Goal: Task Accomplishment & Management: Manage account settings

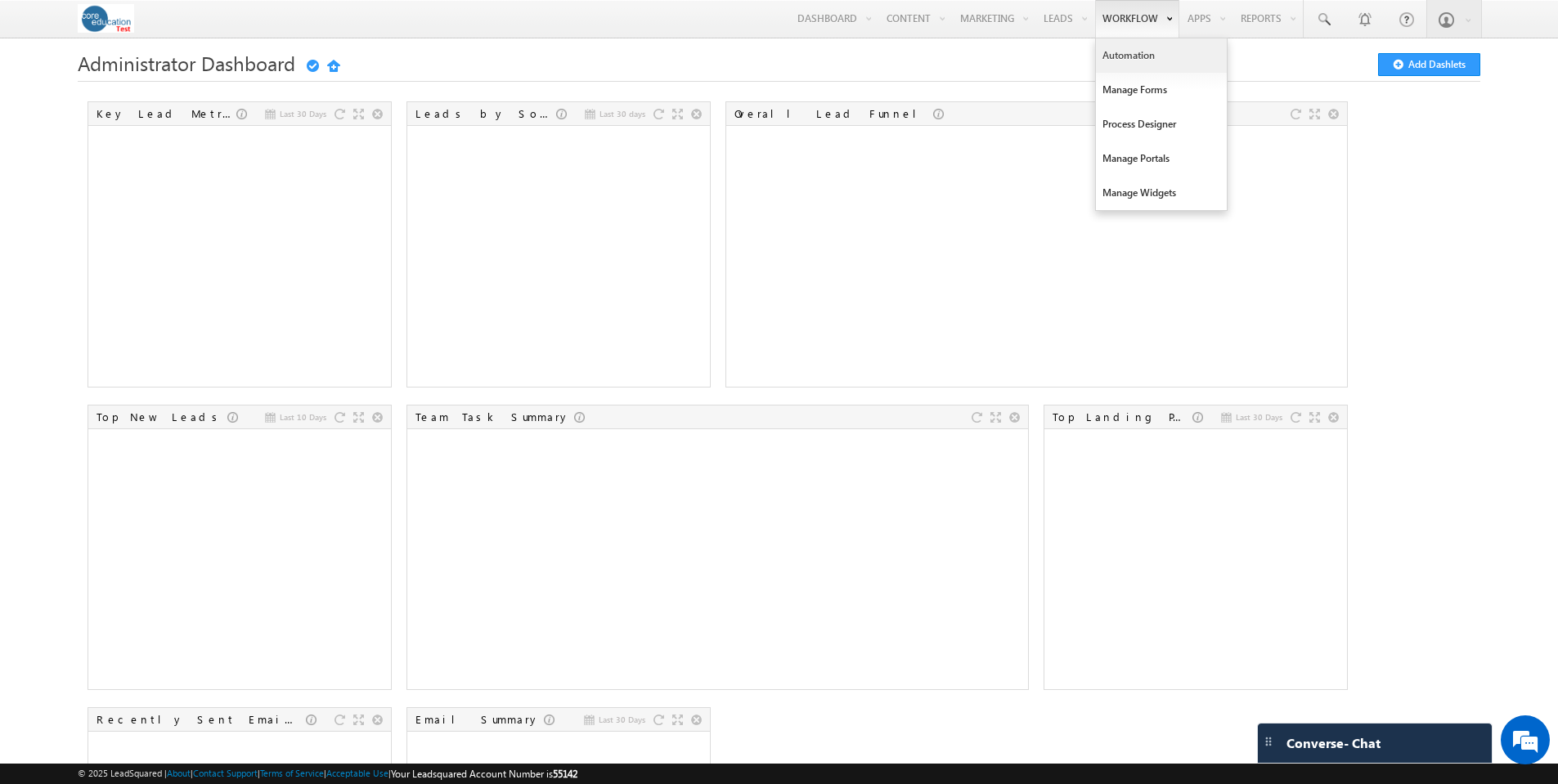
click at [1119, 51] on link "Automation" at bounding box center [1161, 55] width 131 height 34
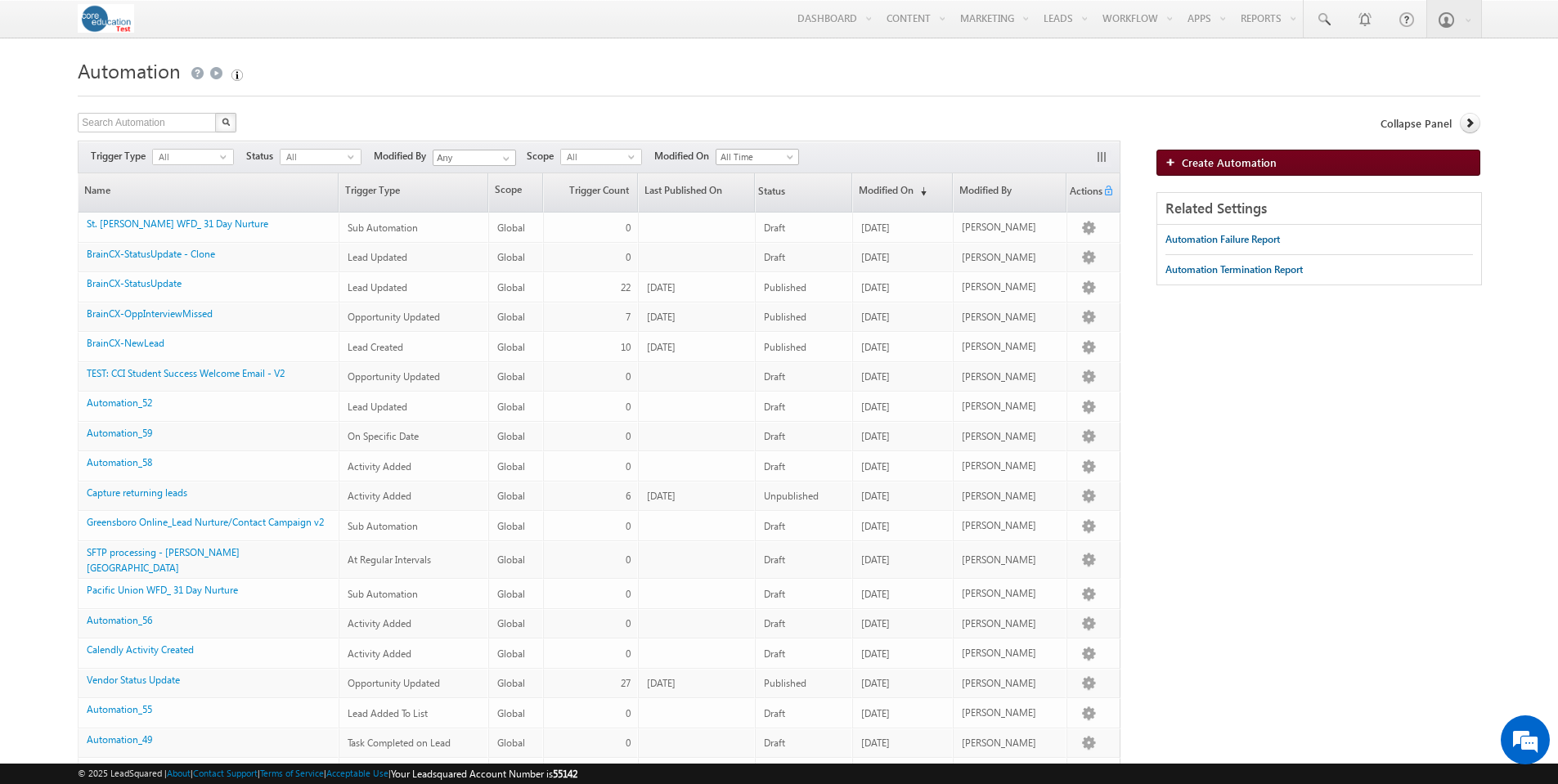
click at [1252, 160] on span "Create Automation" at bounding box center [1229, 162] width 95 height 14
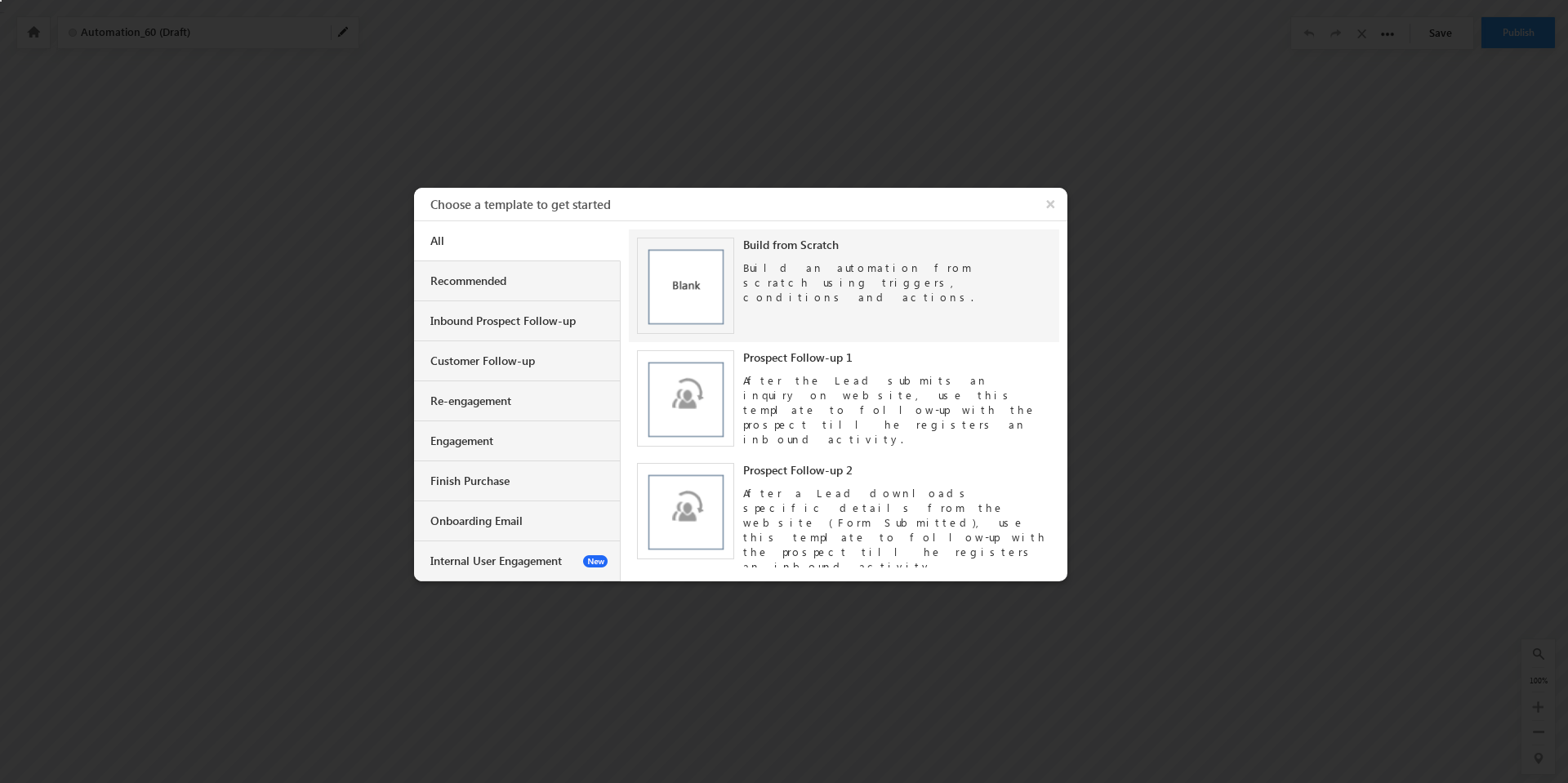
click at [689, 275] on img at bounding box center [686, 287] width 97 height 97
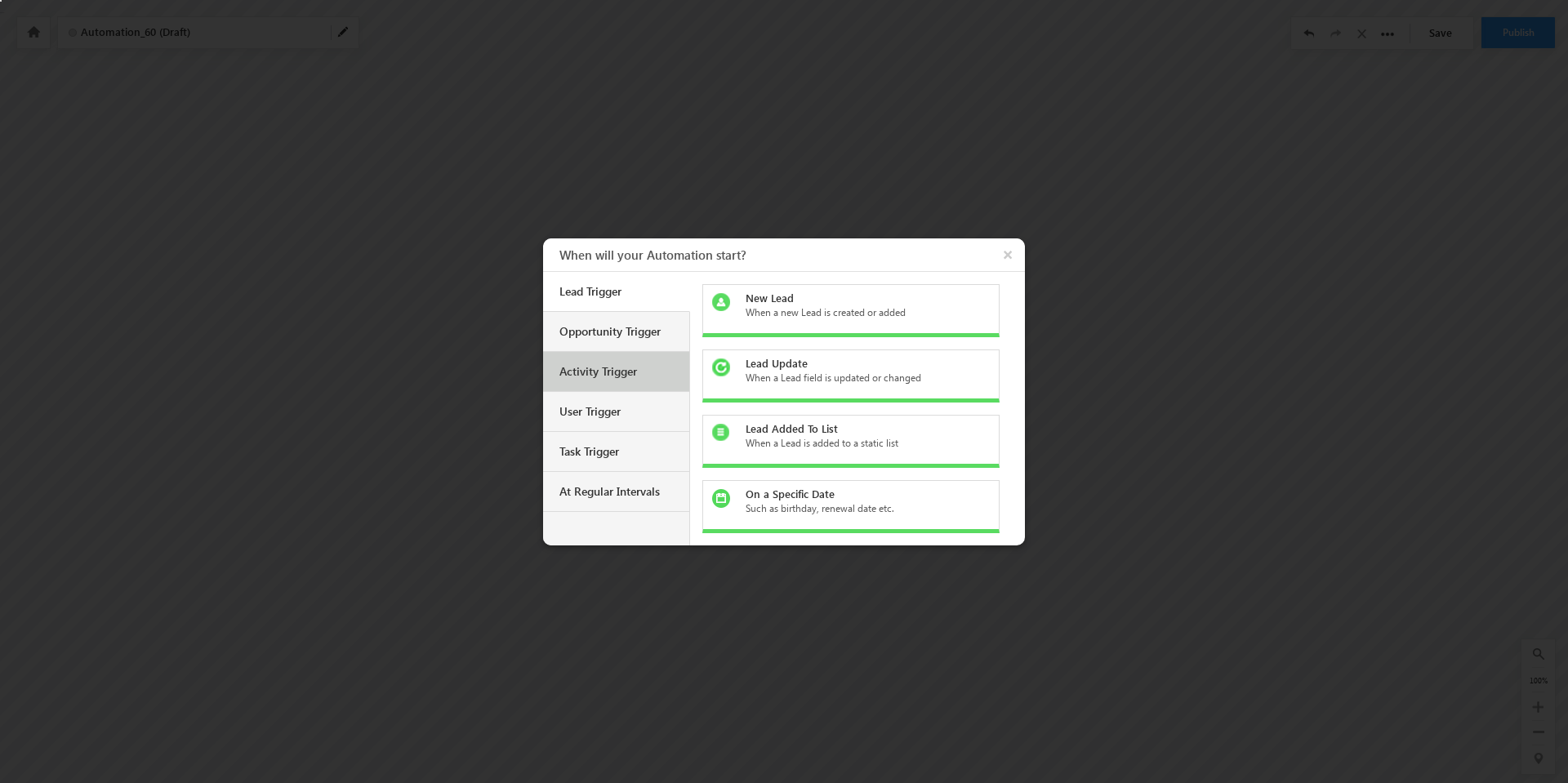
click at [612, 377] on div "Activity Trigger" at bounding box center [619, 371] width 118 height 15
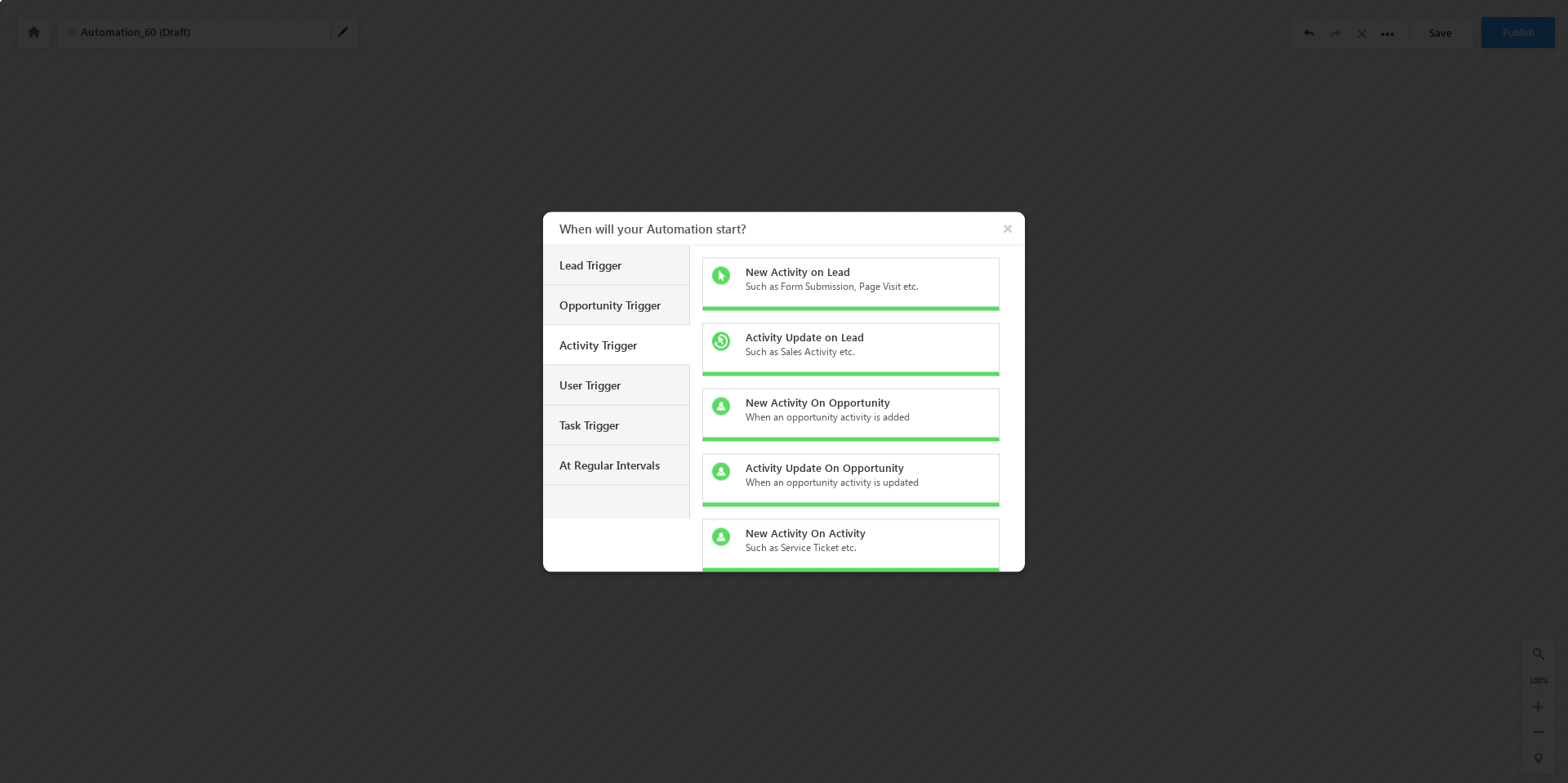
click at [861, 280] on div "Such as Form Submission, Page Visit etc." at bounding box center [860, 286] width 231 height 15
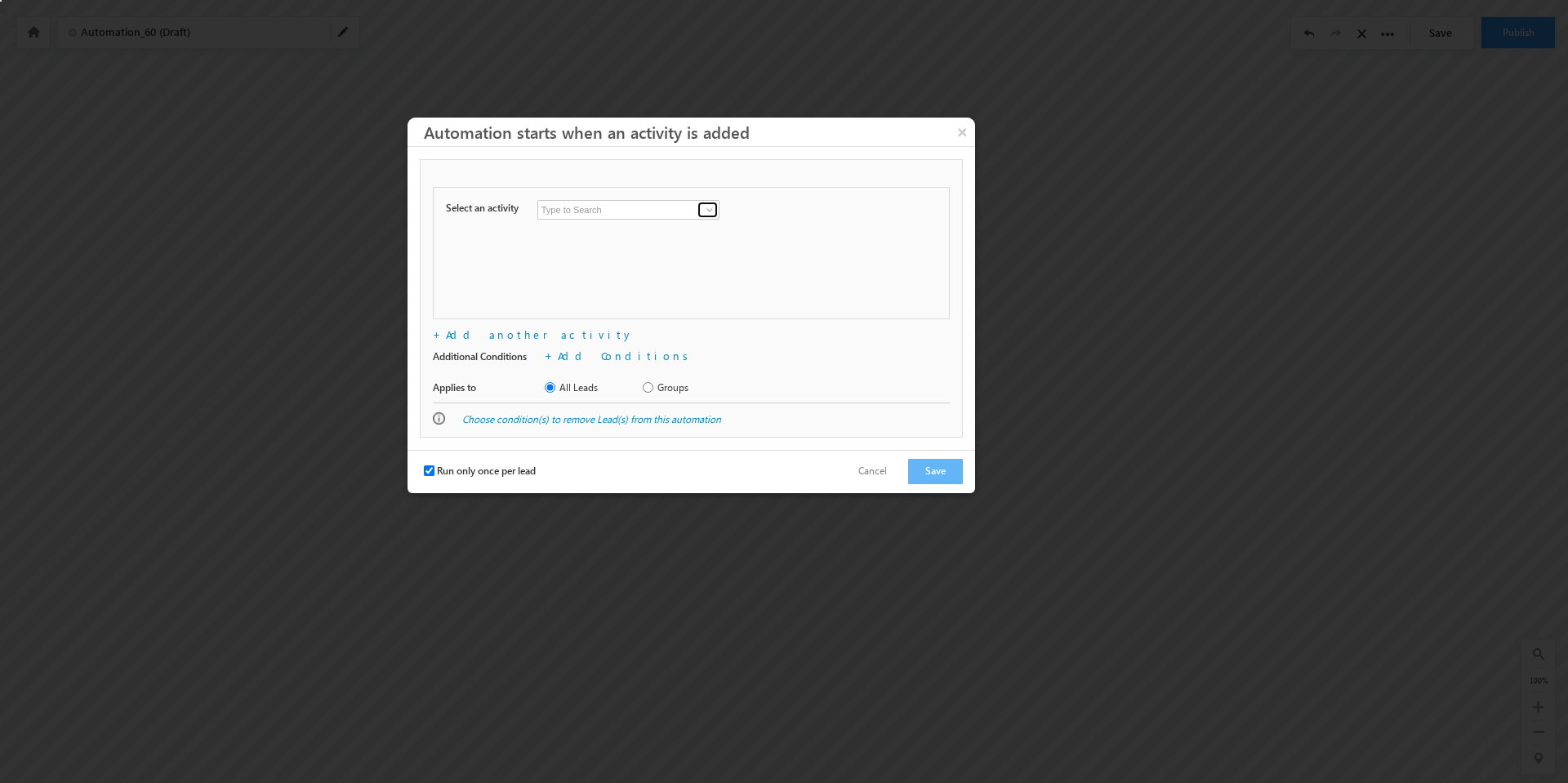
click at [710, 209] on span at bounding box center [710, 210] width 13 height 13
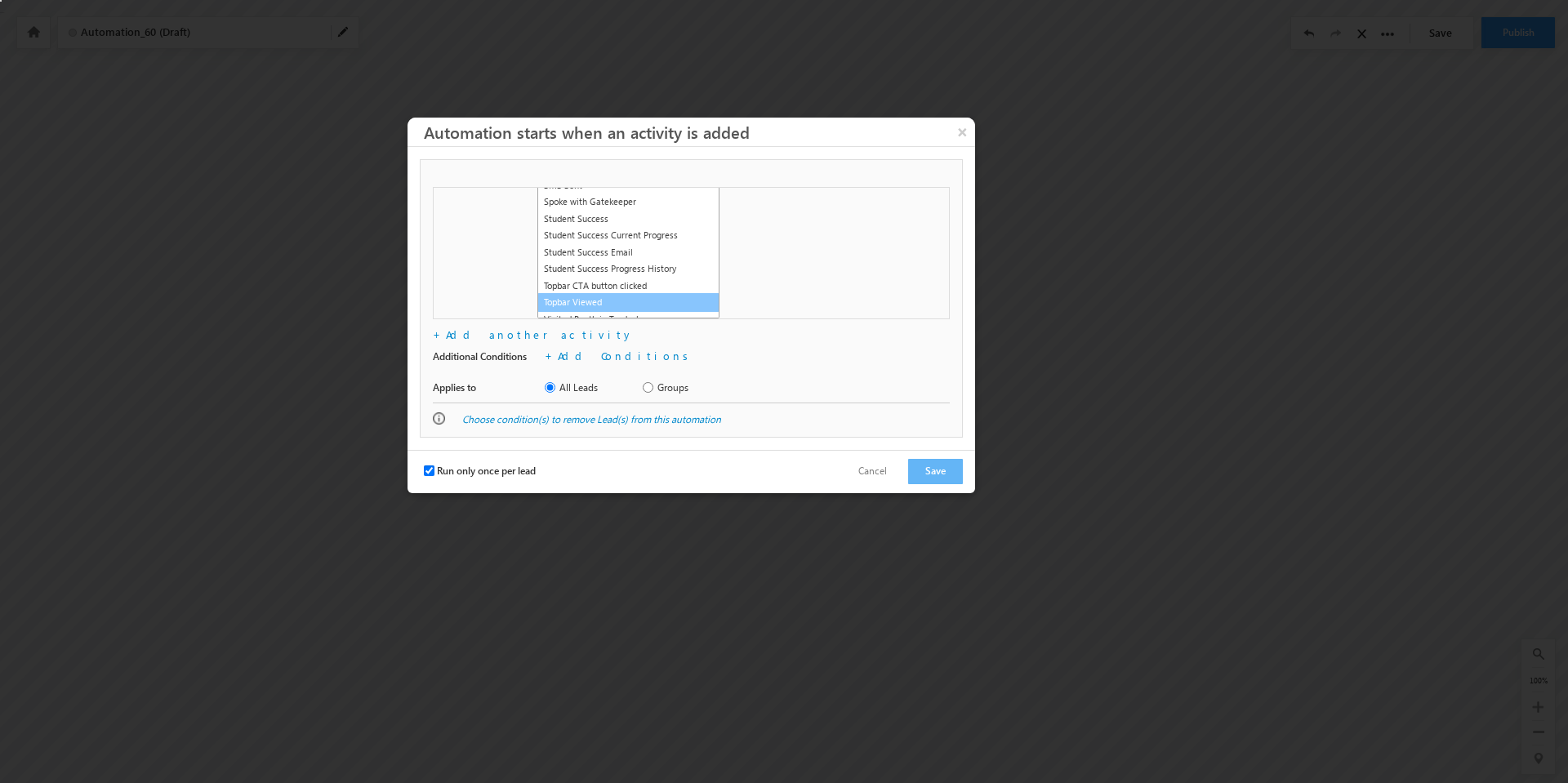
scroll to position [1282, 0]
click at [599, 233] on link "Student Success" at bounding box center [629, 224] width 182 height 18
type input "Student Success"
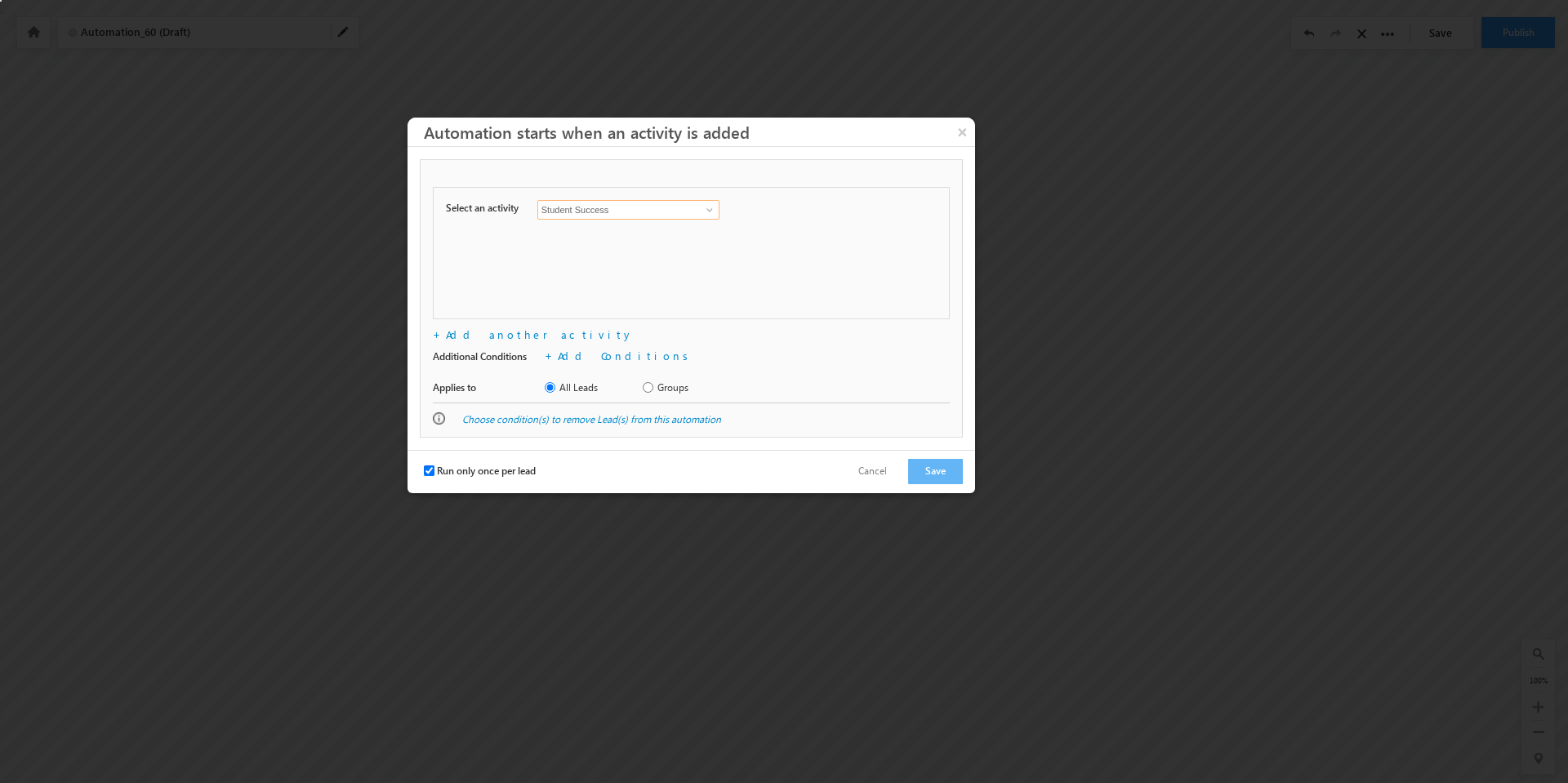
scroll to position [0, 0]
click at [575, 357] on link "Add Conditions" at bounding box center [626, 355] width 136 height 14
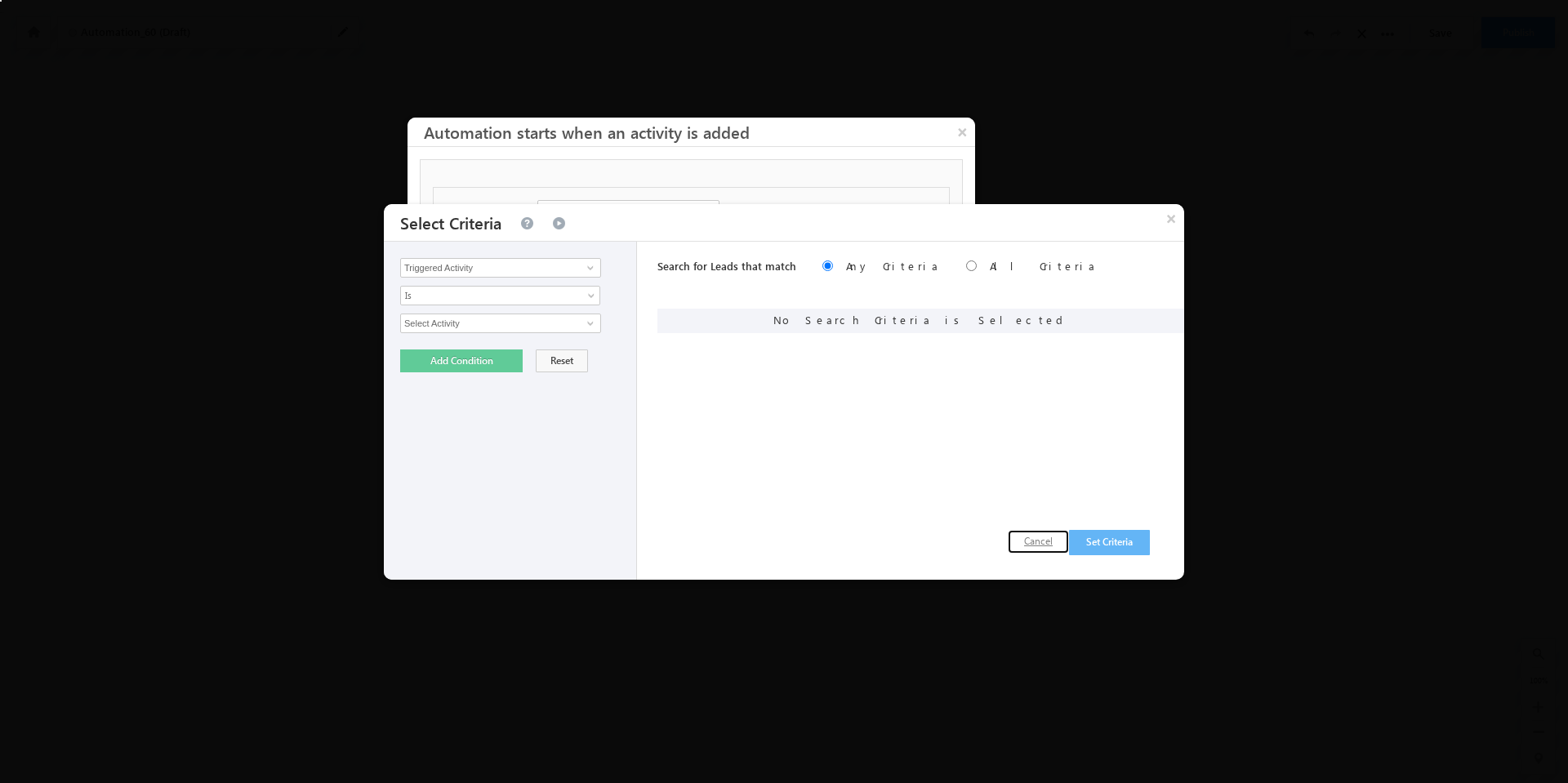
click at [1034, 546] on button "Cancel" at bounding box center [1039, 542] width 62 height 24
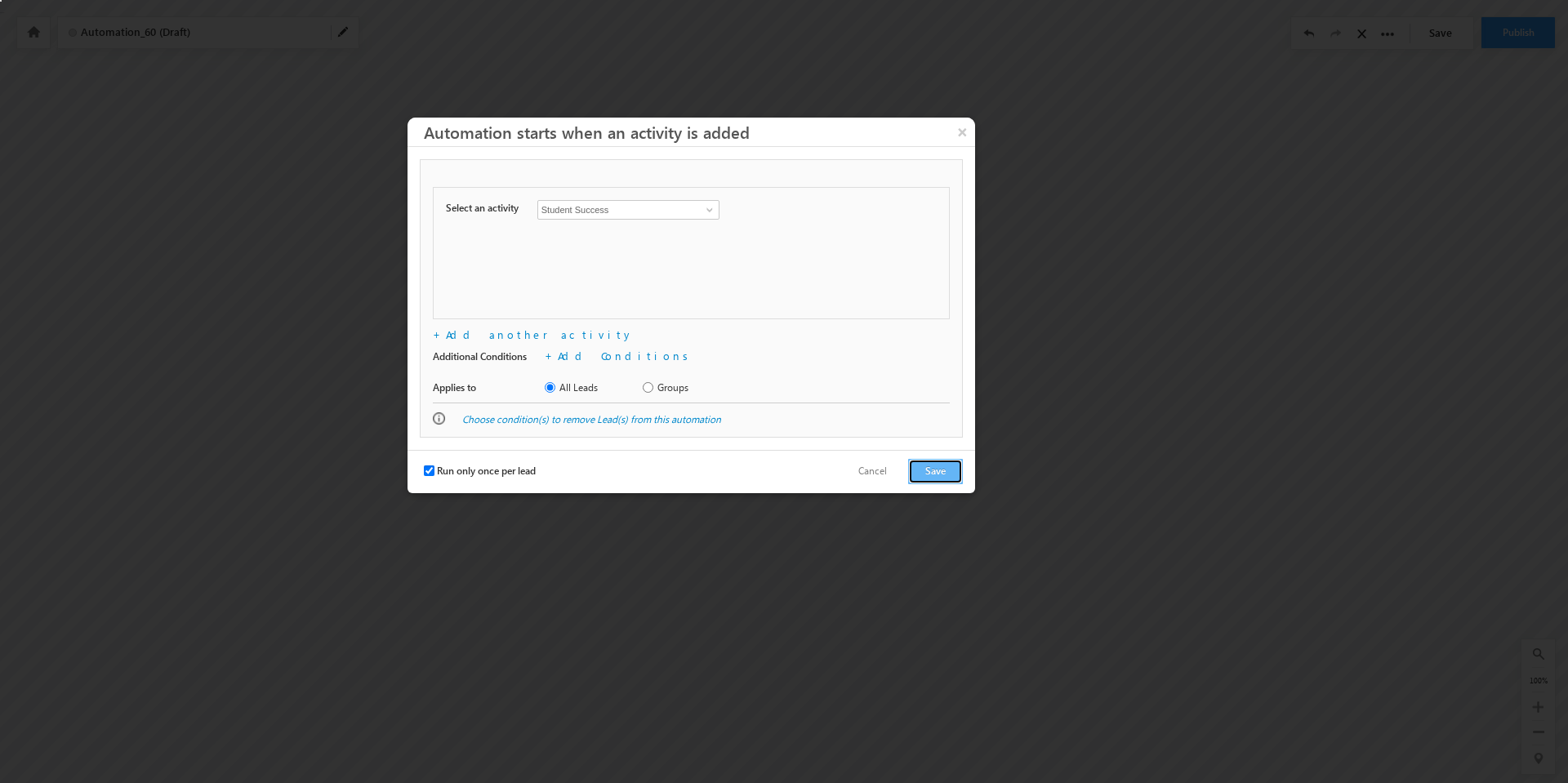
click at [942, 469] on button "Save" at bounding box center [936, 471] width 55 height 26
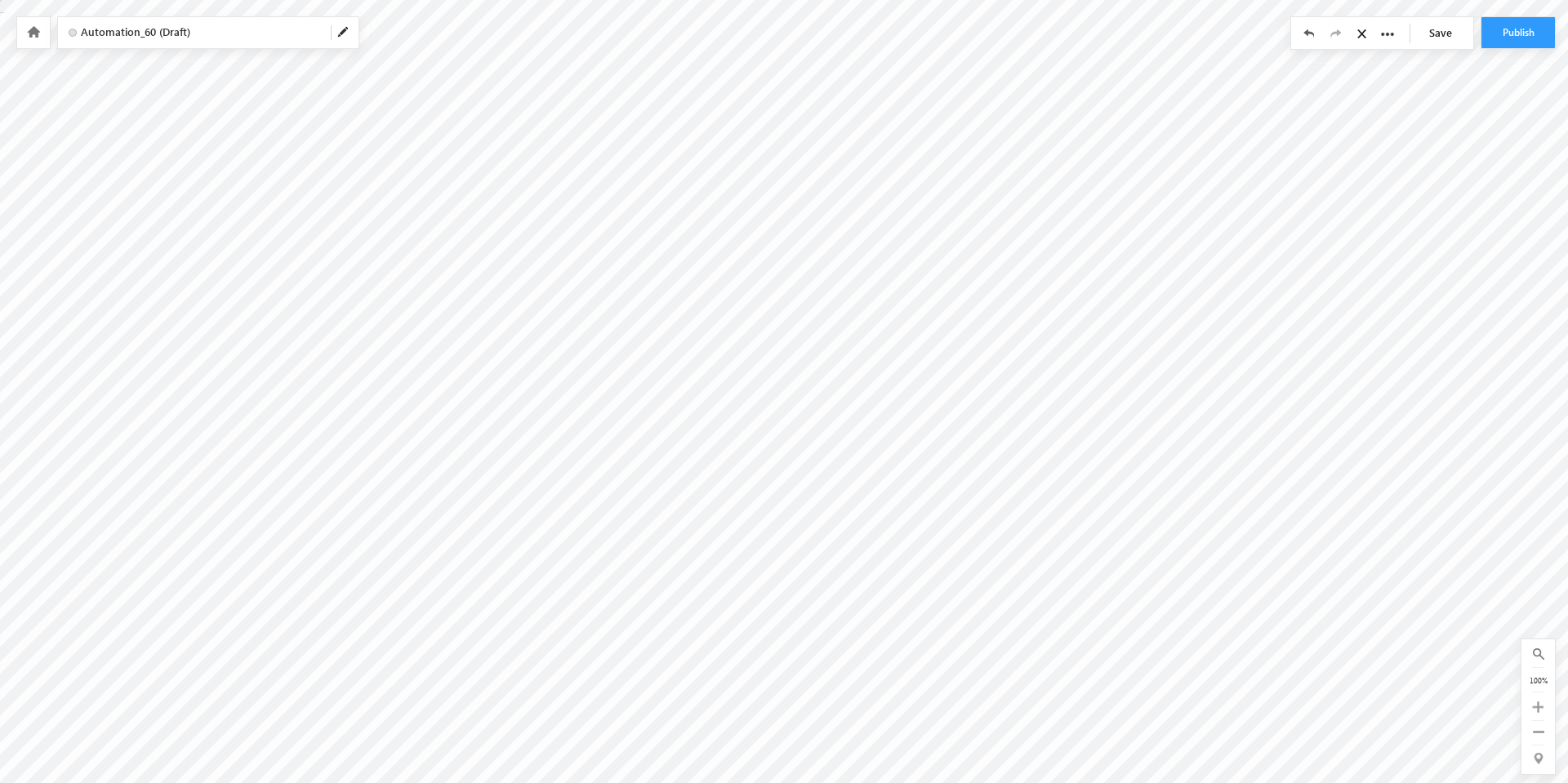
click at [341, 31] on span at bounding box center [344, 32] width 13 height 13
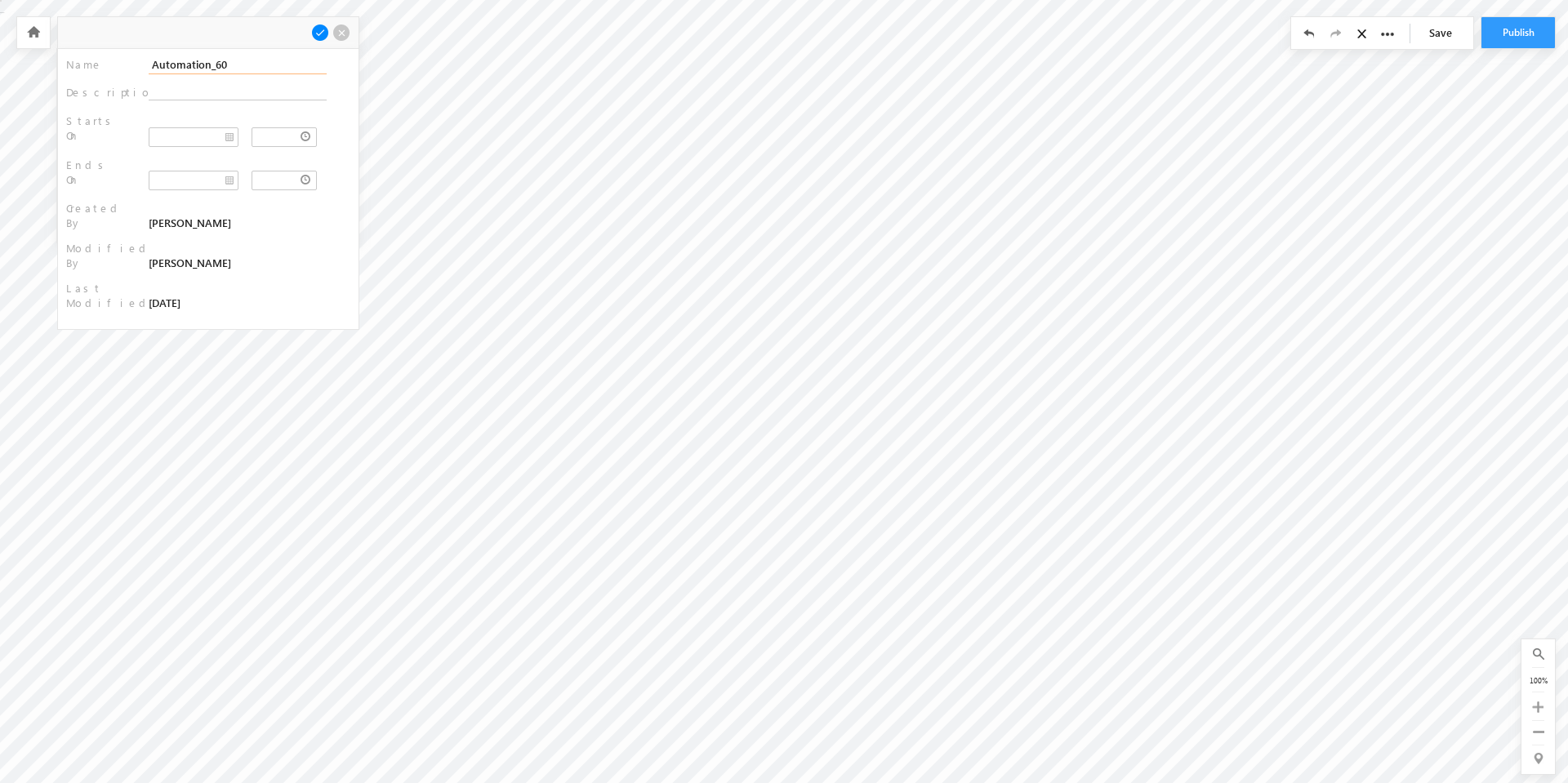
drag, startPoint x: 233, startPoint y: 60, endPoint x: 120, endPoint y: 62, distance: 113.0
click at [120, 62] on div "Name : Automation_60" at bounding box center [208, 65] width 284 height 17
type input "Student Success - status updates"
click at [165, 90] on textarea at bounding box center [238, 92] width 178 height 16
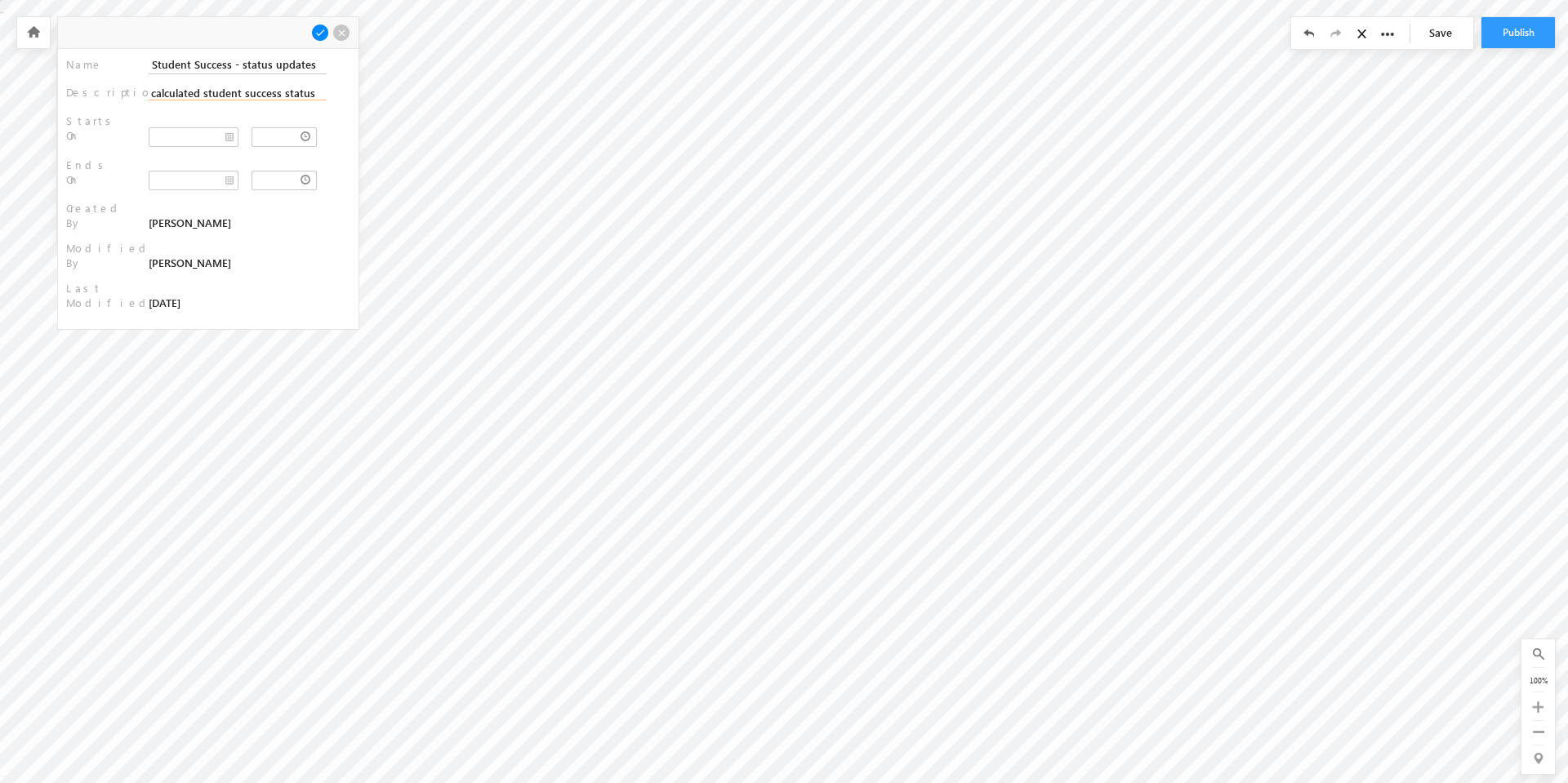
type textarea "Updates lead and opportunity stages/statuses based on calculated student succes…"
click at [319, 32] on span at bounding box center [321, 33] width 18 height 18
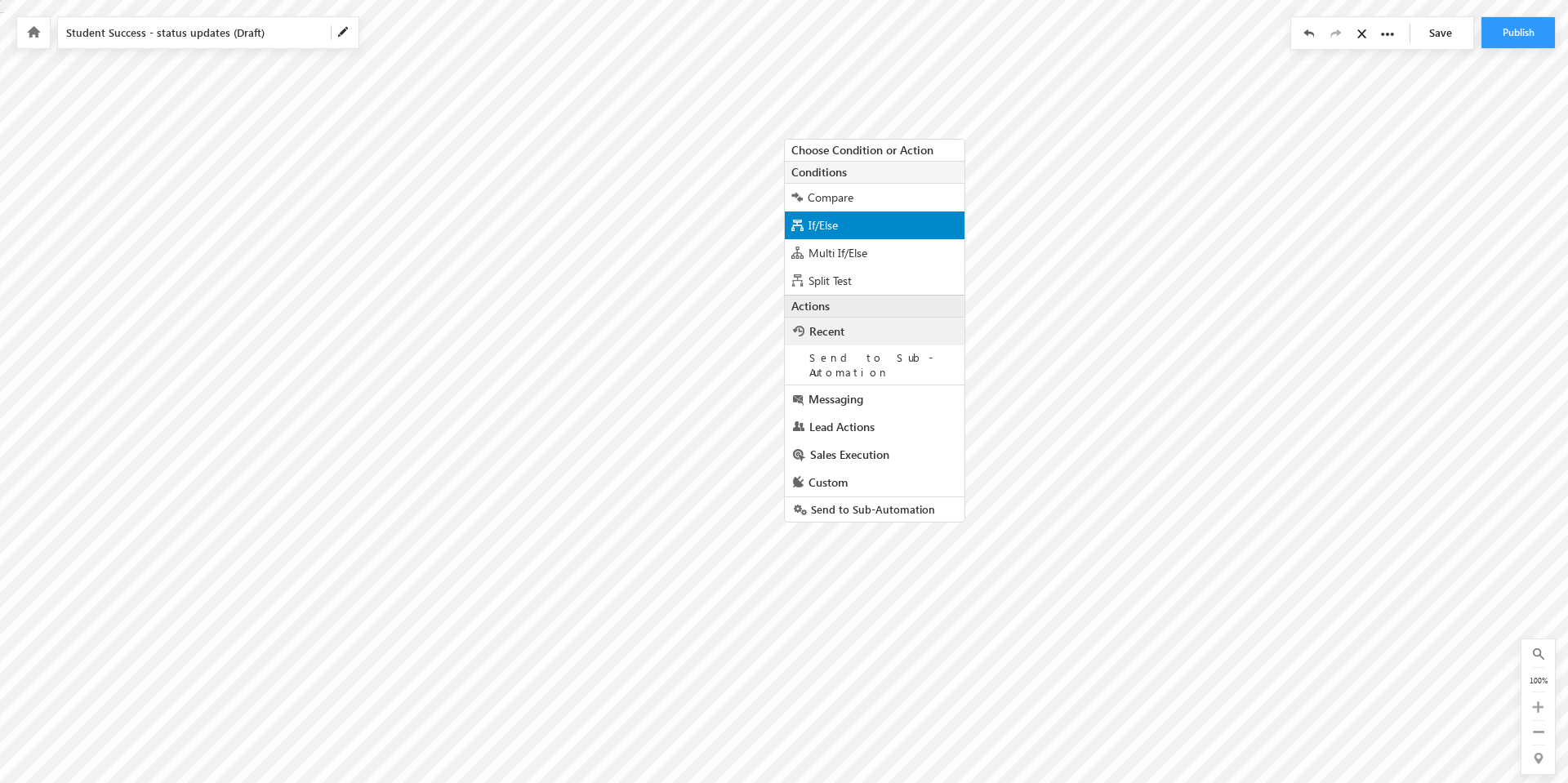
click at [827, 219] on span "If/Else" at bounding box center [824, 224] width 29 height 16
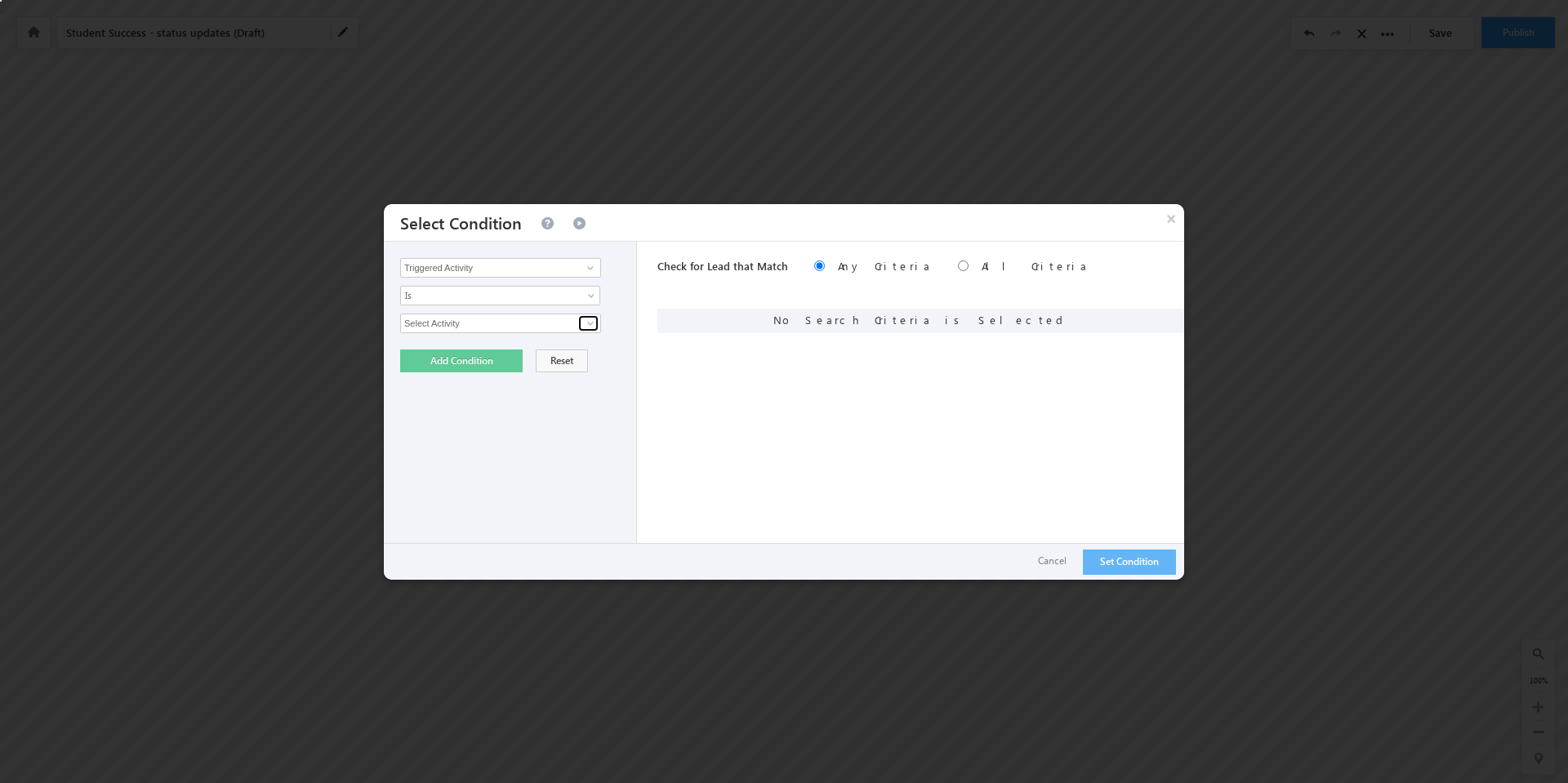
click at [590, 326] on span at bounding box center [590, 323] width 13 height 13
click at [460, 358] on link "Student Success" at bounding box center [500, 358] width 201 height 18
type input "Student Success"
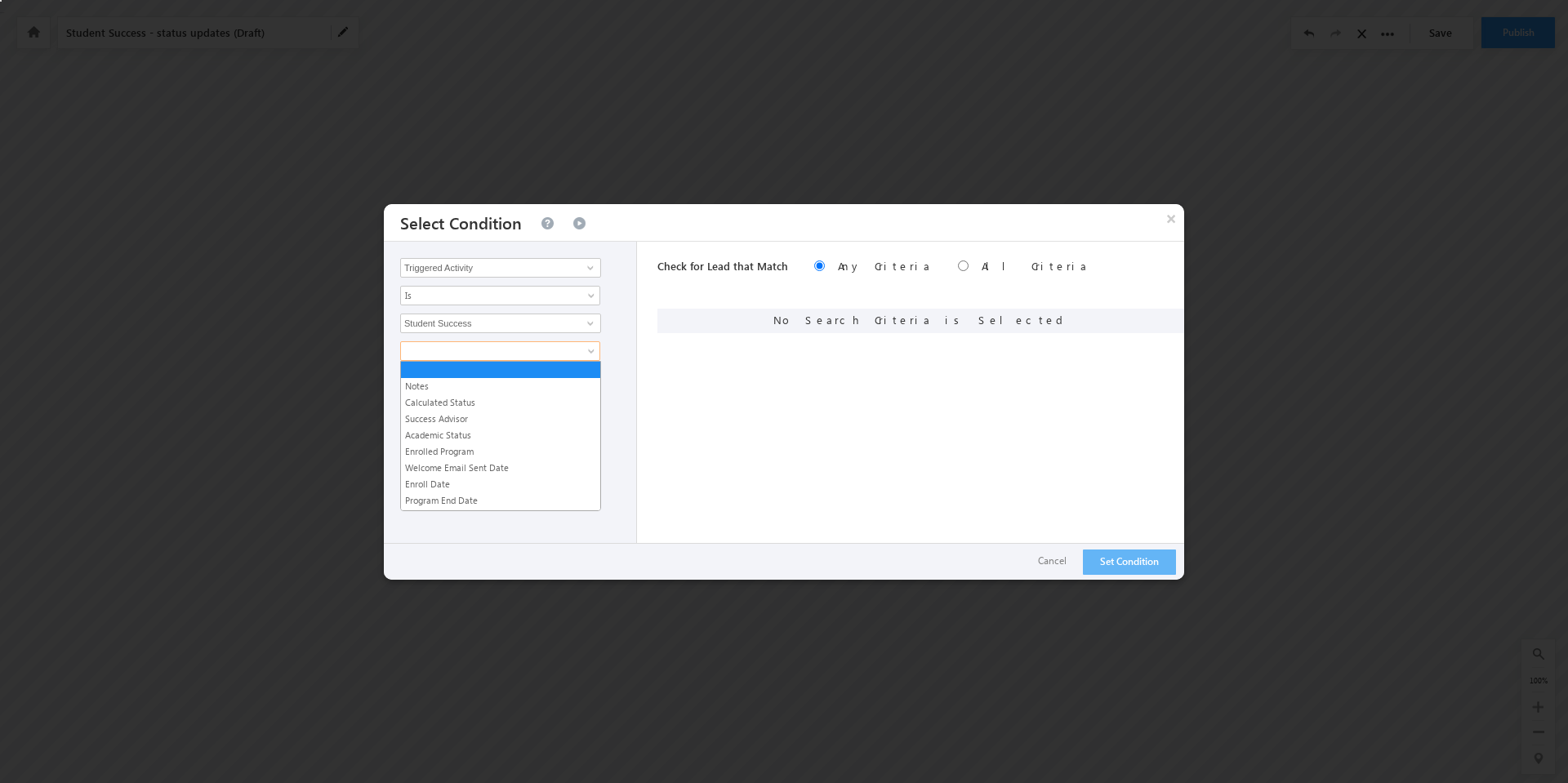
click at [593, 348] on span at bounding box center [593, 355] width 13 height 13
click at [518, 400] on link "Calculated Status" at bounding box center [500, 403] width 199 height 15
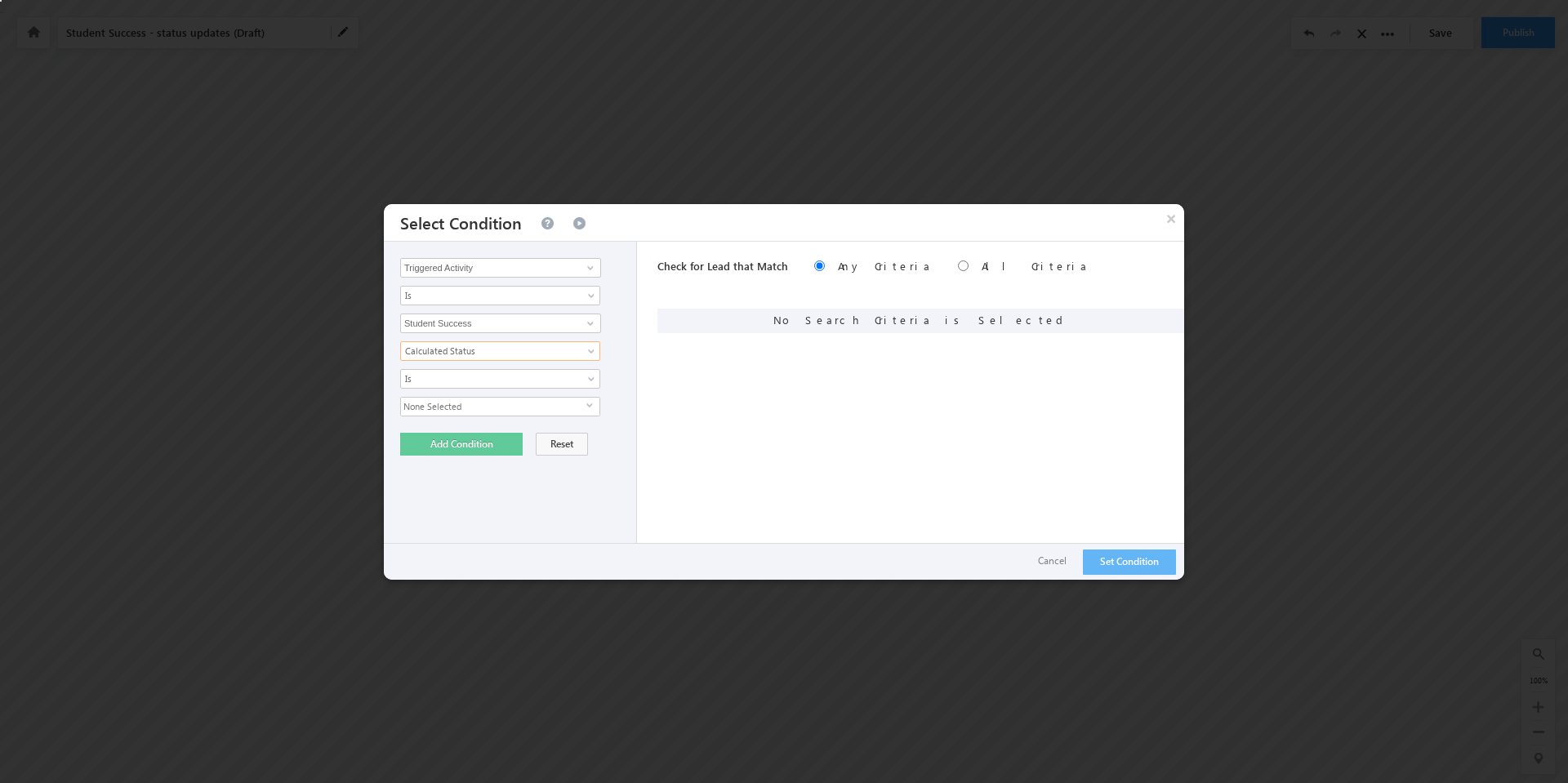
click at [593, 405] on span "select" at bounding box center [593, 405] width 13 height 7
click at [617, 413] on div "None Selected select On Track Concern At Risk Completed Cancelled" at bounding box center [514, 464] width 228 height 135
click at [590, 326] on span at bounding box center [590, 323] width 13 height 13
click at [531, 363] on link "Student Success" at bounding box center [500, 358] width 201 height 18
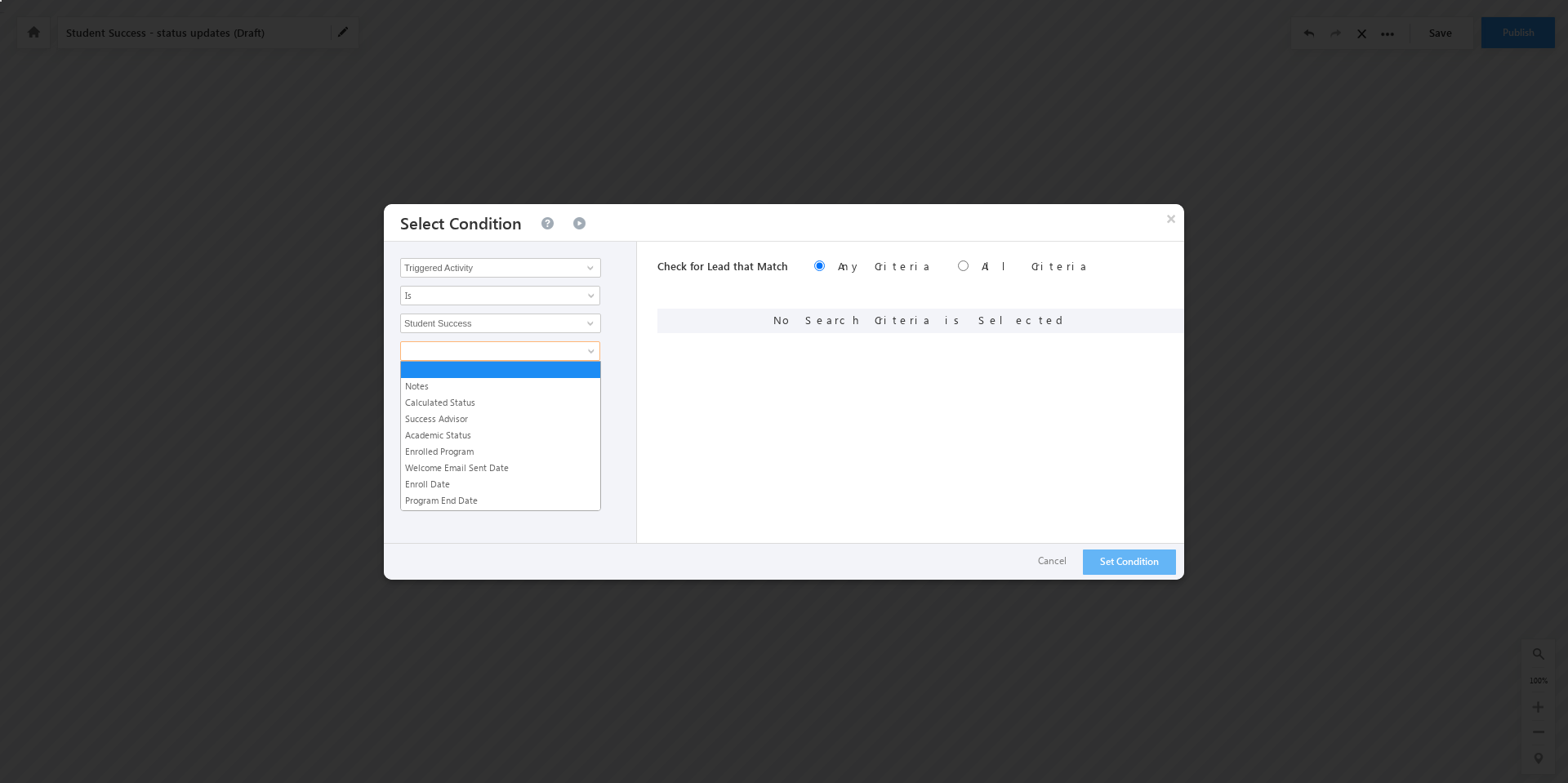
click at [596, 353] on span at bounding box center [593, 355] width 13 height 13
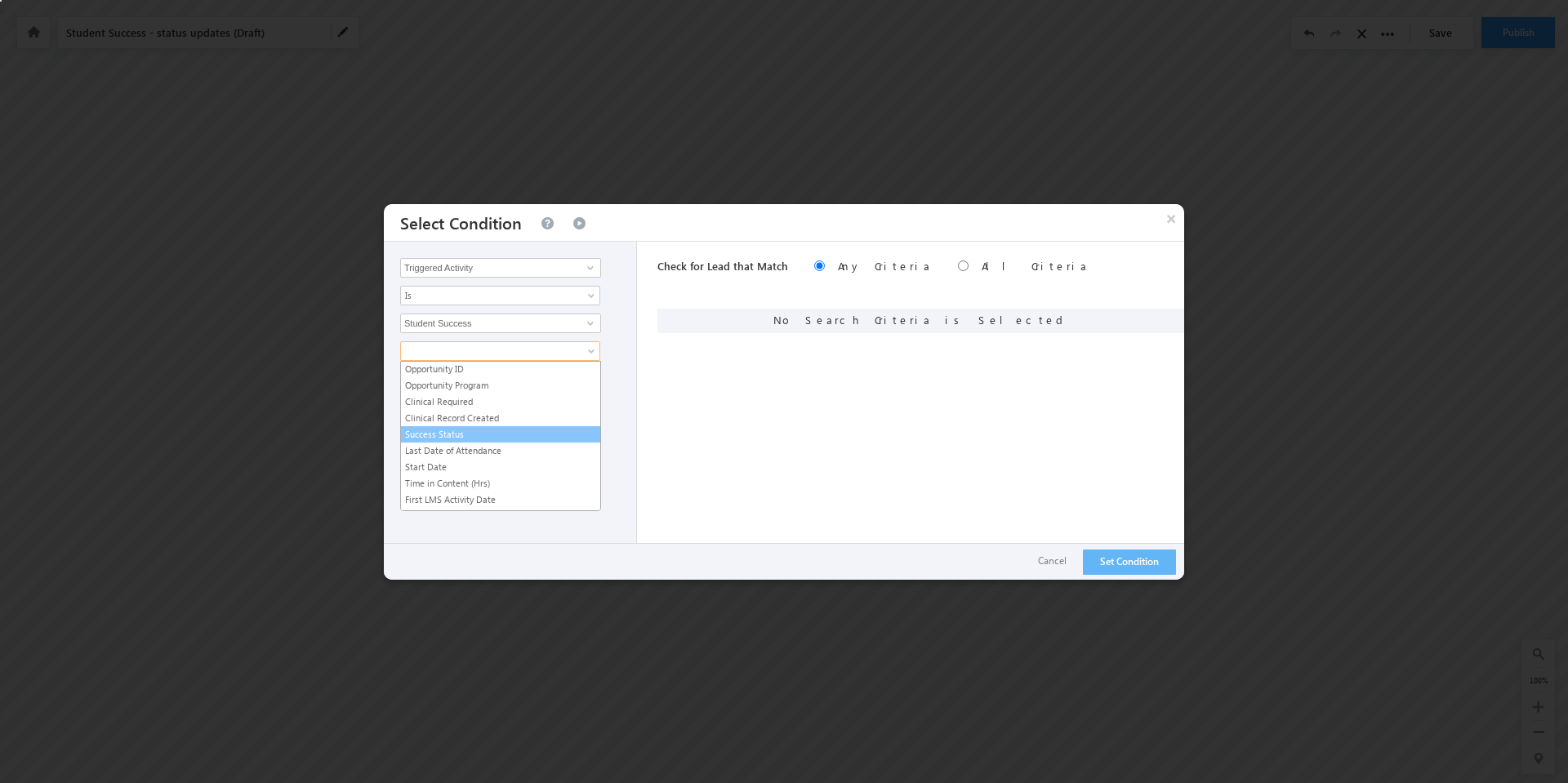
click at [472, 434] on link "Success Status" at bounding box center [500, 435] width 199 height 15
click at [589, 404] on span "select" at bounding box center [593, 405] width 13 height 7
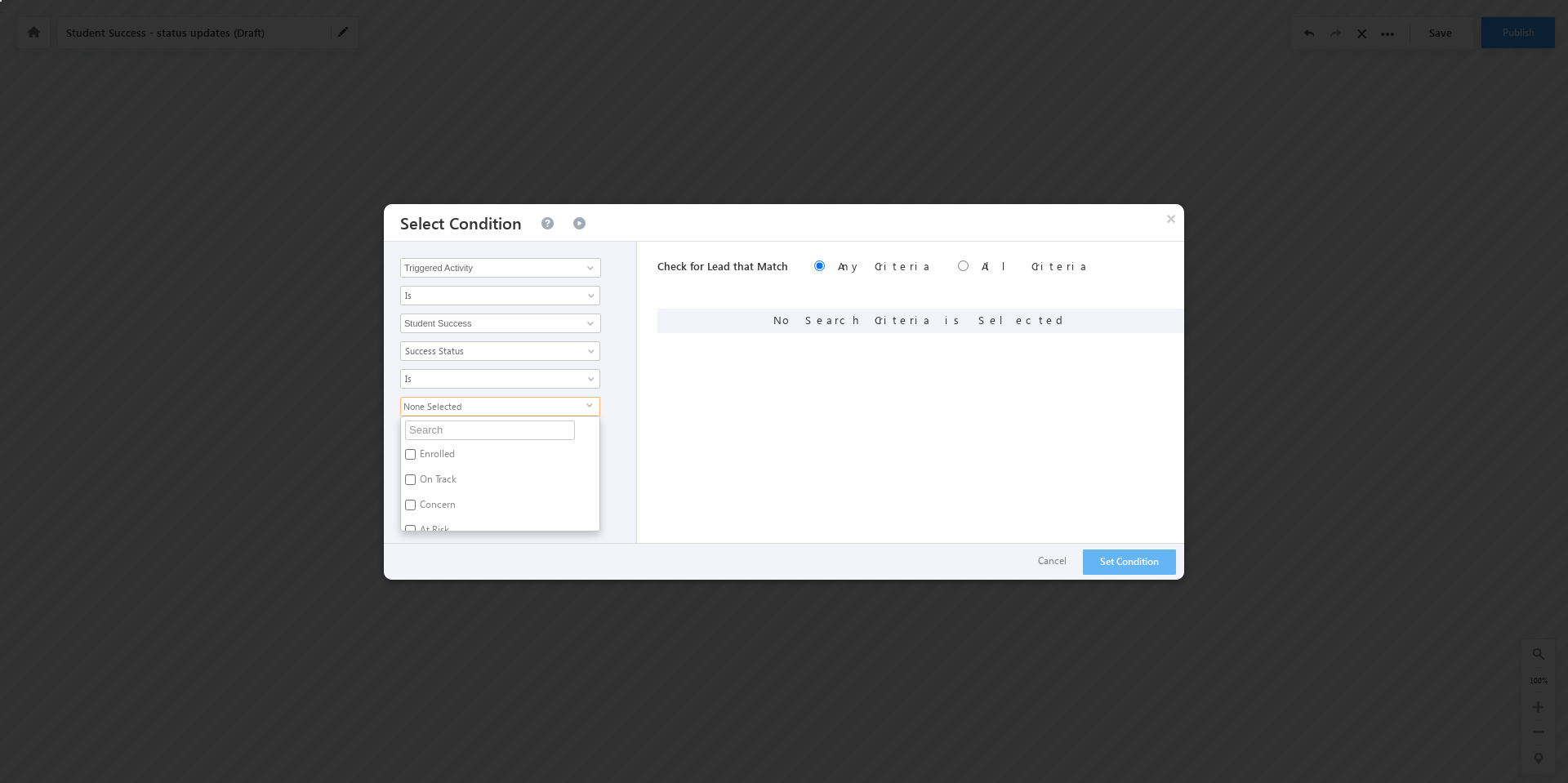
click at [775, 486] on div "Check for Lead that Match Any Criteria All Criteria Note that the current trigg…" at bounding box center [920, 403] width 527 height 322
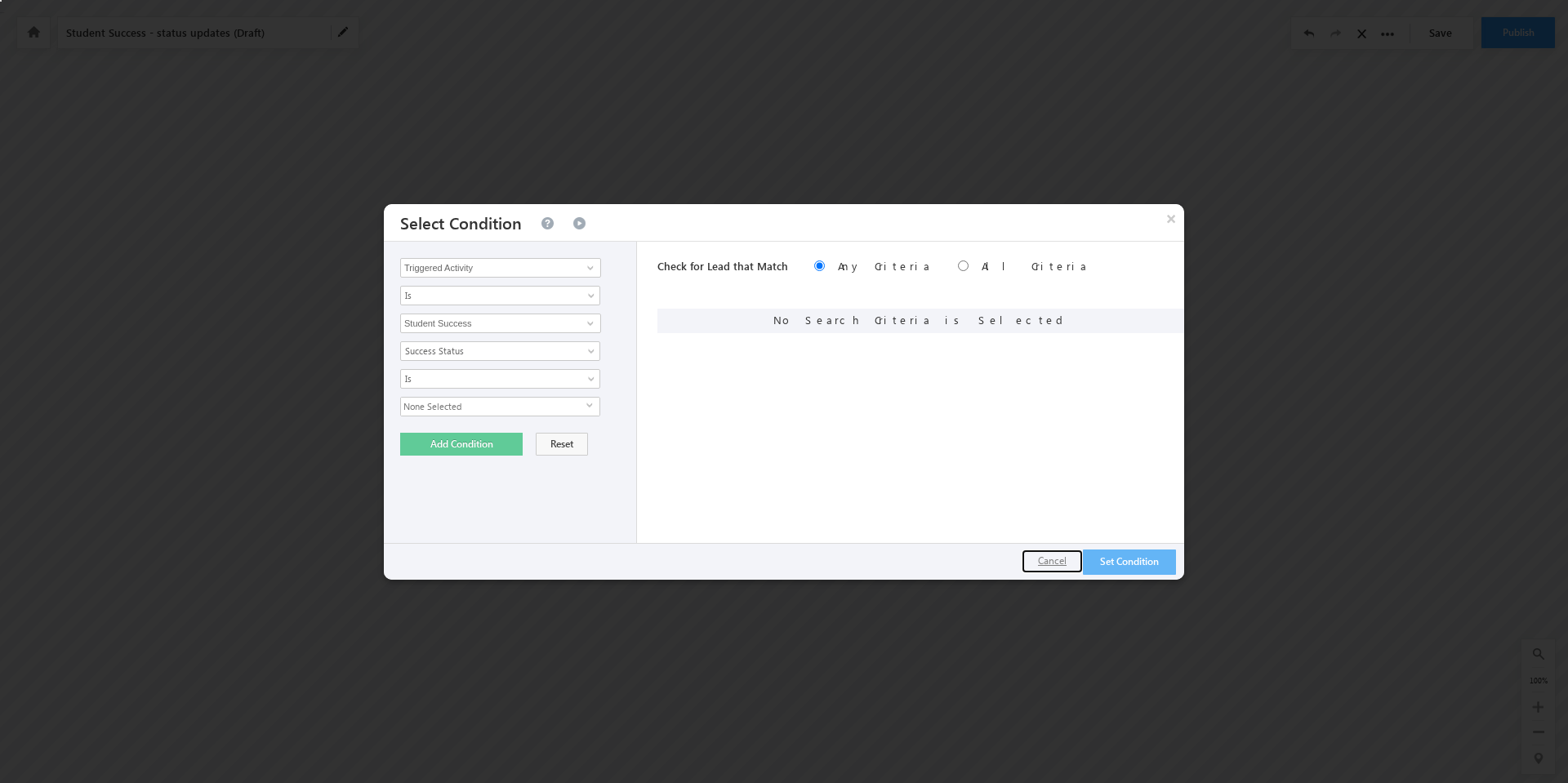
click at [1057, 564] on button "Cancel" at bounding box center [1052, 562] width 62 height 24
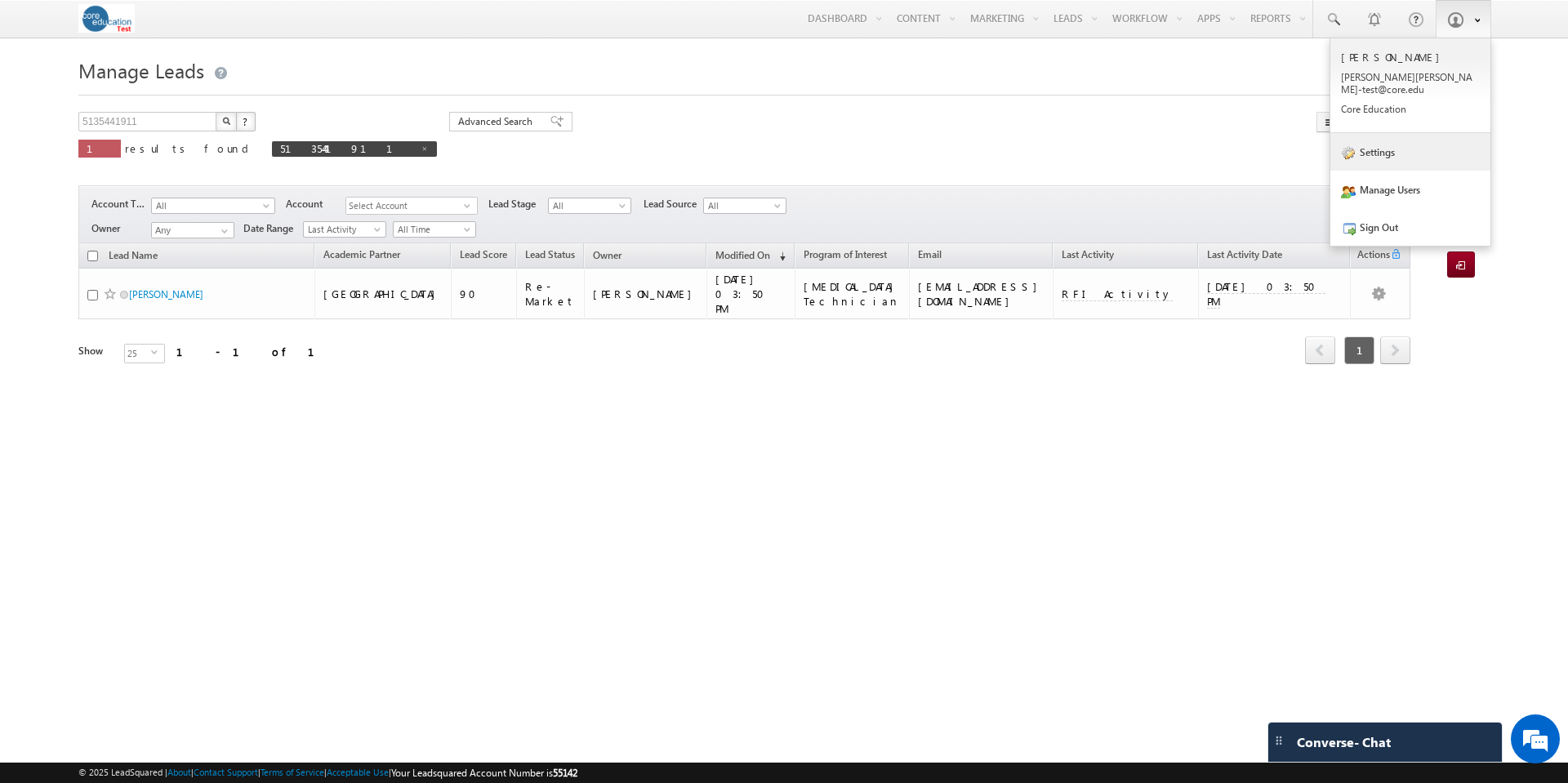
click at [1388, 137] on link "Settings" at bounding box center [1411, 152] width 160 height 38
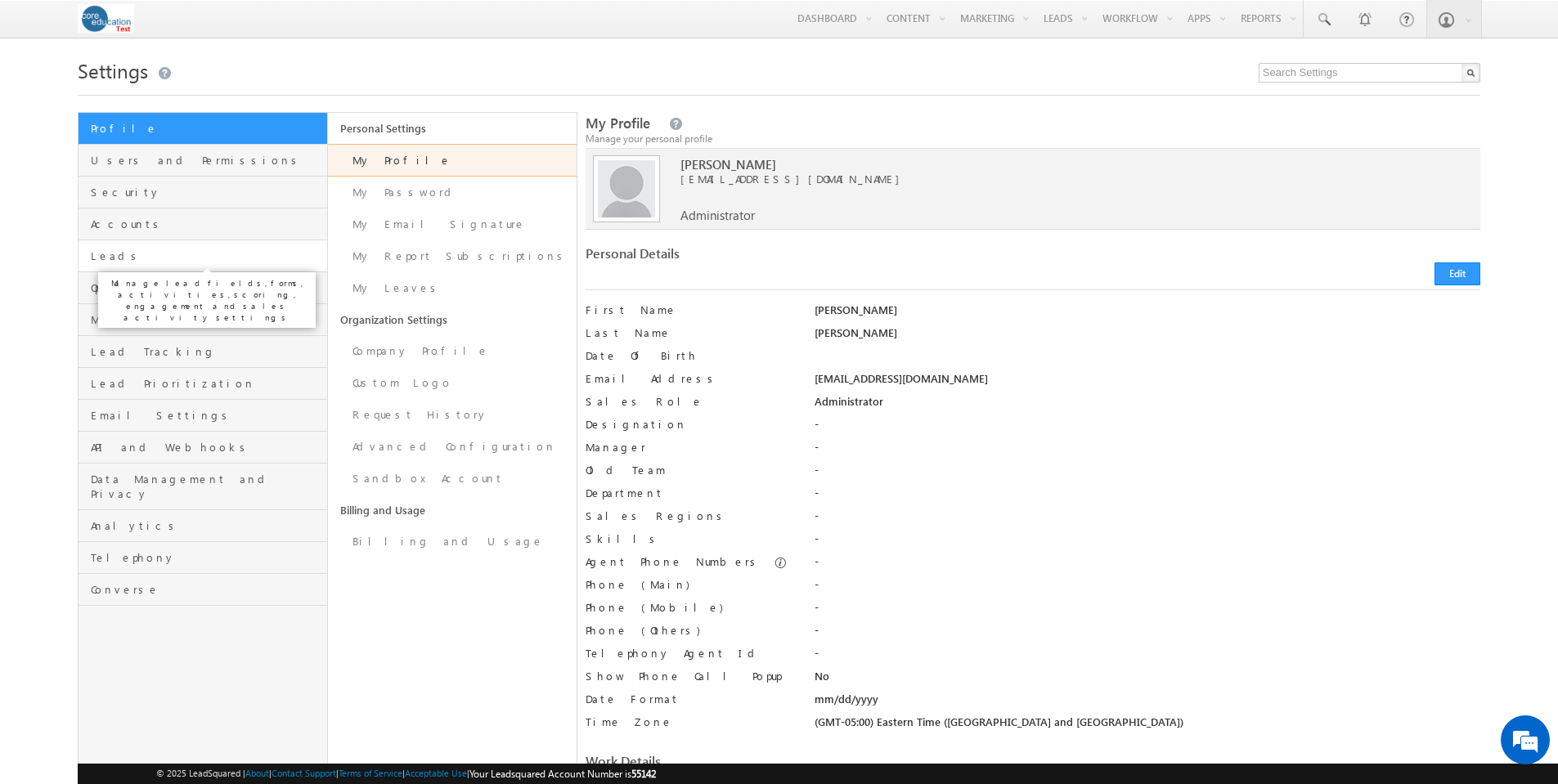
click at [115, 257] on span "Leads" at bounding box center [206, 256] width 231 height 15
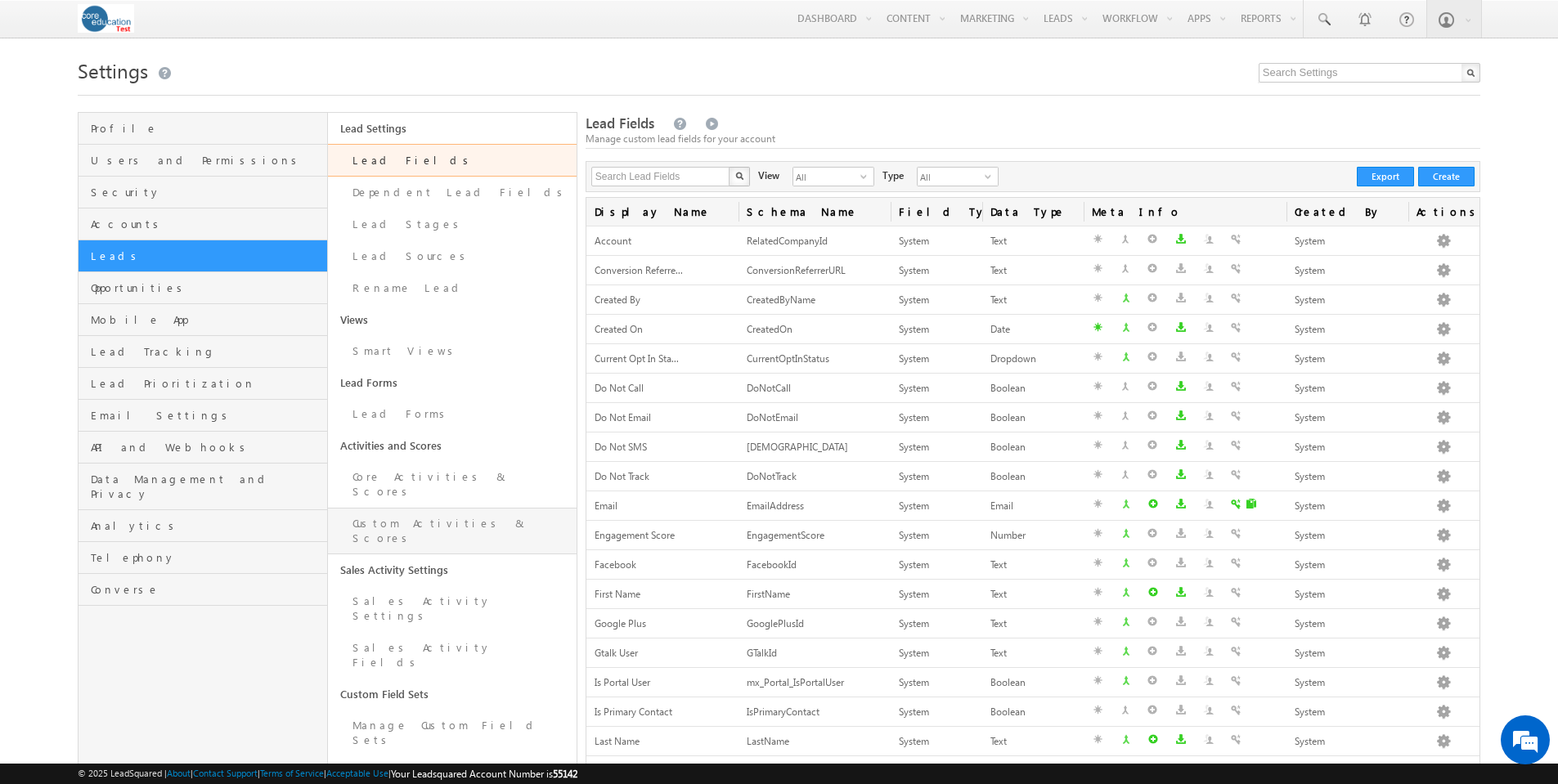
click at [398, 508] on link "Custom Activities & Scores" at bounding box center [452, 531] width 248 height 47
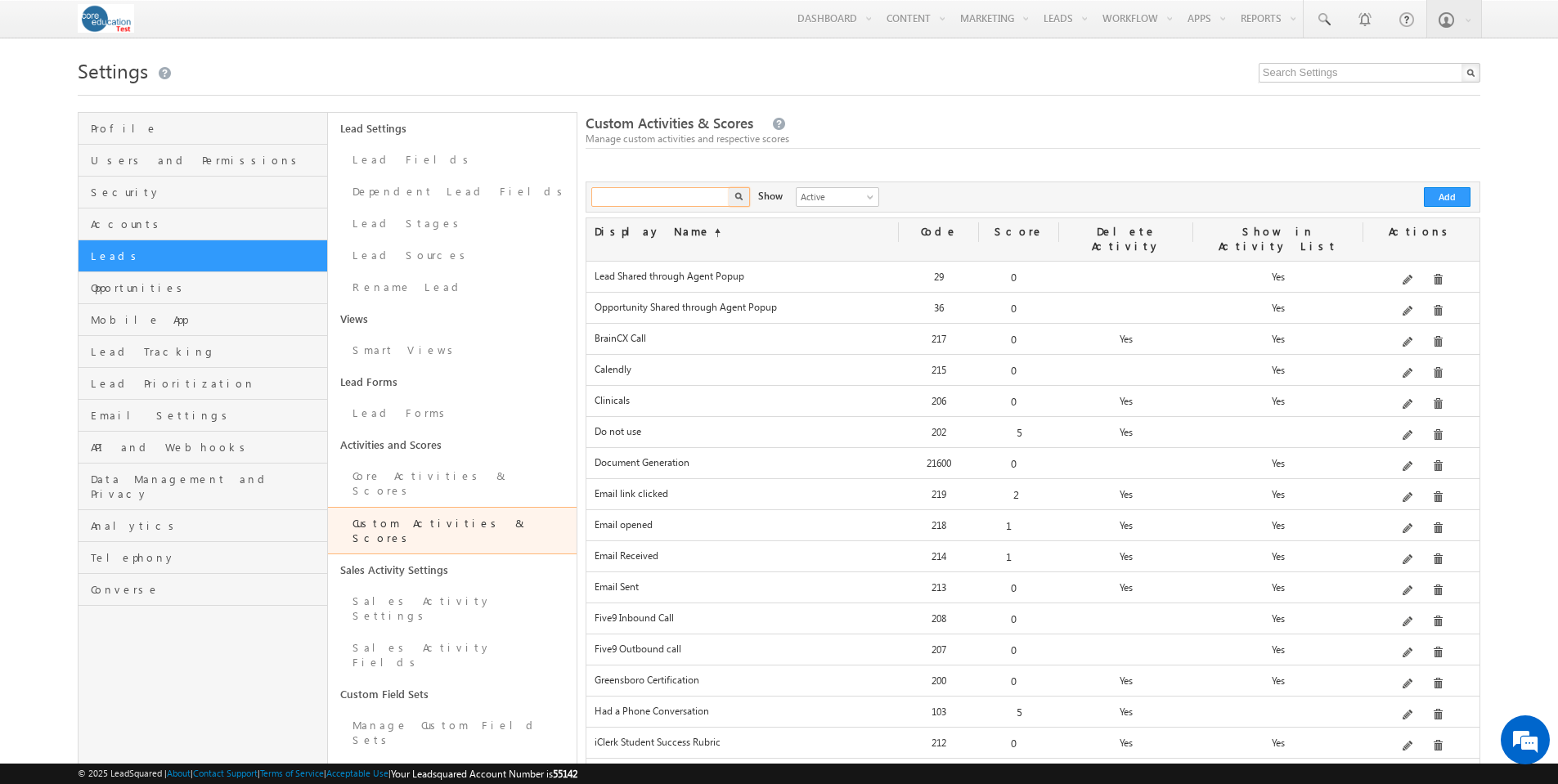
click at [652, 190] on input "text" at bounding box center [661, 196] width 140 height 19
type input "success"
click at [729, 187] on button "button" at bounding box center [739, 196] width 21 height 19
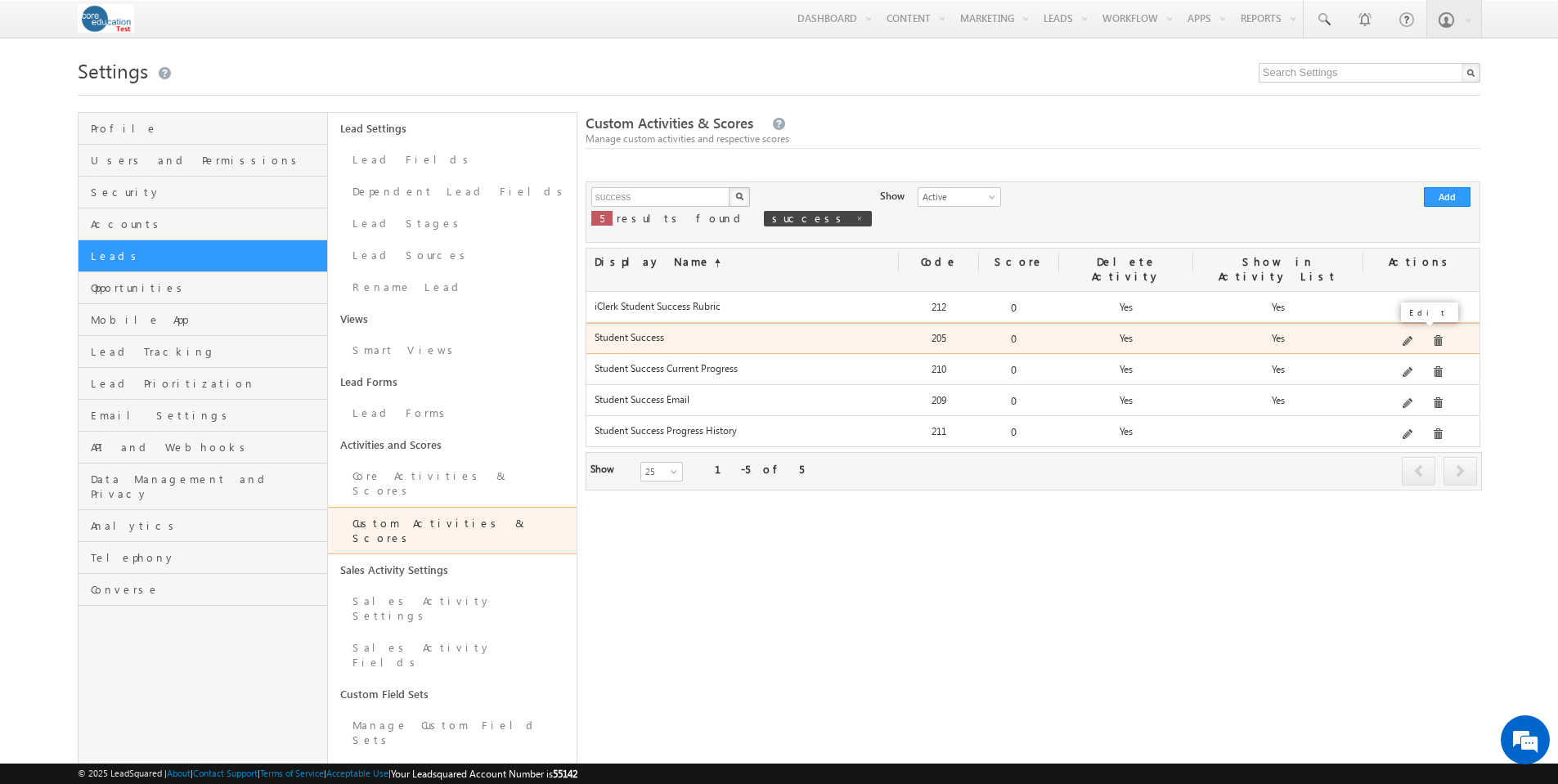
click at [1411, 336] on span at bounding box center [1408, 341] width 12 height 12
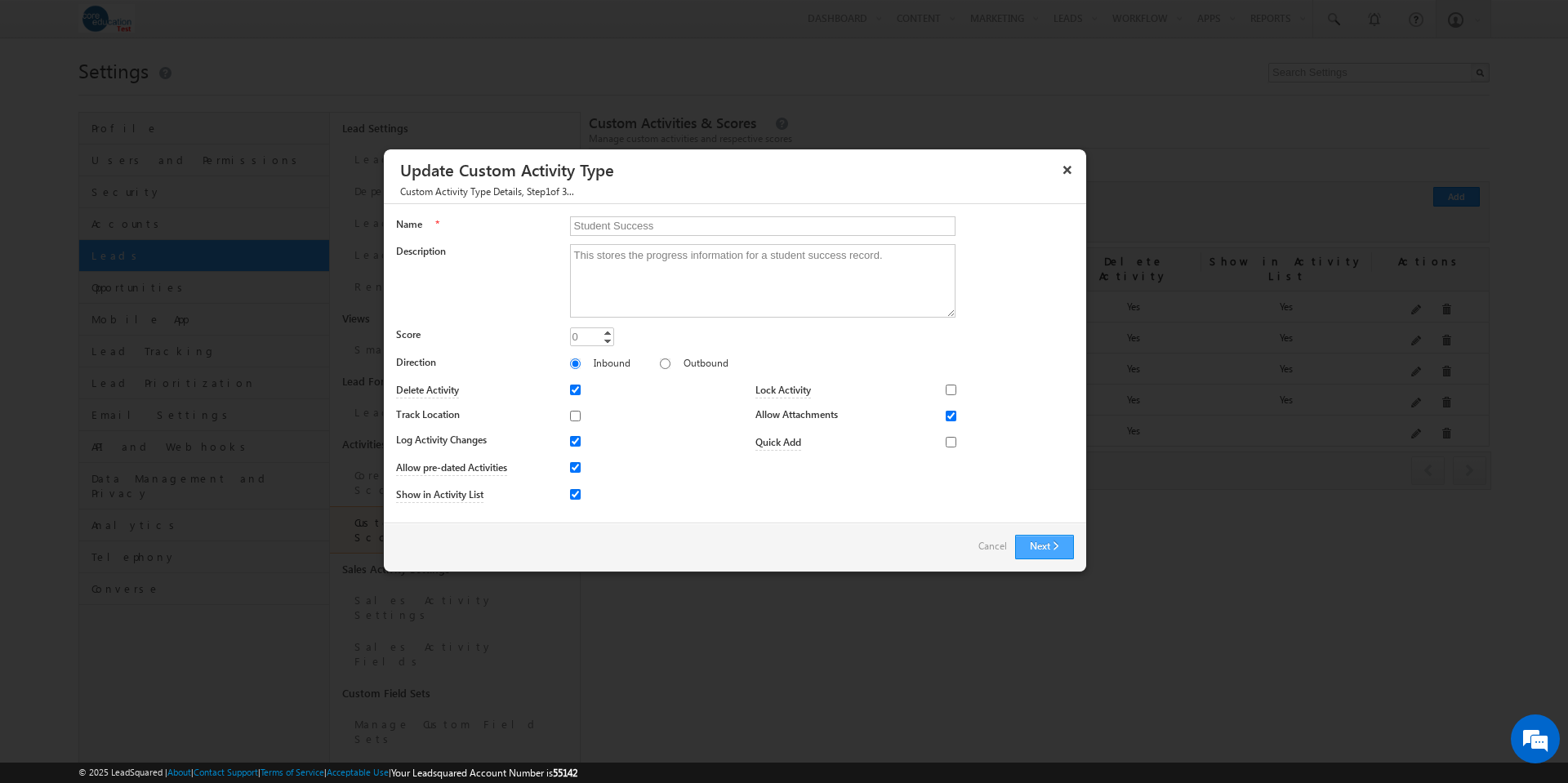
click at [1065, 551] on button "Next" at bounding box center [1045, 547] width 59 height 25
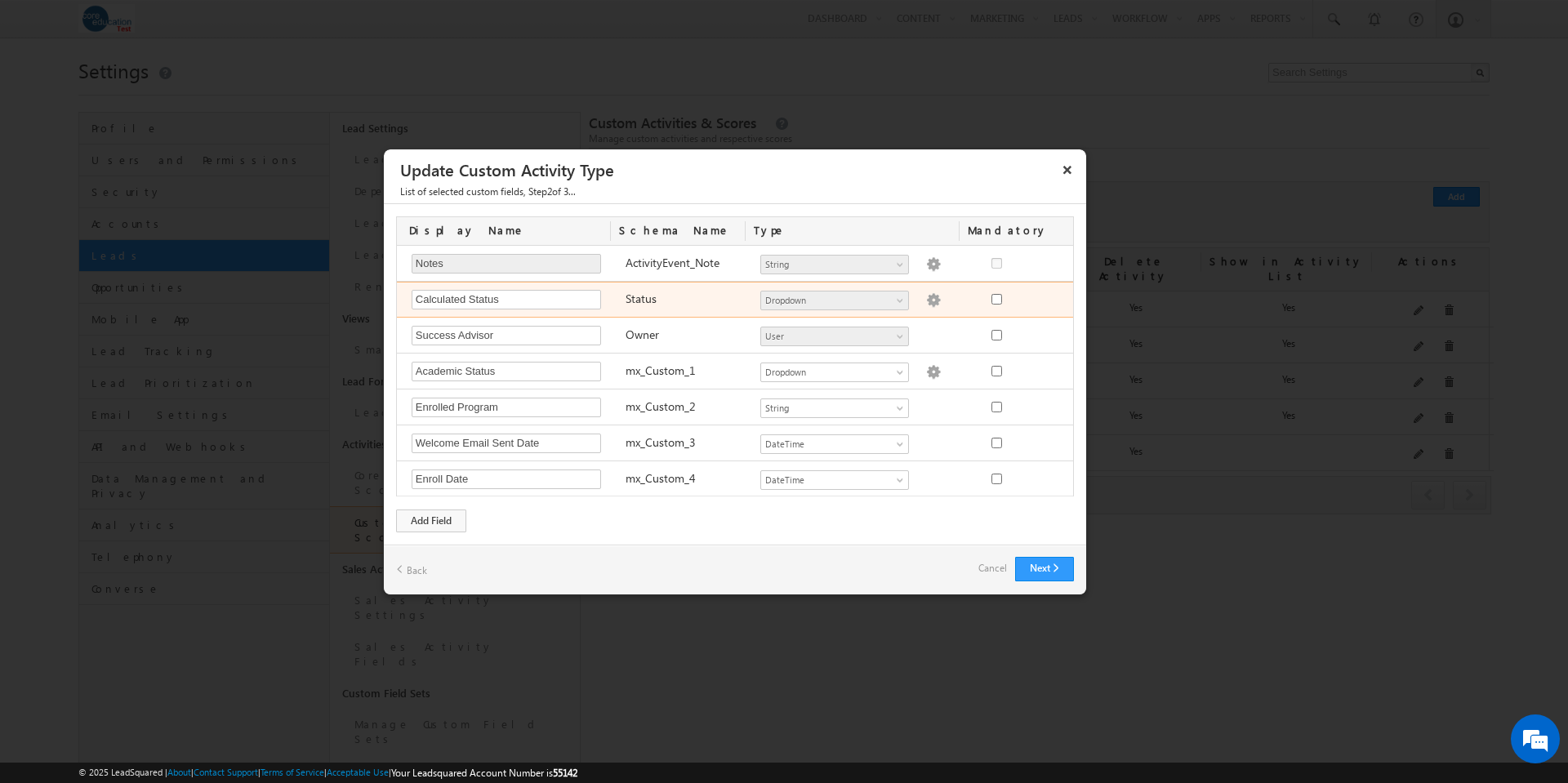
click at [926, 299] on img at bounding box center [934, 301] width 15 height 15
type textarea "On Track Concern At Risk Completed Cancelled"
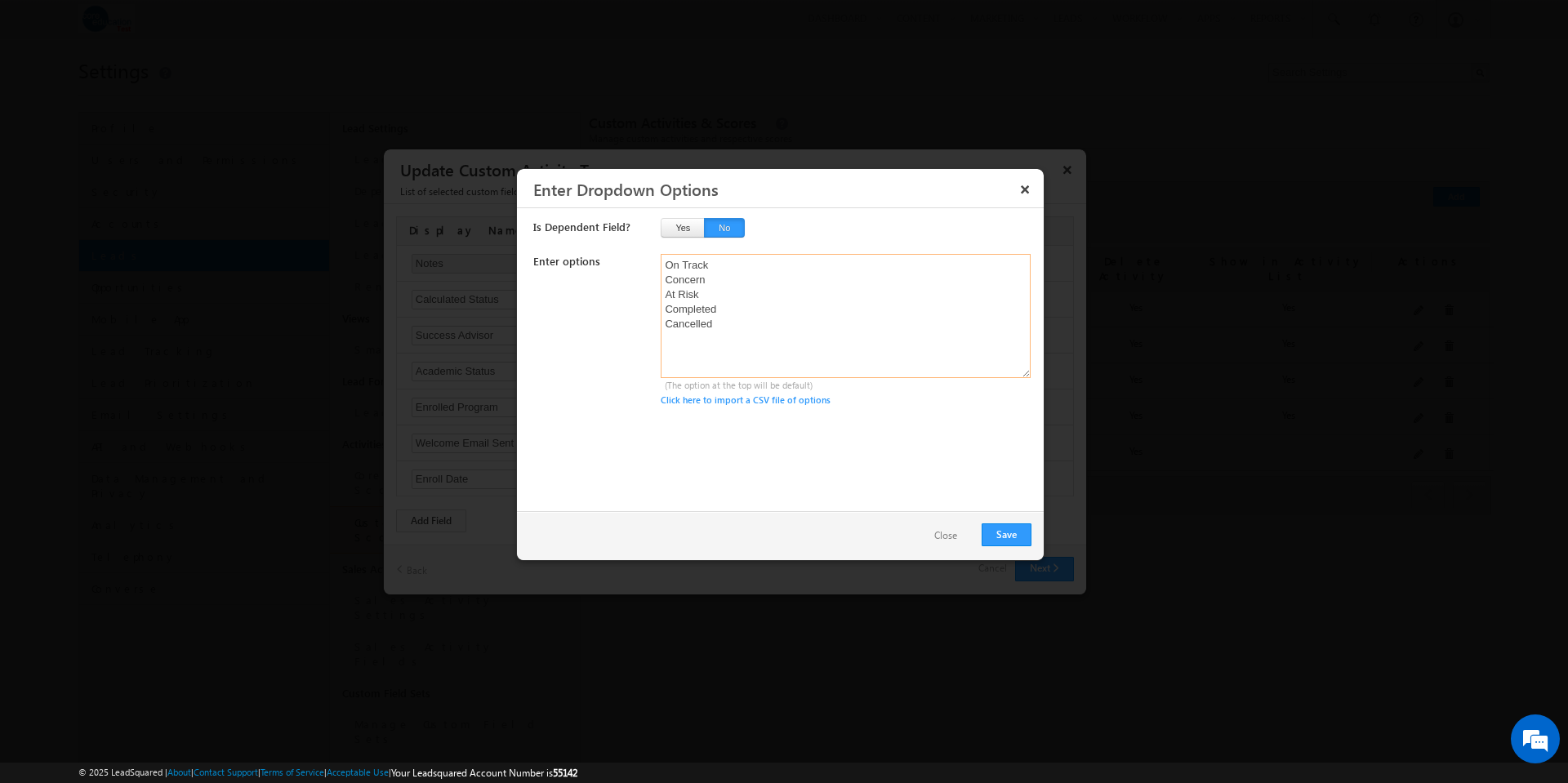
click at [730, 281] on textarea "On Track Concern At Risk Completed Cancelled" at bounding box center [846, 315] width 370 height 124
click at [691, 289] on textarea "On Track Concern At Risk Completed Cancelled" at bounding box center [846, 315] width 370 height 124
drag, startPoint x: 665, startPoint y: 293, endPoint x: 723, endPoint y: 298, distance: 58.2
click at [723, 298] on textarea "On Track Concern At Risk Completed Cancelled" at bounding box center [846, 315] width 370 height 124
click at [730, 339] on textarea "On Track At Risk Completed Cancelled" at bounding box center [846, 315] width 370 height 124
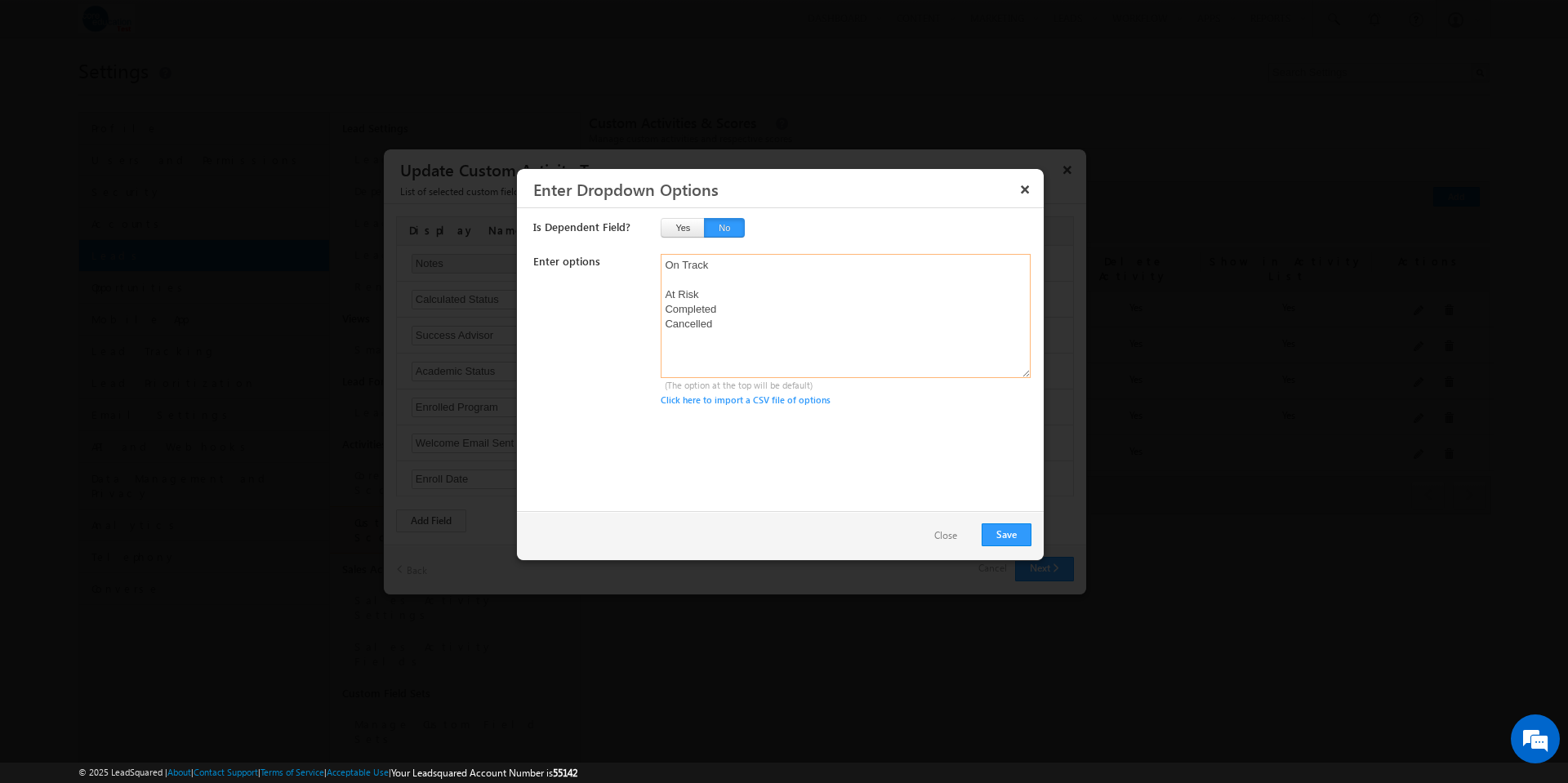
paste textarea "Concern"
drag, startPoint x: 665, startPoint y: 280, endPoint x: 746, endPoint y: 282, distance: 81.0
click at [746, 282] on textarea "On Track At Risk Completed Cancelled Concern" at bounding box center [846, 315] width 370 height 124
click at [735, 356] on textarea "At Risk Completed Cancelled Concern" at bounding box center [846, 315] width 370 height 124
paste textarea "On Track"
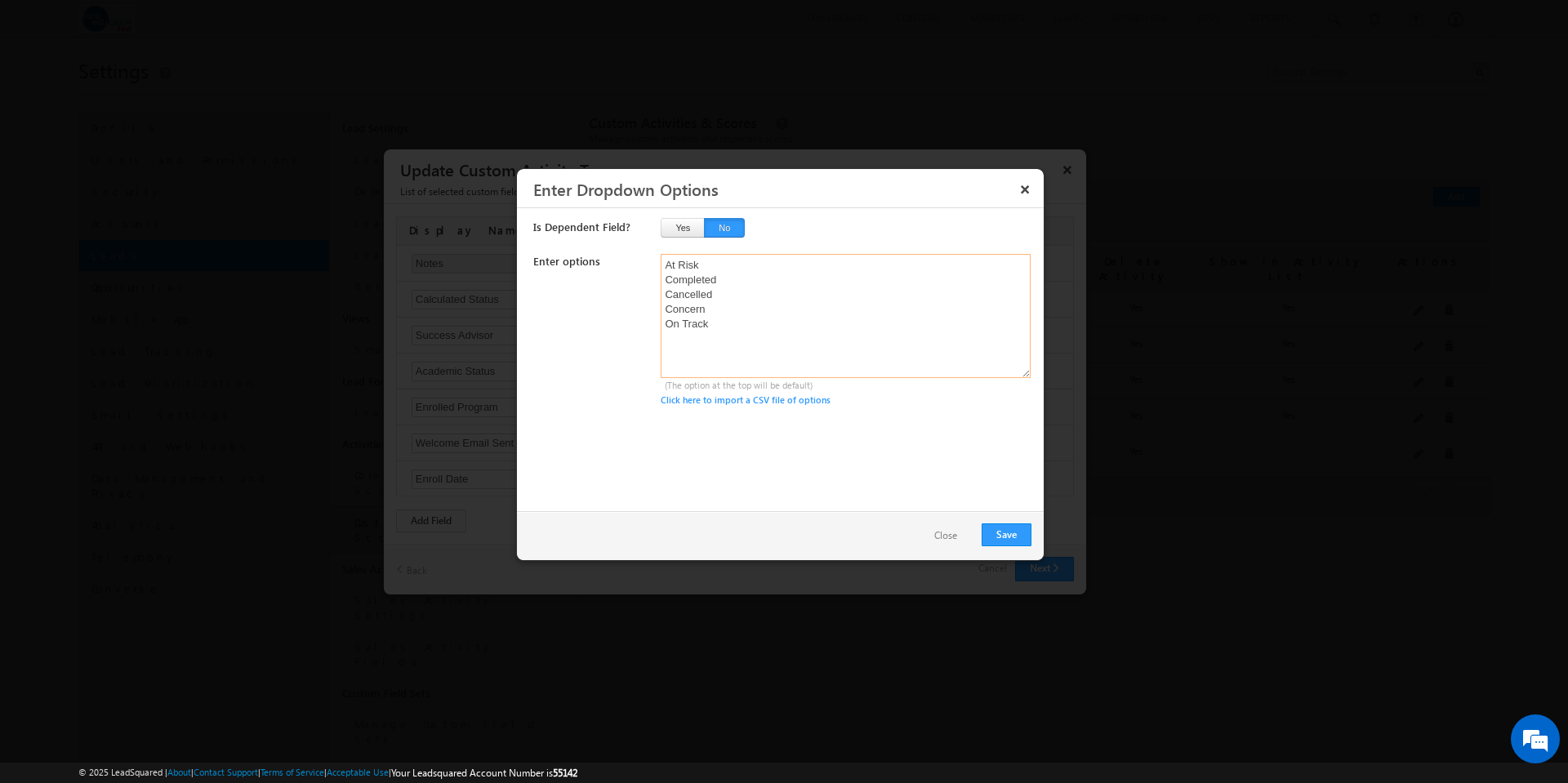
drag, startPoint x: 665, startPoint y: 335, endPoint x: 738, endPoint y: 346, distance: 73.8
click at [738, 346] on textarea "At Risk Completed Cancelled Concern On Track" at bounding box center [846, 315] width 370 height 124
click at [708, 312] on textarea "At Risk Completed Concern On Track" at bounding box center [846, 315] width 370 height 124
paste textarea "Cancelled"
click at [707, 354] on textarea "At Risk Cancelled Completed Concern On Track" at bounding box center [846, 315] width 370 height 124
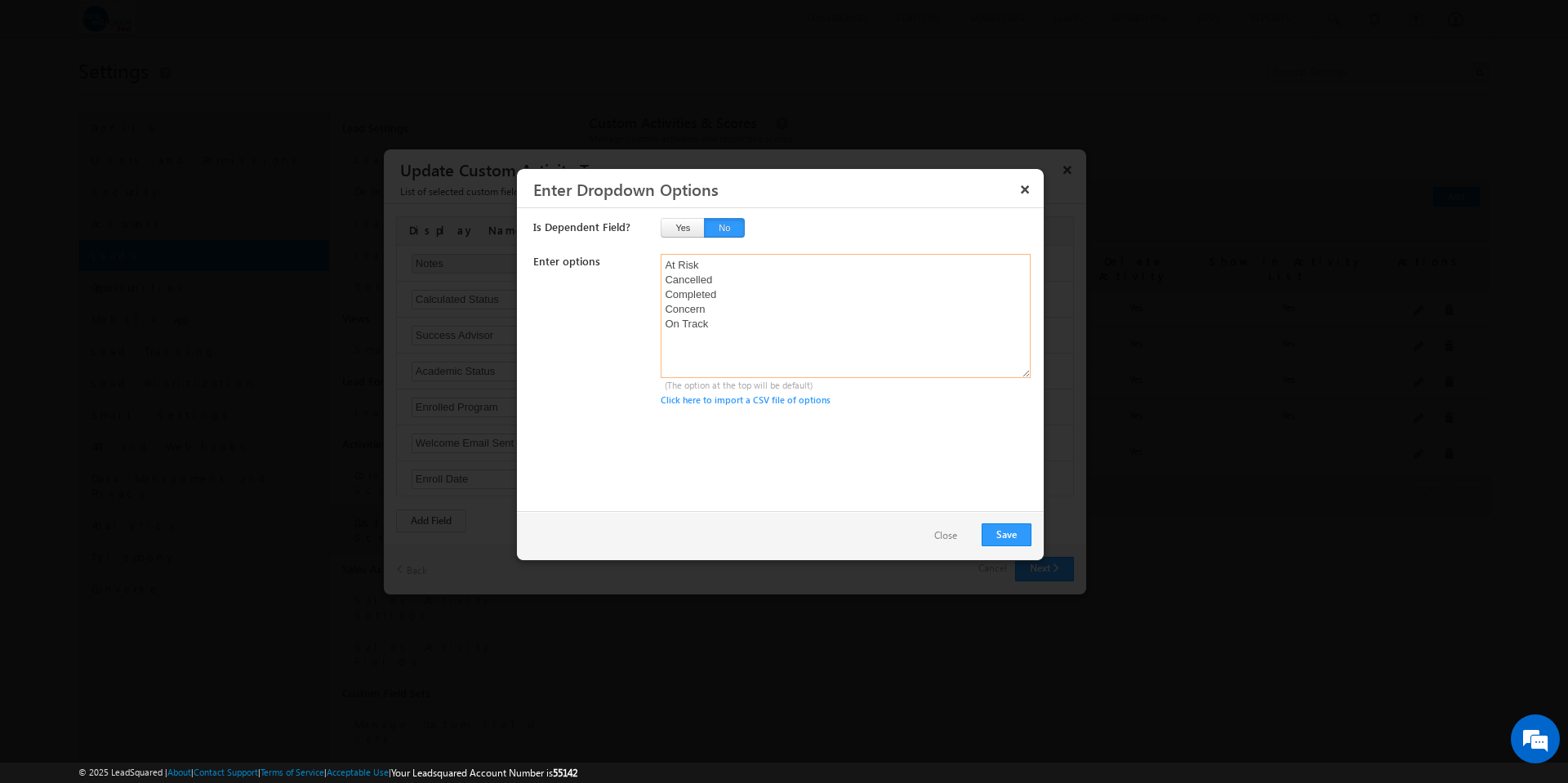
click at [741, 342] on textarea "At Risk Cancelled Completed Concern On Track" at bounding box center [846, 315] width 370 height 124
click at [731, 326] on textarea "At Risk Cancelled Completed Concern Enrolled Inactive On Track Withdrawn" at bounding box center [846, 315] width 370 height 124
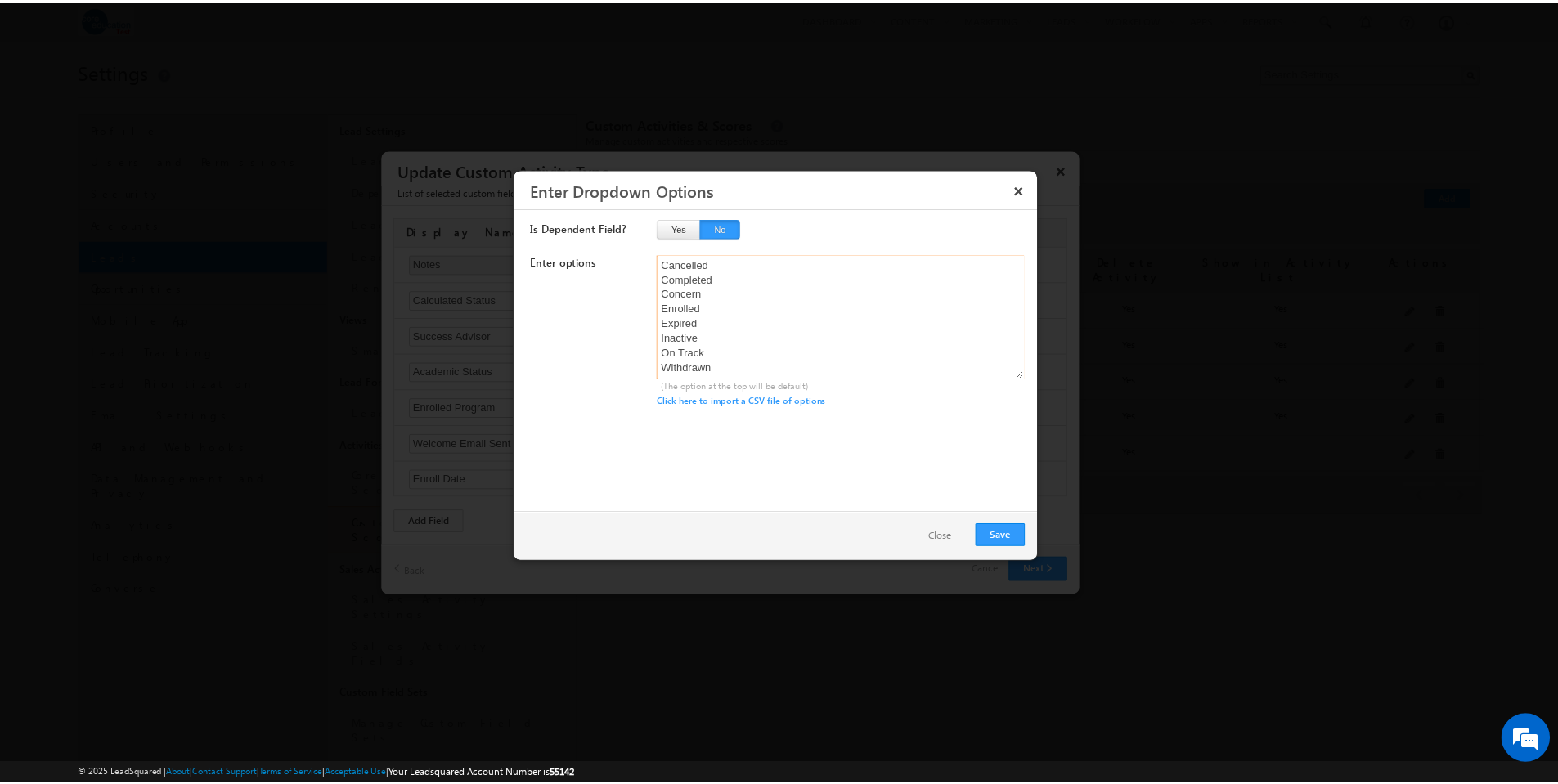
scroll to position [0, 0]
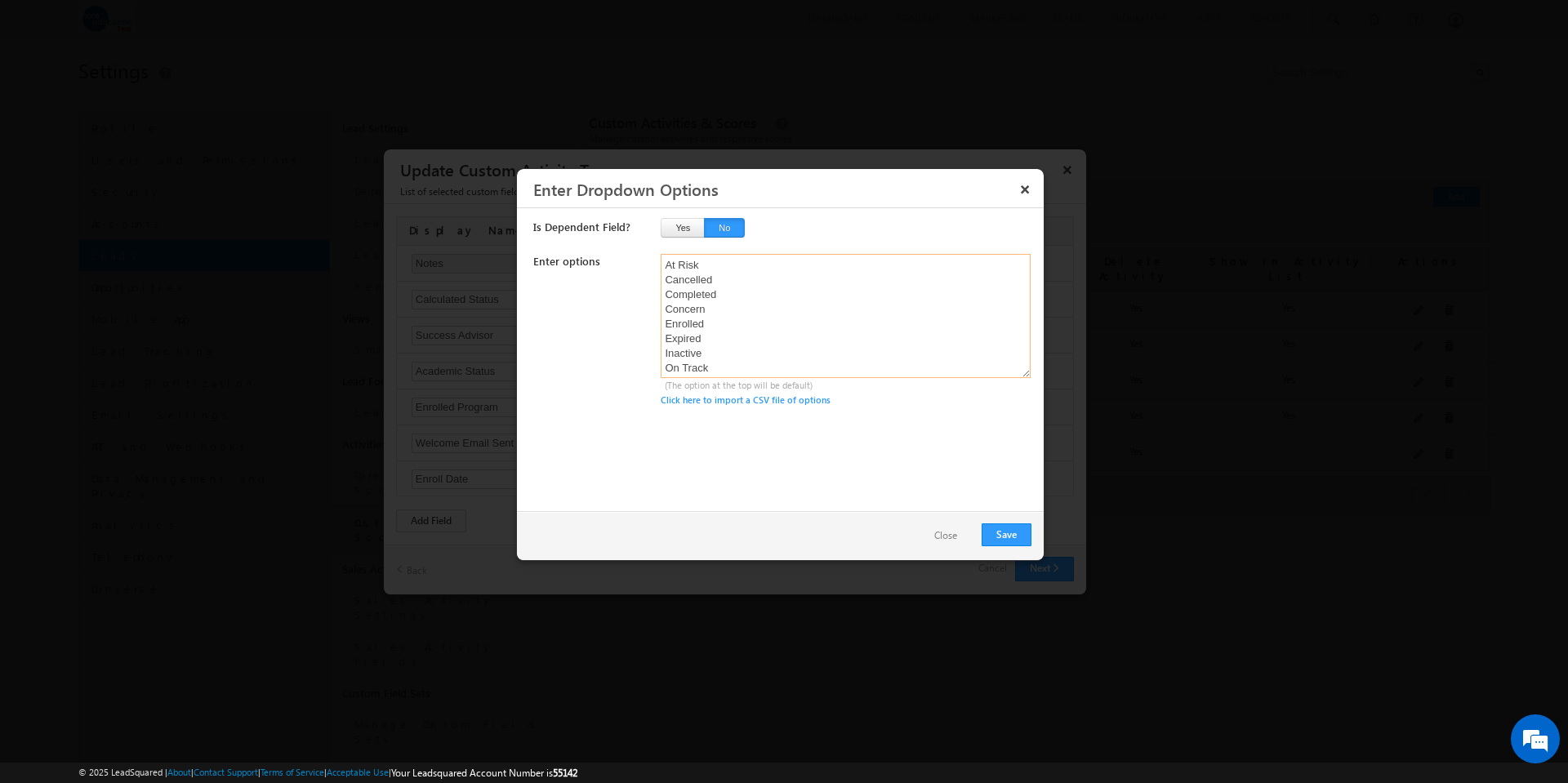
click at [710, 277] on textarea "At Risk Cancelled Completed Concern Enrolled Expired Inactive On Track Withdrawn" at bounding box center [846, 315] width 370 height 124
type textarea "Active Student At Risk Cancelled Completed Concern Enrolled Expired Inactive On…"
click at [1003, 535] on button "Save" at bounding box center [1006, 535] width 50 height 23
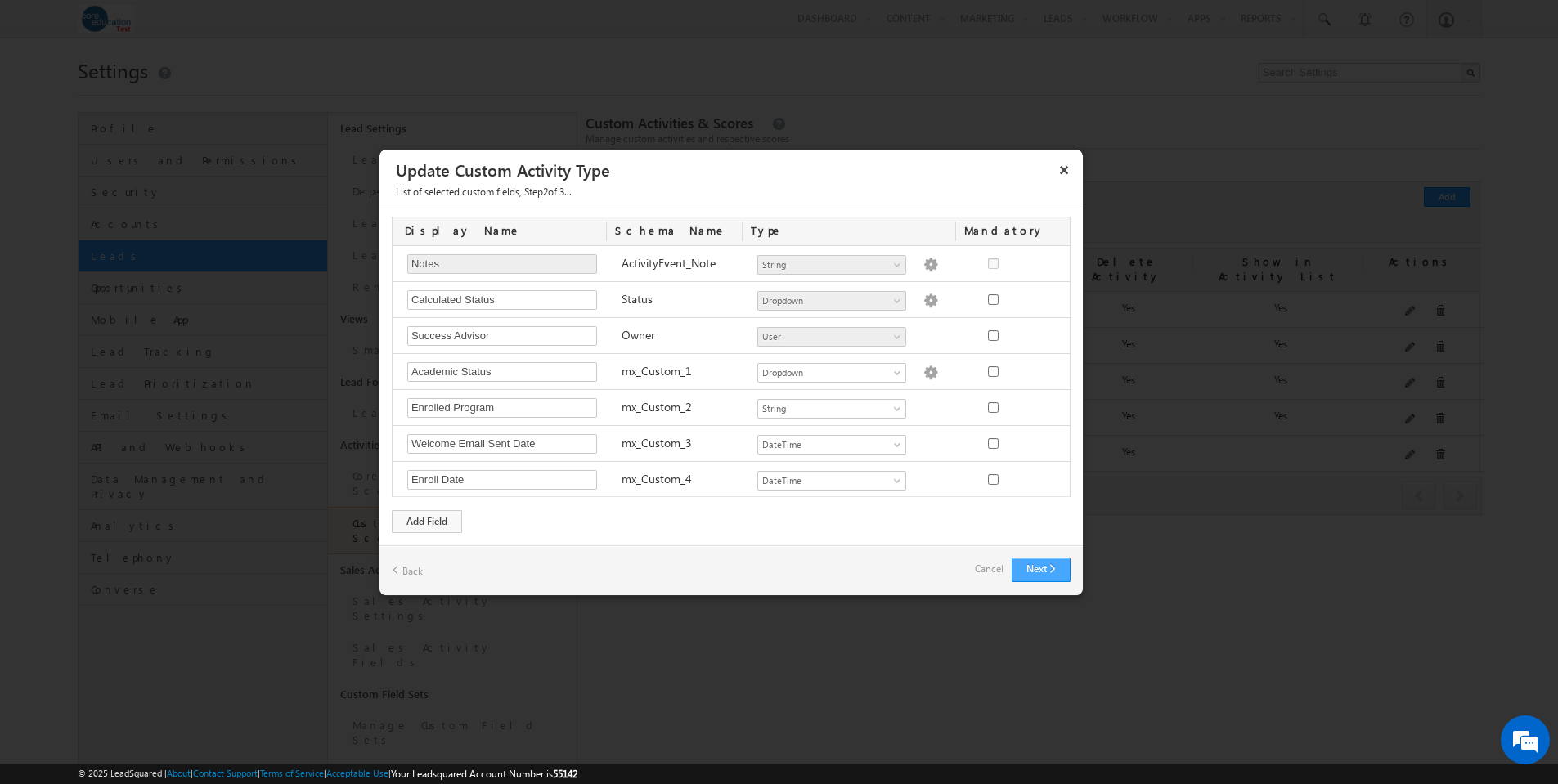
click at [1044, 571] on button "Next" at bounding box center [1041, 570] width 59 height 25
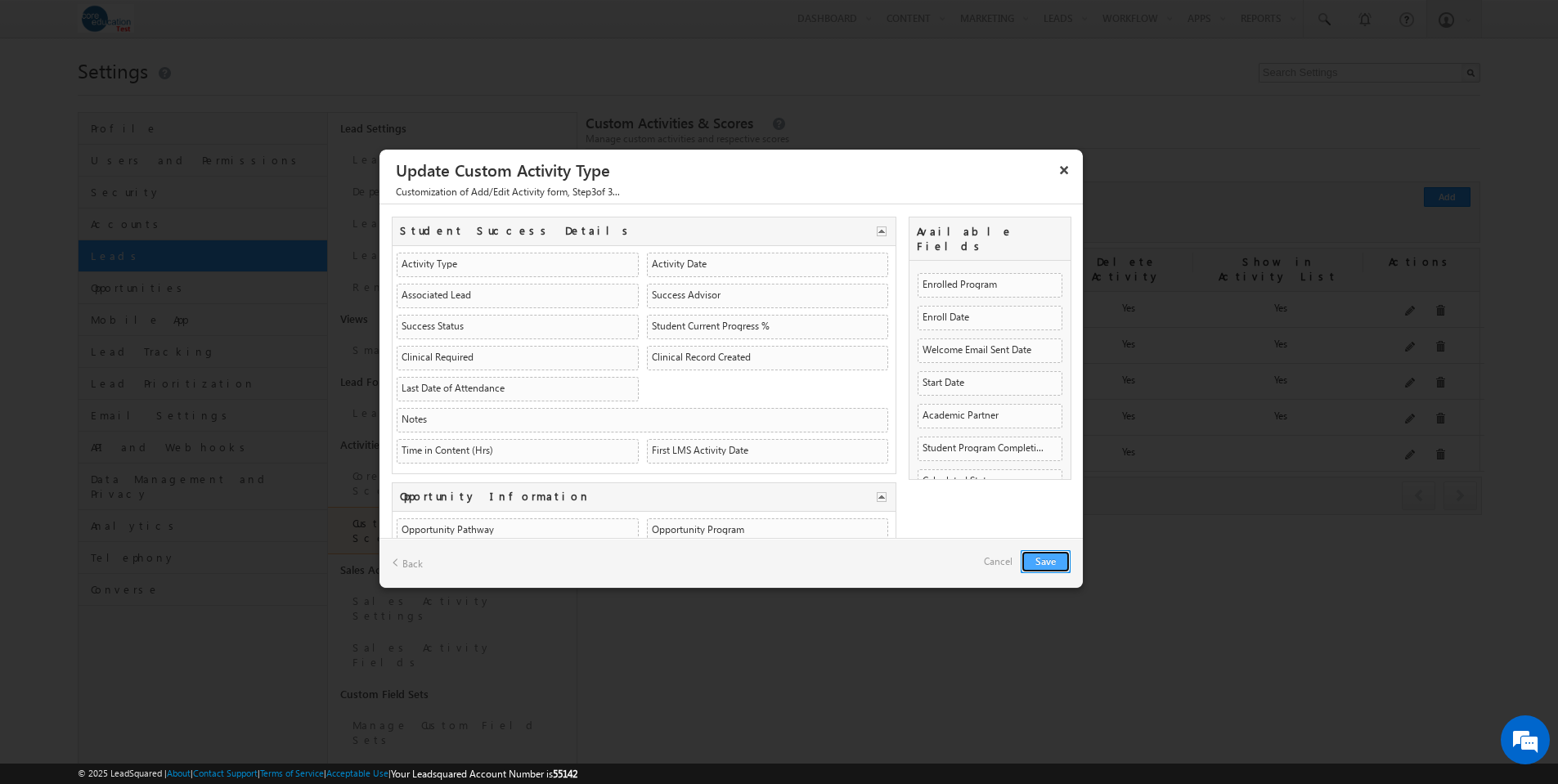
click at [1046, 558] on button "Save" at bounding box center [1045, 561] width 50 height 23
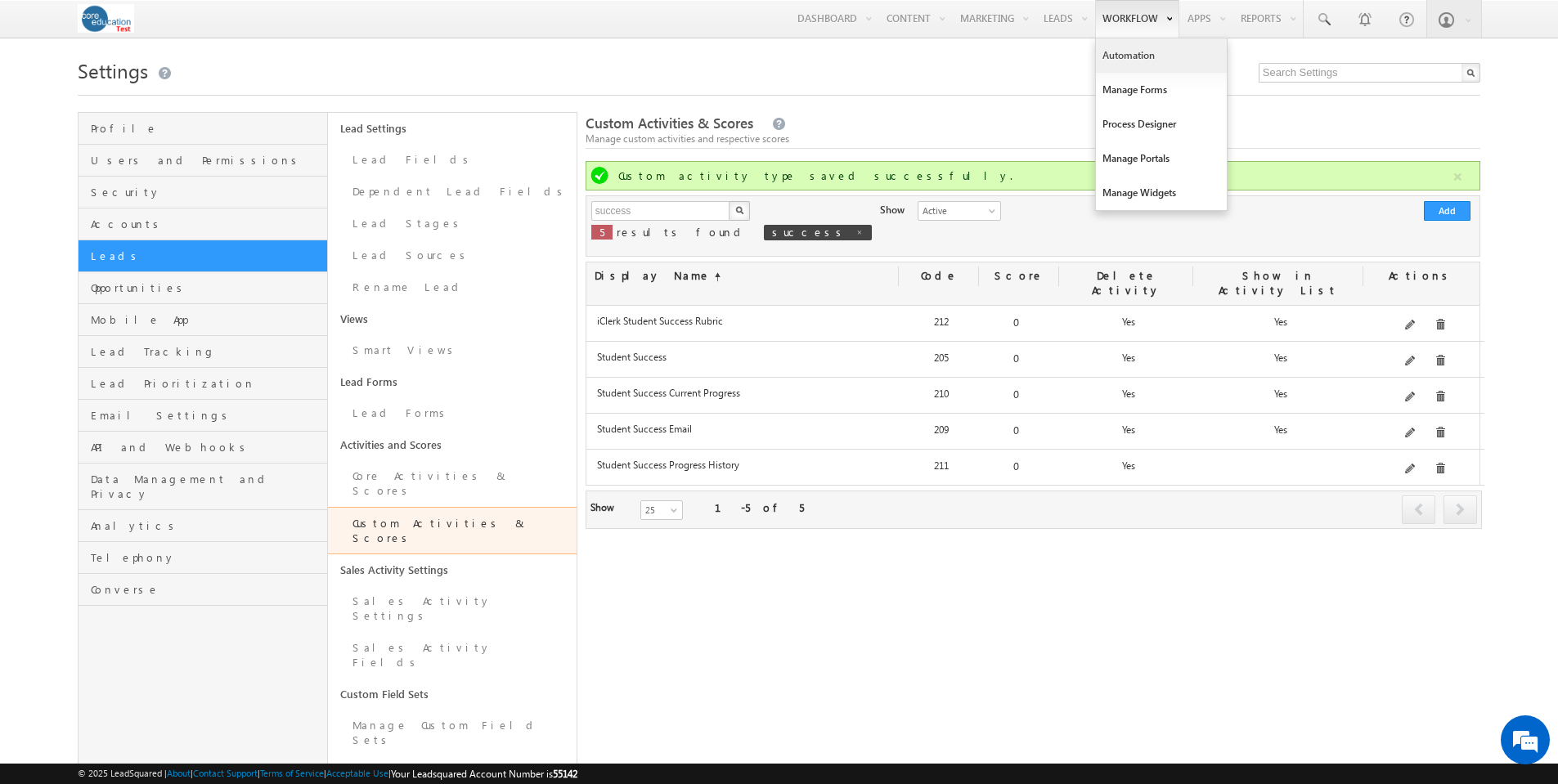
click at [1129, 57] on link "Automation" at bounding box center [1161, 55] width 131 height 34
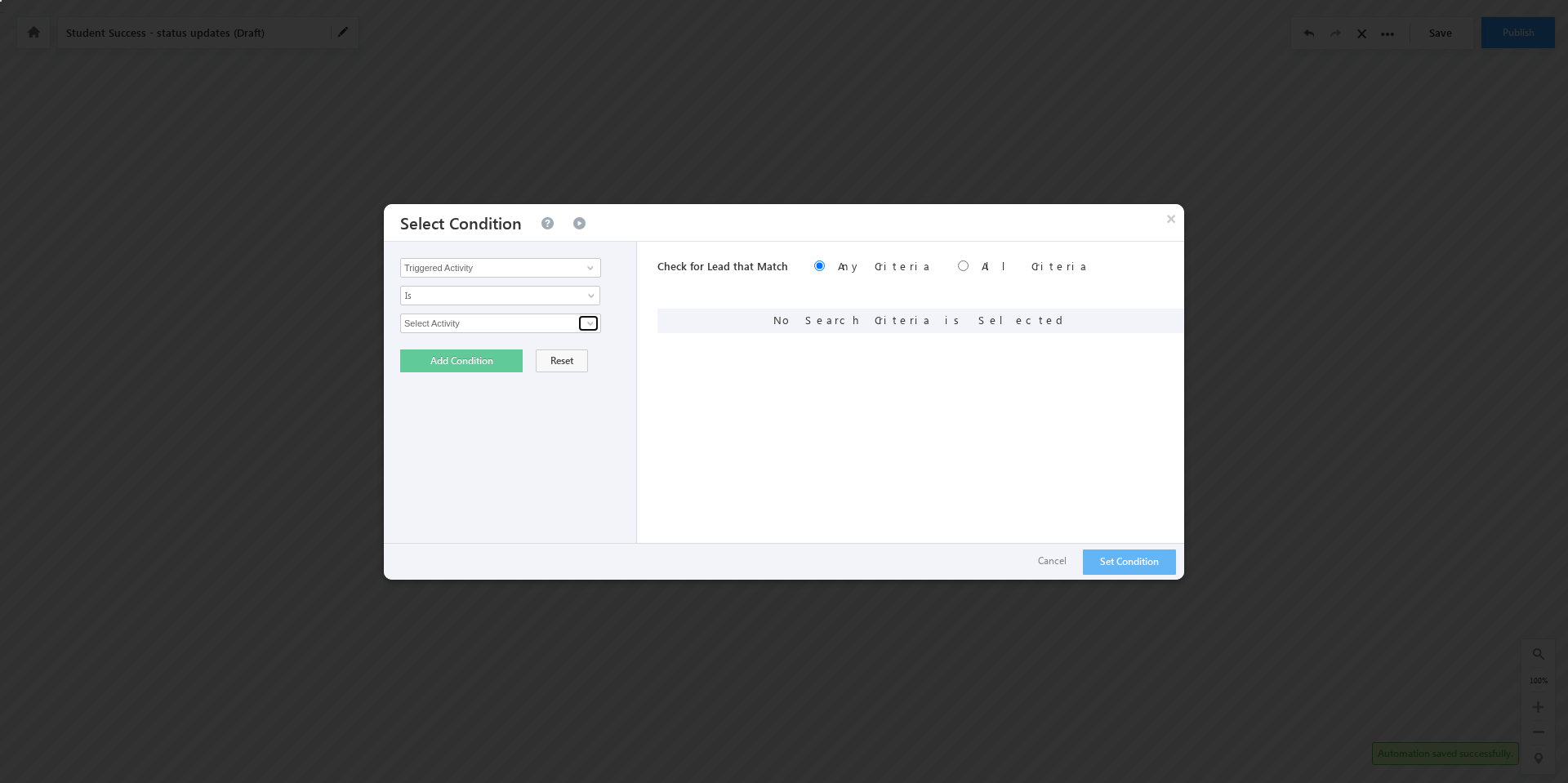
click at [591, 321] on span at bounding box center [590, 323] width 13 height 13
click at [506, 351] on link "Student Success" at bounding box center [500, 358] width 201 height 18
type input "Student Success"
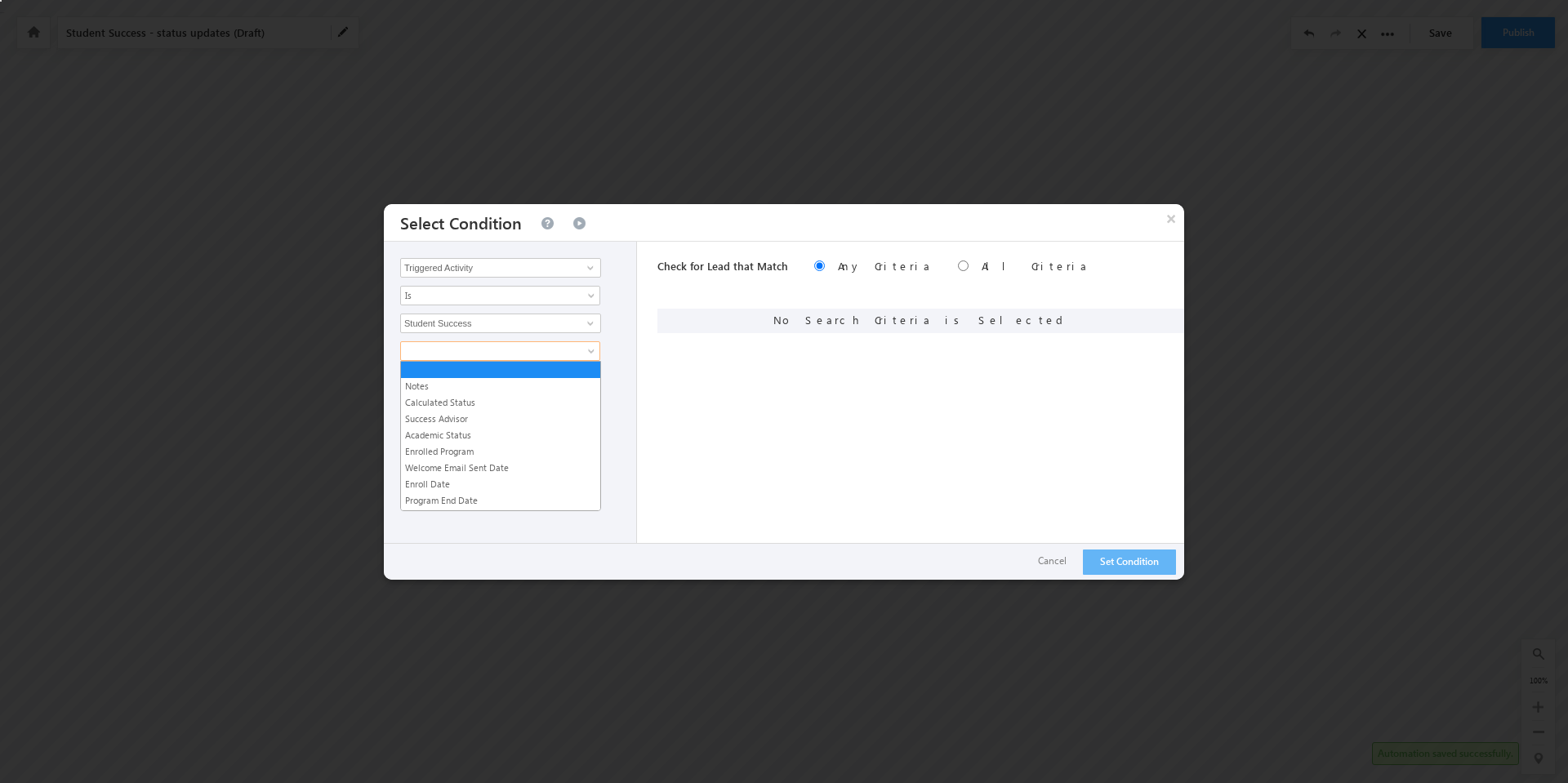
click at [587, 348] on span at bounding box center [593, 355] width 13 height 13
click at [493, 398] on link "Calculated Status" at bounding box center [500, 403] width 199 height 15
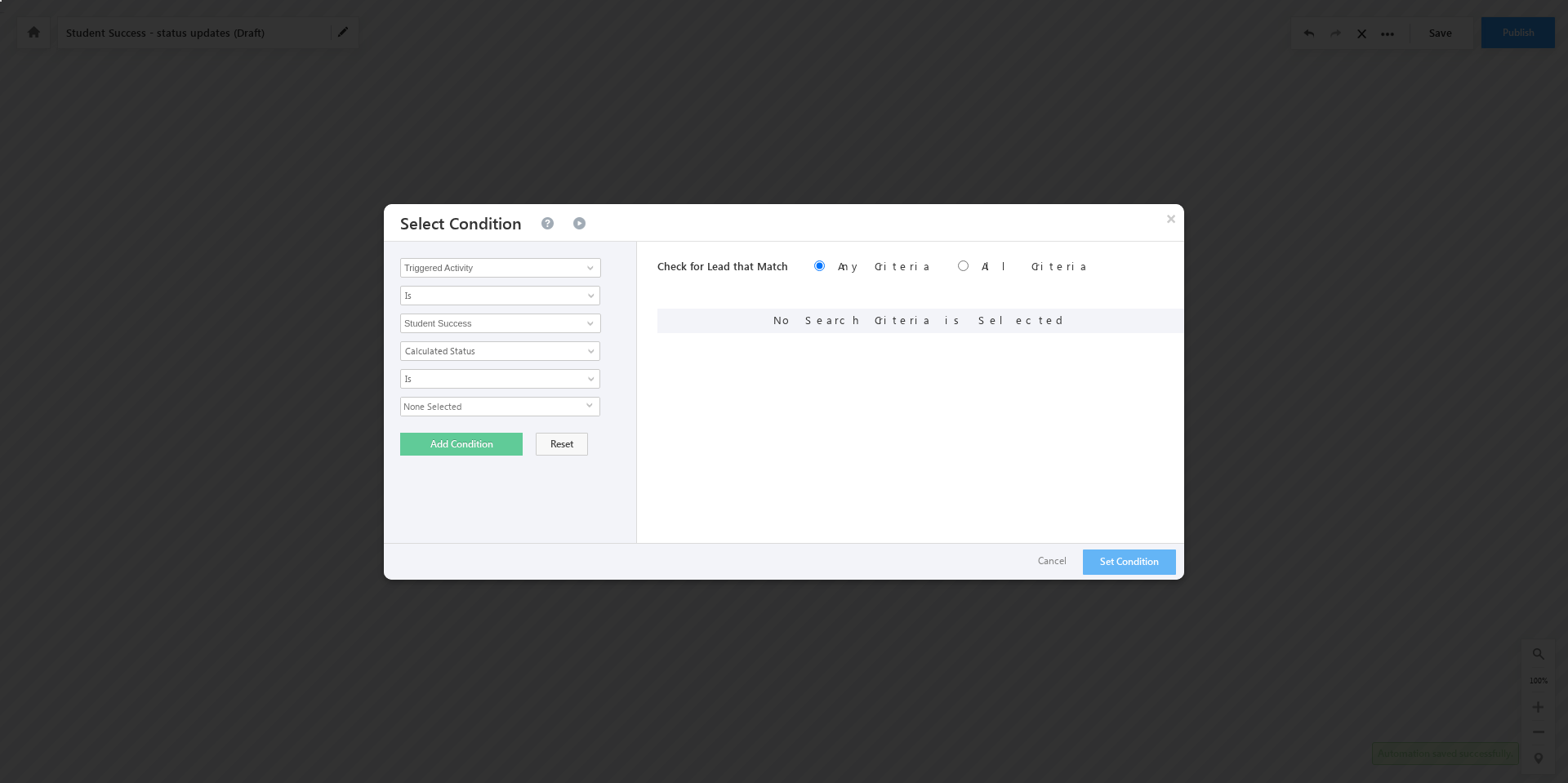
click at [590, 405] on span "select" at bounding box center [593, 405] width 13 height 7
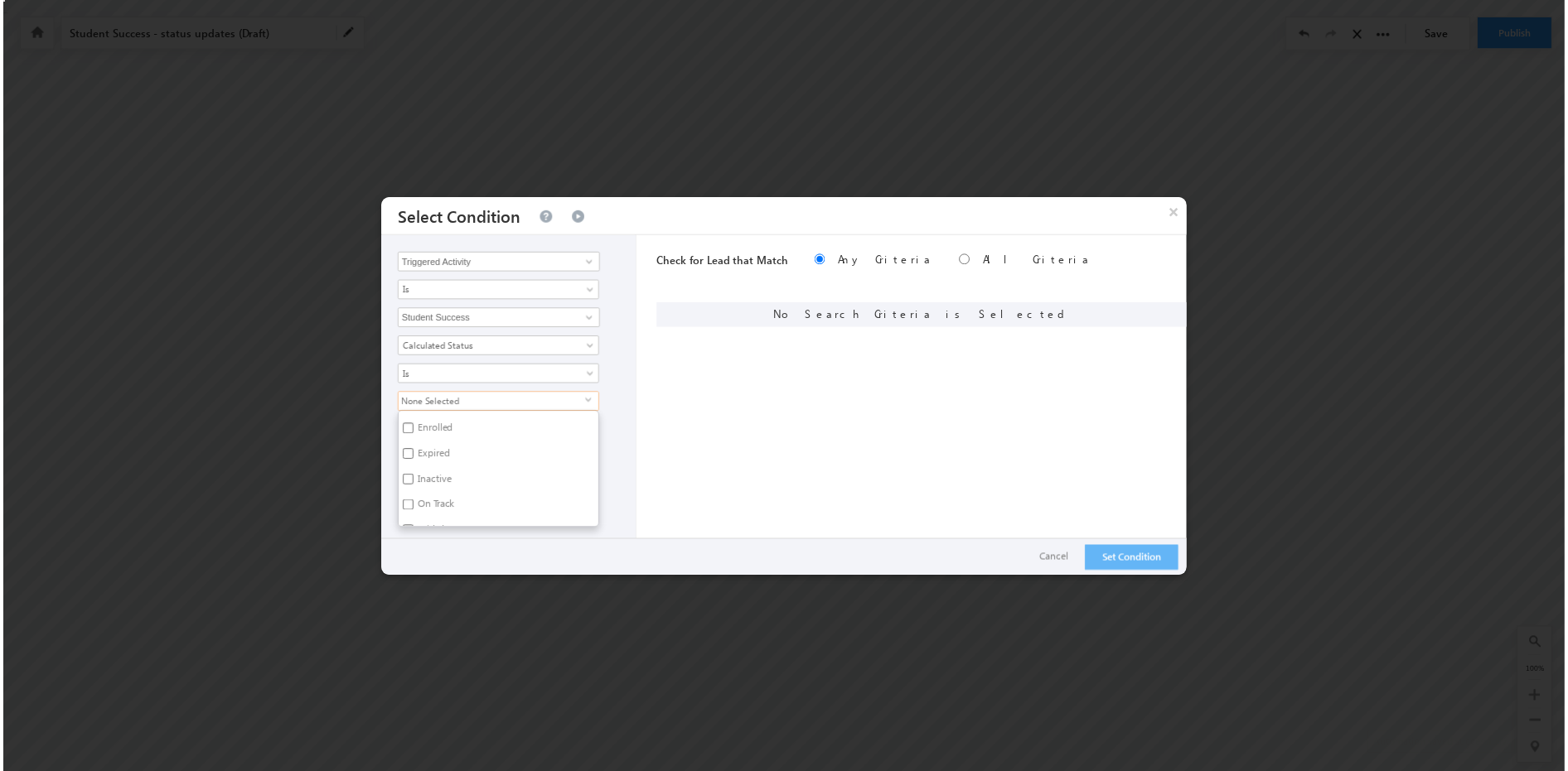
scroll to position [131, 0]
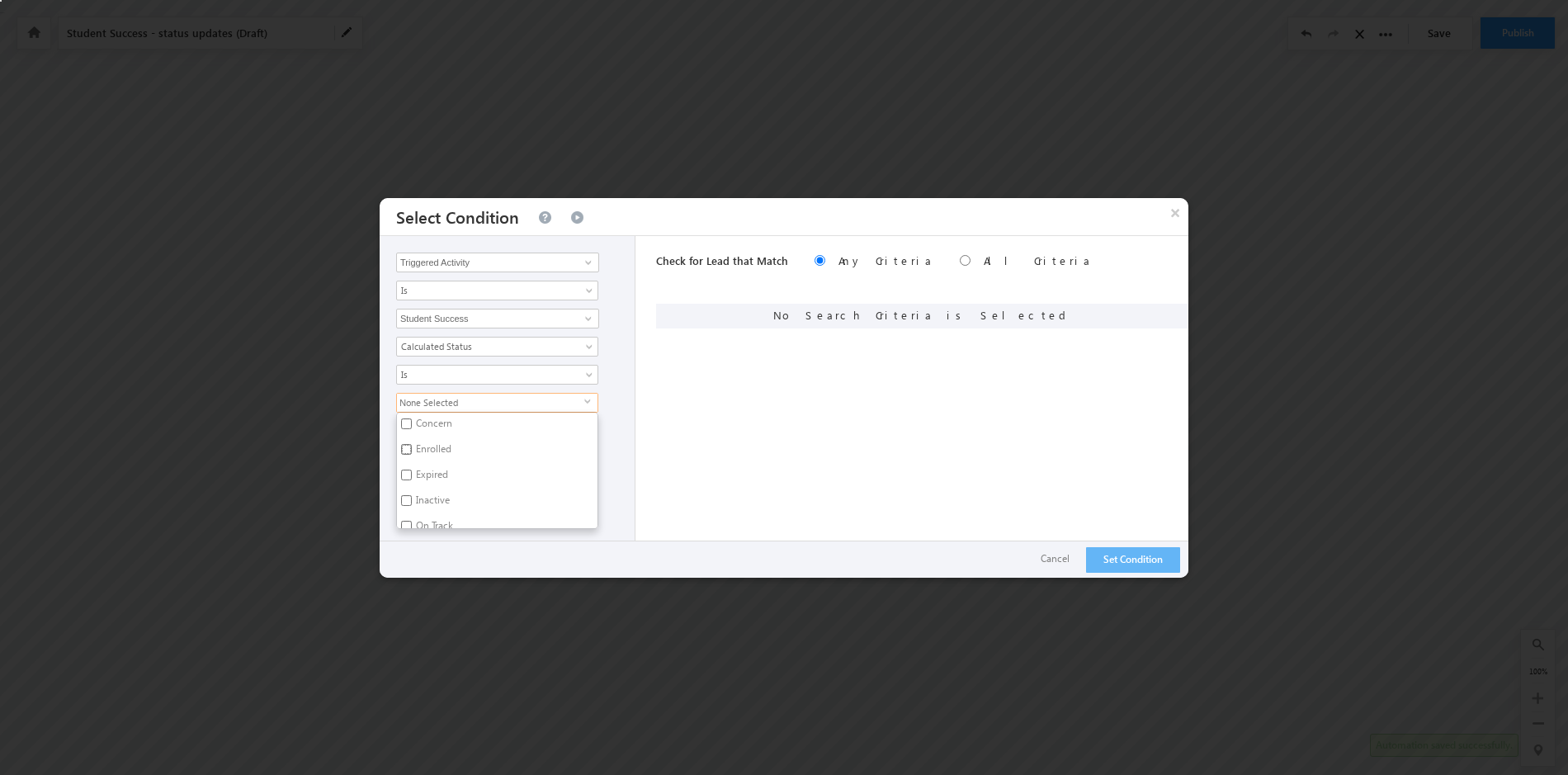
click at [404, 448] on input "Enrolled" at bounding box center [407, 450] width 11 height 11
checkbox input "true"
click at [613, 430] on div "Enrolled select Active Student At Risk Cancelled Completed Concern Enrolled Exp…" at bounding box center [512, 461] width 230 height 137
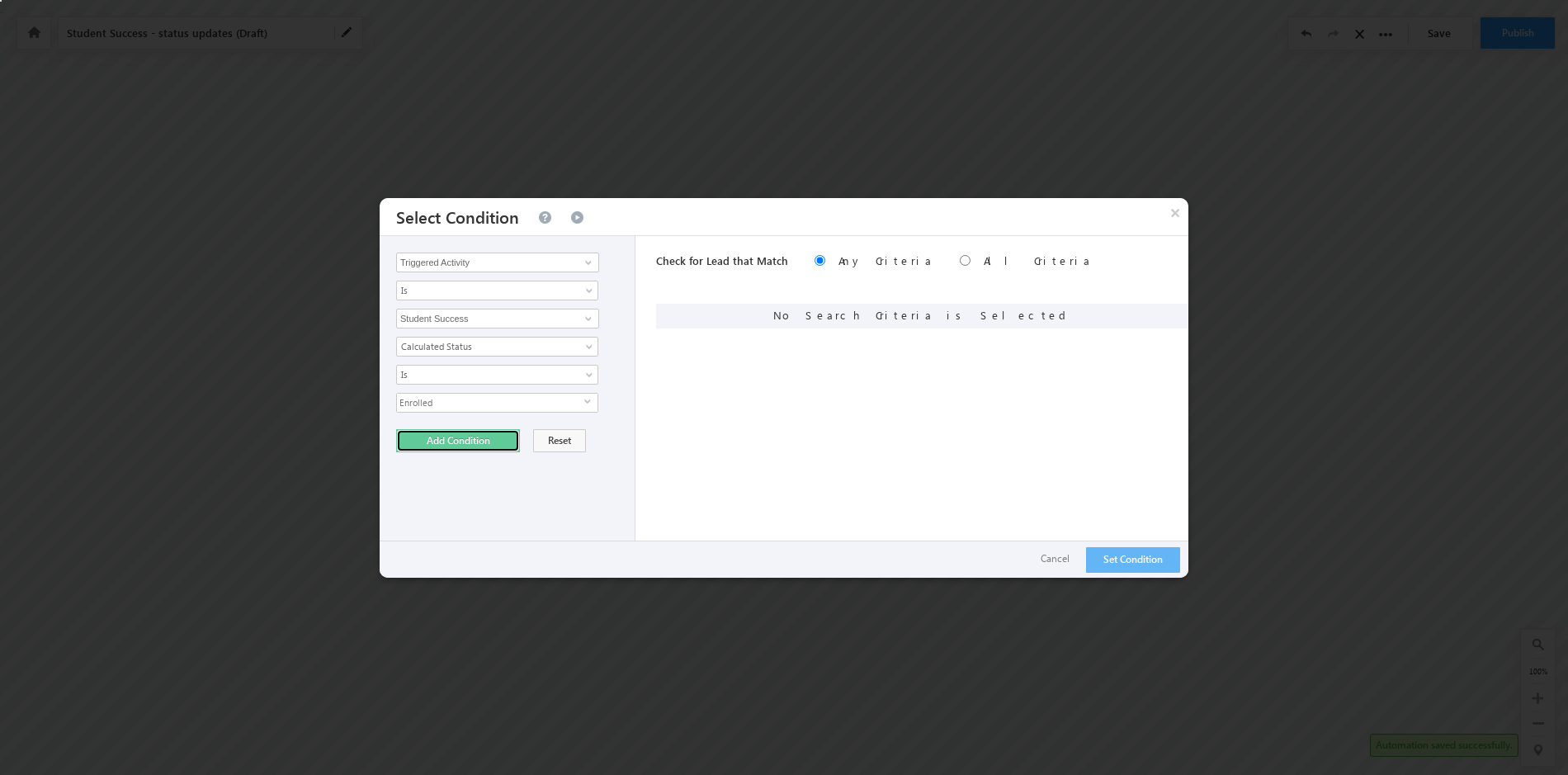
click at [468, 441] on button "Add Condition" at bounding box center [458, 440] width 124 height 23
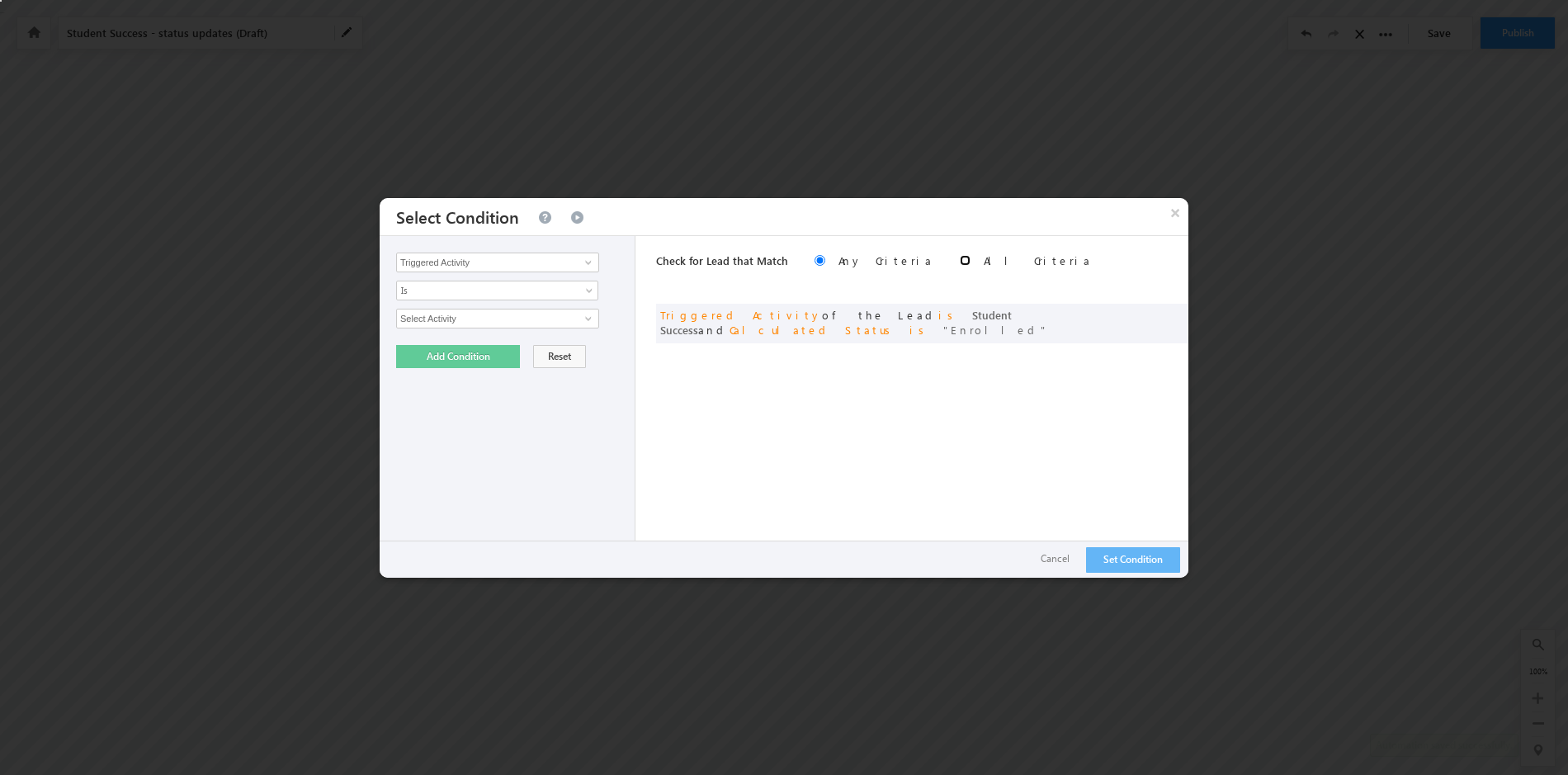
click at [960, 259] on input "radio" at bounding box center [965, 261] width 11 height 11
radio input "true"
click at [1131, 555] on button "Set Condition" at bounding box center [1132, 560] width 94 height 26
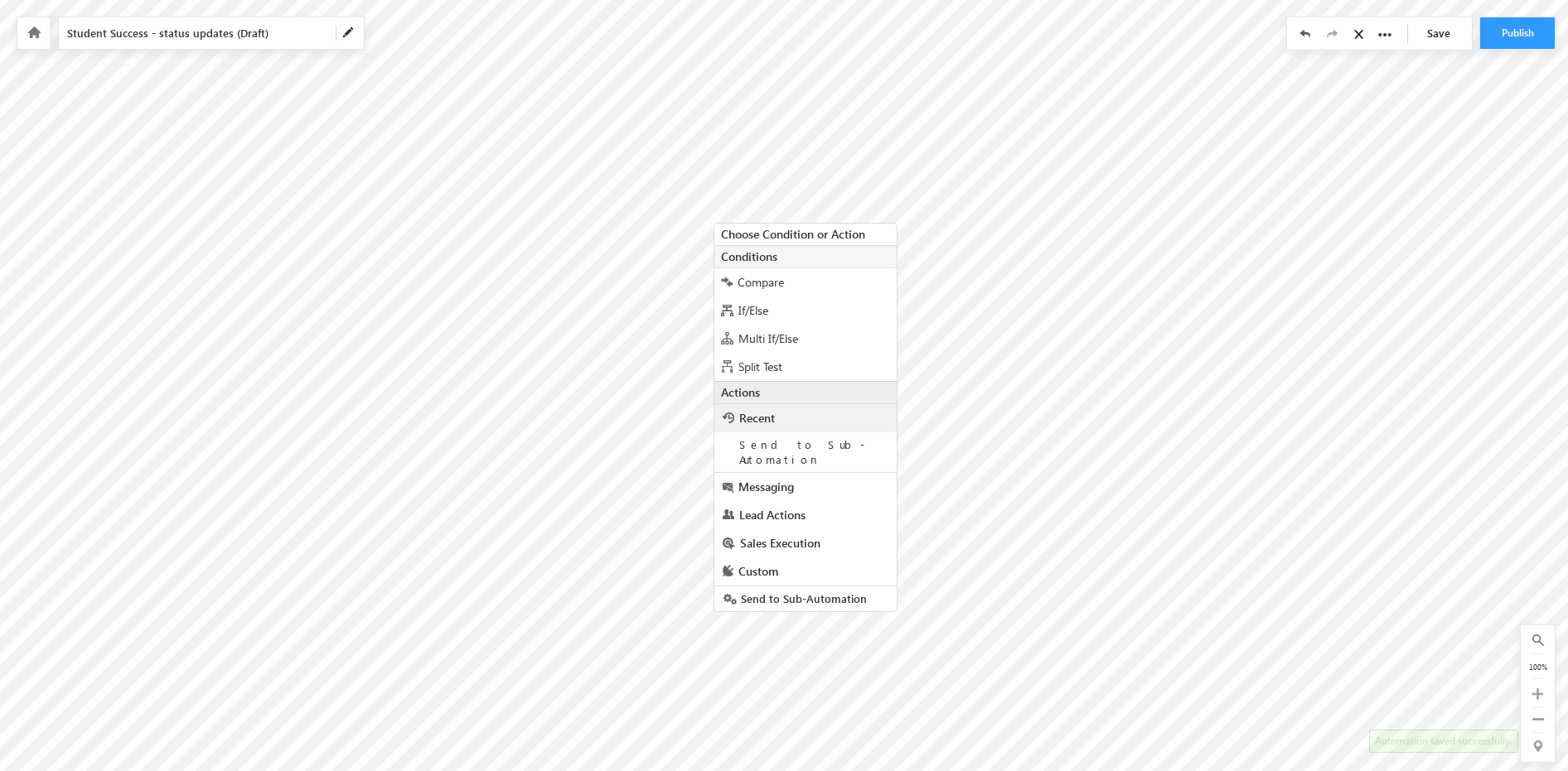
scroll to position [23, 0]
click at [790, 502] on span "Lead Actions" at bounding box center [772, 509] width 66 height 16
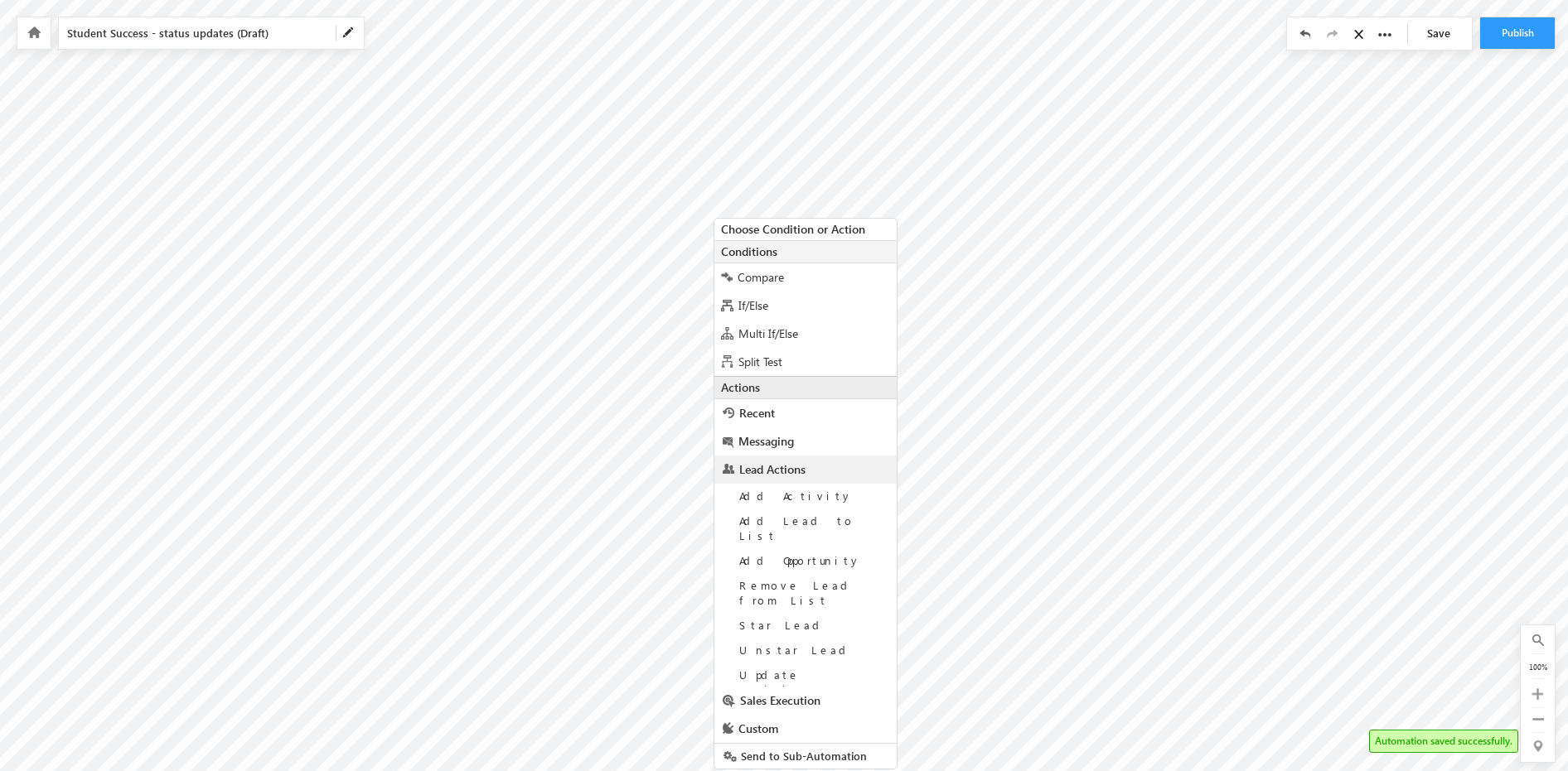
scroll to position [24, 0]
click at [792, 707] on span "Update Lead" at bounding box center [797, 713] width 115 height 14
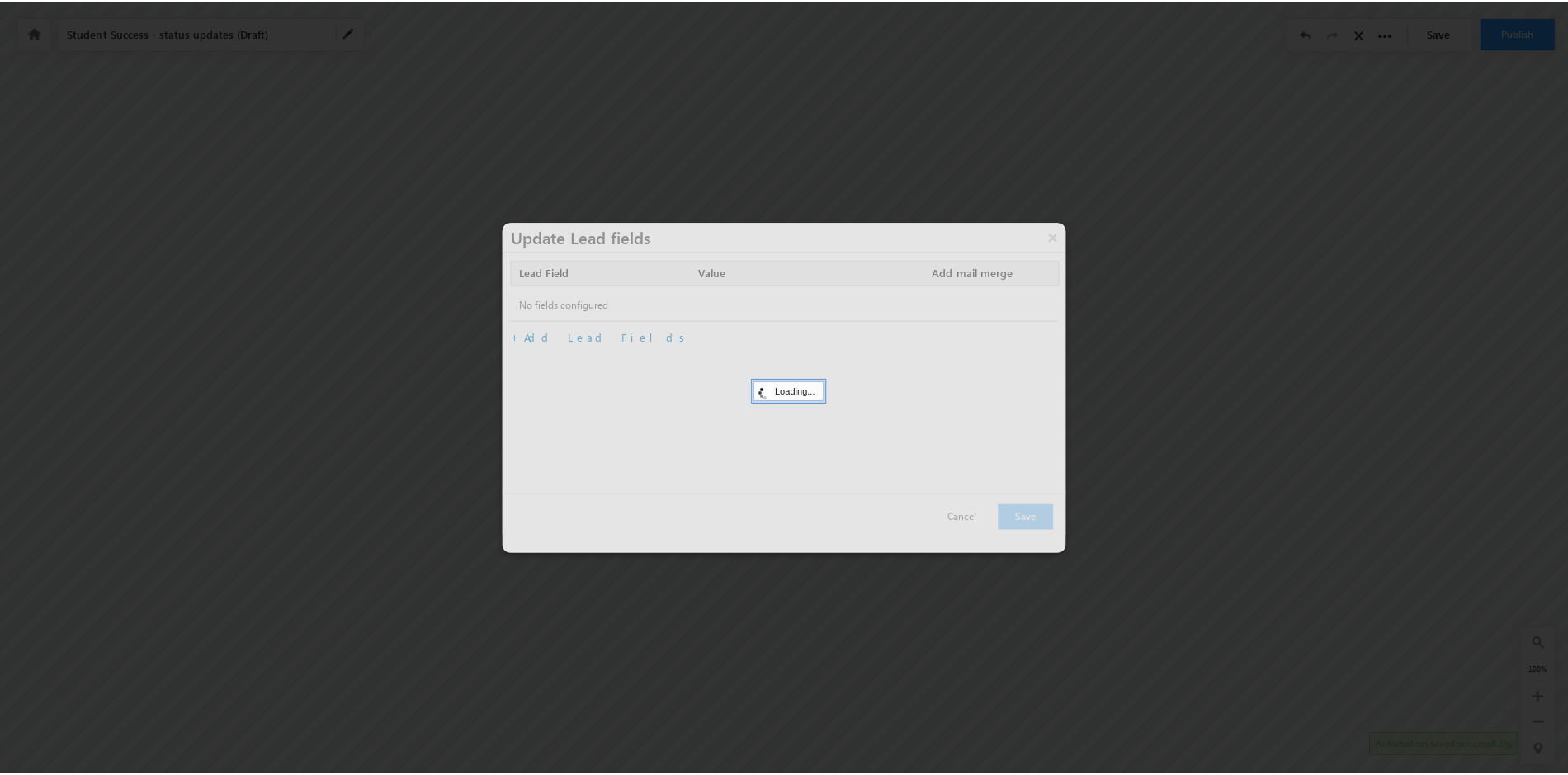
scroll to position [17, 0]
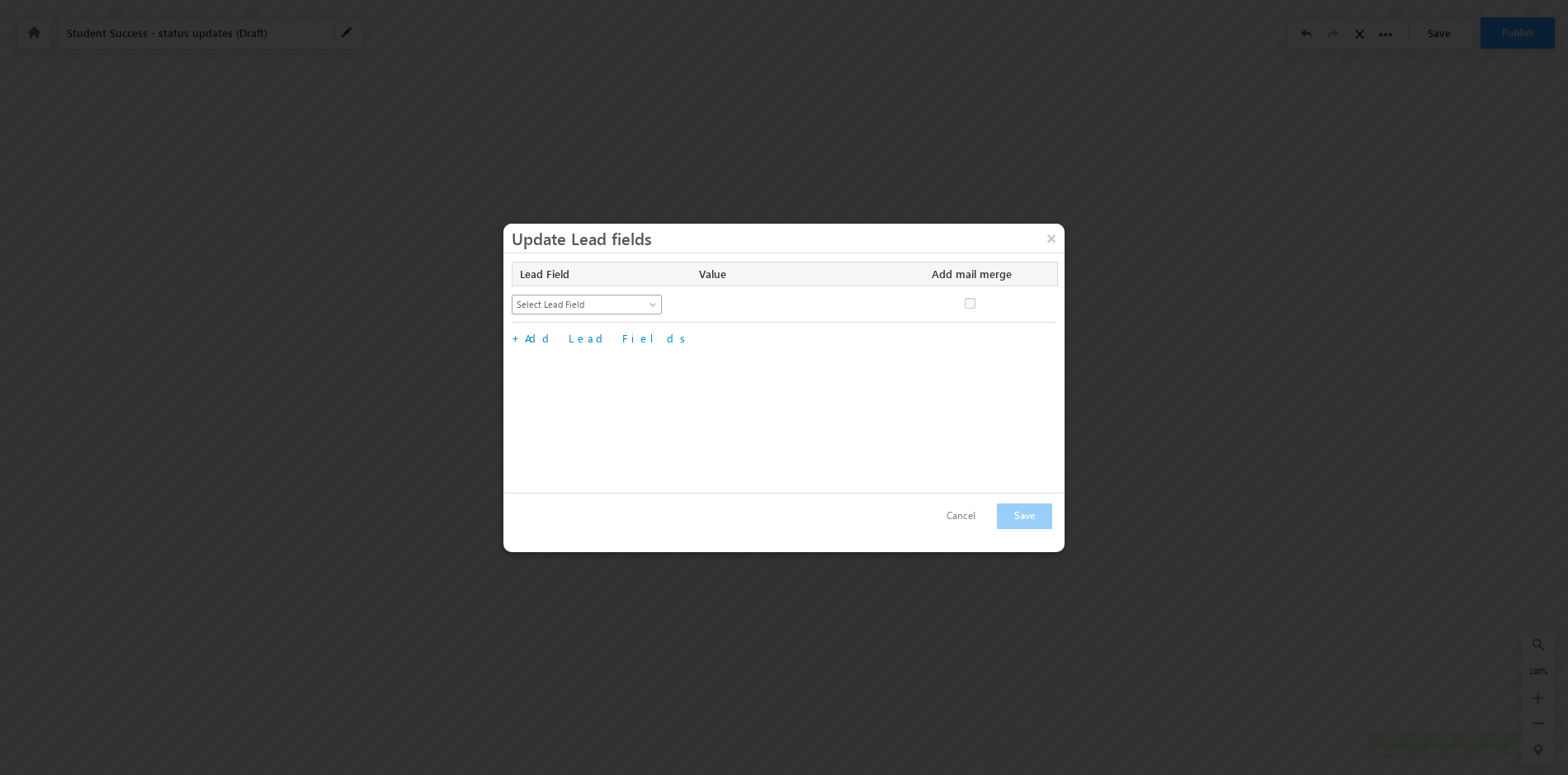
click at [652, 308] on span at bounding box center [655, 308] width 13 height 13
click at [585, 388] on link "Lead Stage" at bounding box center [587, 387] width 150 height 15
click at [871, 303] on span at bounding box center [874, 308] width 13 height 13
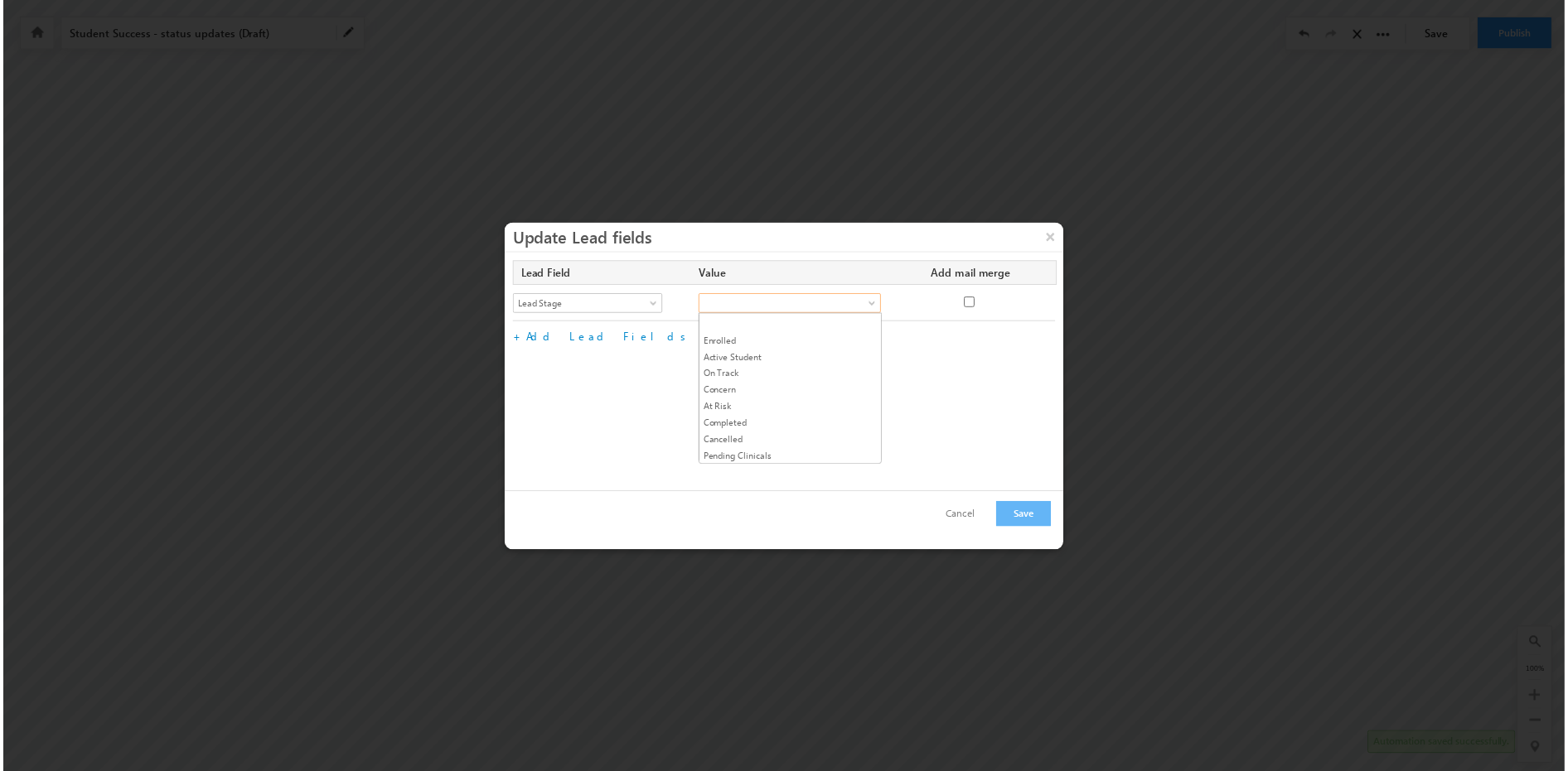
scroll to position [186, 0]
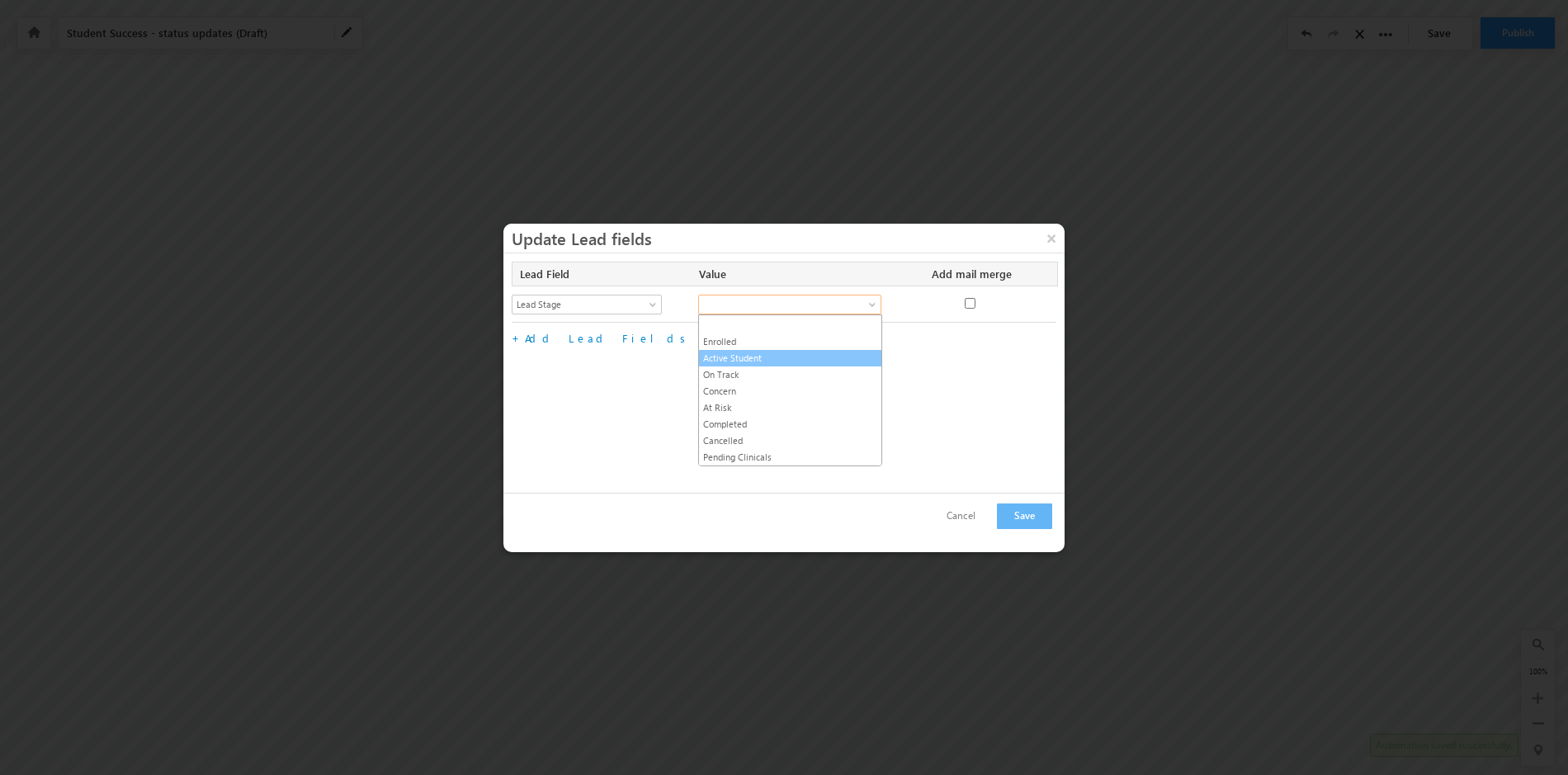
click at [759, 355] on link "Active Student" at bounding box center [791, 359] width 182 height 15
click at [1035, 515] on button "Save" at bounding box center [1025, 517] width 56 height 26
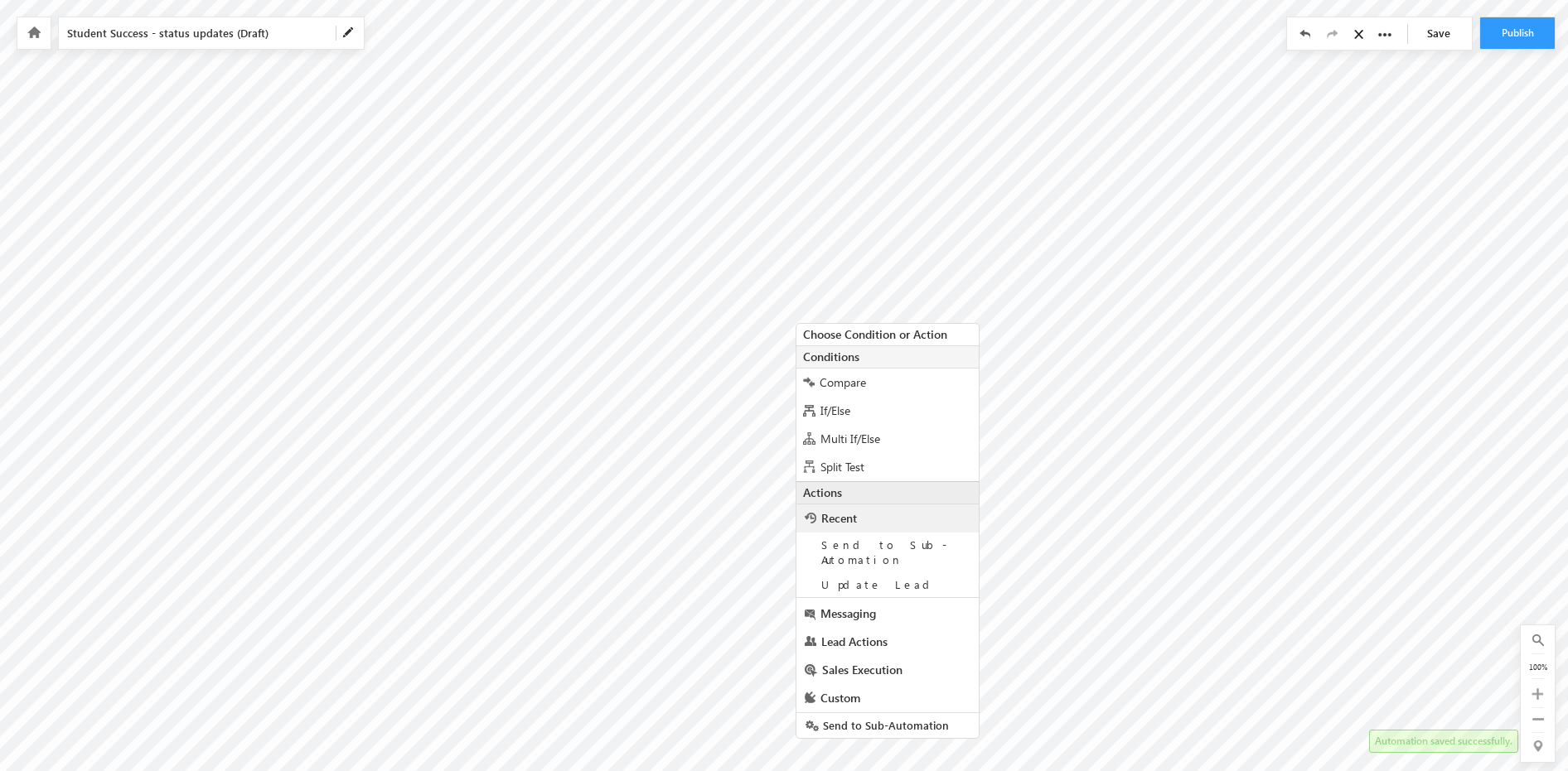
scroll to position [23, 0]
click at [869, 626] on span "Lead Actions" at bounding box center [854, 633] width 66 height 16
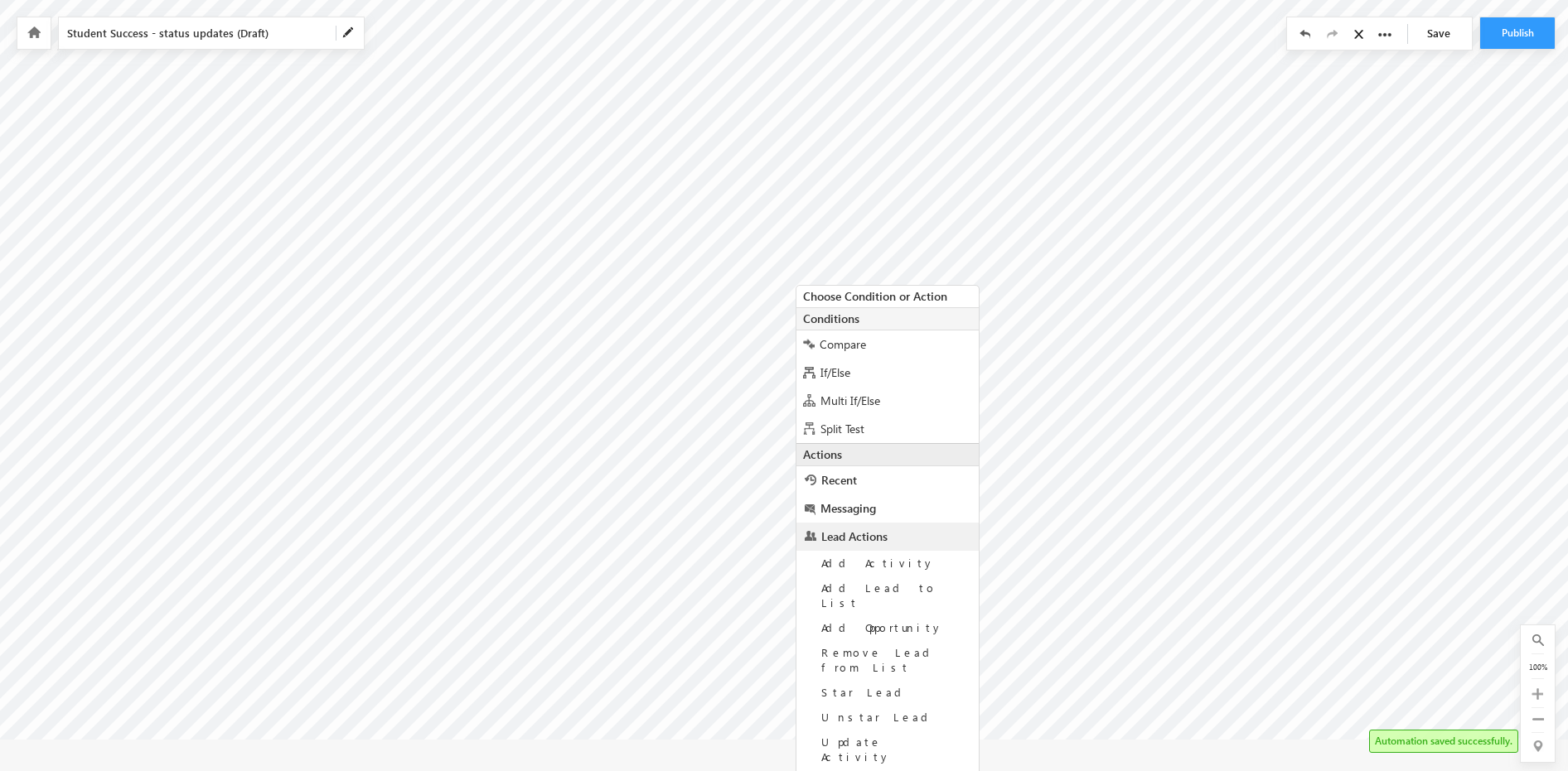
scroll to position [123, 0]
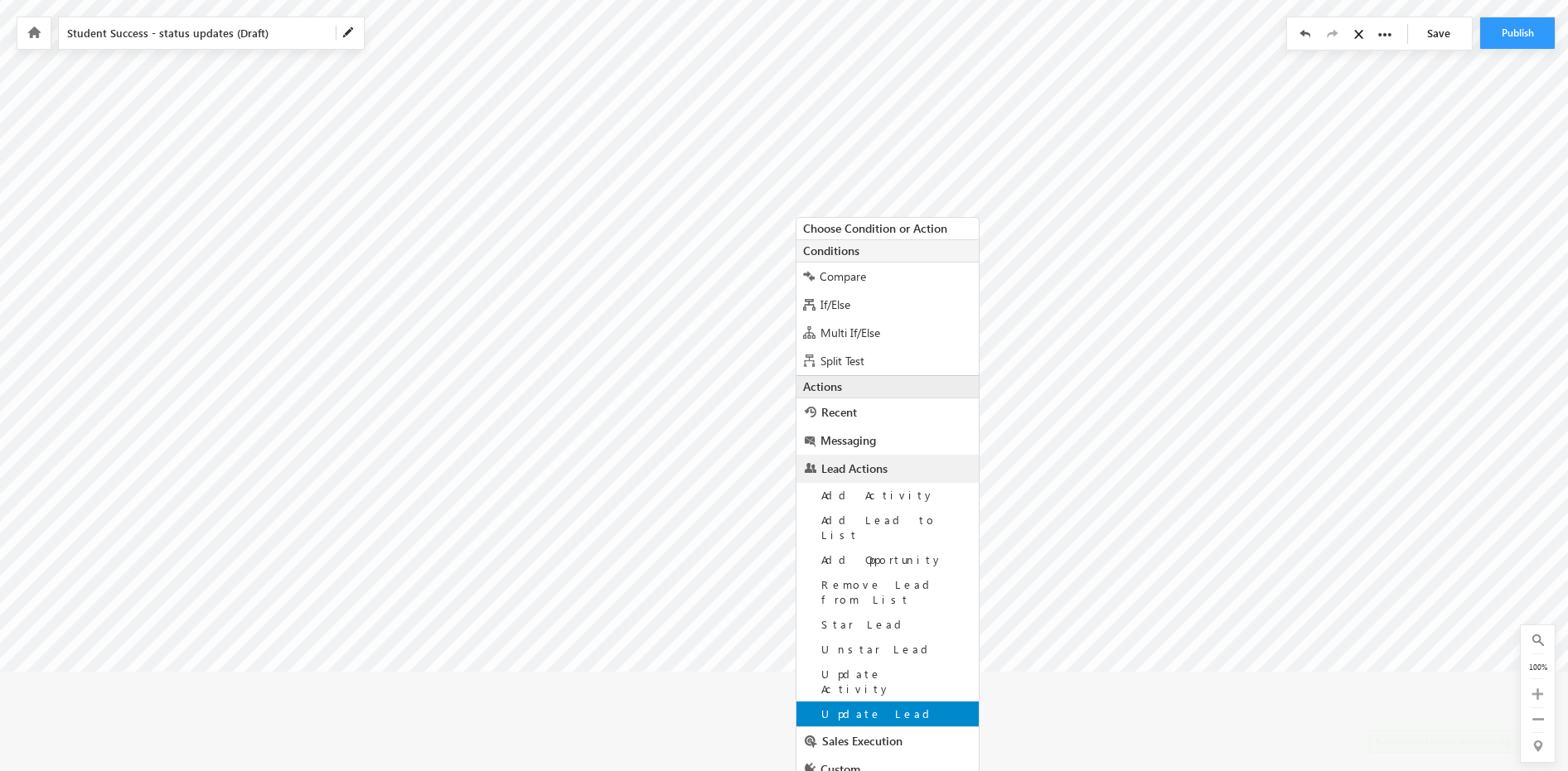
click at [874, 707] on span "Update Lead" at bounding box center [879, 713] width 115 height 14
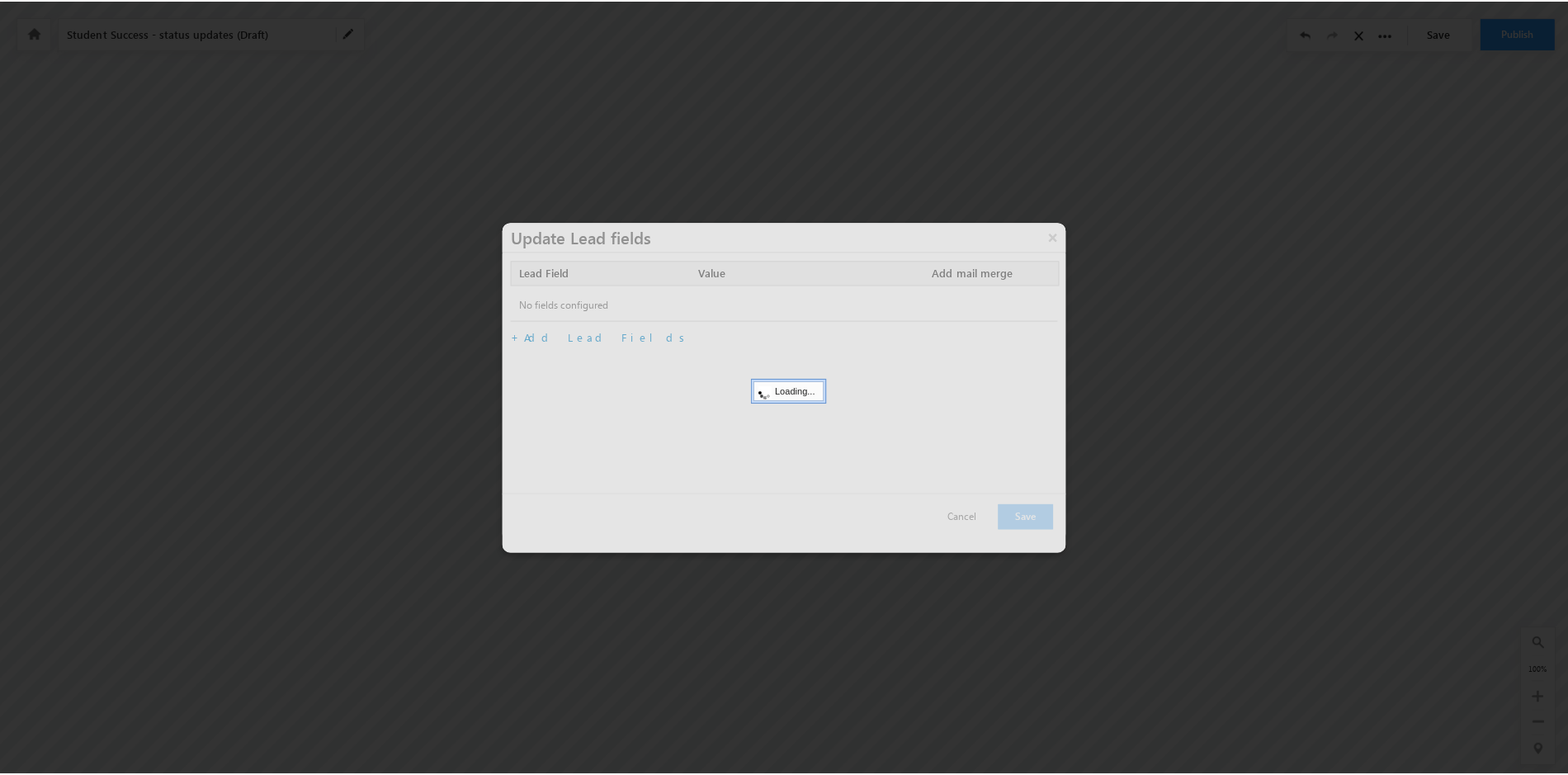
scroll to position [17, 0]
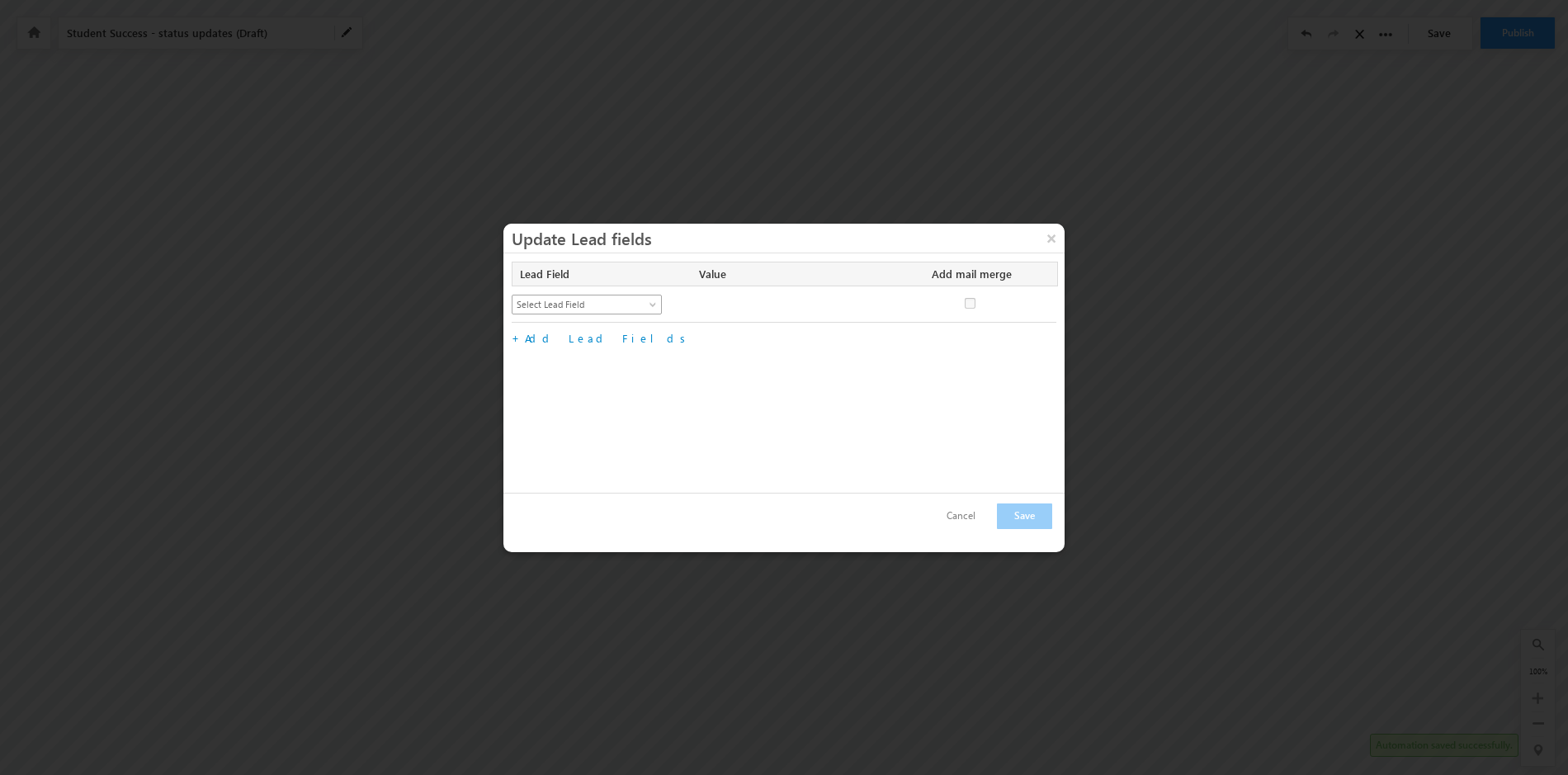
click at [653, 301] on span at bounding box center [655, 308] width 13 height 13
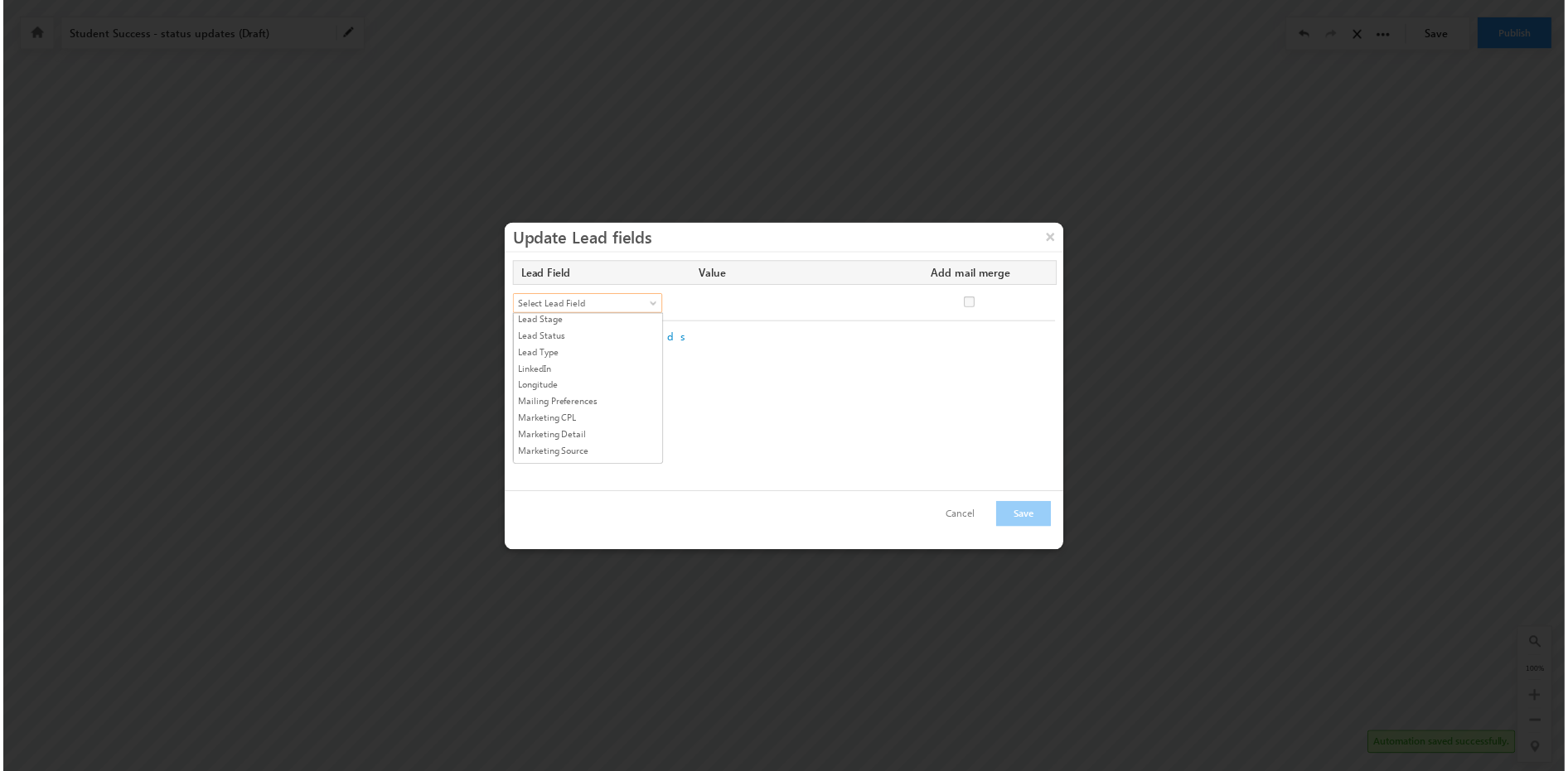
scroll to position [859, 0]
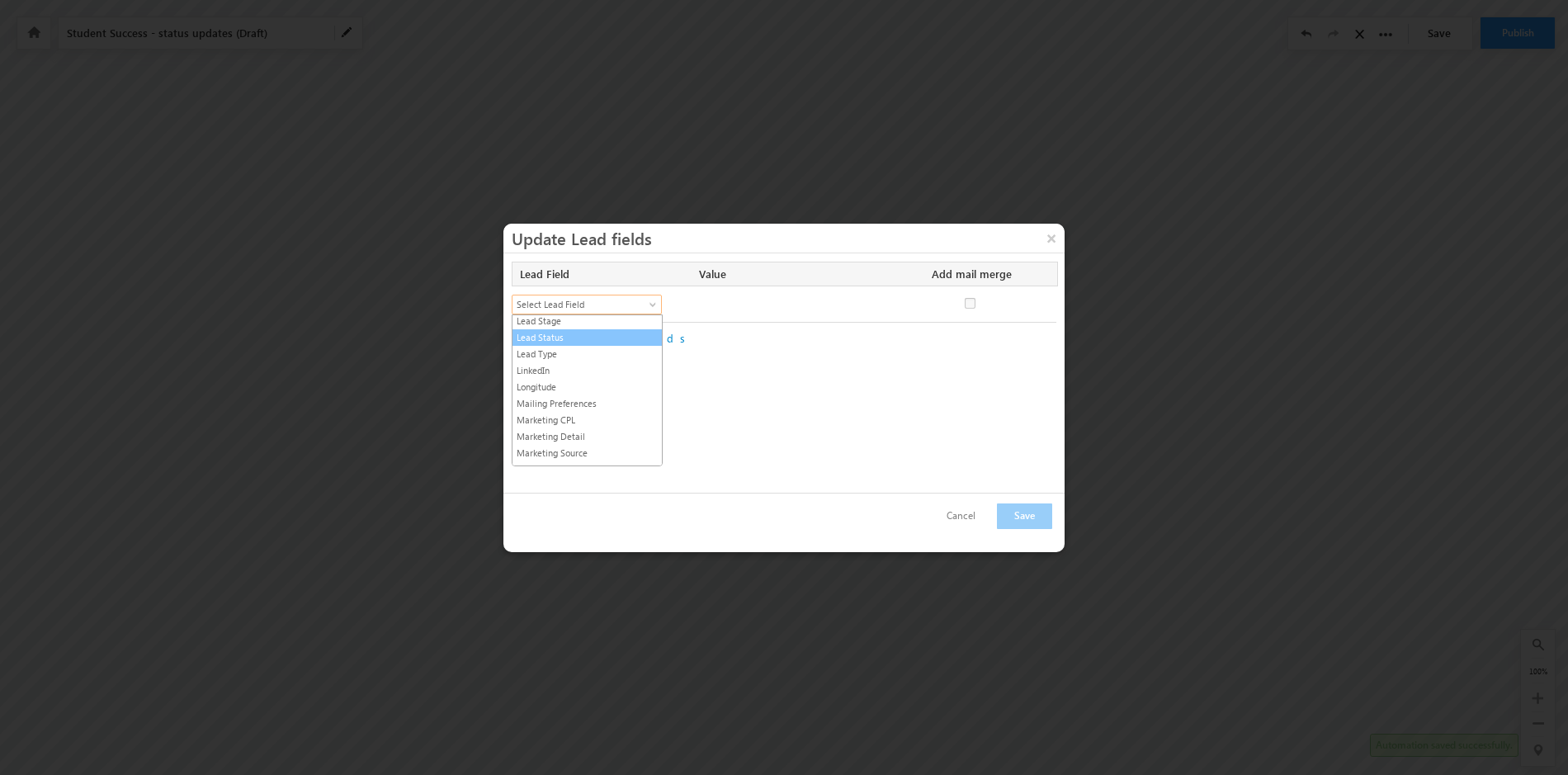
click at [589, 333] on link "Lead Status" at bounding box center [587, 337] width 150 height 15
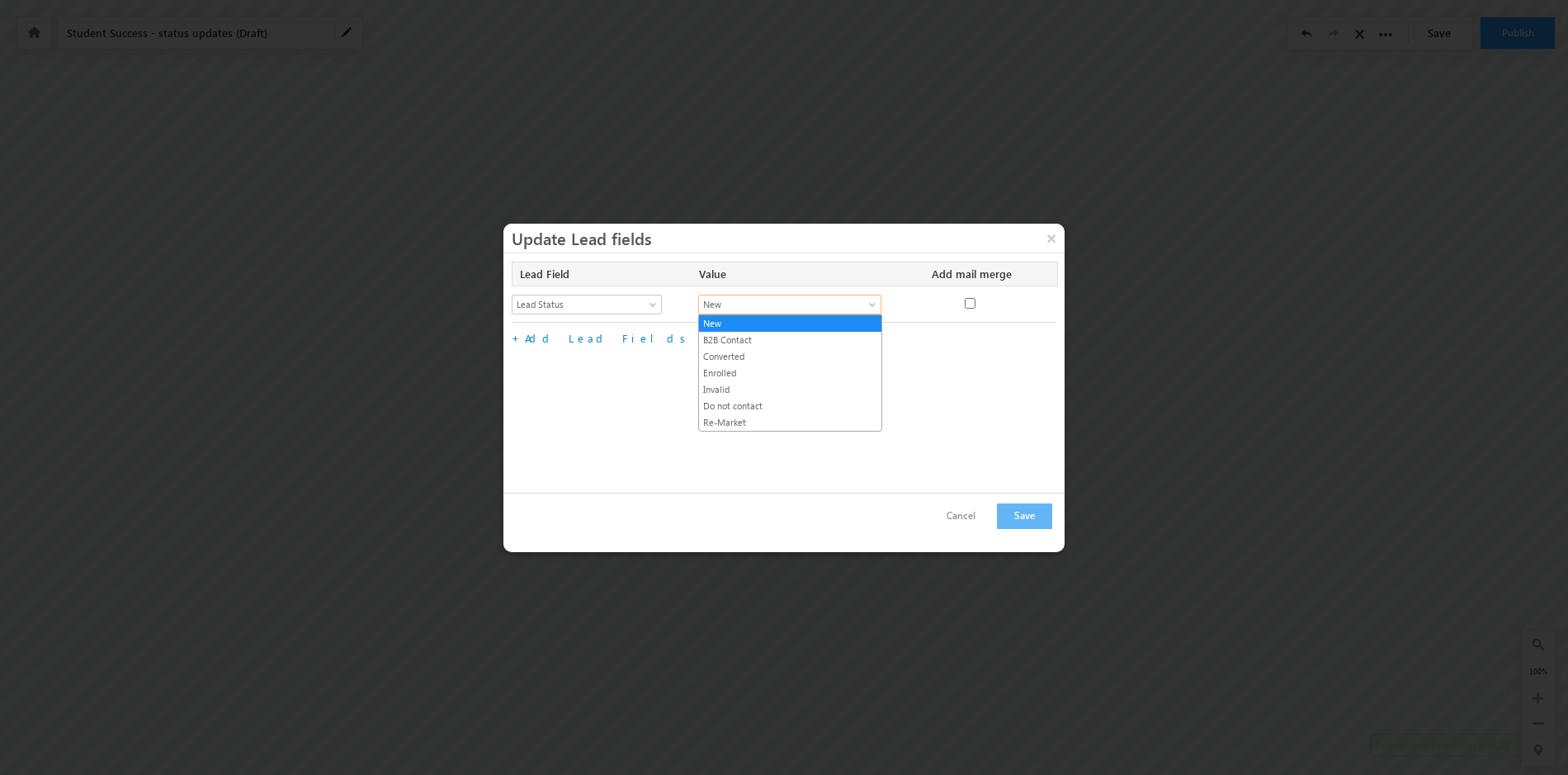
click at [871, 306] on span at bounding box center [874, 308] width 13 height 13
click at [788, 377] on link "Enrolled" at bounding box center [791, 374] width 182 height 15
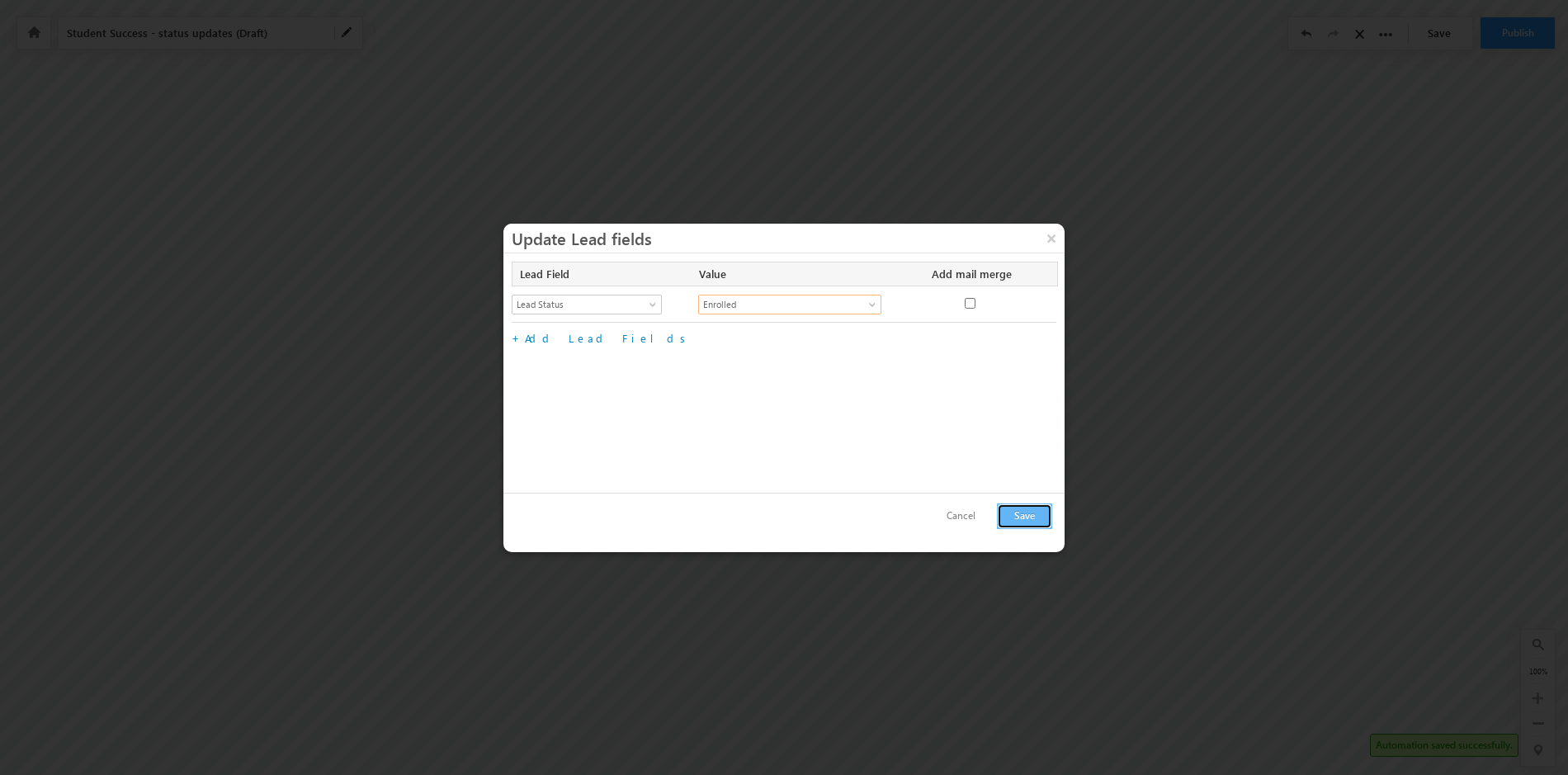
click at [1016, 524] on button "Save" at bounding box center [1025, 517] width 56 height 26
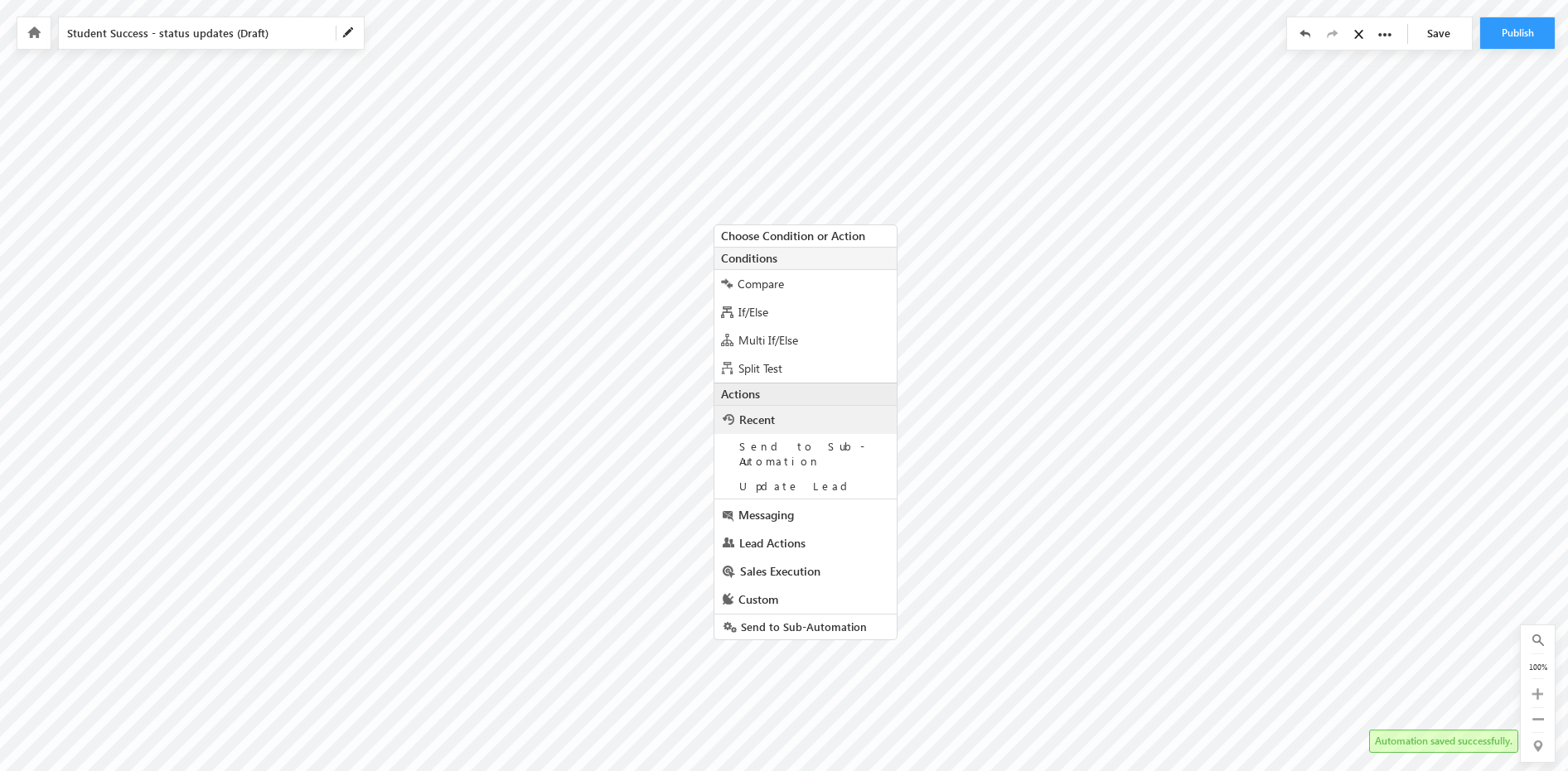
scroll to position [23, 0]
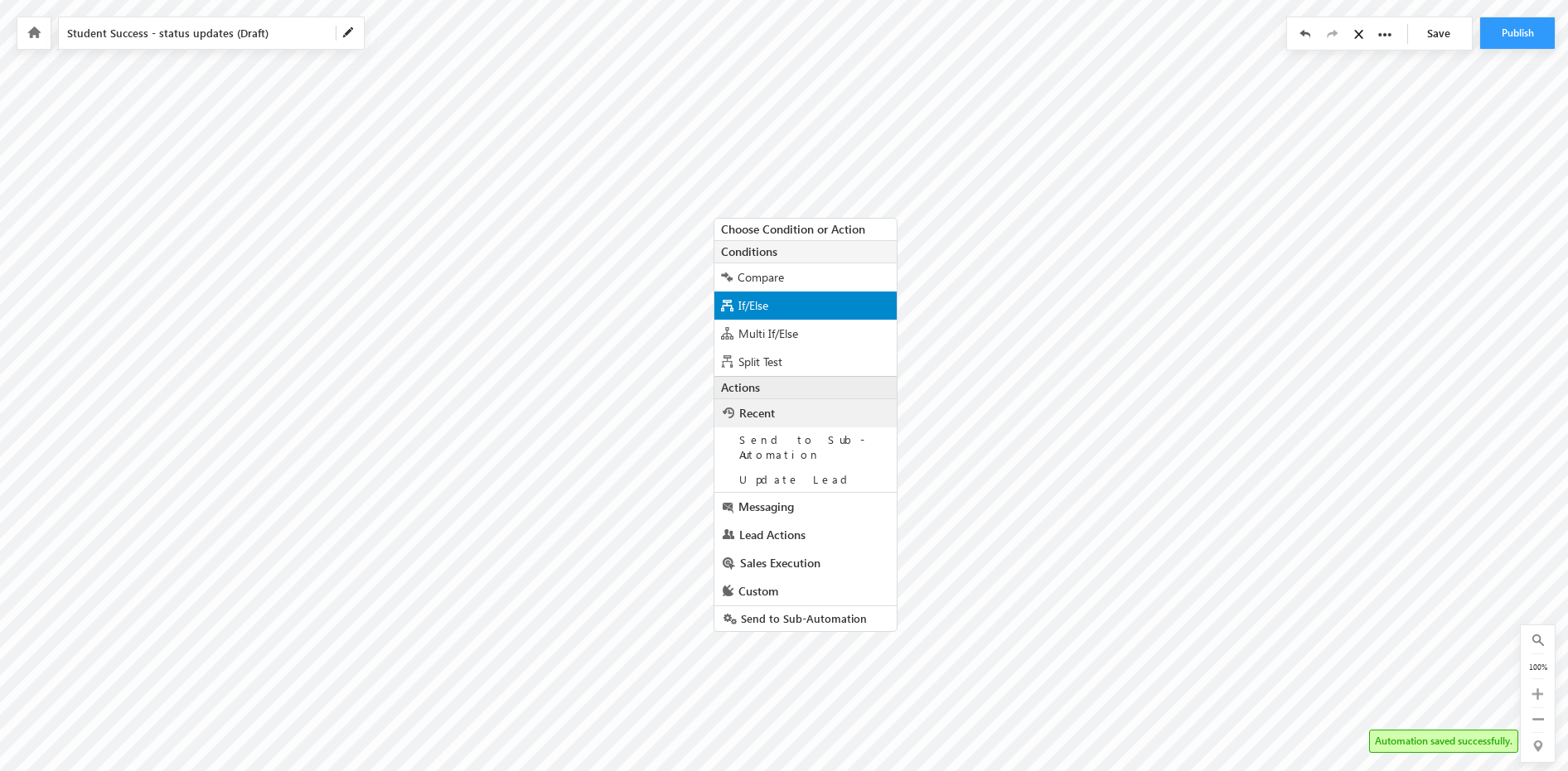
click at [753, 299] on span "If/Else" at bounding box center [754, 305] width 30 height 16
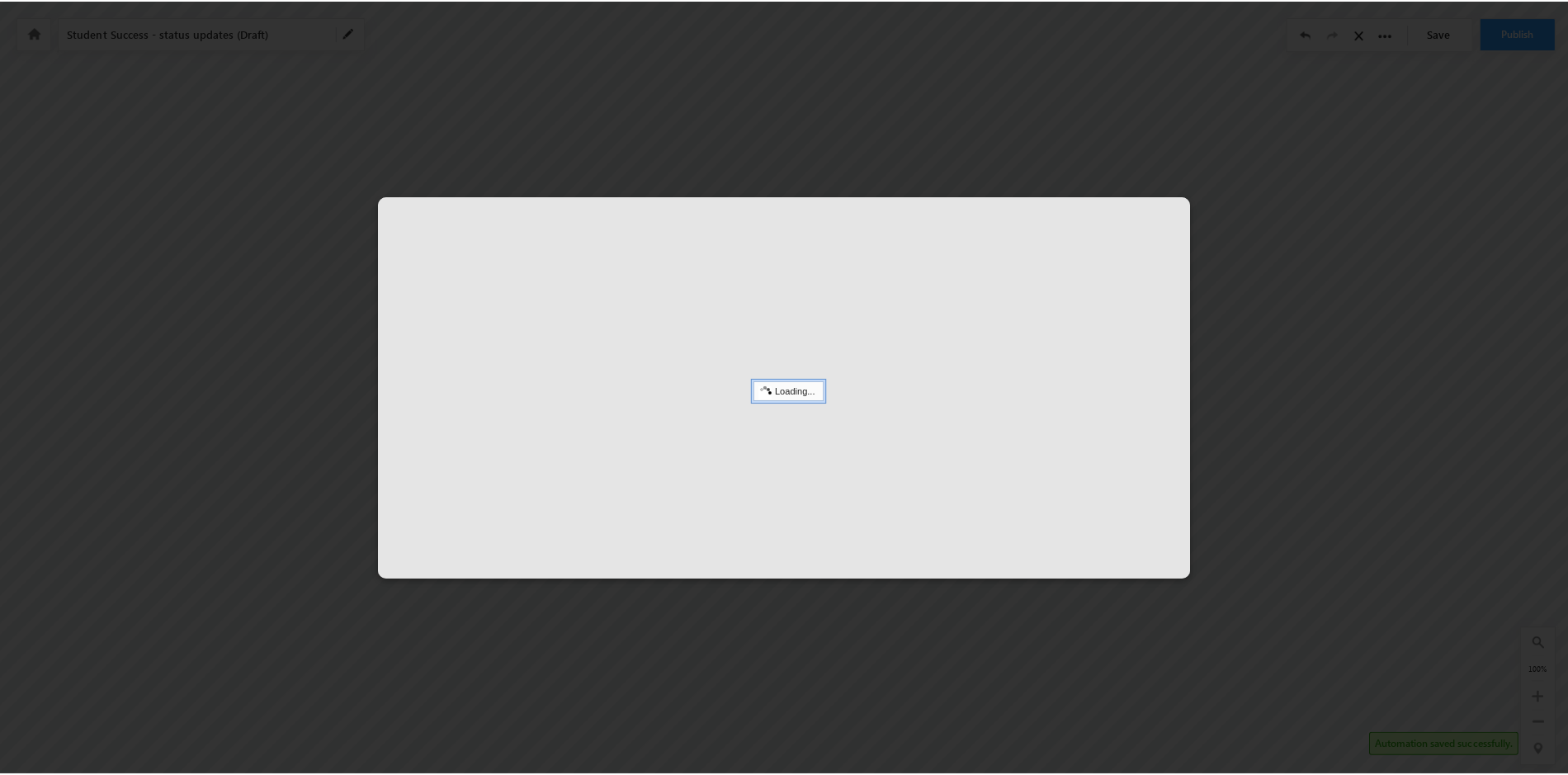
scroll to position [17, 0]
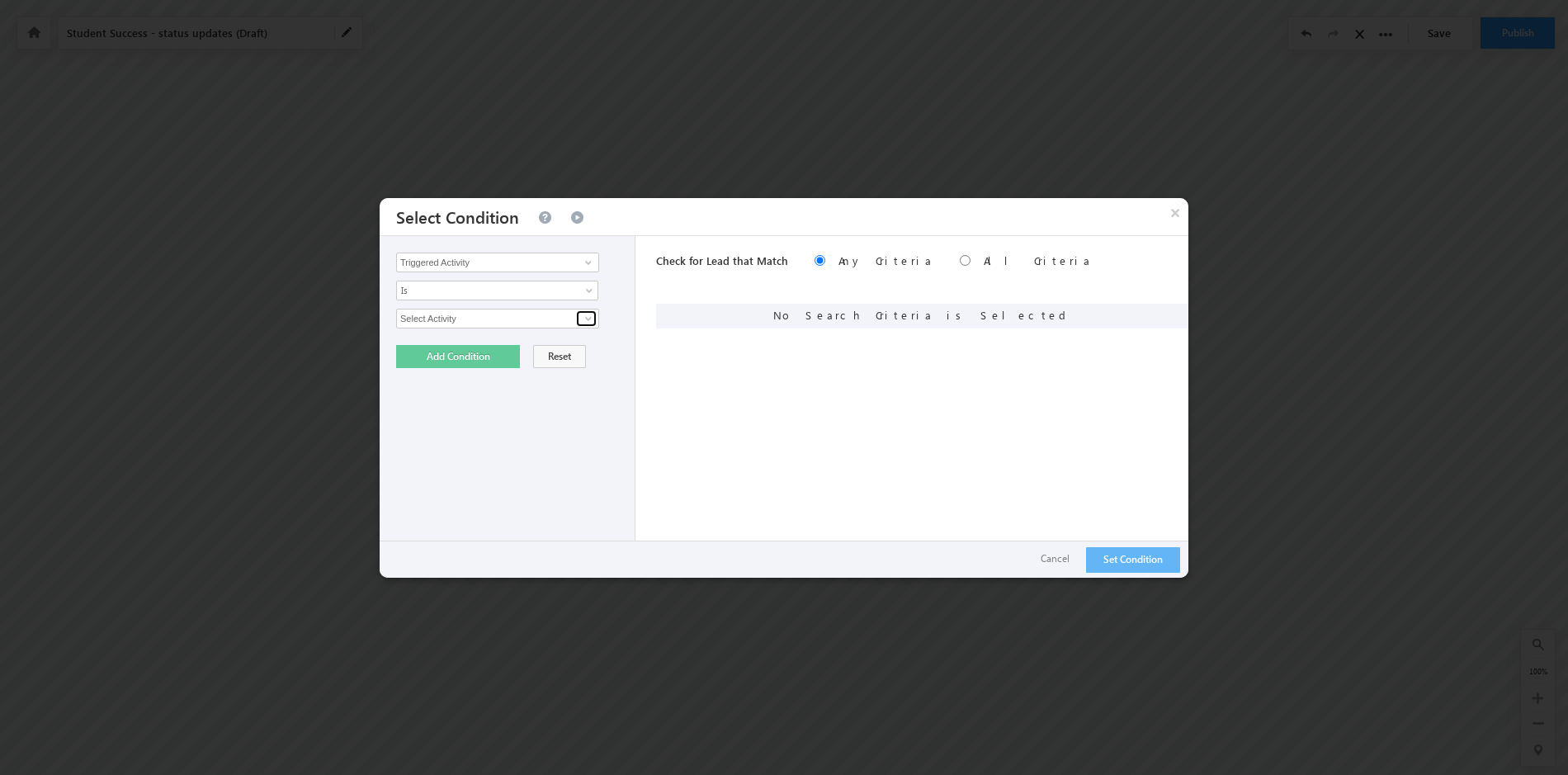
click at [592, 315] on span at bounding box center [588, 319] width 13 height 13
click at [552, 347] on link "Student Success" at bounding box center [498, 354] width 203 height 19
type input "Student Success"
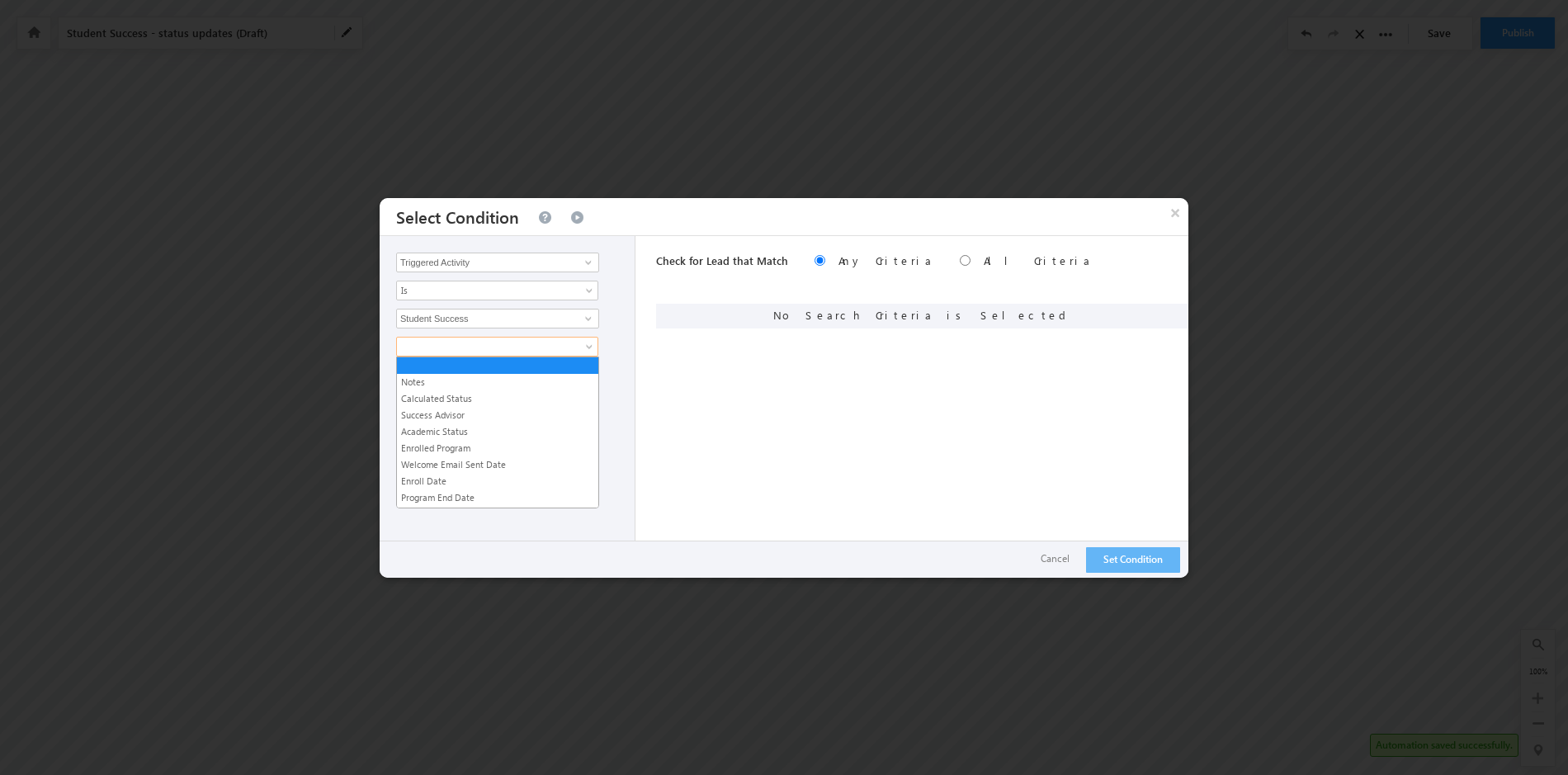
click at [588, 346] on span at bounding box center [591, 350] width 13 height 13
click at [485, 399] on link "Calculated Status" at bounding box center [497, 399] width 202 height 15
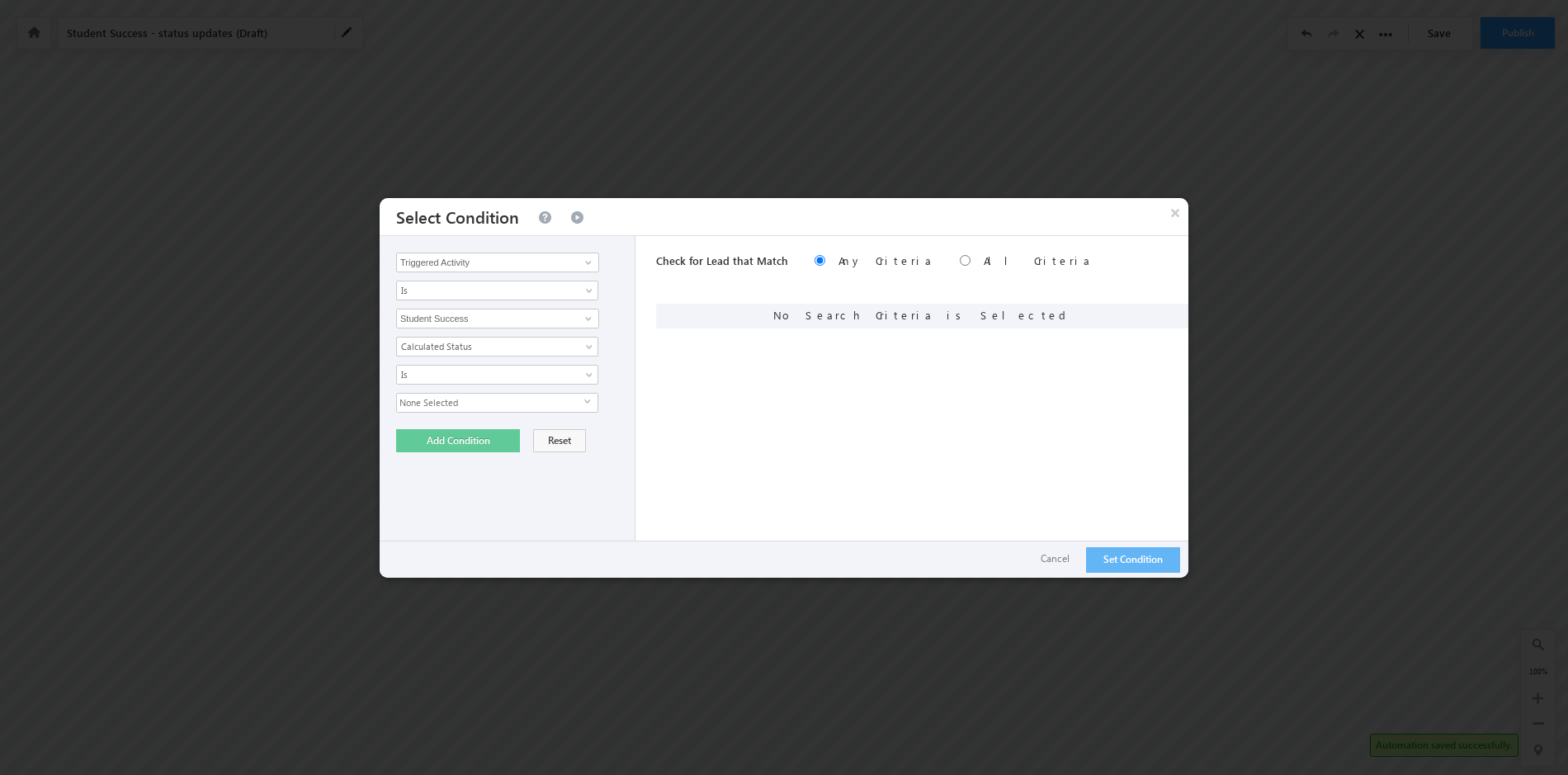
click at [589, 402] on span "select" at bounding box center [591, 401] width 13 height 7
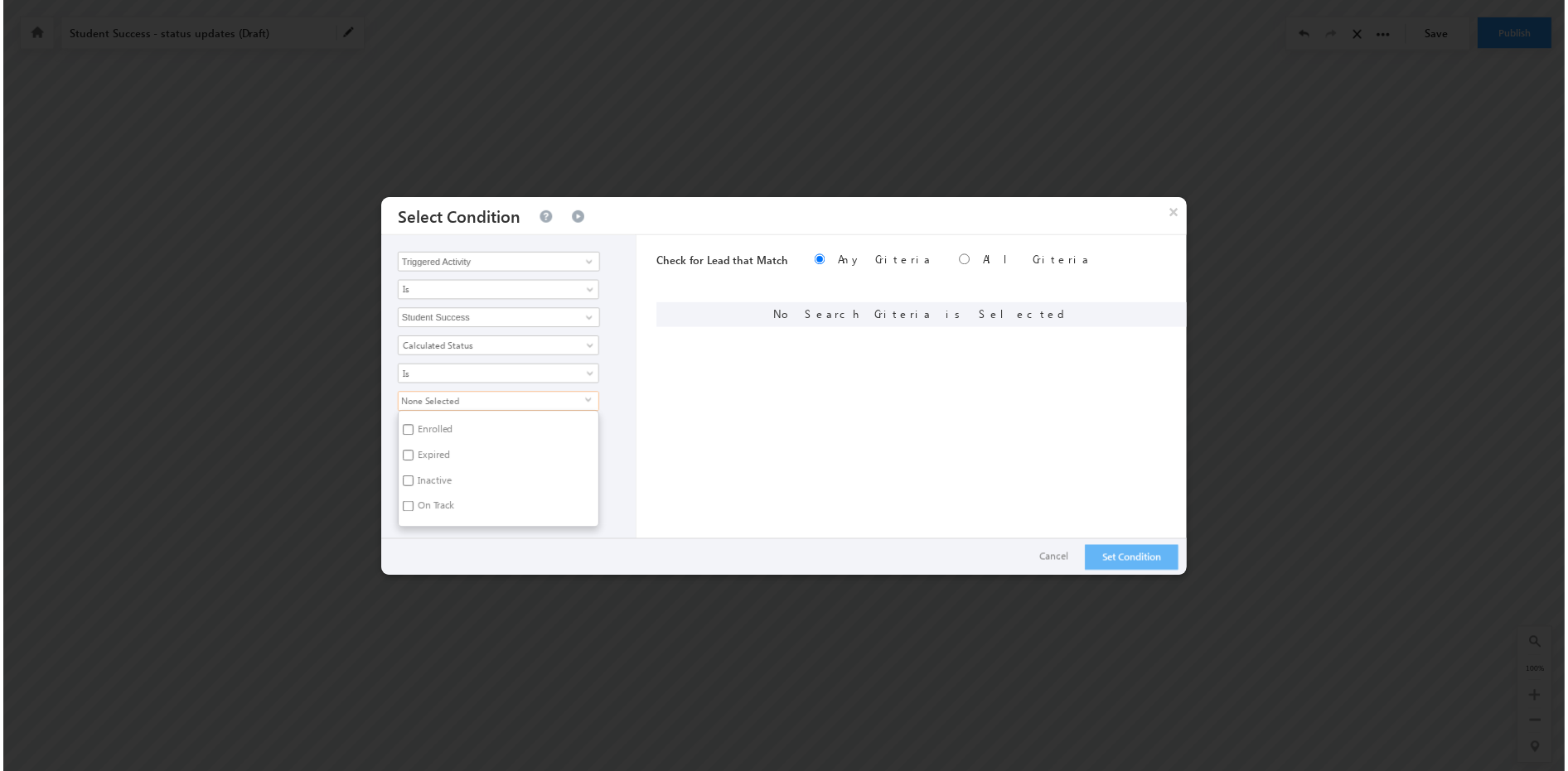
scroll to position [158, 0]
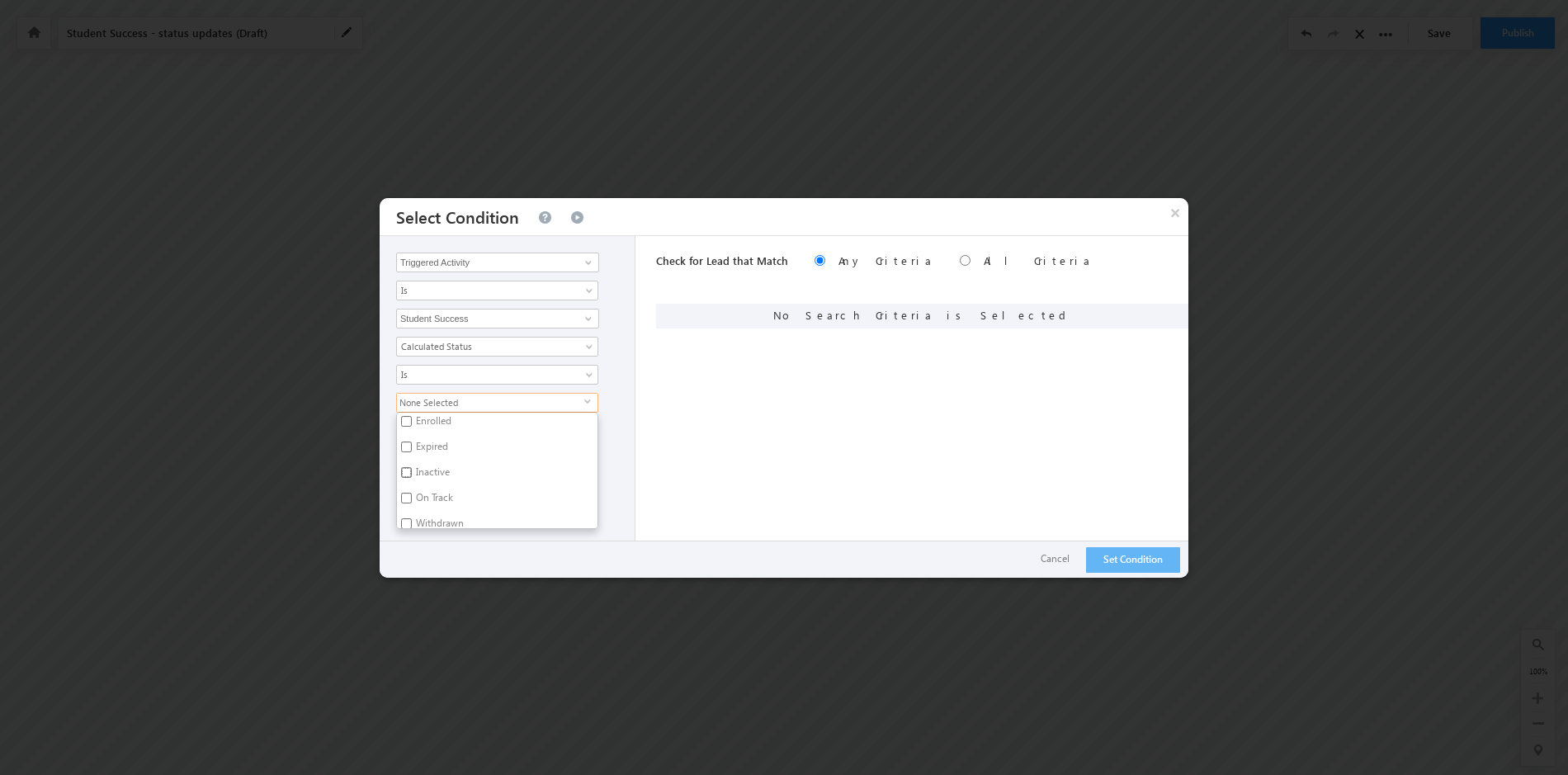
click at [406, 472] on input "Inactive" at bounding box center [407, 473] width 11 height 11
checkbox input "true"
click at [437, 552] on div "Set Condition ReLoad Cancel" at bounding box center [784, 559] width 809 height 26
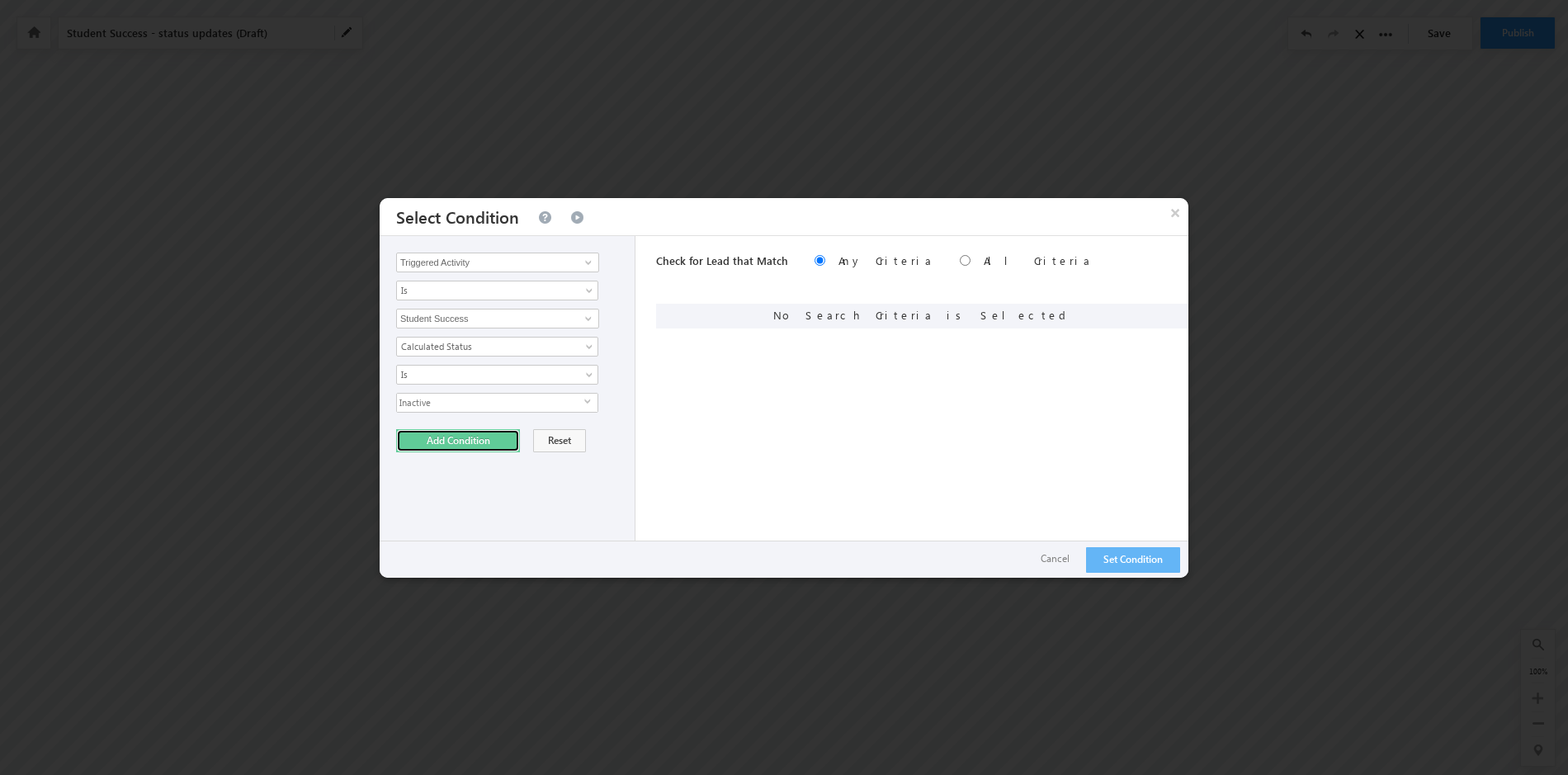
click at [477, 439] on button "Add Condition" at bounding box center [458, 440] width 124 height 23
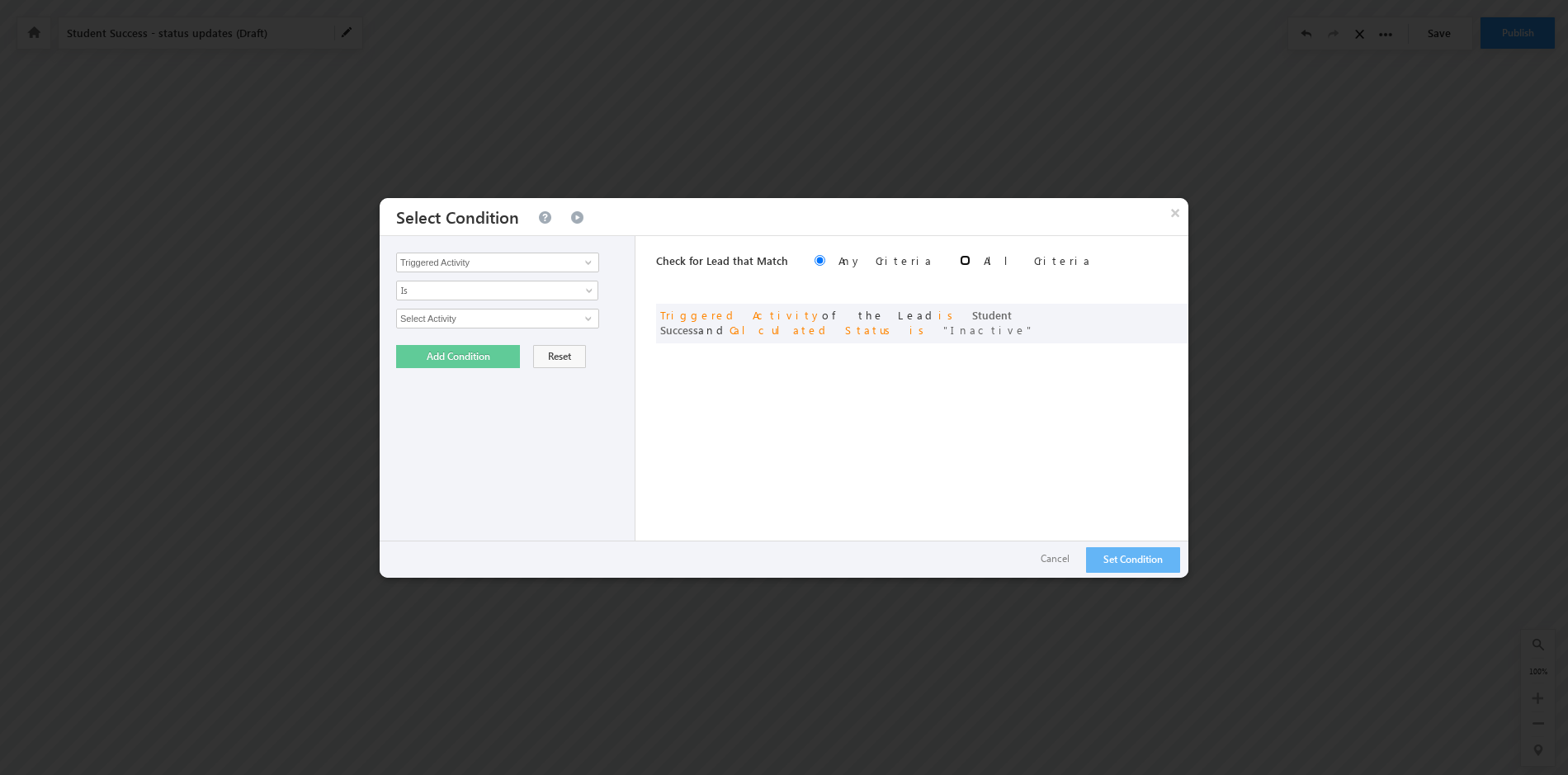
click at [960, 261] on input "radio" at bounding box center [965, 261] width 11 height 11
radio input "true"
click at [1135, 560] on button "Set Condition" at bounding box center [1132, 560] width 94 height 26
click at [587, 316] on span at bounding box center [588, 319] width 13 height 13
drag, startPoint x: 751, startPoint y: 420, endPoint x: 764, endPoint y: 423, distance: 13.3
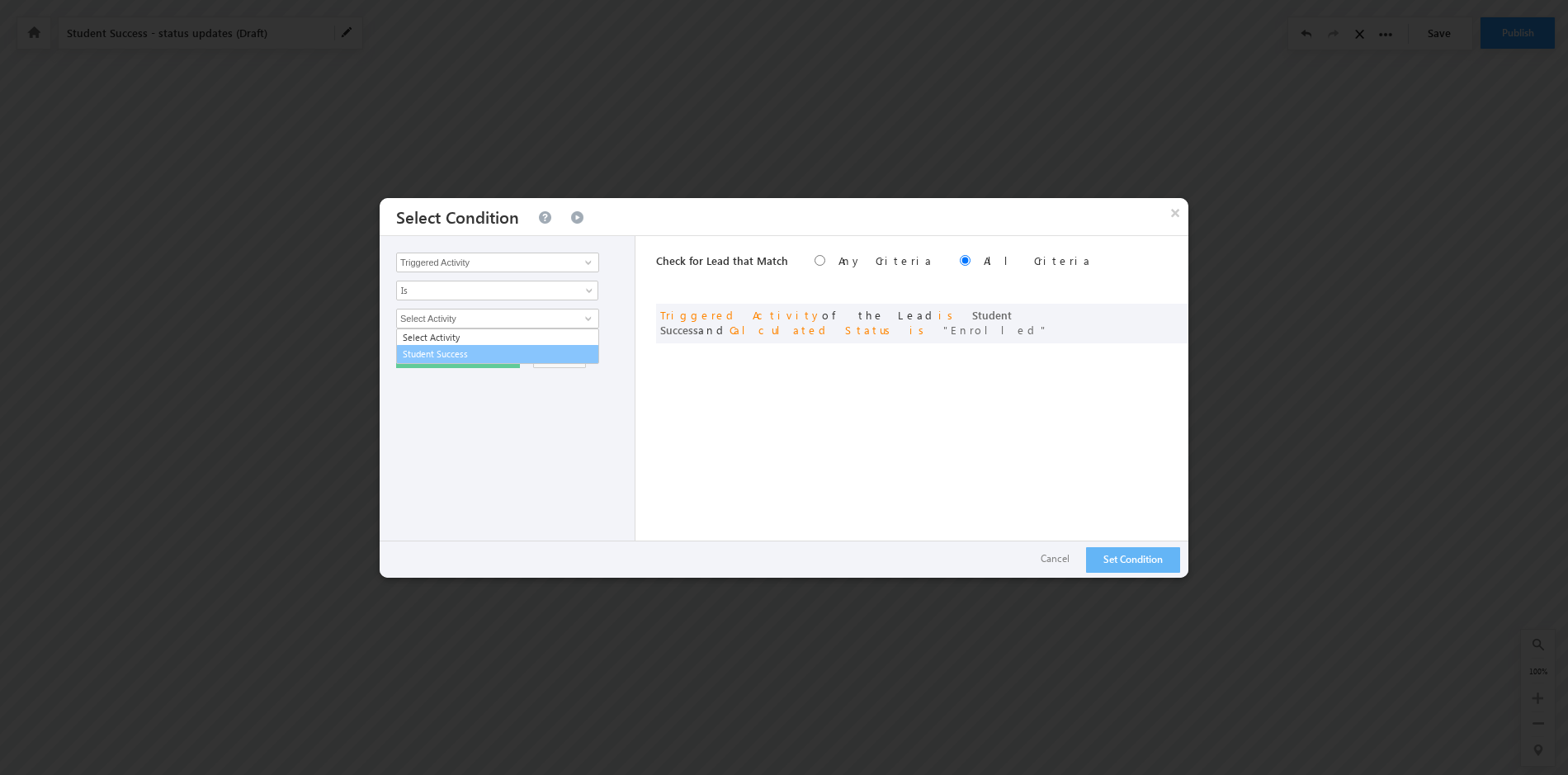
click at [752, 420] on div "Check for Lead that Match Any Criteria All Criteria Note that the current trigg…" at bounding box center [921, 399] width 532 height 325
click at [1047, 564] on button "Cancel" at bounding box center [1055, 559] width 62 height 24
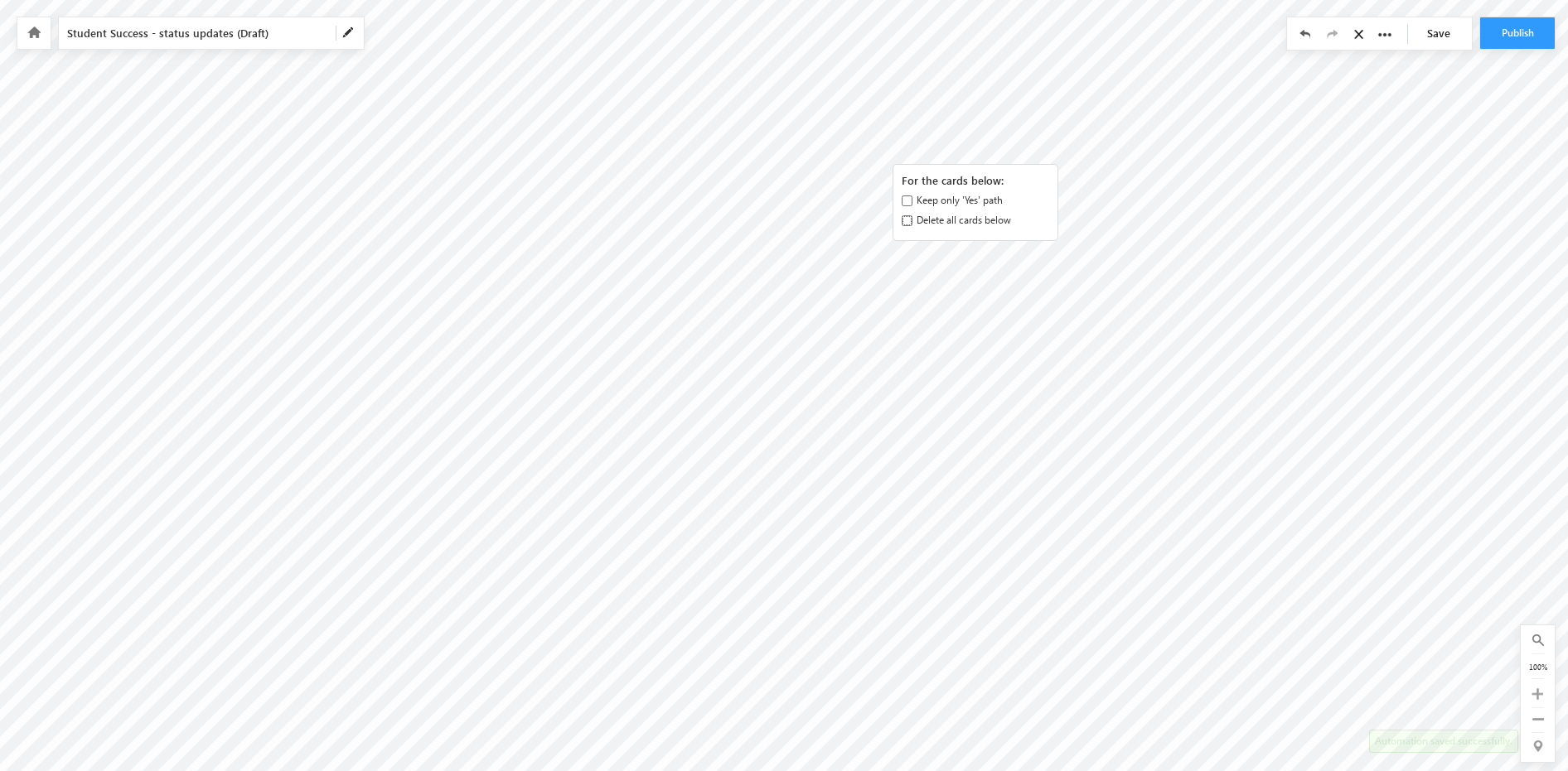
click at [906, 220] on input "Delete all cards below" at bounding box center [908, 221] width 11 height 11
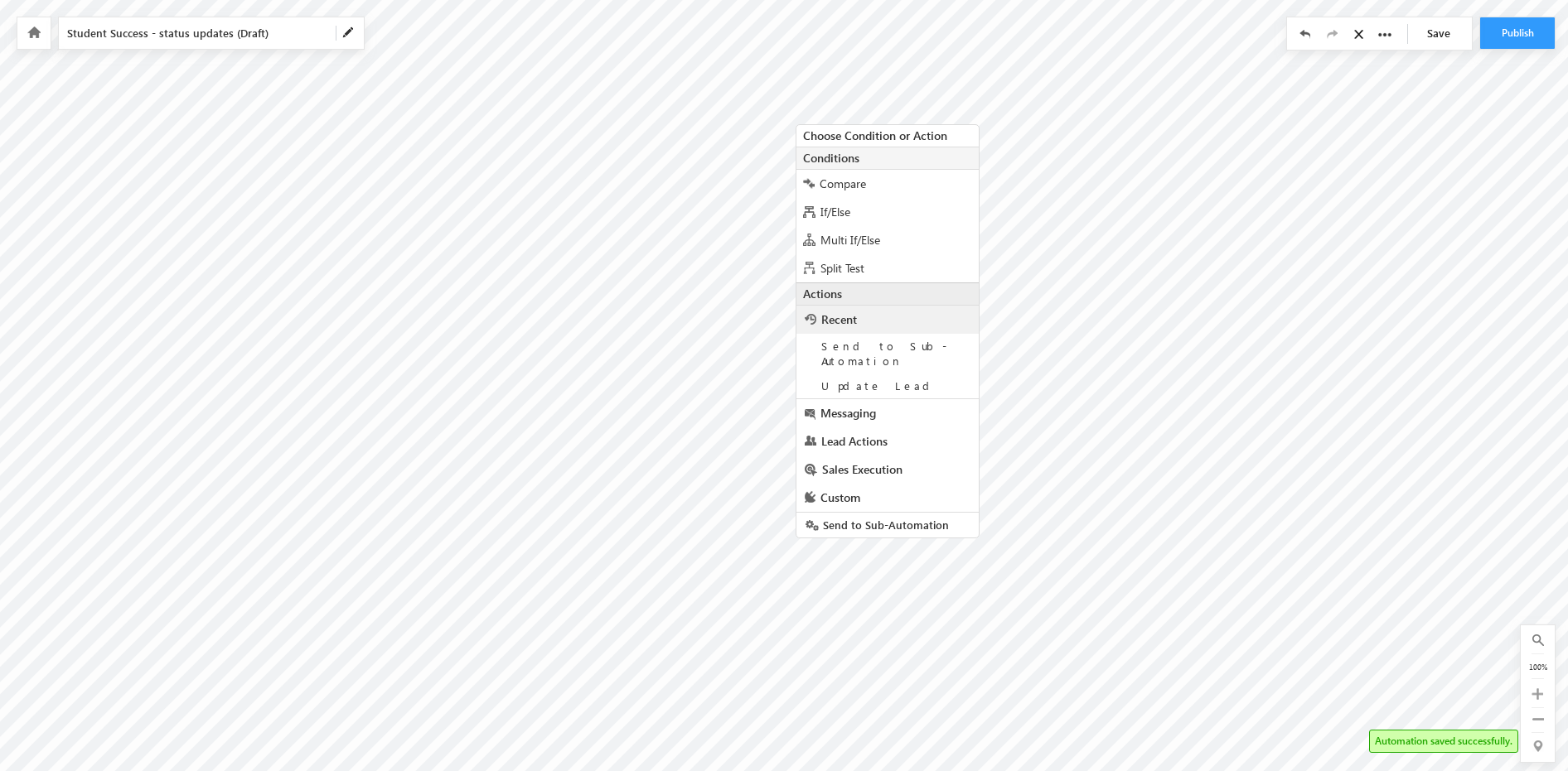
scroll to position [23, 0]
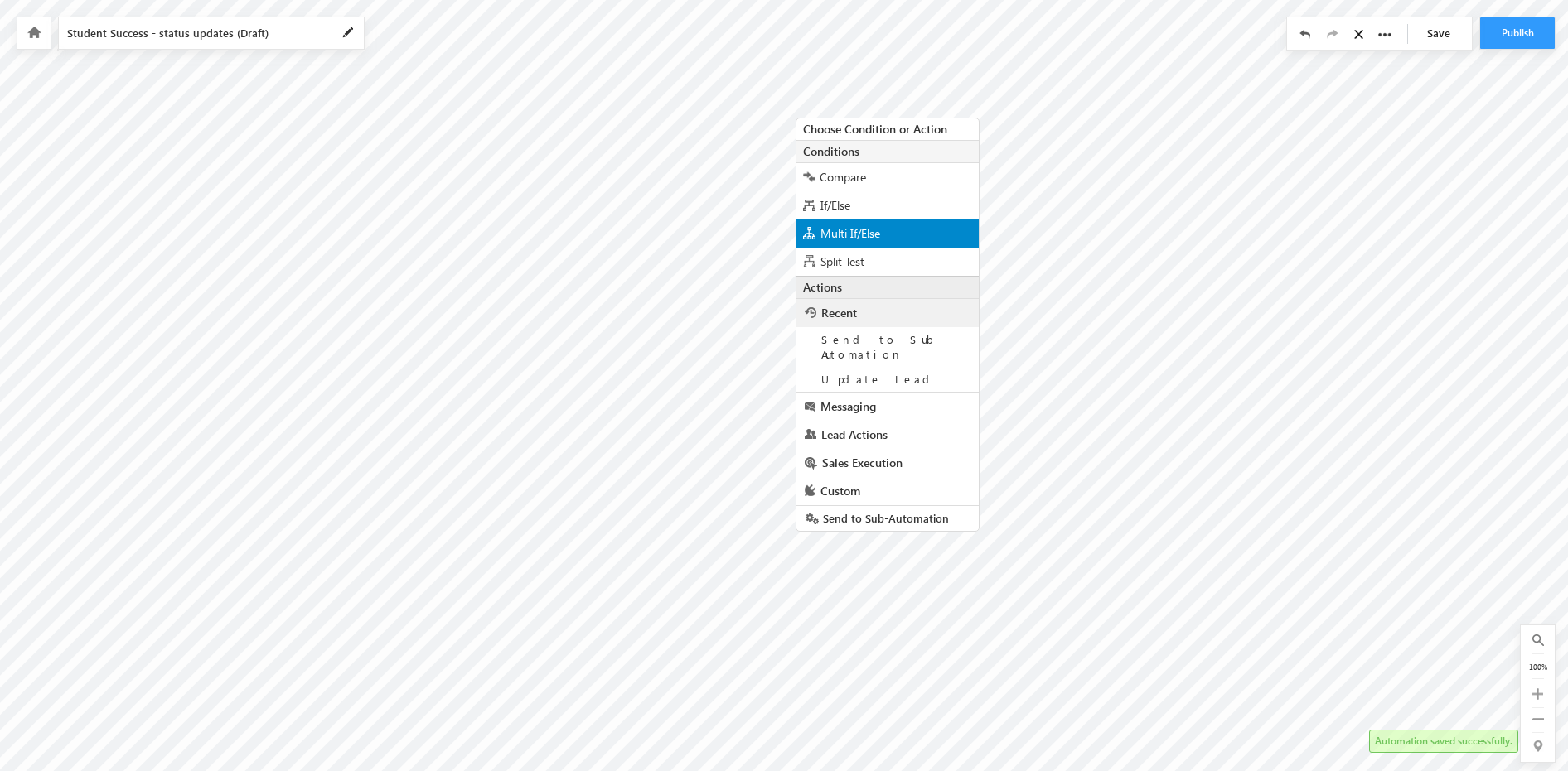
click at [846, 235] on span "Multi If/Else" at bounding box center [851, 233] width 60 height 16
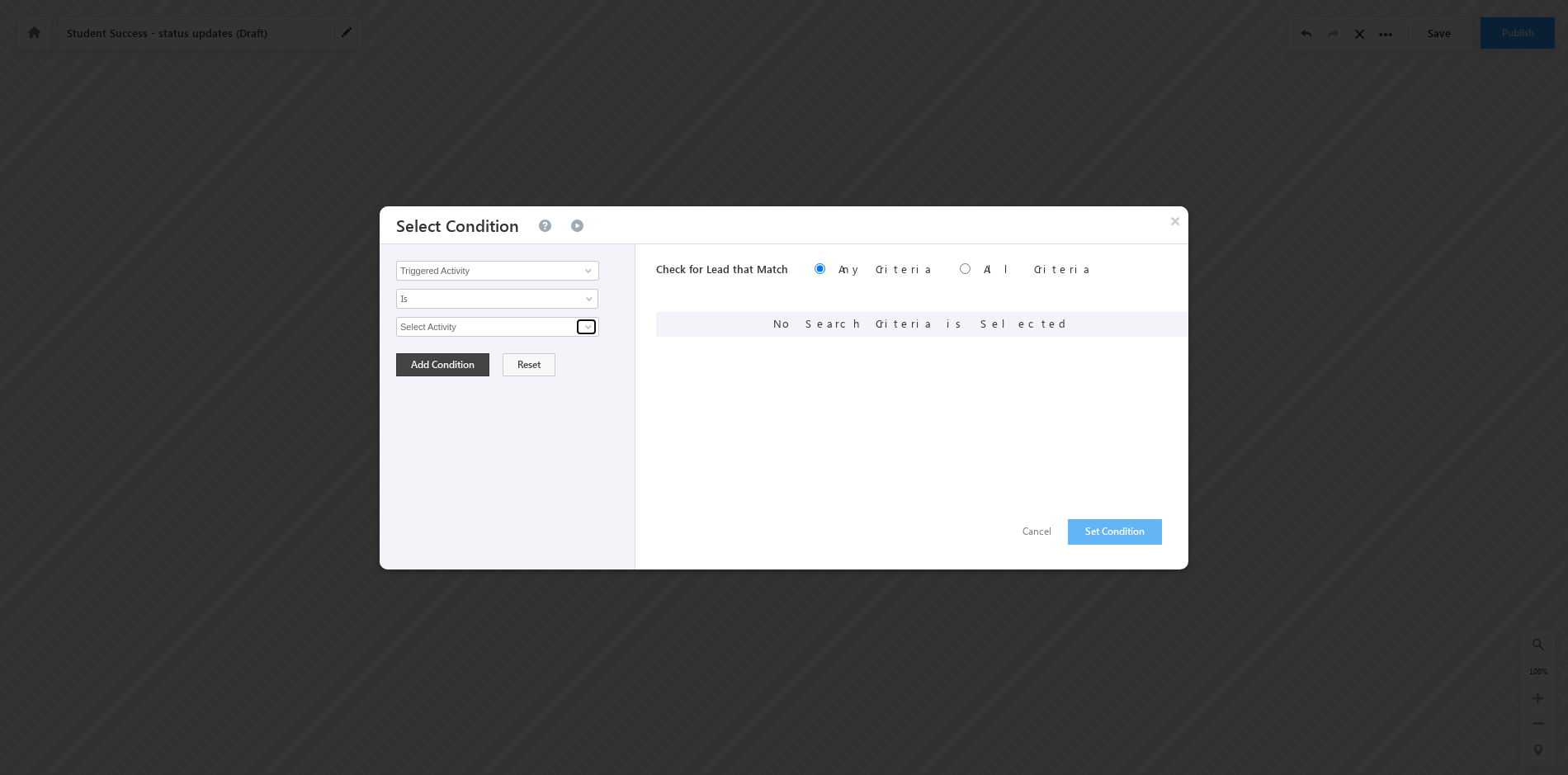
click at [591, 322] on span at bounding box center [588, 327] width 13 height 13
click at [547, 360] on link "Student Success" at bounding box center [498, 362] width 203 height 19
type input "Student Success"
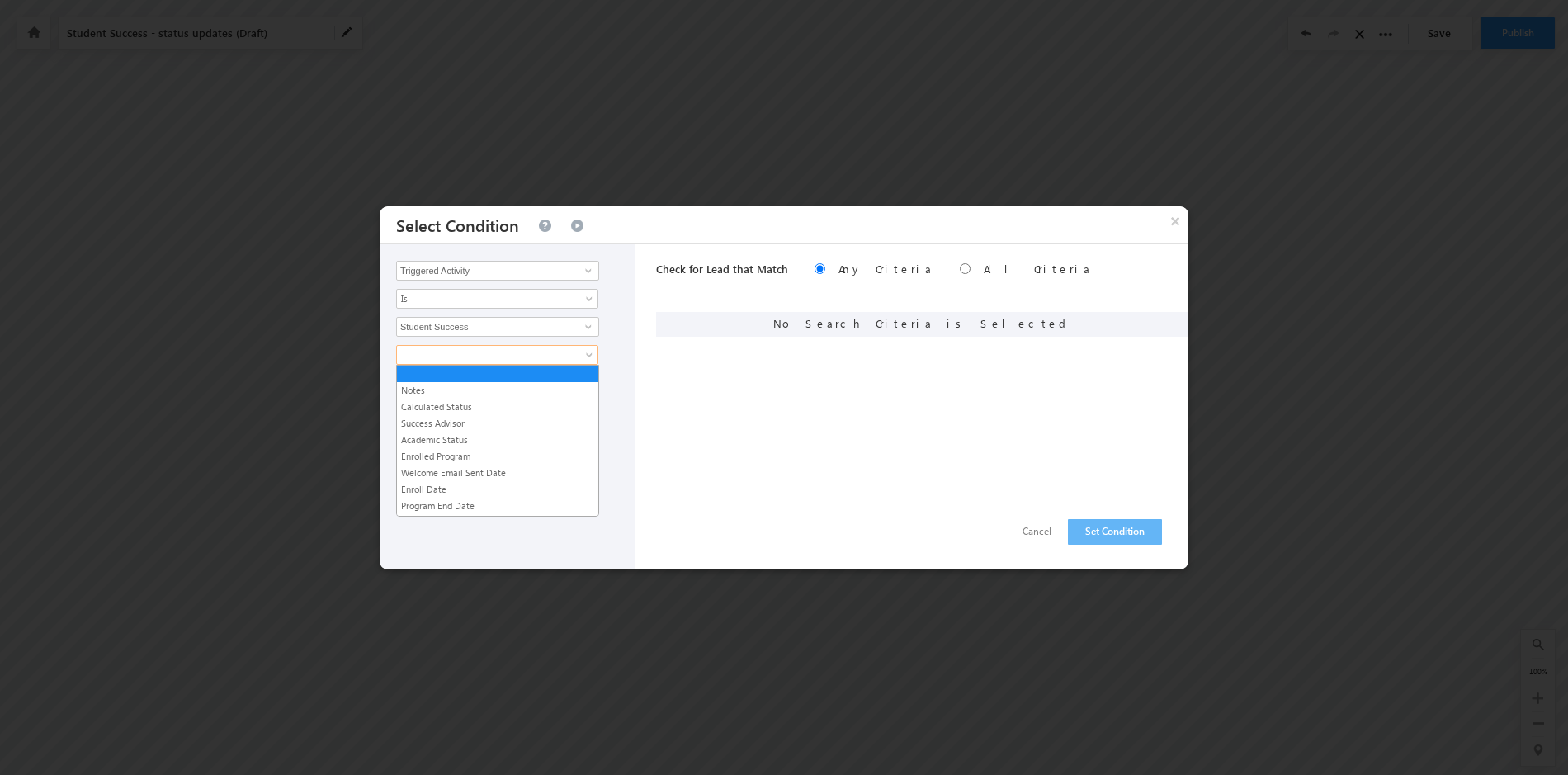
click at [586, 355] on span at bounding box center [591, 359] width 13 height 13
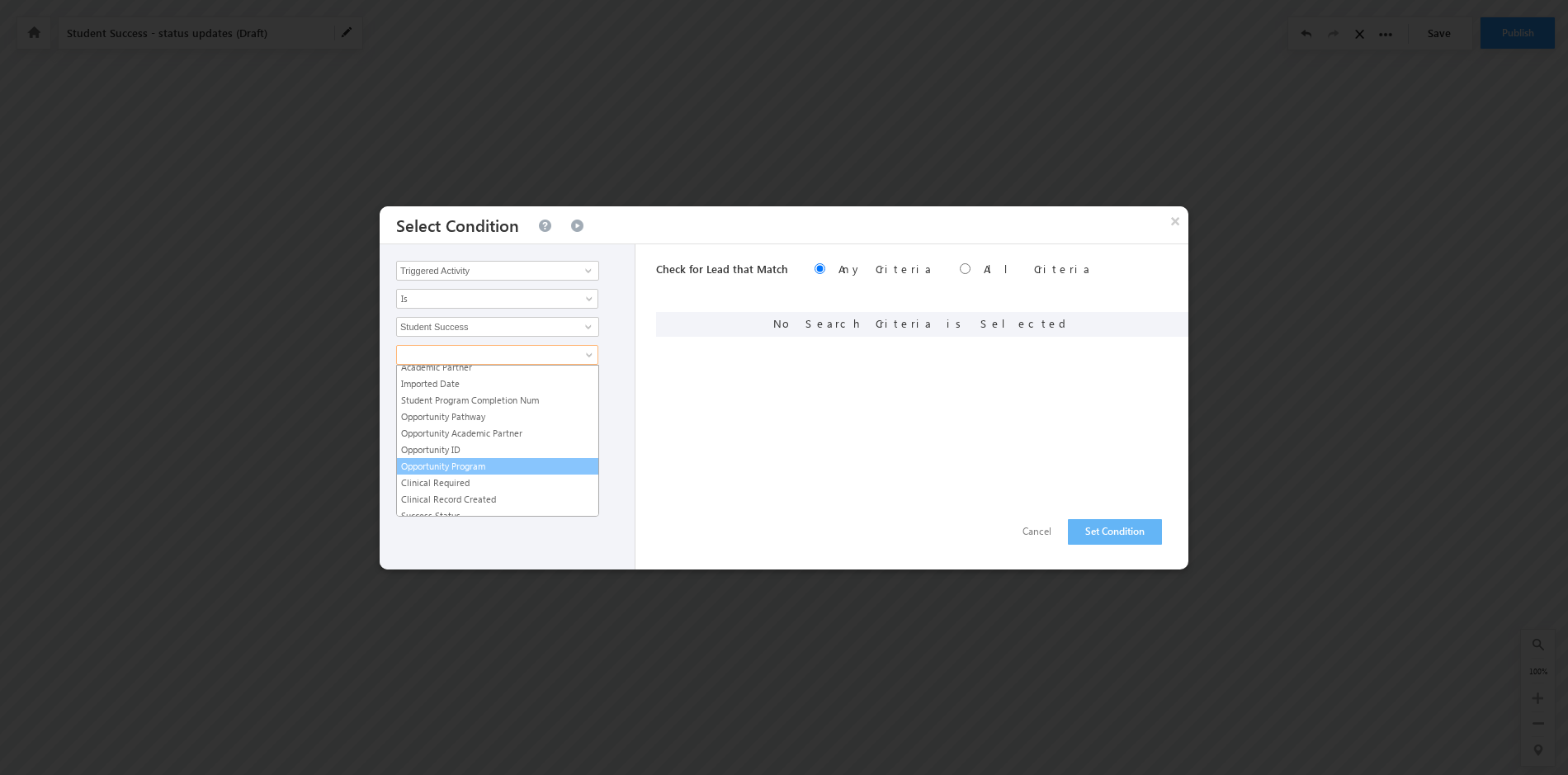
scroll to position [0, 0]
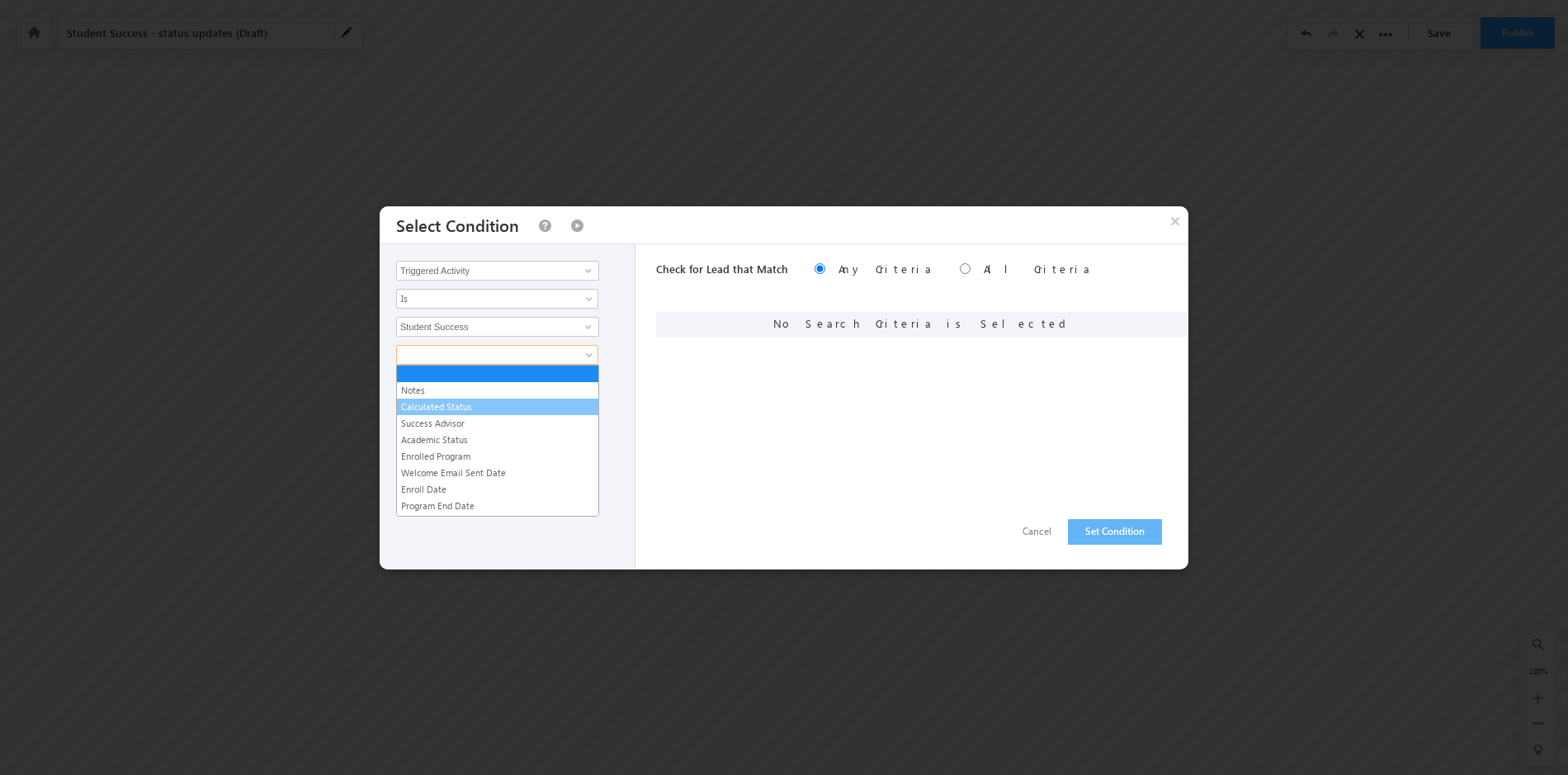
click at [502, 411] on link "Calculated Status" at bounding box center [497, 407] width 202 height 15
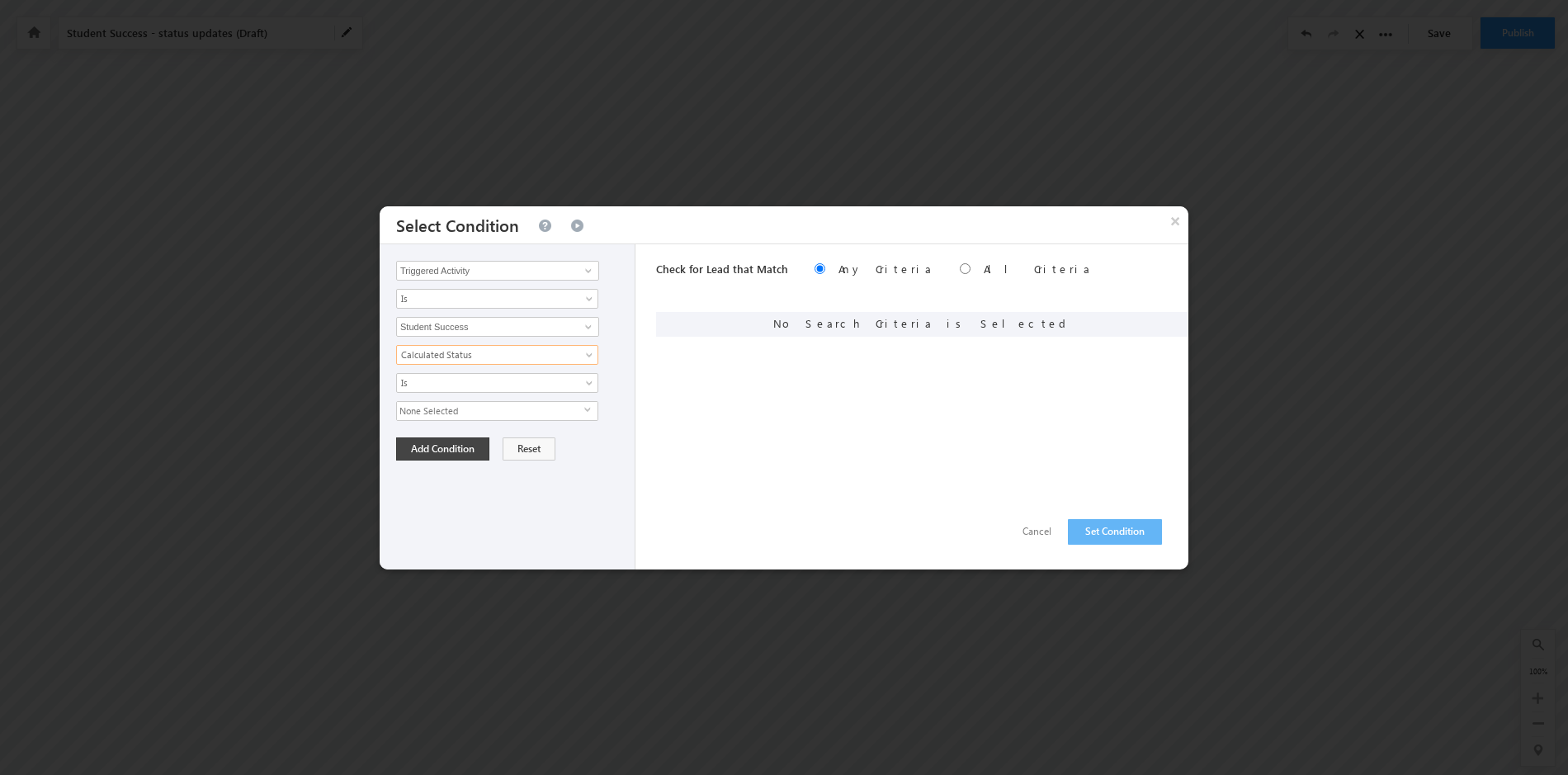
click at [586, 410] on span "select" at bounding box center [591, 410] width 13 height 7
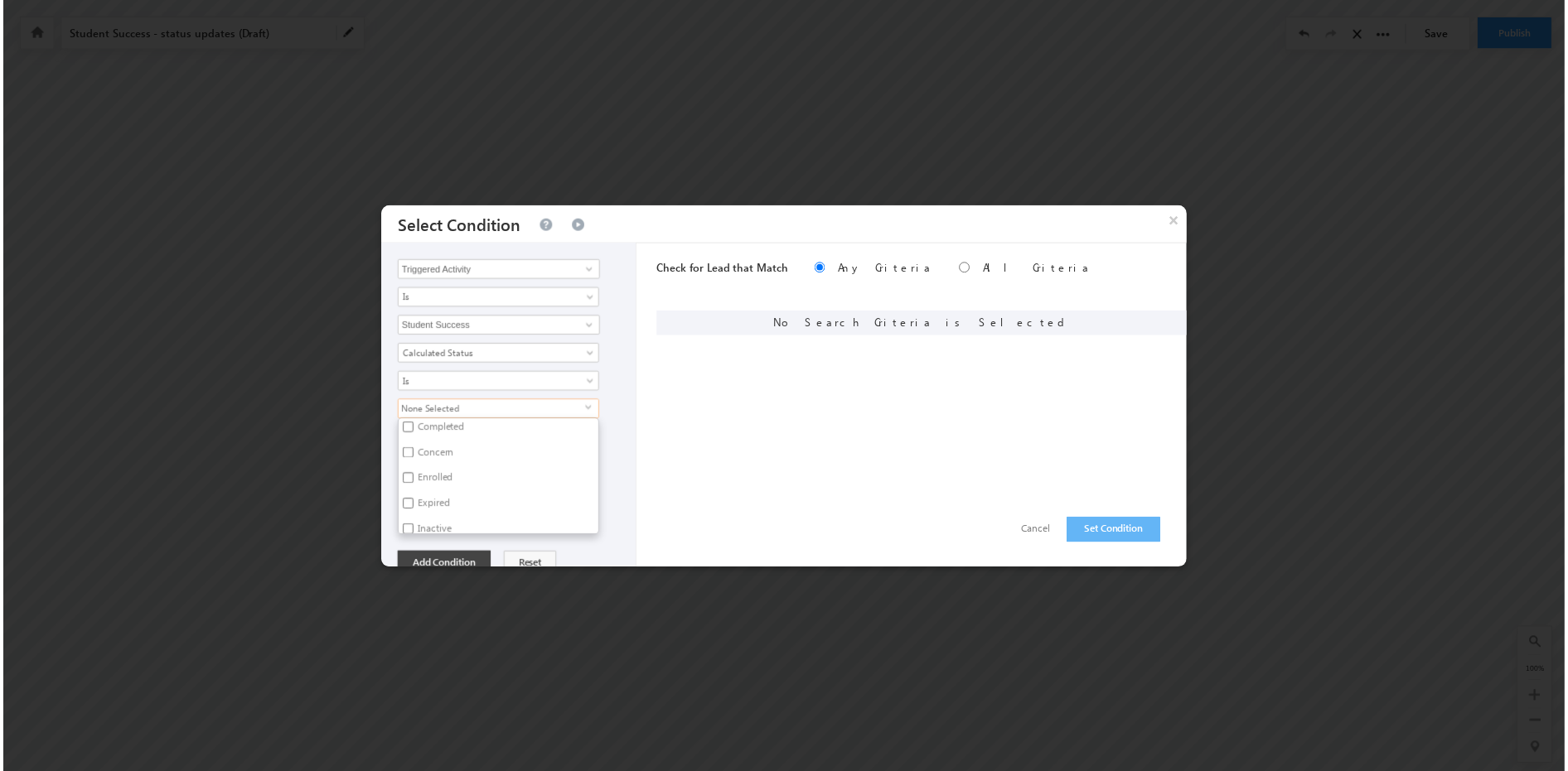
scroll to position [110, 0]
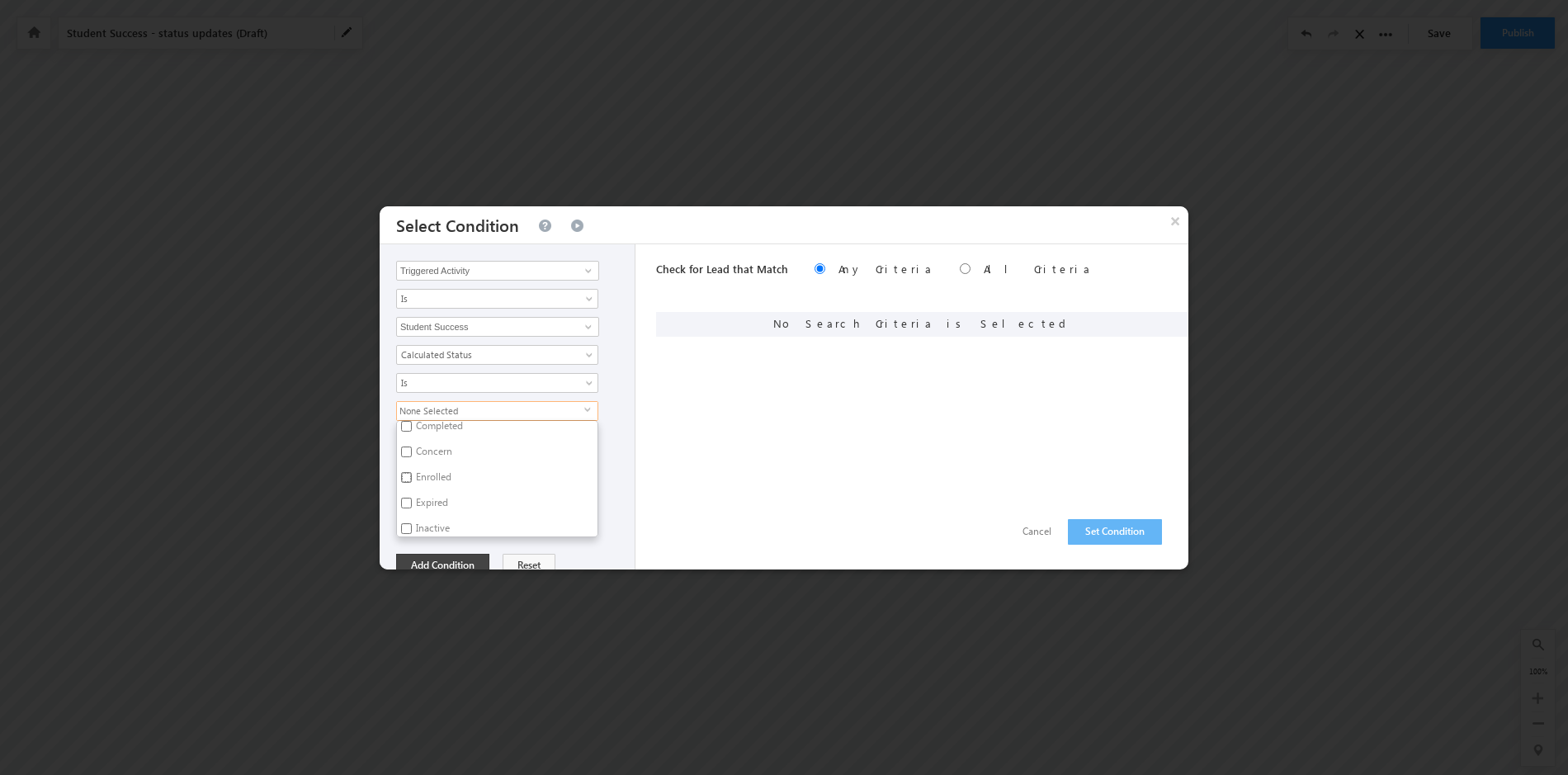
click at [410, 477] on input "Enrolled" at bounding box center [407, 478] width 11 height 11
checkbox input "true"
click at [617, 437] on div "Enrolled select Active Student At Risk Cancelled Completed Concern Enrolled Exp…" at bounding box center [512, 469] width 230 height 137
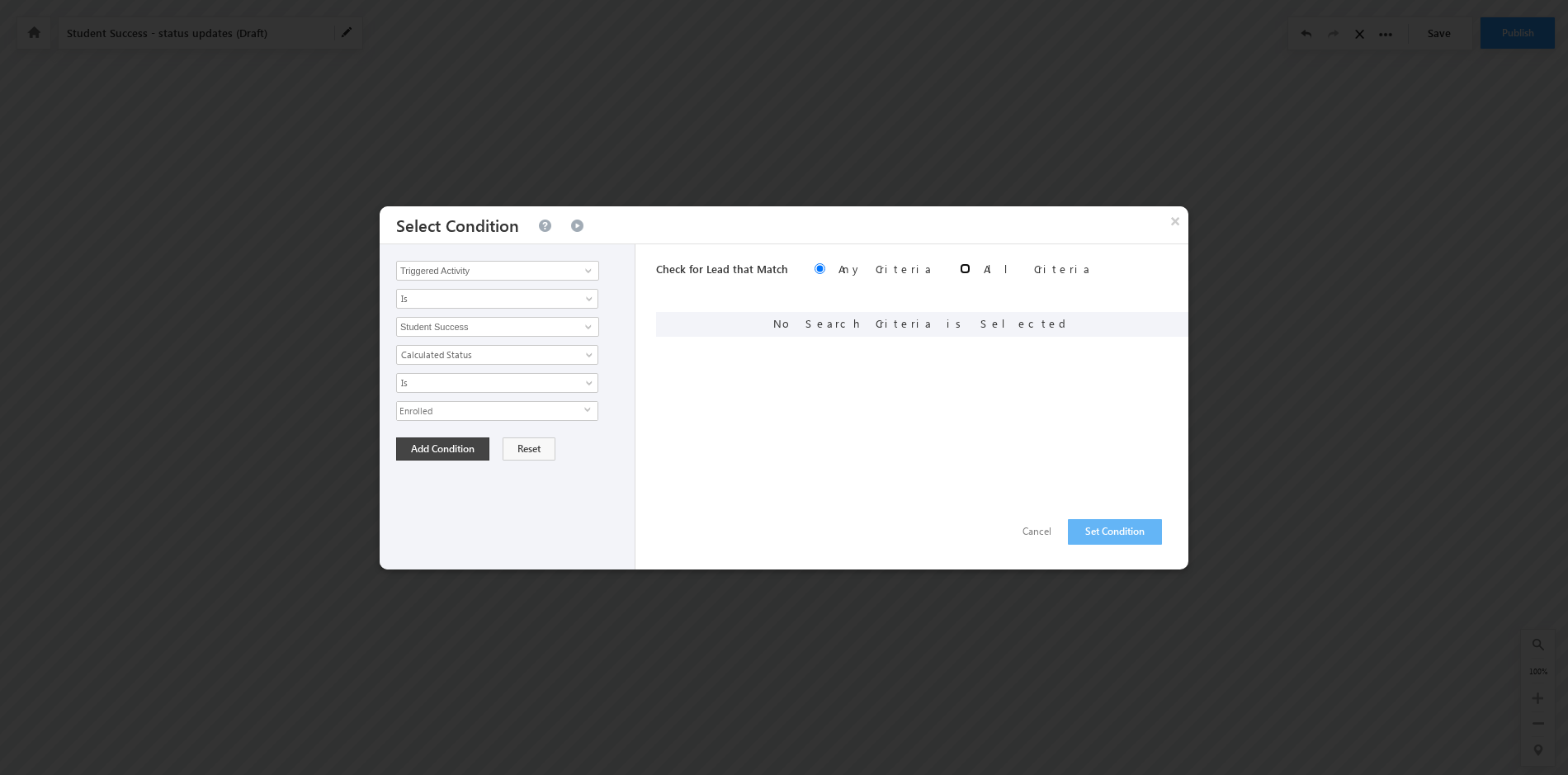
click at [960, 264] on input "radio" at bounding box center [965, 269] width 11 height 11
radio input "true"
click at [1104, 532] on button "Set Condition" at bounding box center [1115, 532] width 94 height 26
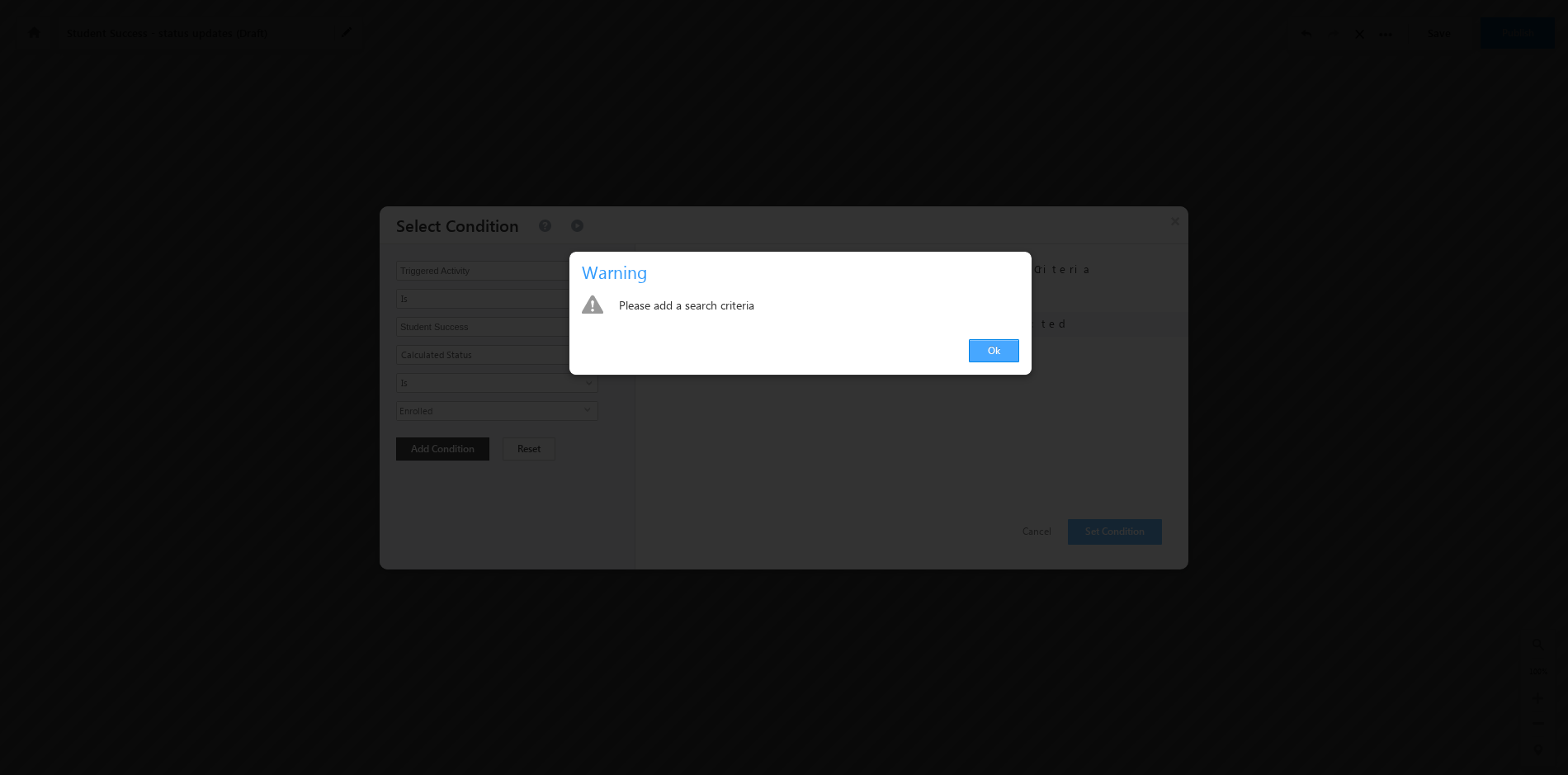
click at [991, 349] on link "Ok" at bounding box center [994, 350] width 50 height 23
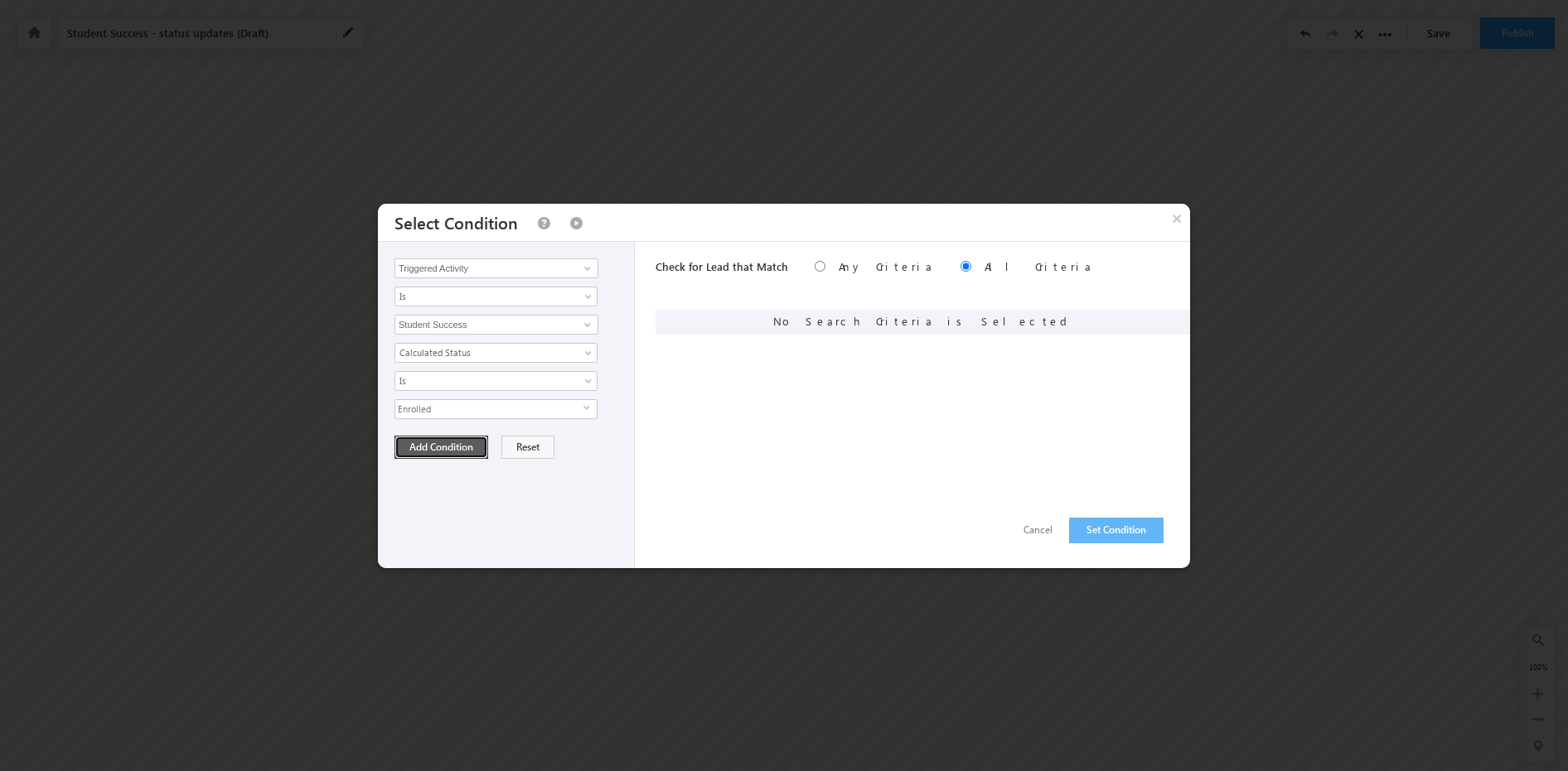
click at [436, 445] on button "Add Condition" at bounding box center [441, 447] width 93 height 23
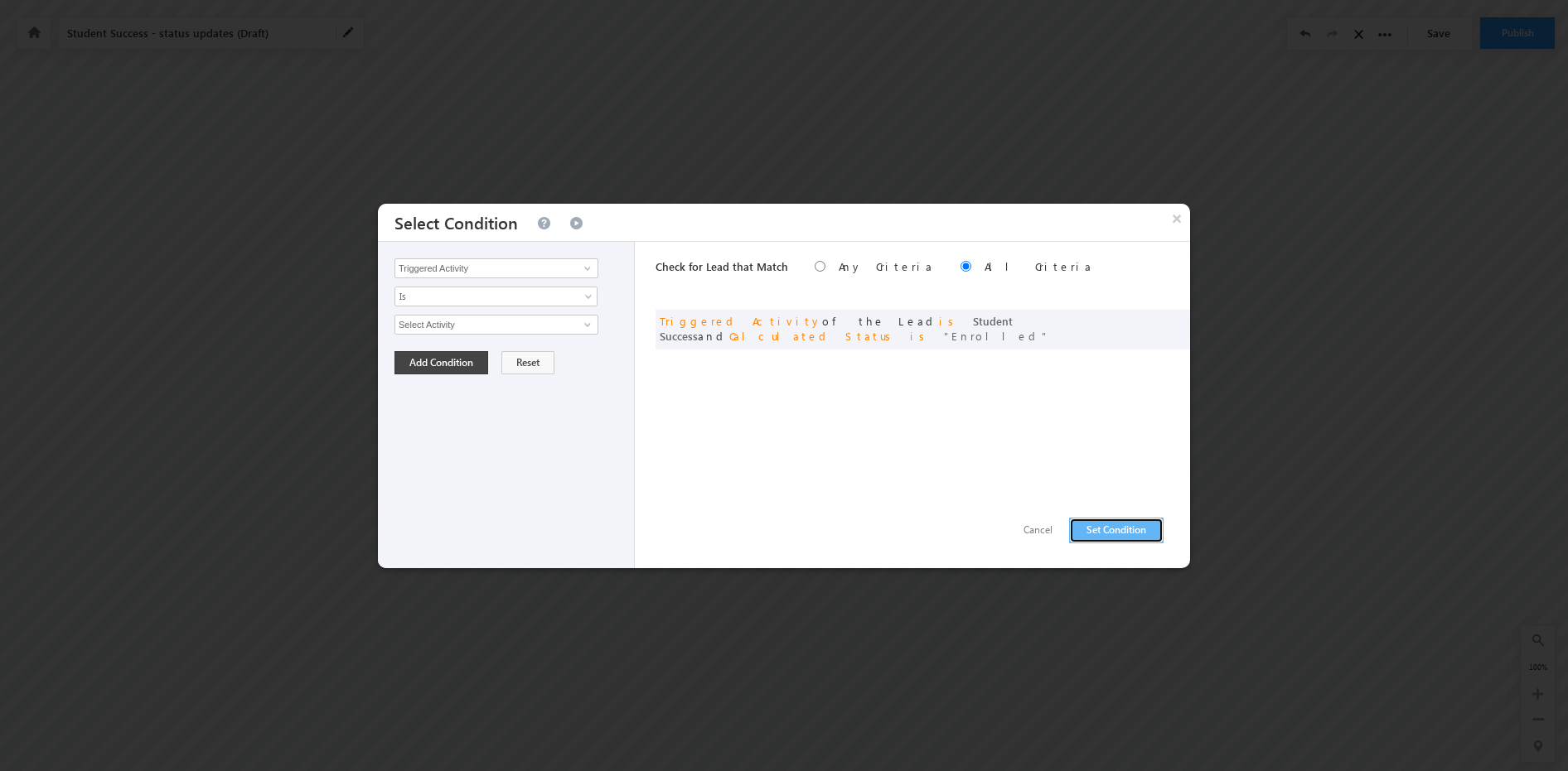
click at [1115, 528] on button "Set Condition" at bounding box center [1116, 530] width 94 height 26
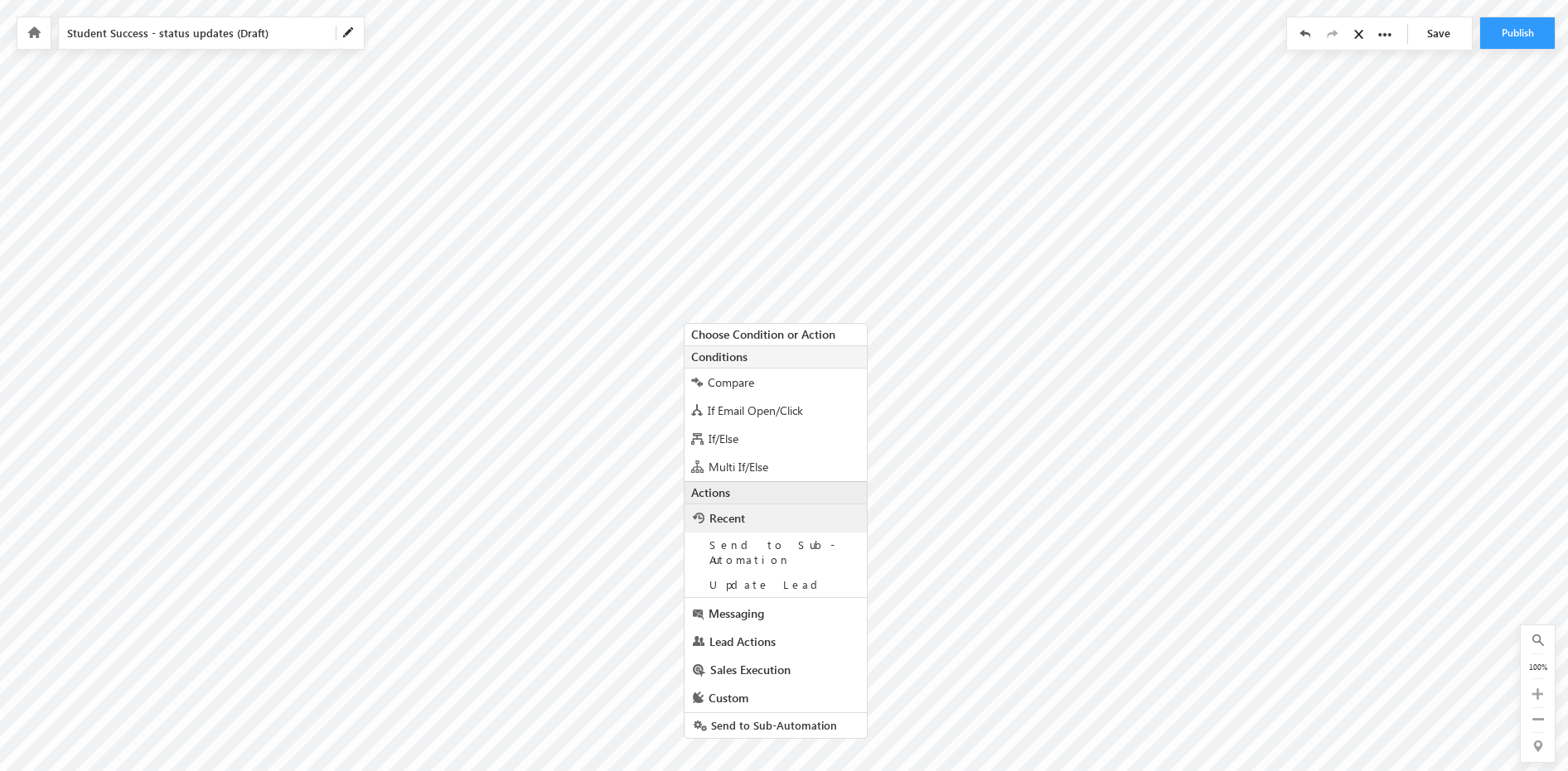
scroll to position [23, 0]
click at [762, 626] on span "Lead Actions" at bounding box center [742, 633] width 66 height 16
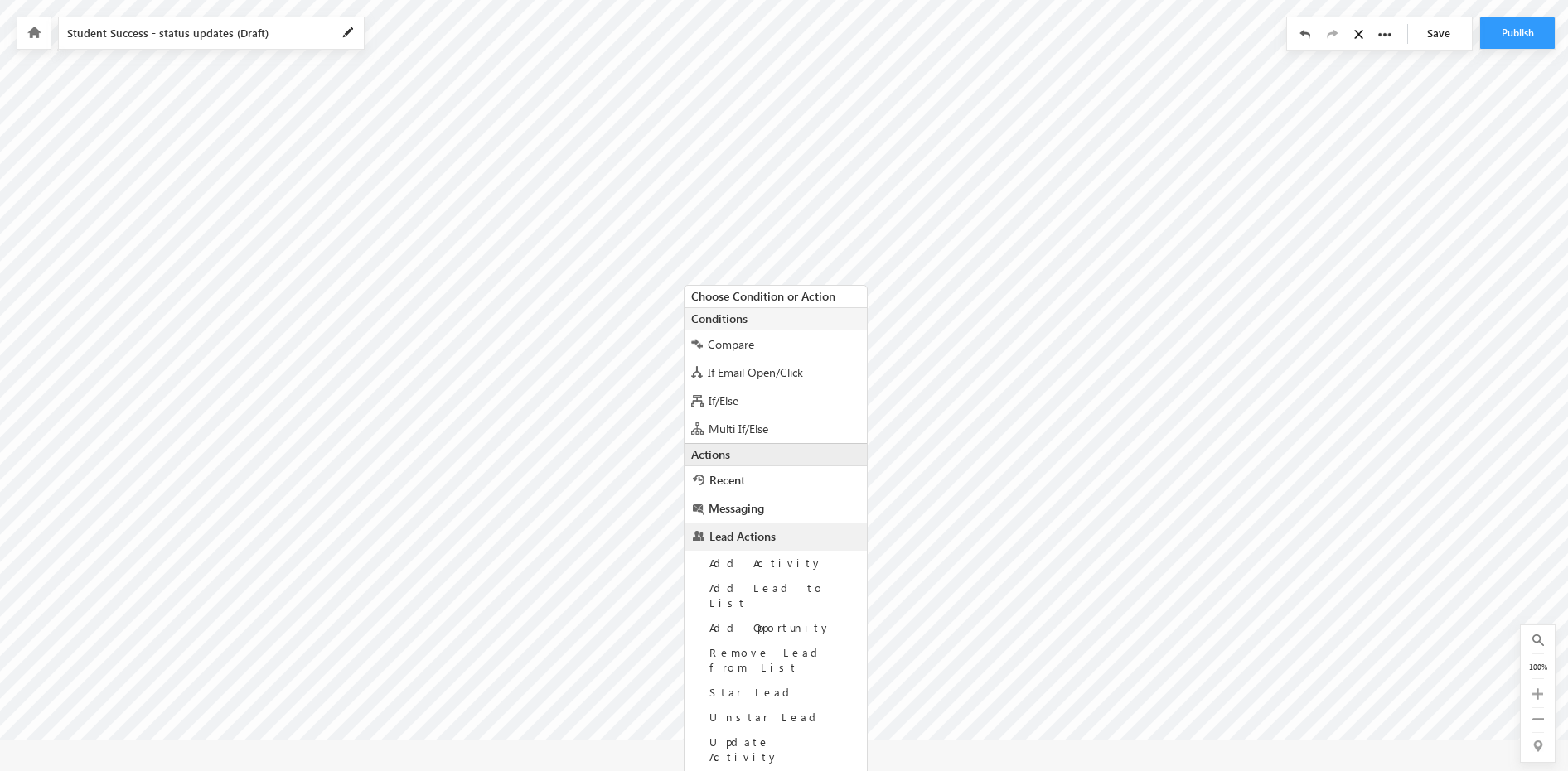
scroll to position [123, 0]
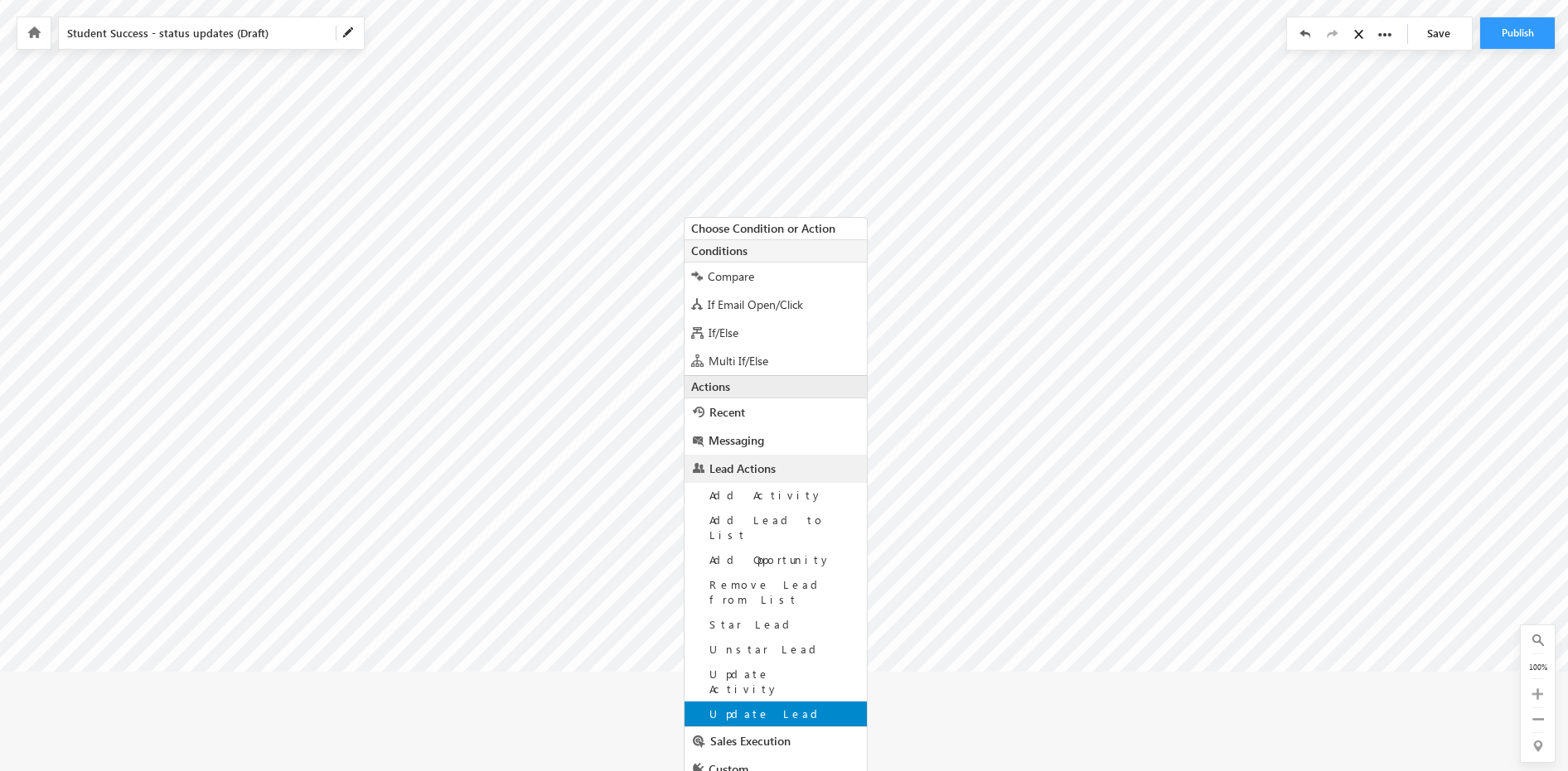
click at [766, 707] on span "Update Lead" at bounding box center [767, 713] width 115 height 14
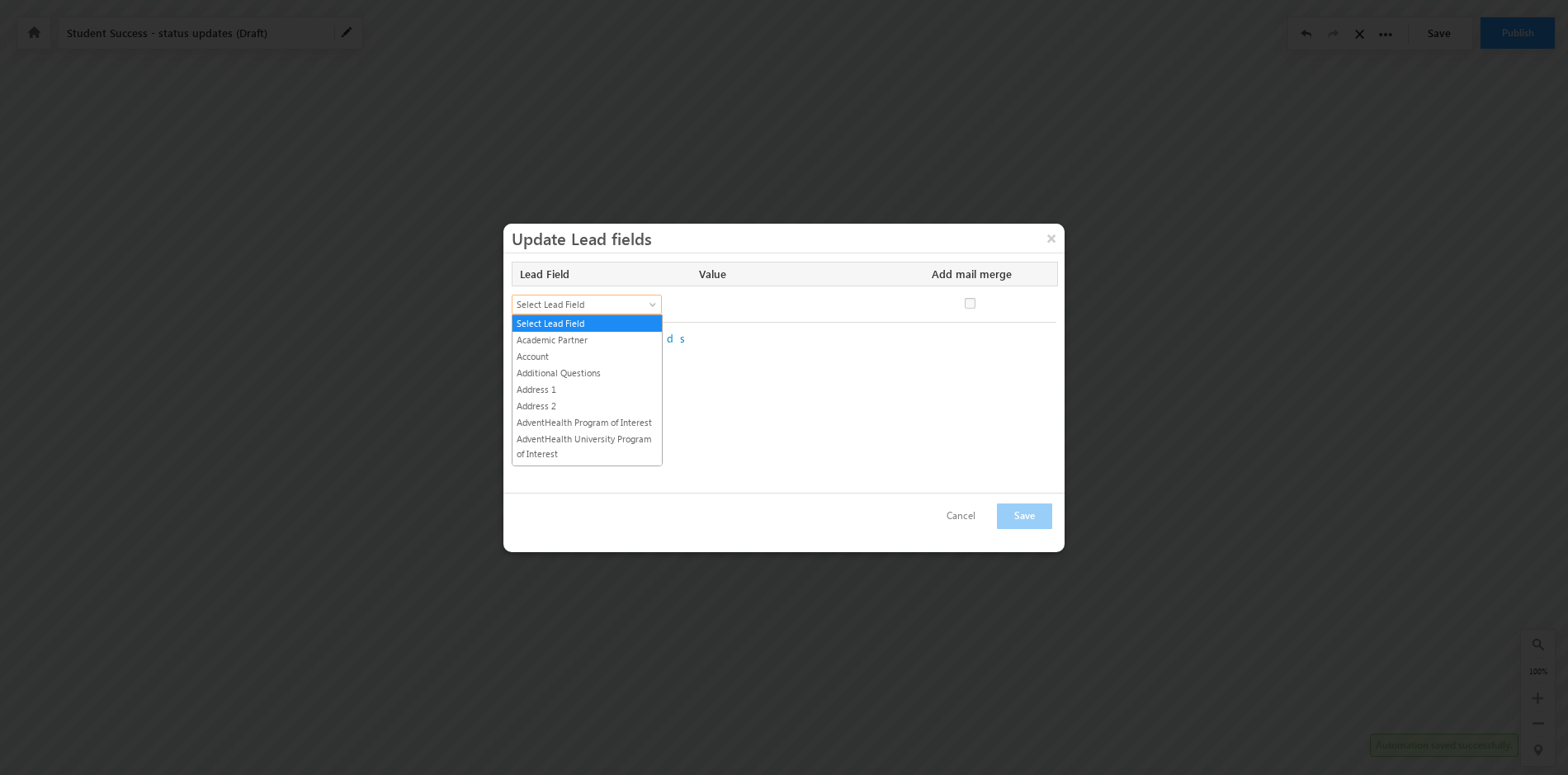
click at [654, 304] on span at bounding box center [655, 308] width 13 height 13
click at [593, 427] on link "Lead Stage" at bounding box center [587, 427] width 150 height 15
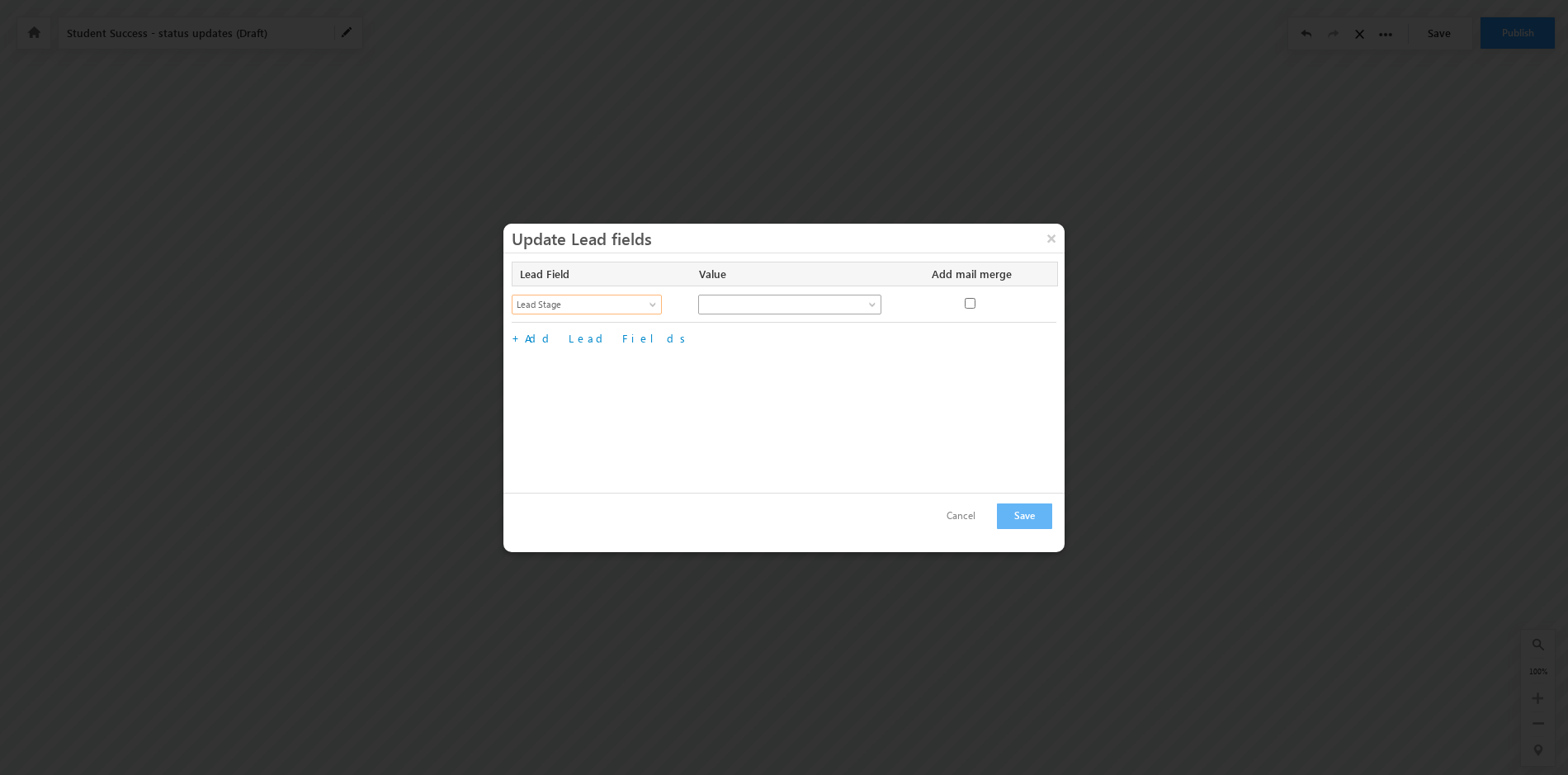
click at [870, 304] on span at bounding box center [874, 308] width 13 height 13
click at [752, 382] on link "Enrolled" at bounding box center [791, 382] width 182 height 15
click at [568, 337] on link "Add Lead Fields" at bounding box center [608, 337] width 166 height 14
click at [655, 341] on span at bounding box center [655, 344] width 13 height 13
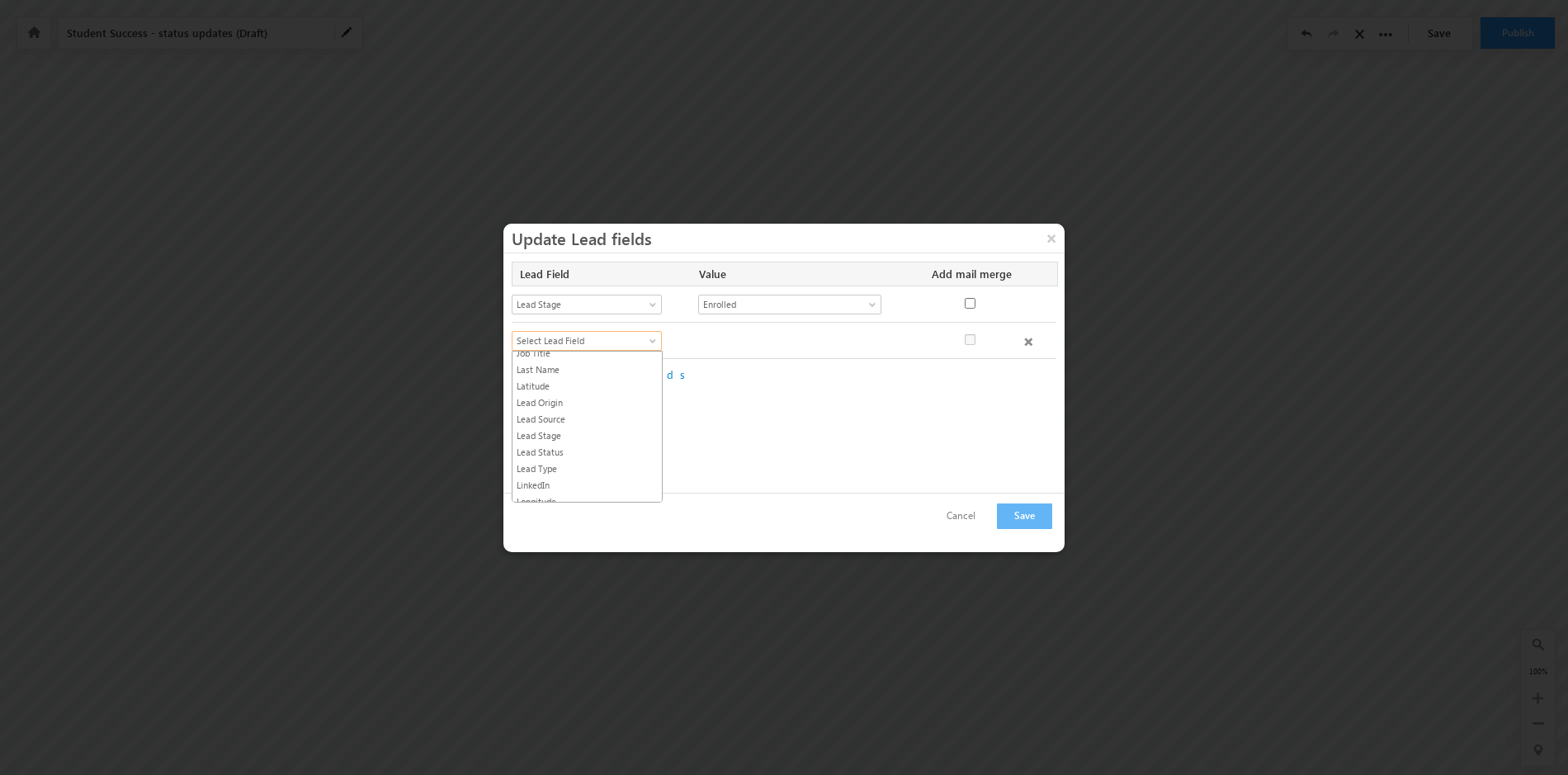
scroll to position [779, 0]
click at [587, 448] on link "Lead Status" at bounding box center [587, 452] width 150 height 15
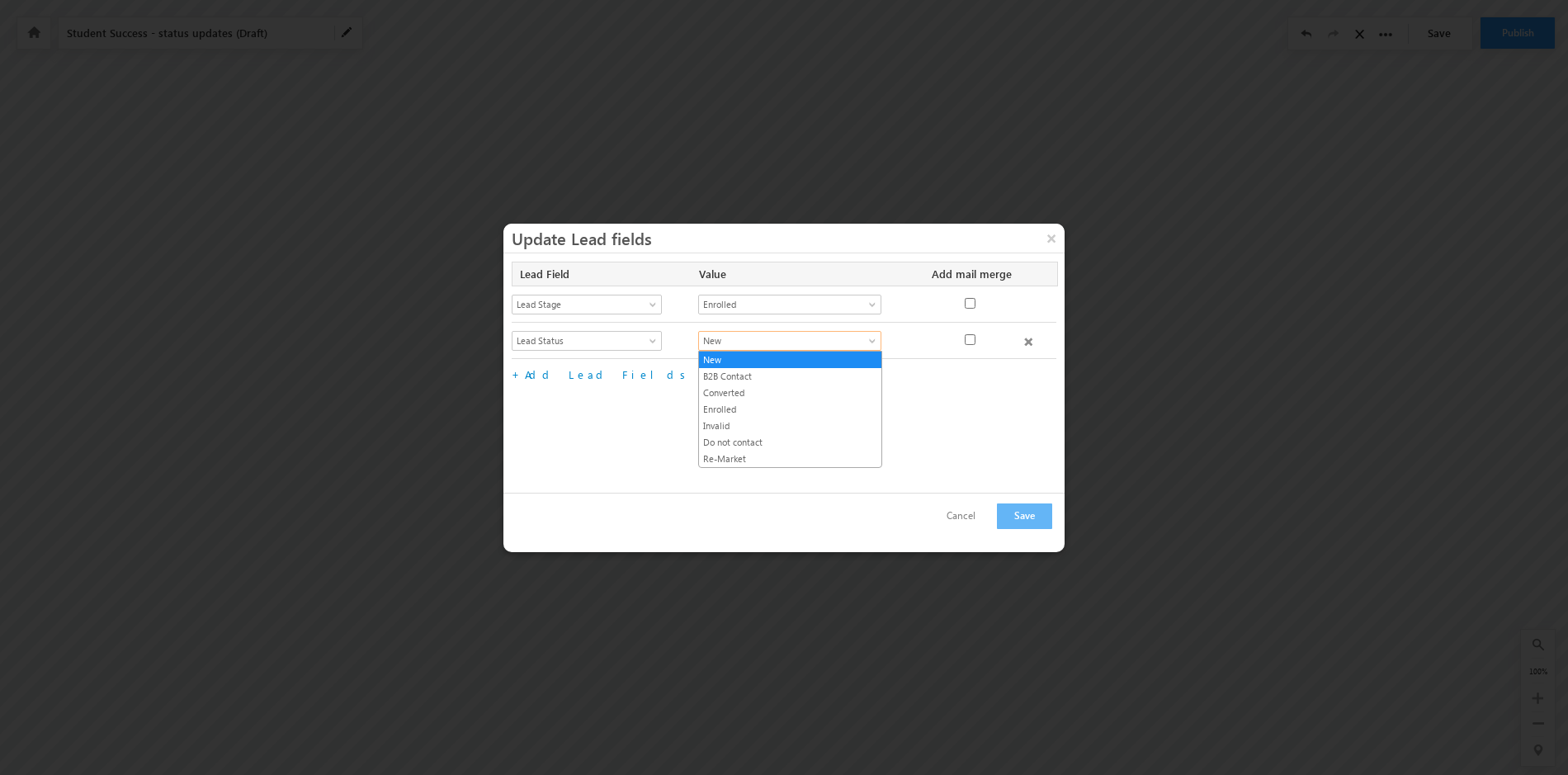
click at [875, 344] on span at bounding box center [874, 344] width 13 height 13
click at [795, 412] on link "Enrolled" at bounding box center [791, 410] width 182 height 15
click at [874, 302] on span at bounding box center [874, 308] width 13 height 13
click at [908, 300] on div "Enrolled Active Student On Track Concern At Risk Completed Cancelled Pending Cl…" at bounding box center [807, 304] width 218 height 20
click at [1033, 341] on div at bounding box center [1040, 342] width 33 height 23
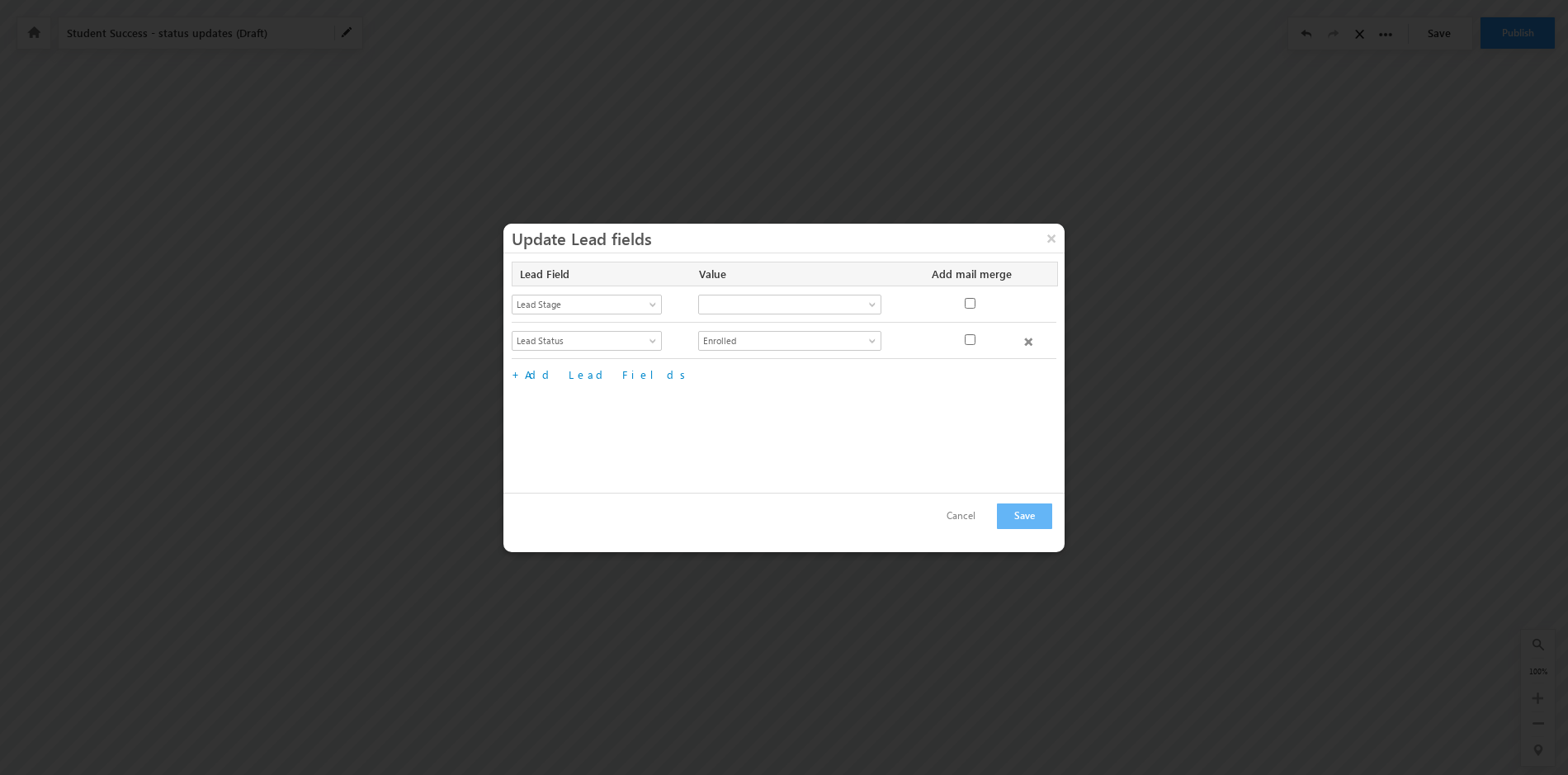
click at [1026, 341] on span at bounding box center [1028, 341] width 8 height 8
click at [655, 306] on span at bounding box center [655, 308] width 13 height 13
click at [569, 441] on link "Lead Status" at bounding box center [587, 444] width 150 height 15
click at [876, 305] on span at bounding box center [874, 308] width 13 height 13
click at [658, 304] on span at bounding box center [655, 308] width 13 height 13
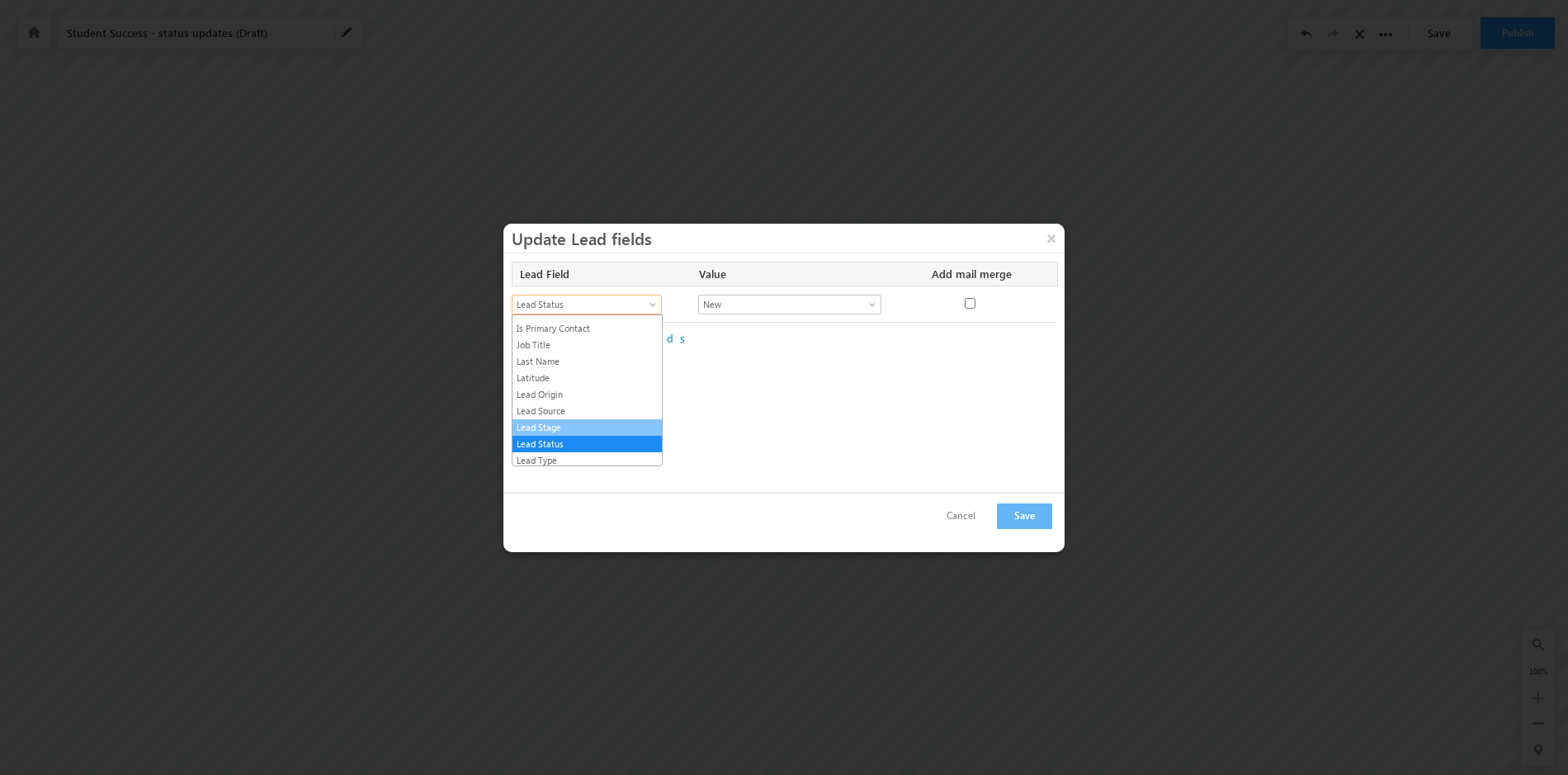
click at [603, 427] on link "Lead Stage" at bounding box center [587, 427] width 150 height 15
click at [874, 303] on span at bounding box center [874, 308] width 13 height 13
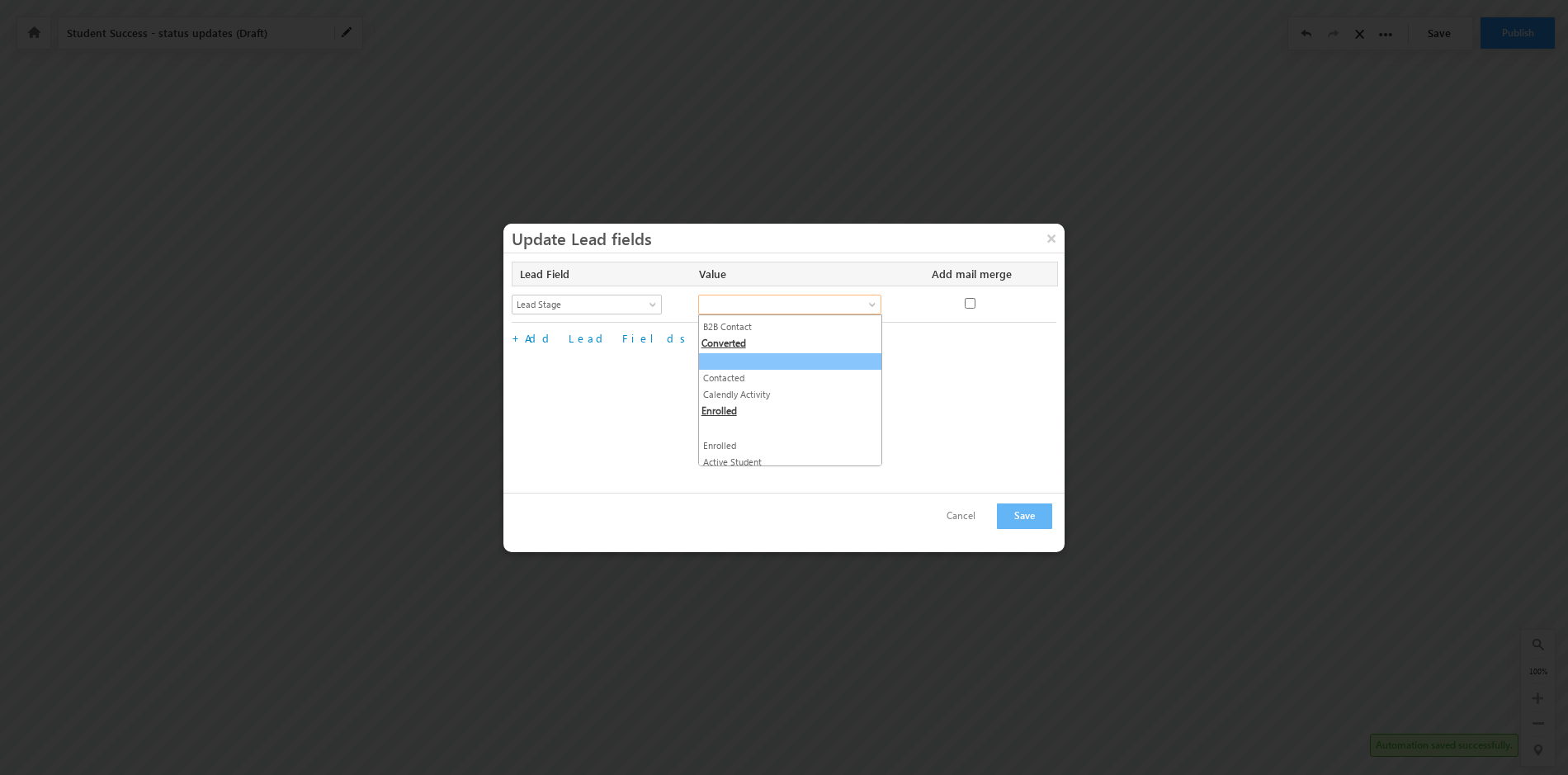
scroll to position [144, 0]
click at [751, 385] on link "Enrolled" at bounding box center [791, 384] width 182 height 15
click at [570, 340] on link "Add Lead Fields" at bounding box center [608, 337] width 166 height 14
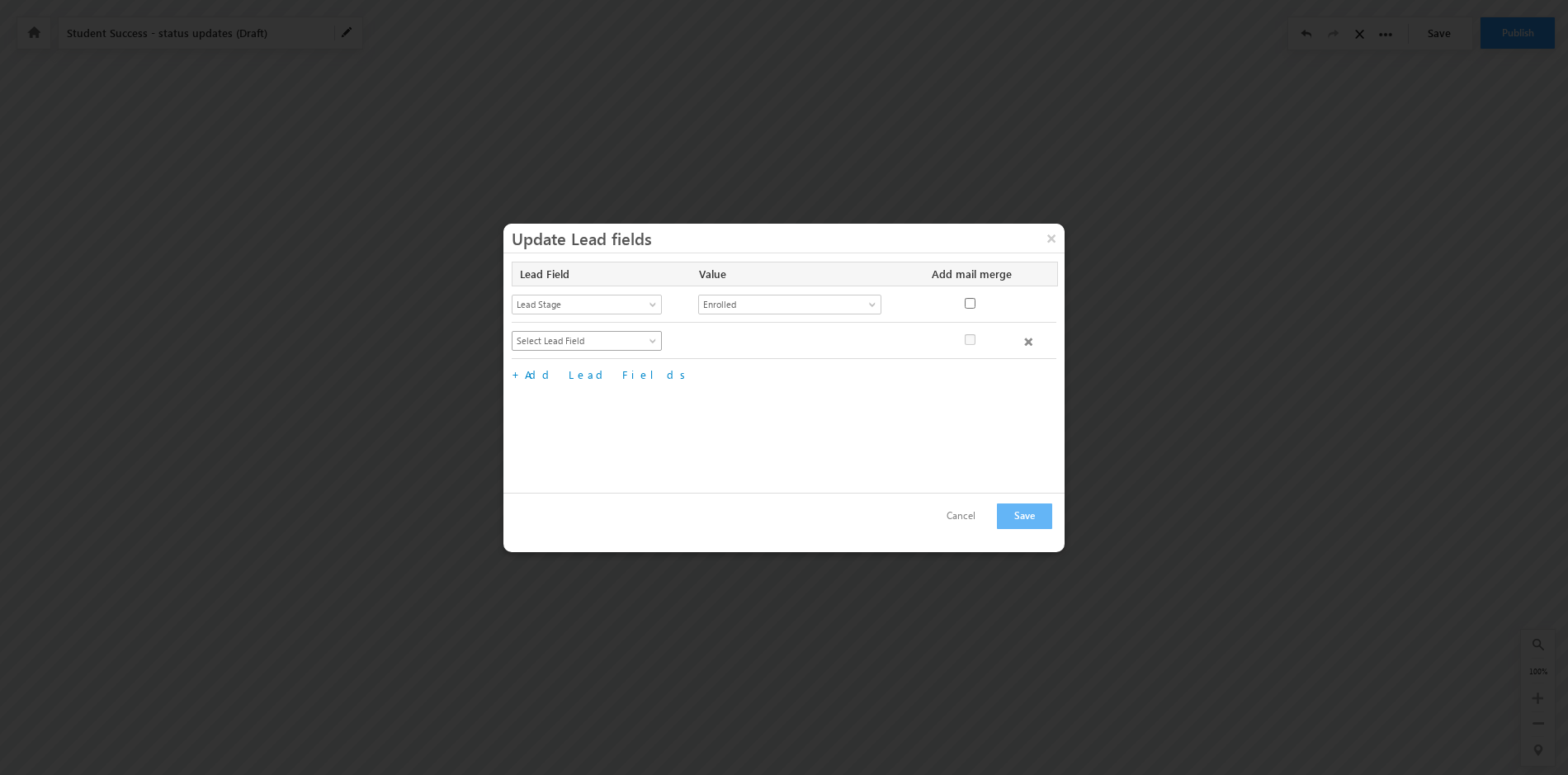
click at [649, 338] on span at bounding box center [655, 344] width 13 height 13
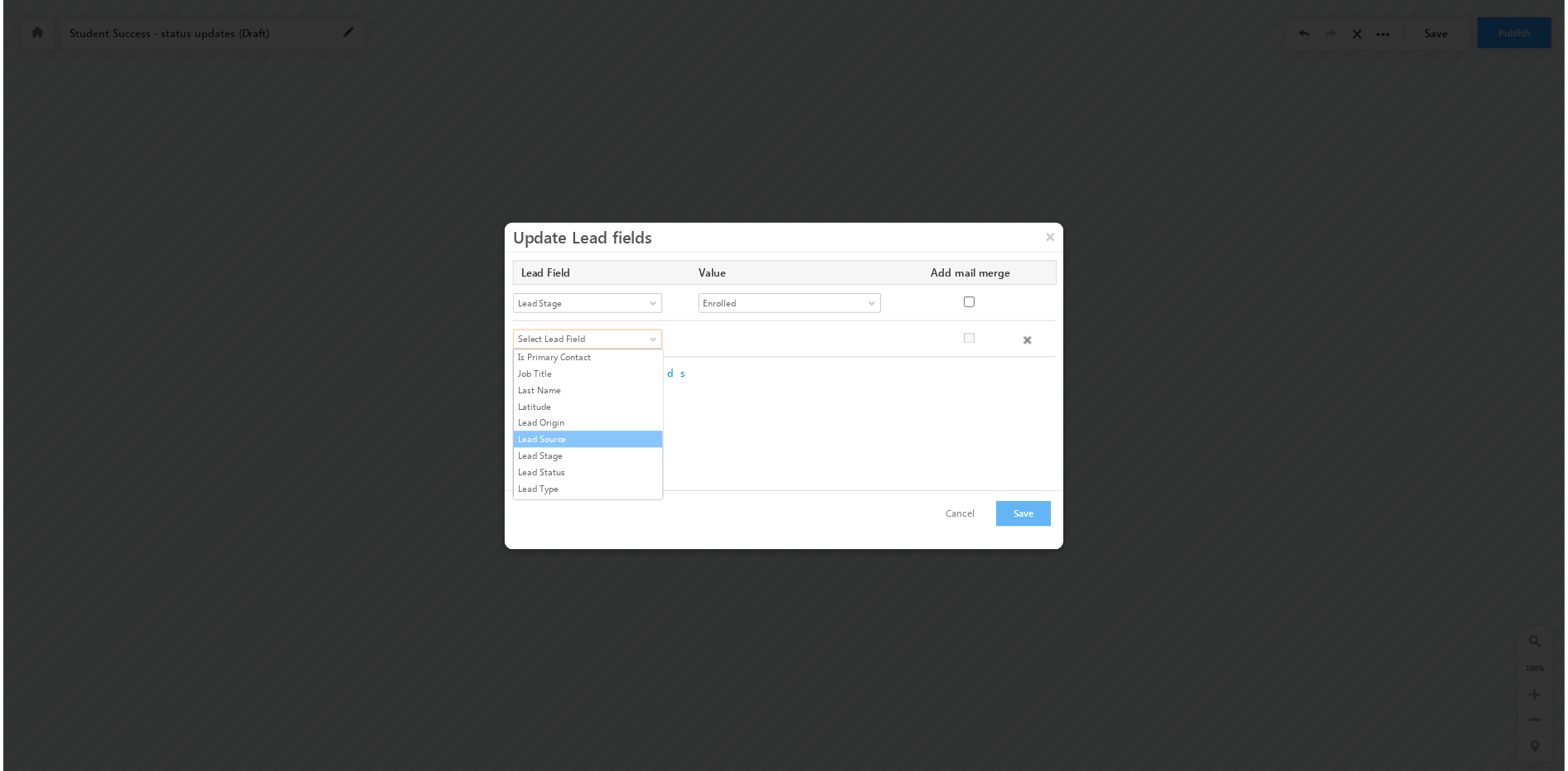
scroll to position [763, 0]
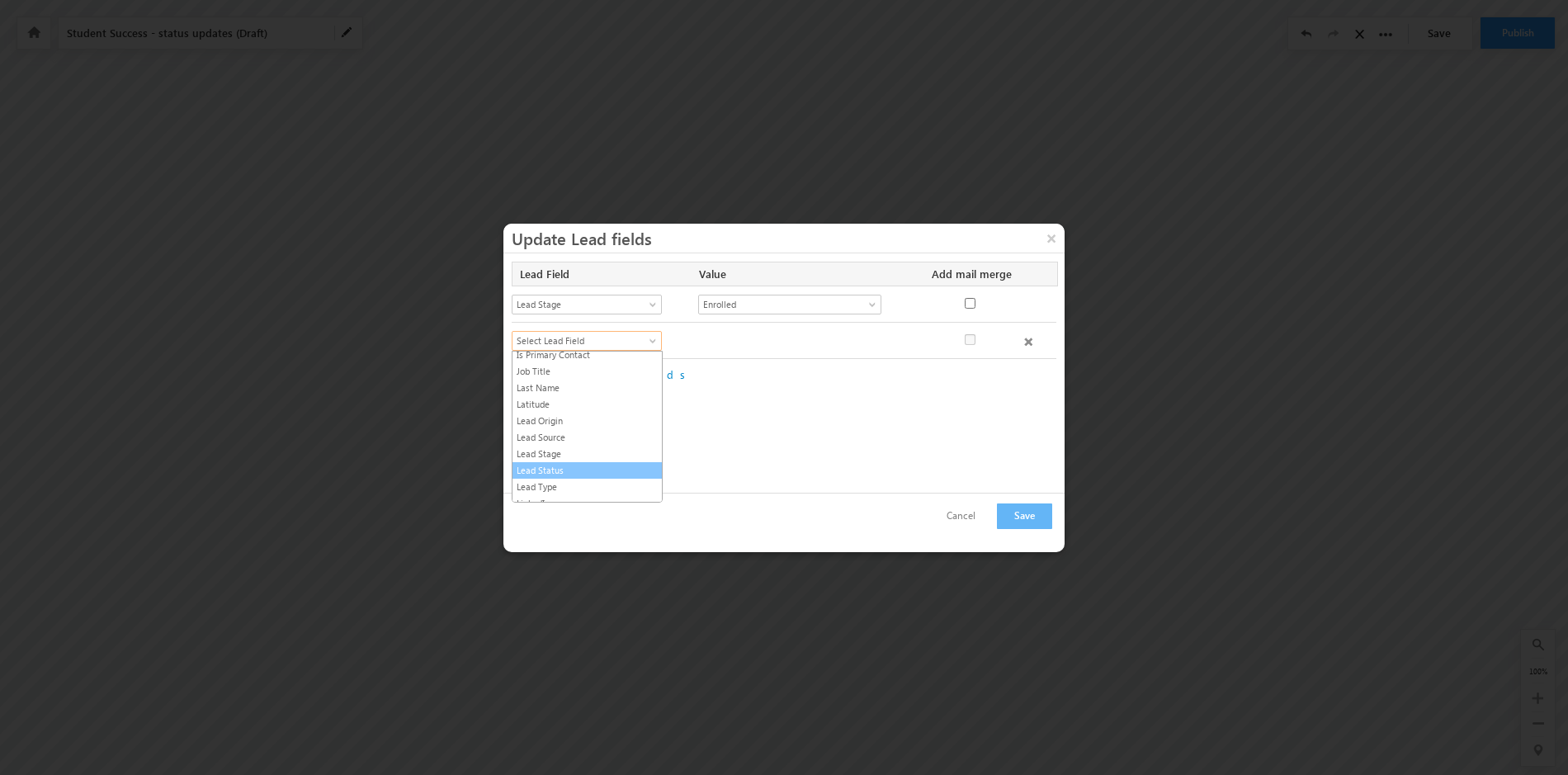
click at [600, 469] on link "Lead Status" at bounding box center [587, 471] width 150 height 15
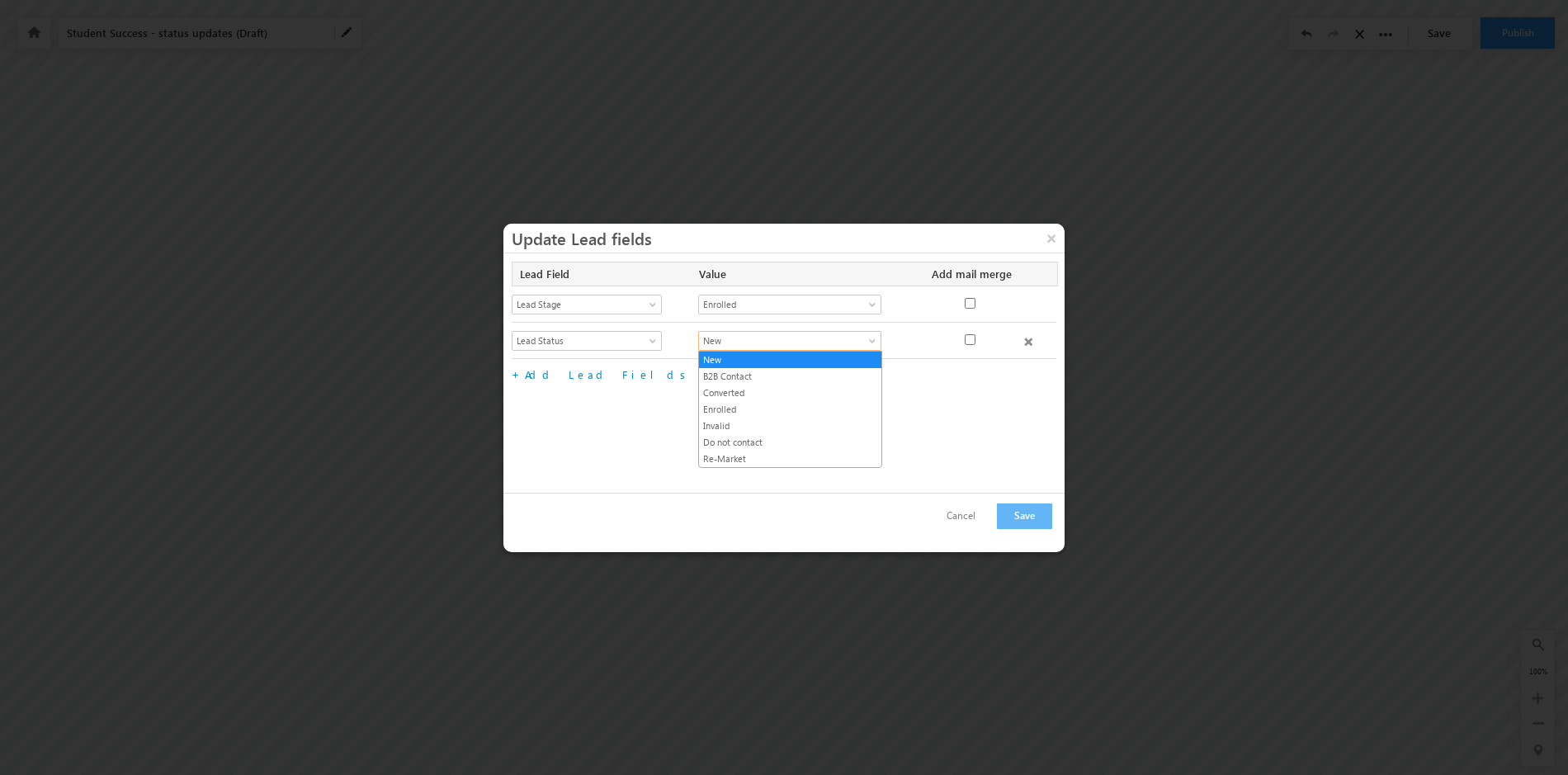
click at [872, 341] on span at bounding box center [874, 344] width 13 height 13
click at [800, 409] on link "Enrolled" at bounding box center [791, 410] width 182 height 15
click at [870, 302] on span at bounding box center [874, 308] width 13 height 13
click at [830, 344] on link "Enrolled" at bounding box center [791, 340] width 182 height 15
click at [1026, 340] on span at bounding box center [1028, 341] width 8 height 8
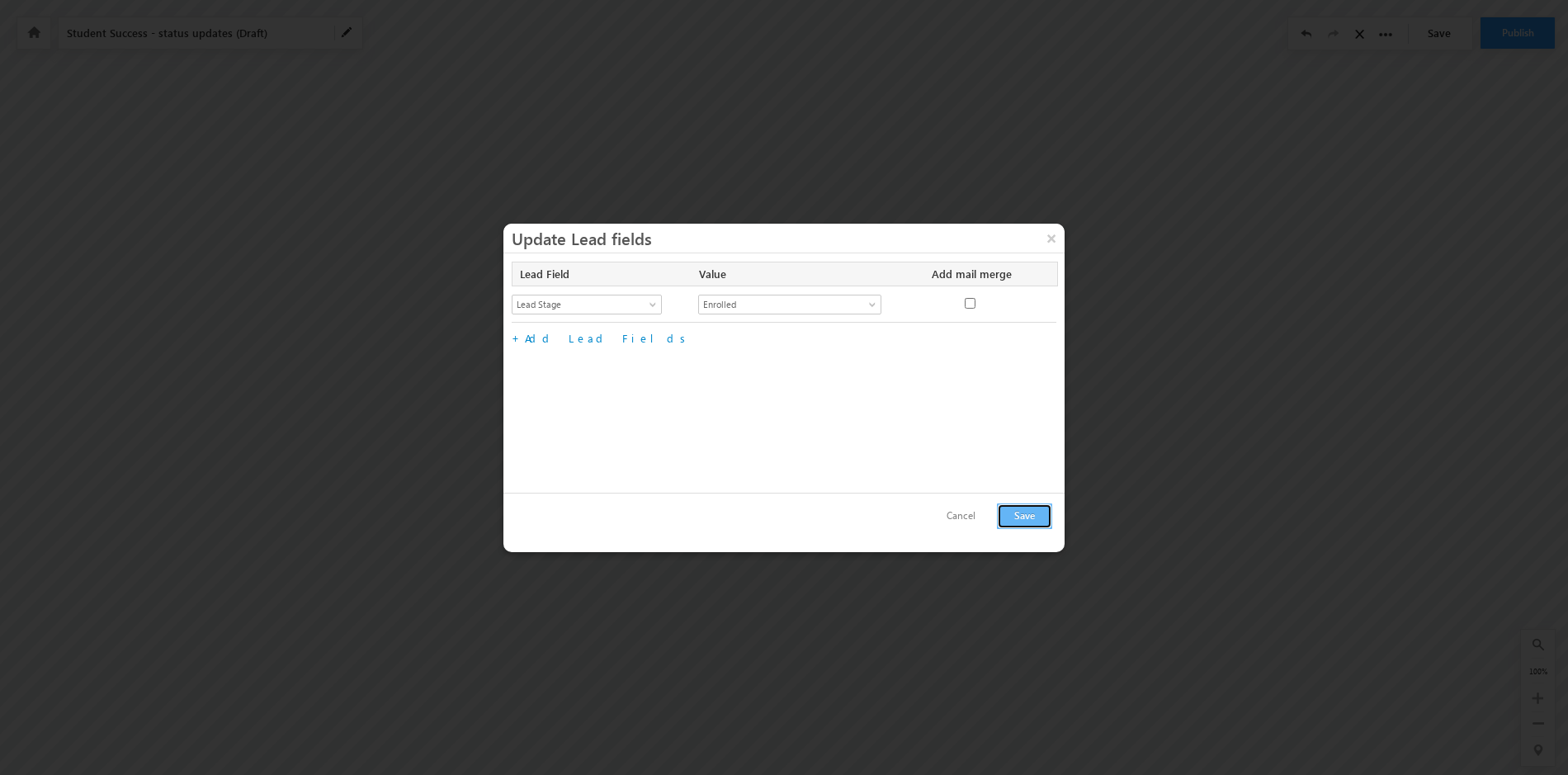
click at [1019, 522] on button "Save" at bounding box center [1025, 517] width 56 height 26
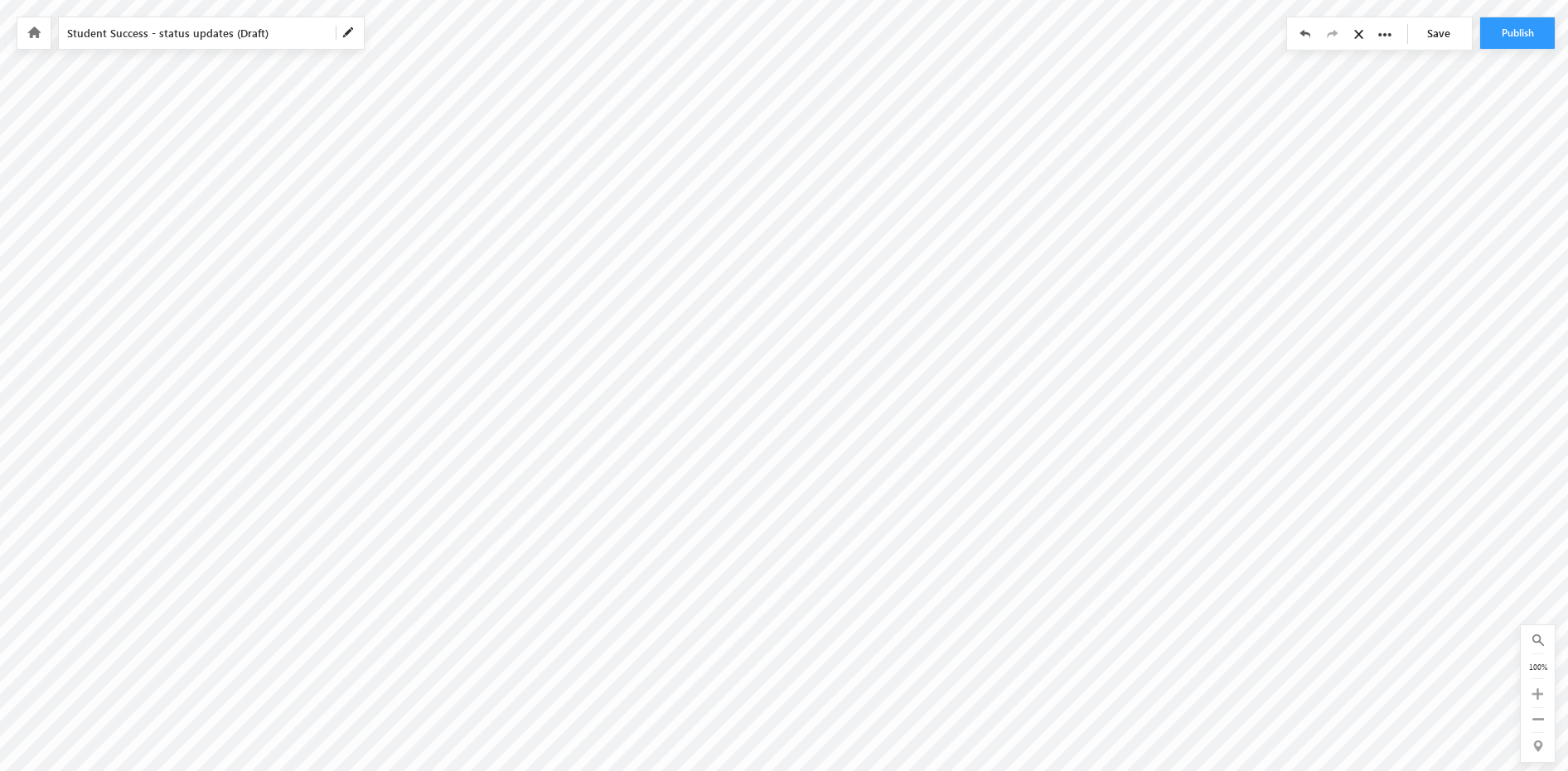
radio input "true"
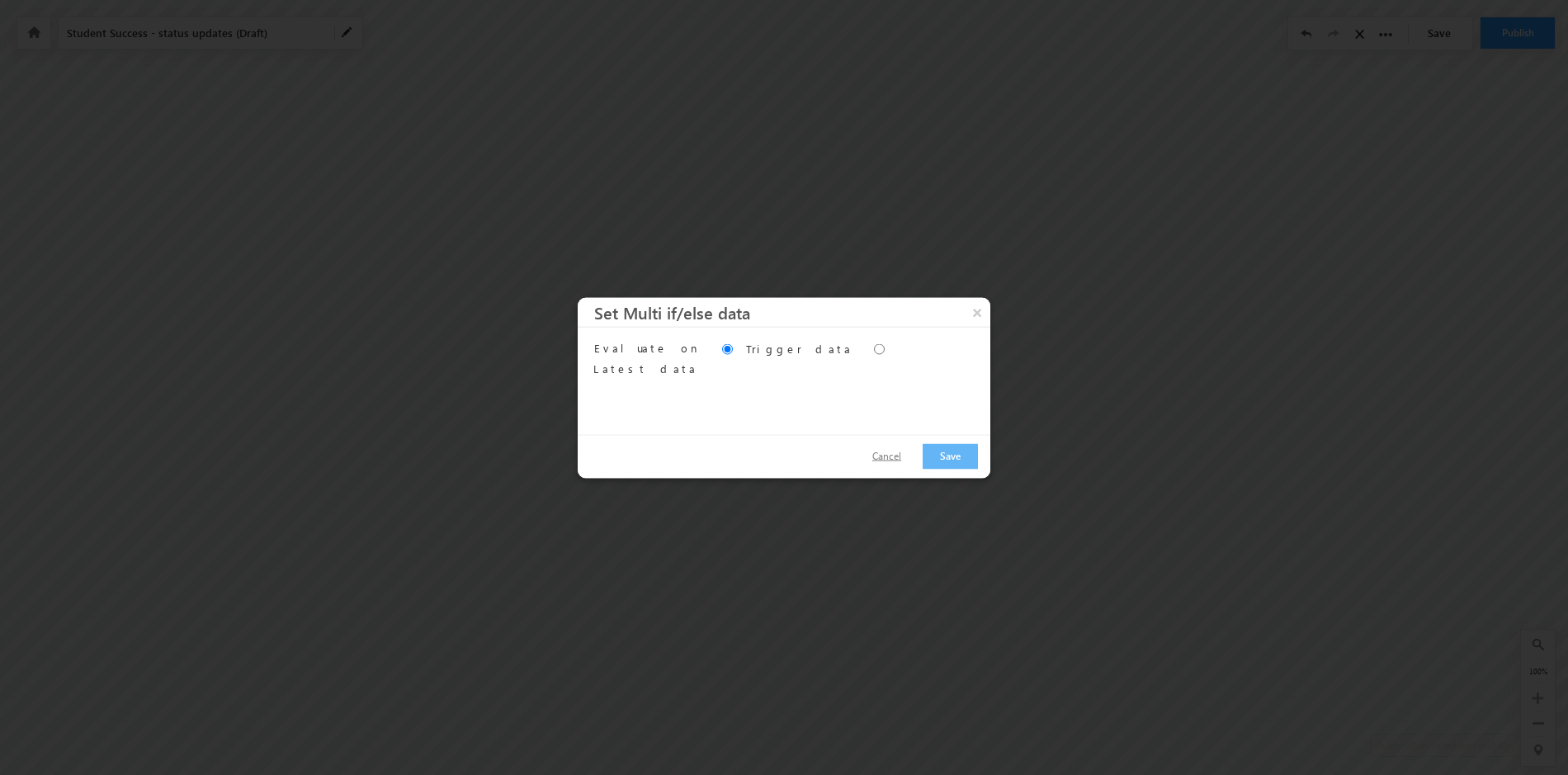
click at [893, 455] on button "Cancel" at bounding box center [886, 456] width 62 height 24
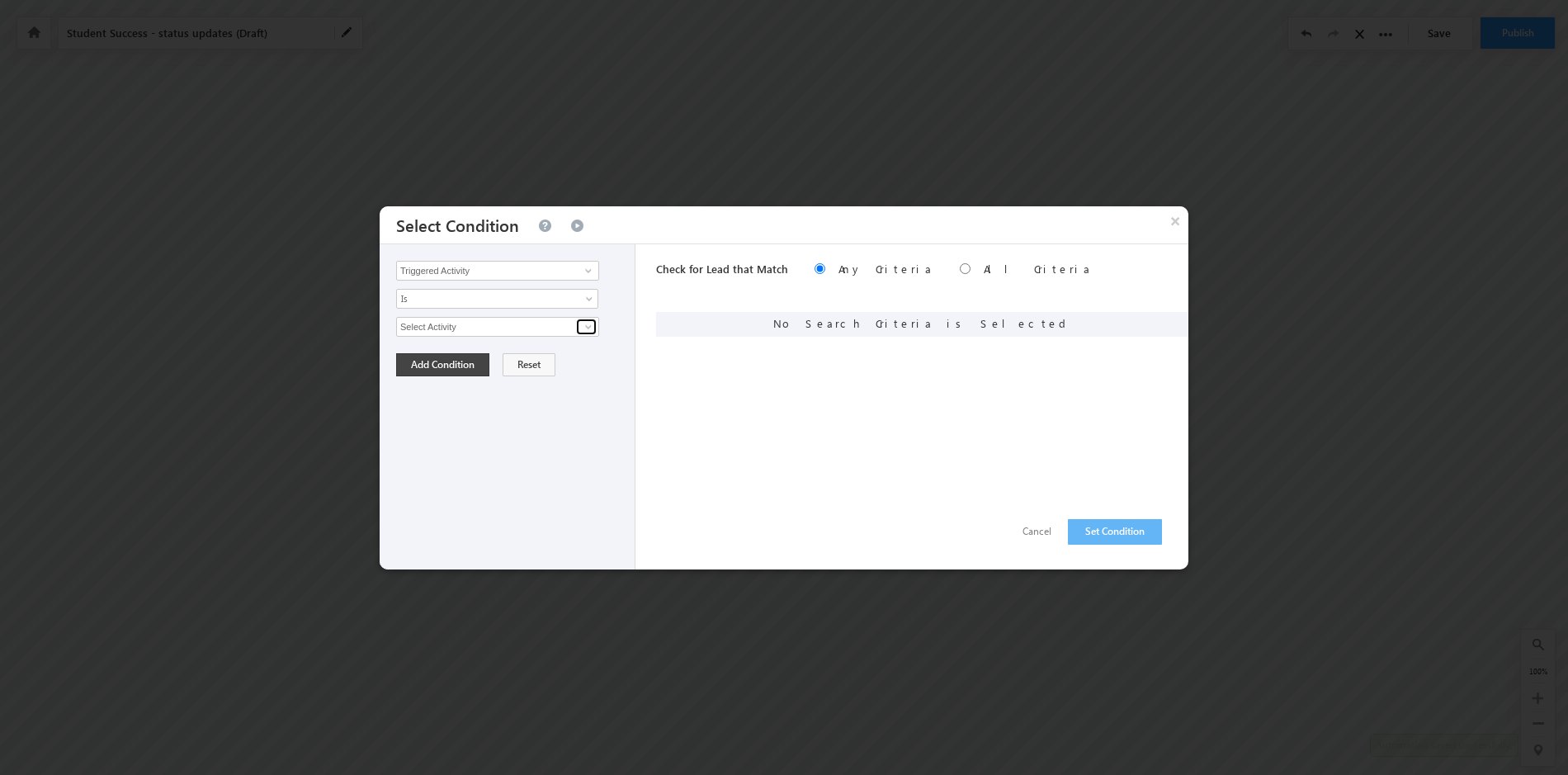
click at [587, 328] on span at bounding box center [588, 327] width 13 height 13
click at [540, 364] on link "Student Success" at bounding box center [498, 362] width 203 height 19
type input "Student Success"
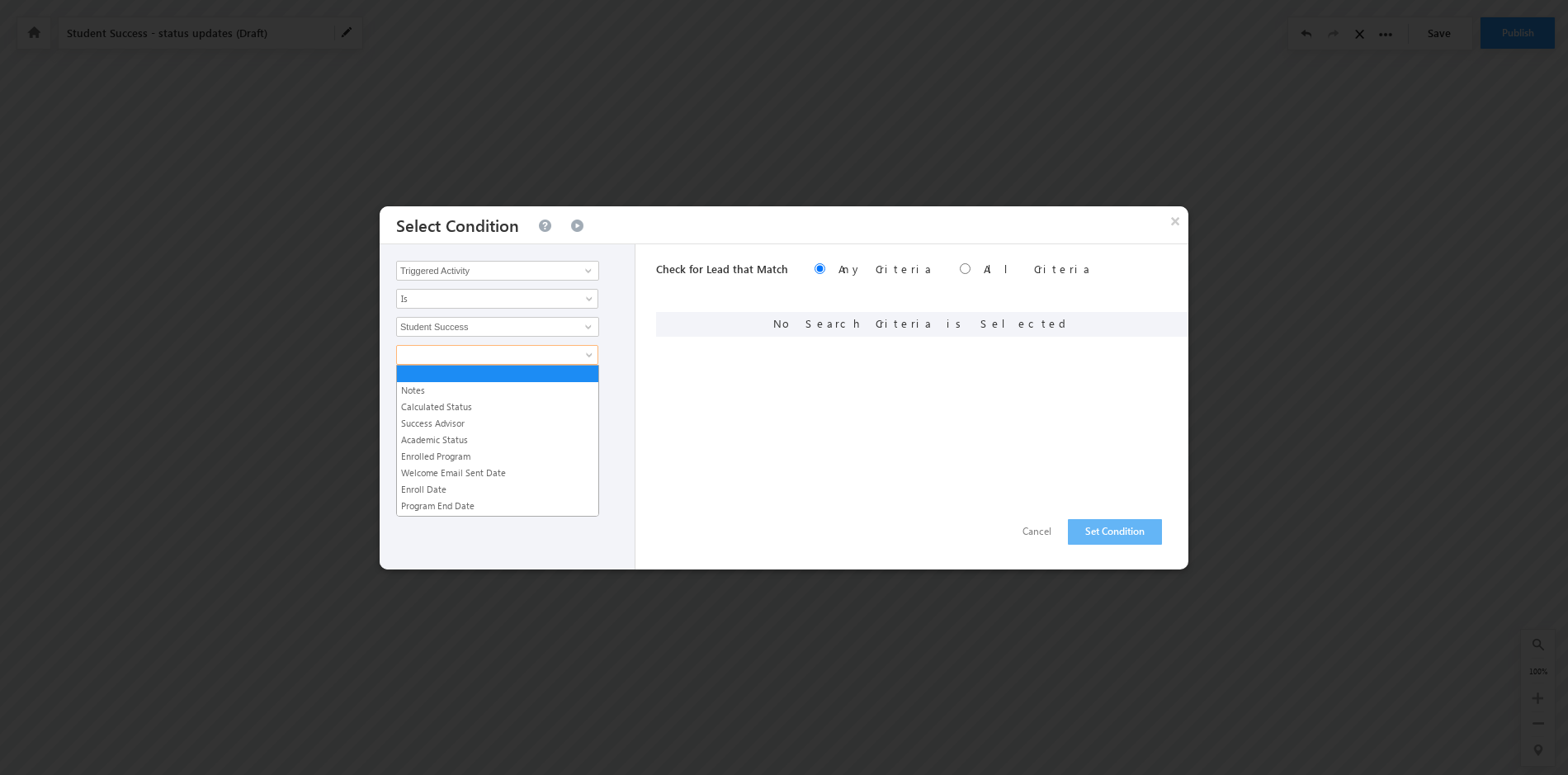
click at [592, 358] on span at bounding box center [591, 359] width 13 height 13
click at [536, 401] on link "Calculated Status" at bounding box center [497, 407] width 202 height 15
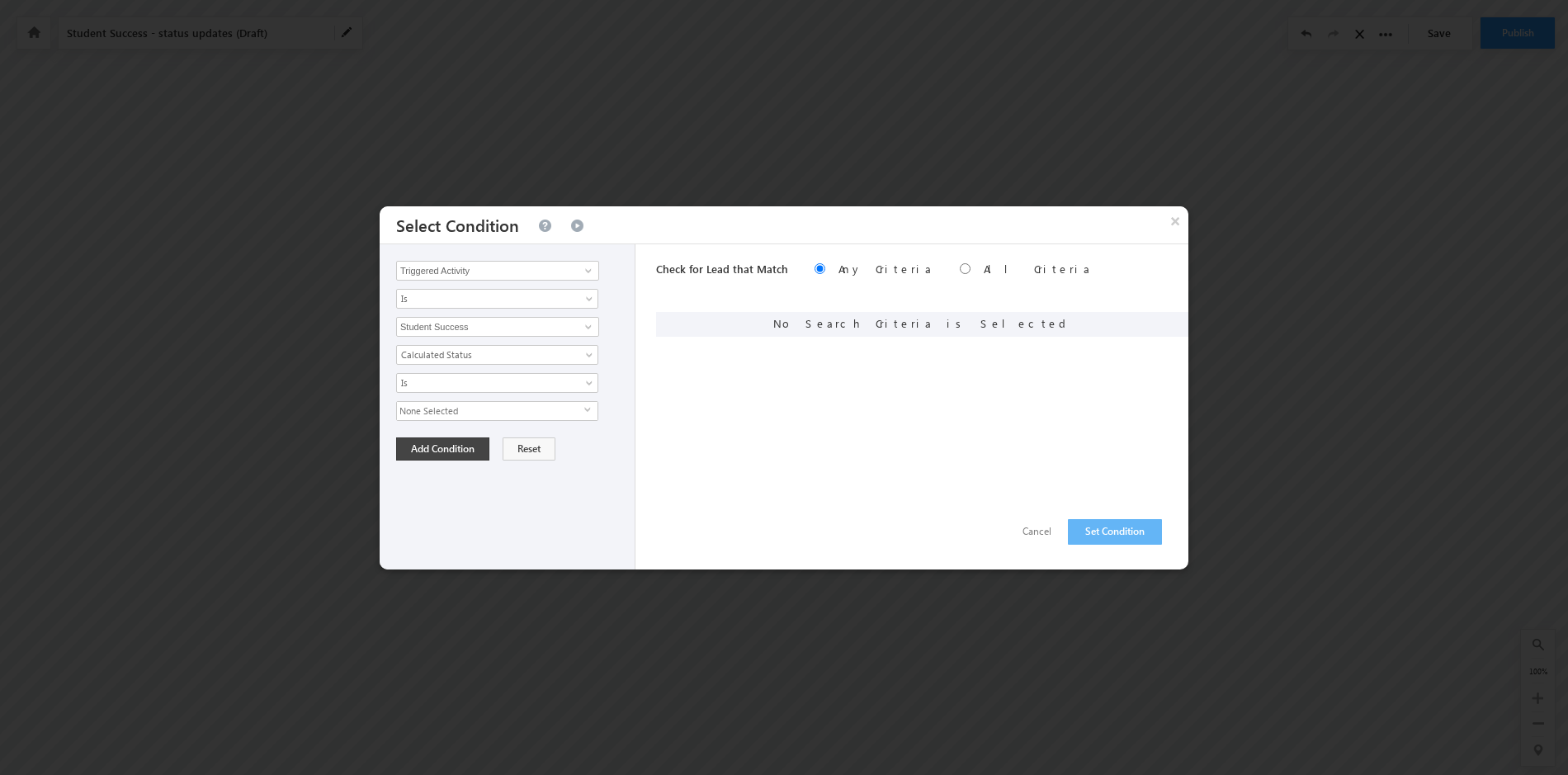
click at [586, 411] on span "select" at bounding box center [591, 410] width 13 height 7
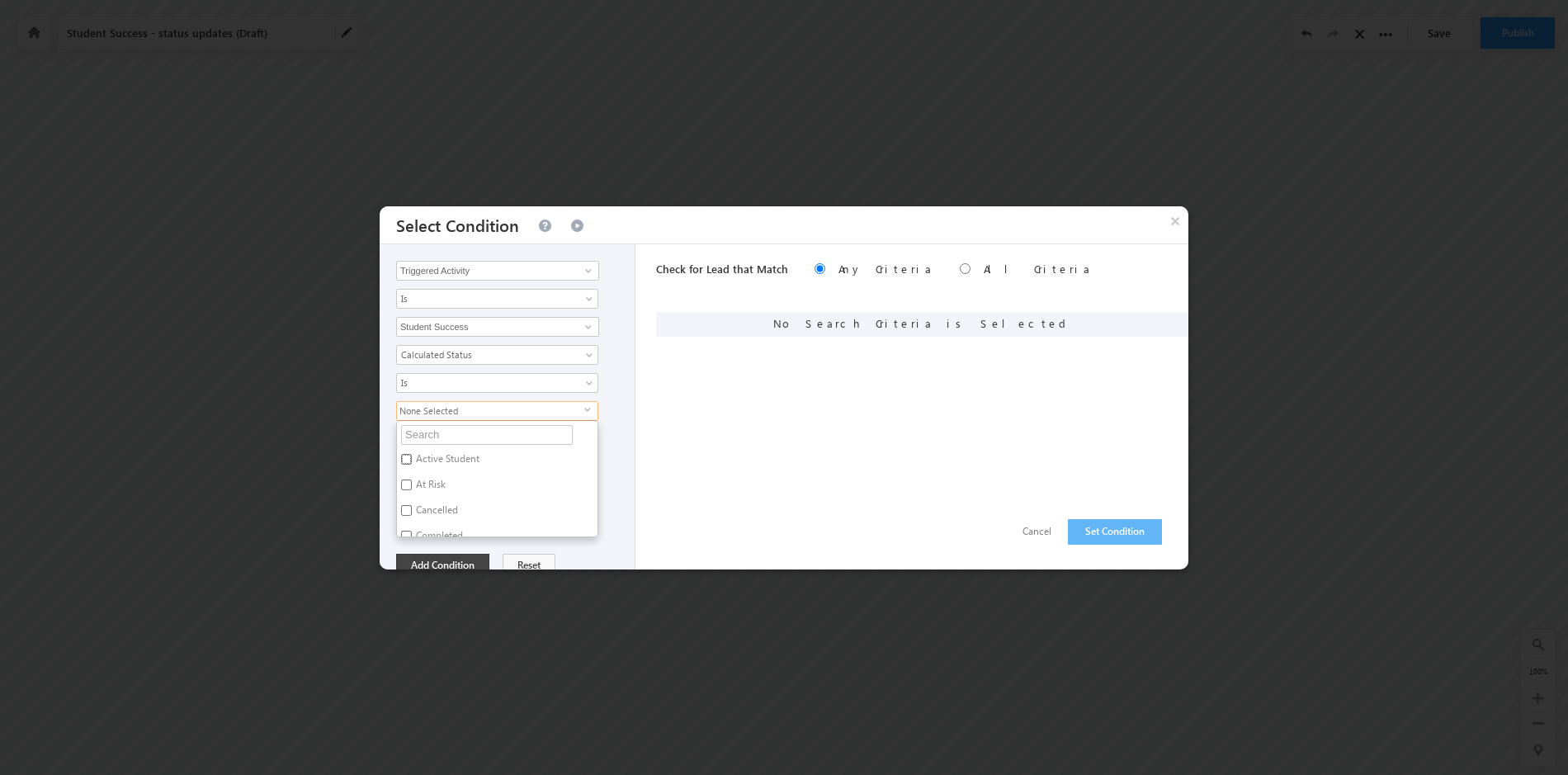
click at [408, 456] on input "Active Student" at bounding box center [407, 460] width 11 height 11
checkbox input "true"
click at [611, 511] on div "Active Student select Active Student At Risk Cancelled Completed Concern Enroll…" at bounding box center [512, 469] width 230 height 137
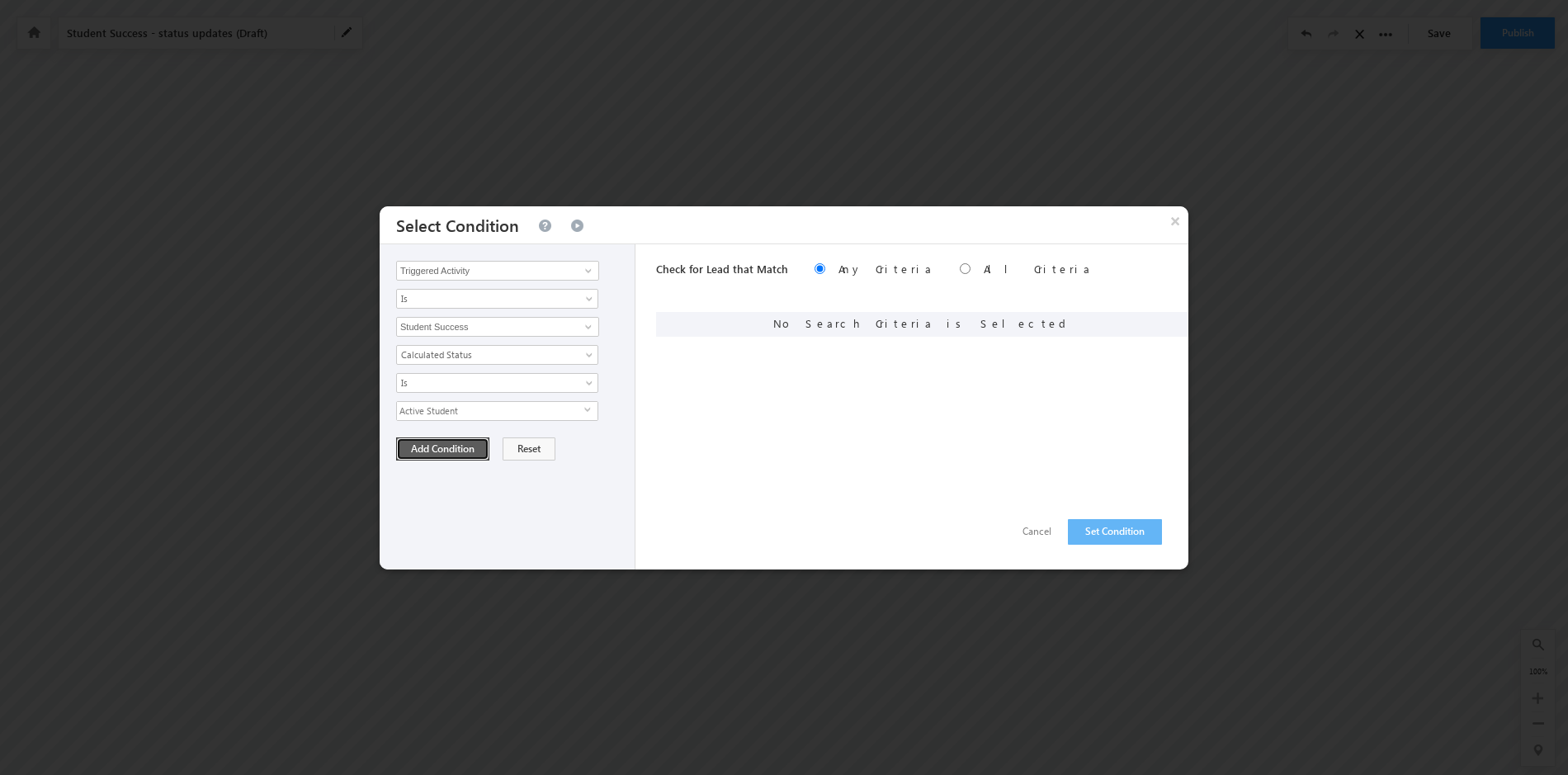
click at [449, 452] on button "Add Condition" at bounding box center [443, 449] width 93 height 23
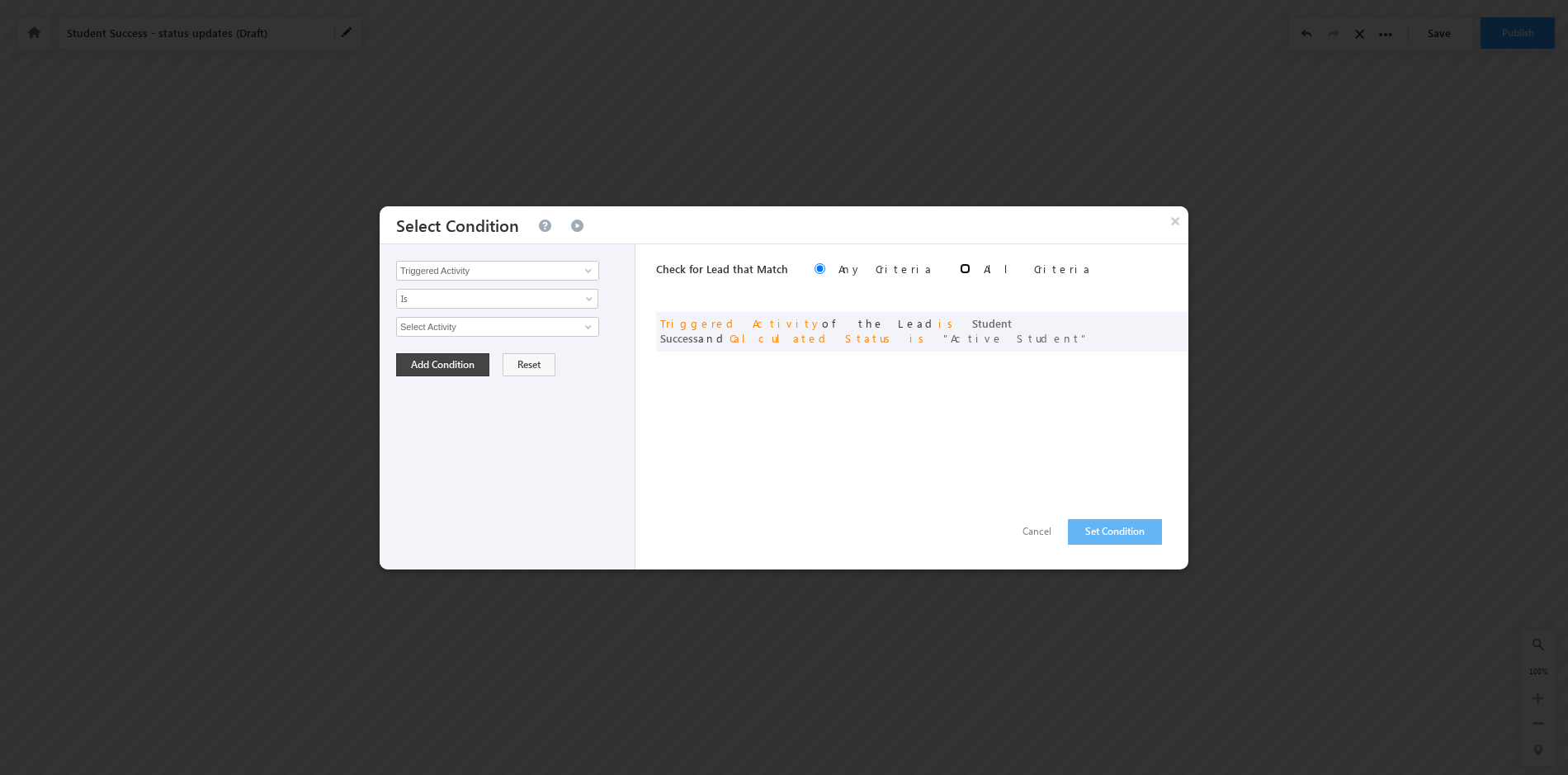
click at [960, 267] on input "radio" at bounding box center [965, 269] width 11 height 11
radio input "true"
click at [1117, 532] on button "Set Condition" at bounding box center [1115, 532] width 94 height 26
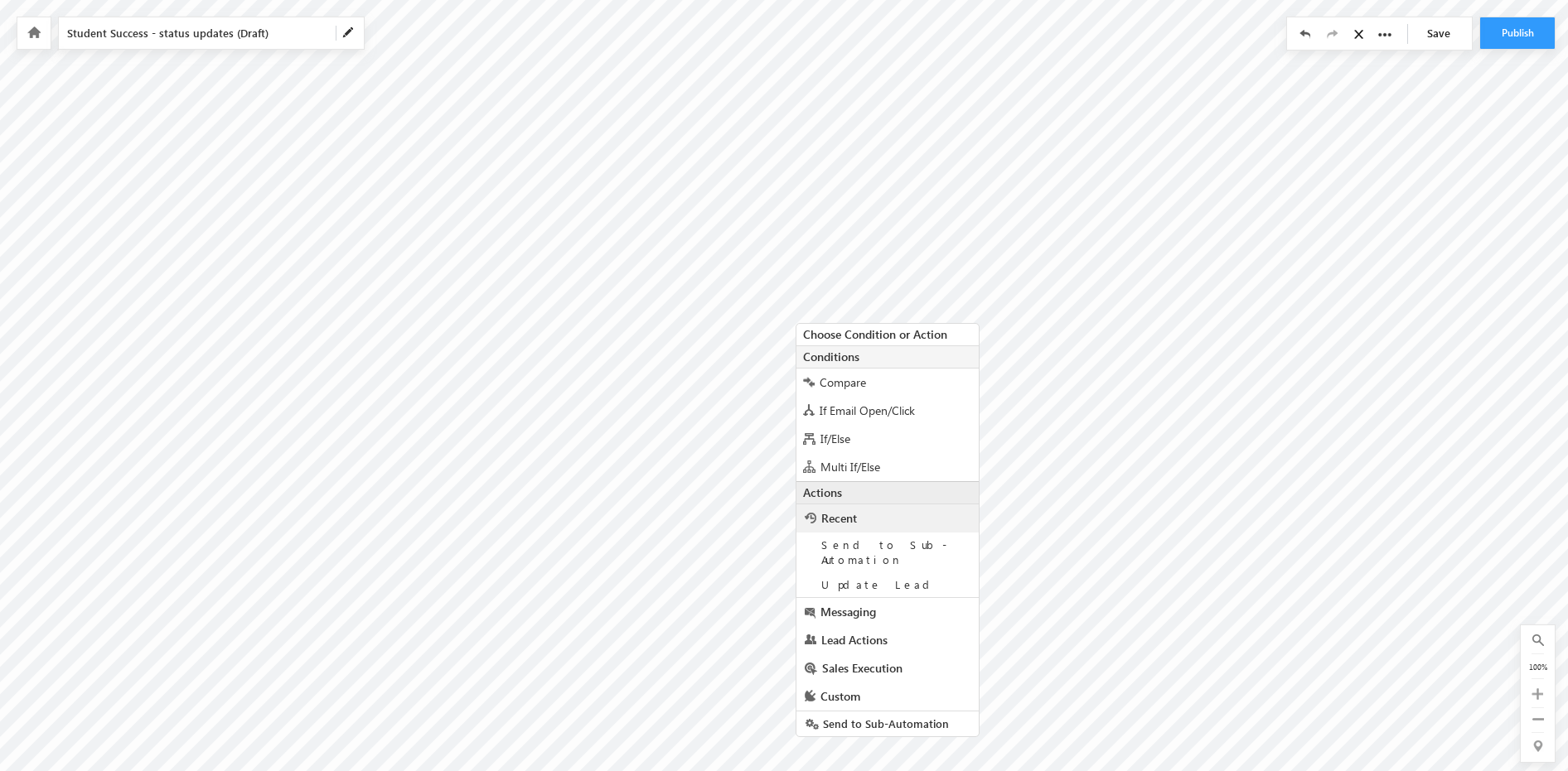
scroll to position [23, 0]
click at [842, 626] on span "Lead Actions" at bounding box center [854, 633] width 66 height 16
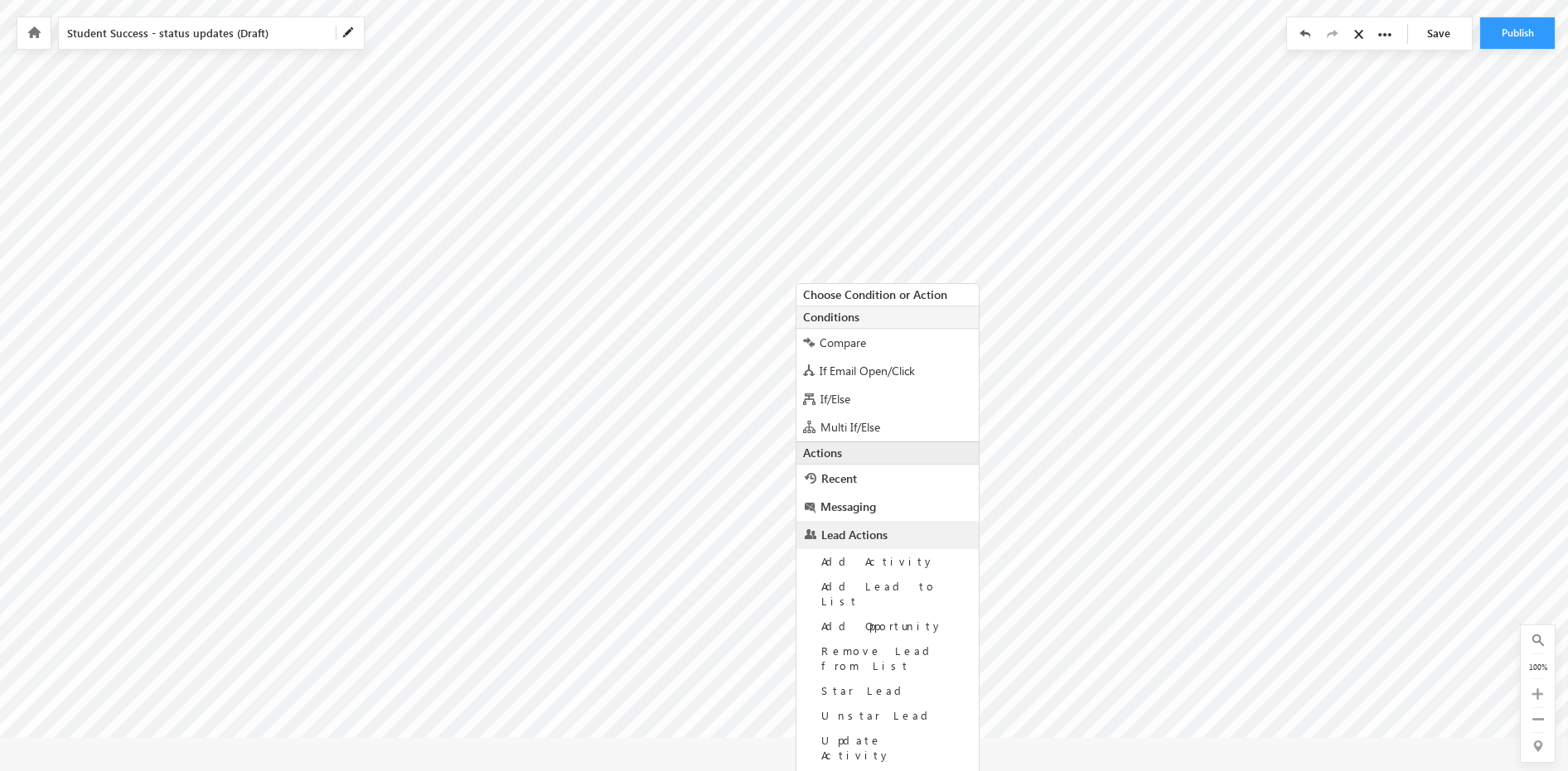
scroll to position [123, 0]
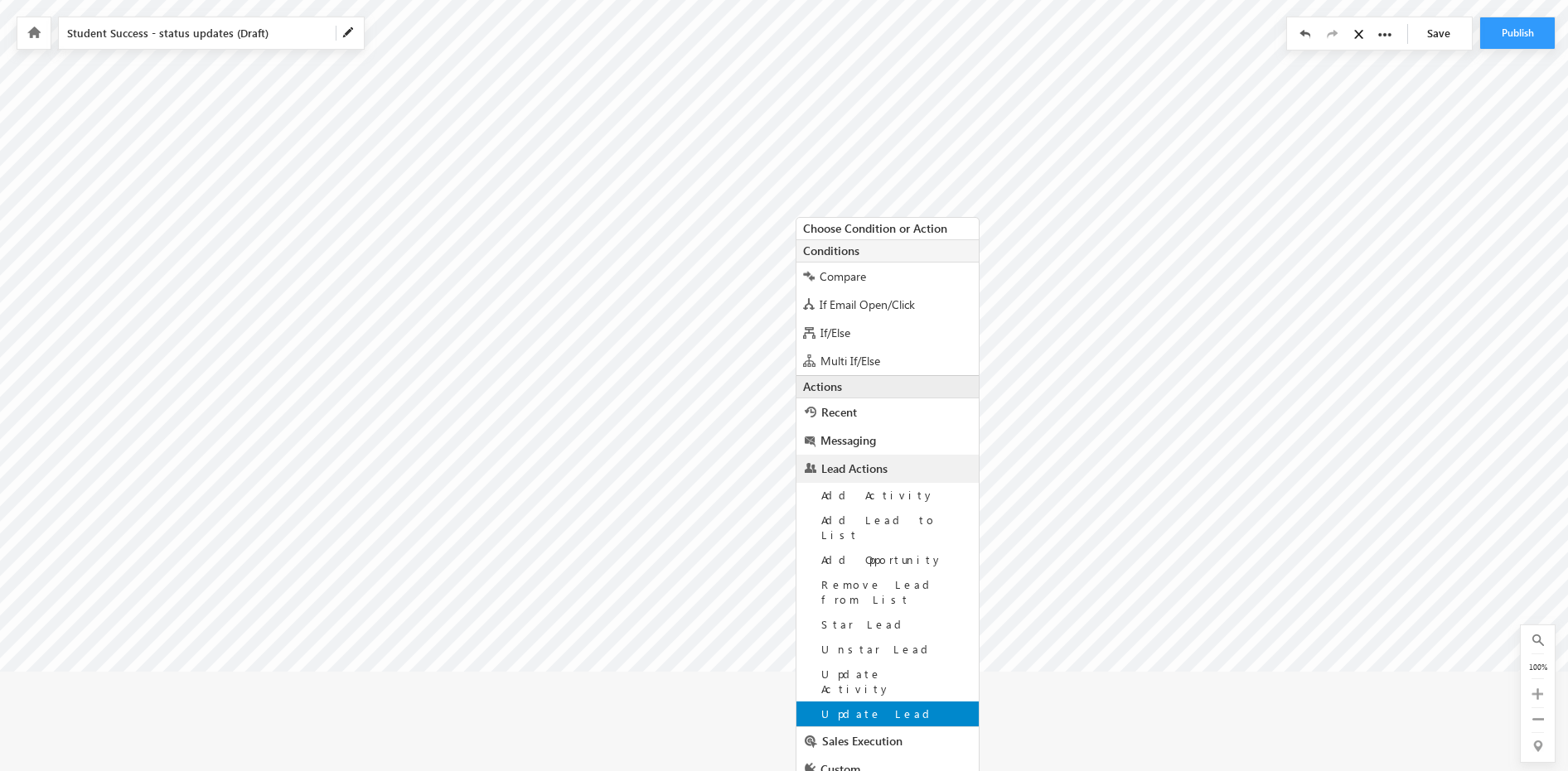
click at [855, 707] on span "Update Lead" at bounding box center [879, 713] width 115 height 14
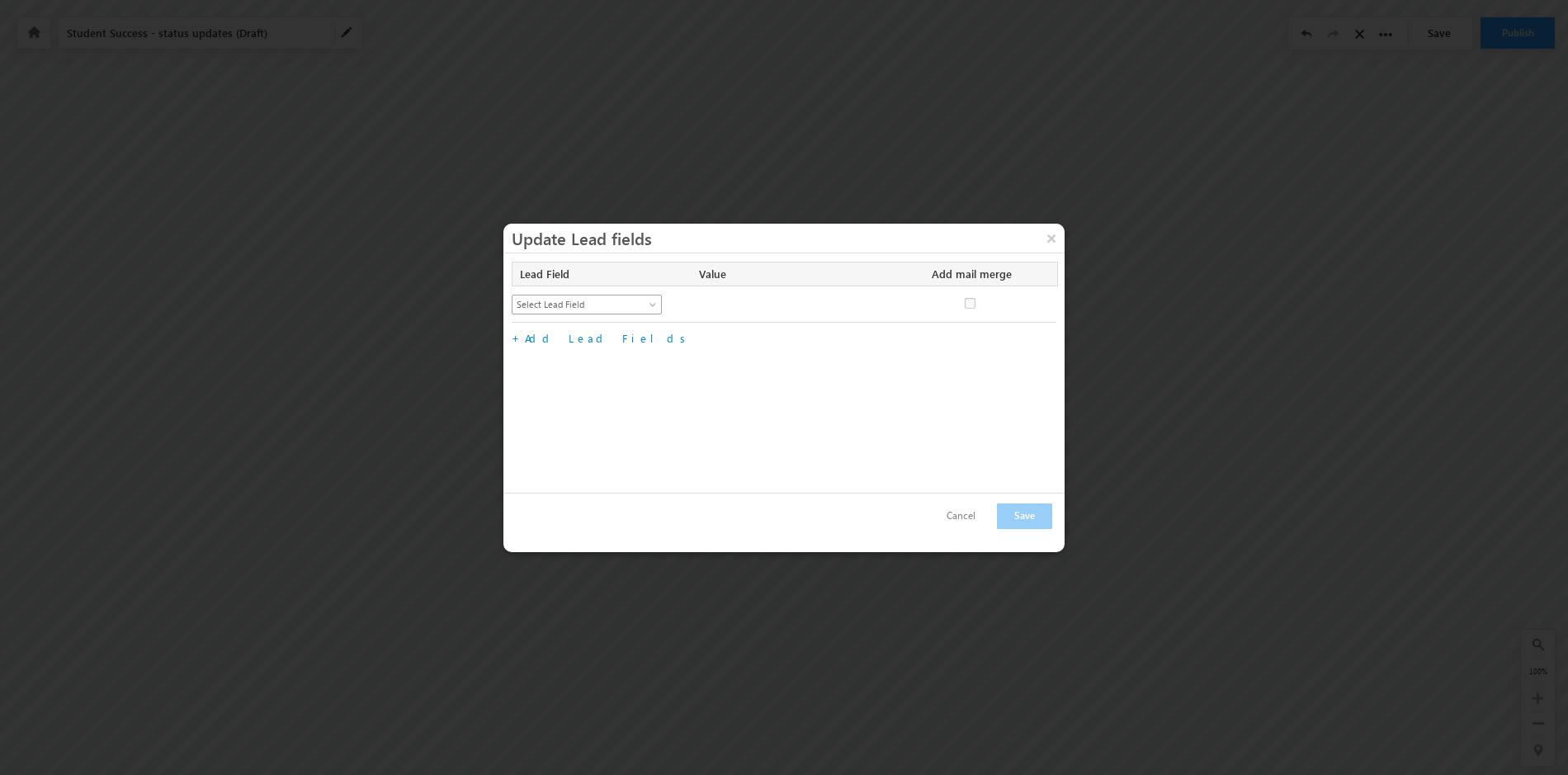
click at [656, 301] on span at bounding box center [655, 308] width 13 height 13
click at [584, 422] on link "Lead Stage" at bounding box center [587, 423] width 150 height 15
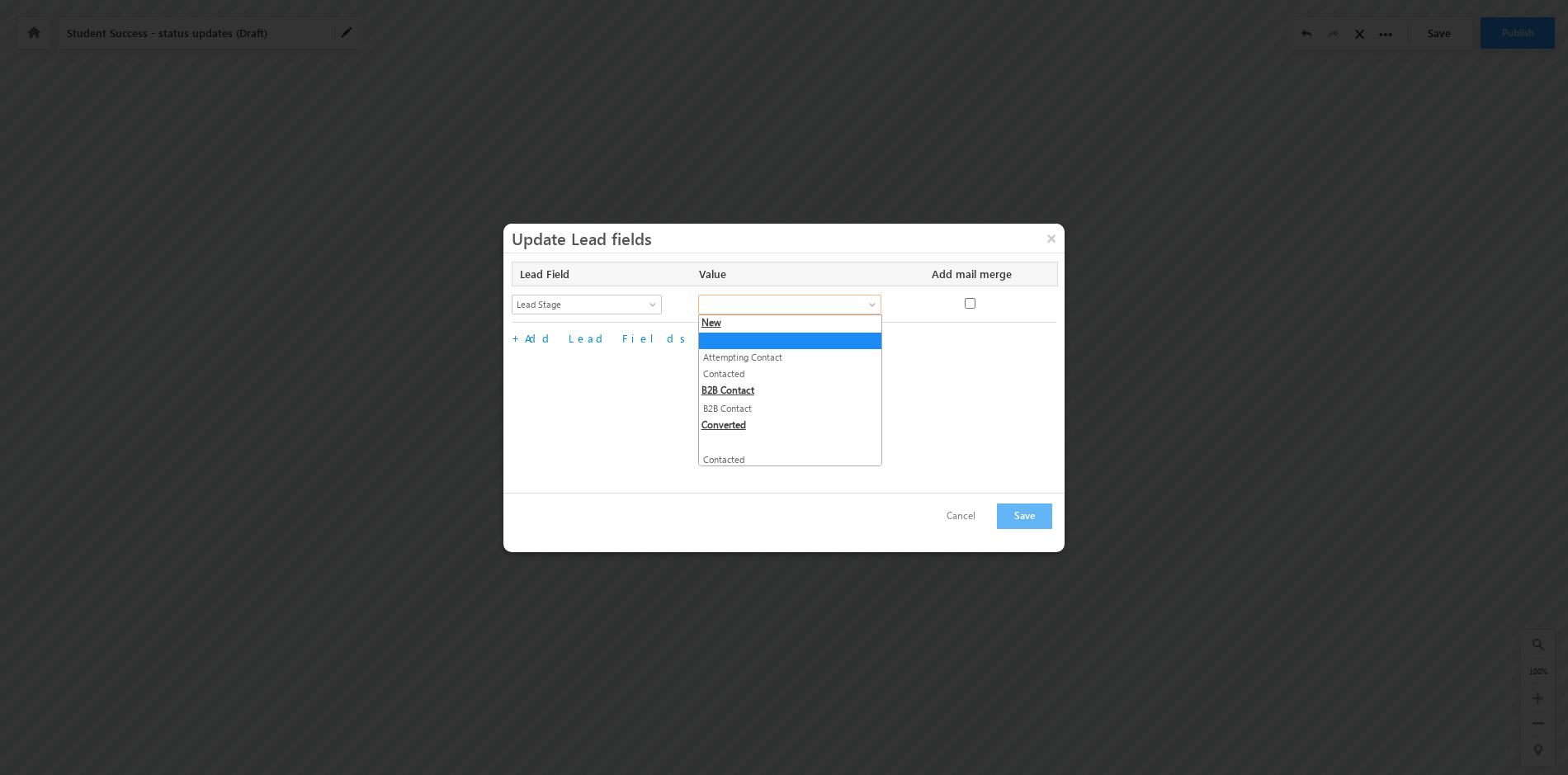
click at [870, 303] on span at bounding box center [874, 308] width 13 height 13
click at [752, 377] on link "Active Student" at bounding box center [791, 376] width 182 height 15
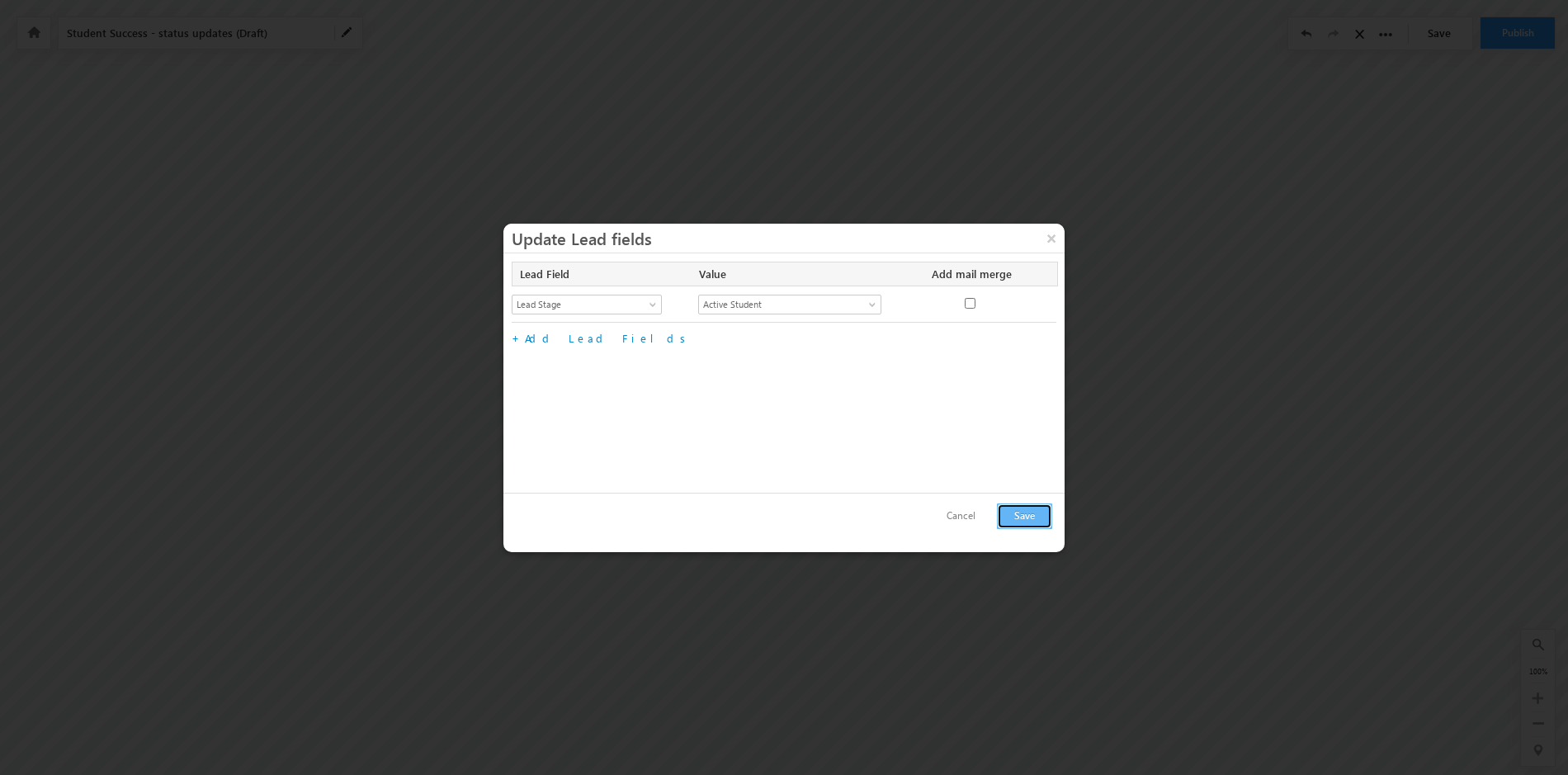
click at [1020, 516] on button "Save" at bounding box center [1025, 517] width 56 height 26
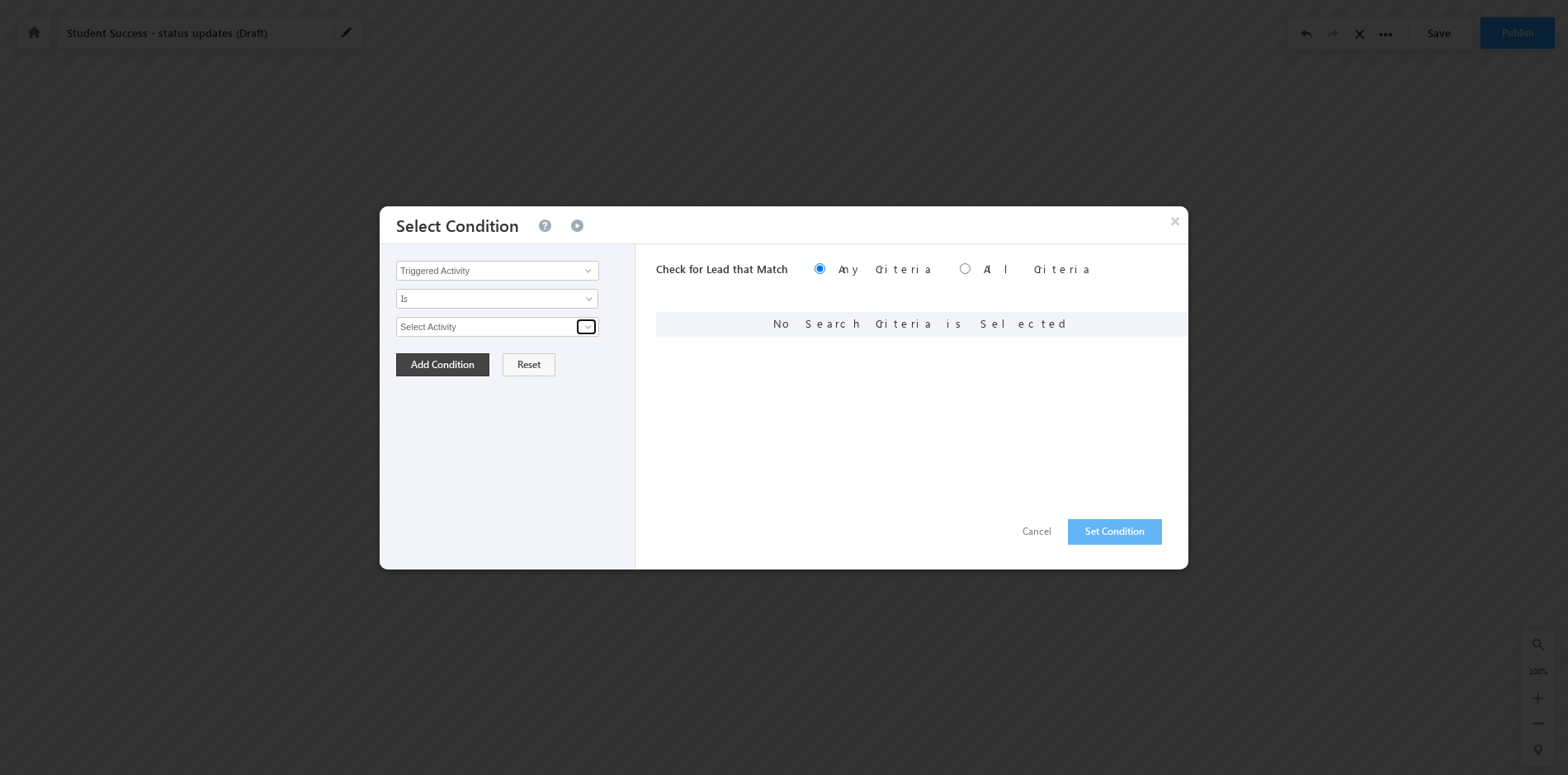
click at [587, 325] on span at bounding box center [588, 327] width 13 height 13
click at [544, 360] on link "Student Success" at bounding box center [498, 362] width 203 height 19
type input "Student Success"
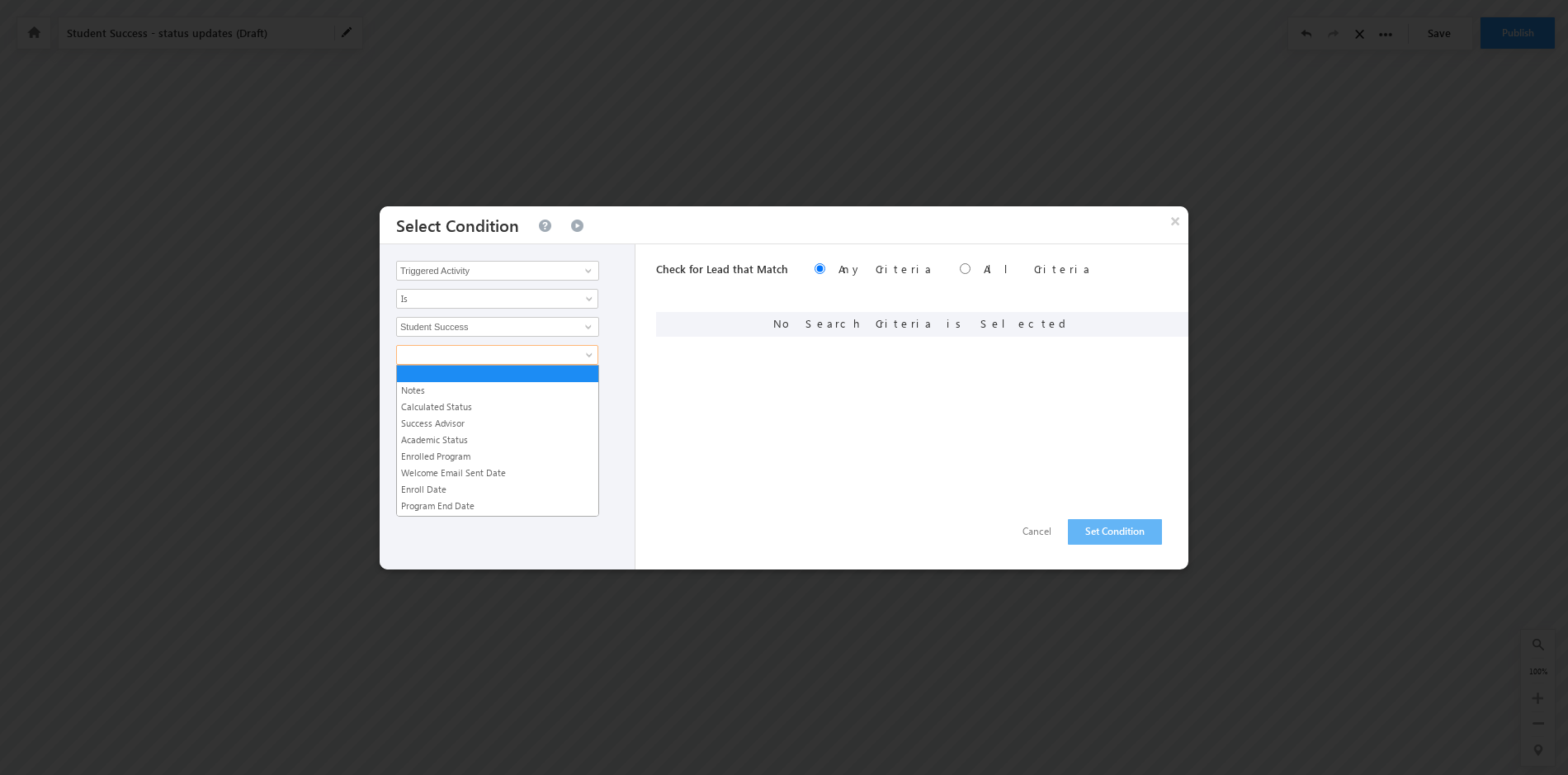
click at [591, 352] on span at bounding box center [591, 359] width 13 height 13
click at [499, 406] on link "Calculated Status" at bounding box center [497, 407] width 202 height 15
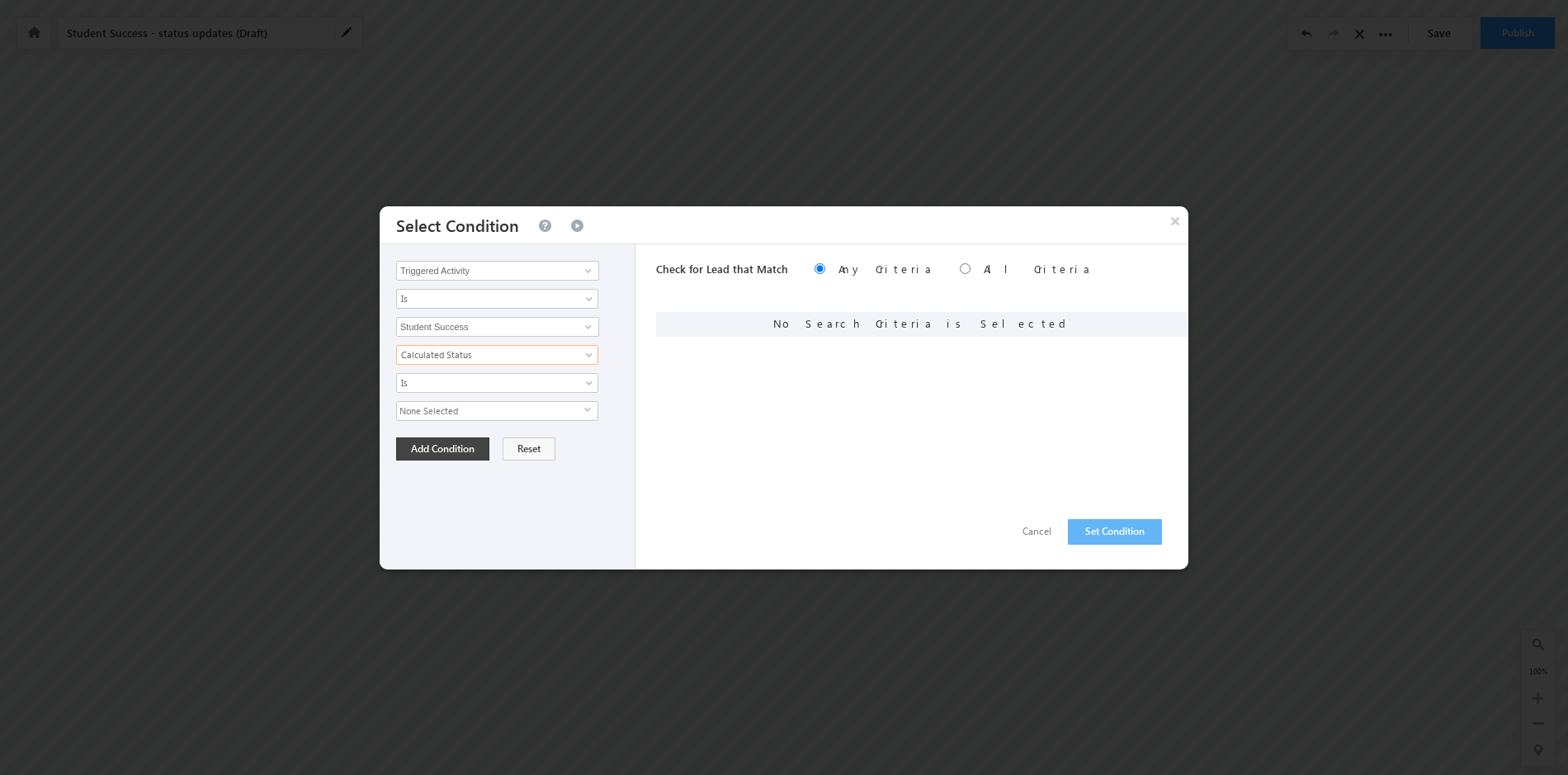
click at [586, 409] on span "select" at bounding box center [591, 410] width 13 height 7
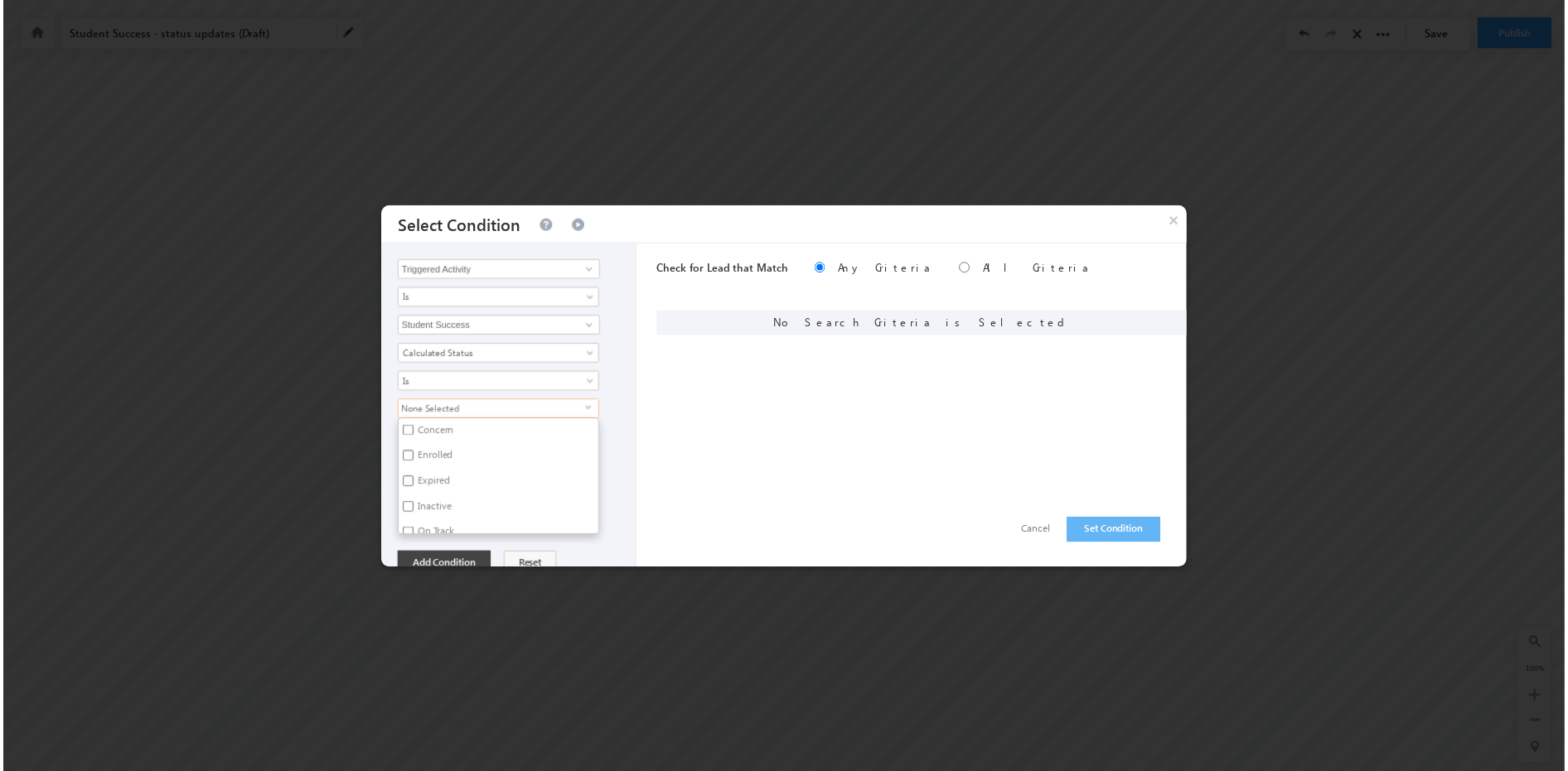
scroll to position [169, 0]
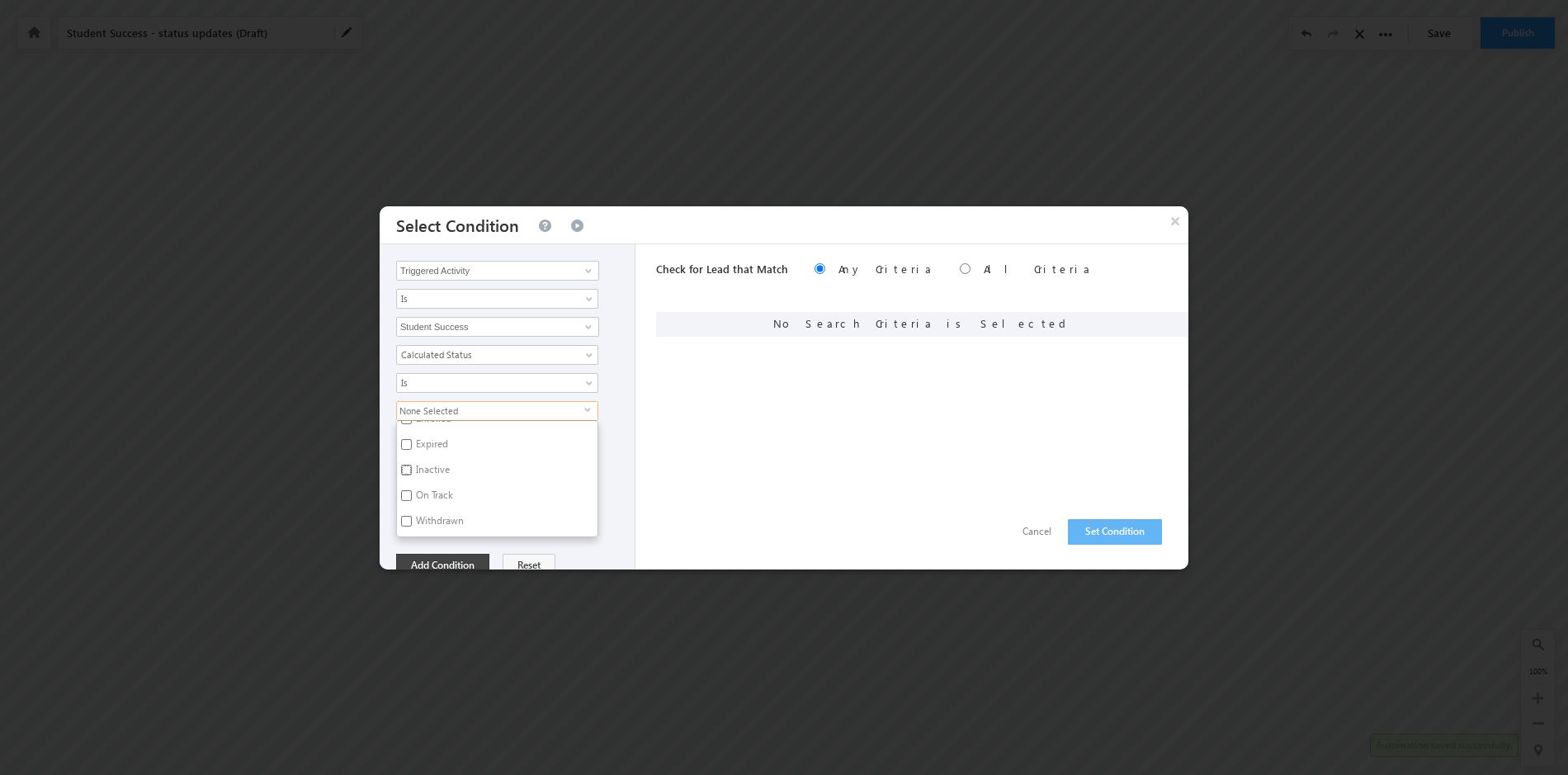
click at [405, 472] on input "Inactive" at bounding box center [407, 470] width 11 height 11
checkbox input "true"
click at [617, 420] on div "Inactive select Active Student At Risk Cancelled Completed Concern Enrolled Exp…" at bounding box center [512, 469] width 230 height 137
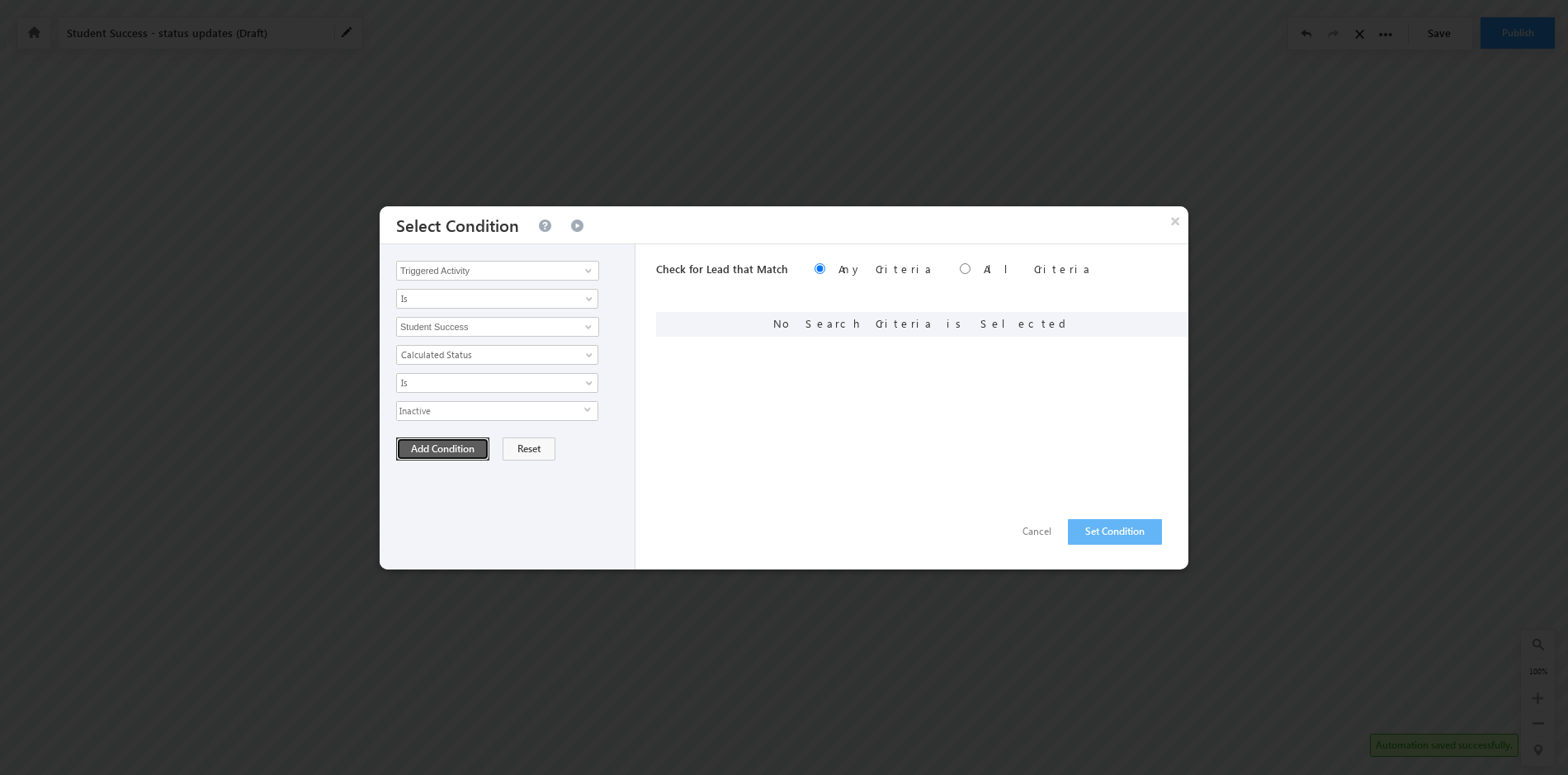
click at [449, 447] on button "Add Condition" at bounding box center [443, 449] width 93 height 23
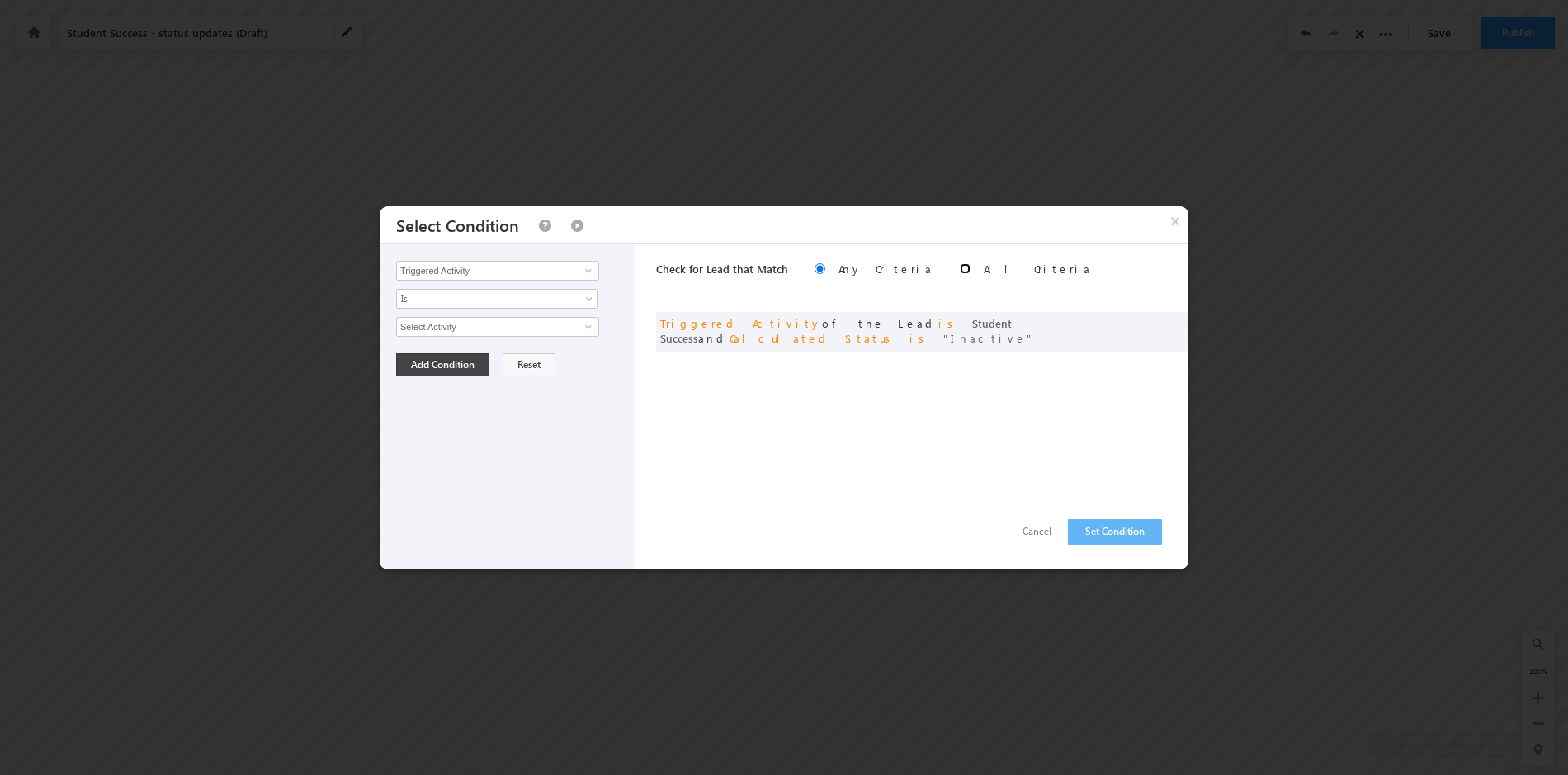
click at [960, 270] on input "radio" at bounding box center [965, 269] width 11 height 11
radio input "true"
click at [1119, 530] on button "Set Condition" at bounding box center [1115, 532] width 94 height 26
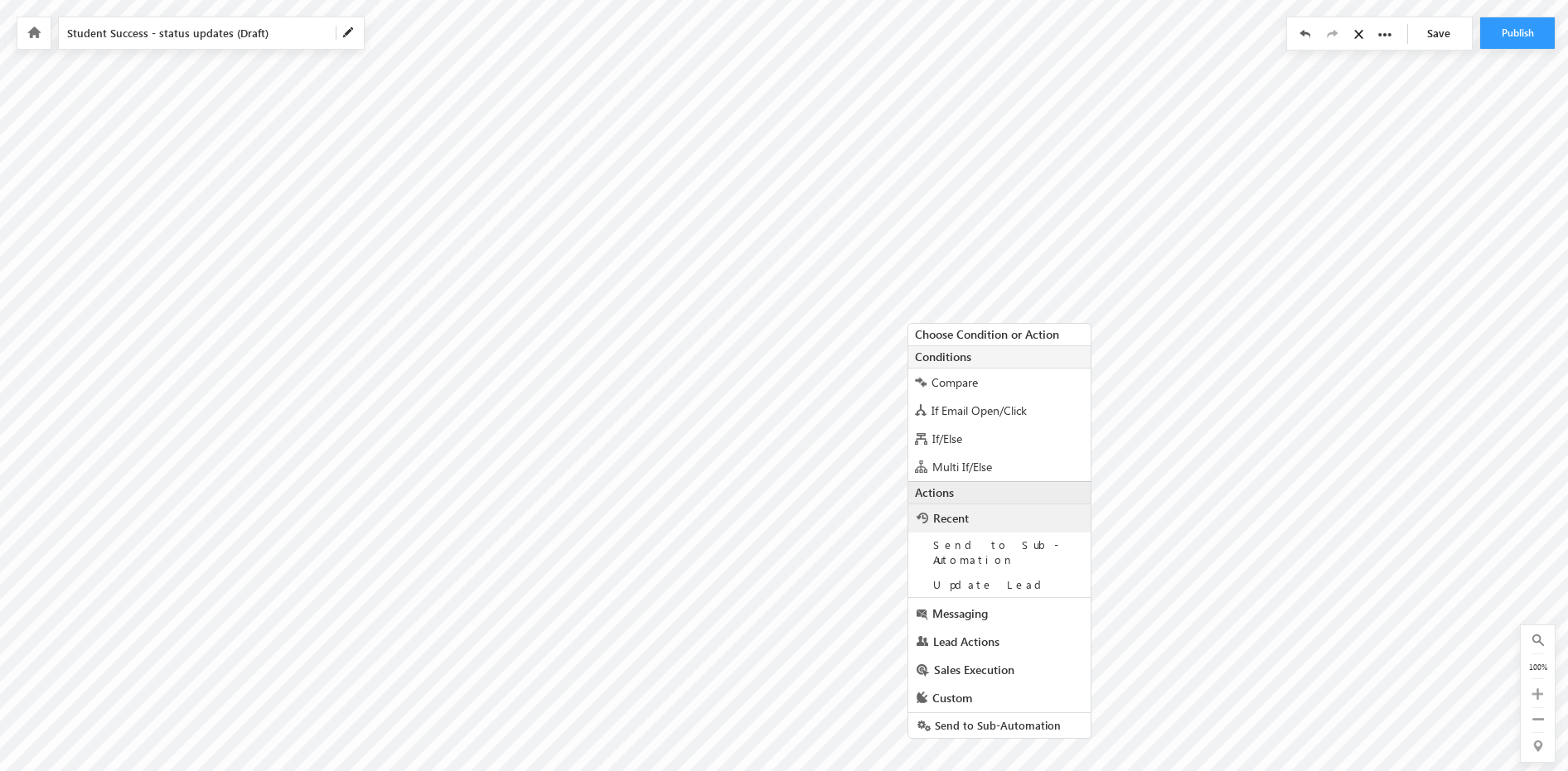
scroll to position [23, 0]
click at [978, 626] on span "Lead Actions" at bounding box center [966, 633] width 66 height 16
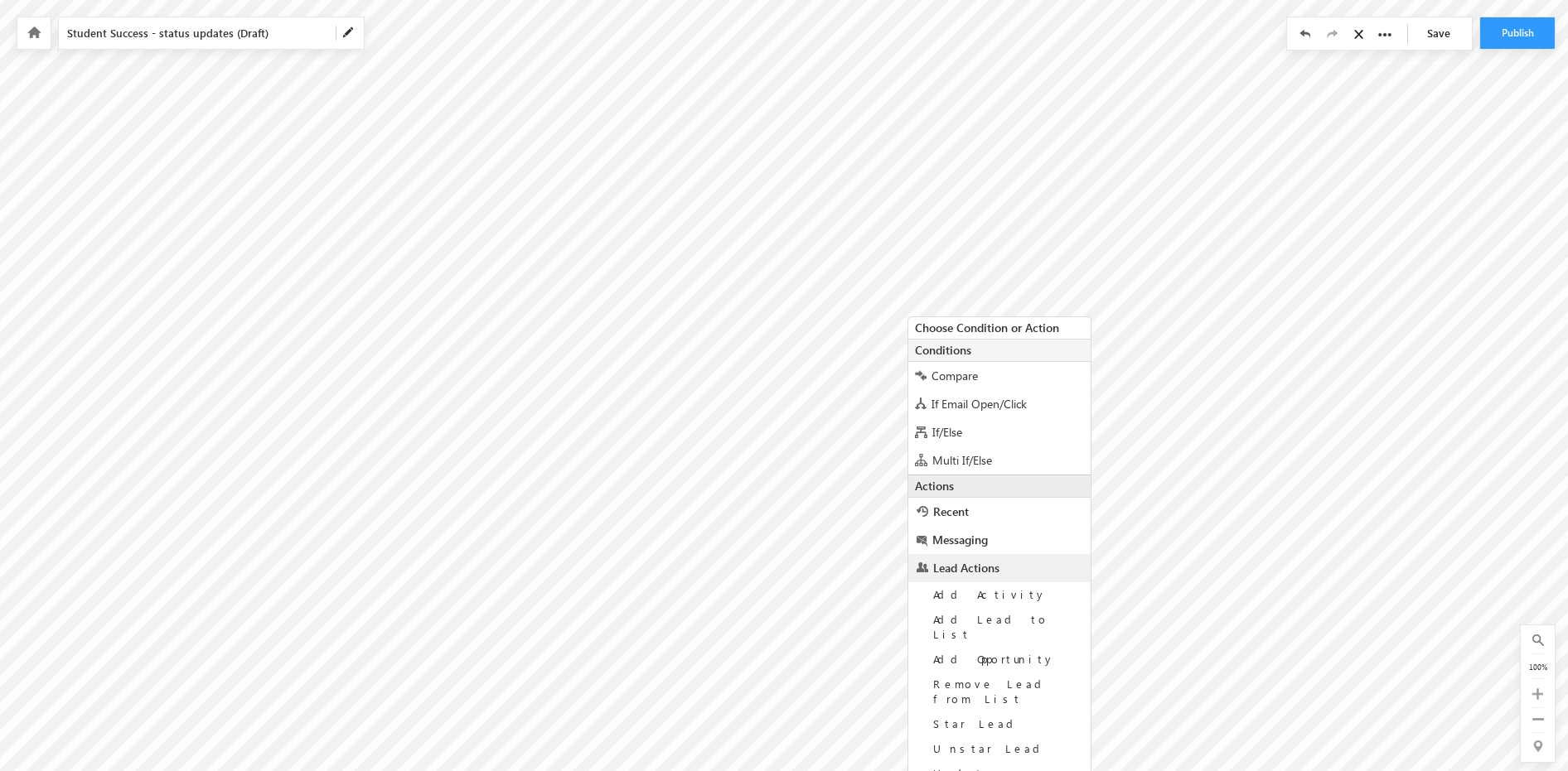
scroll to position [123, 0]
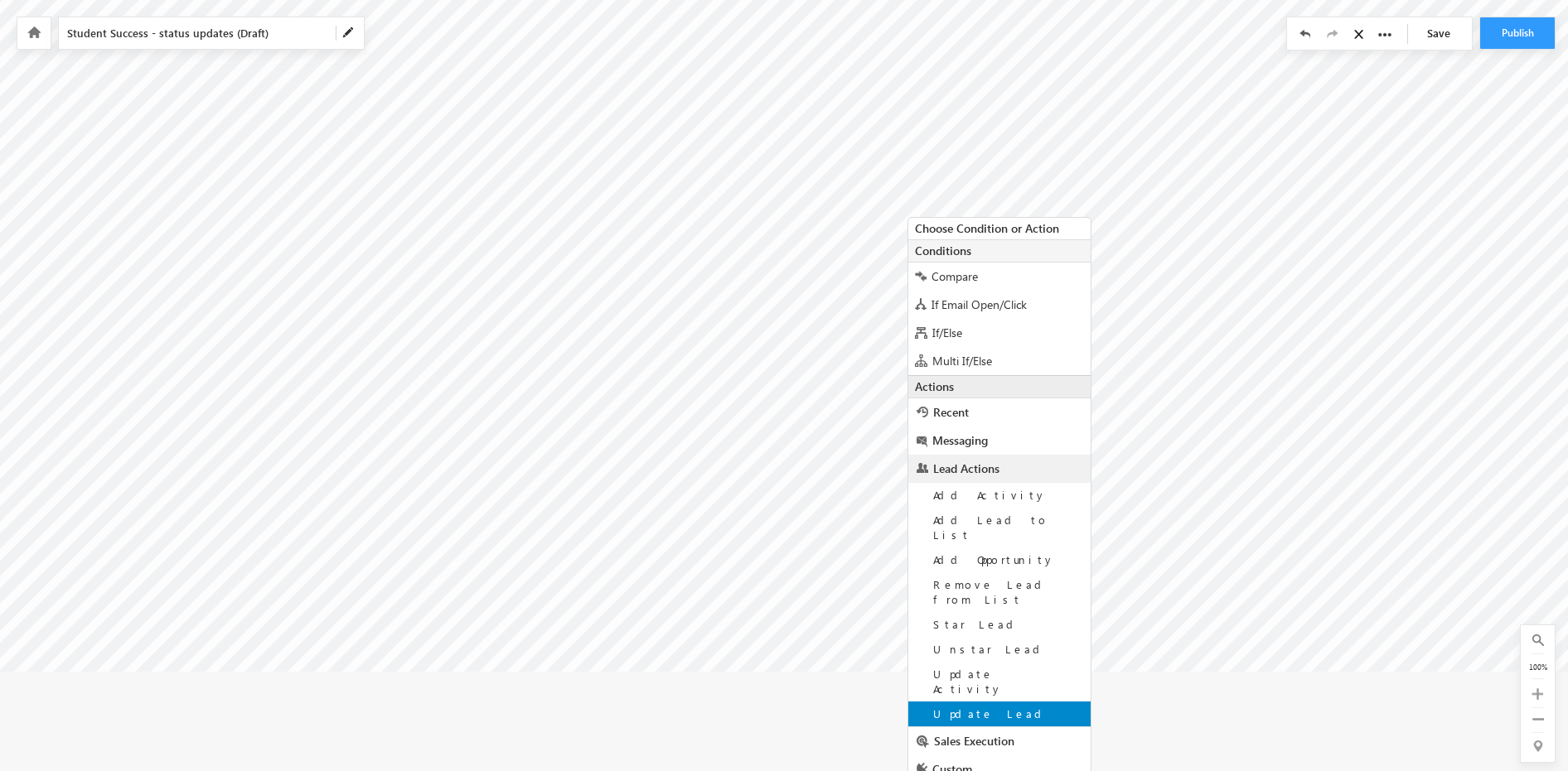
click at [979, 707] on span "Update Lead" at bounding box center [991, 713] width 115 height 14
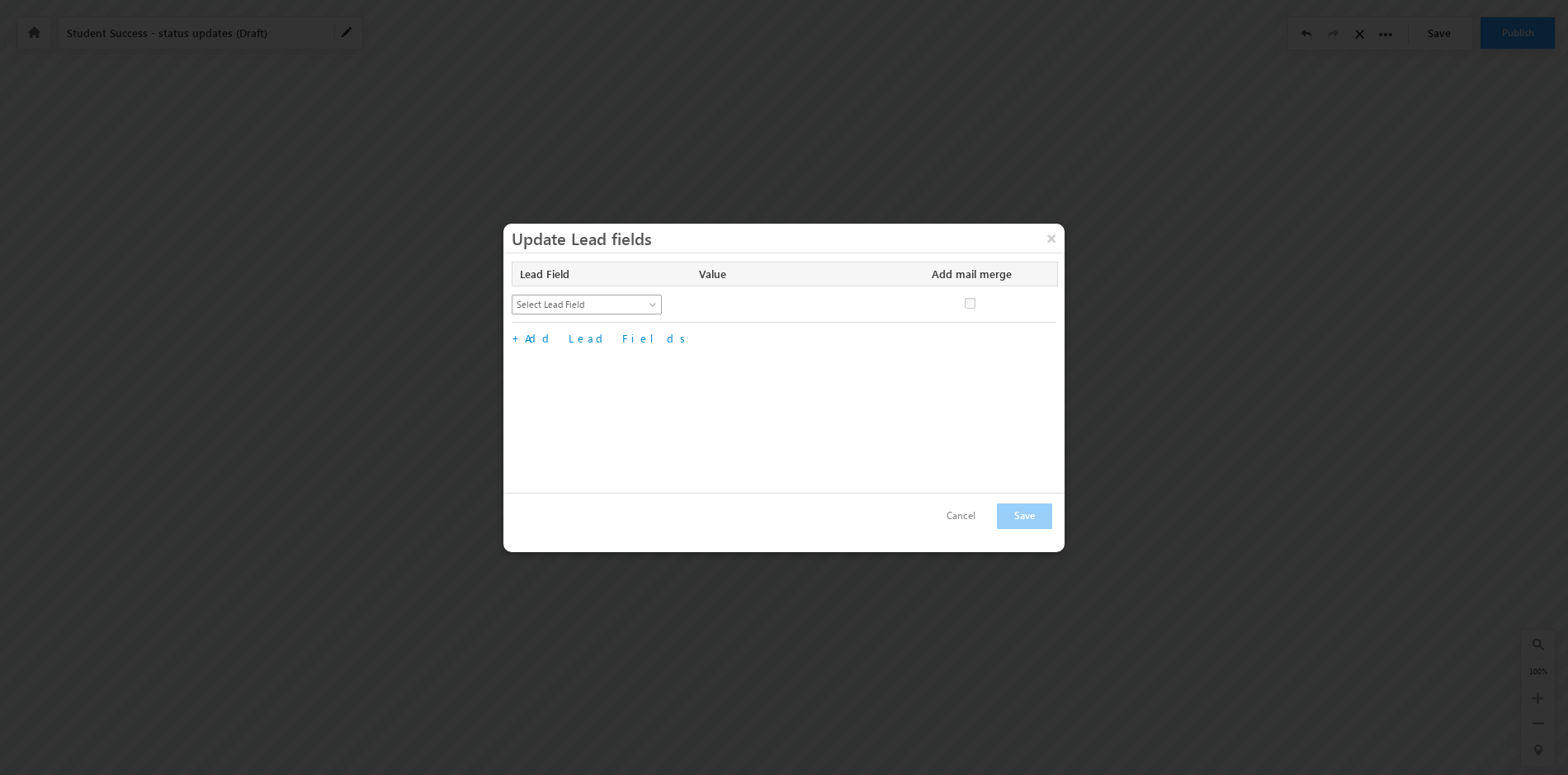
click at [653, 303] on span at bounding box center [655, 308] width 13 height 13
click at [601, 412] on link "Lead Stage" at bounding box center [587, 419] width 150 height 15
click at [871, 303] on span at bounding box center [874, 308] width 13 height 13
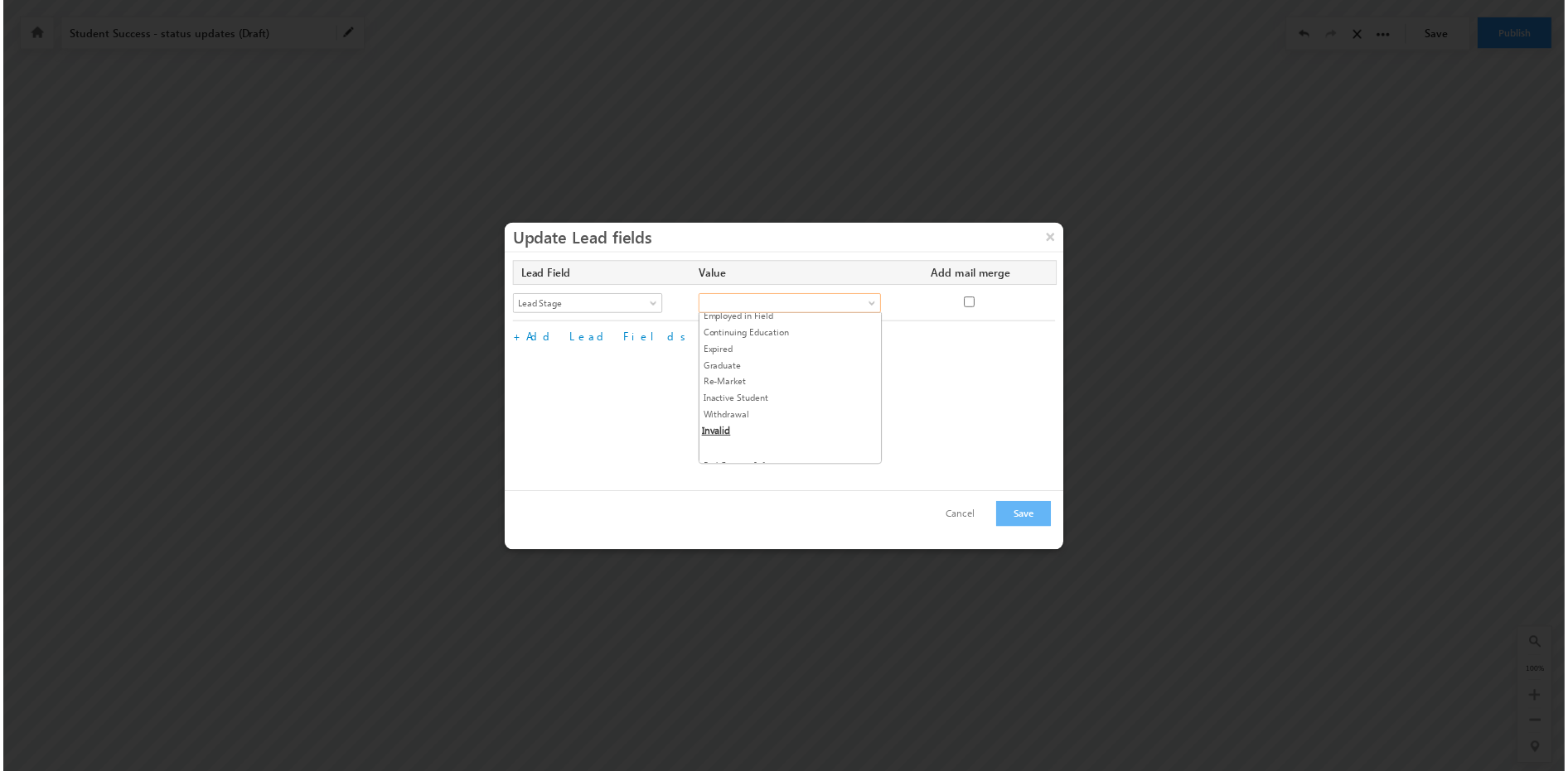
scroll to position [377, 0]
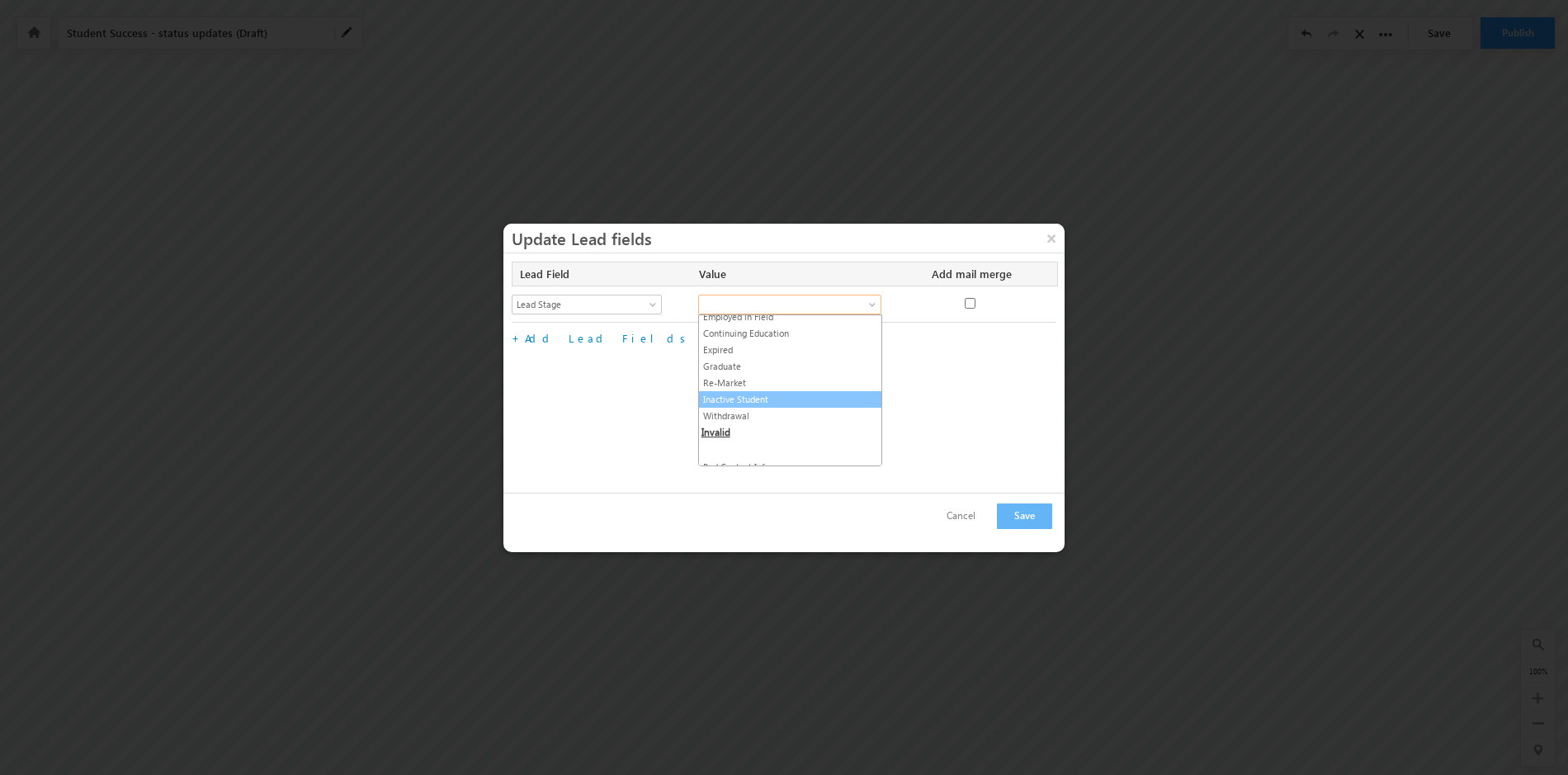
click at [758, 392] on link "Inactive Student" at bounding box center [791, 400] width 182 height 15
click at [1013, 515] on button "Save" at bounding box center [1025, 517] width 56 height 26
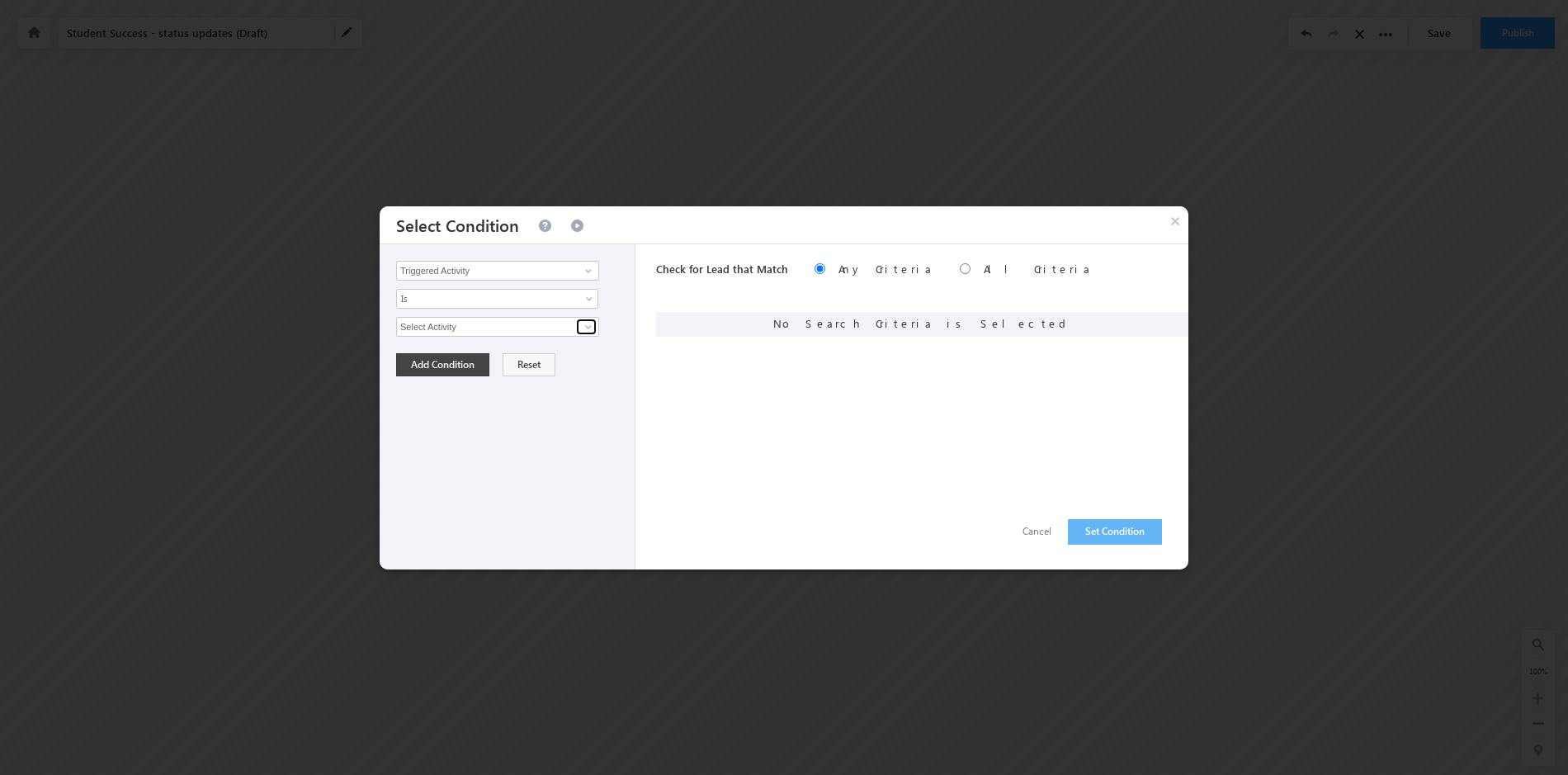
click at [589, 326] on span at bounding box center [588, 327] width 13 height 13
click at [552, 358] on link "Student Success" at bounding box center [498, 362] width 203 height 19
type input "Student Success"
click at [589, 355] on span at bounding box center [591, 359] width 13 height 13
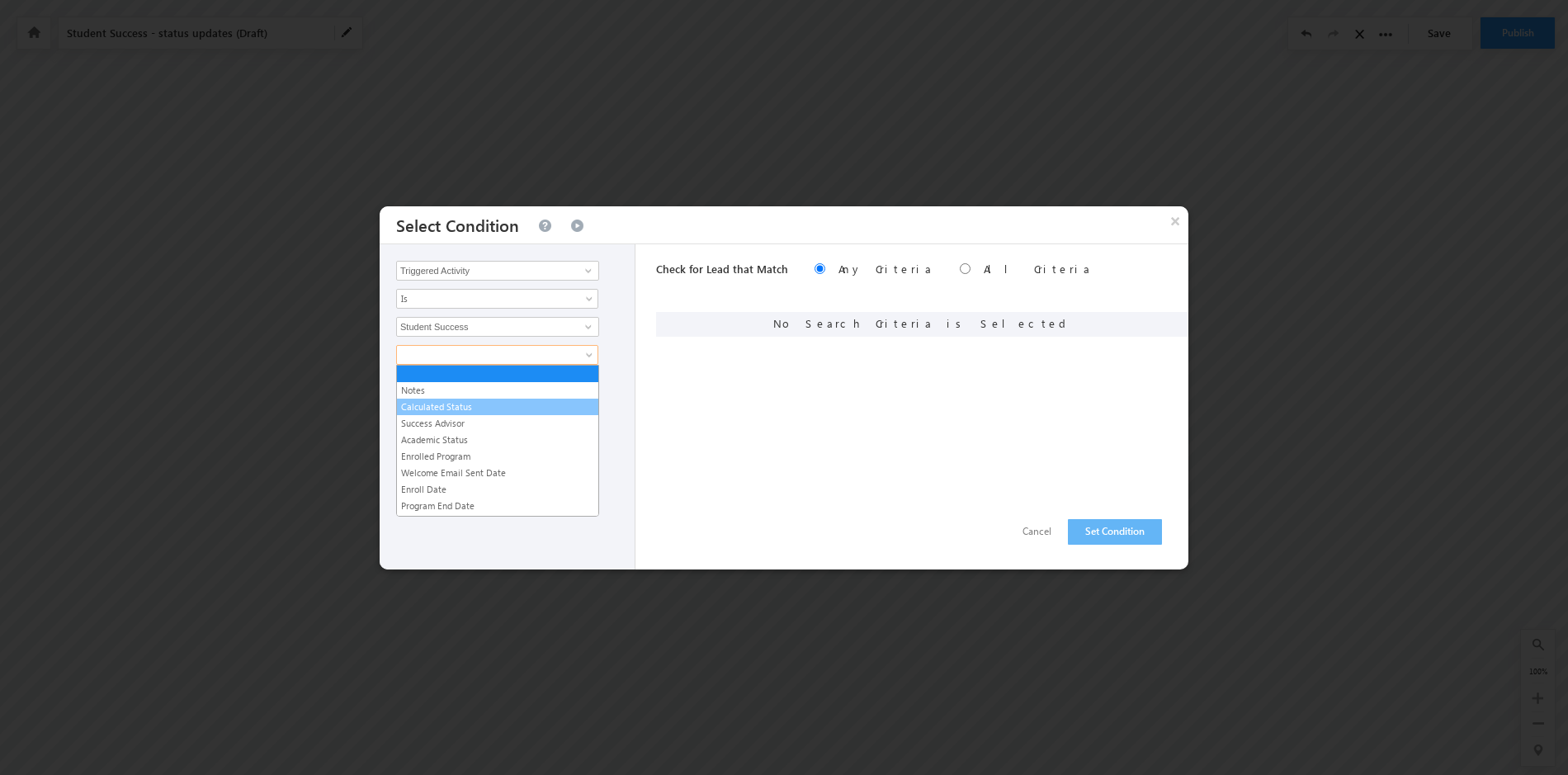
click at [544, 407] on link "Calculated Status" at bounding box center [497, 407] width 202 height 15
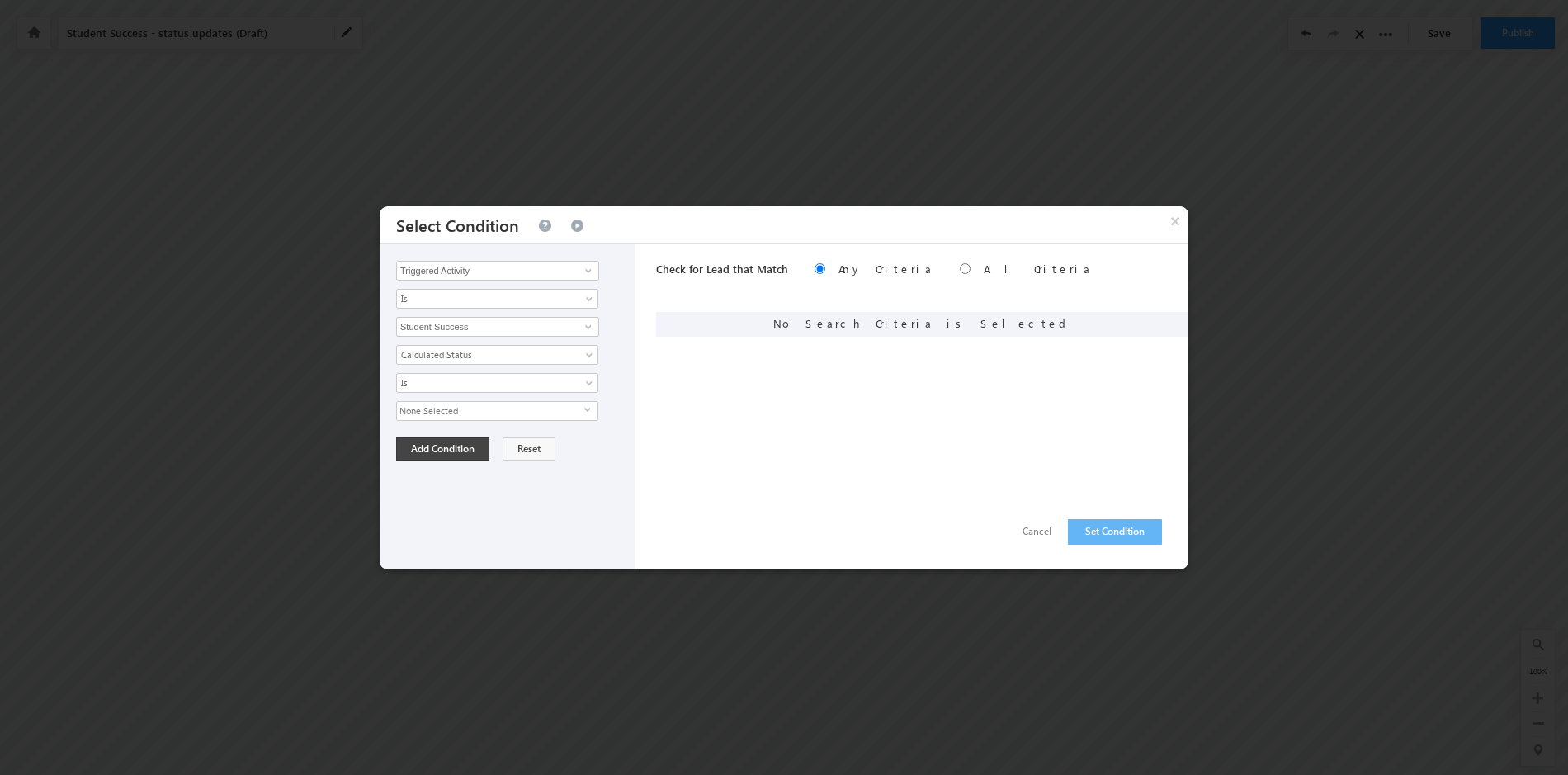
click at [588, 410] on span "select" at bounding box center [591, 410] width 13 height 7
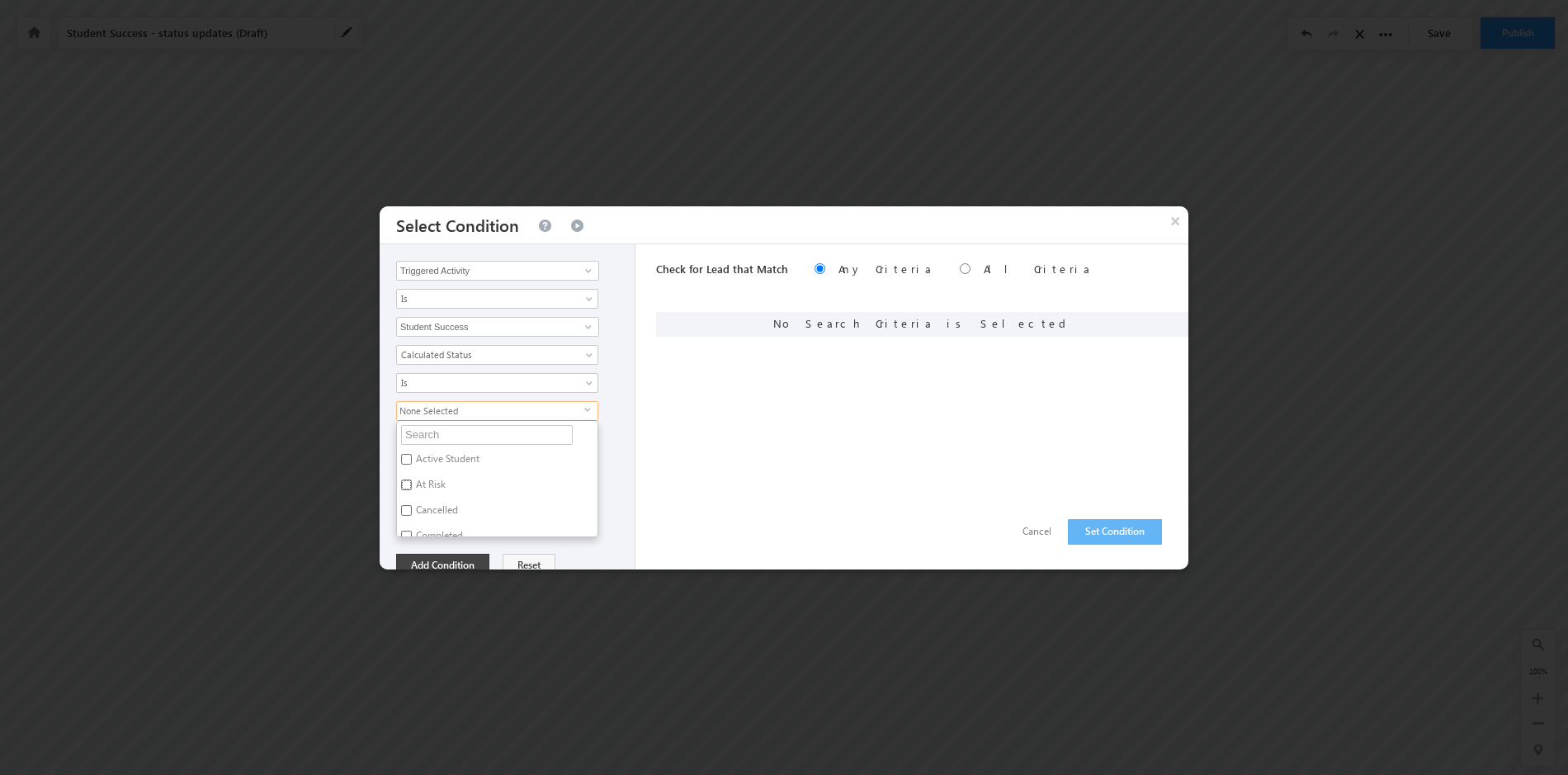
click at [411, 480] on input "At Risk" at bounding box center [407, 485] width 11 height 11
checkbox input "true"
click at [614, 524] on div "At Risk select Active Student At Risk Cancelled Completed Concern Enrolled Expi…" at bounding box center [512, 469] width 230 height 137
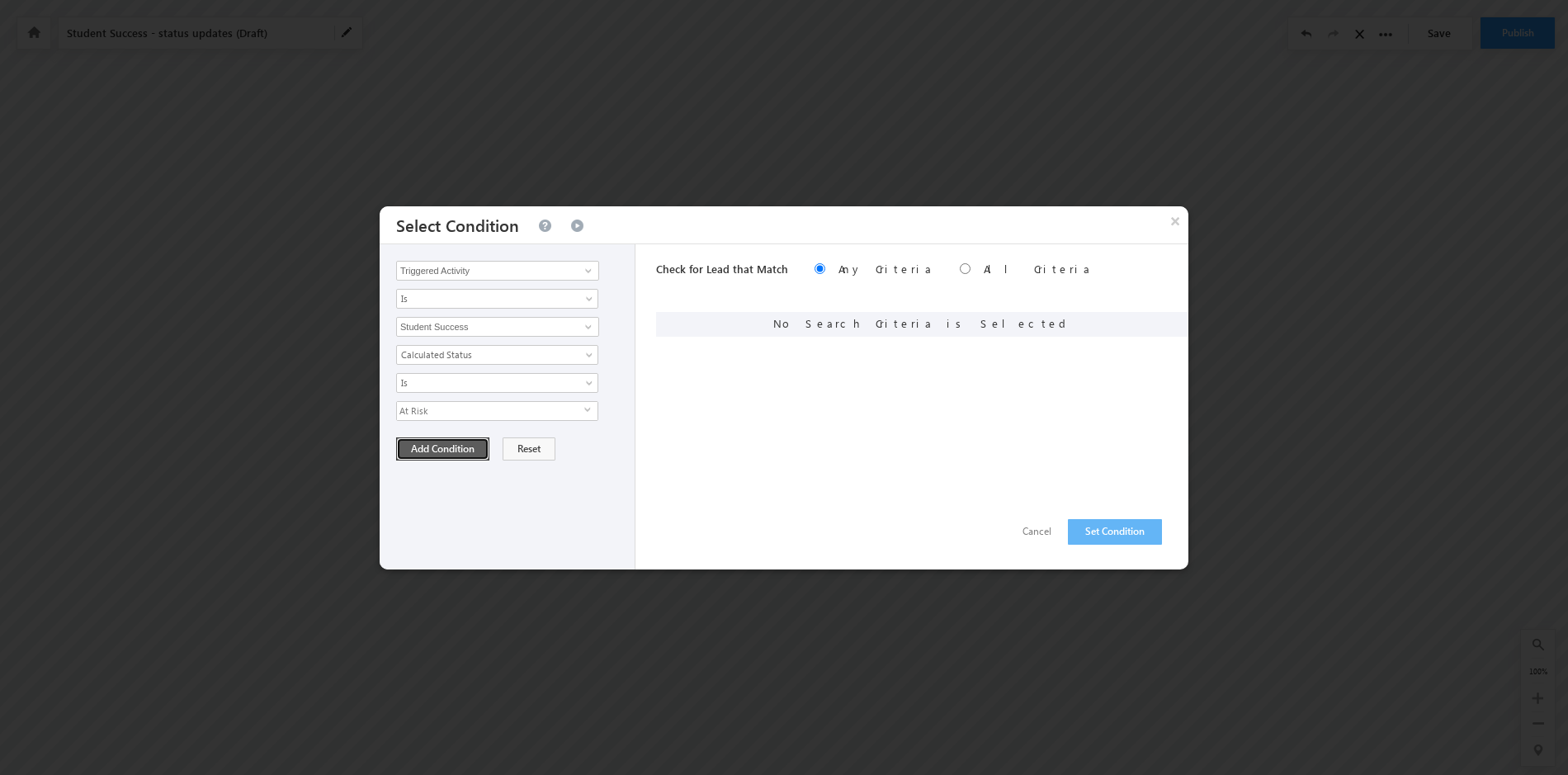
click at [428, 453] on button "Add Condition" at bounding box center [443, 449] width 93 height 23
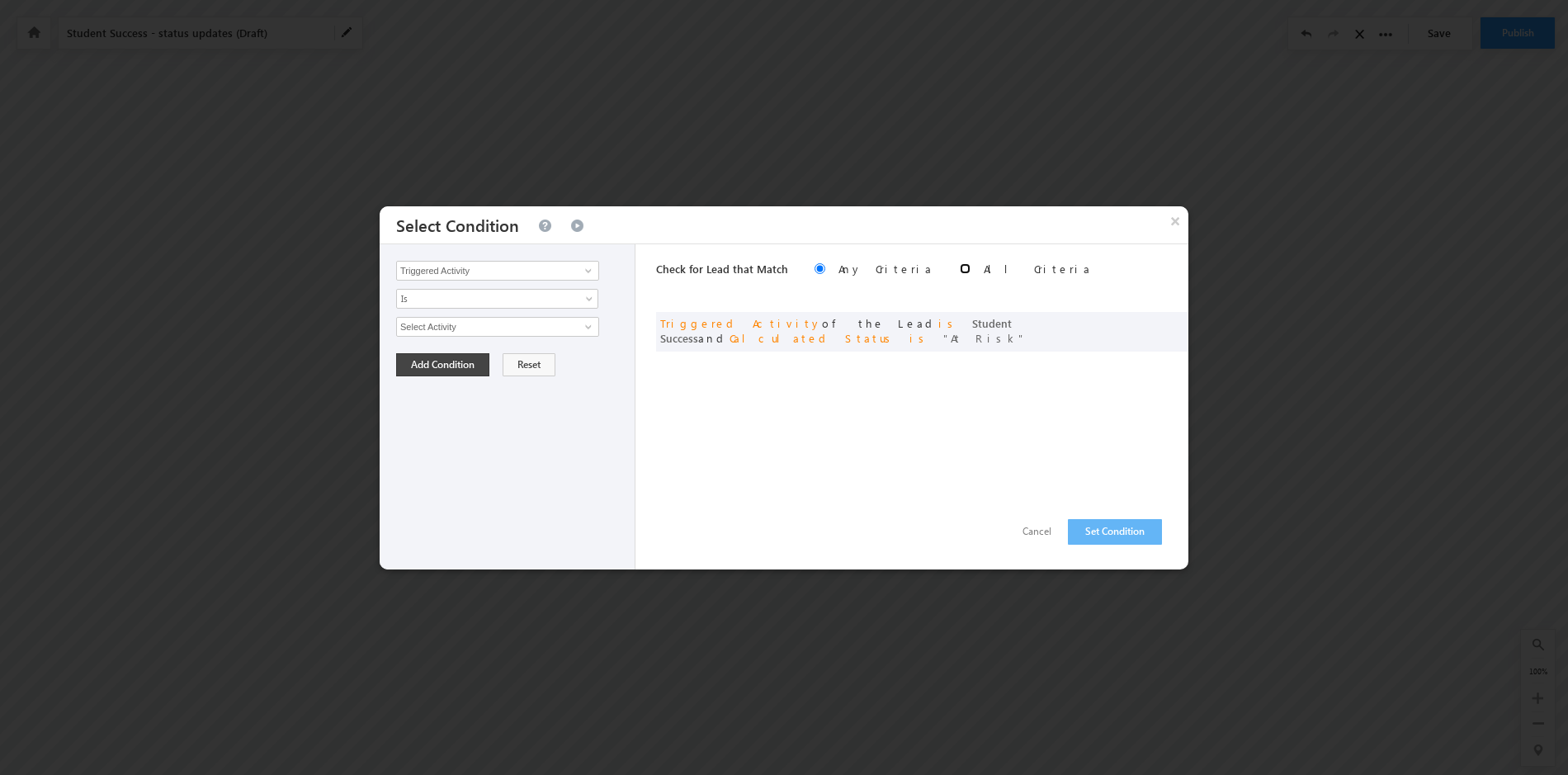
click at [960, 272] on input "radio" at bounding box center [965, 269] width 11 height 11
radio input "true"
click at [1121, 537] on button "Set Condition" at bounding box center [1115, 532] width 94 height 26
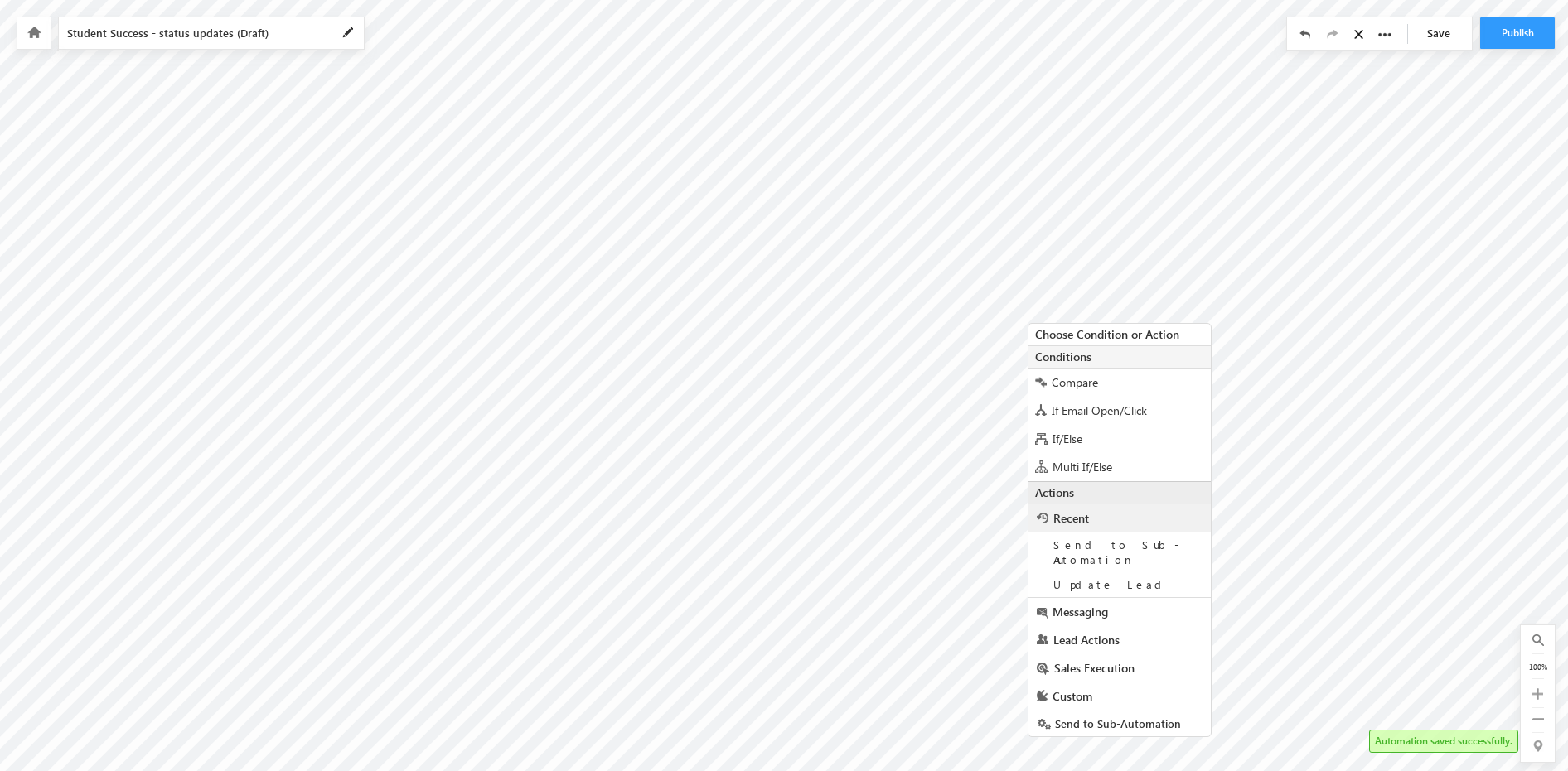
scroll to position [23, 0]
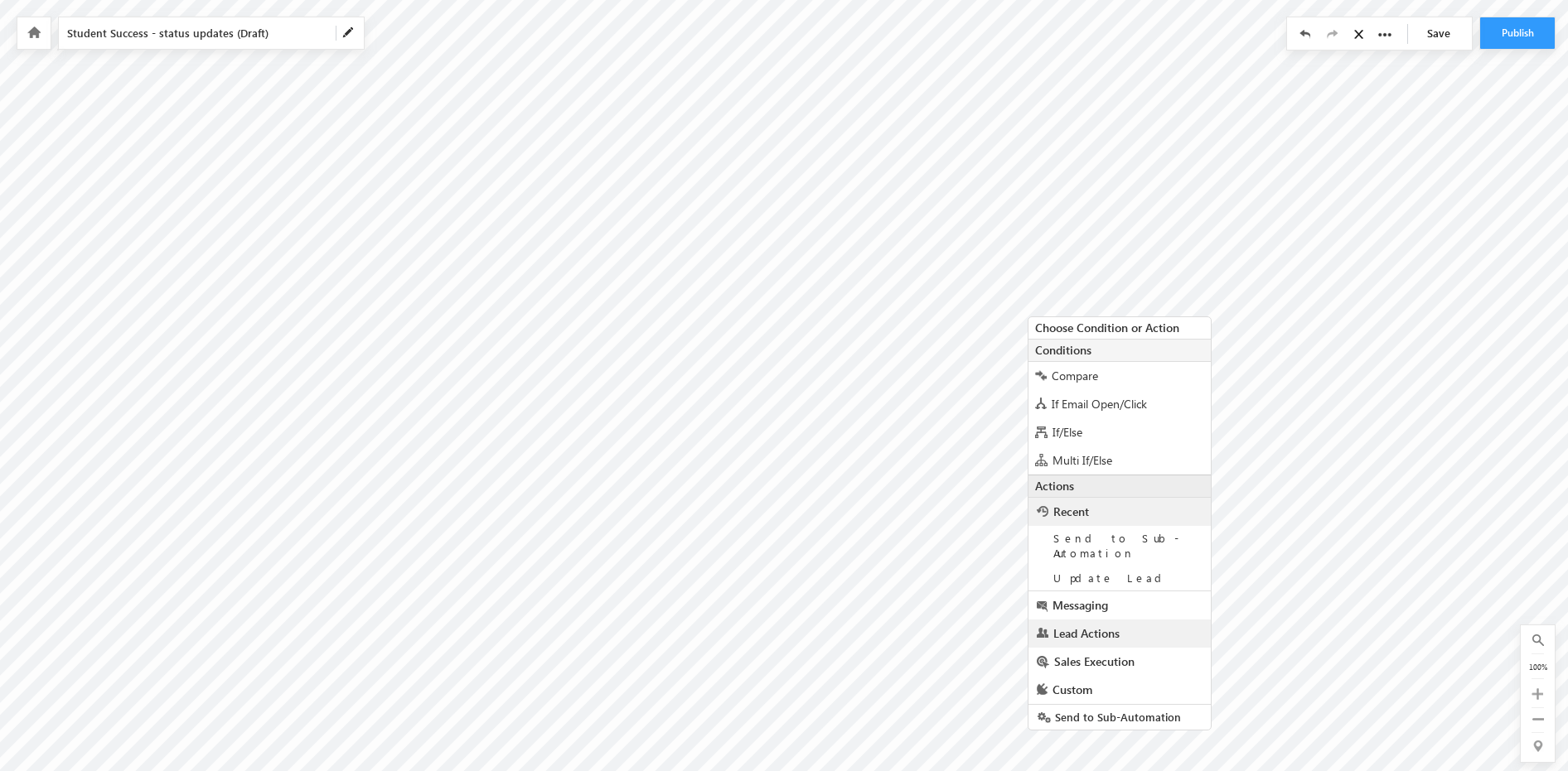
click at [1100, 626] on span "Lead Actions" at bounding box center [1086, 633] width 66 height 16
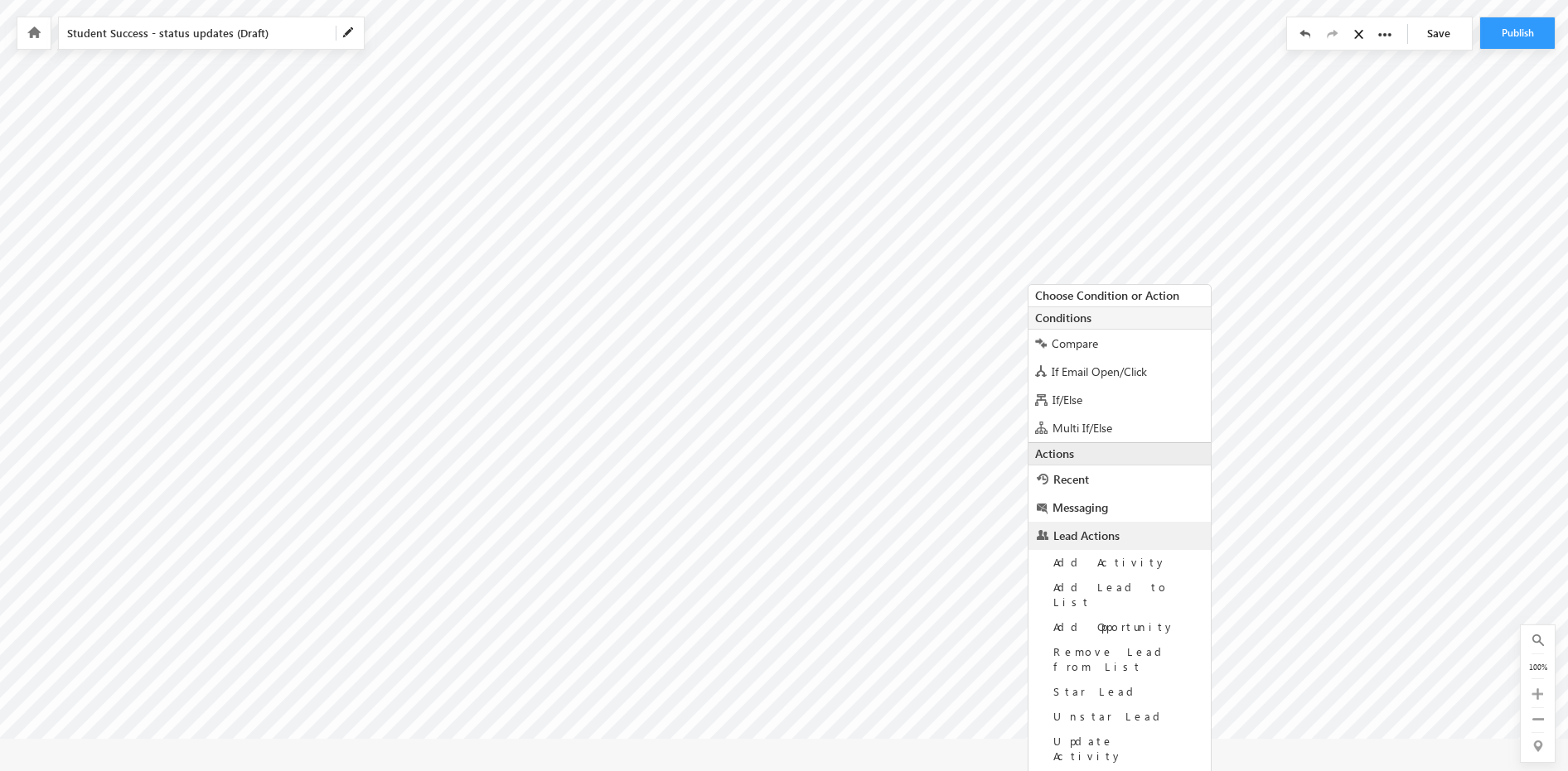
scroll to position [123, 0]
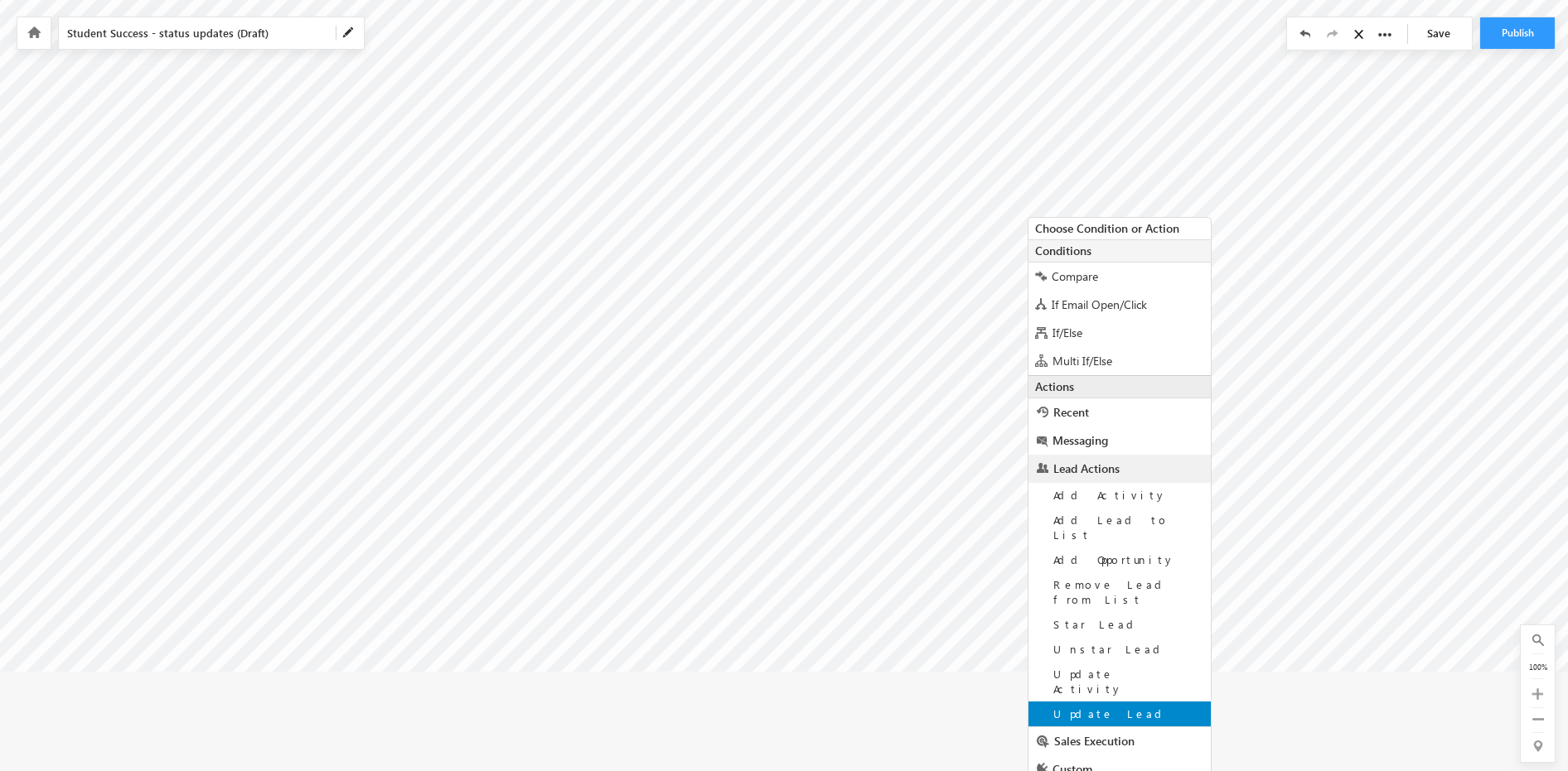
click at [1111, 707] on span "Update Lead" at bounding box center [1110, 713] width 115 height 14
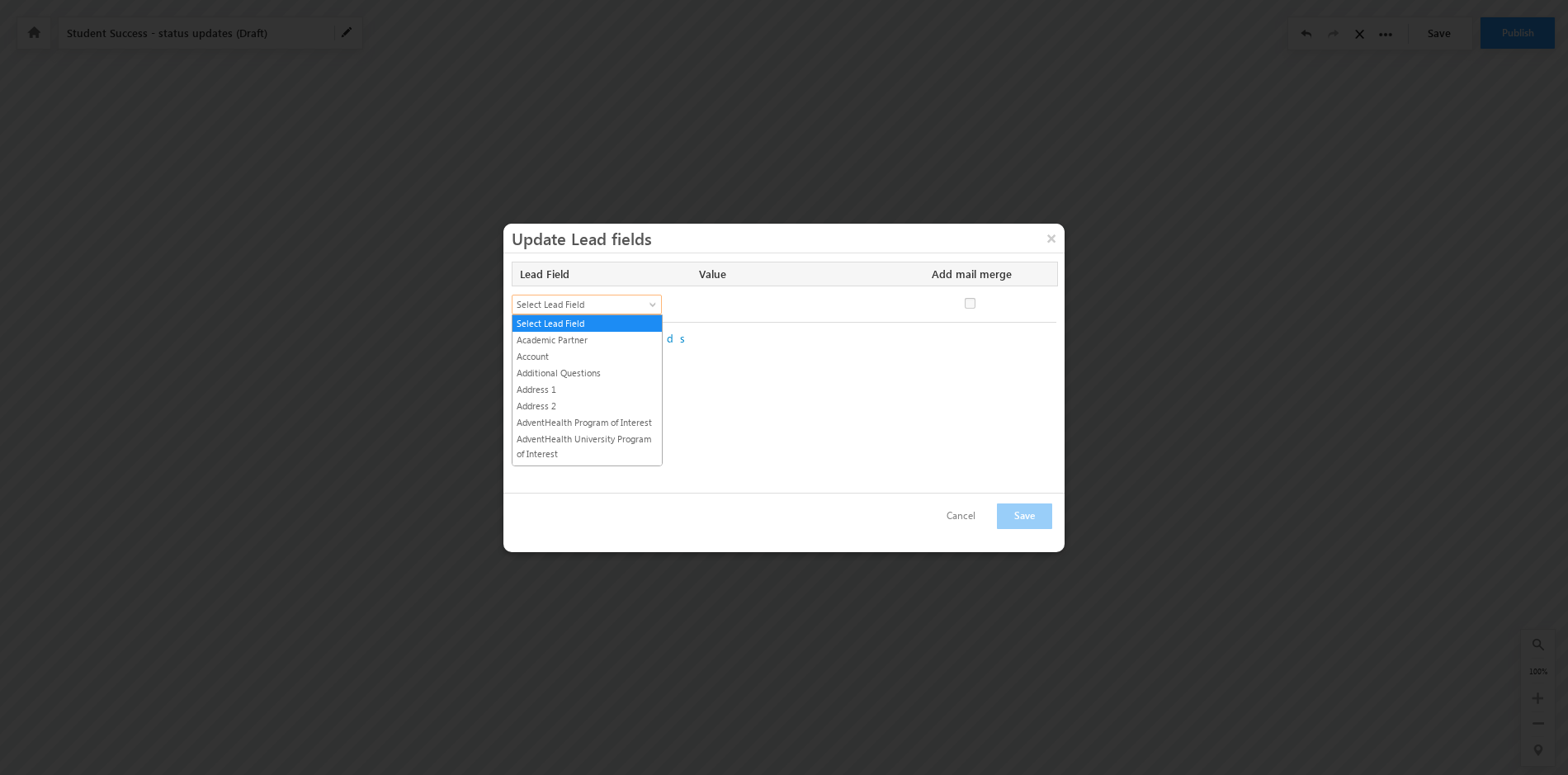
click at [653, 307] on span at bounding box center [655, 308] width 13 height 13
click at [576, 392] on link "Lead Stage" at bounding box center [587, 395] width 150 height 15
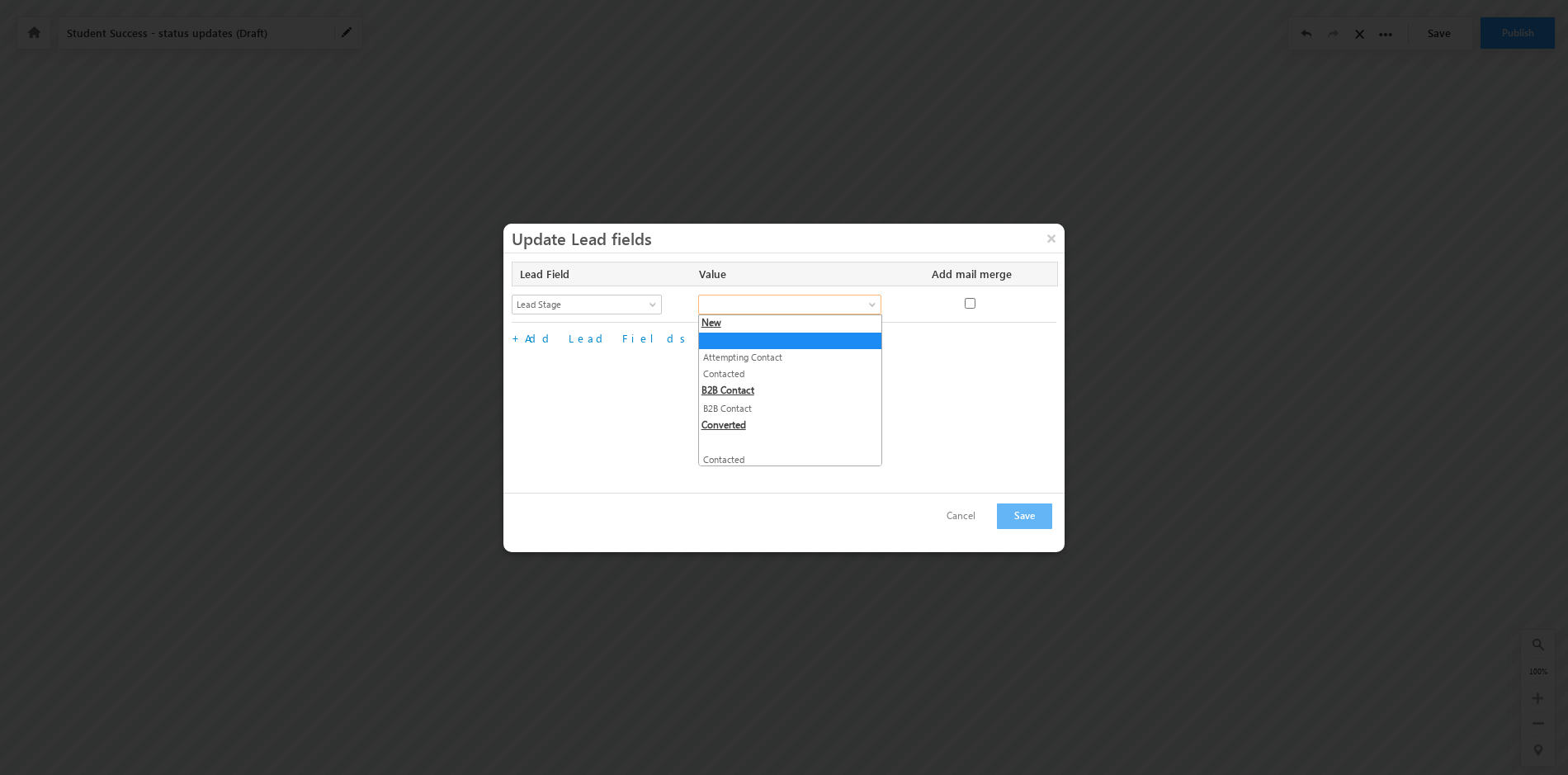
click at [873, 305] on span at bounding box center [874, 308] width 13 height 13
click at [788, 414] on link "Inactive Student" at bounding box center [791, 413] width 182 height 15
click at [872, 302] on span at bounding box center [874, 308] width 13 height 13
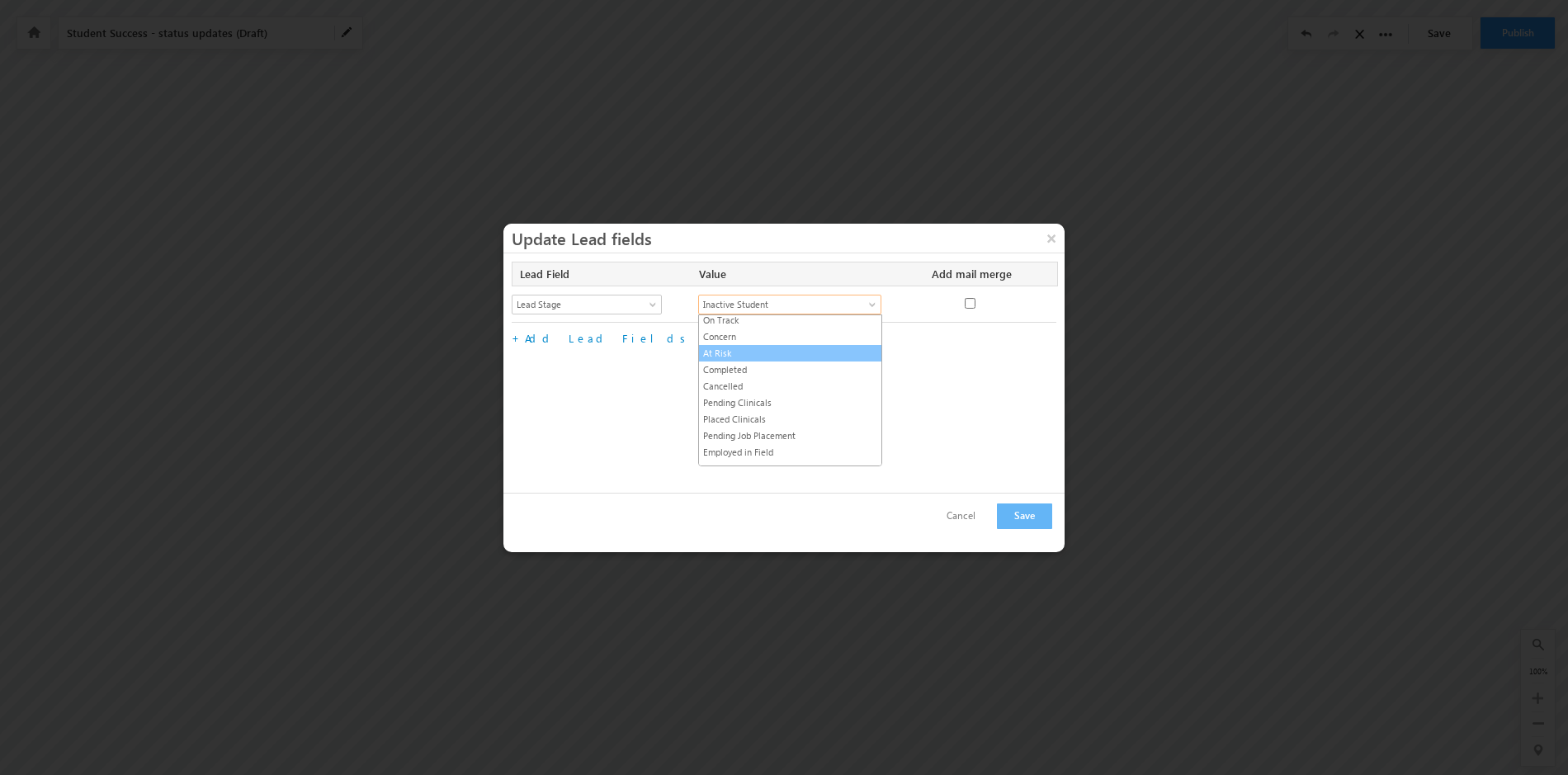
click at [739, 358] on link "At Risk" at bounding box center [791, 353] width 182 height 15
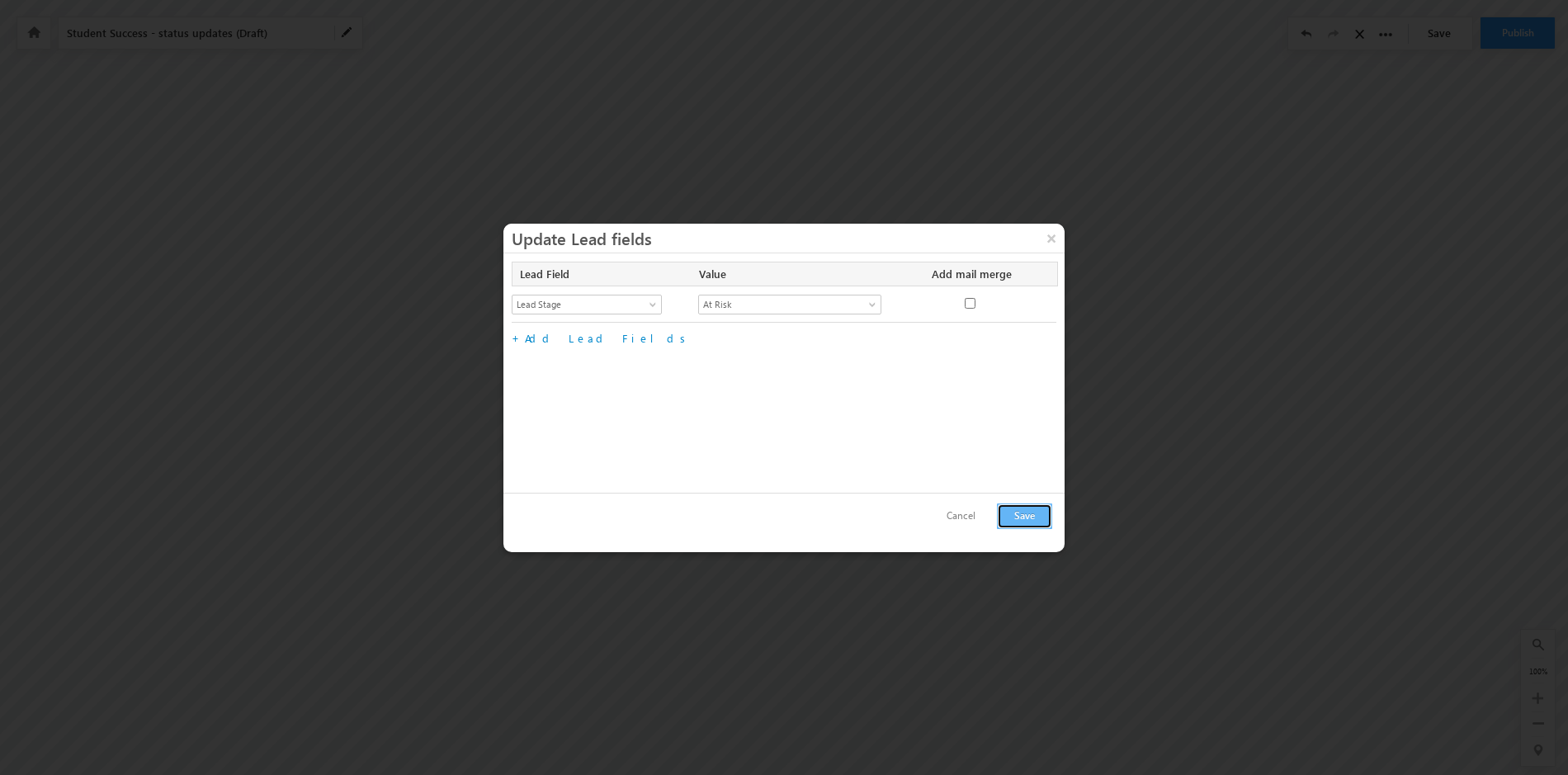
click at [1034, 515] on button "Save" at bounding box center [1025, 517] width 56 height 26
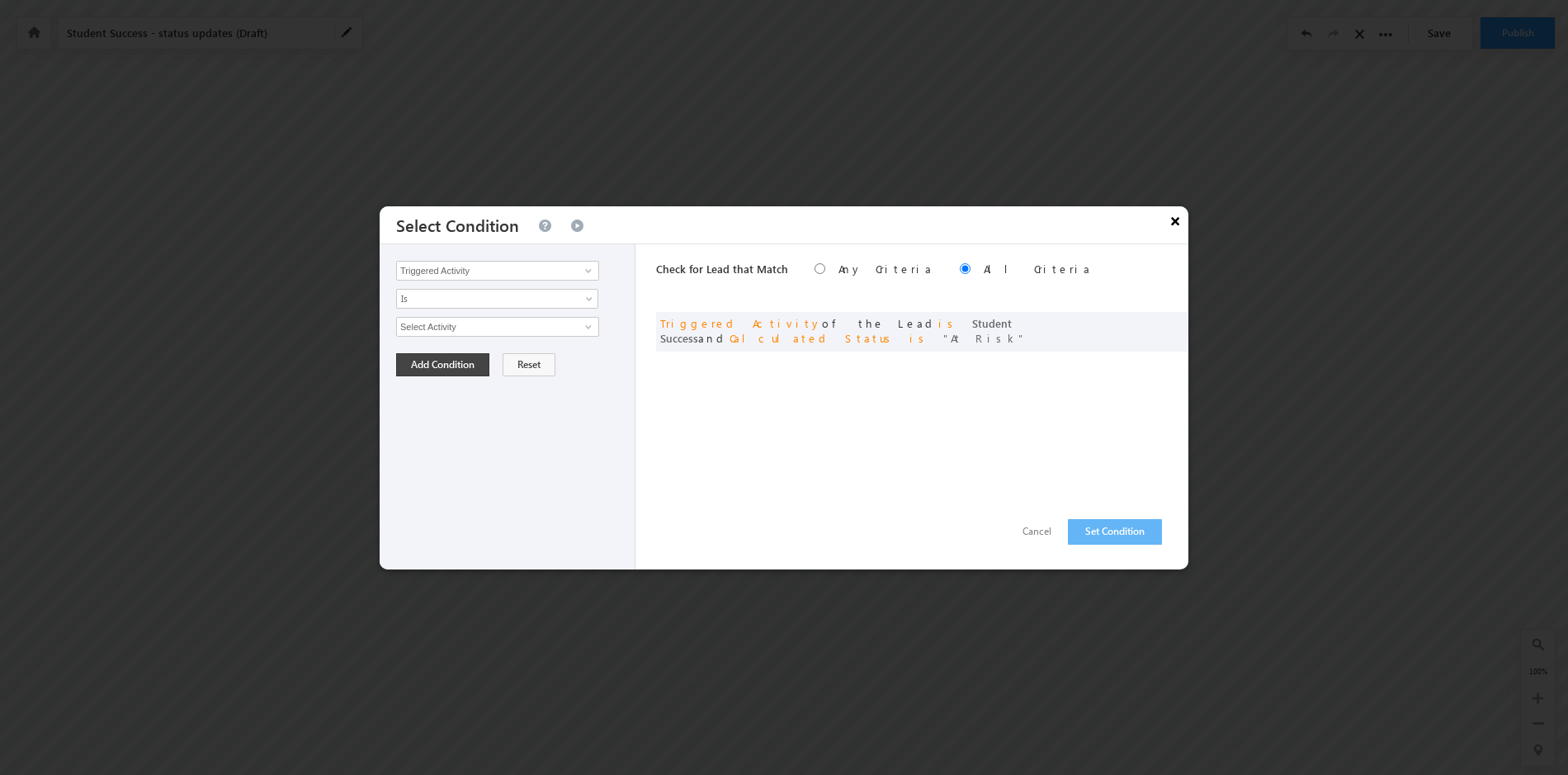
click at [1174, 224] on button "×" at bounding box center [1175, 220] width 26 height 29
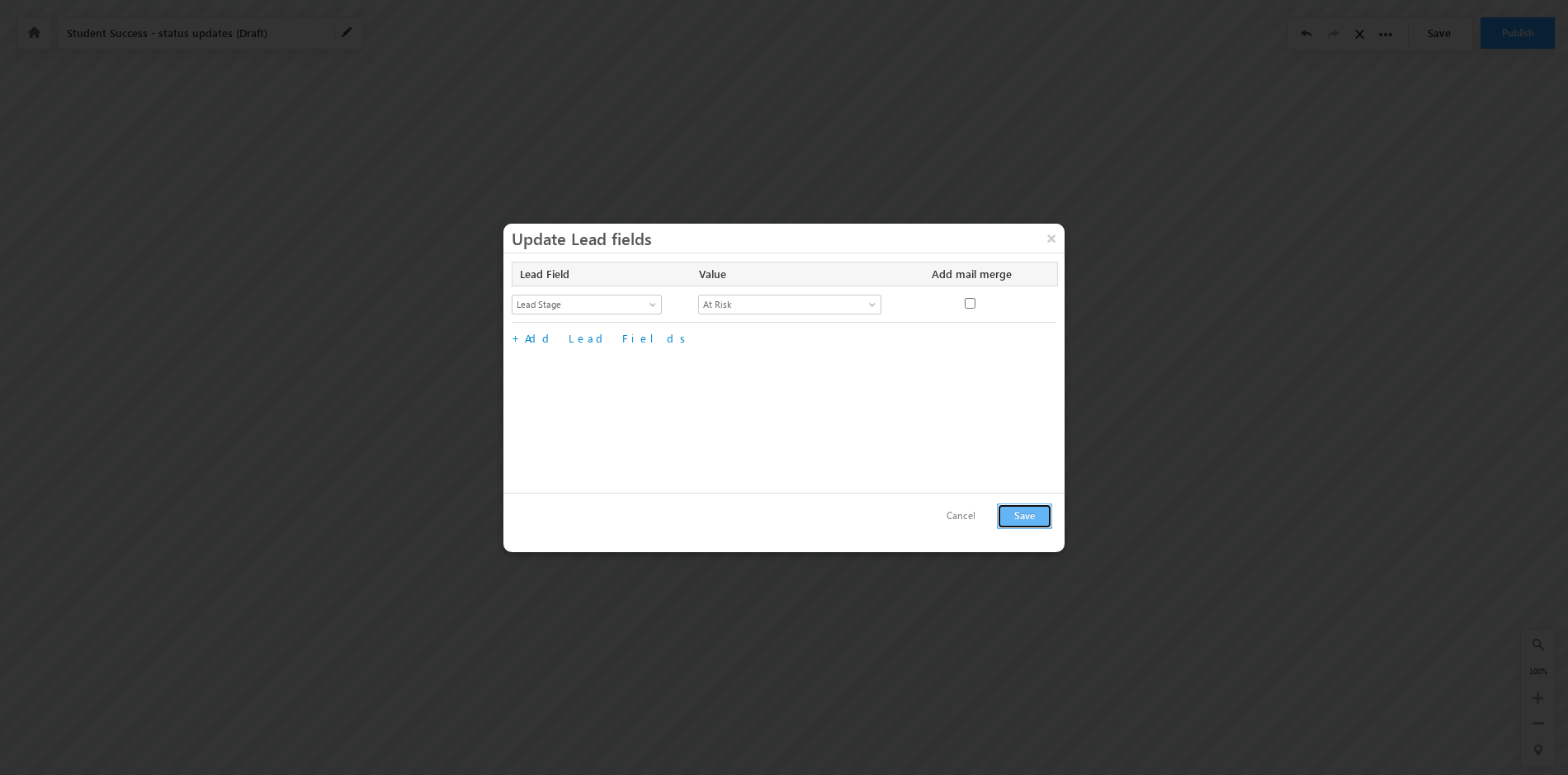
click at [1019, 517] on button "Save" at bounding box center [1025, 517] width 56 height 26
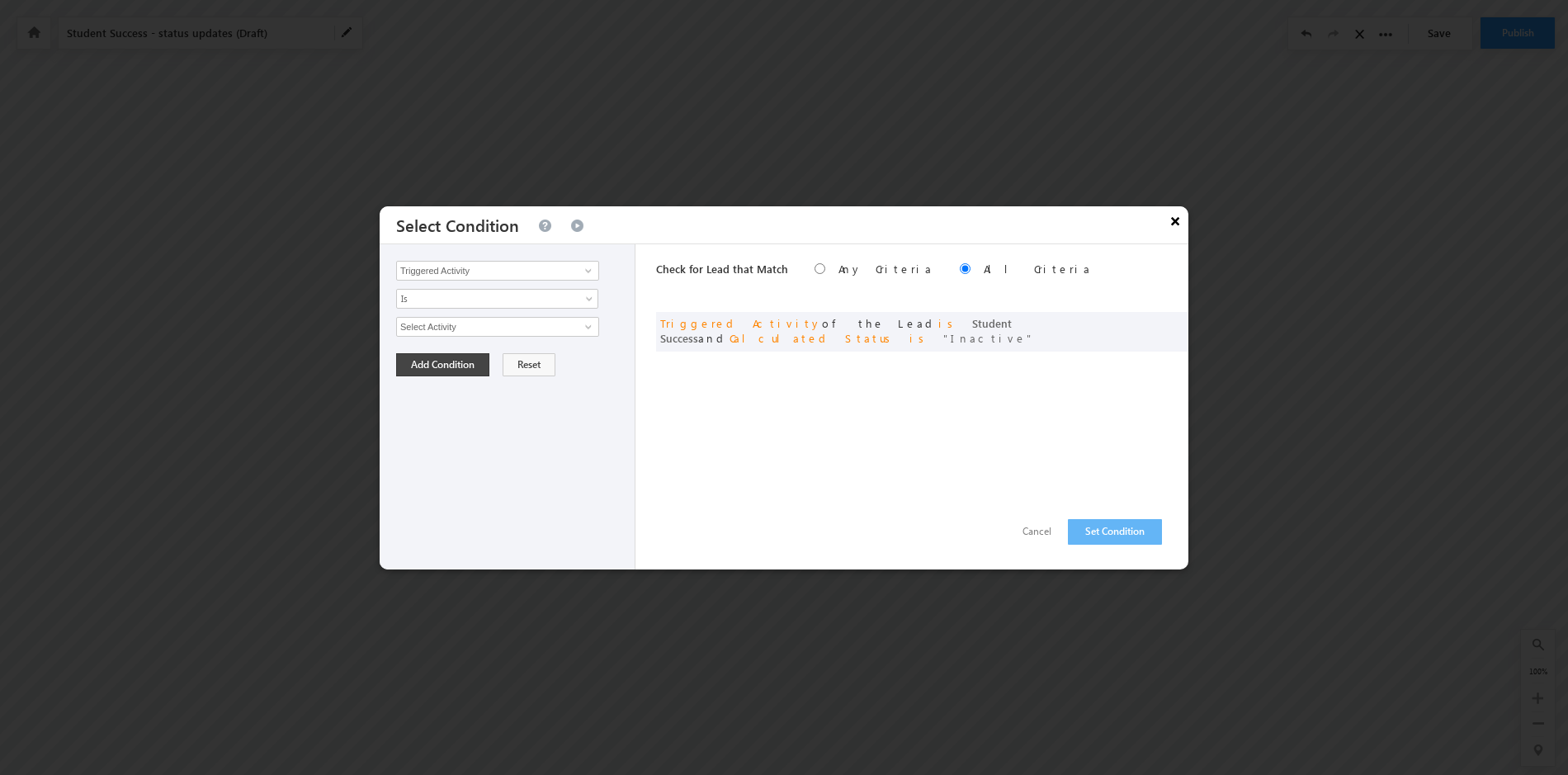
click at [1176, 225] on button "×" at bounding box center [1175, 220] width 26 height 29
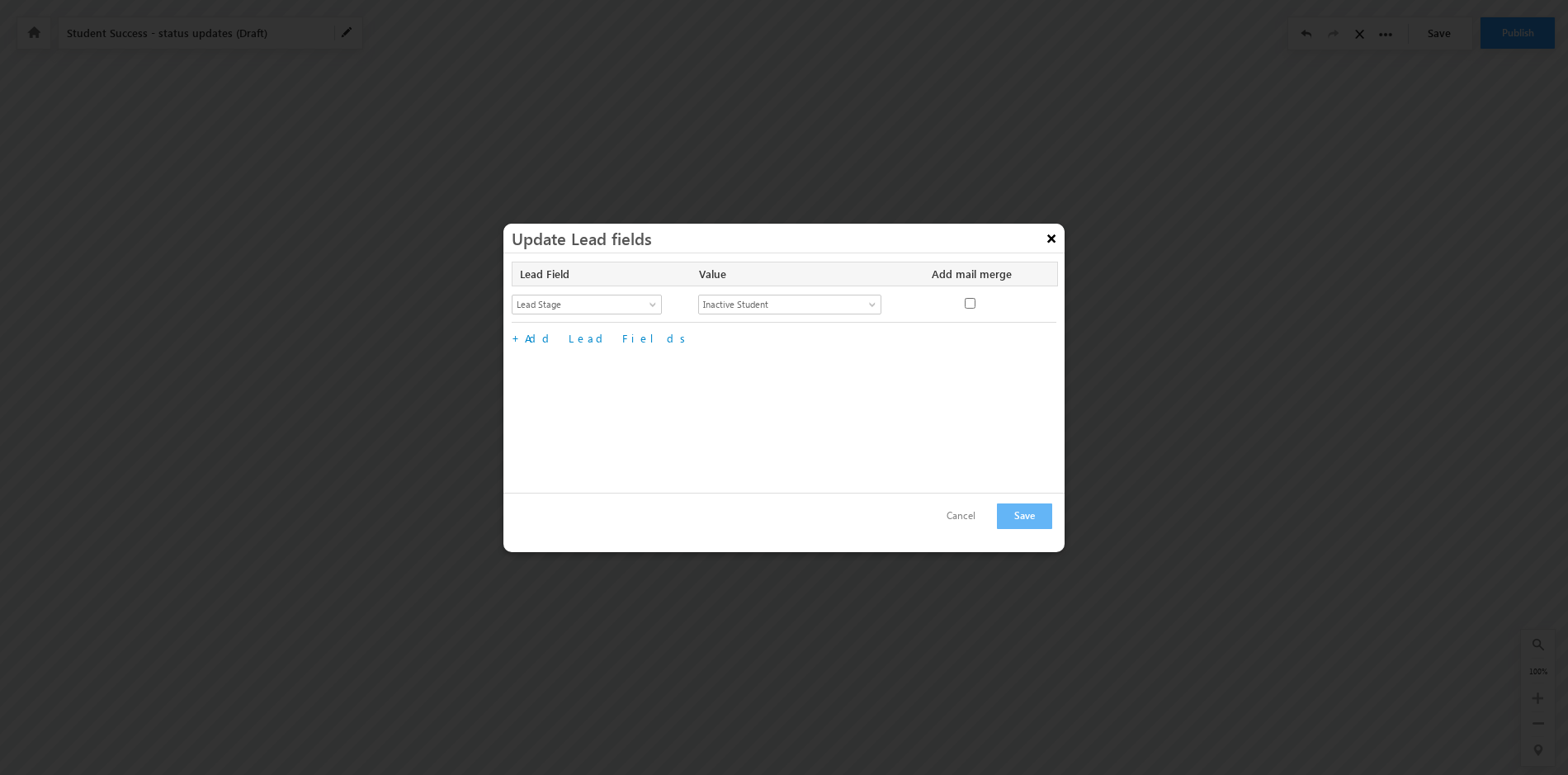
click at [1048, 241] on button "×" at bounding box center [1052, 238] width 26 height 29
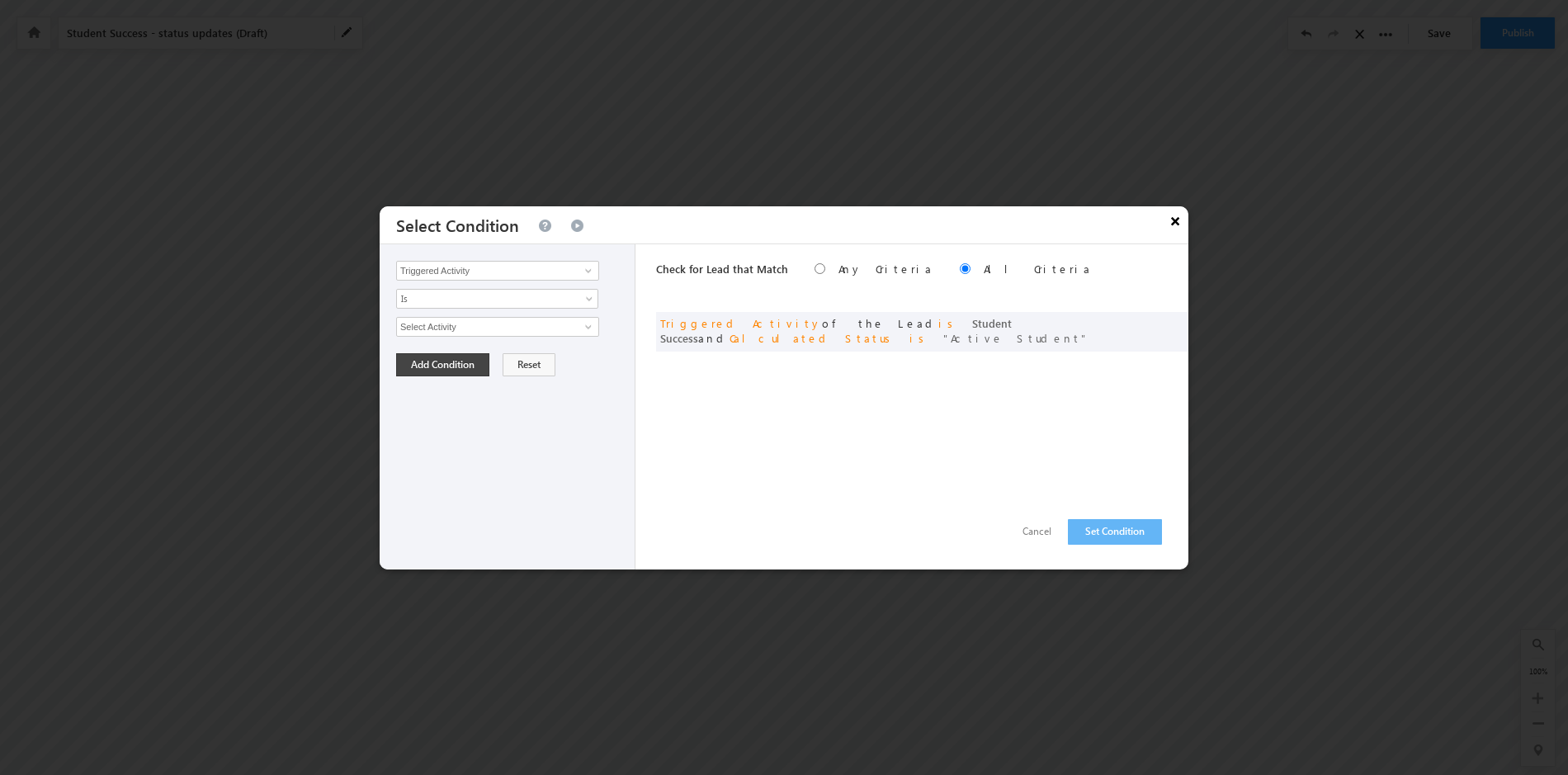
click at [1174, 221] on button "×" at bounding box center [1175, 220] width 26 height 29
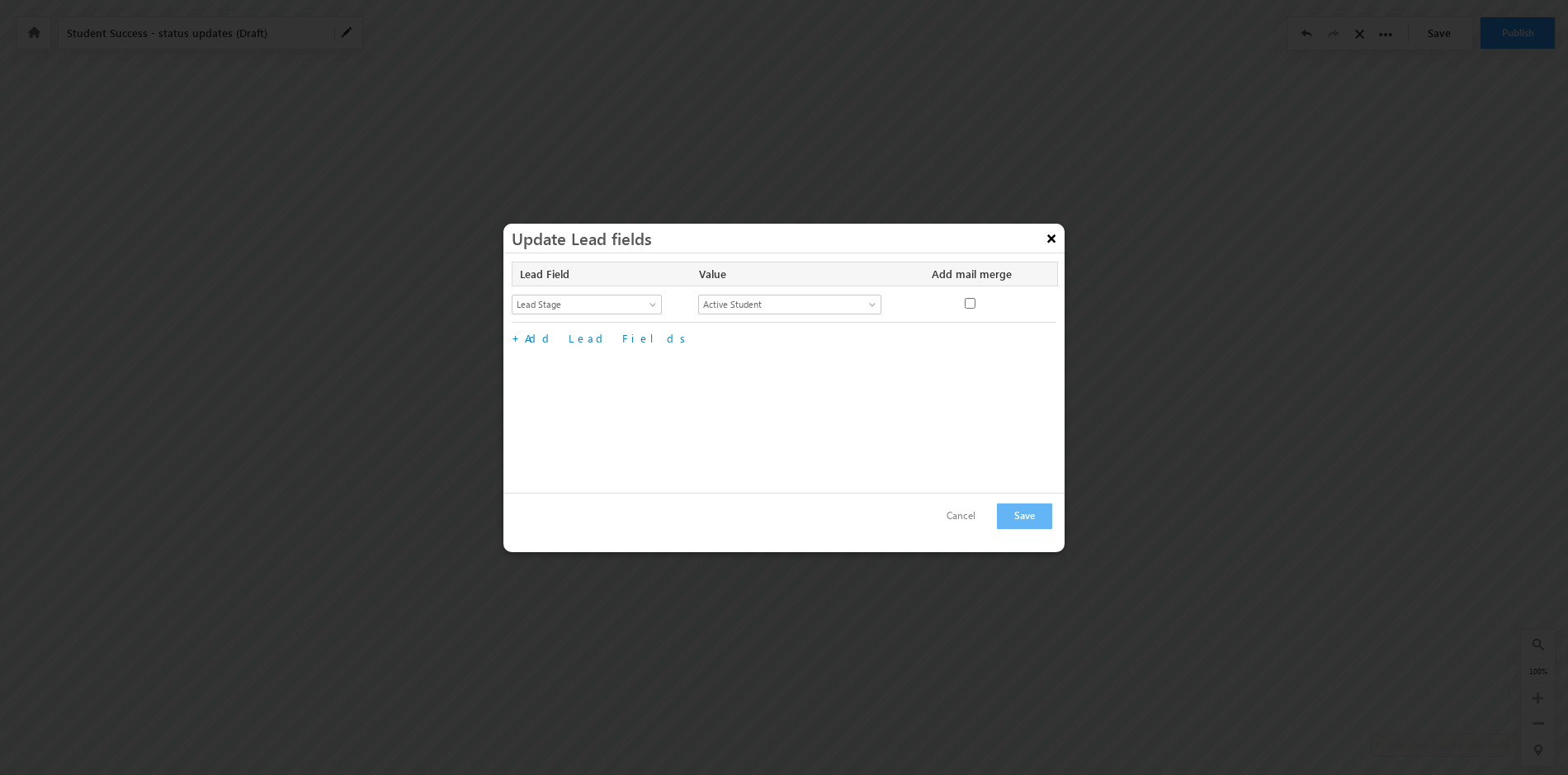
click at [1049, 238] on button "×" at bounding box center [1052, 238] width 26 height 29
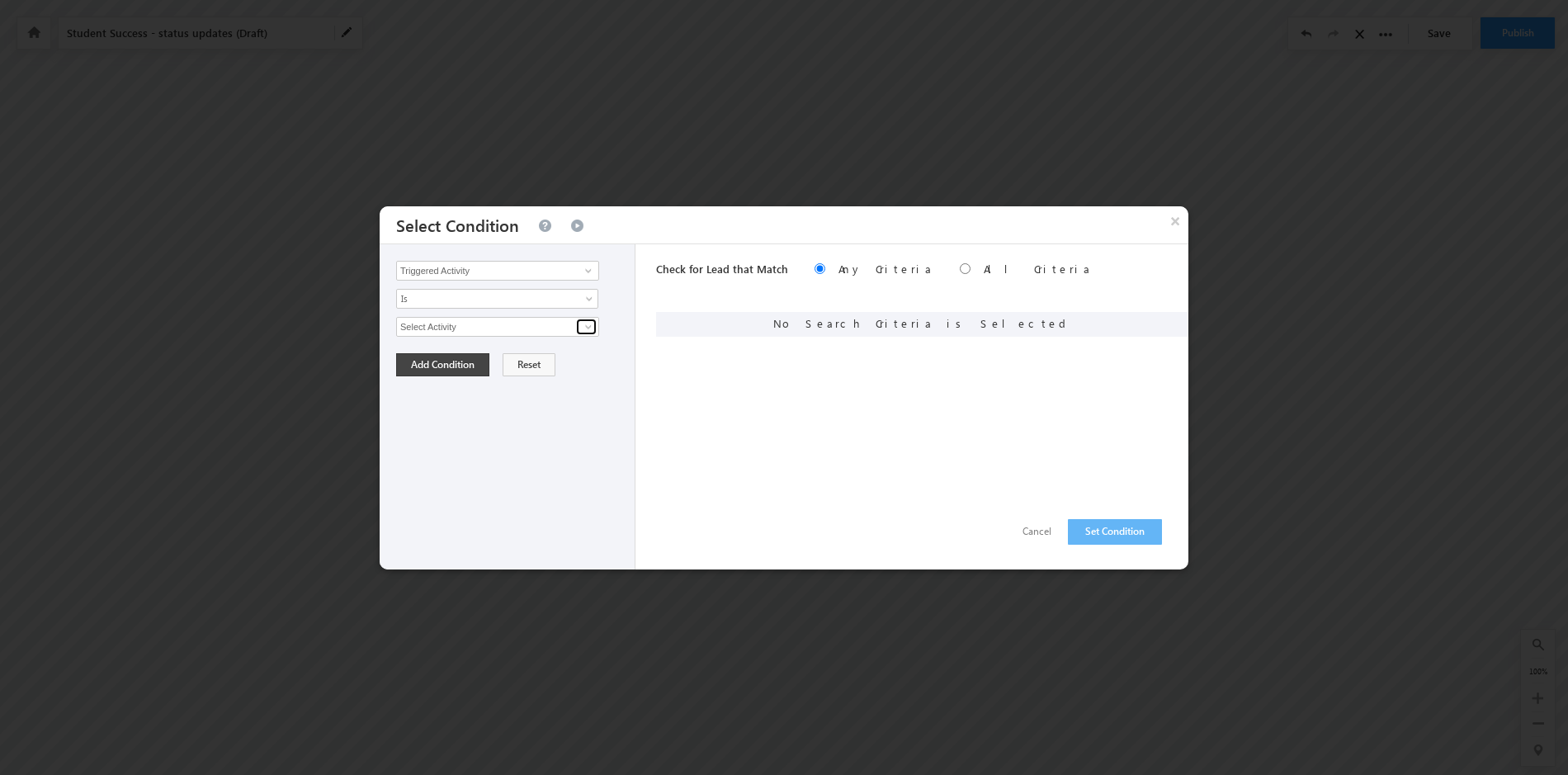
click at [591, 325] on span at bounding box center [588, 327] width 13 height 13
click at [545, 358] on link "Student Success" at bounding box center [498, 362] width 203 height 19
type input "Student Success"
click at [587, 352] on span at bounding box center [591, 359] width 13 height 13
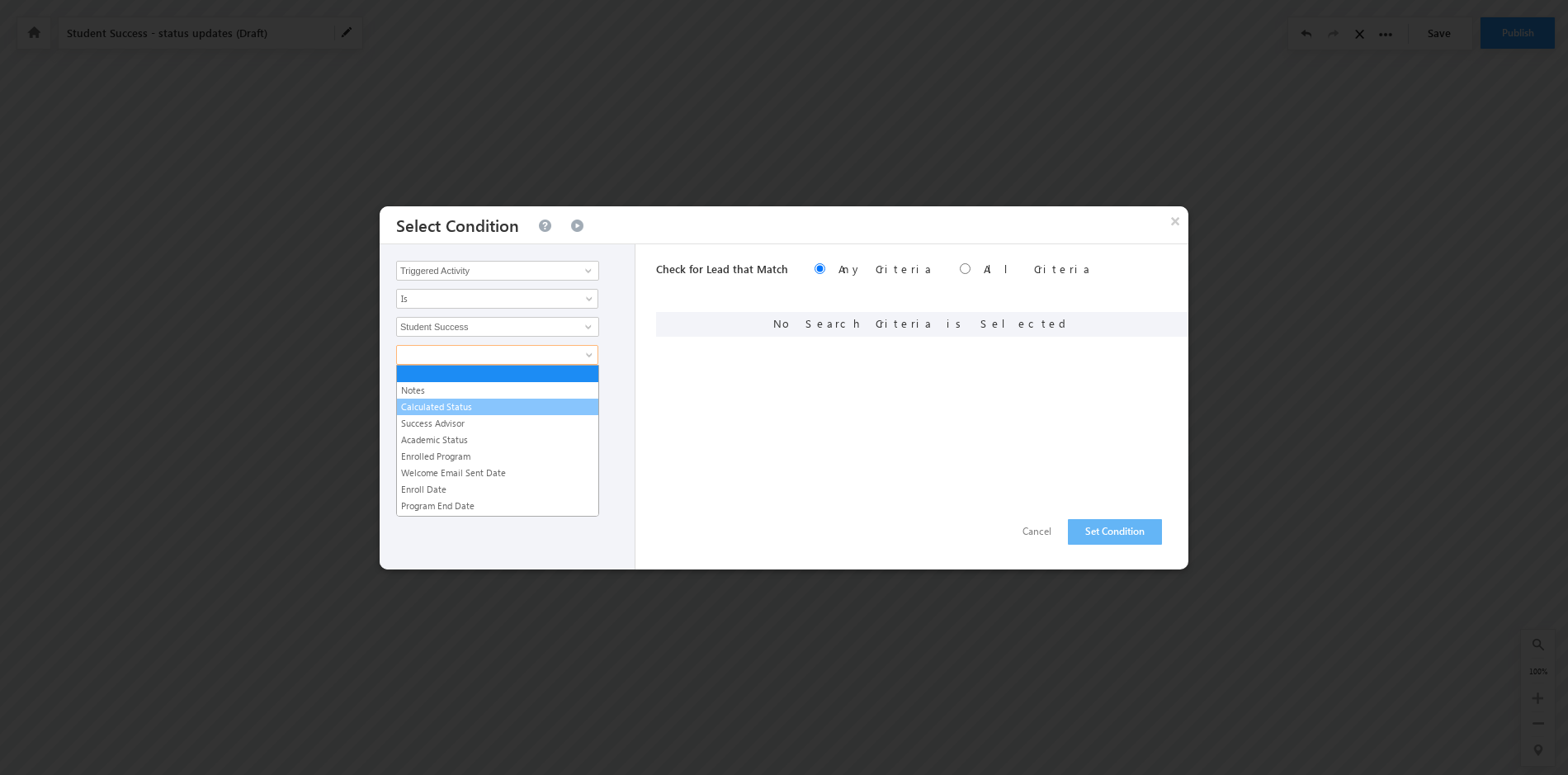
click at [562, 399] on li "Calculated Status" at bounding box center [497, 407] width 202 height 17
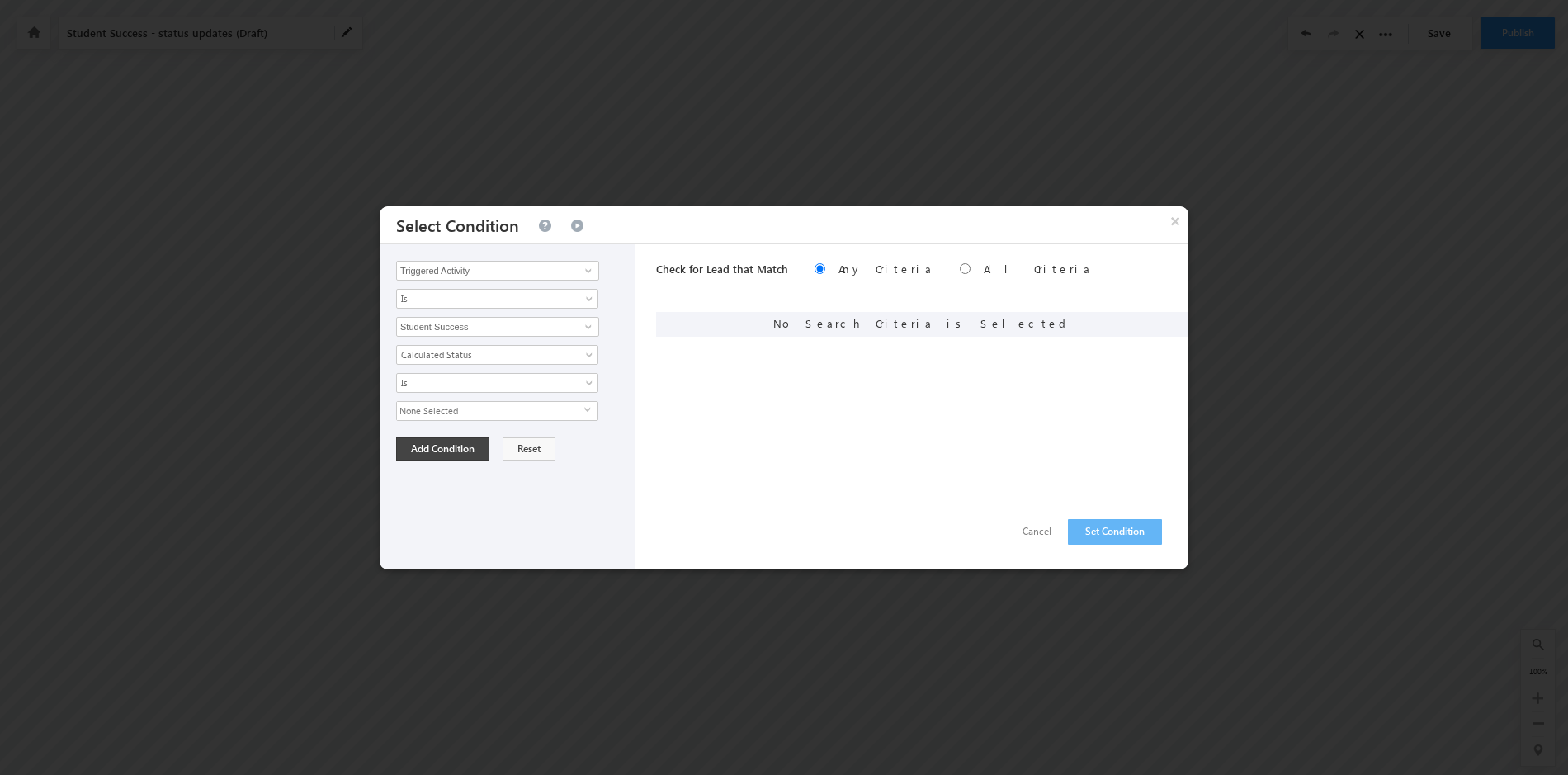
click at [586, 408] on span "select" at bounding box center [591, 410] width 13 height 7
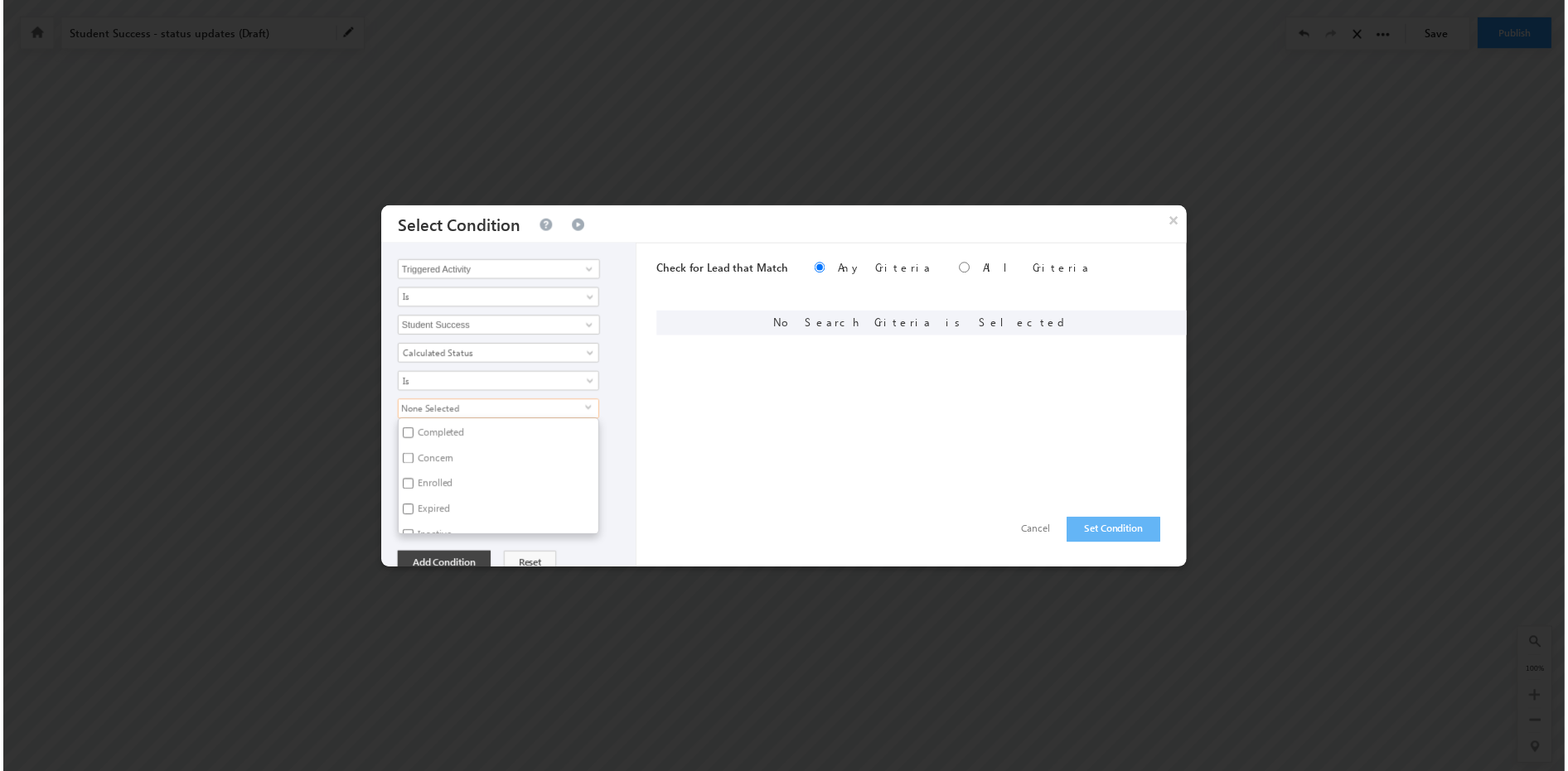
scroll to position [105, 0]
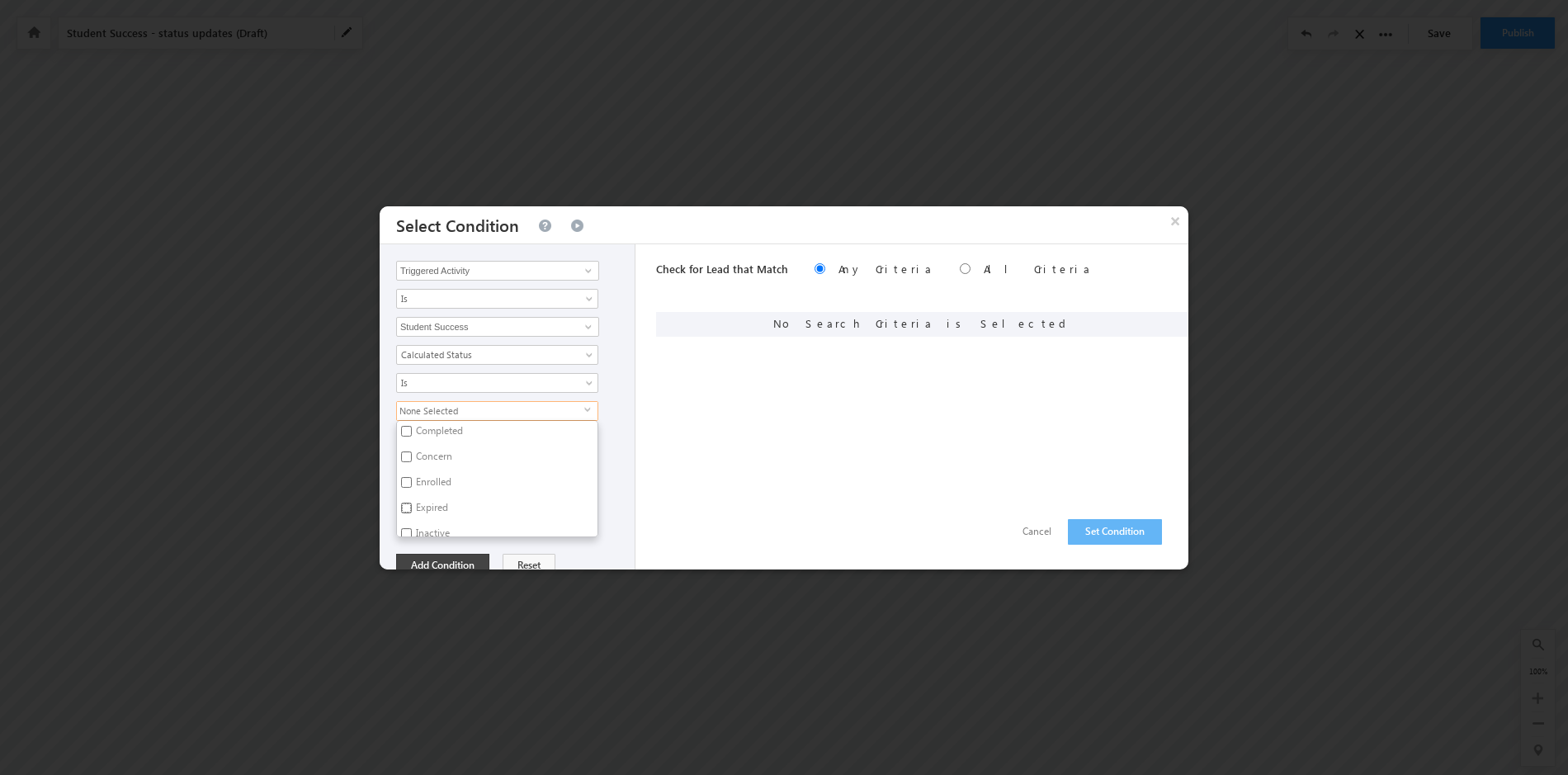
click at [410, 506] on input "Expired" at bounding box center [407, 508] width 11 height 11
checkbox input "true"
click at [598, 549] on div "Triggered Activity Prospect Id Academic Partner Account Account Type Additional…" at bounding box center [507, 407] width 255 height 325
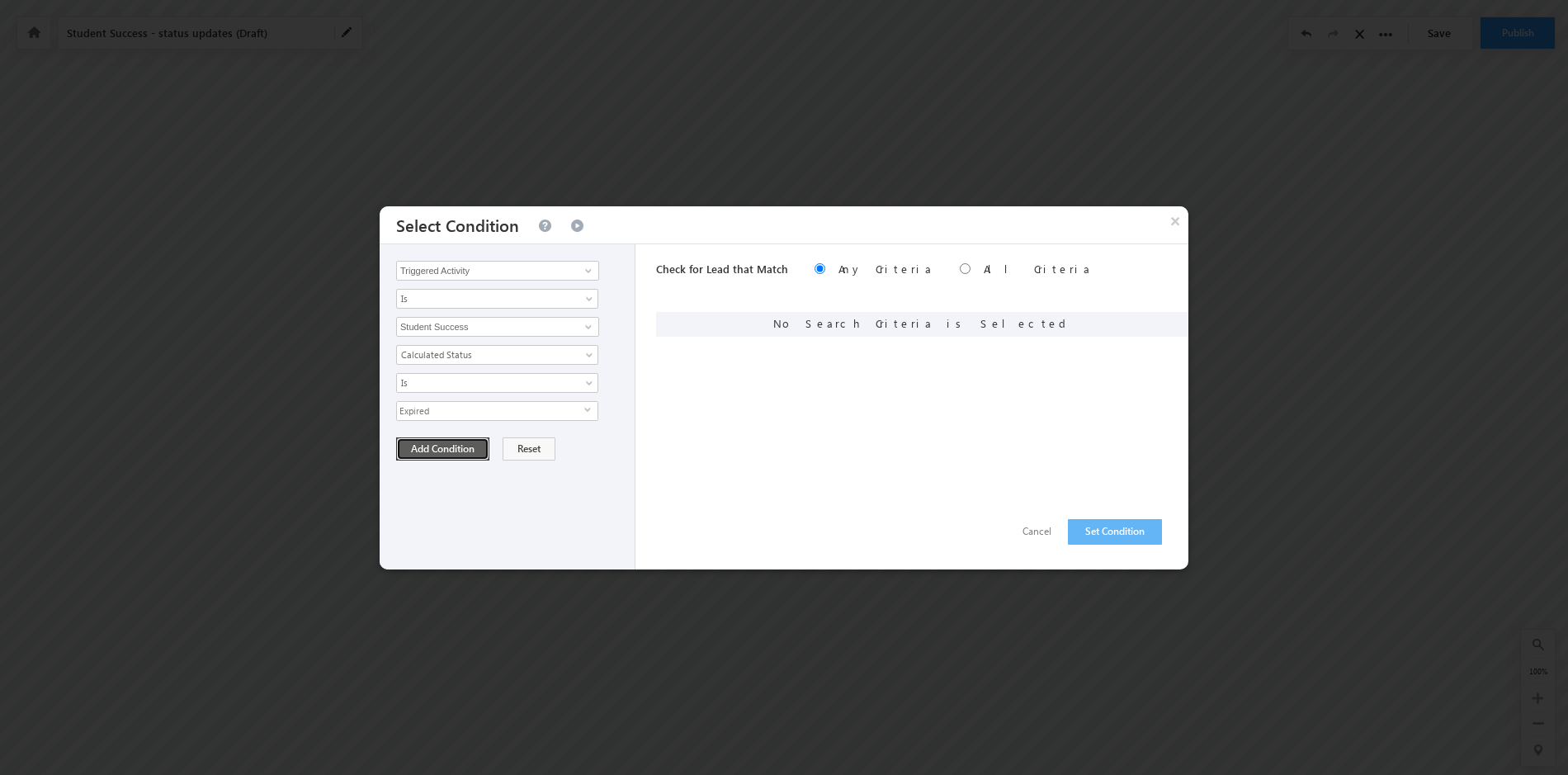
click at [436, 445] on button "Add Condition" at bounding box center [443, 449] width 93 height 23
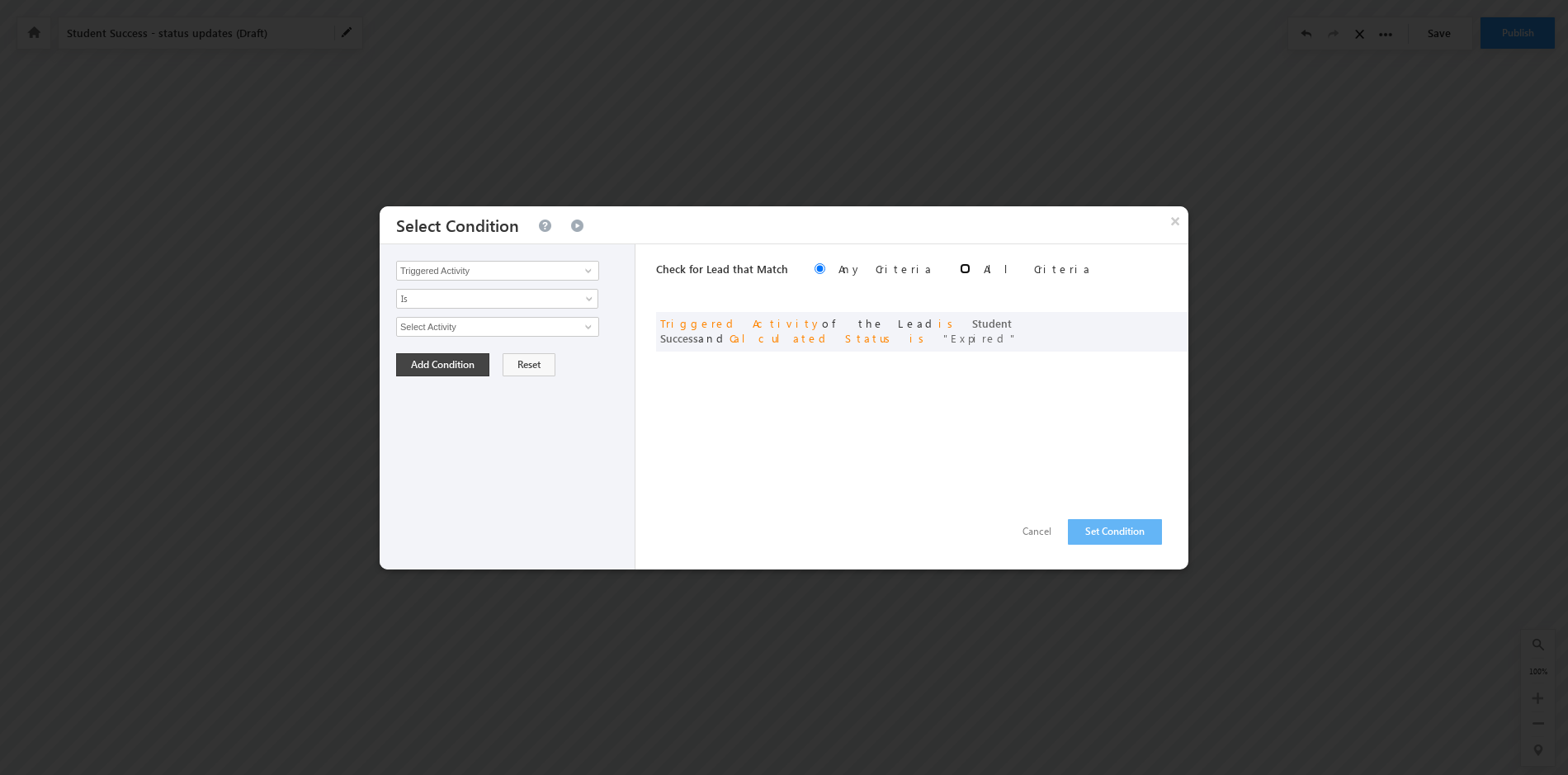
click at [960, 269] on input "radio" at bounding box center [965, 269] width 11 height 11
radio input "true"
click at [1106, 531] on button "Set Condition" at bounding box center [1115, 532] width 94 height 26
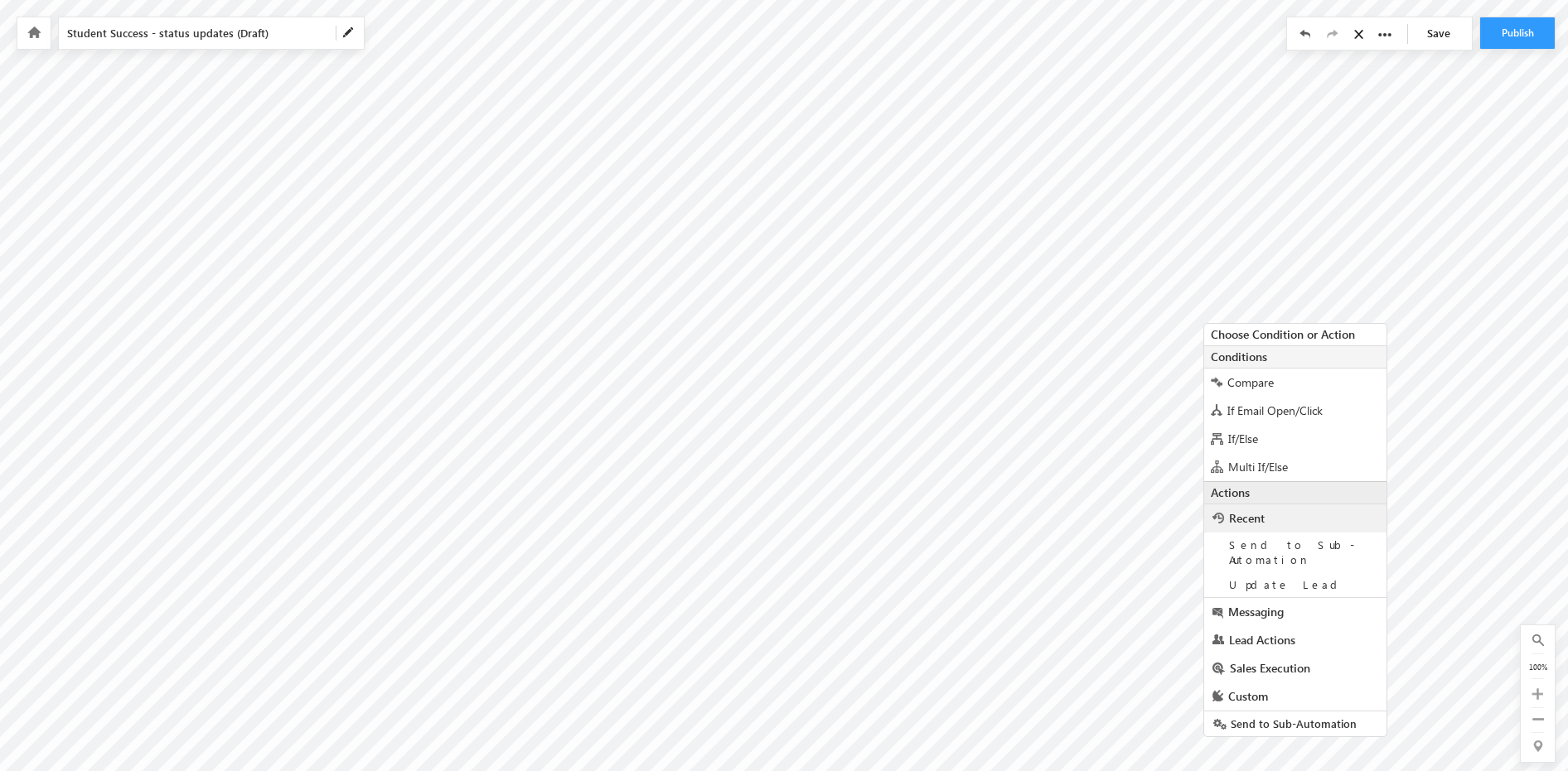
scroll to position [23, 0]
click at [1279, 626] on span "Lead Actions" at bounding box center [1262, 633] width 66 height 16
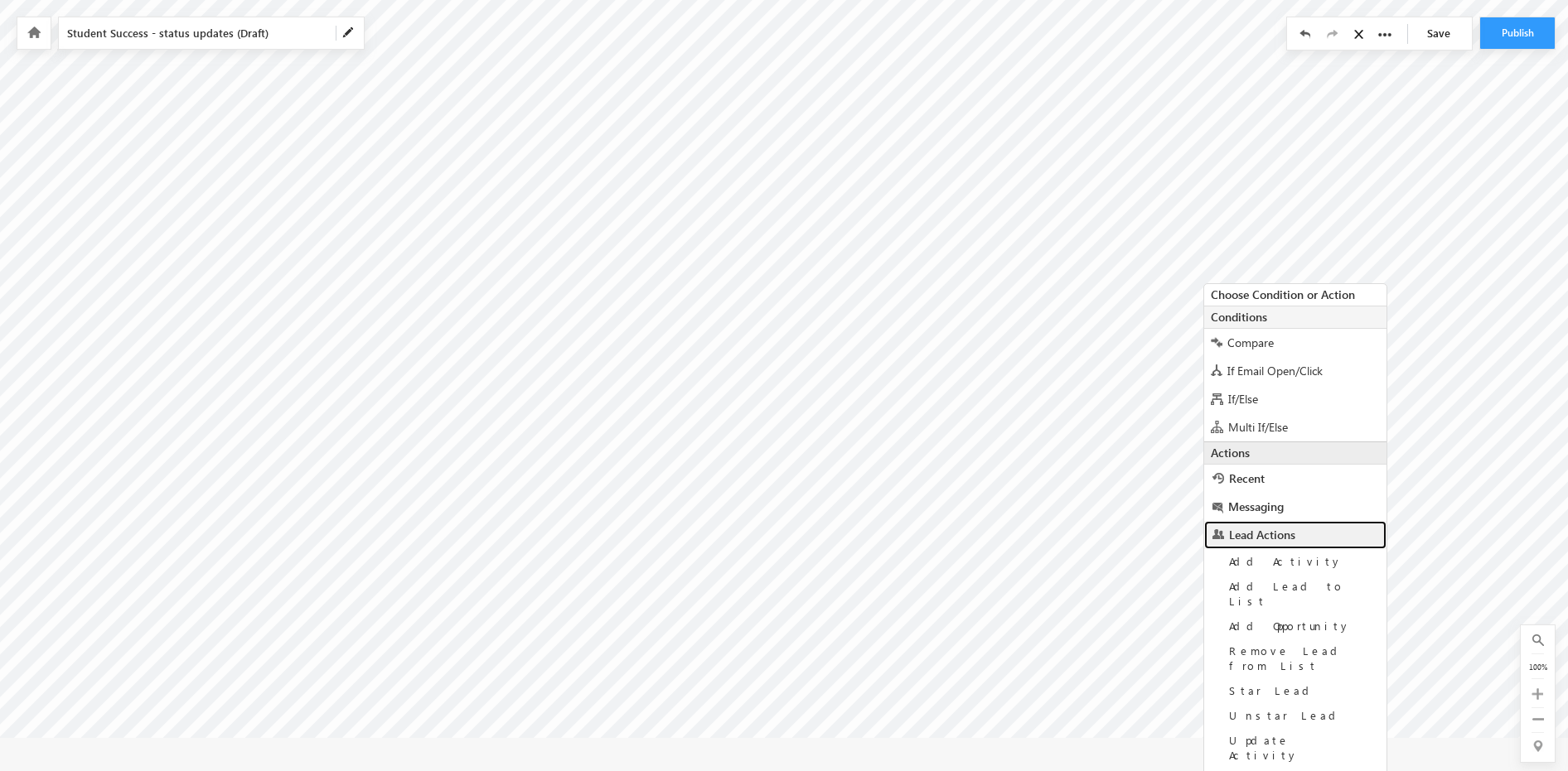
scroll to position [123, 0]
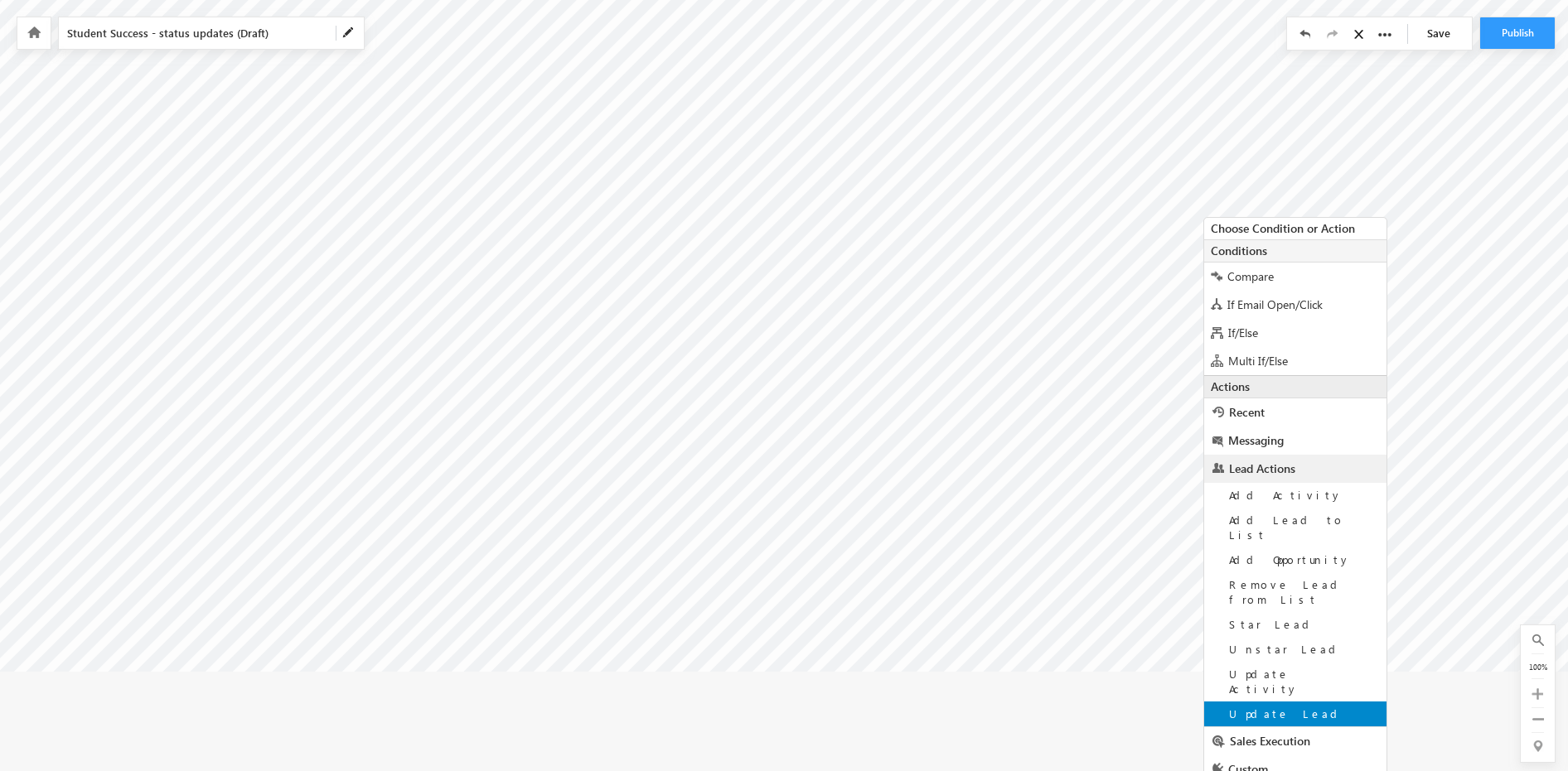
click at [1278, 707] on span "Update Lead" at bounding box center [1286, 713] width 115 height 14
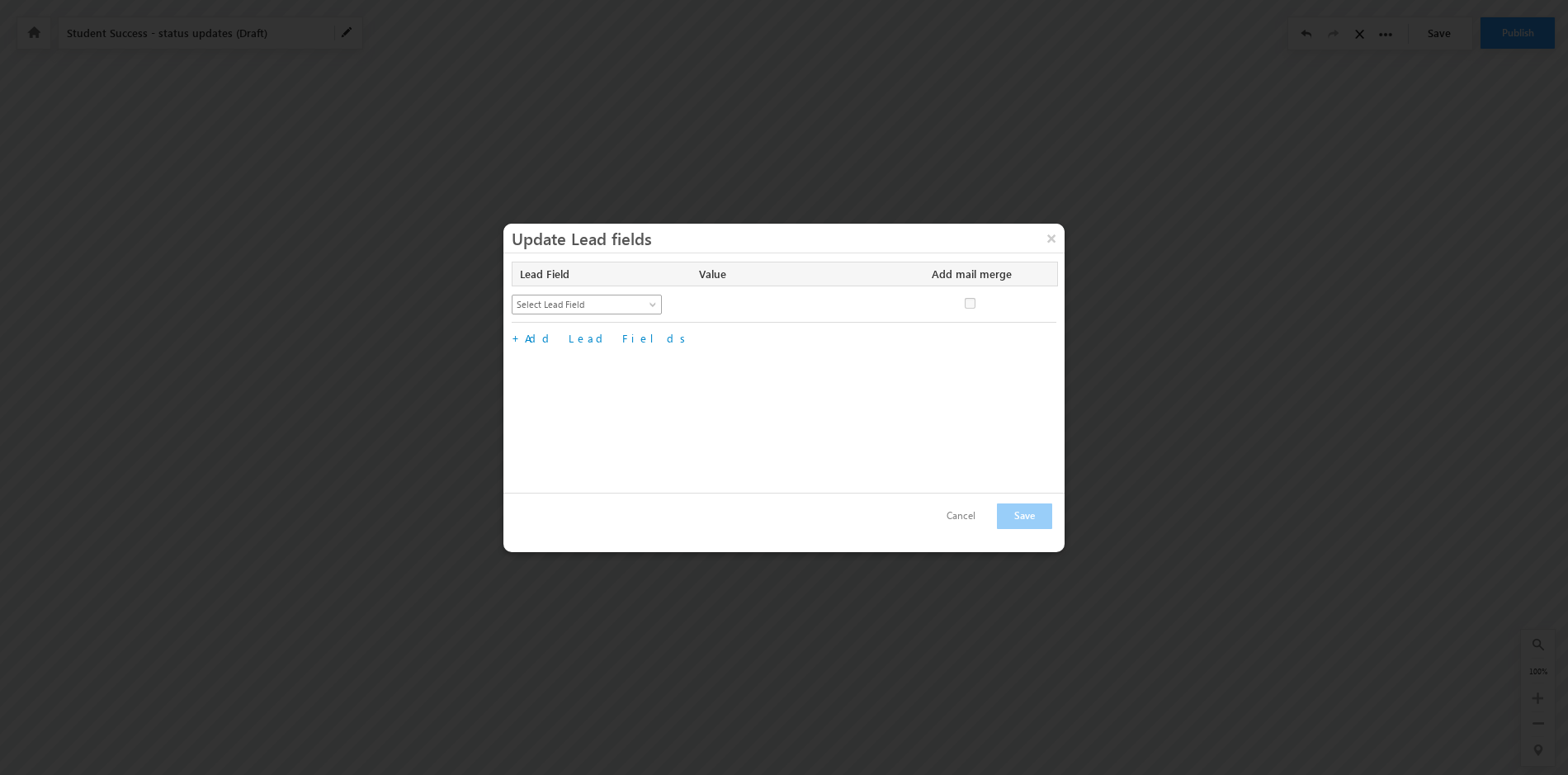
click at [653, 301] on span at bounding box center [655, 308] width 13 height 13
click at [585, 392] on link "Lead Stage" at bounding box center [587, 394] width 150 height 15
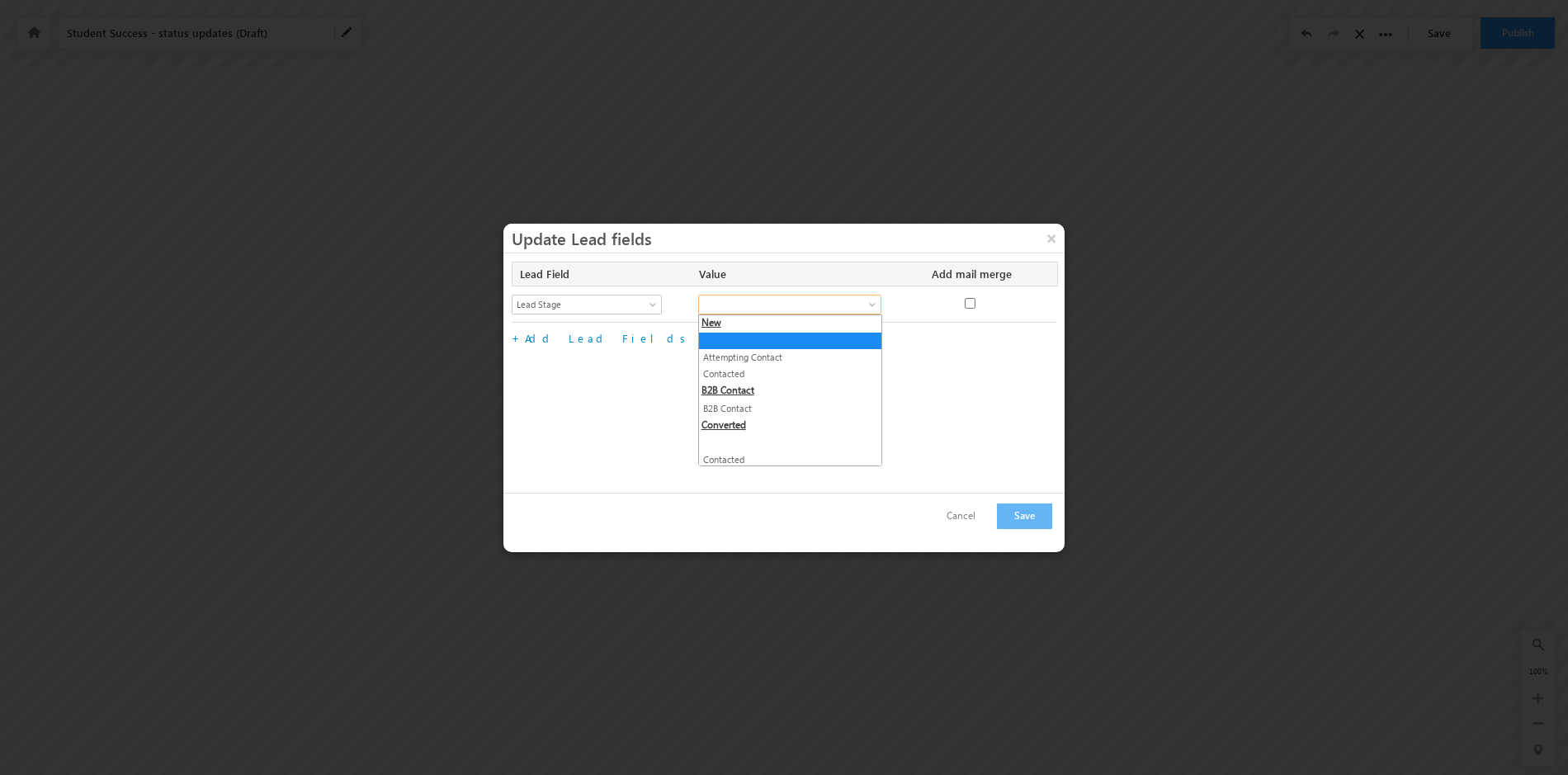
click at [870, 301] on span at bounding box center [874, 308] width 13 height 13
click at [655, 300] on link "Lead Stage" at bounding box center [587, 304] width 150 height 20
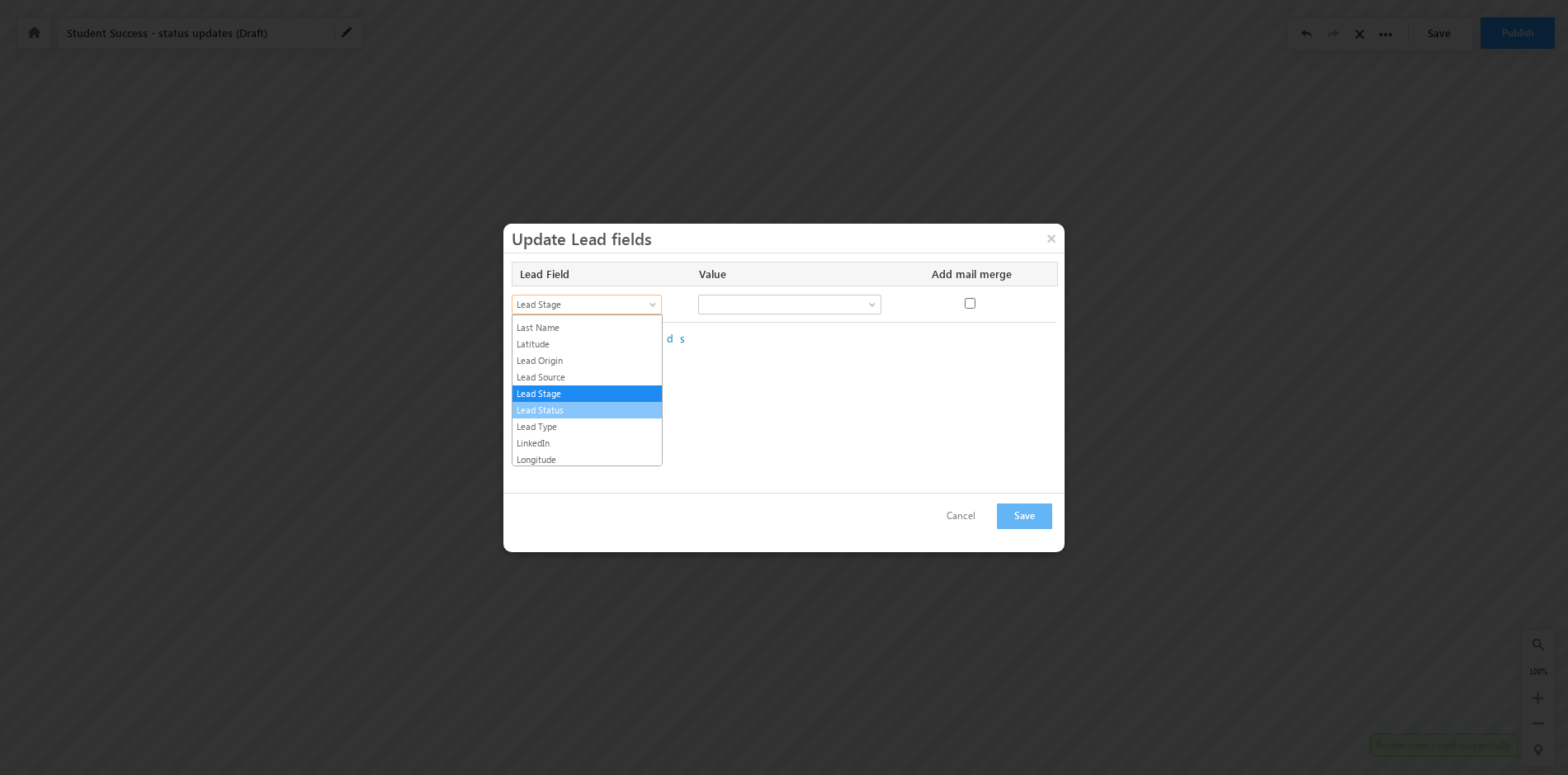
click at [595, 408] on link "Lead Status" at bounding box center [587, 411] width 150 height 15
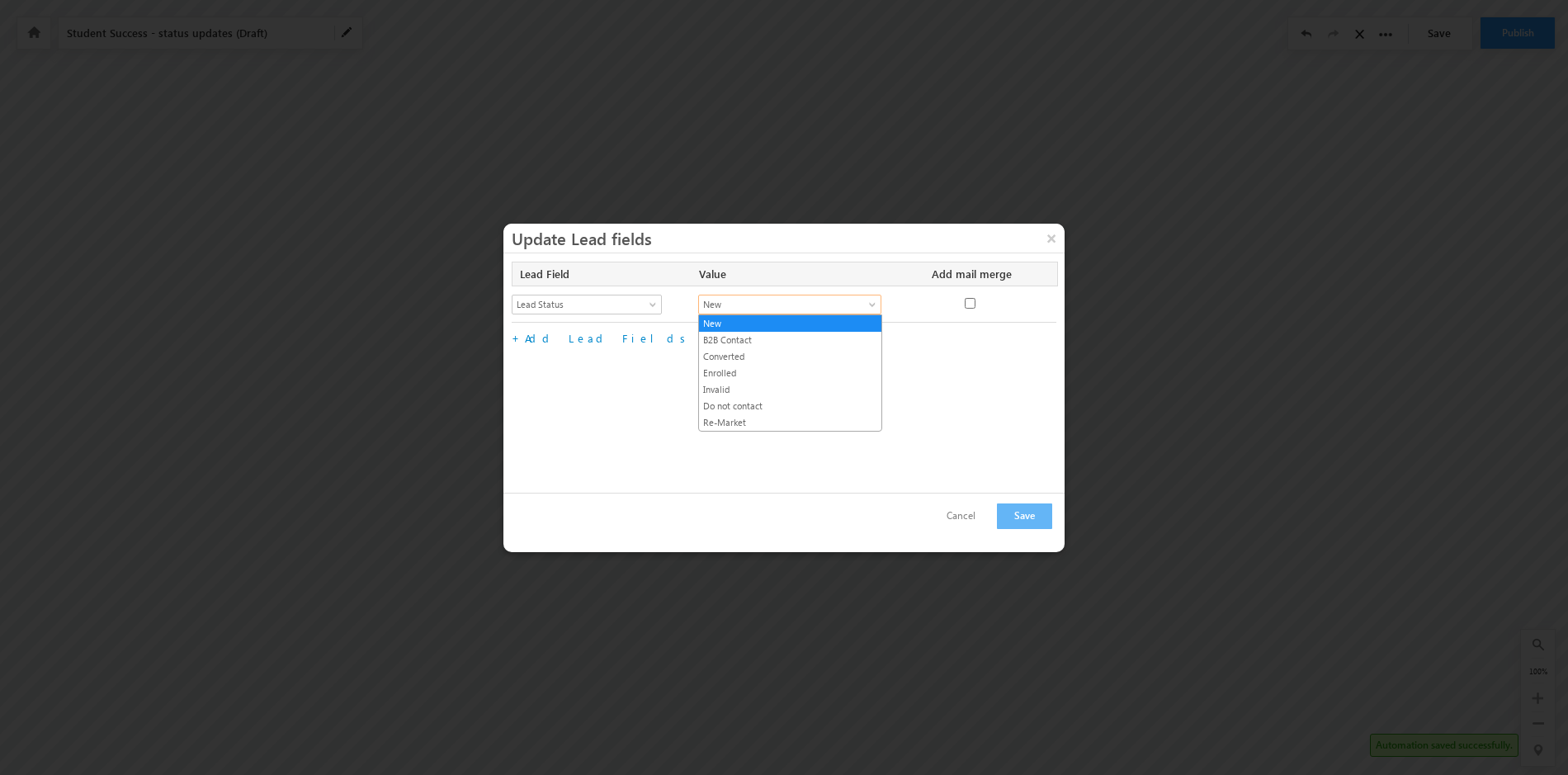
click at [875, 305] on span at bounding box center [874, 308] width 13 height 13
click at [740, 366] on link "Enrolled" at bounding box center [791, 374] width 182 height 15
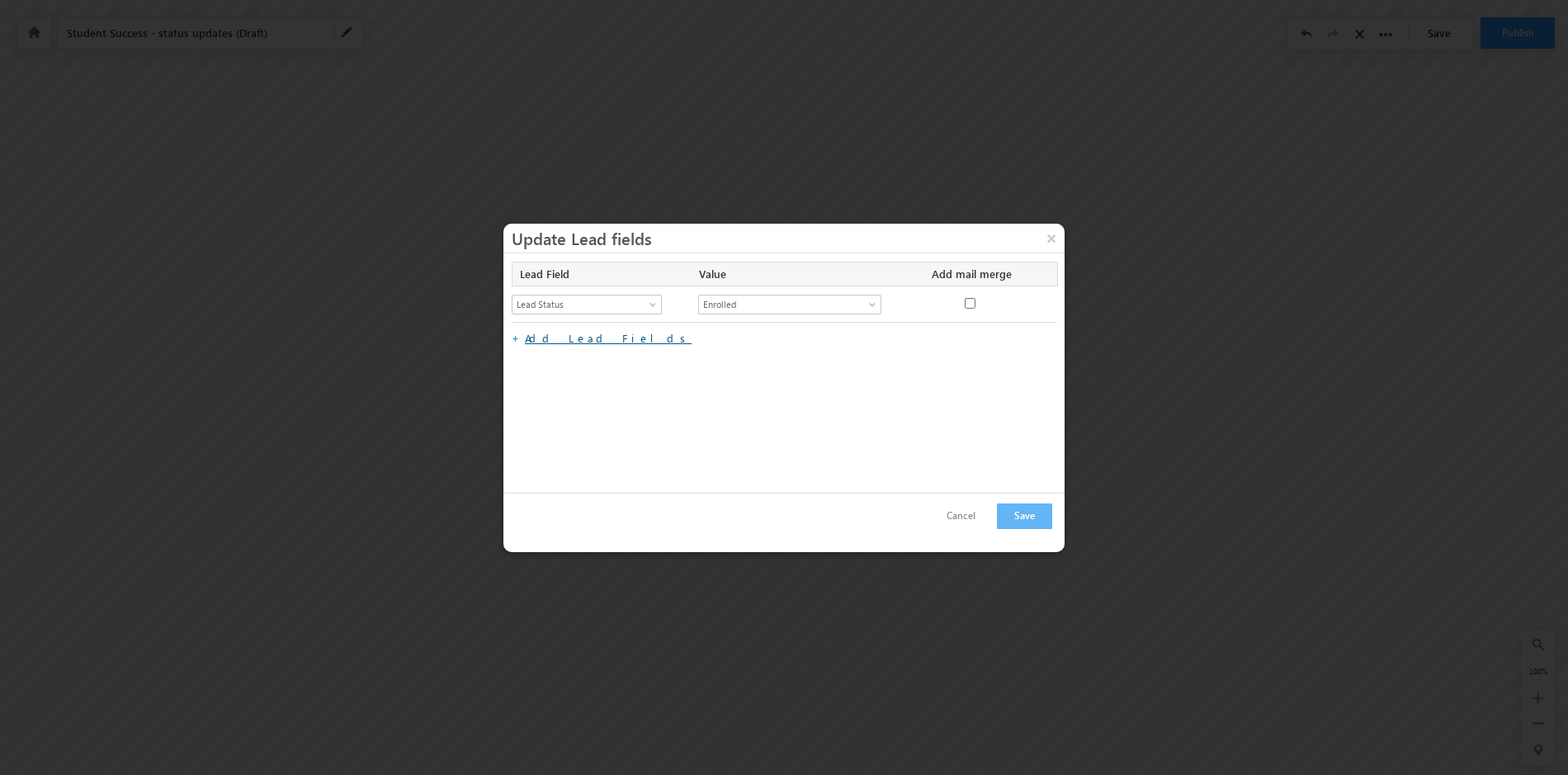
click at [552, 339] on link "Add Lead Fields" at bounding box center [608, 337] width 166 height 14
click at [651, 343] on span at bounding box center [655, 344] width 13 height 13
click at [581, 435] on link "Lead Stage" at bounding box center [587, 439] width 150 height 15
click at [872, 339] on span at bounding box center [874, 344] width 13 height 13
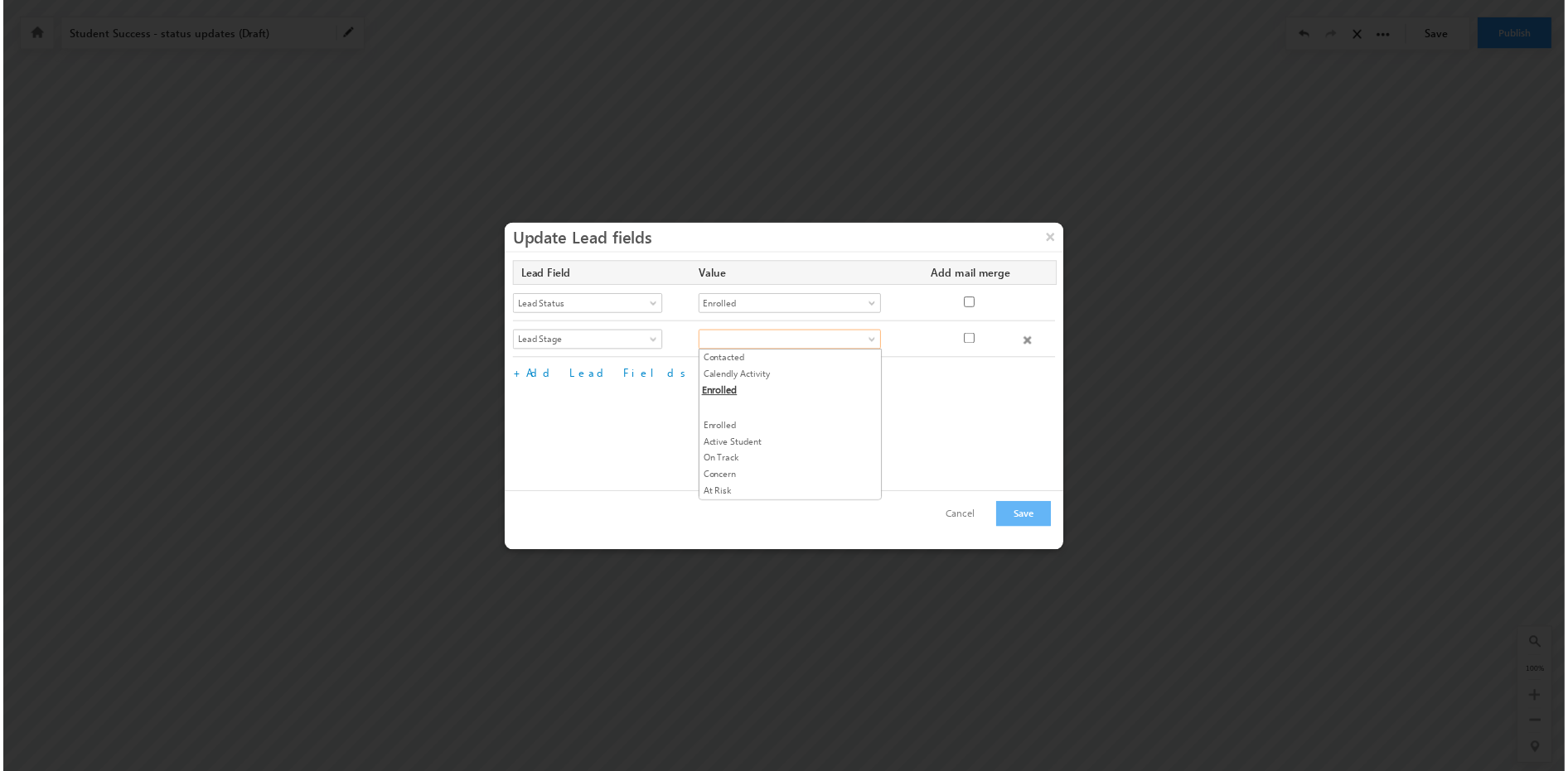
scroll to position [337, 0]
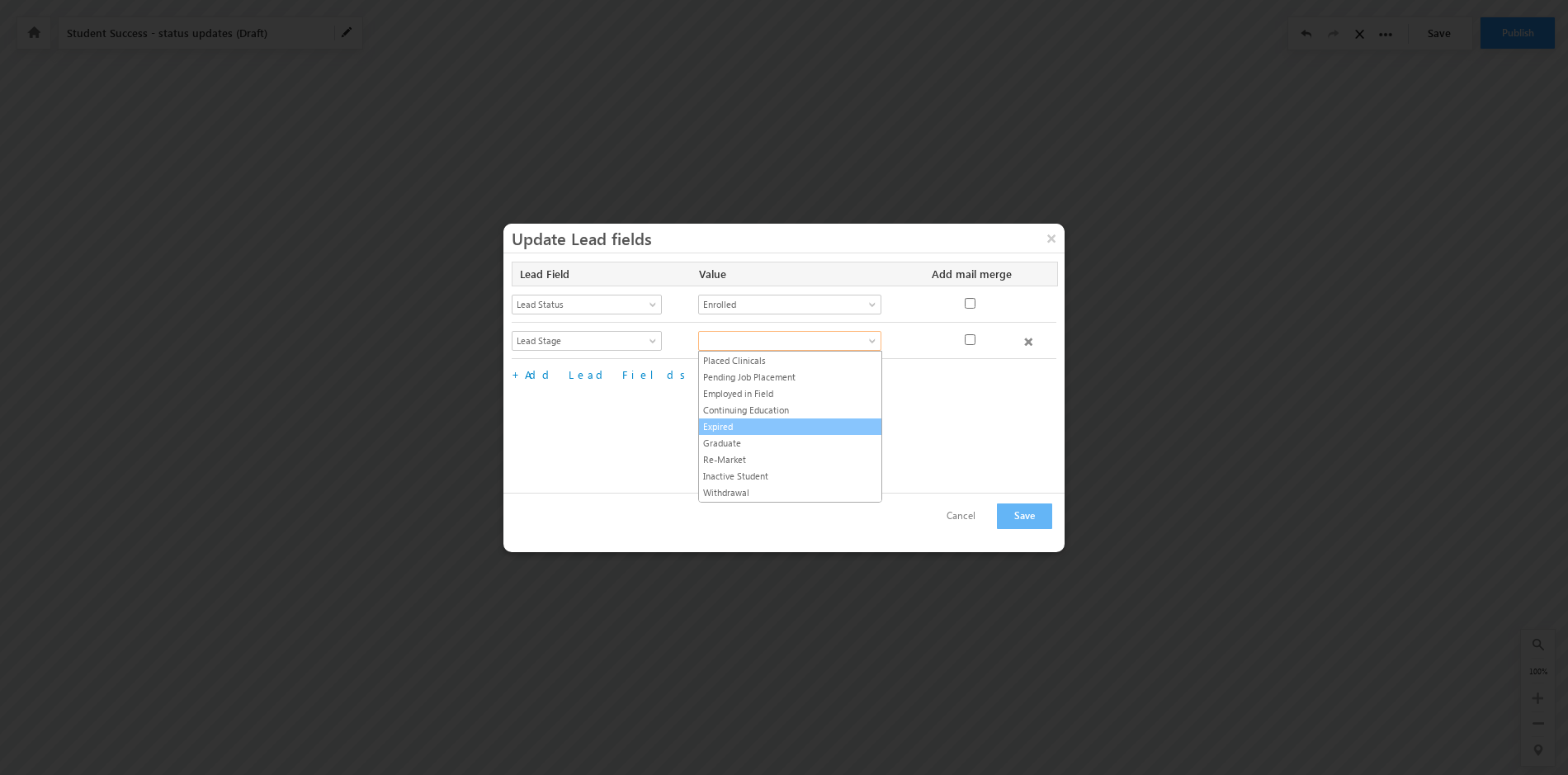
click at [764, 424] on link "Expired" at bounding box center [791, 427] width 182 height 15
click at [1030, 515] on button "Save" at bounding box center [1025, 517] width 56 height 26
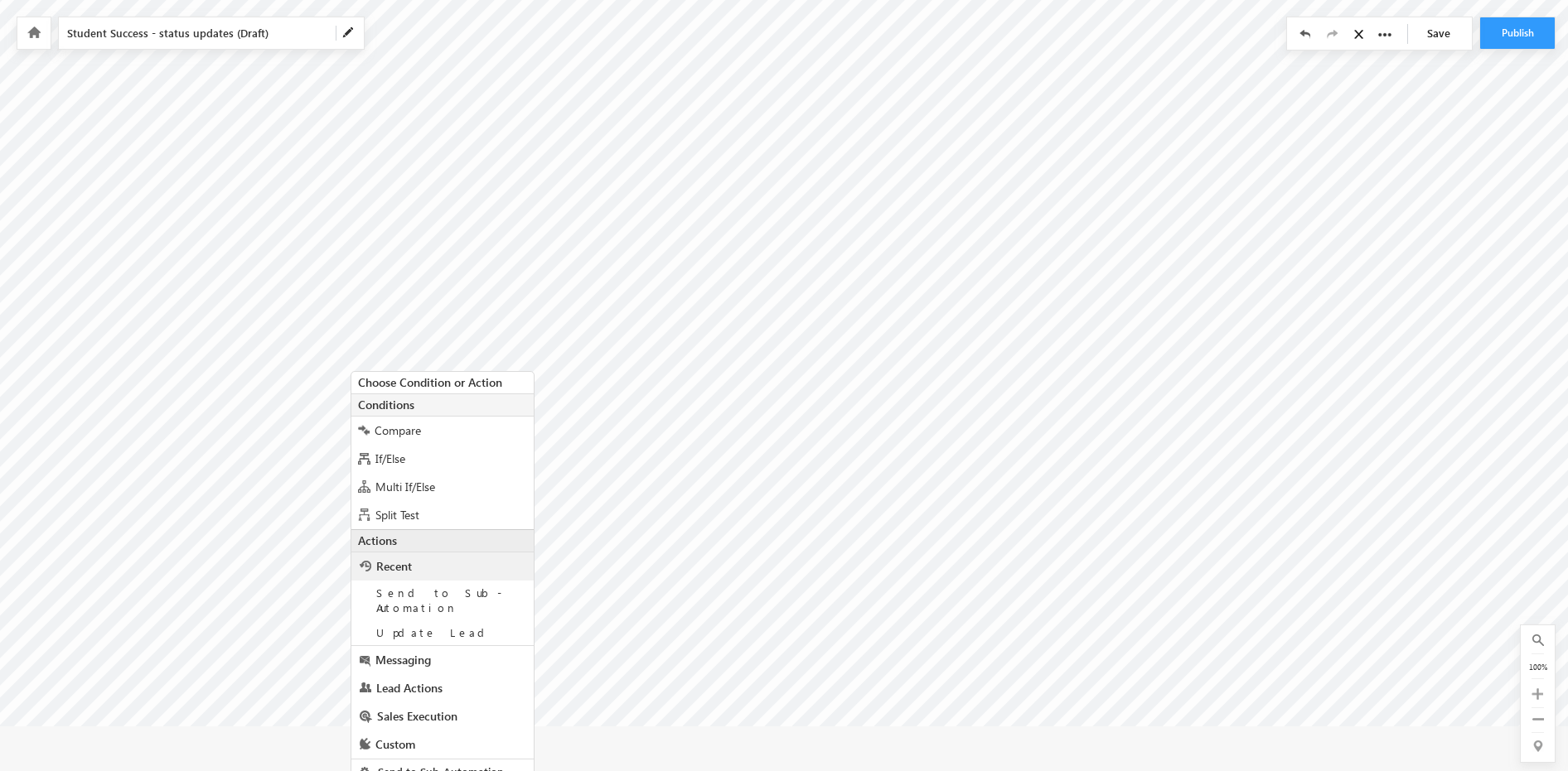
scroll to position [71, 0]
click at [400, 734] on span "Custom" at bounding box center [395, 741] width 40 height 16
click at [413, 763] on span "Send to Sub-Automation" at bounding box center [439, 769] width 131 height 14
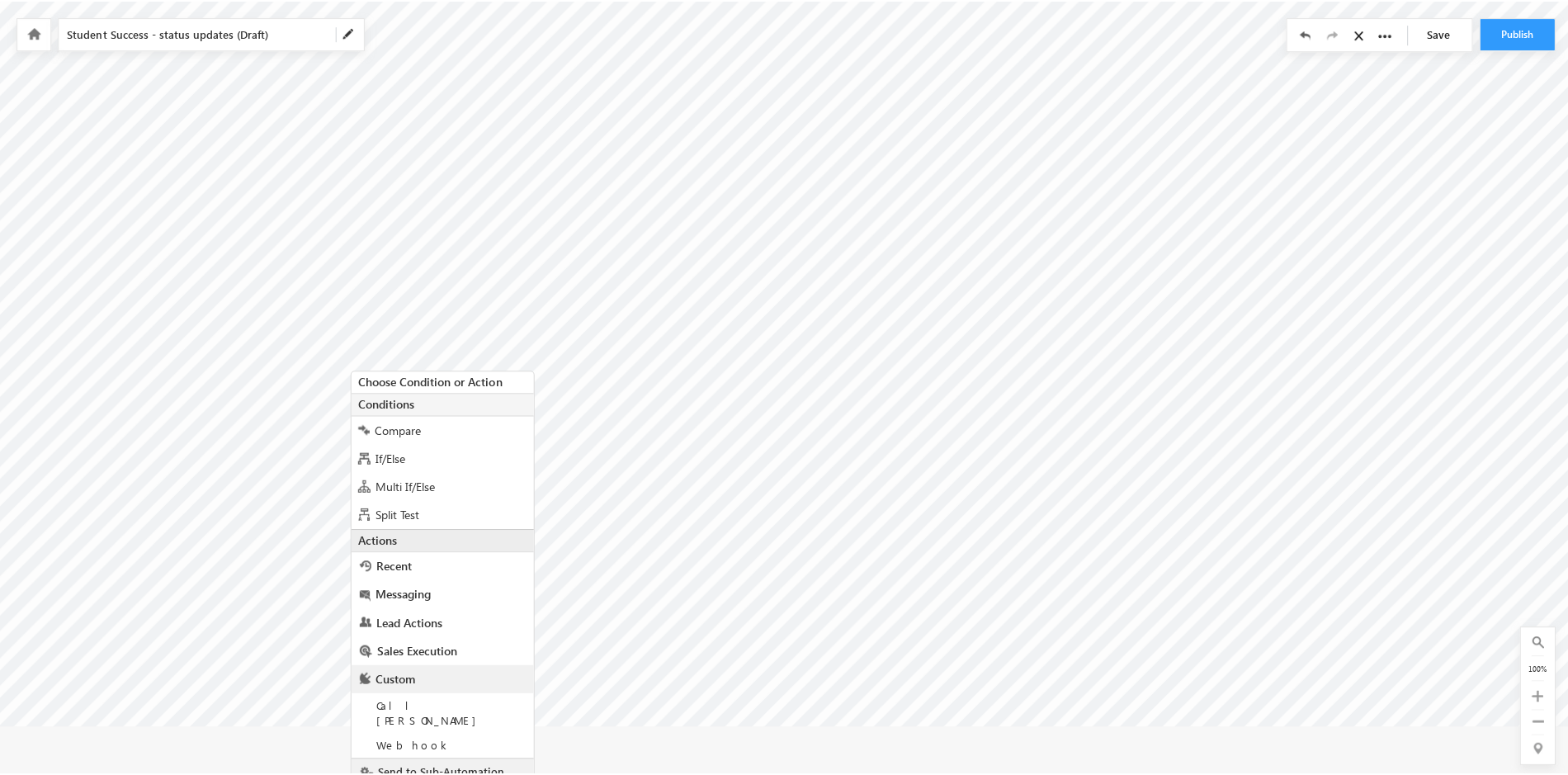
scroll to position [17, 0]
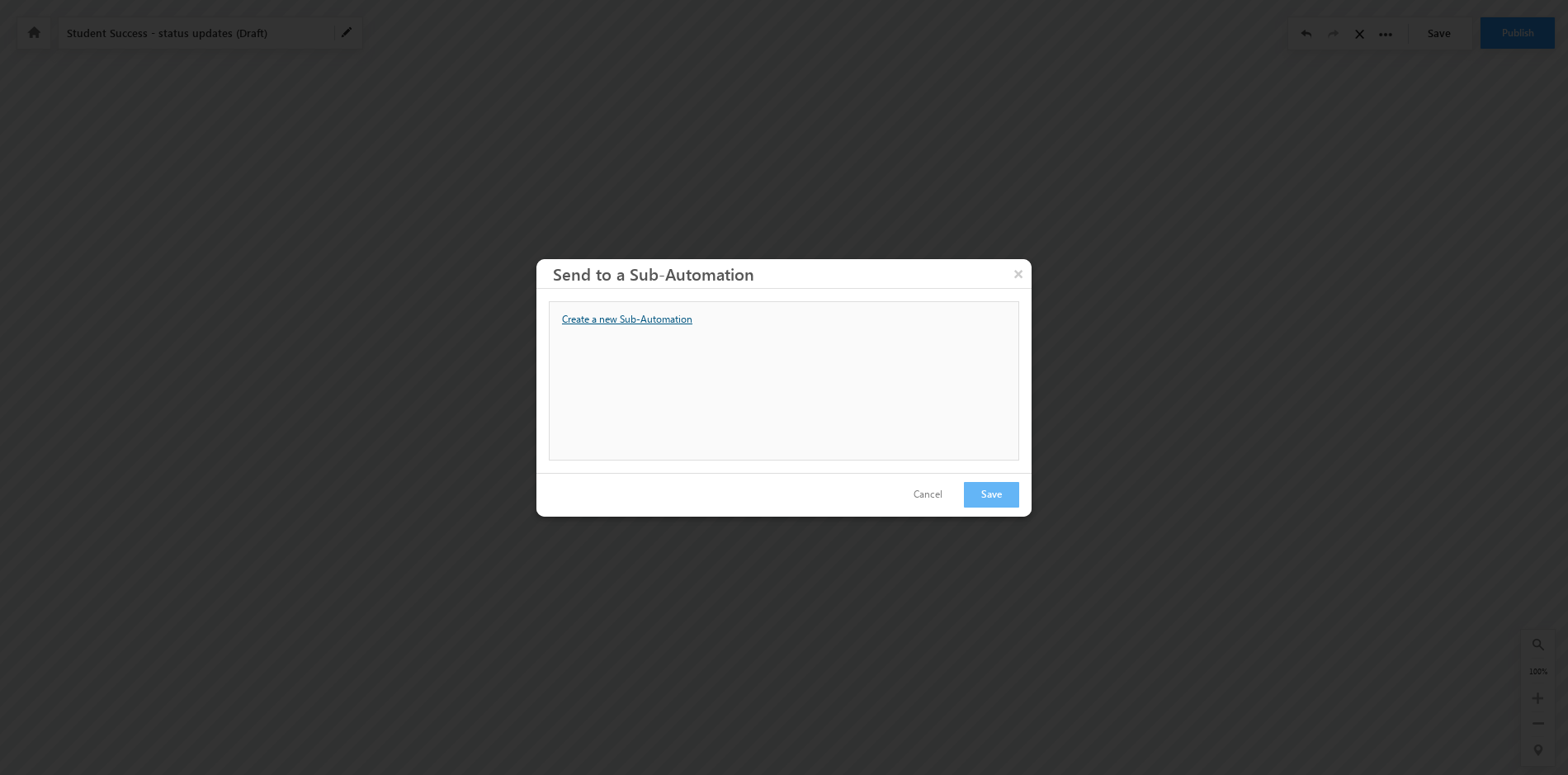
click at [656, 322] on label "Create a new Sub-Automation" at bounding box center [627, 320] width 130 height 15
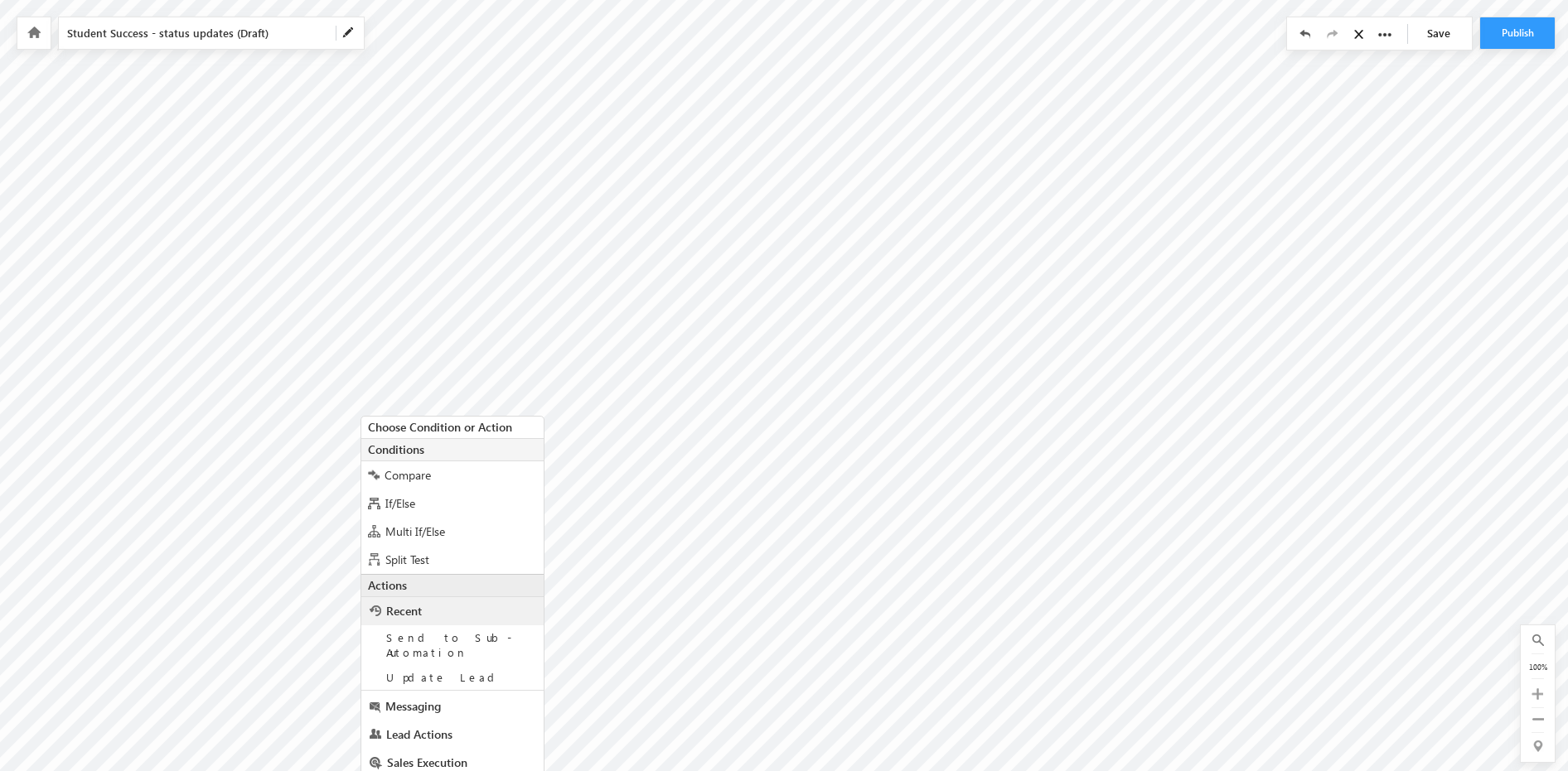
scroll to position [71, 0]
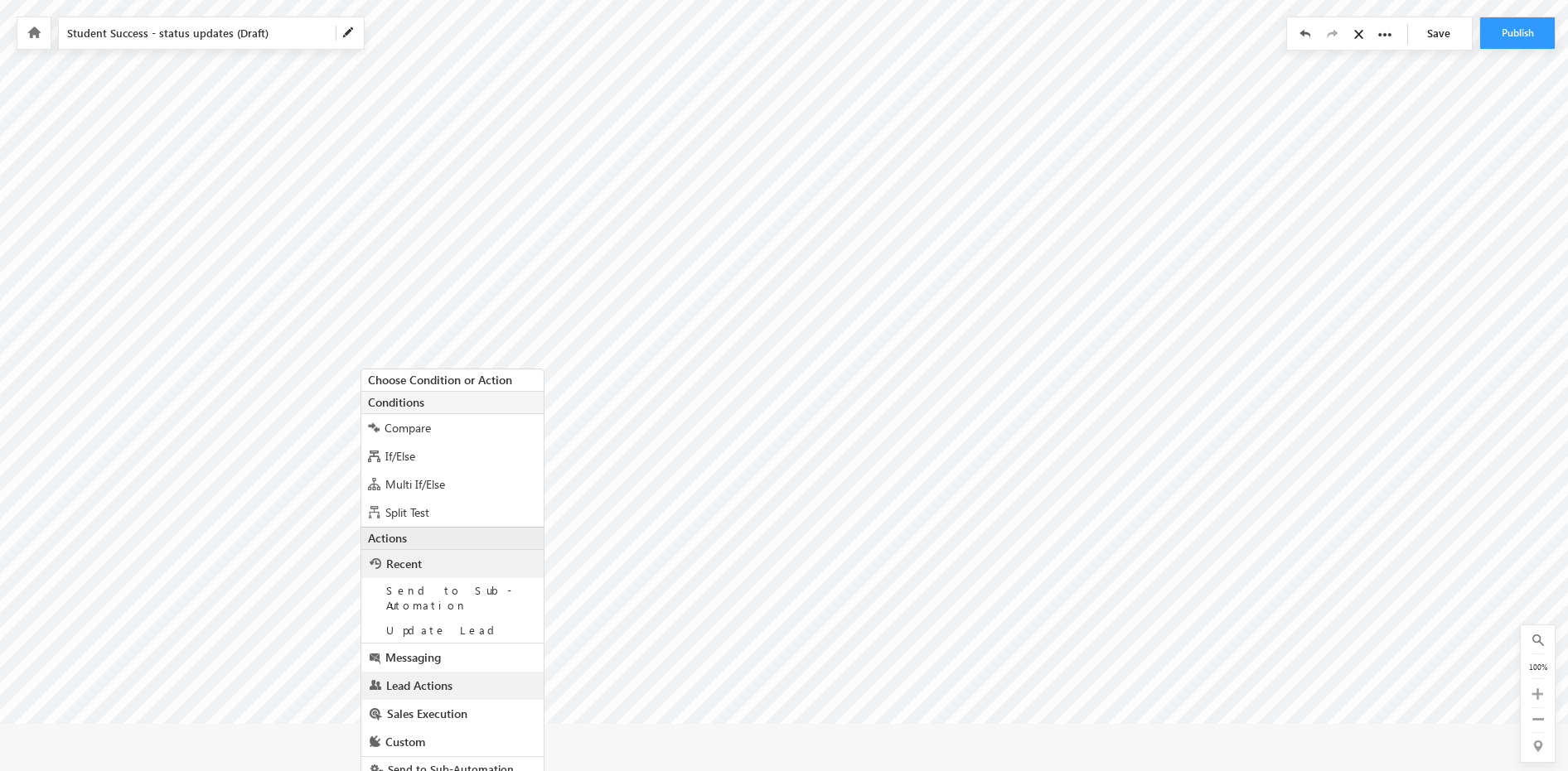
click at [425, 678] on span "Lead Actions" at bounding box center [419, 685] width 66 height 16
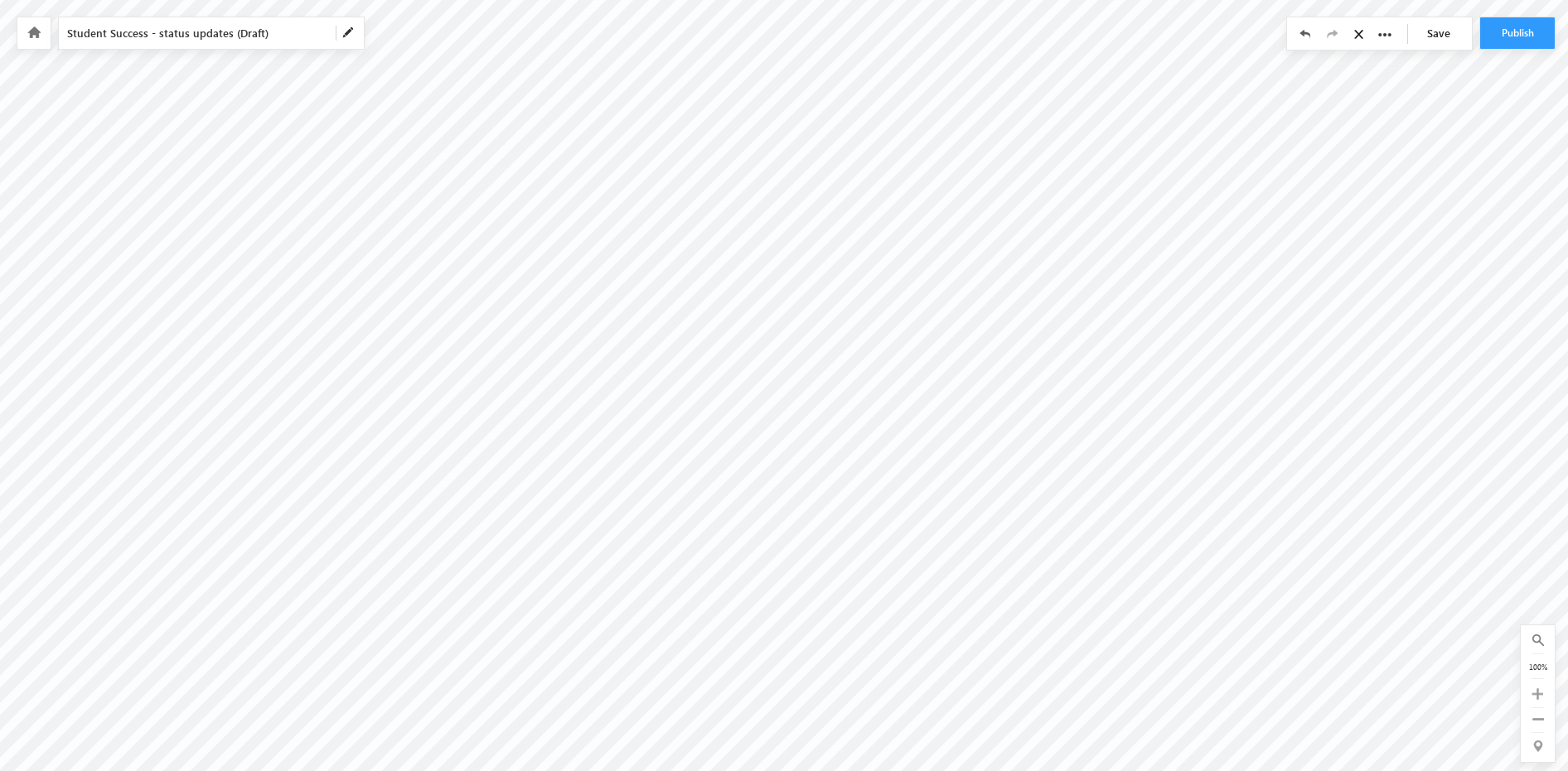
scroll to position [23, 0]
click at [1441, 39] on link "Save" at bounding box center [1443, 34] width 58 height 32
click at [25, 33] on div at bounding box center [35, 34] width 34 height 32
click at [32, 34] on icon at bounding box center [34, 32] width 13 height 11
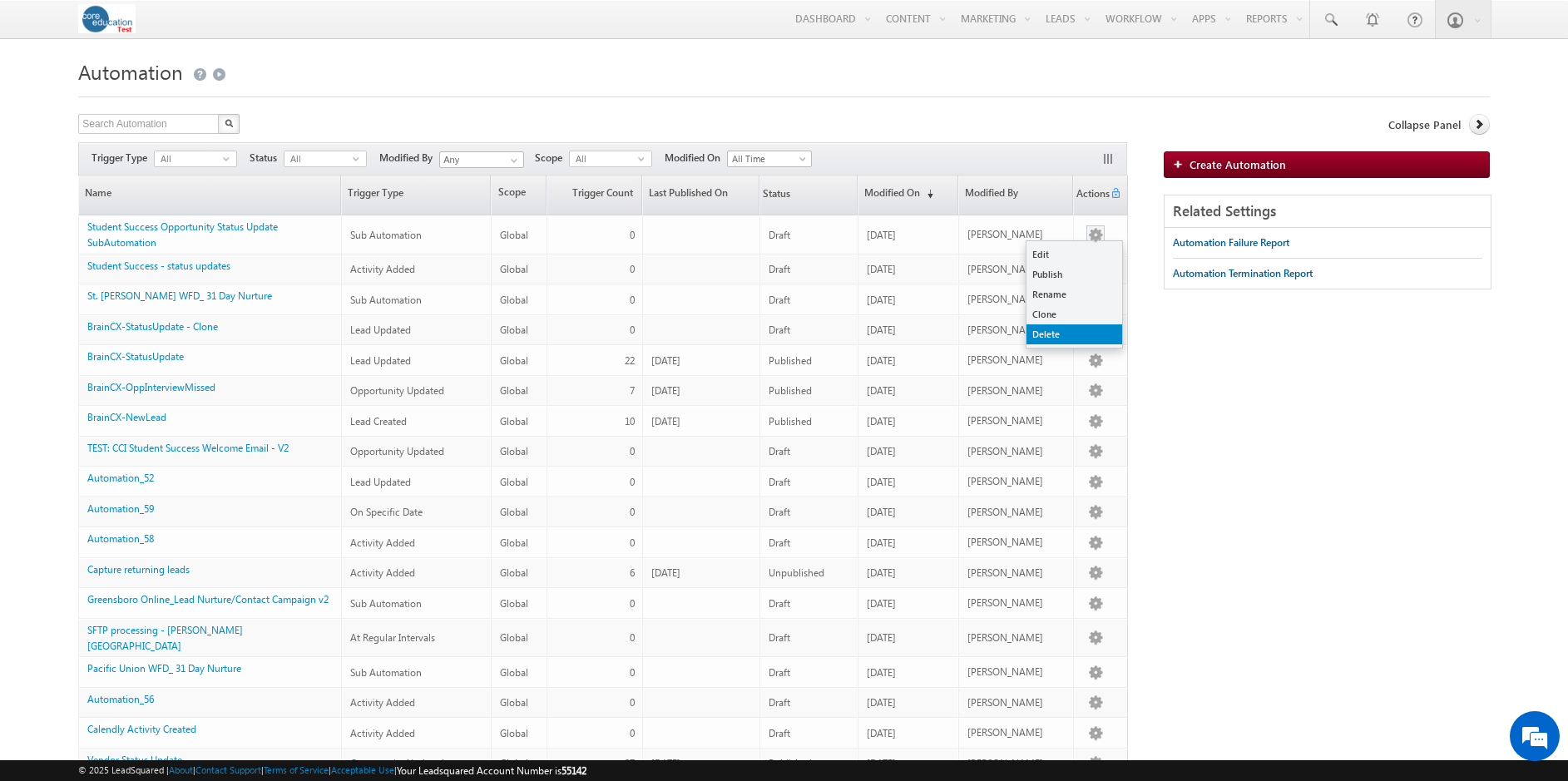
click at [1052, 333] on link "Delete" at bounding box center [1075, 334] width 95 height 20
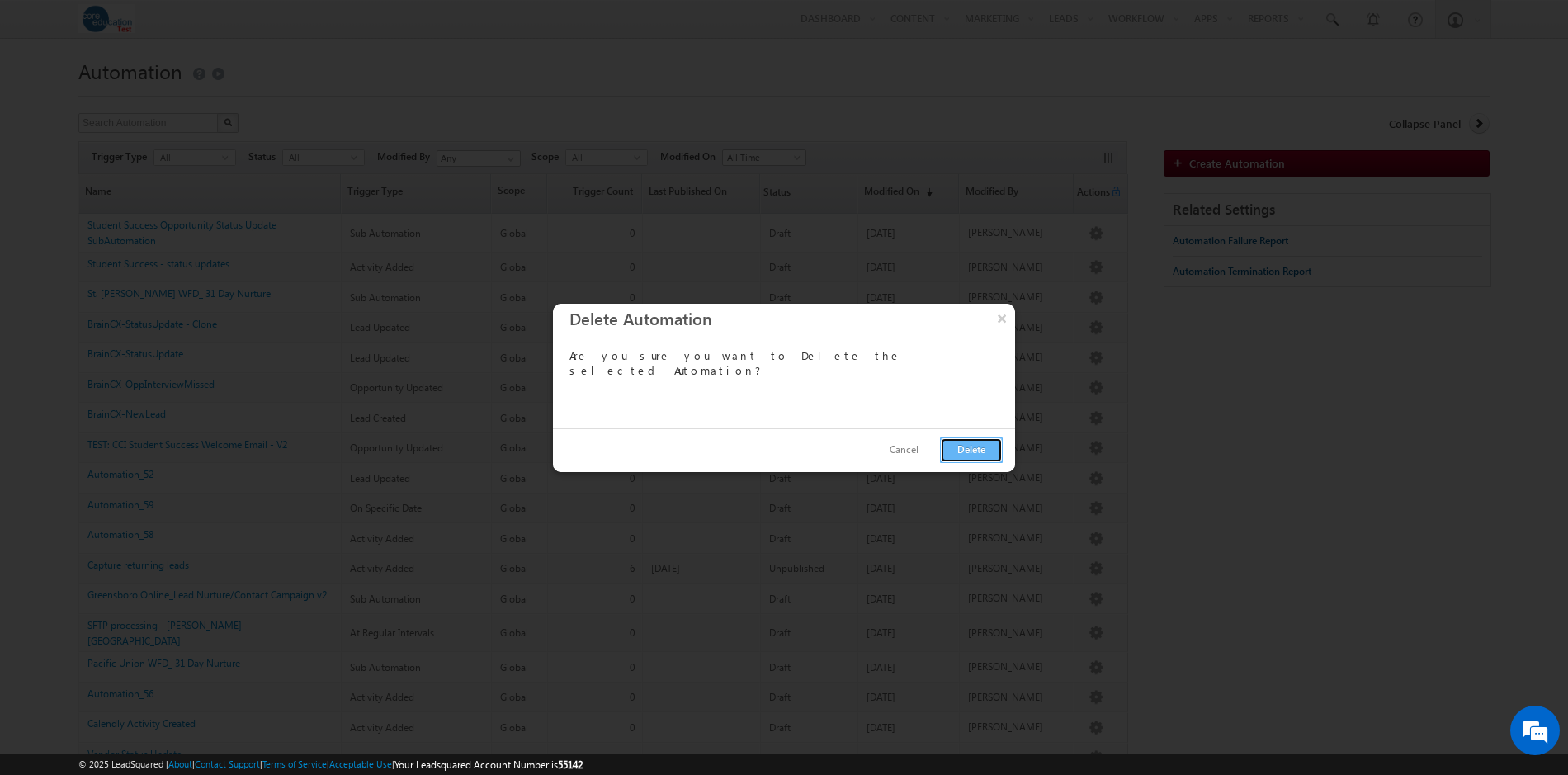
click at [967, 455] on button "Delete" at bounding box center [972, 451] width 63 height 26
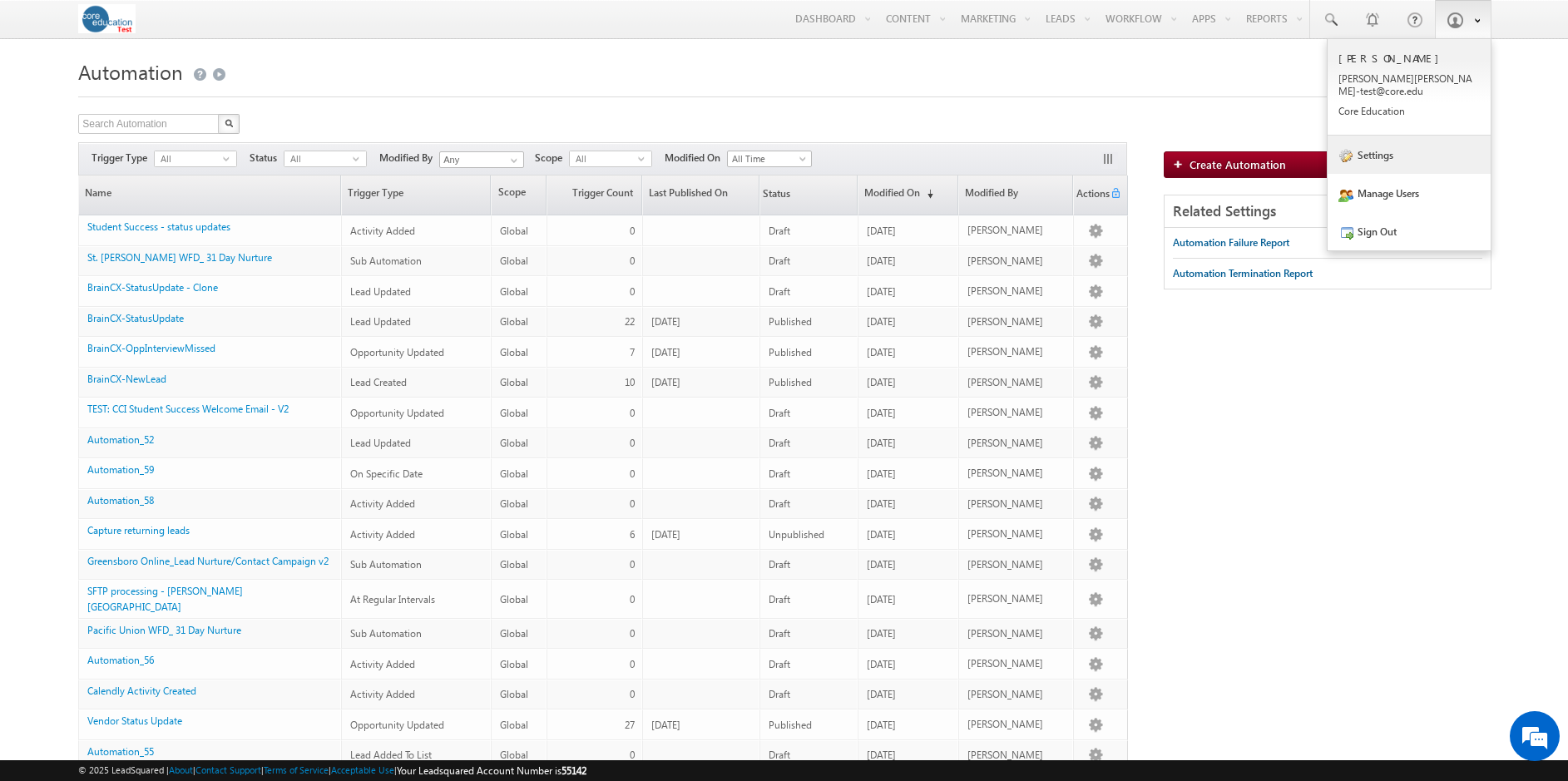
click at [1376, 141] on link "Settings" at bounding box center [1409, 155] width 163 height 38
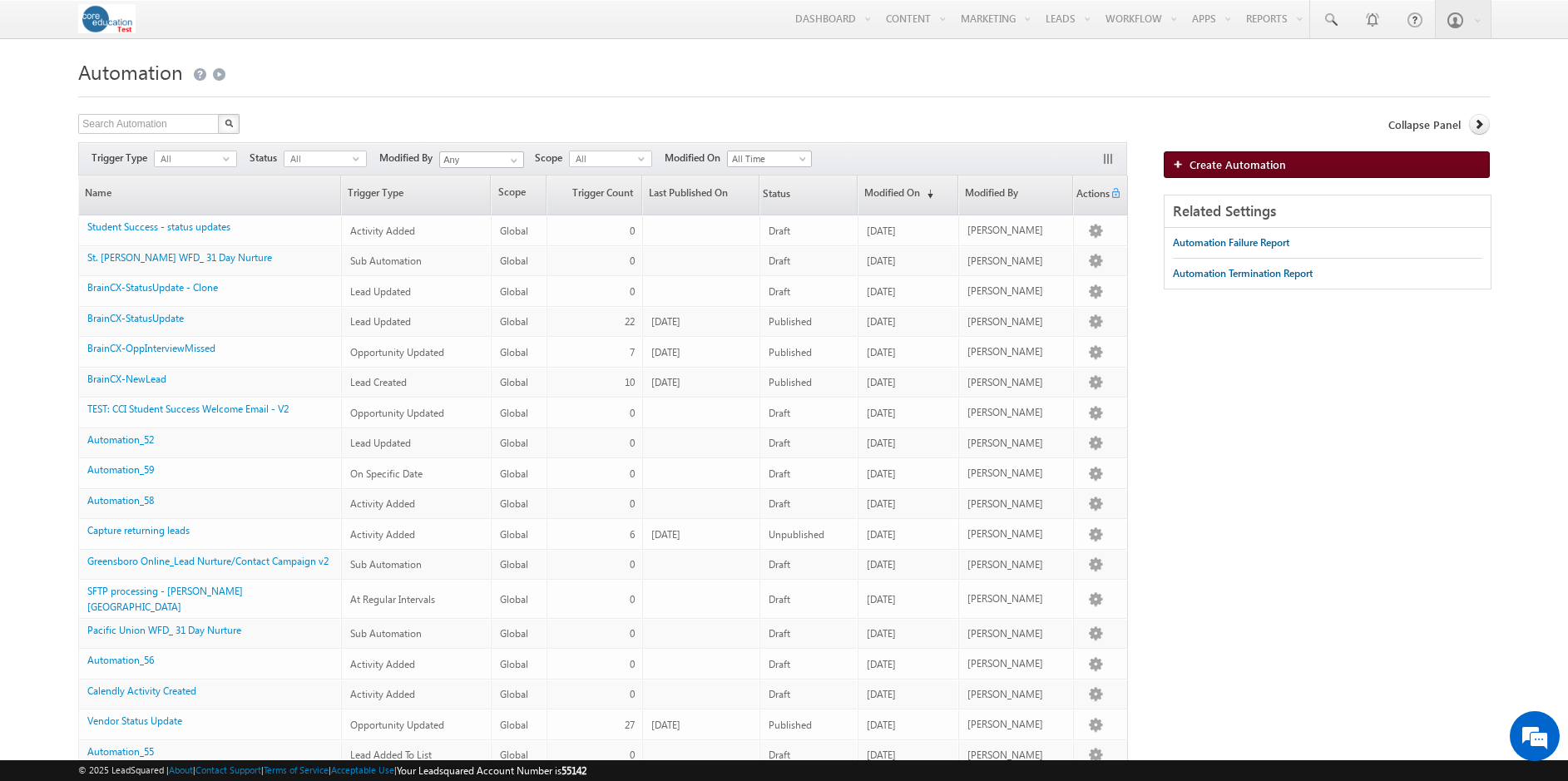
click at [1270, 168] on span "Create Automation" at bounding box center [1238, 164] width 96 height 14
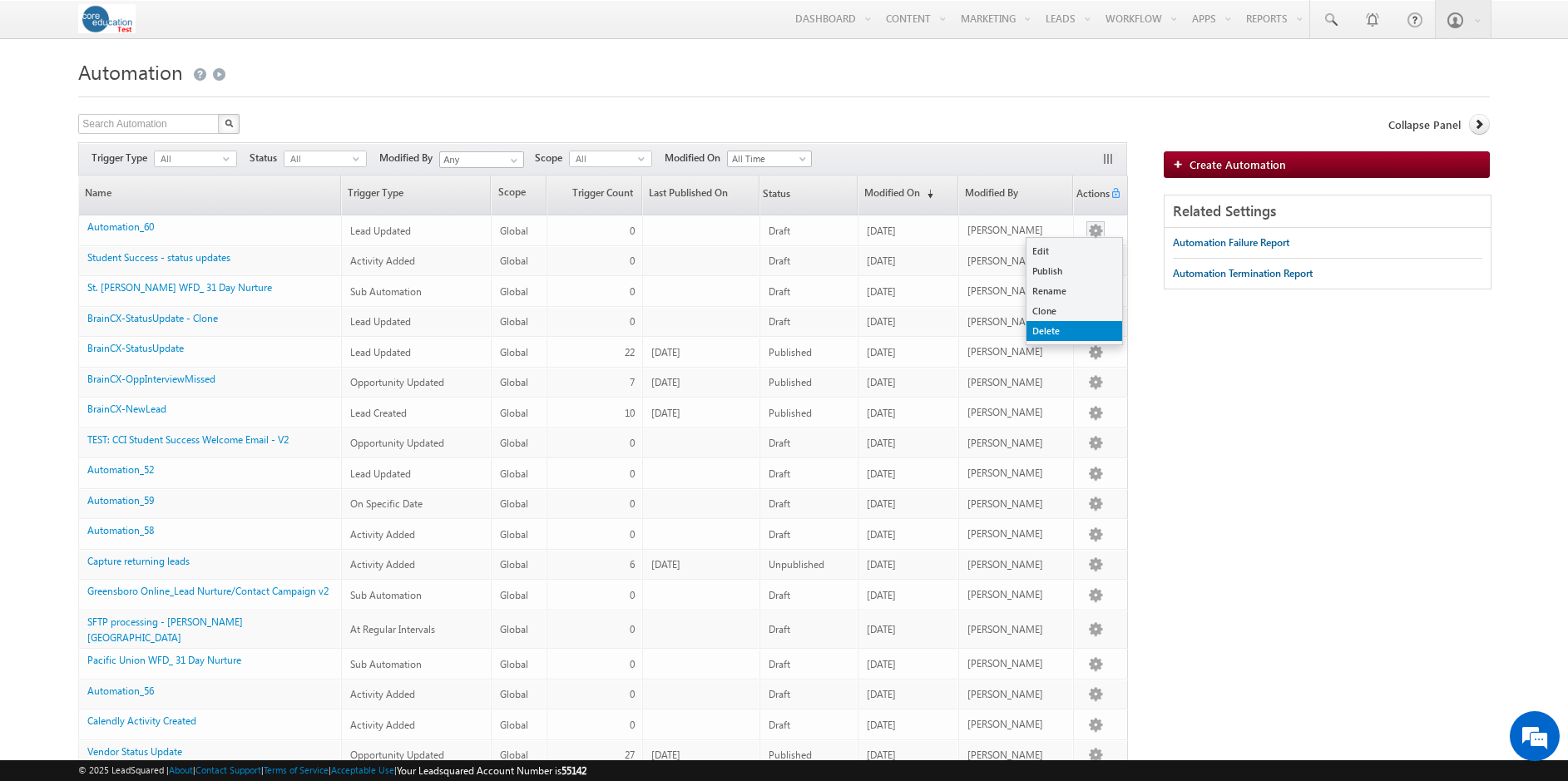
click at [1062, 325] on link "Delete" at bounding box center [1075, 331] width 95 height 20
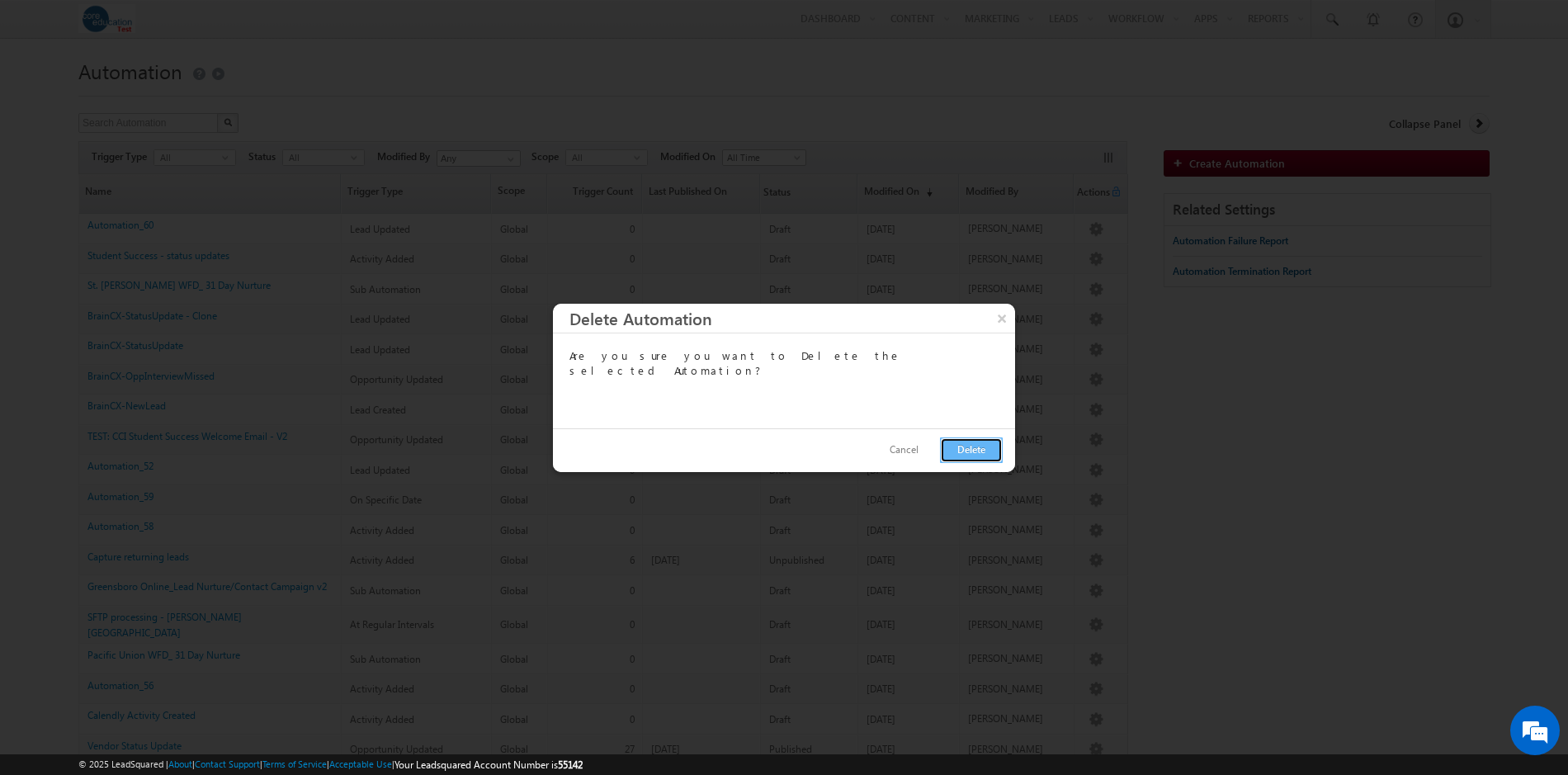
click at [976, 449] on button "Delete" at bounding box center [972, 451] width 63 height 26
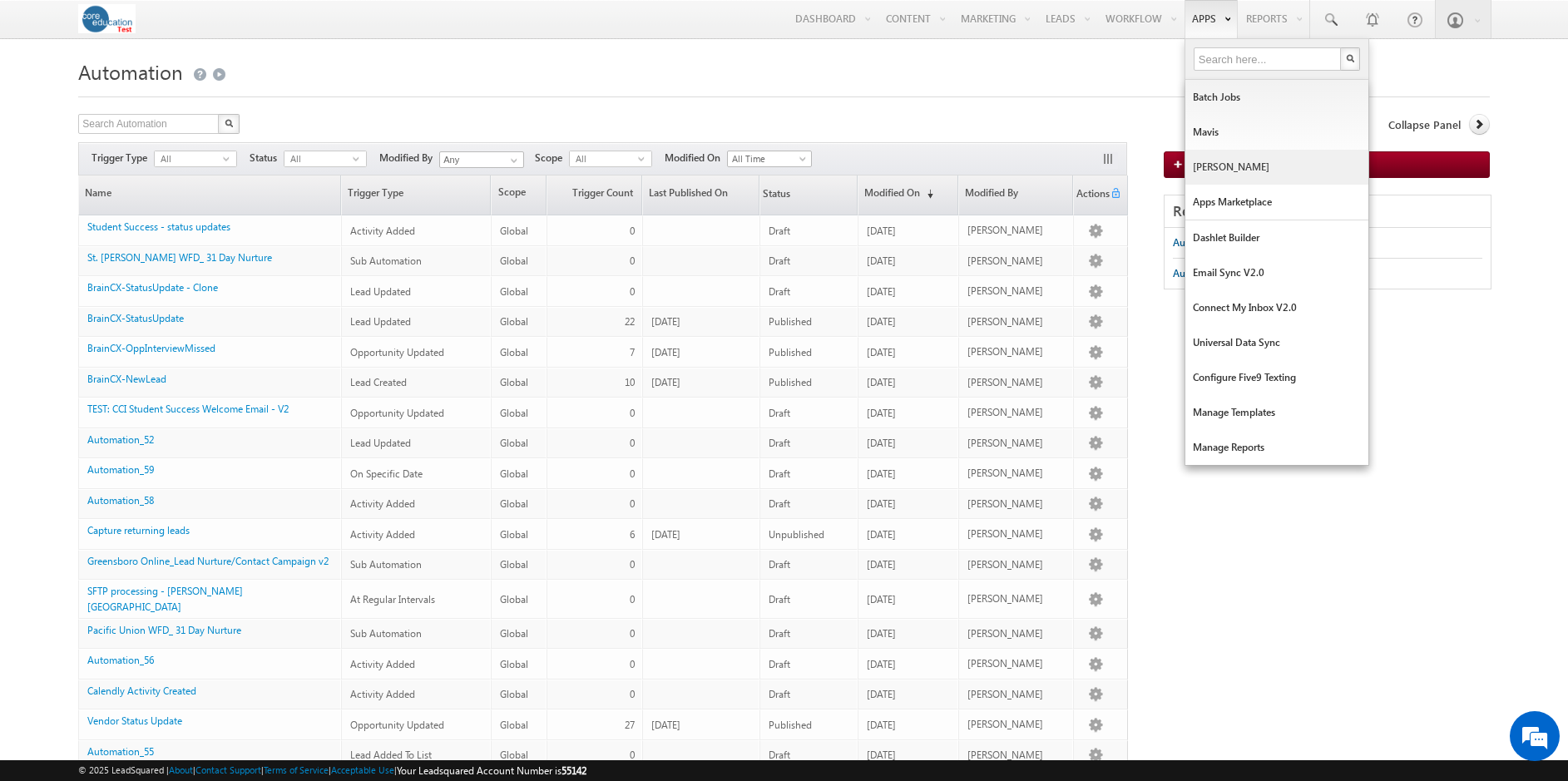
click at [1221, 165] on link "[PERSON_NAME]" at bounding box center [1276, 167] width 183 height 35
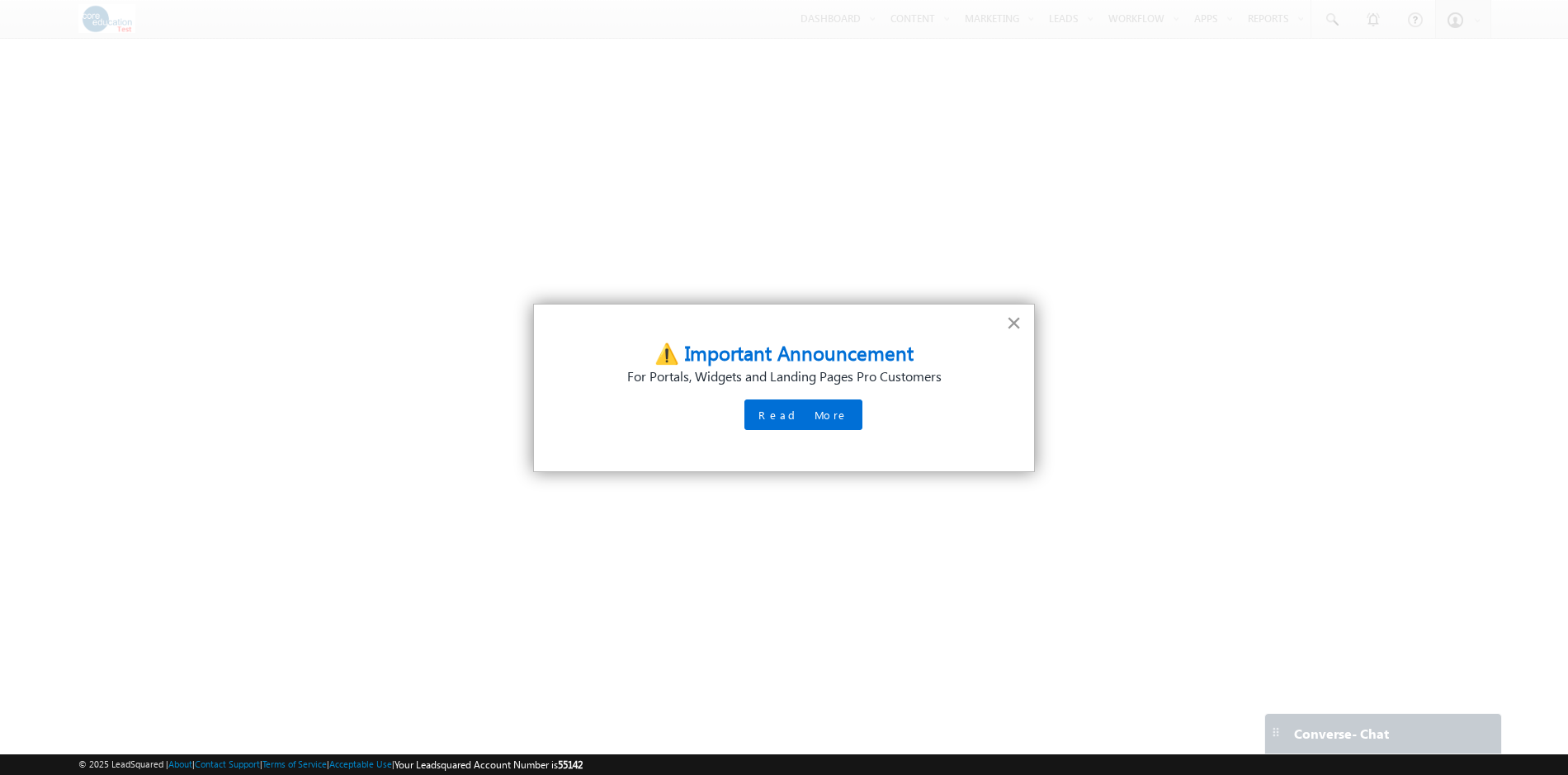
click at [1015, 322] on button "×" at bounding box center [1013, 322] width 16 height 26
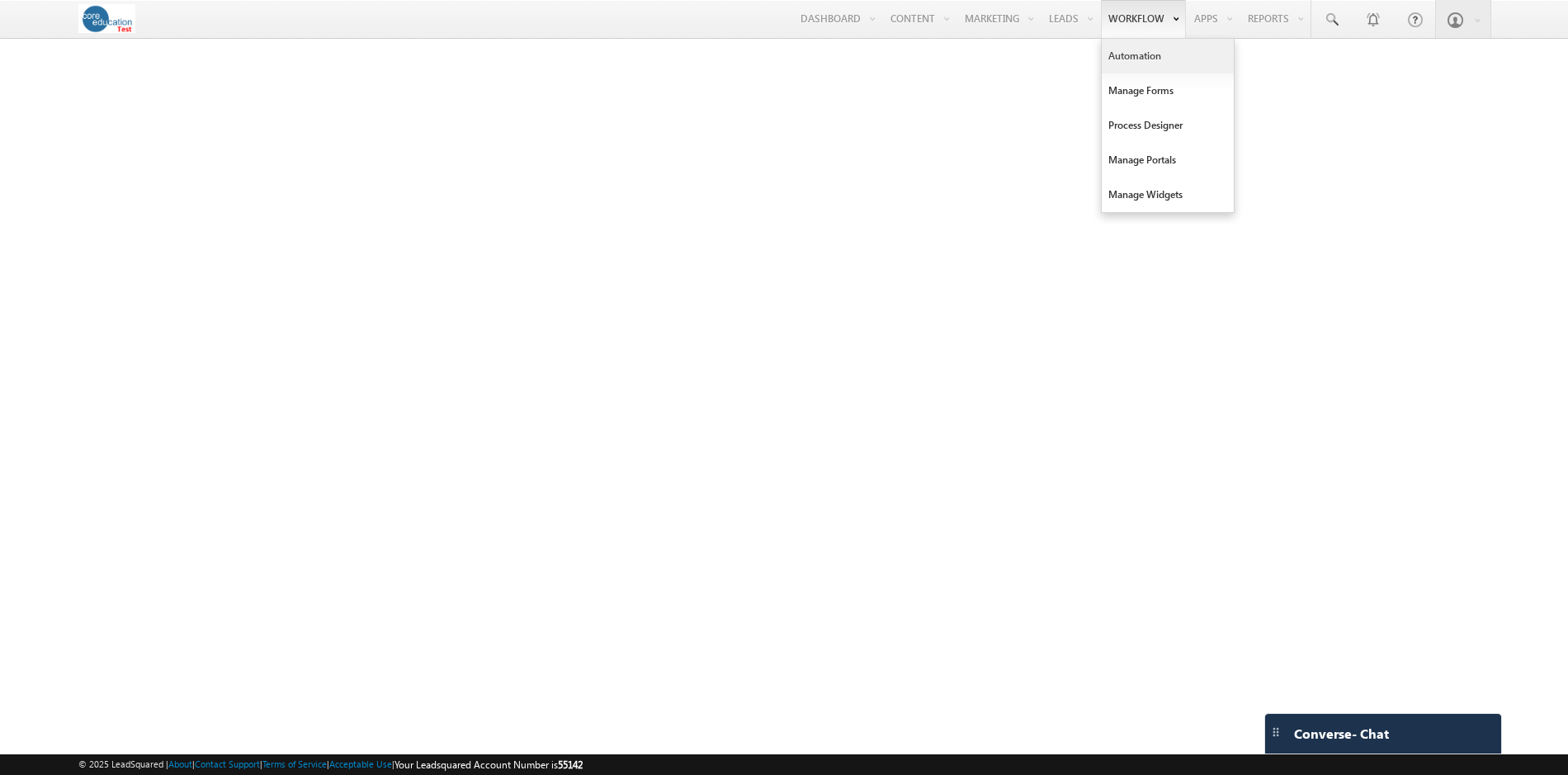
click at [1143, 60] on link "Automation" at bounding box center [1168, 56] width 132 height 34
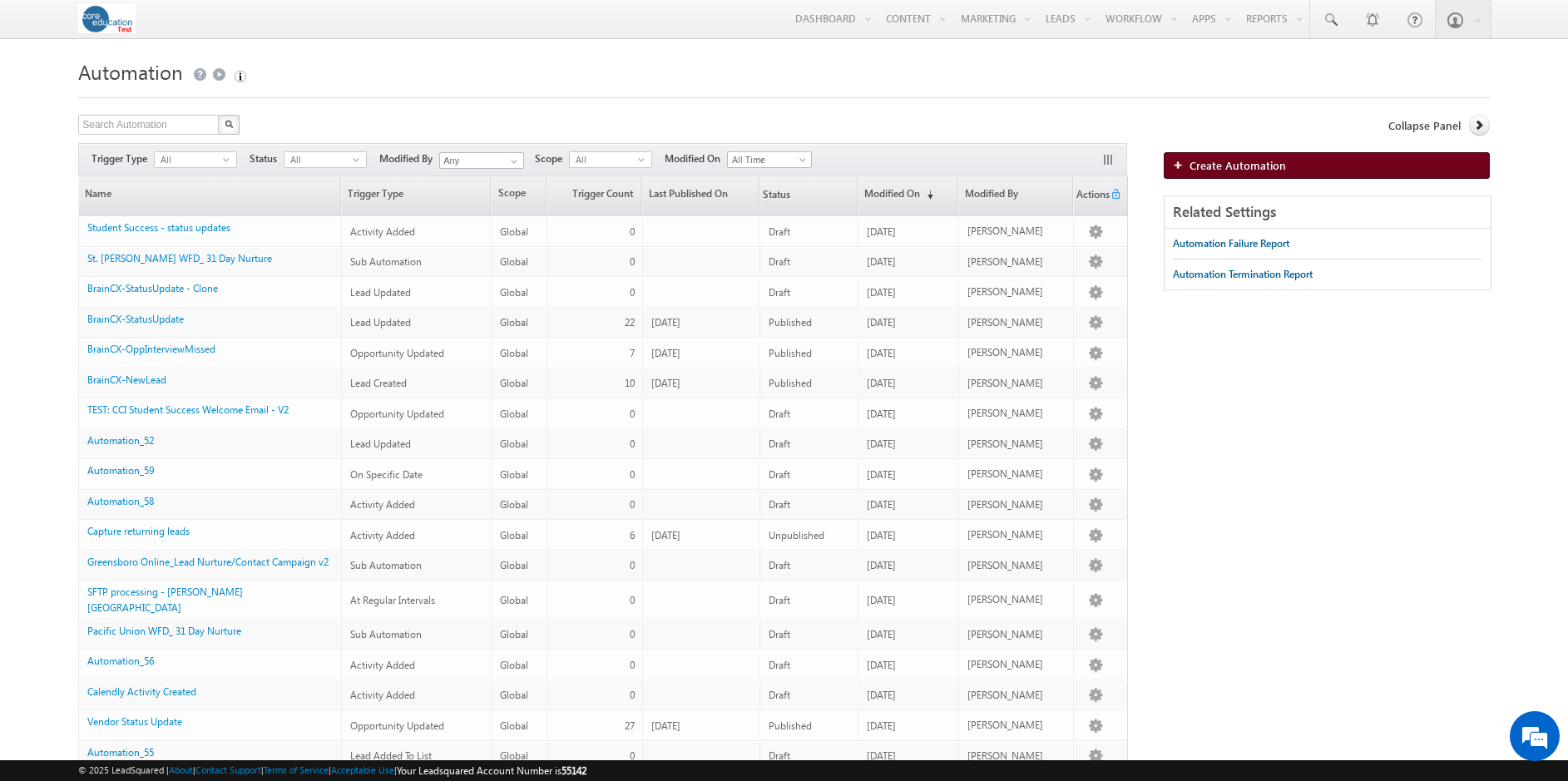
click at [1195, 168] on span "Create Automation" at bounding box center [1238, 165] width 96 height 14
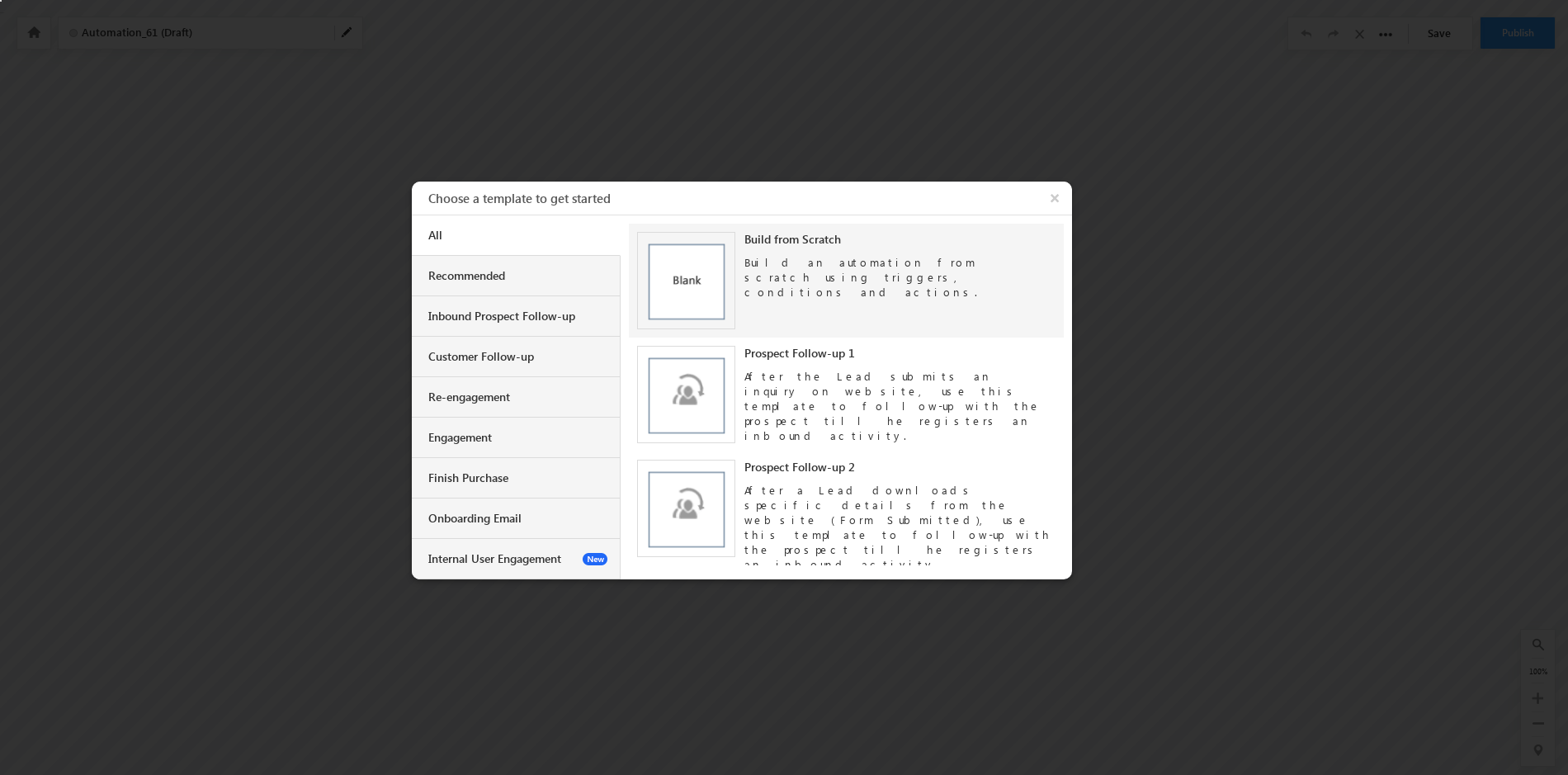
click at [699, 270] on img at bounding box center [686, 282] width 98 height 99
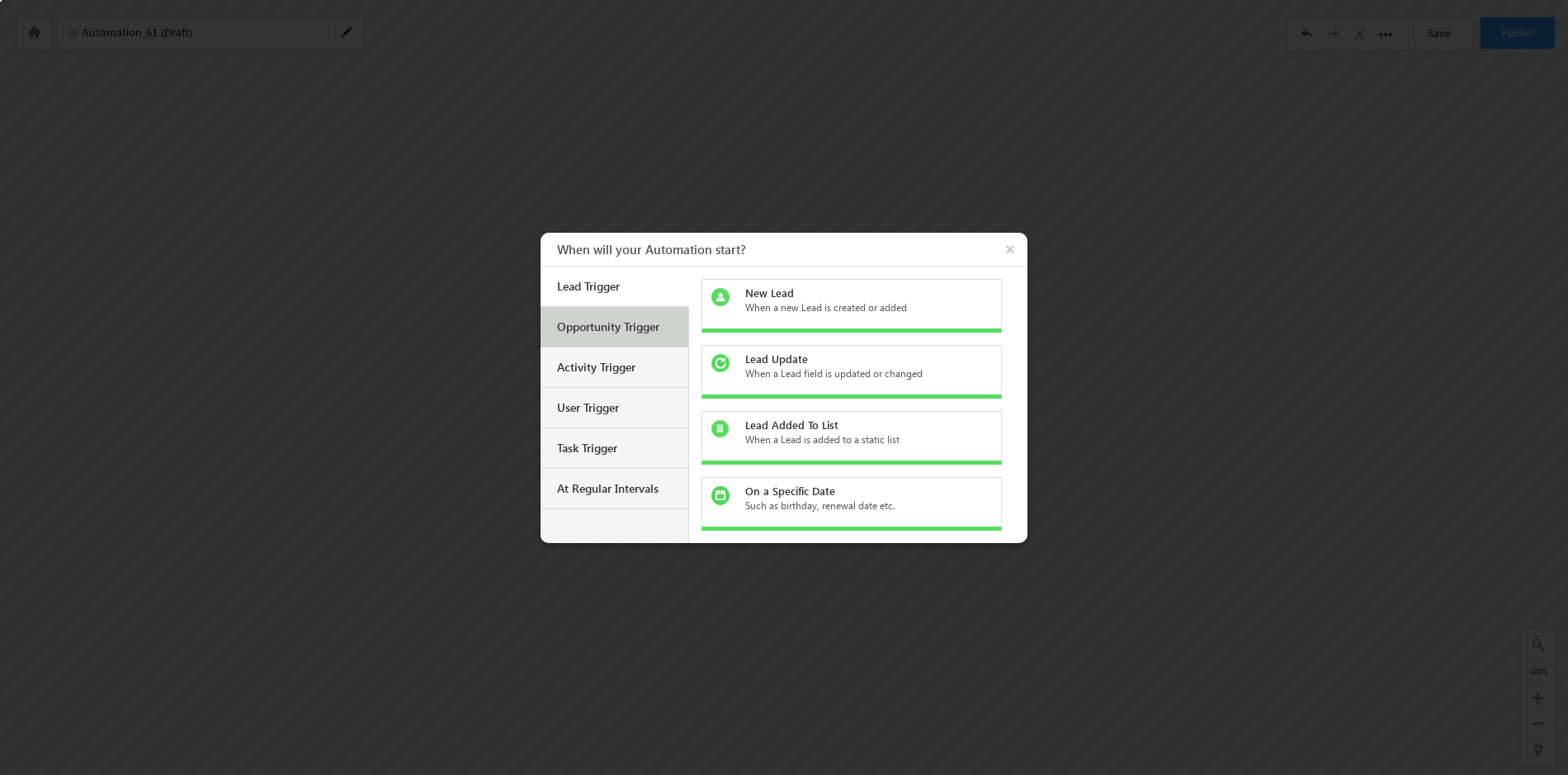
click at [628, 328] on div "Opportunity Trigger" at bounding box center [617, 327] width 119 height 15
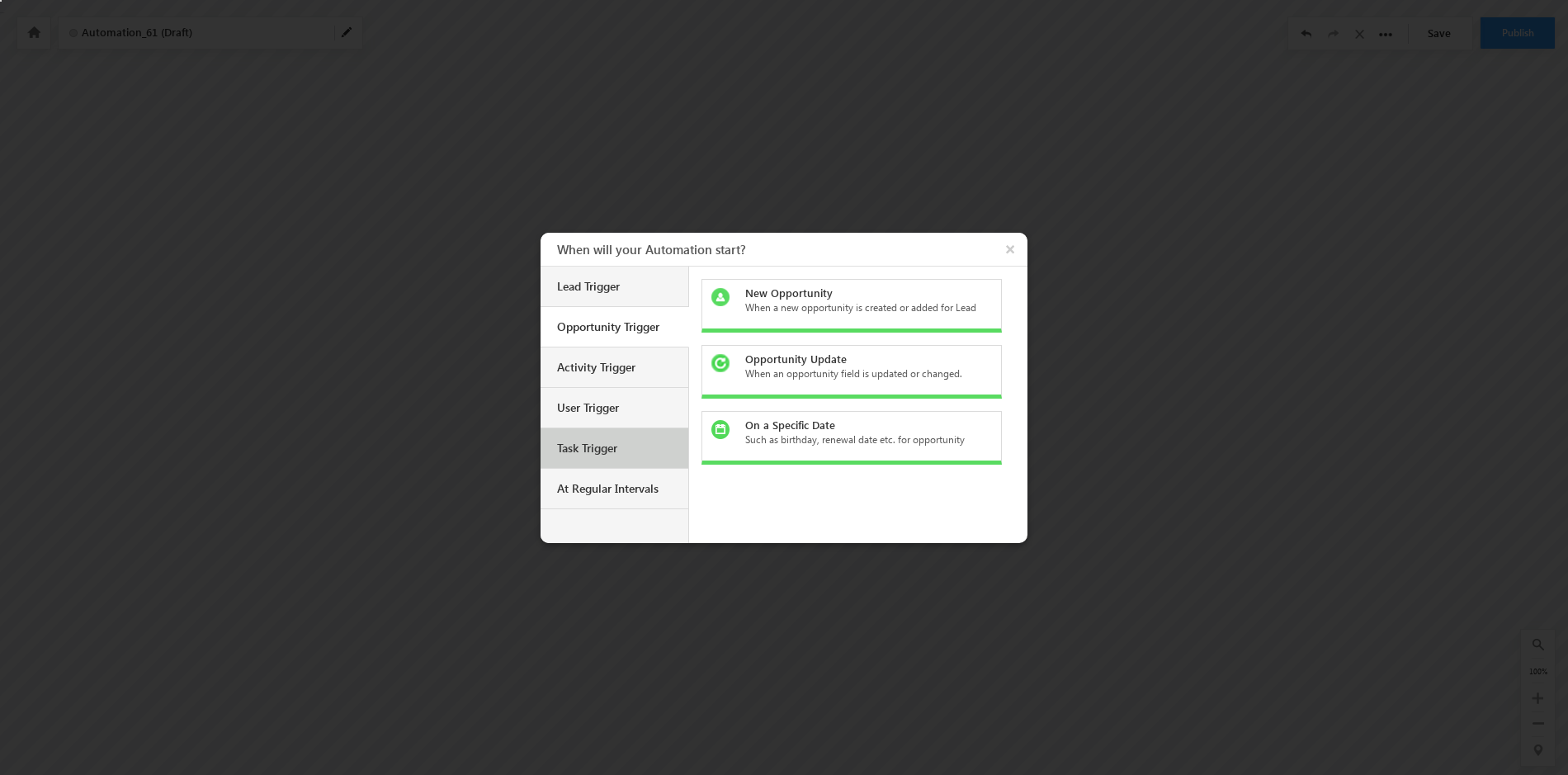
click at [621, 448] on div "Task Trigger" at bounding box center [617, 449] width 119 height 15
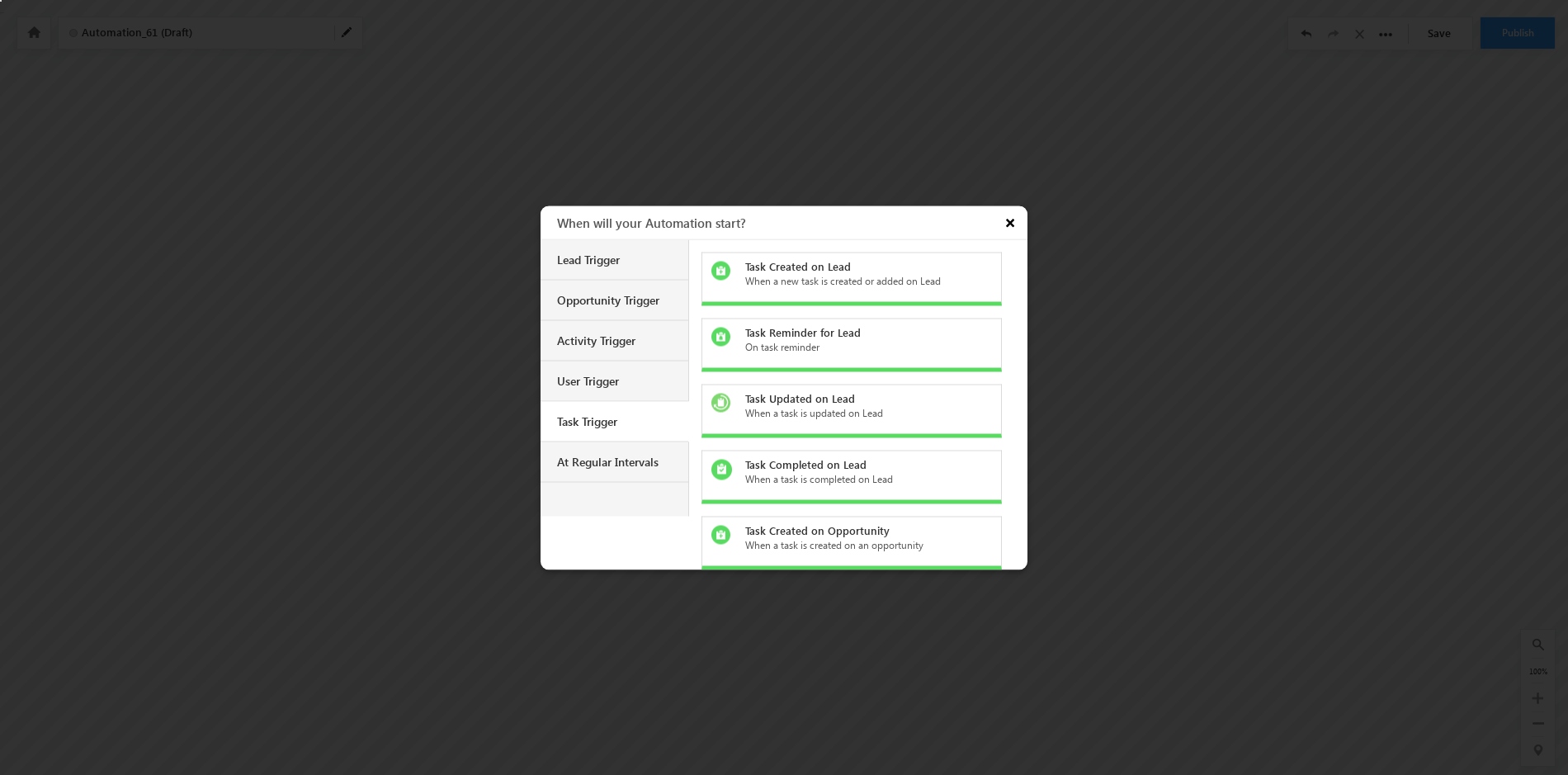
click at [1012, 221] on button "×" at bounding box center [1012, 222] width 31 height 33
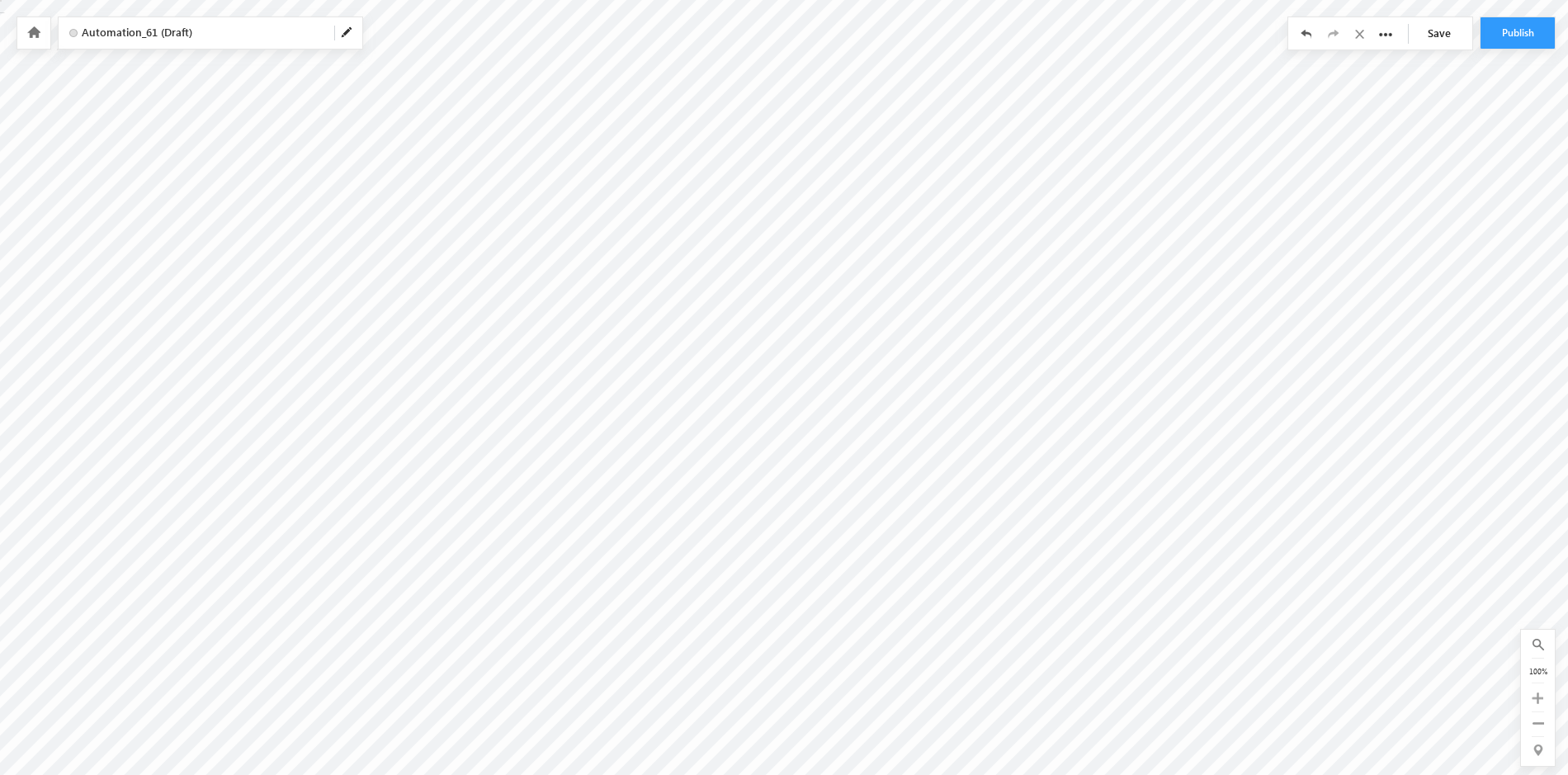
click at [36, 30] on icon at bounding box center [33, 32] width 13 height 11
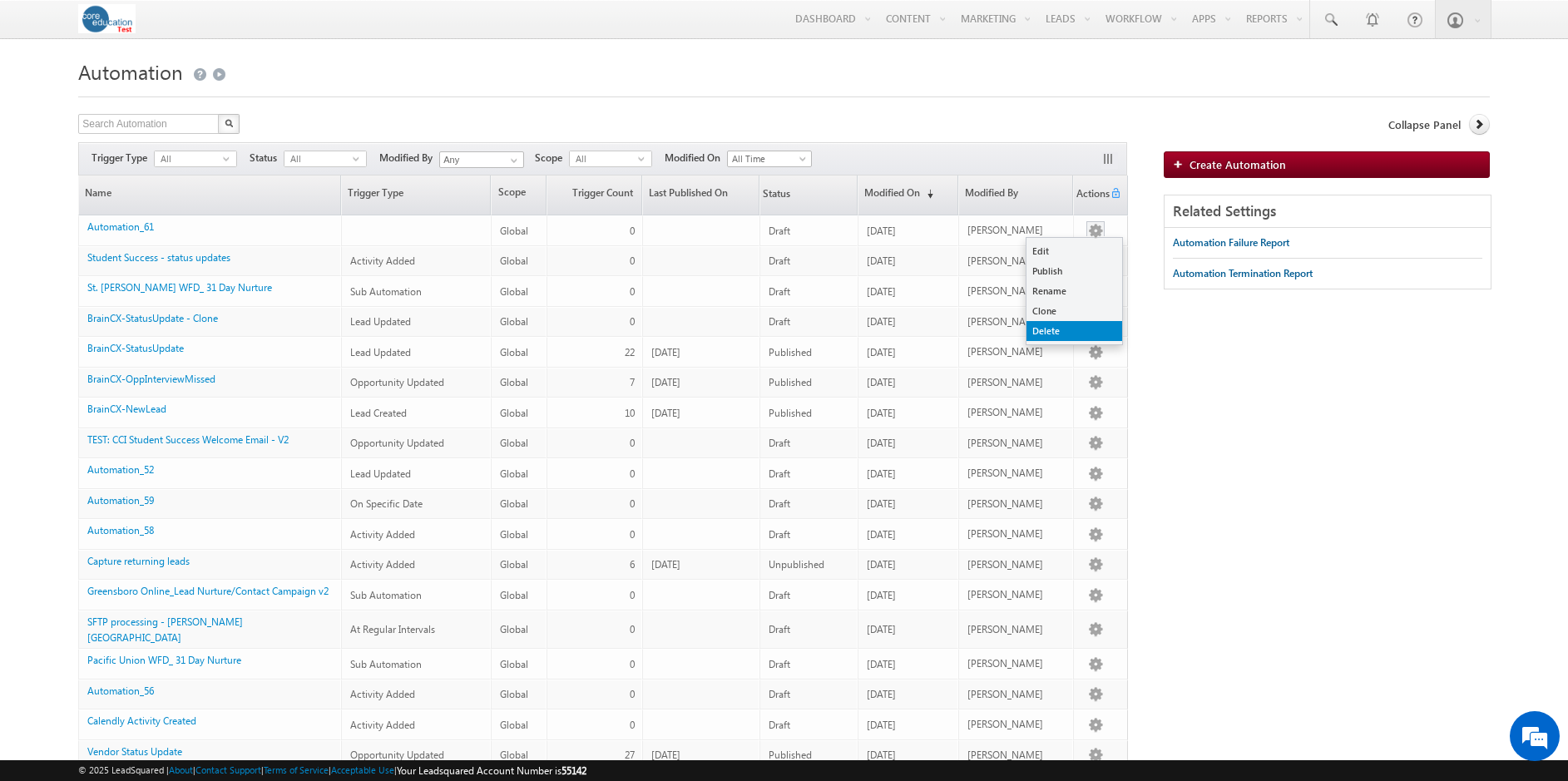
click at [1084, 328] on link "Delete" at bounding box center [1075, 331] width 95 height 20
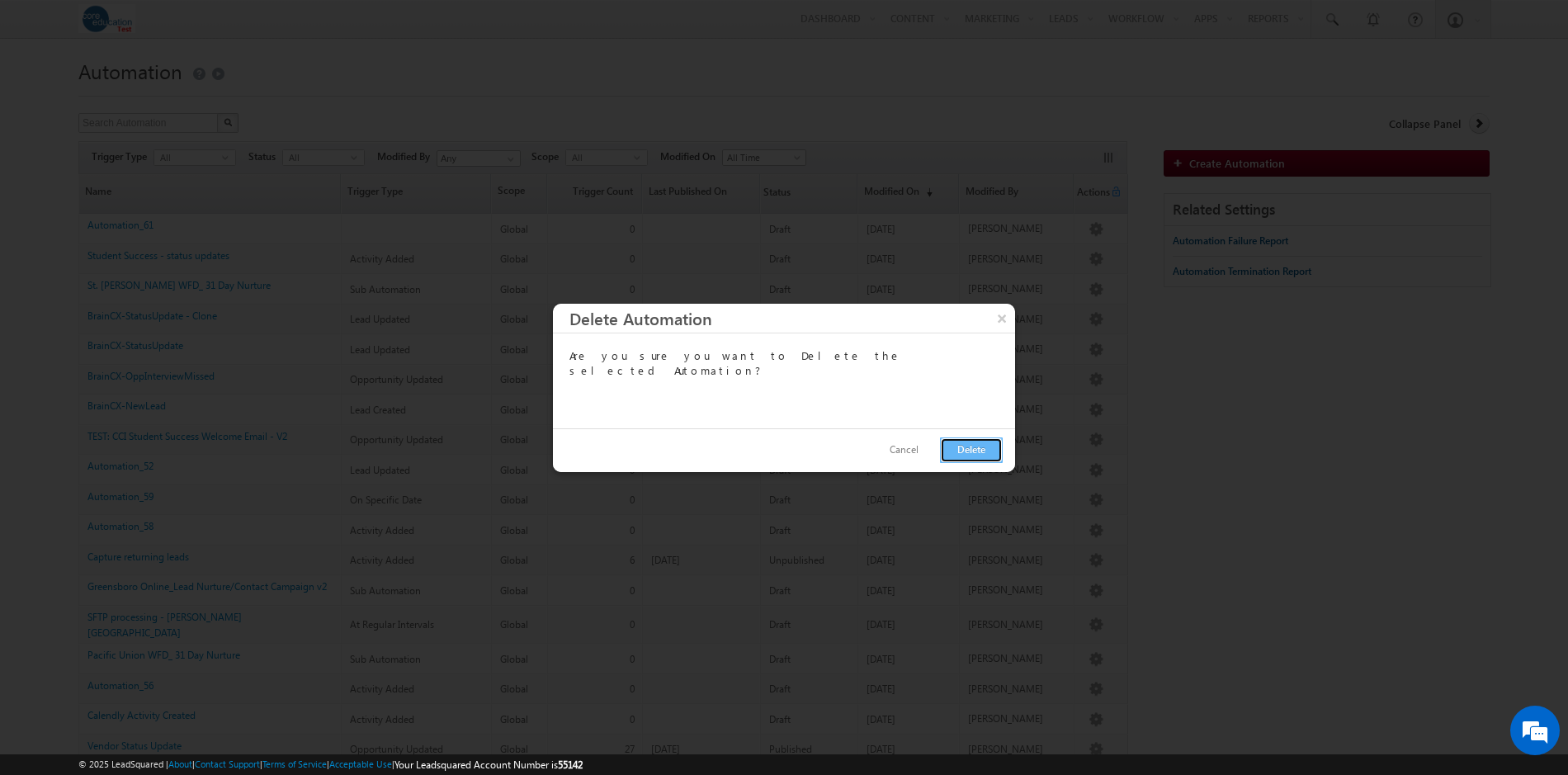
click at [969, 456] on button "Delete" at bounding box center [972, 451] width 63 height 26
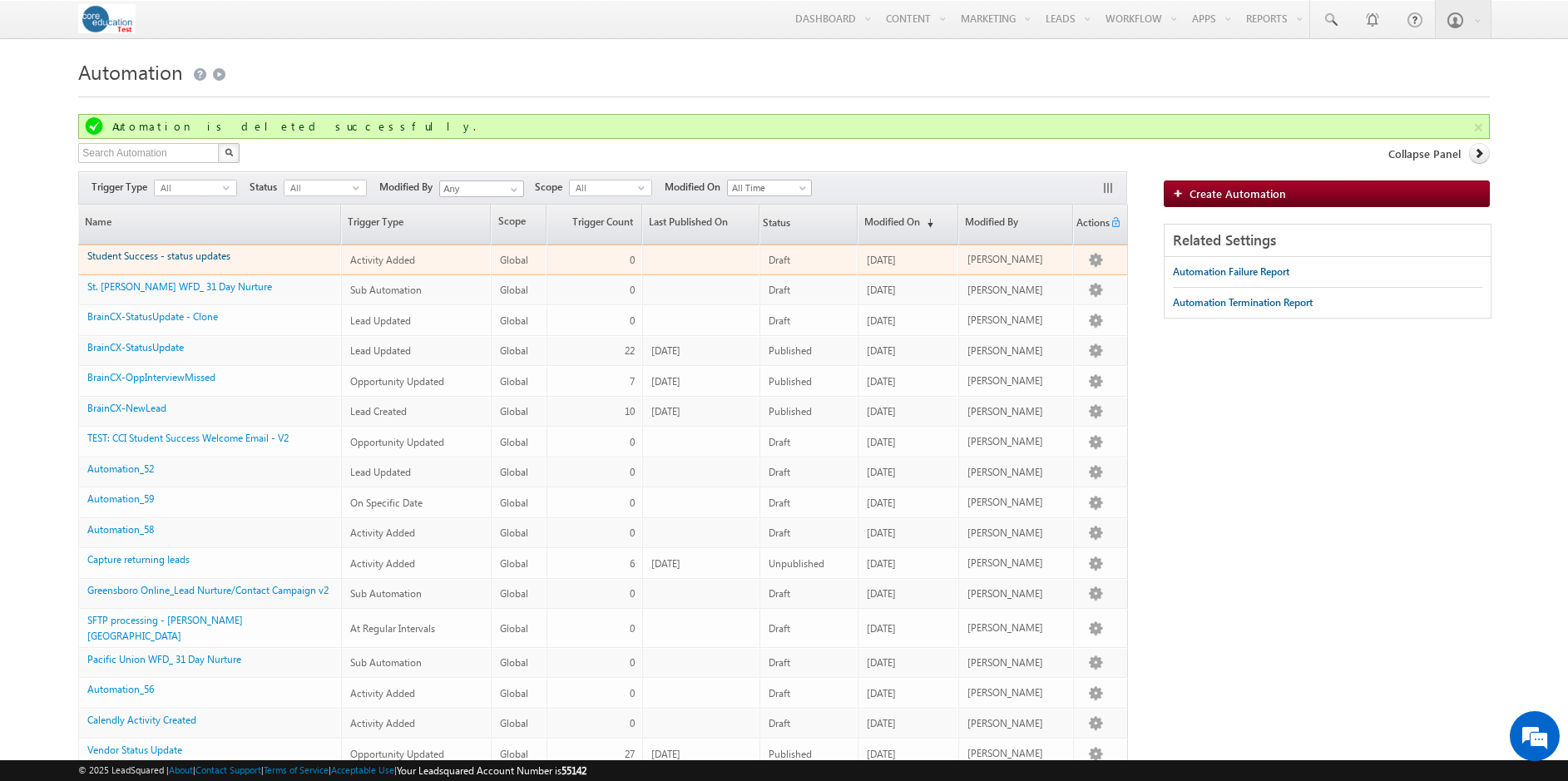
click at [217, 259] on link "Student Success - status updates" at bounding box center [158, 256] width 143 height 12
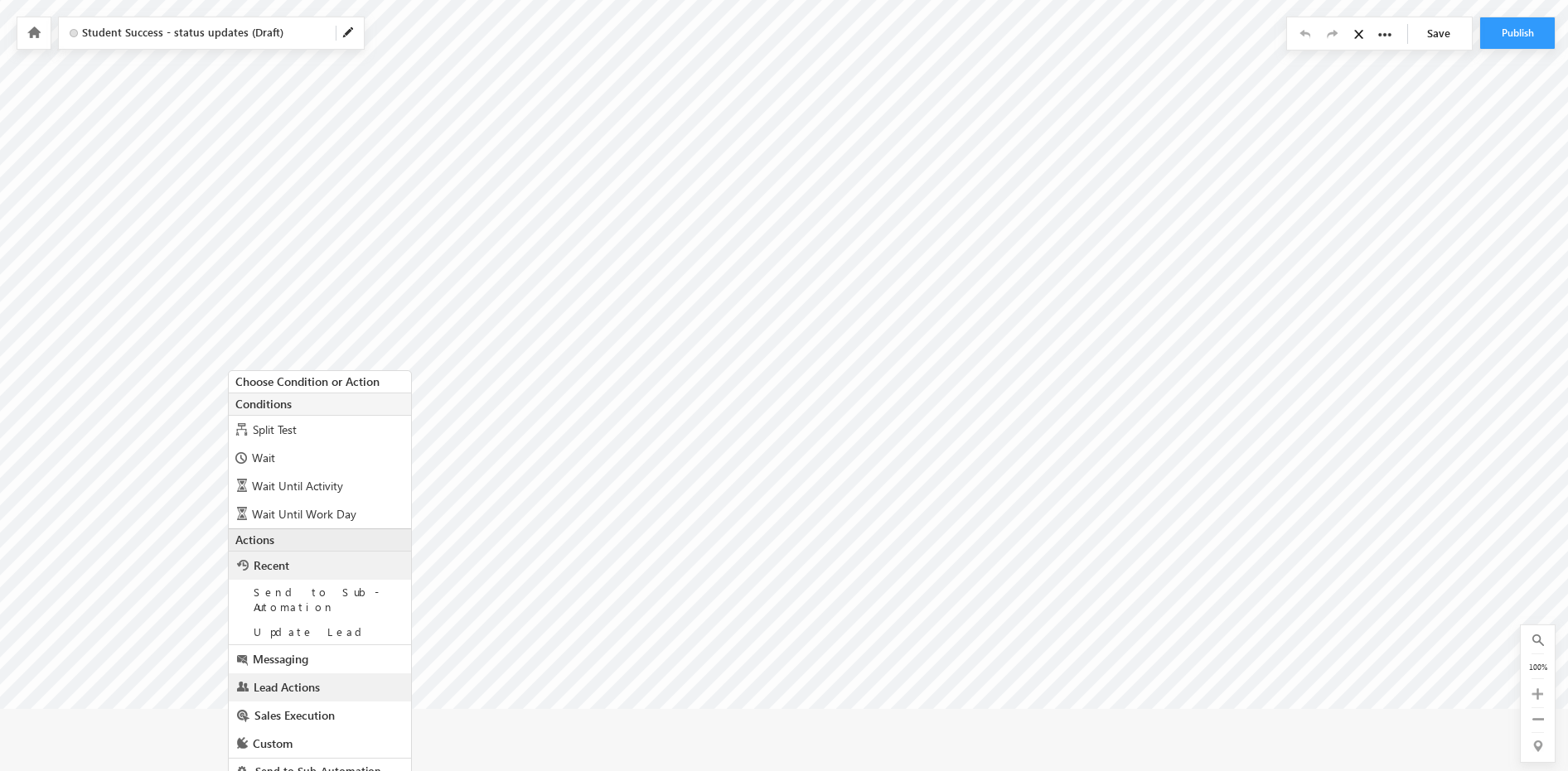
scroll to position [71, 0]
click at [307, 706] on span "Sales Execution" at bounding box center [295, 713] width 80 height 16
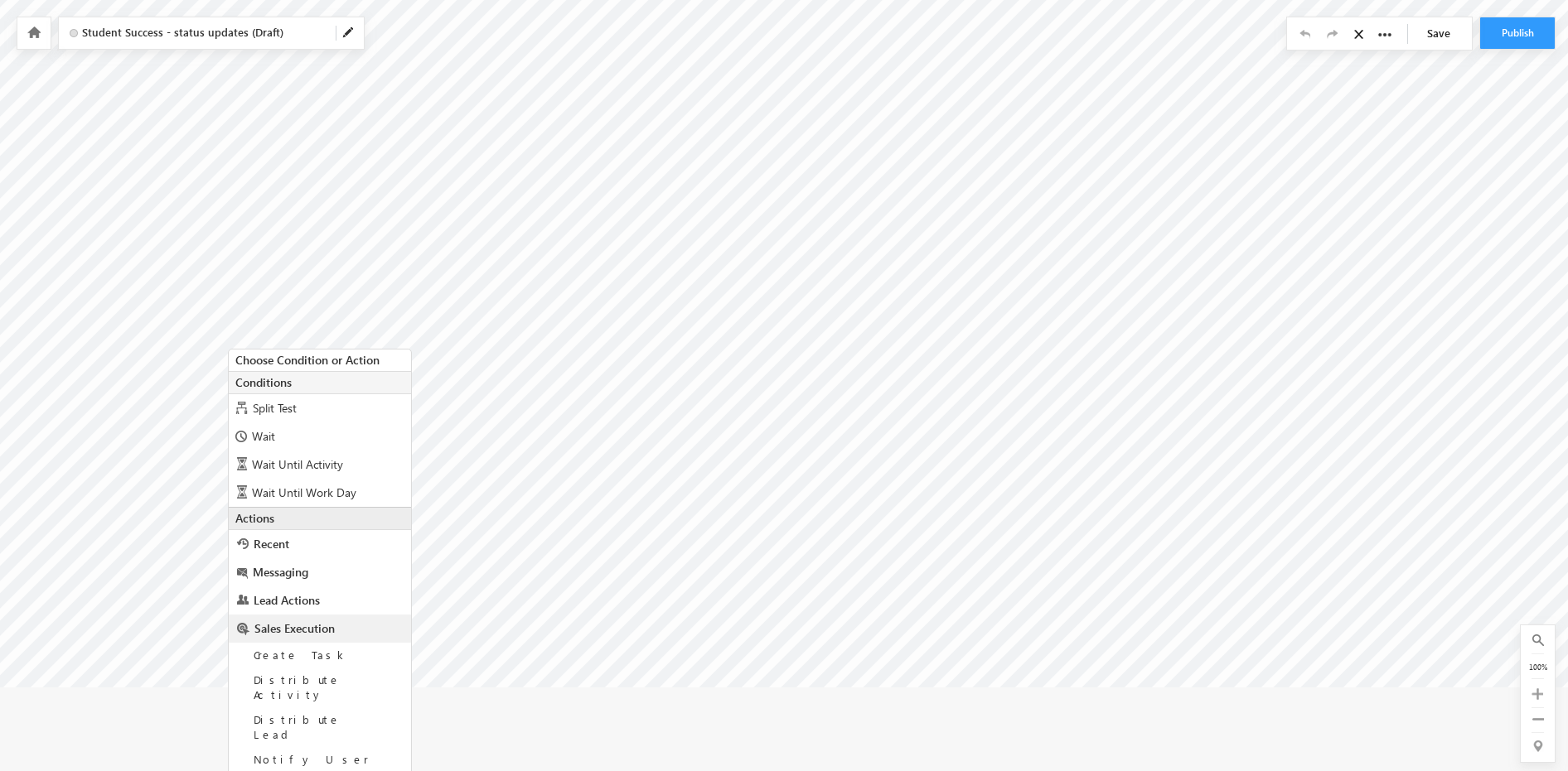
scroll to position [121, 0]
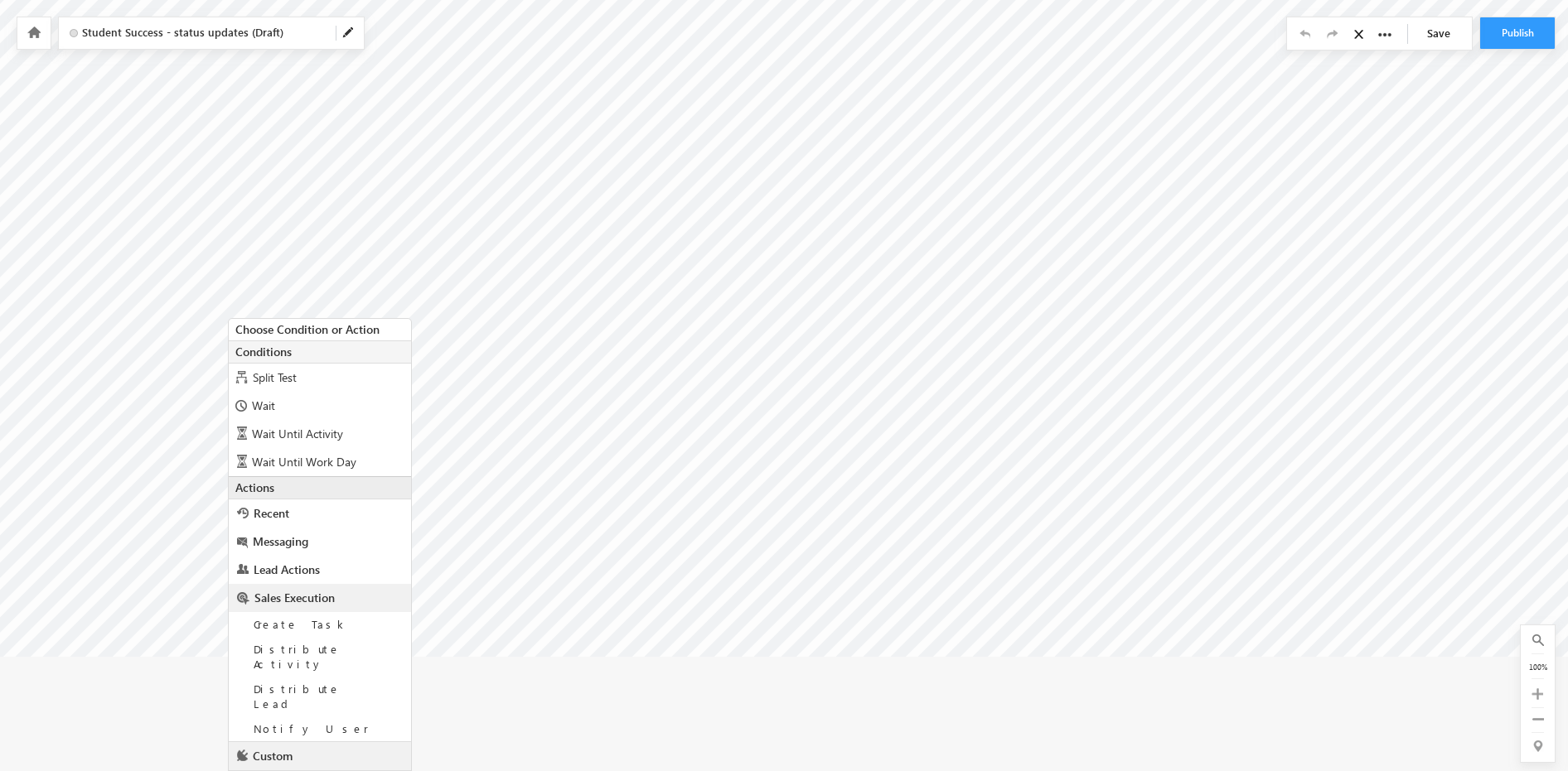
click at [284, 748] on span "Custom" at bounding box center [272, 755] width 40 height 16
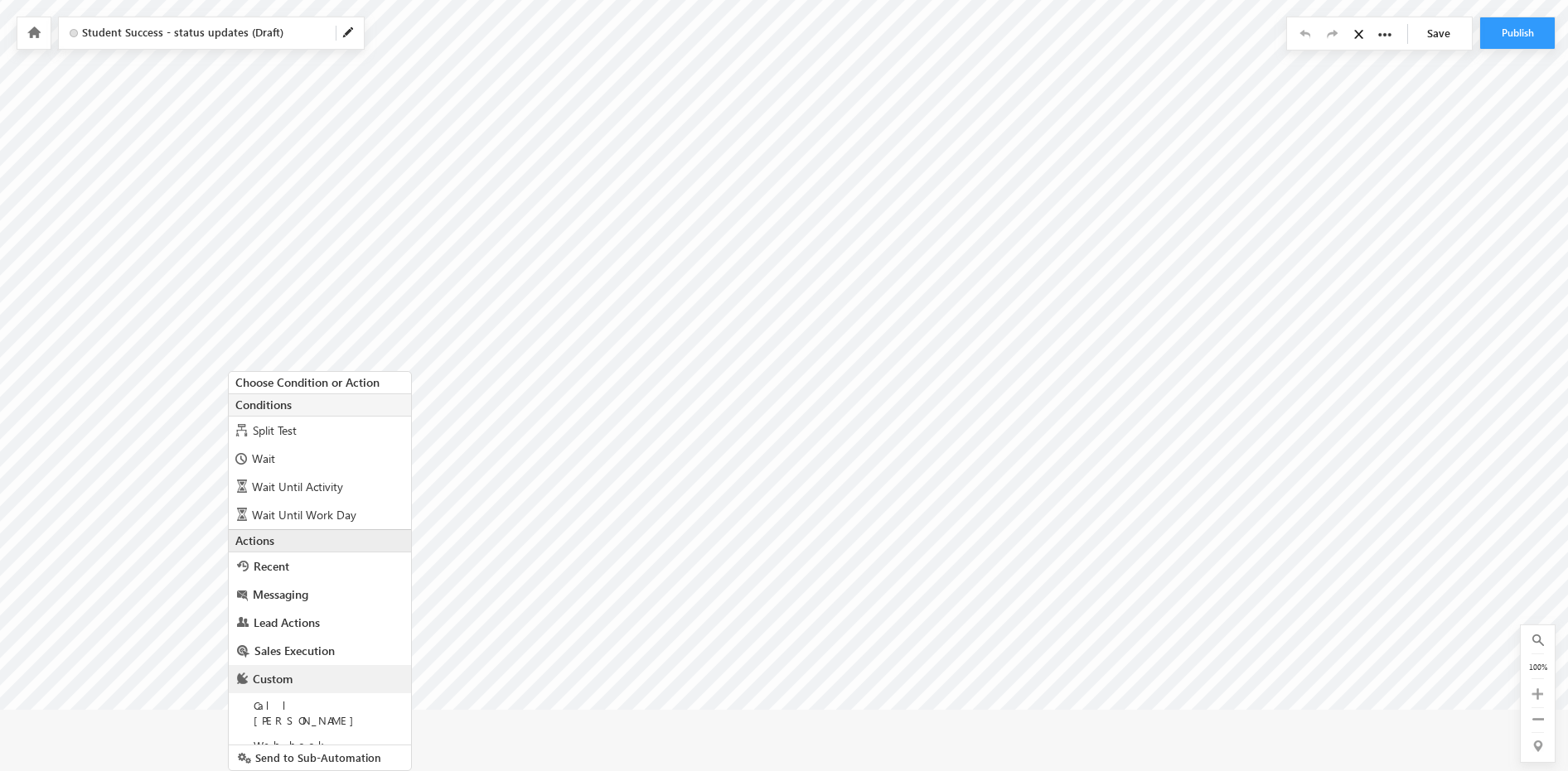
scroll to position [71, 0]
click at [273, 651] on span "Sales Execution" at bounding box center [295, 648] width 80 height 16
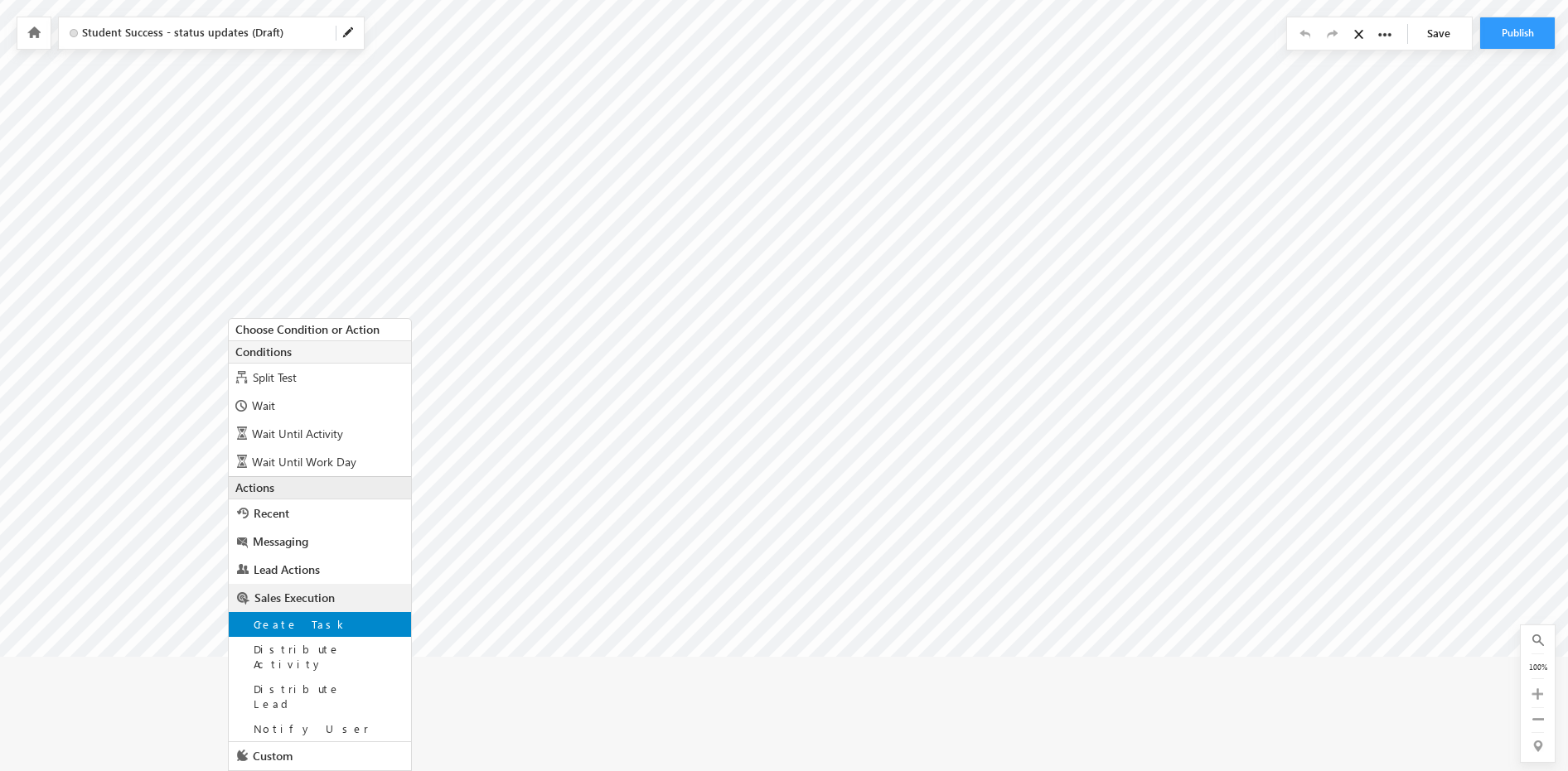
click at [293, 626] on span "Create Task" at bounding box center [300, 624] width 94 height 14
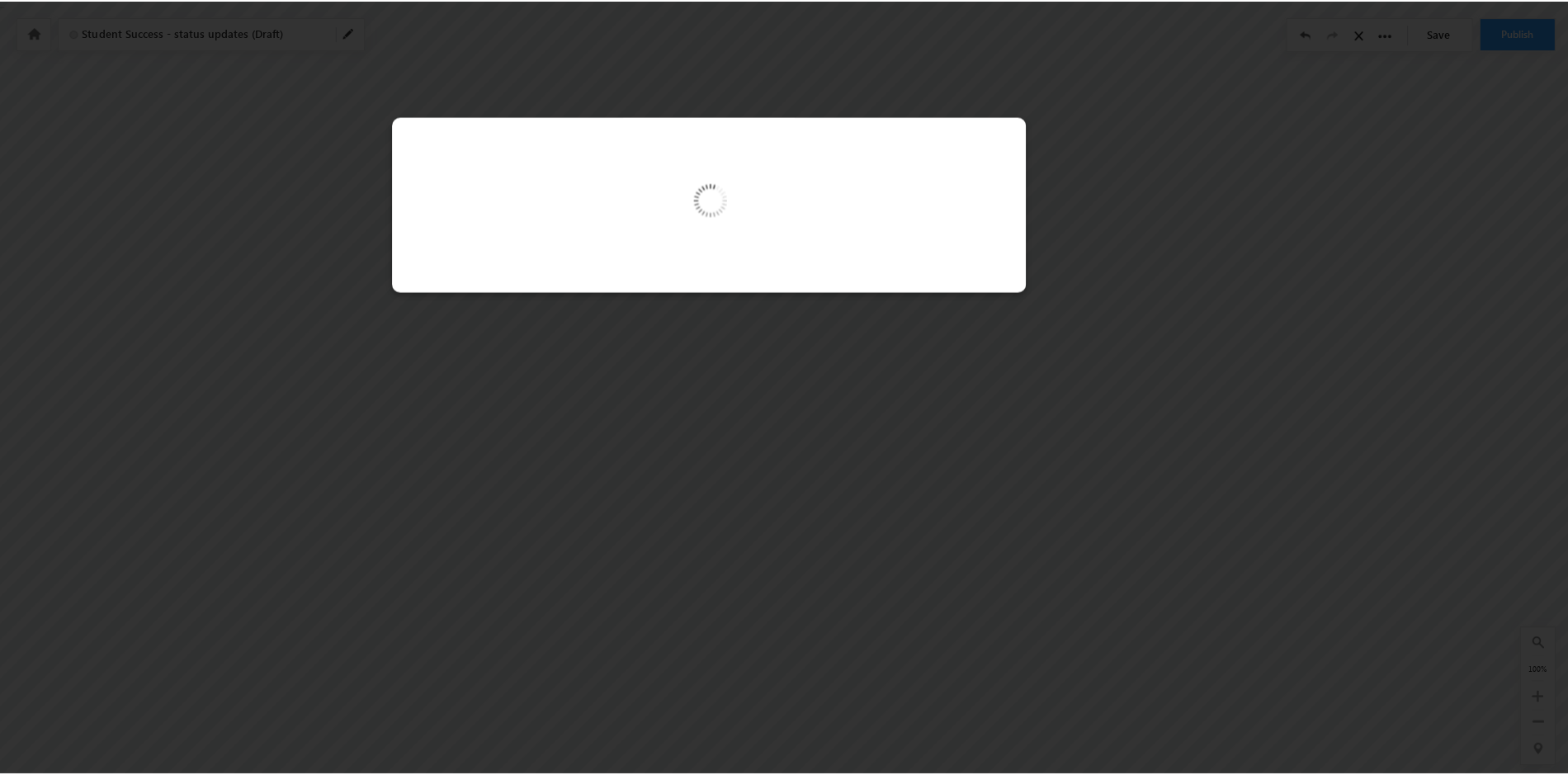
scroll to position [0, 0]
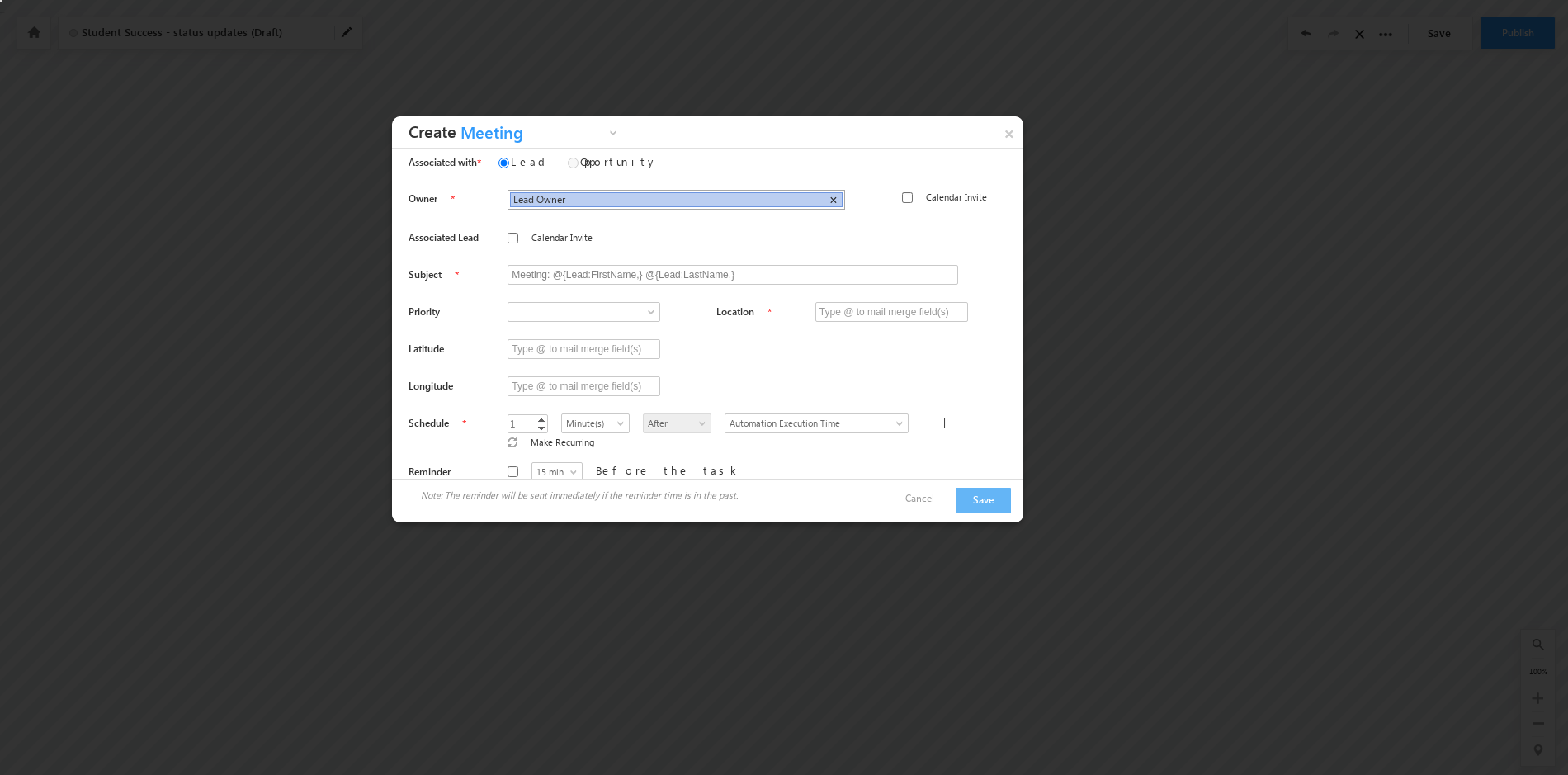
click at [830, 201] on span "×" at bounding box center [833, 200] width 7 height 14
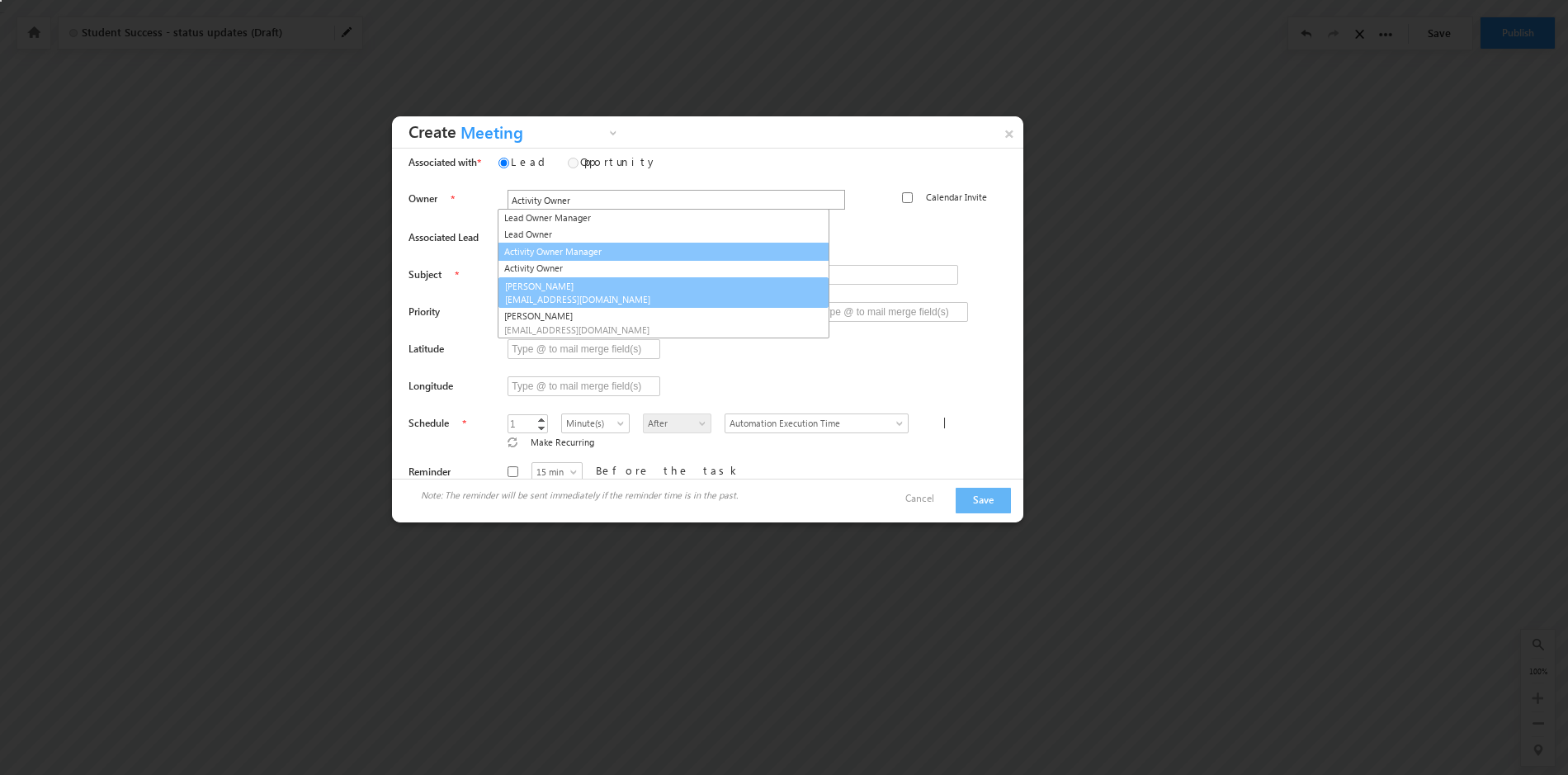
type input "[PERSON_NAME]"
click at [547, 296] on span "[EMAIL_ADDRESS][DOMAIN_NAME]" at bounding box center [663, 298] width 319 height 12
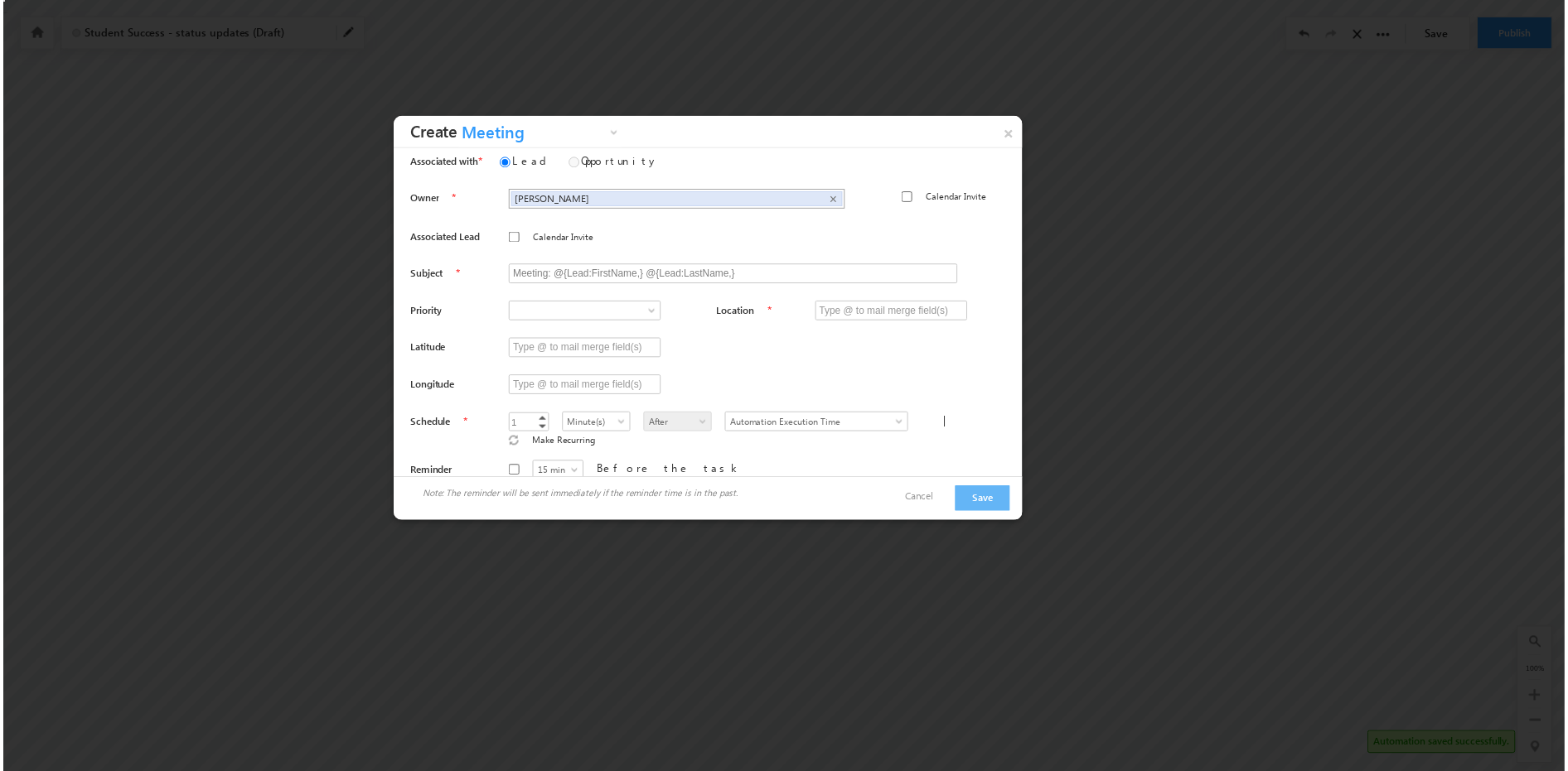
scroll to position [102, 0]
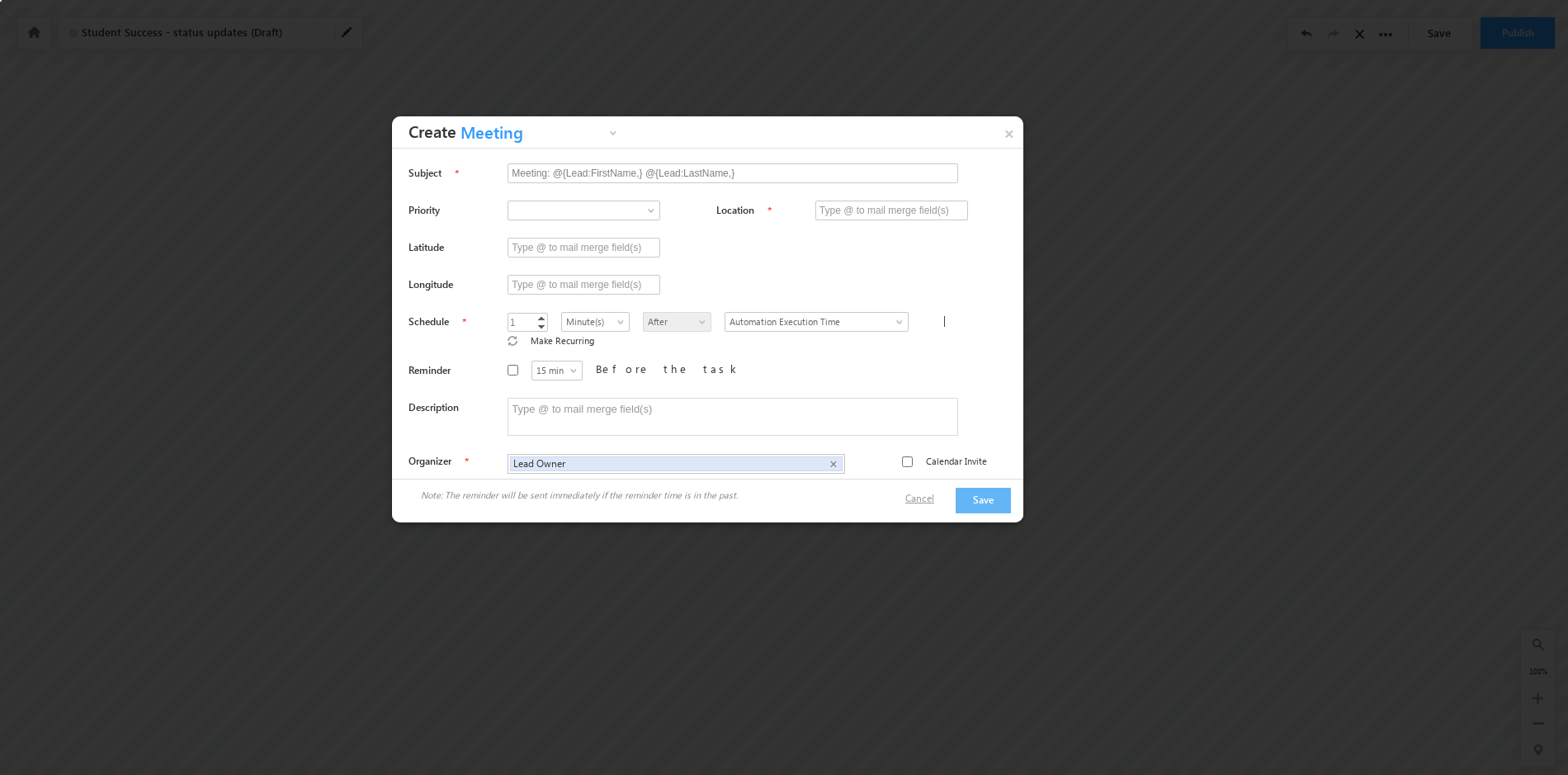
click at [929, 502] on link "Cancel" at bounding box center [928, 499] width 46 height 15
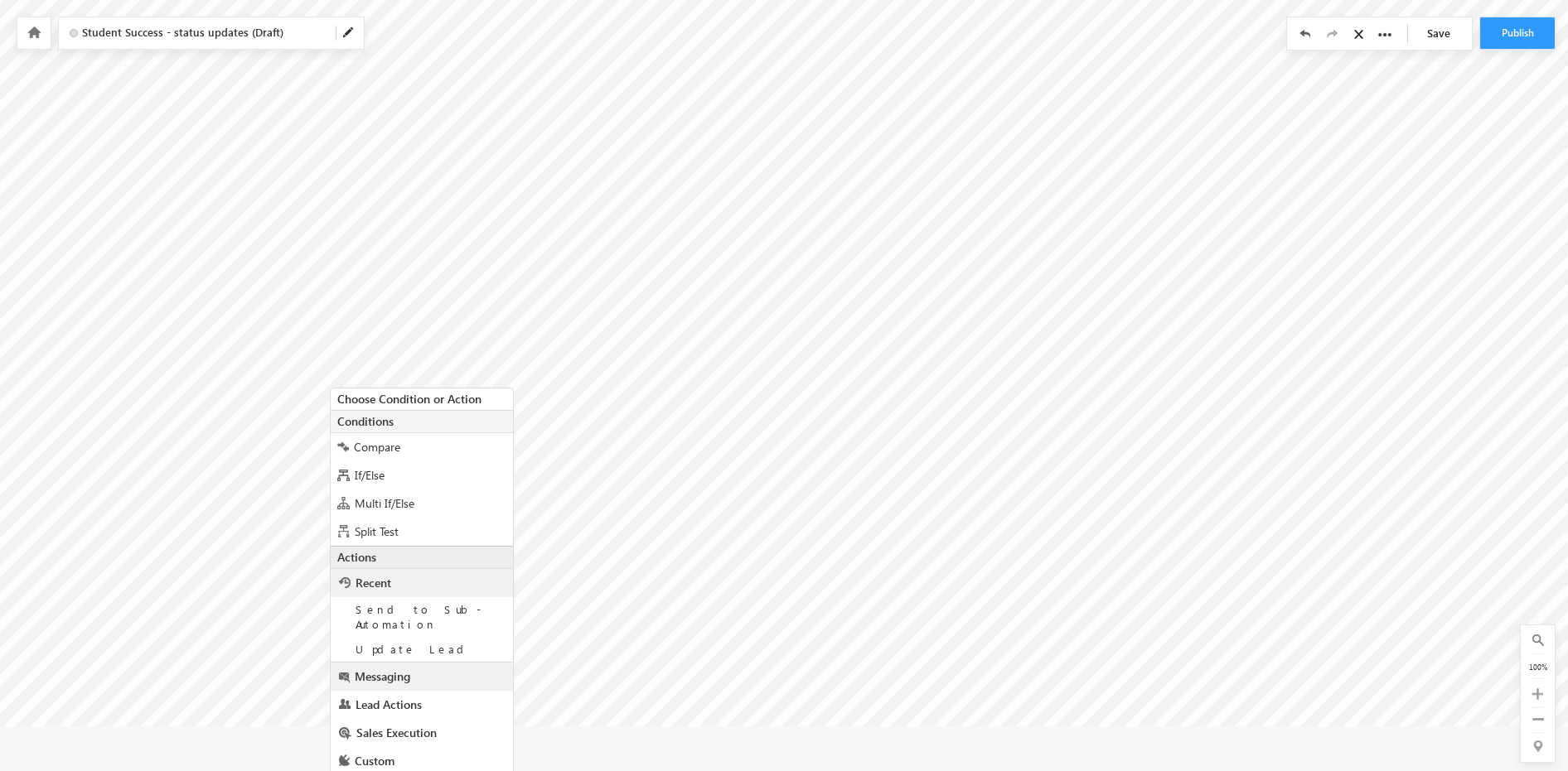
scroll to position [71, 0]
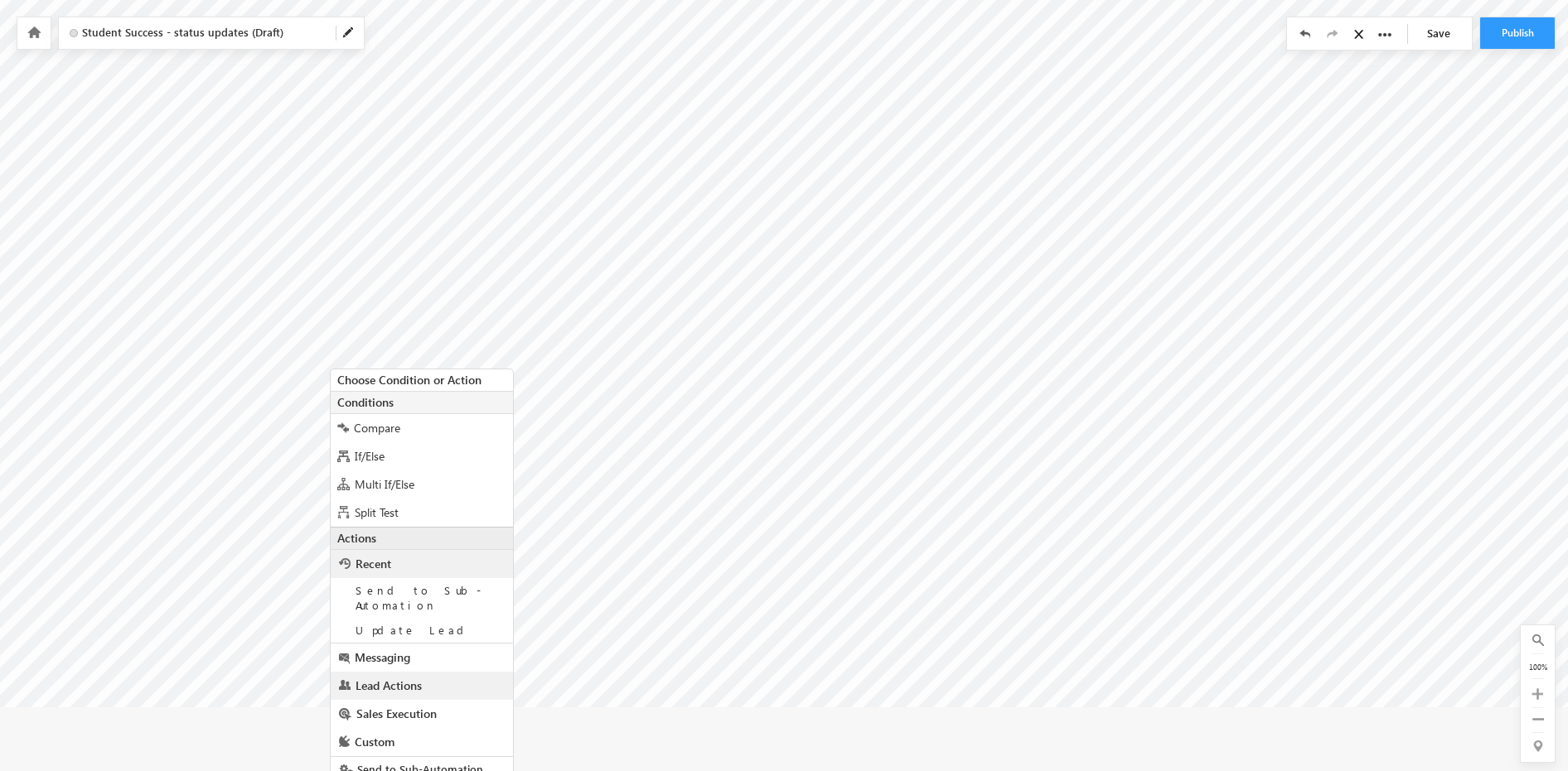
click at [404, 678] on span "Lead Actions" at bounding box center [388, 685] width 66 height 16
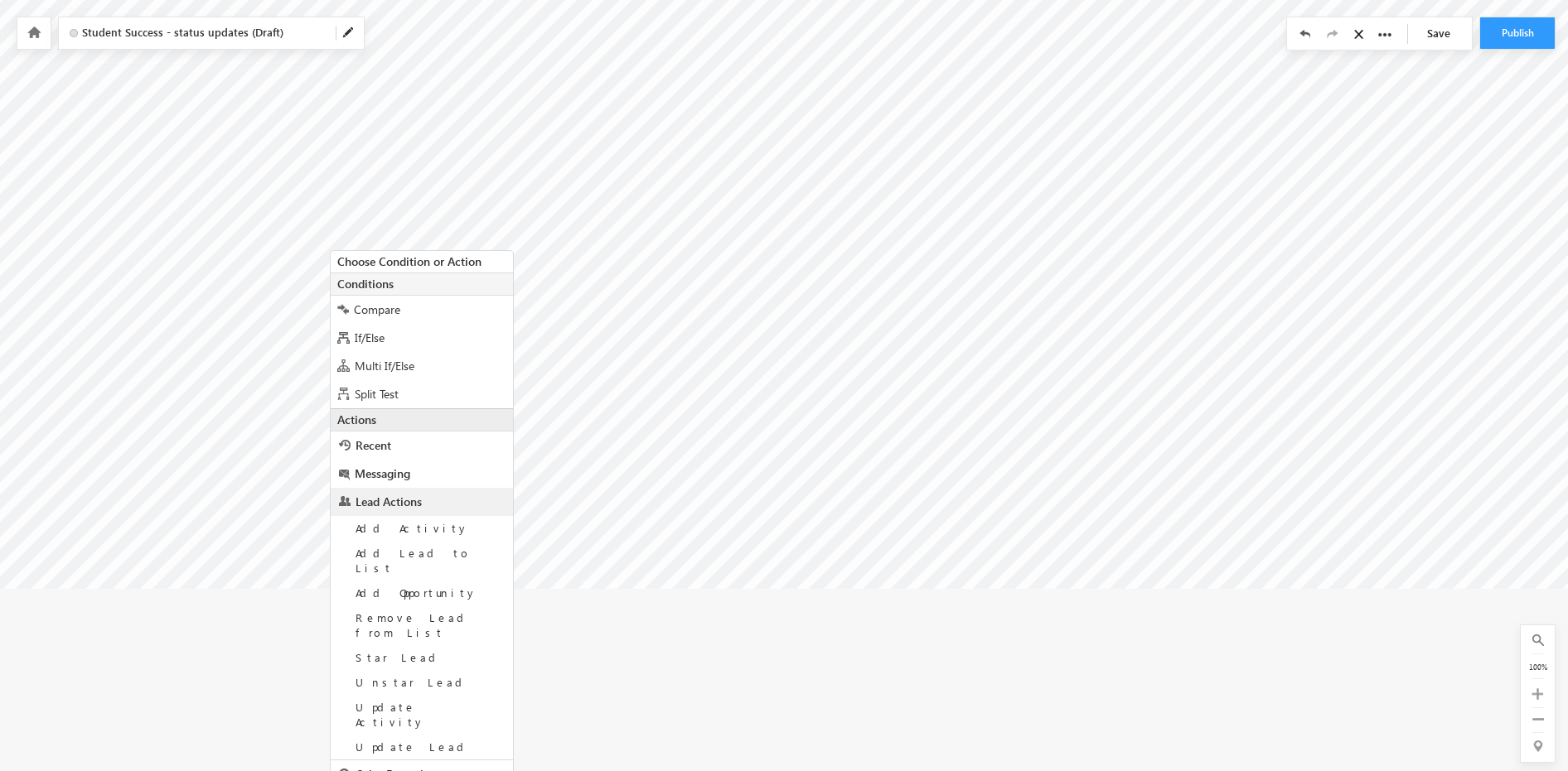
scroll to position [222, 0]
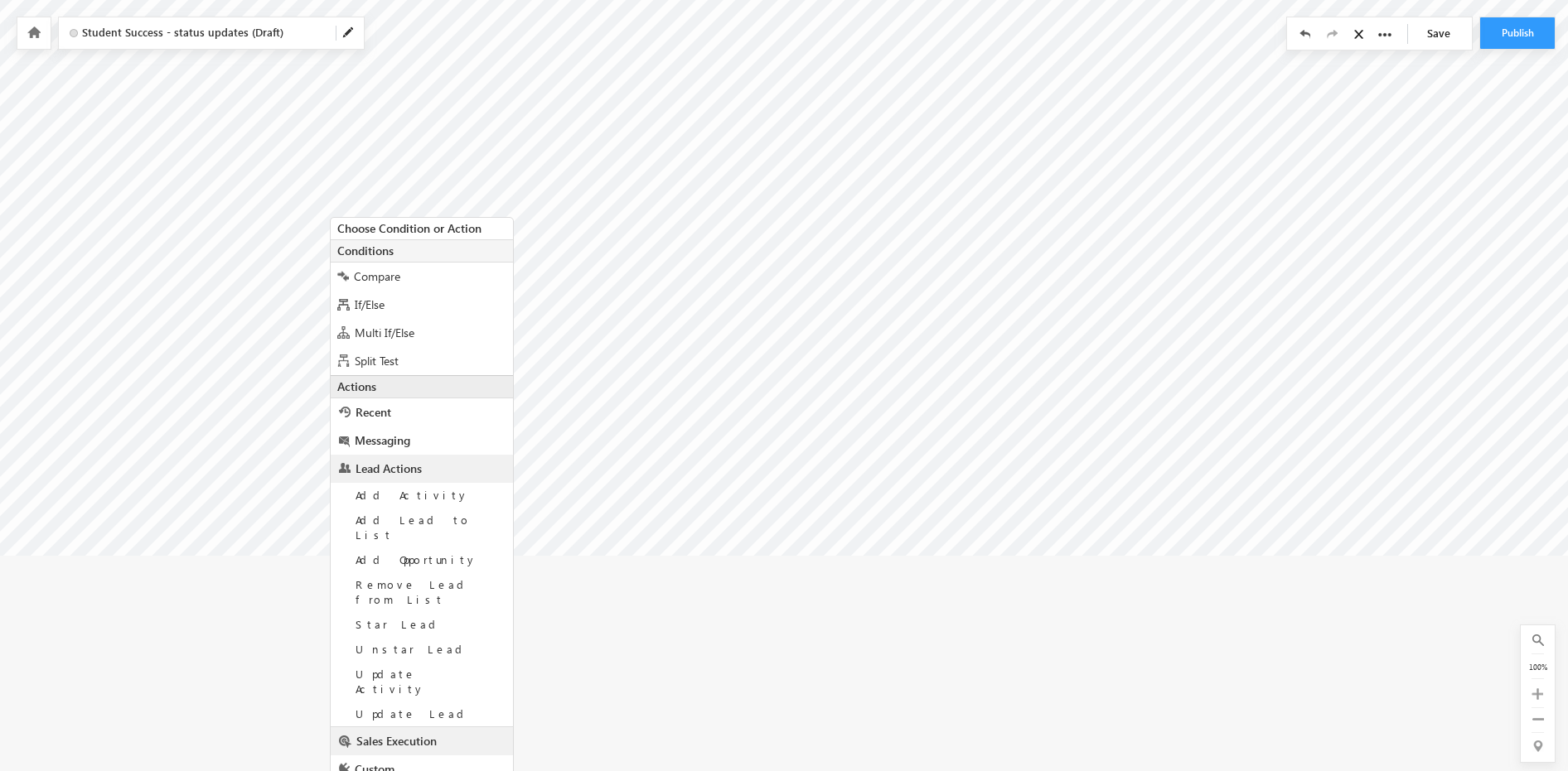
click at [398, 733] on span "Sales Execution" at bounding box center [396, 740] width 80 height 16
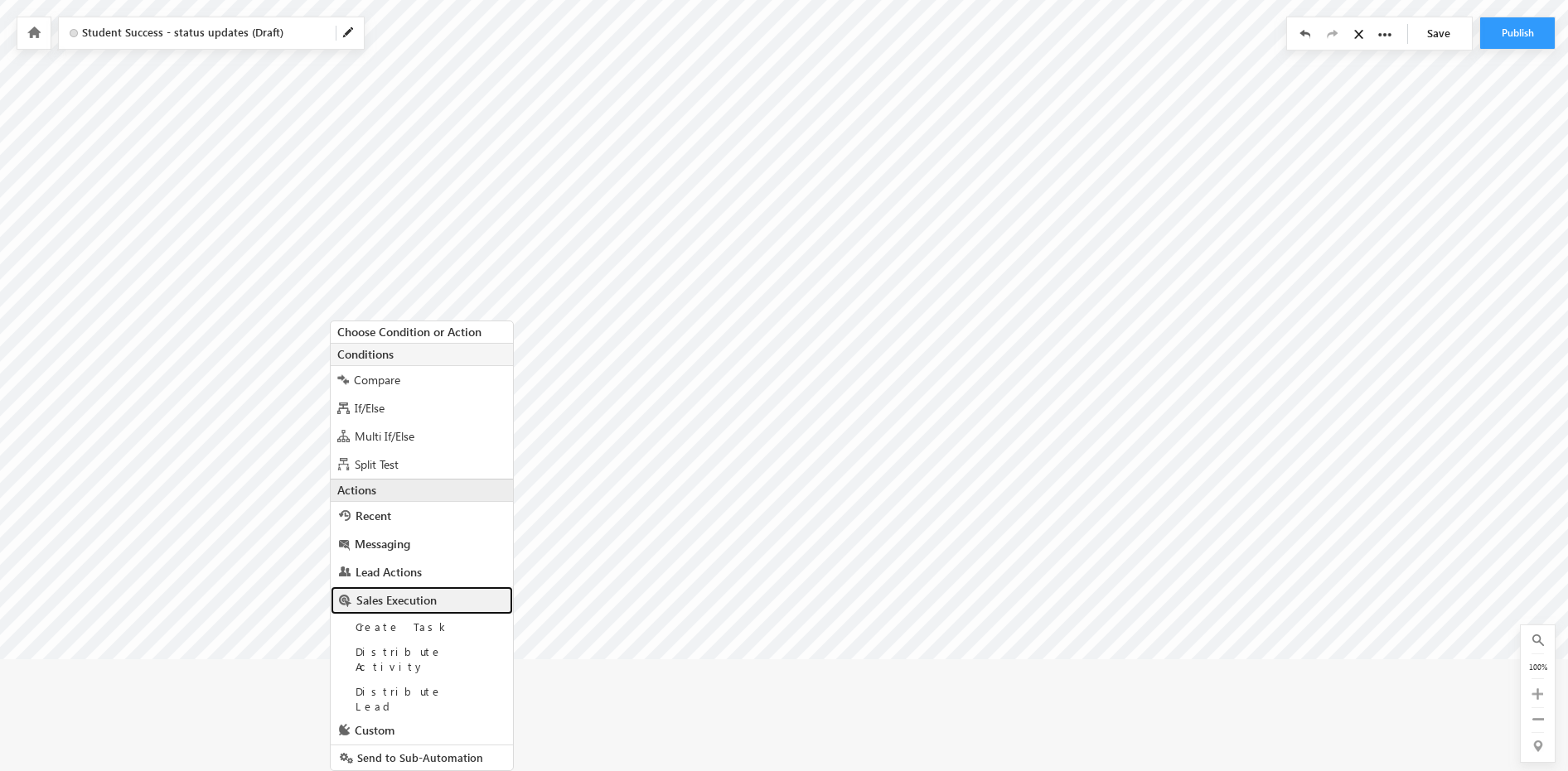
scroll to position [121, 0]
click at [383, 748] on span "Custom" at bounding box center [374, 755] width 40 height 16
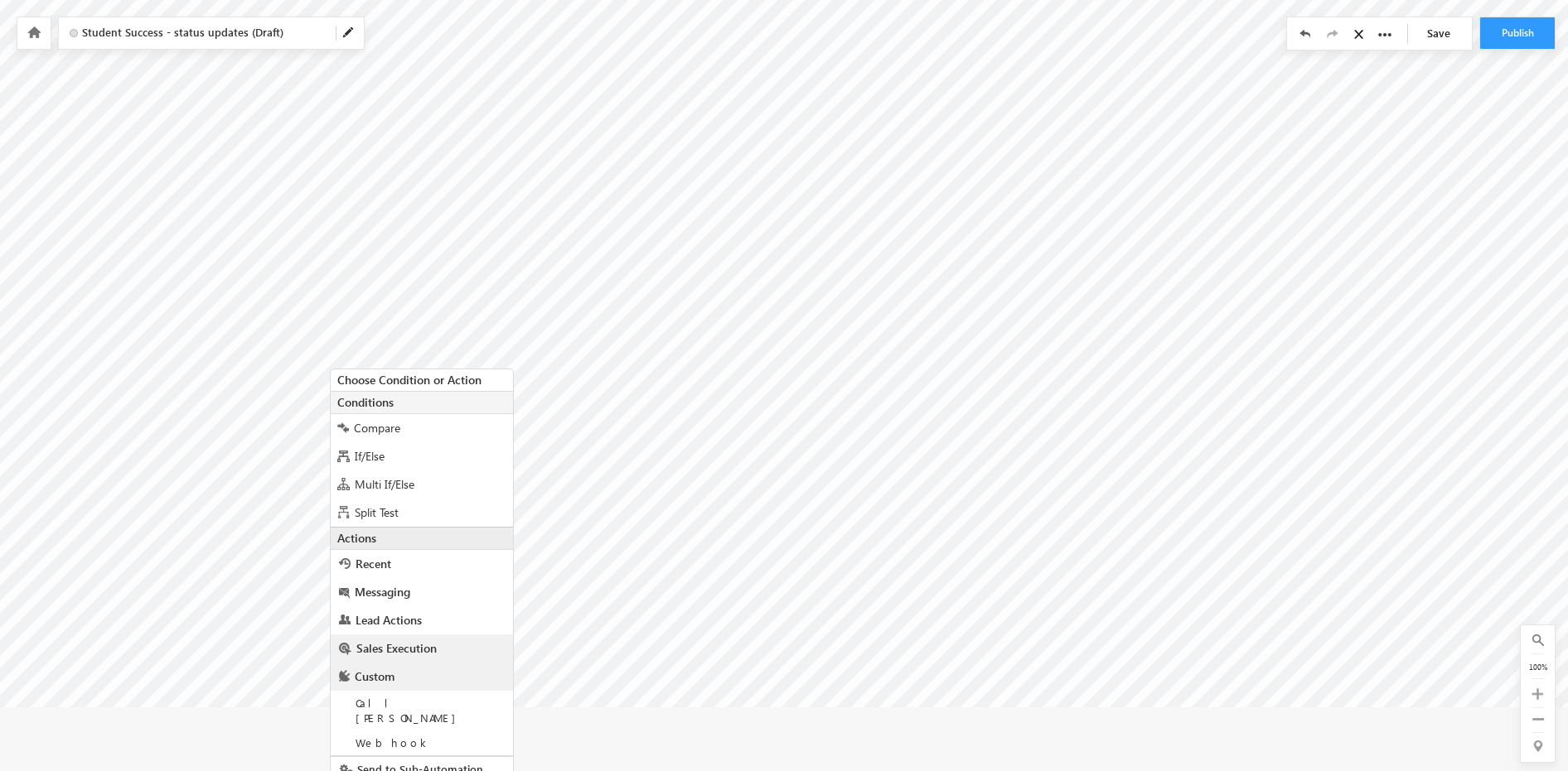
scroll to position [7, 0]
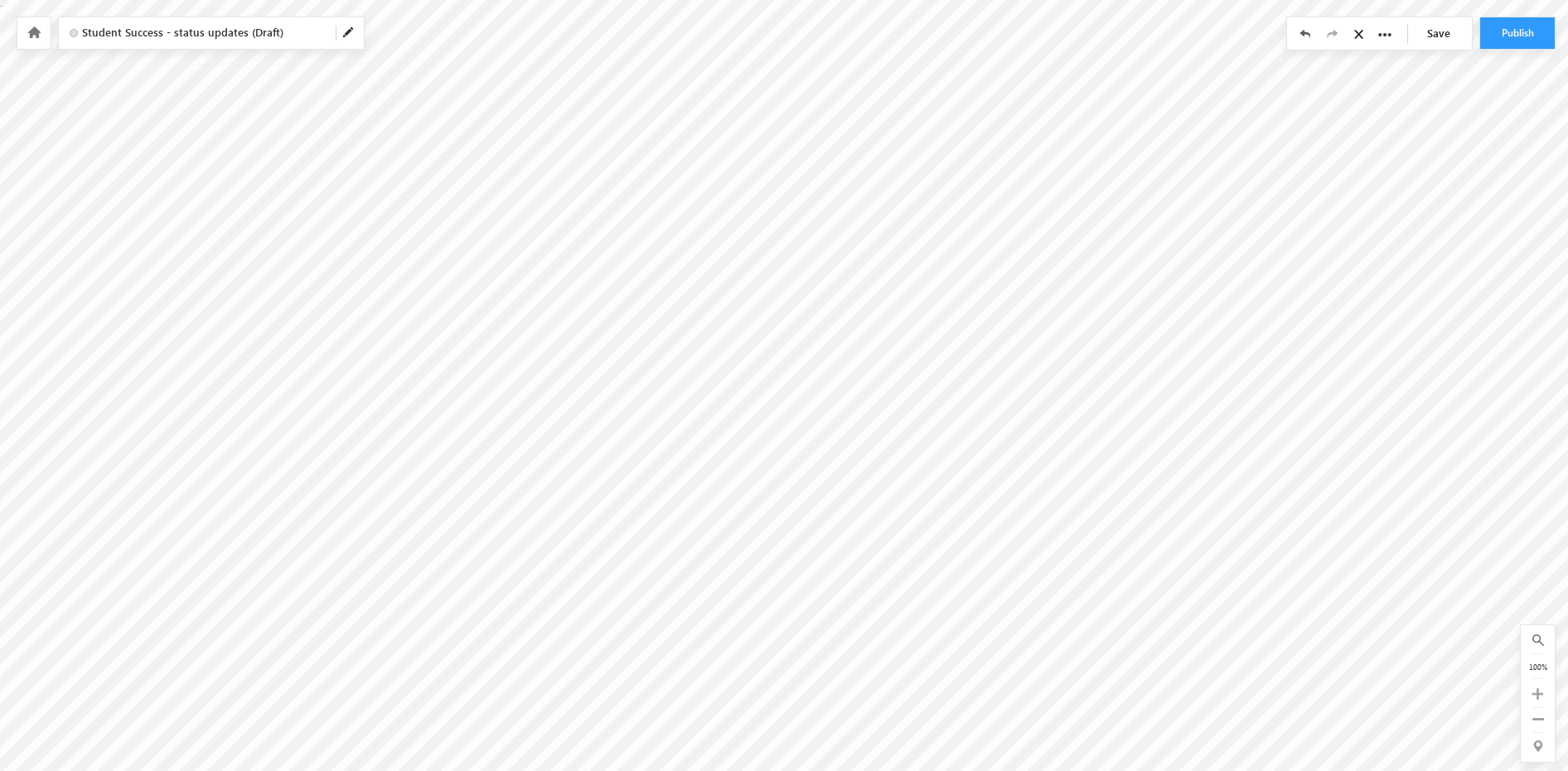
click at [1440, 30] on link "Save" at bounding box center [1443, 34] width 58 height 32
click at [1450, 34] on link "Save" at bounding box center [1443, 34] width 58 height 32
click at [34, 34] on icon at bounding box center [34, 32] width 13 height 11
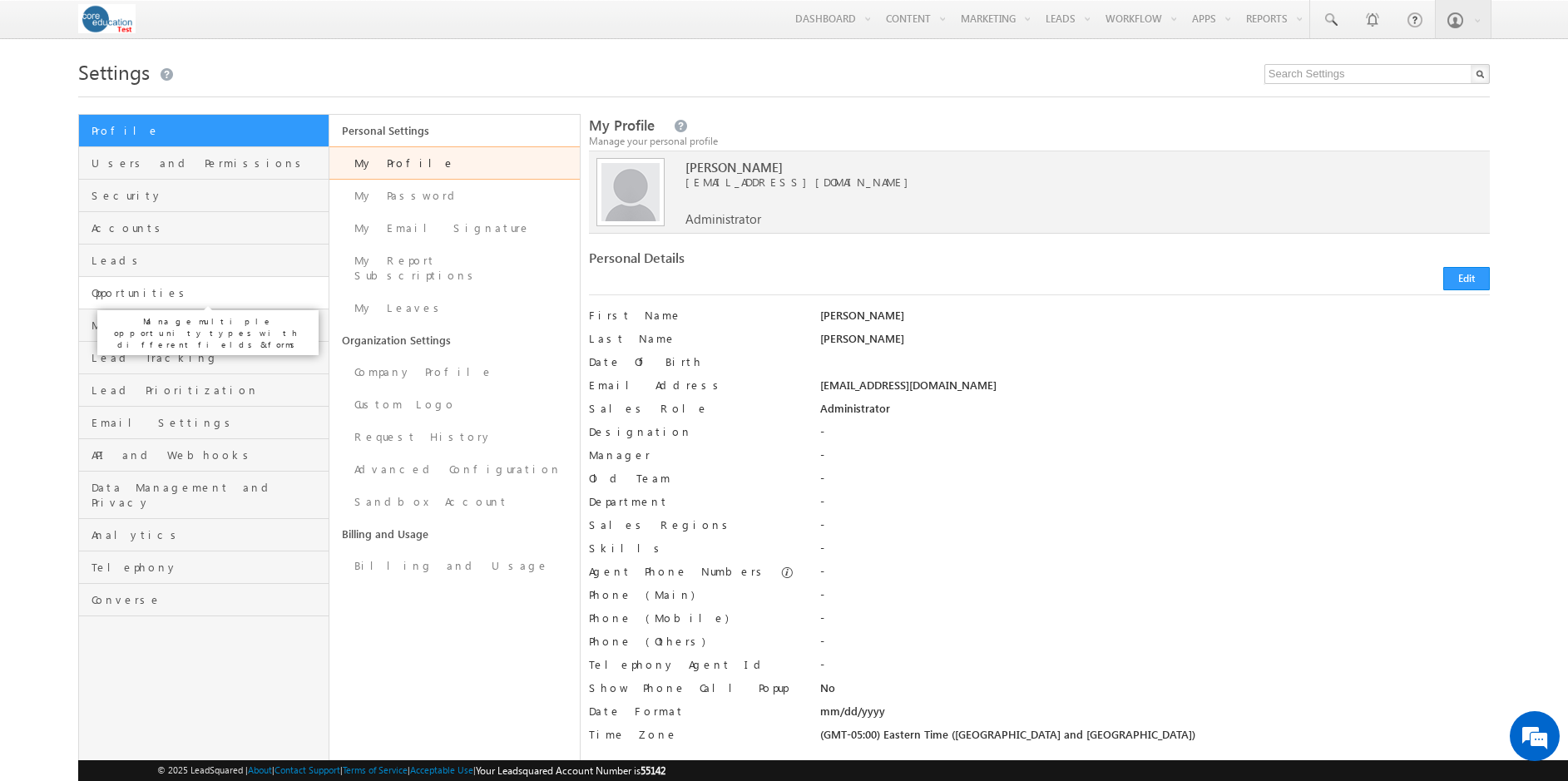
click at [120, 296] on span "Opportunities" at bounding box center [208, 293] width 233 height 15
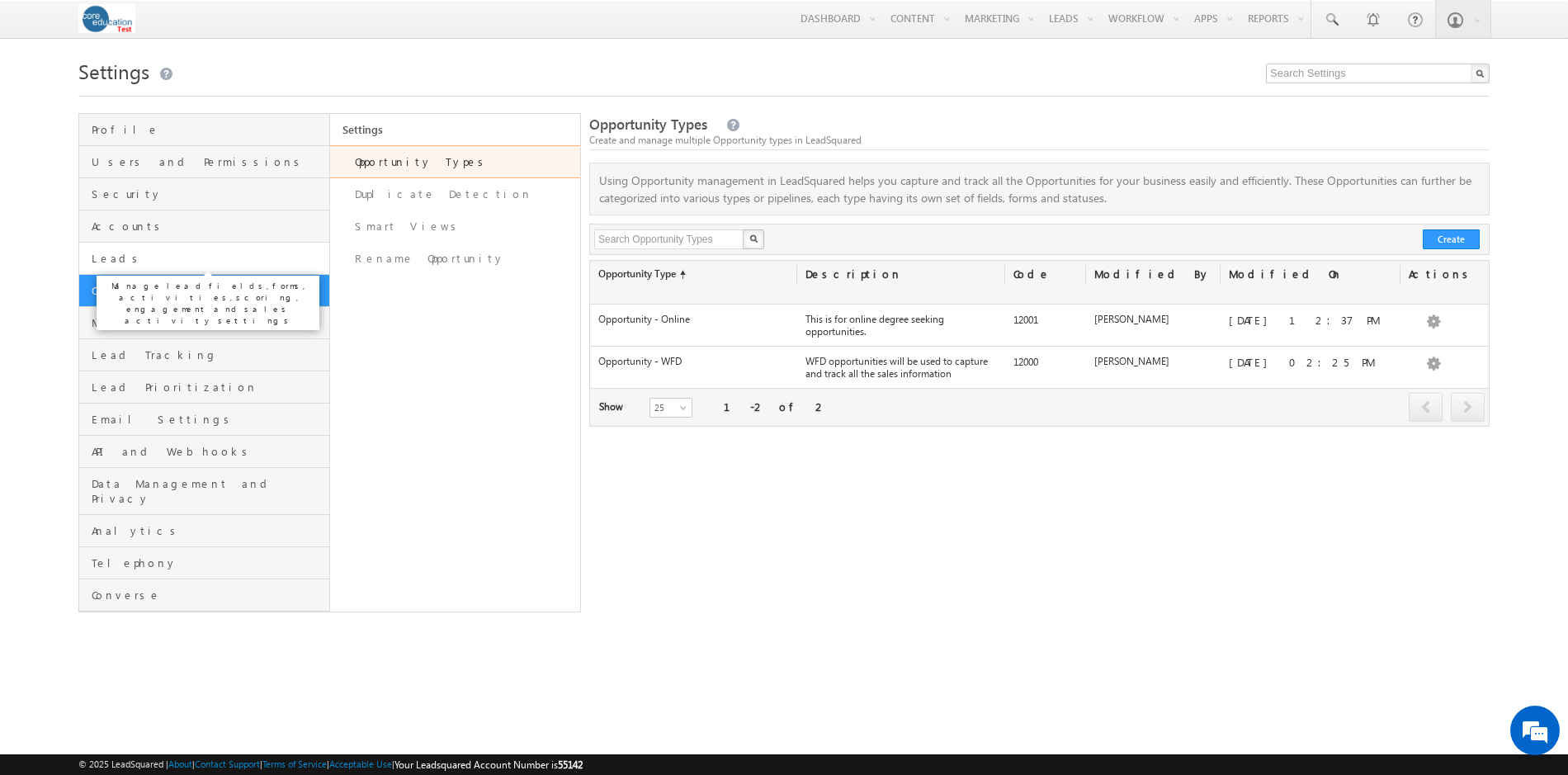
click at [107, 264] on span "Leads" at bounding box center [208, 258] width 233 height 15
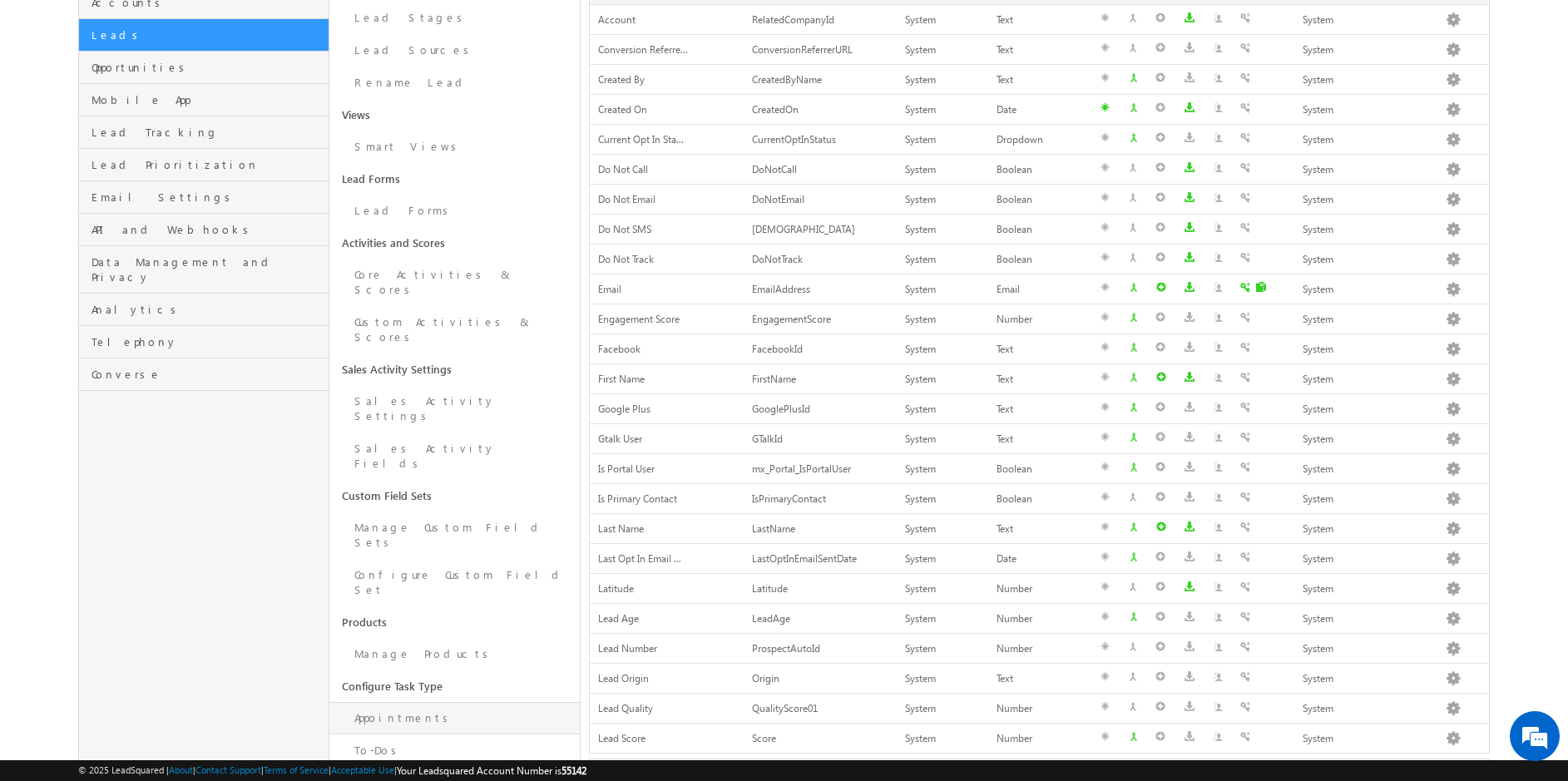
scroll to position [247, 0]
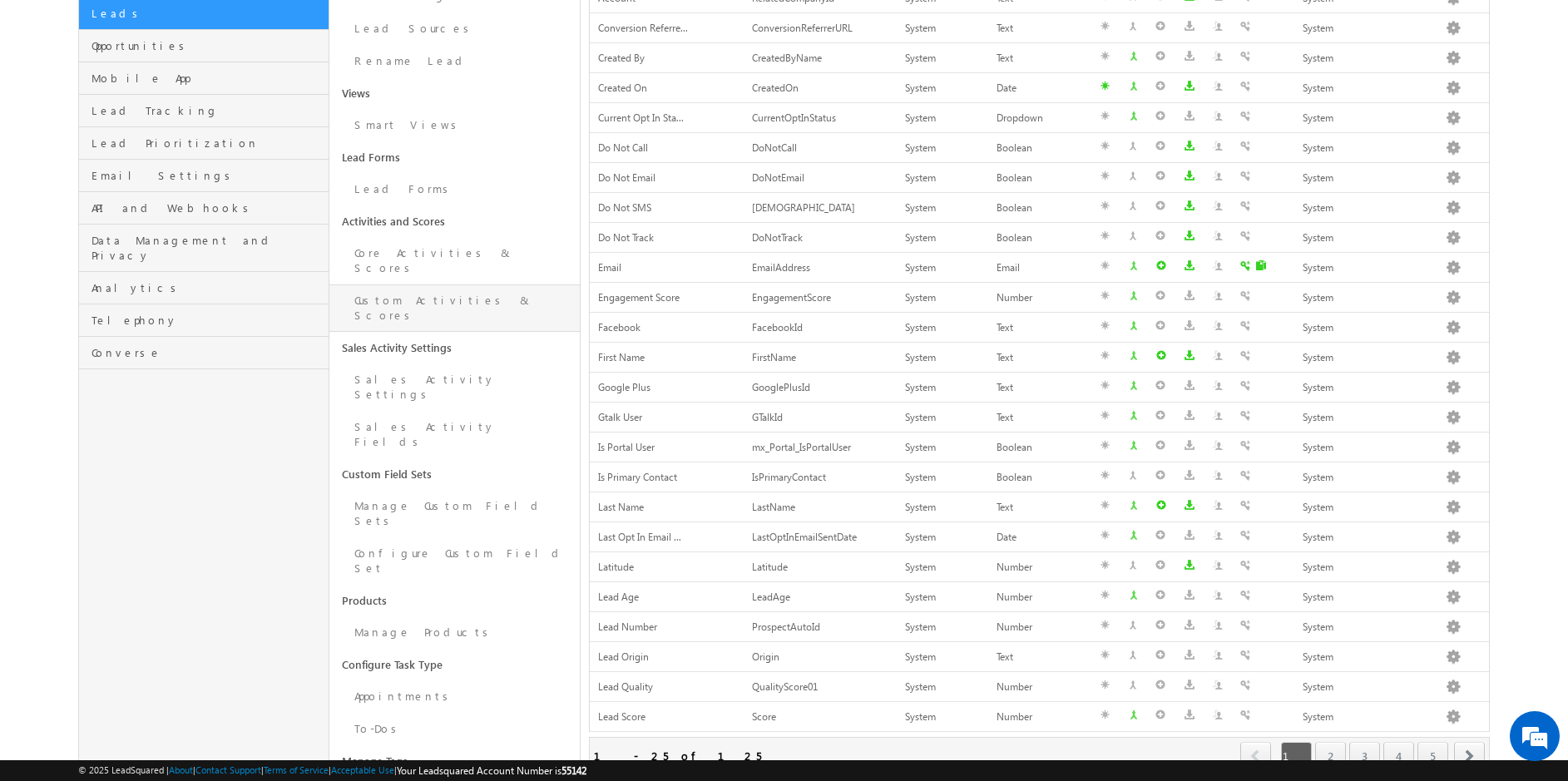
click at [441, 285] on link "Custom Activities & Scores" at bounding box center [454, 308] width 250 height 48
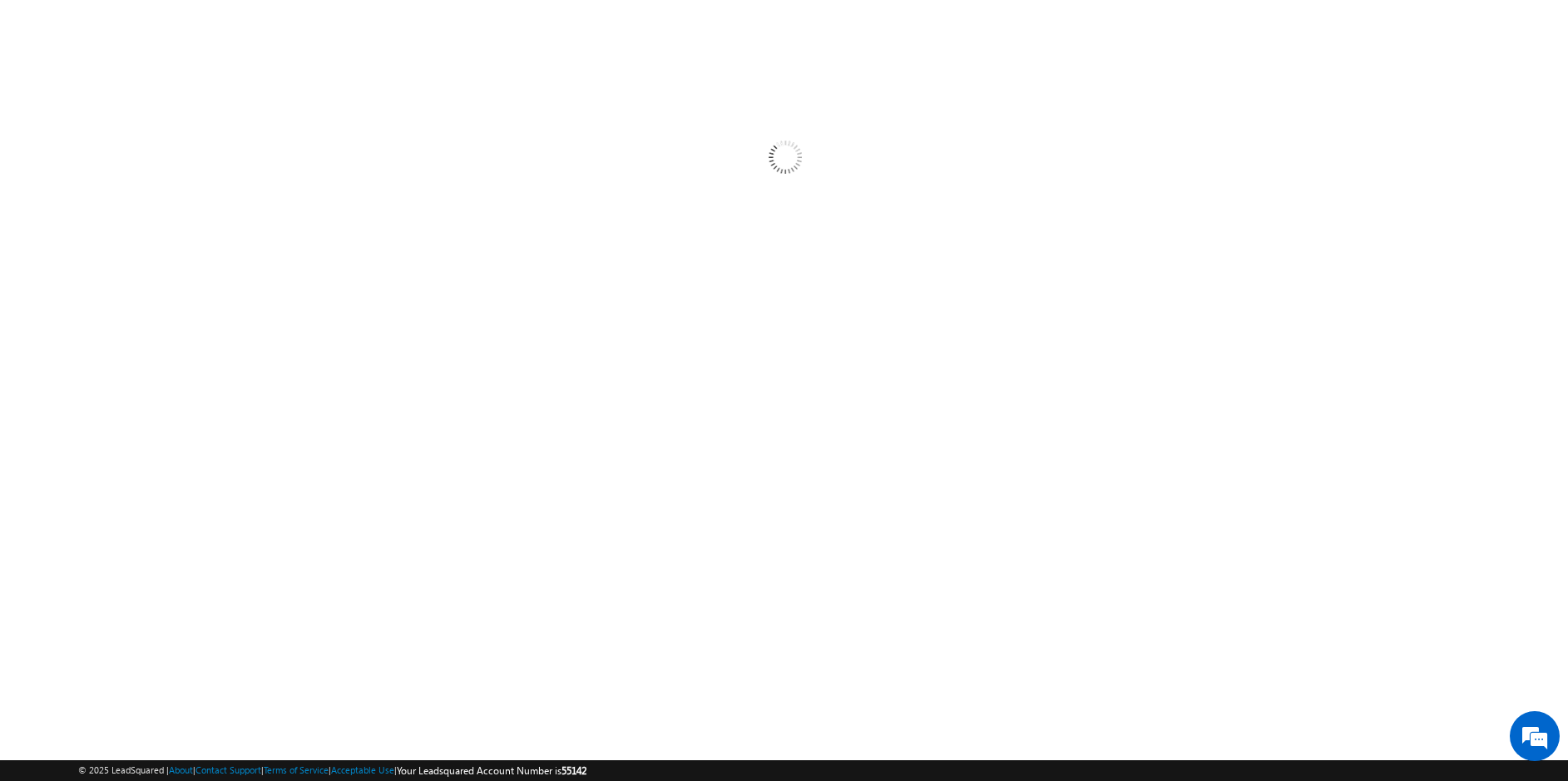
scroll to position [48, 0]
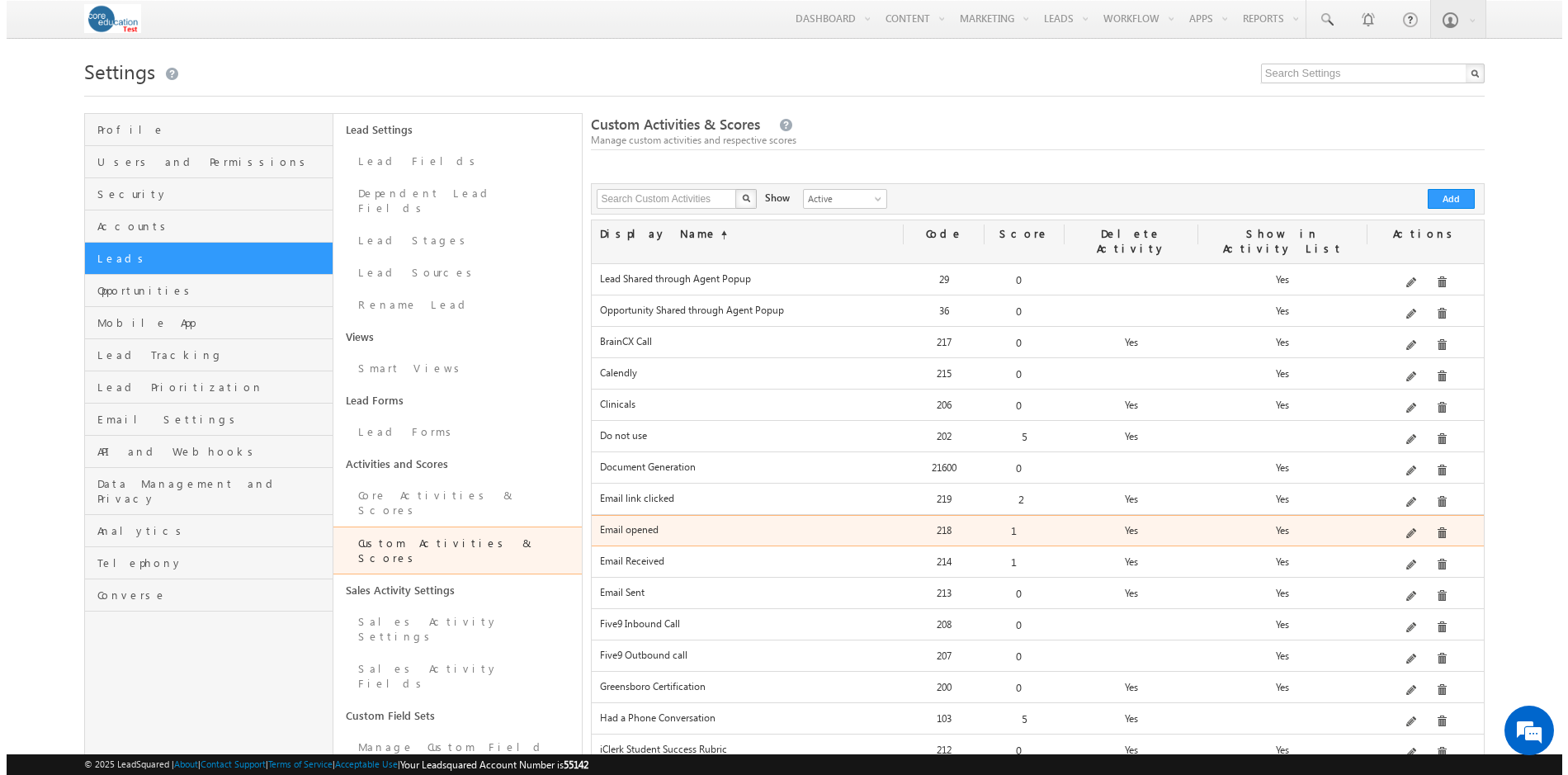
scroll to position [371, 0]
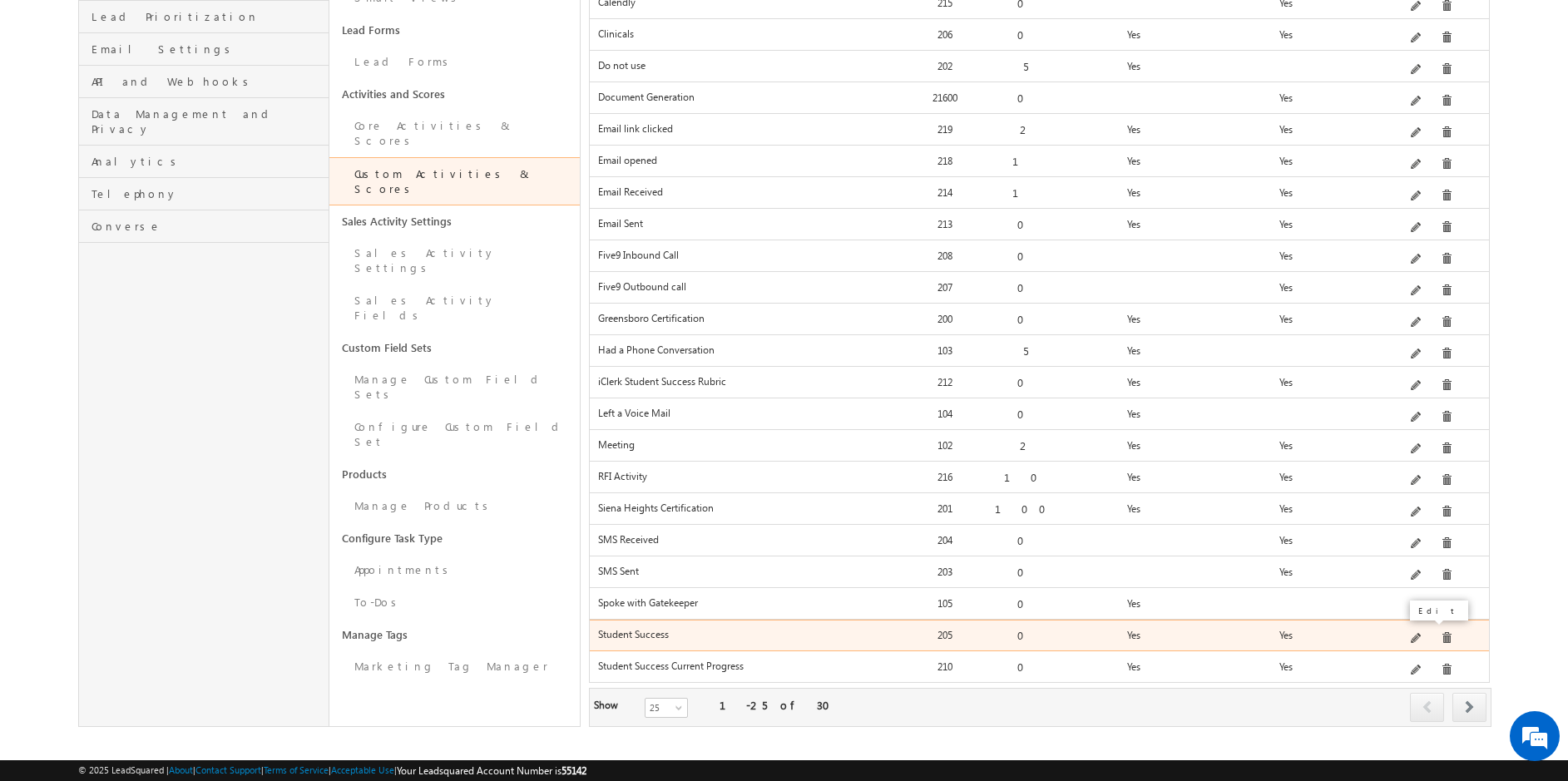
click at [1422, 633] on span at bounding box center [1416, 639] width 12 height 12
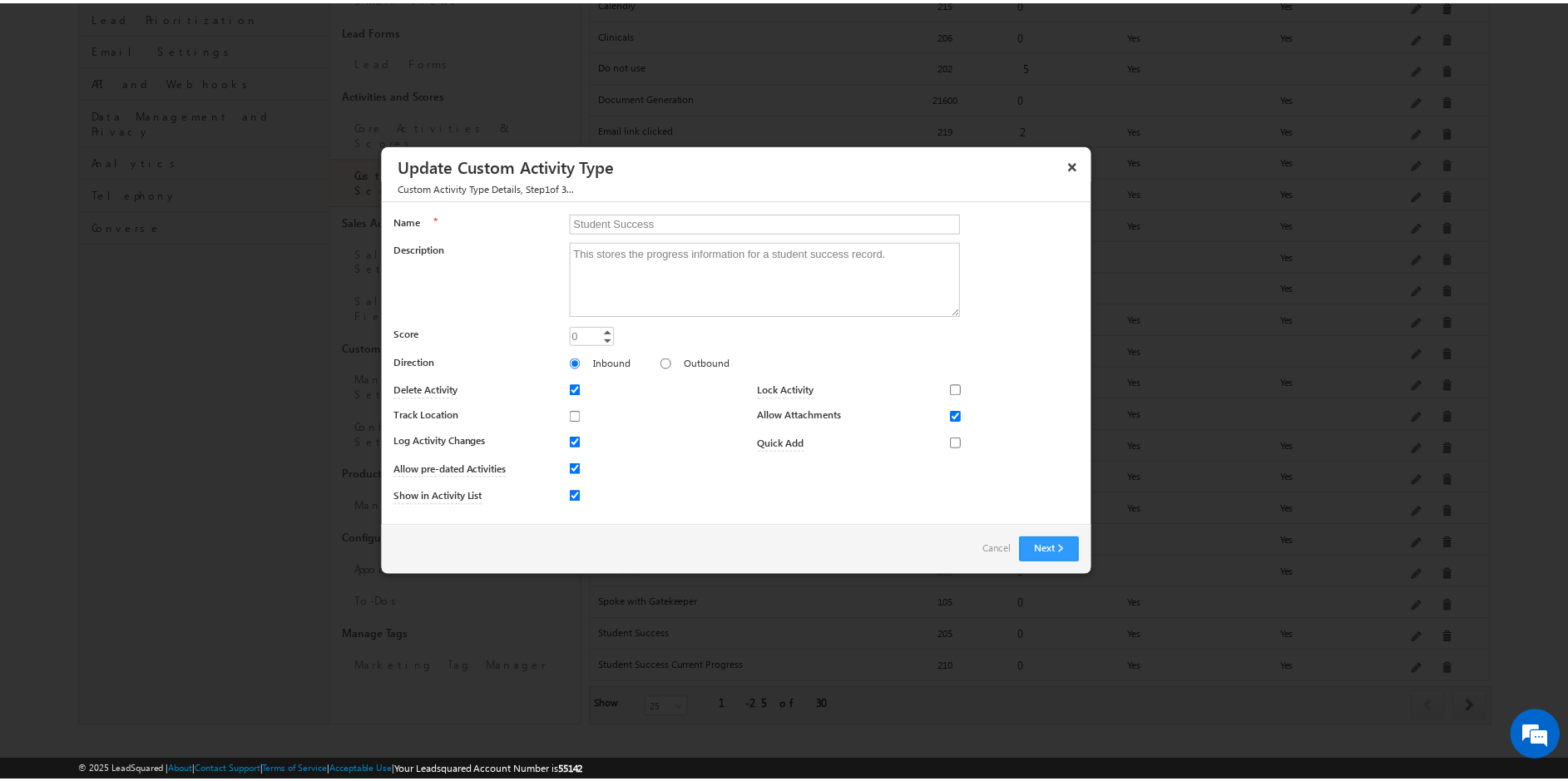
scroll to position [0, 0]
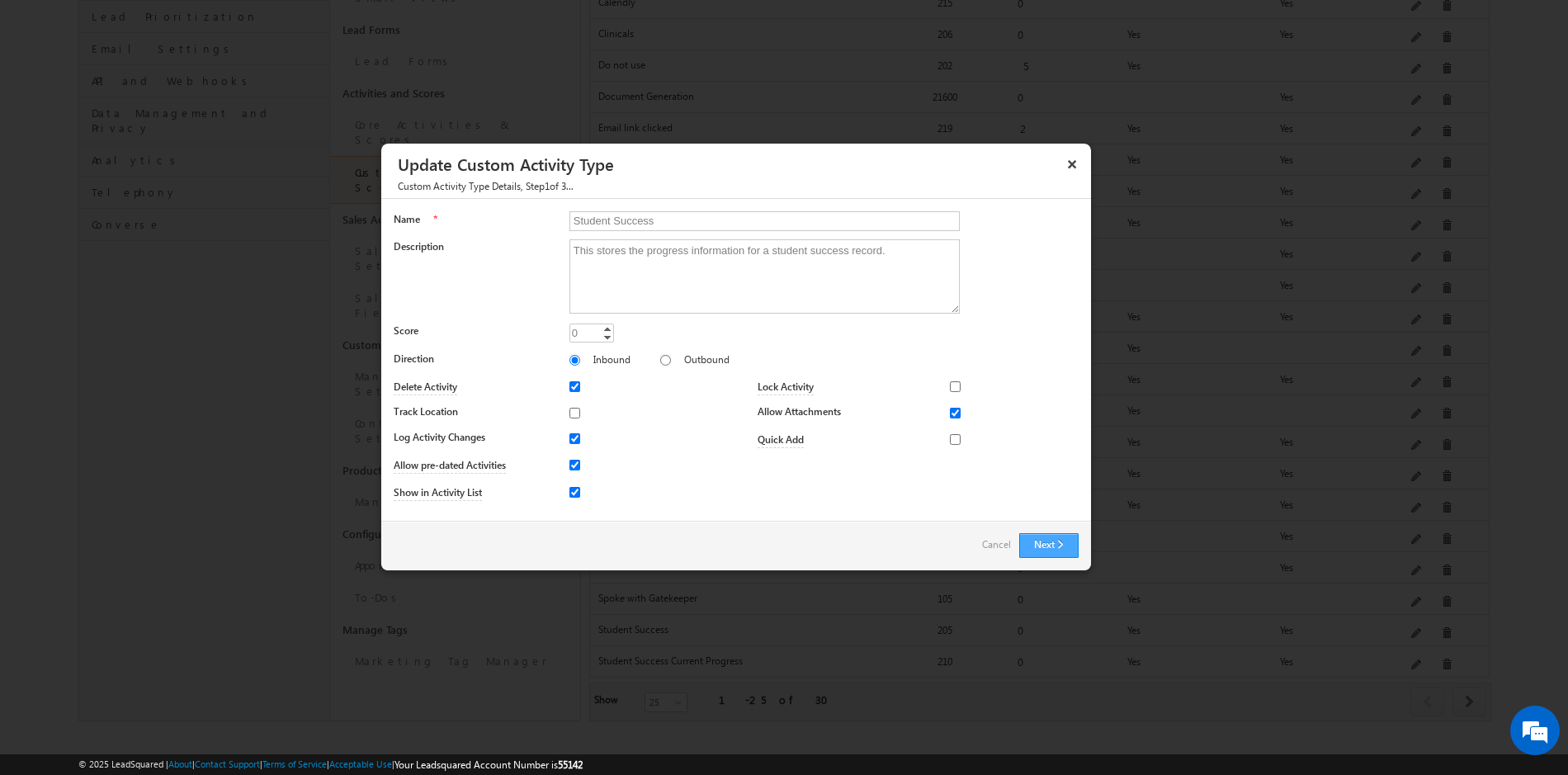
click at [1042, 543] on button "Next" at bounding box center [1049, 545] width 59 height 25
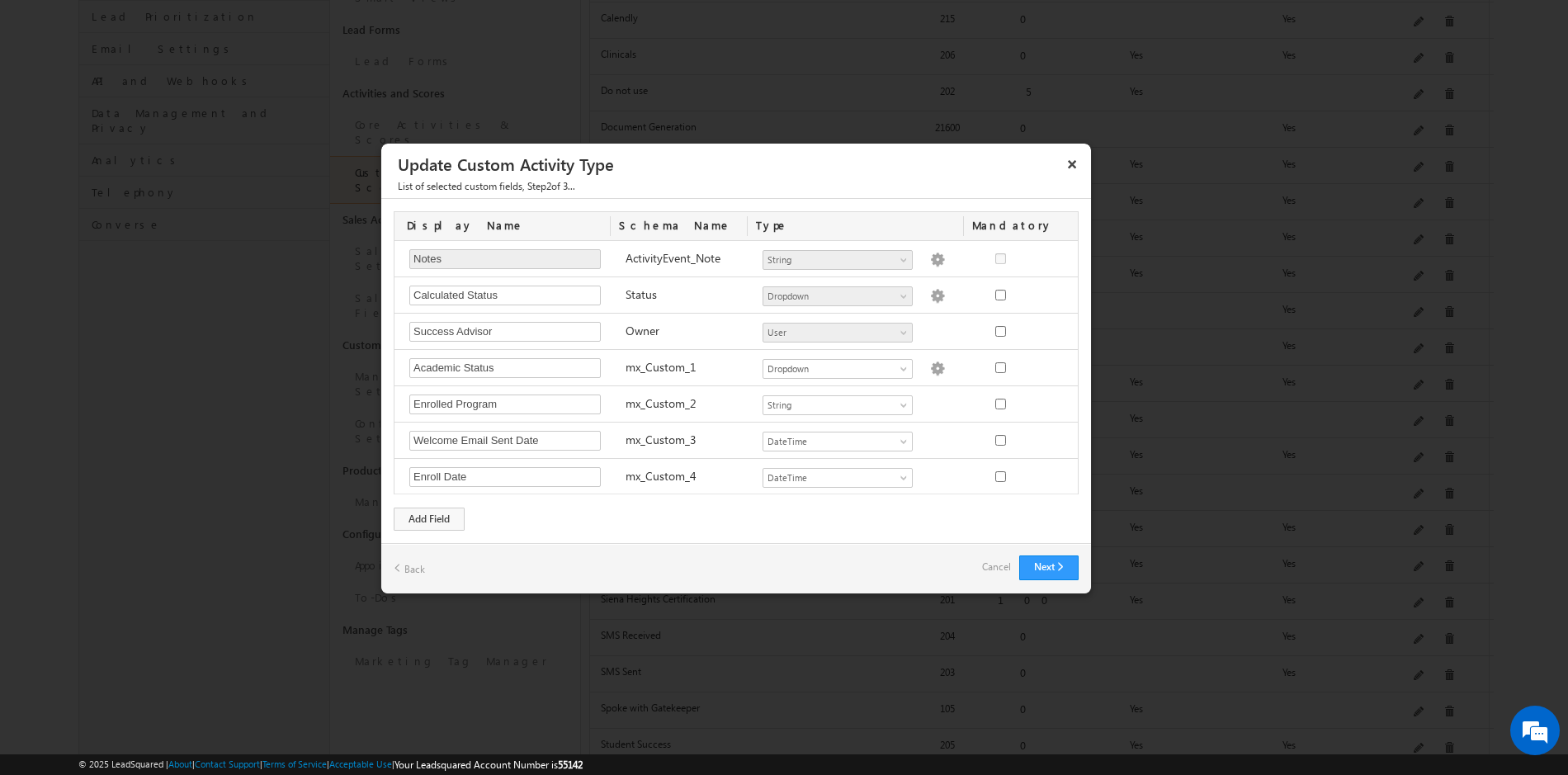
click at [996, 560] on link "Cancel" at bounding box center [996, 567] width 29 height 23
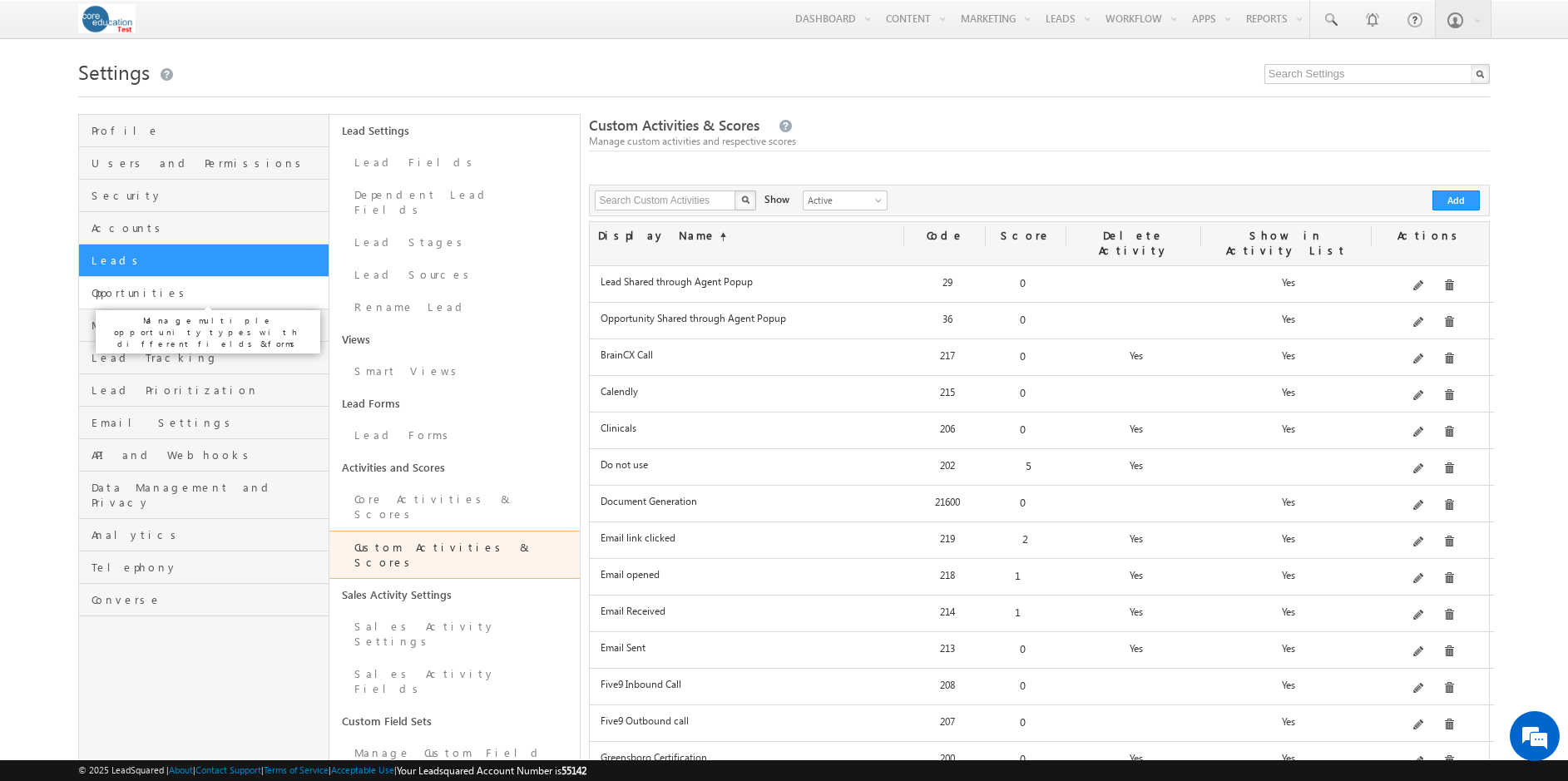
click at [139, 294] on span "Opportunities" at bounding box center [208, 293] width 233 height 15
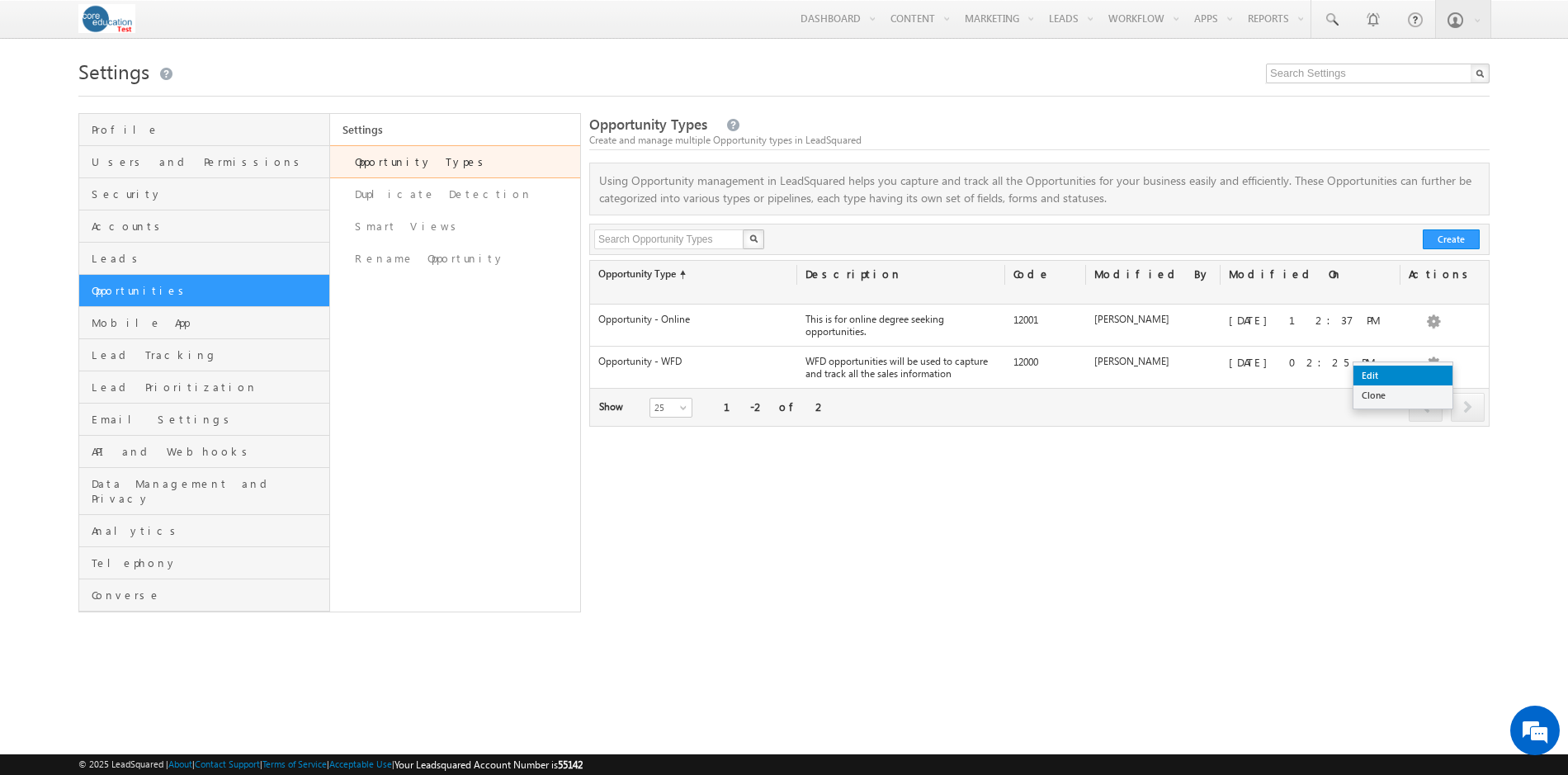
click at [1430, 376] on link "Edit" at bounding box center [1403, 375] width 99 height 20
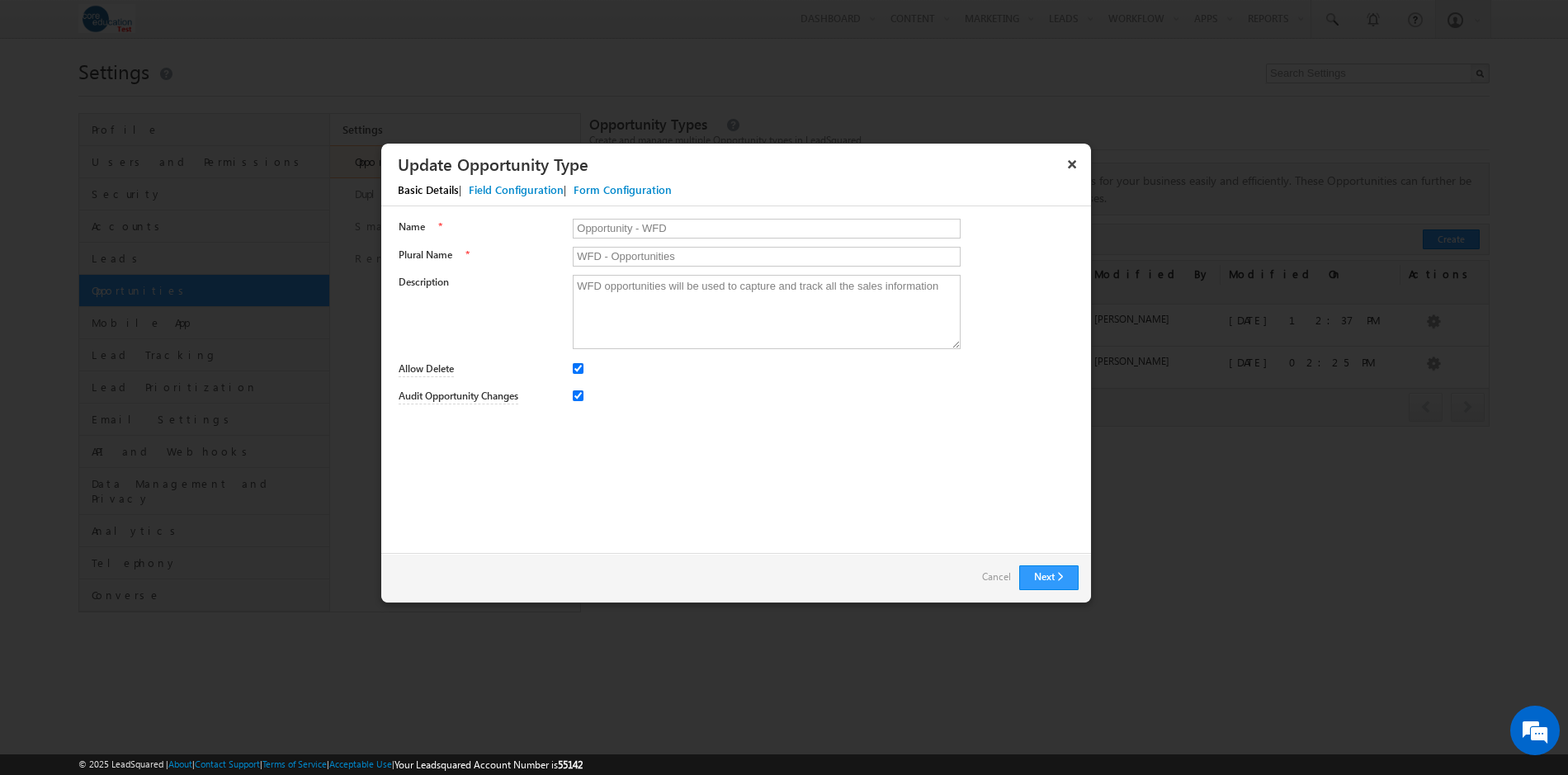
click at [500, 188] on div "Field Configuration" at bounding box center [516, 190] width 95 height 15
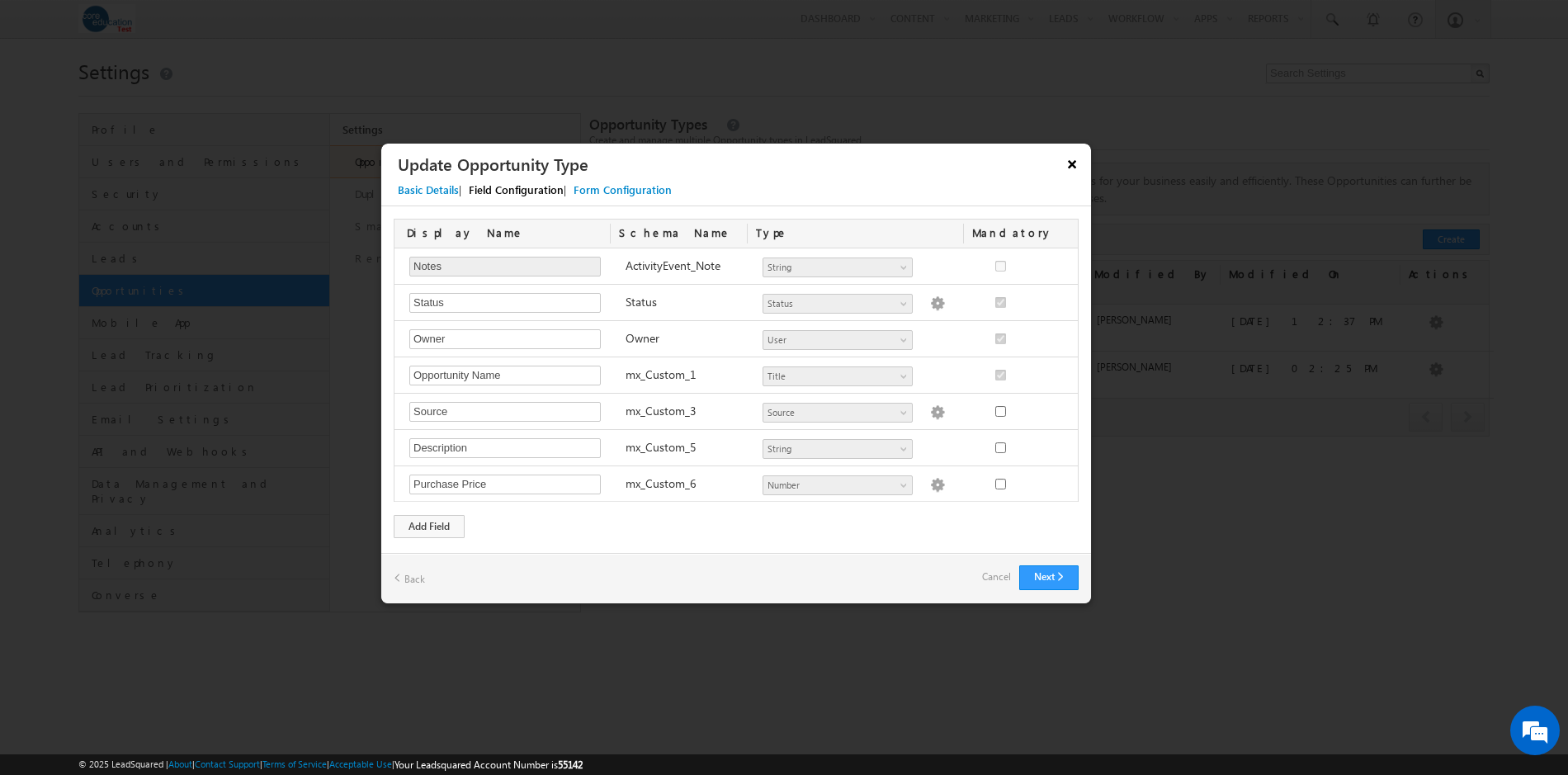
click at [1069, 166] on button "×" at bounding box center [1072, 164] width 26 height 29
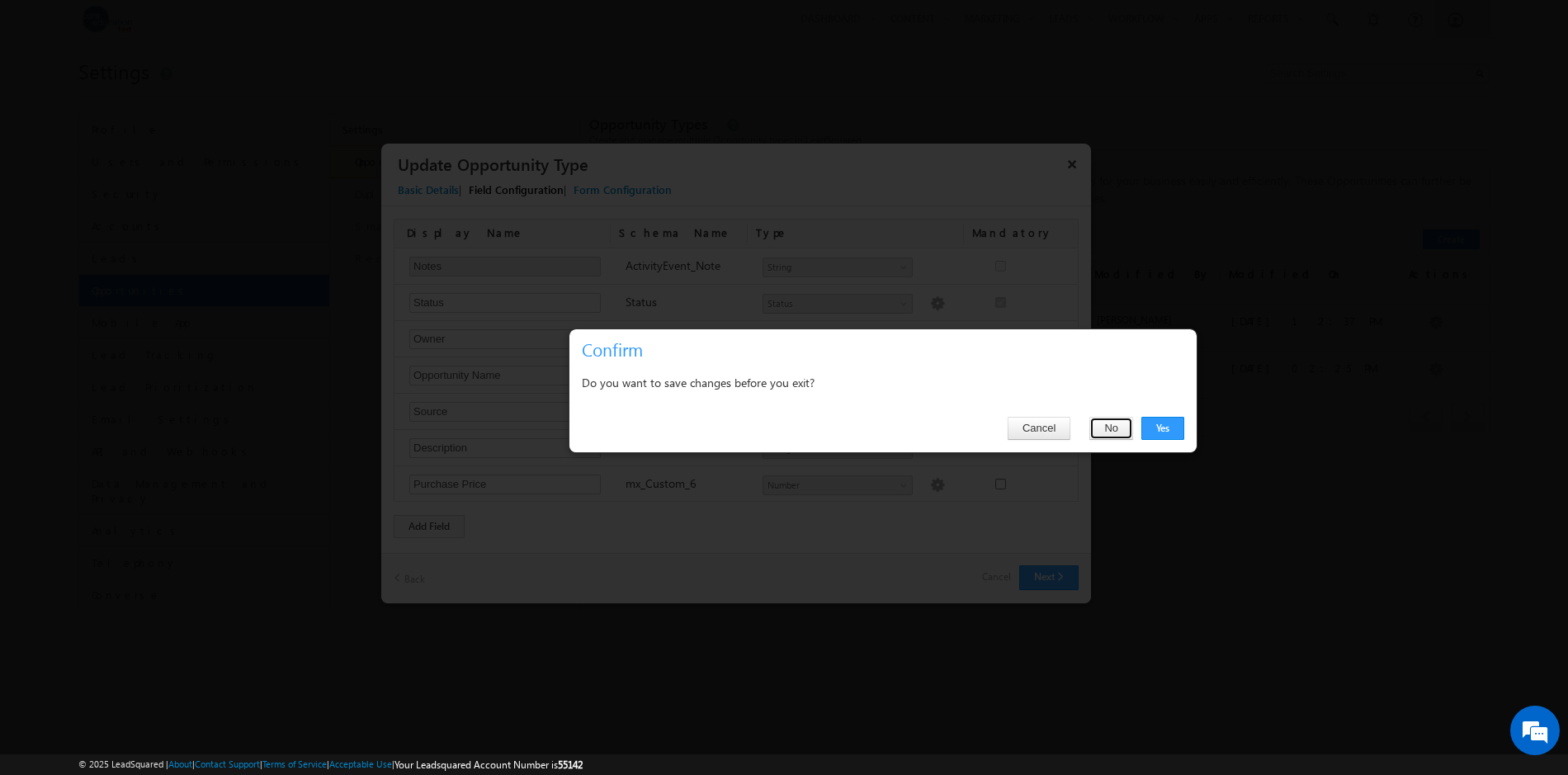
click at [1107, 421] on button "No" at bounding box center [1111, 428] width 44 height 23
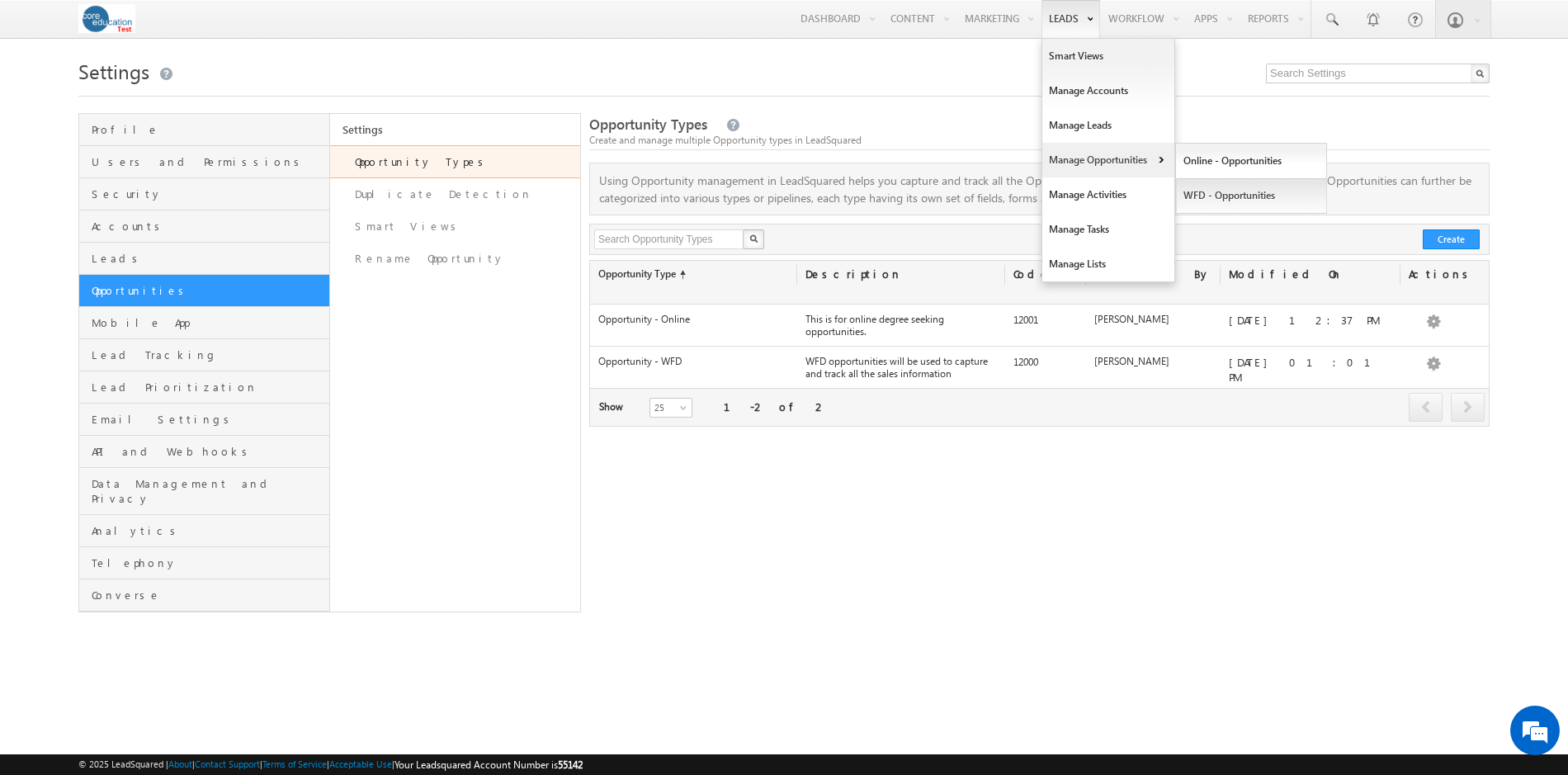
click at [1244, 197] on link "WFD - Opportunities" at bounding box center [1251, 195] width 151 height 34
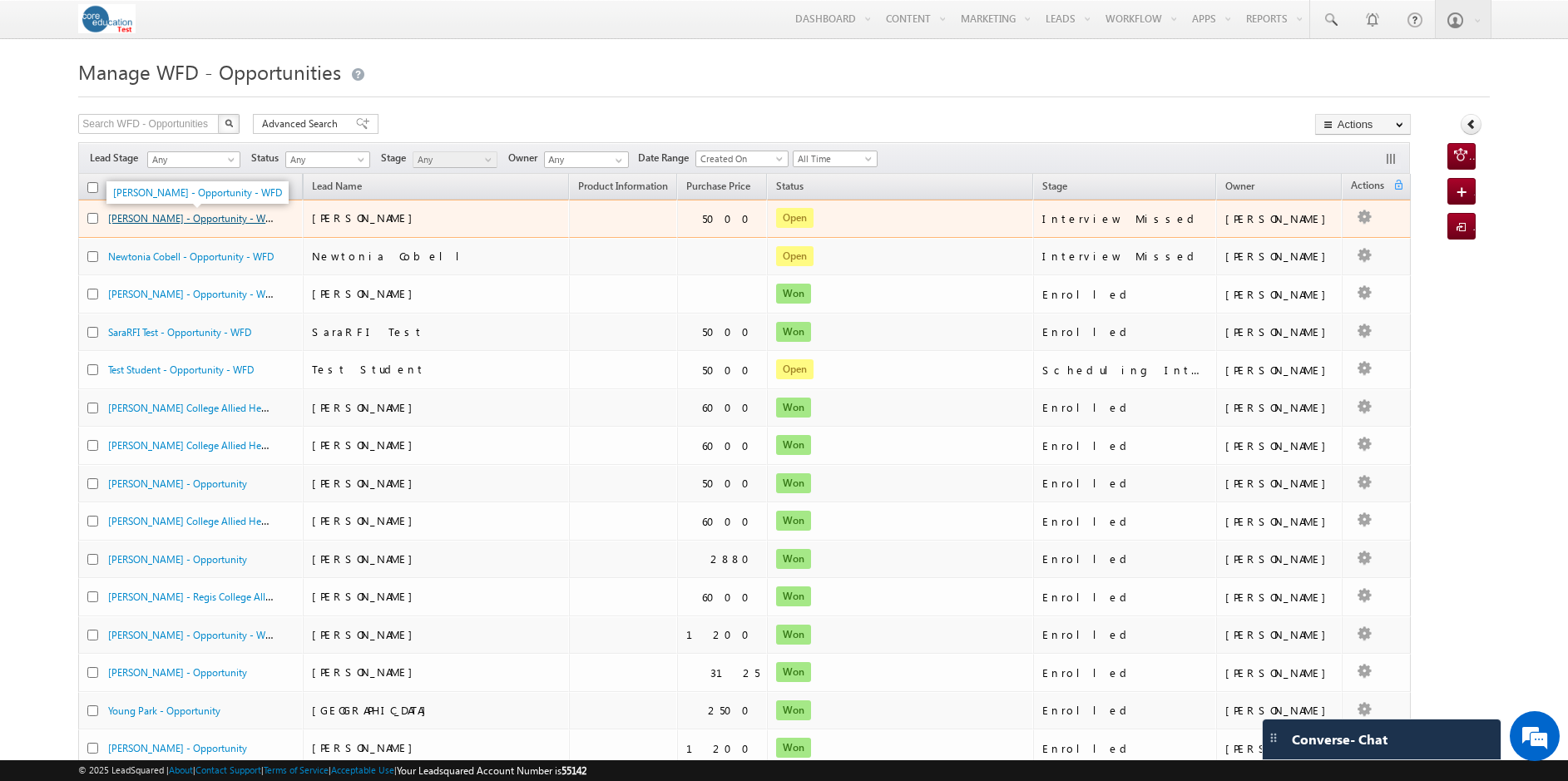
click at [211, 222] on link "[PERSON_NAME] - Opportunity - WFD" at bounding box center [193, 217] width 169 height 14
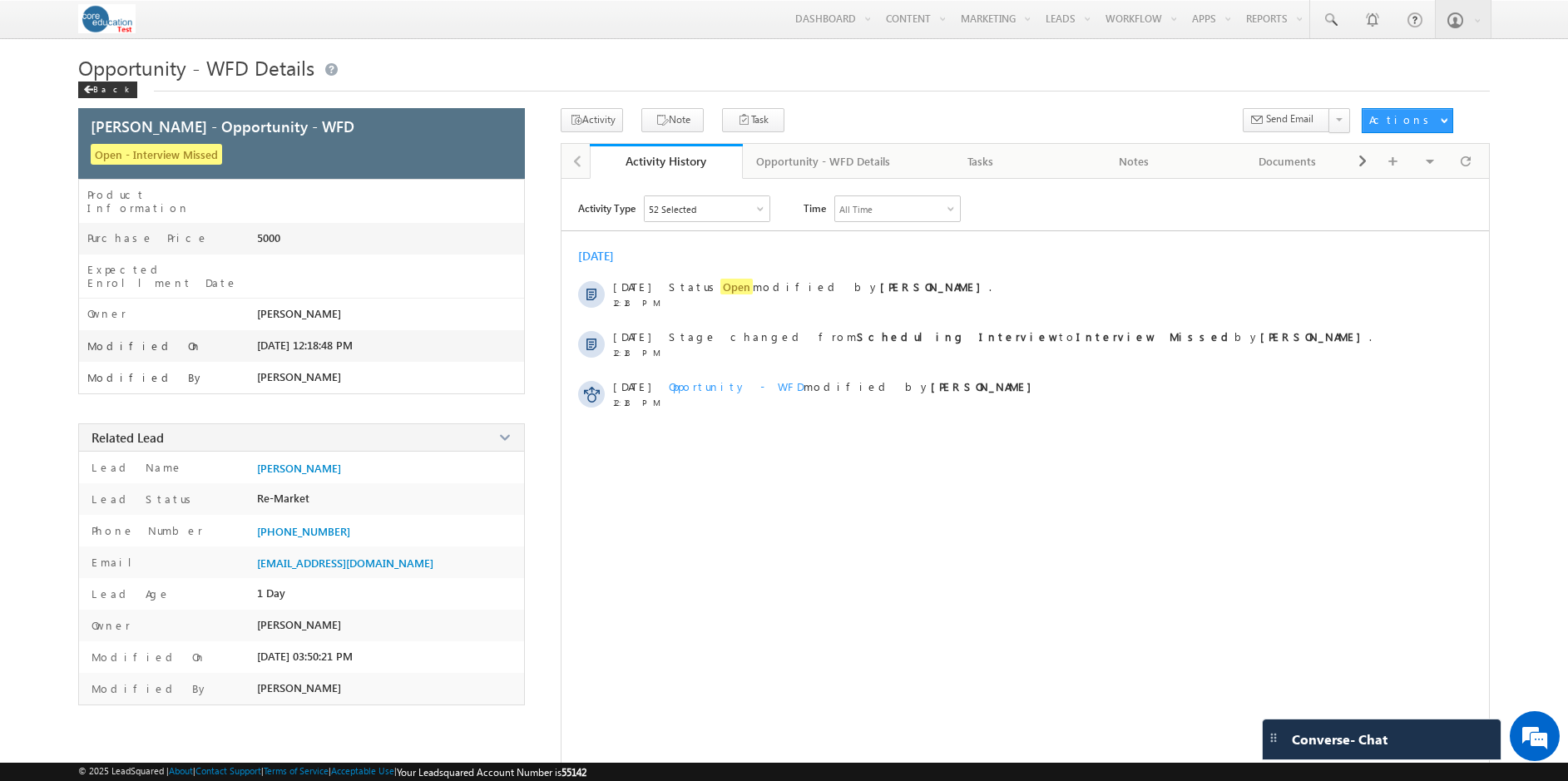
click at [758, 211] on div at bounding box center [761, 209] width 8 height 8
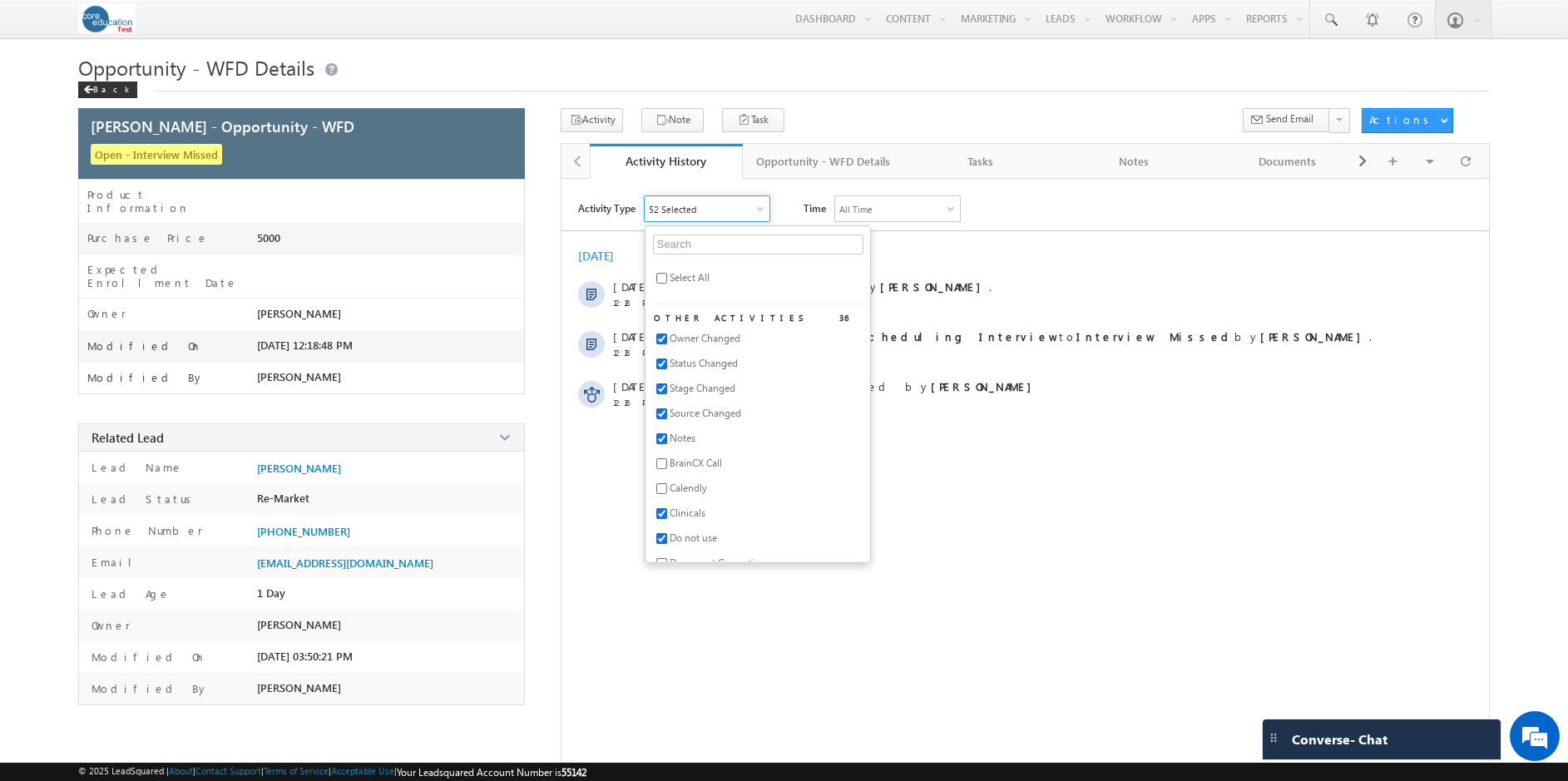
scroll to position [19, 0]
click at [664, 446] on input "checkbox" at bounding box center [662, 445] width 11 height 11
checkbox input "true"
click at [661, 473] on input "checkbox" at bounding box center [662, 470] width 11 height 11
checkbox input "true"
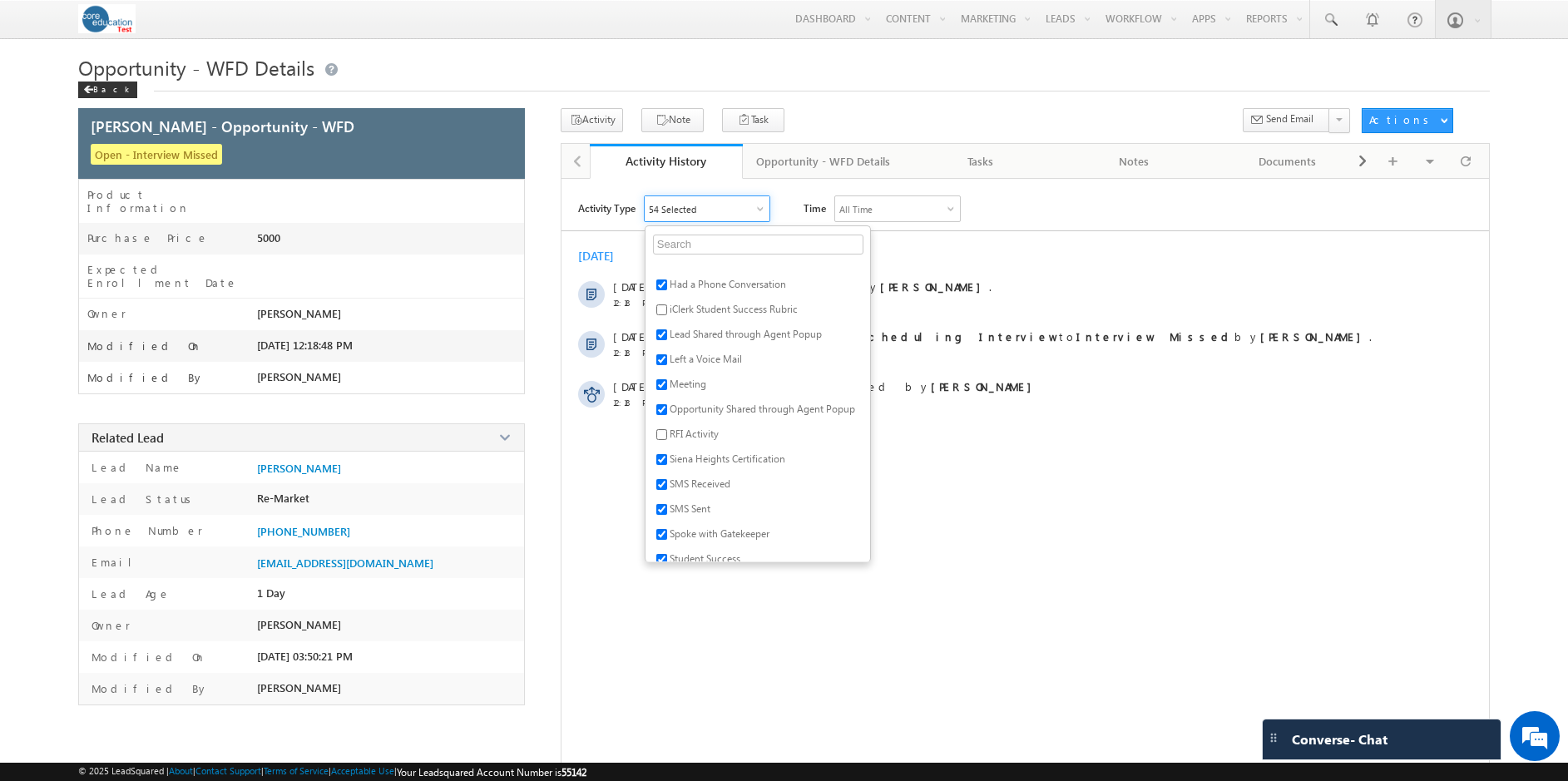
scroll to position [480, 0]
click at [983, 481] on div "Activity Type 54 Selected Select All Other Activities 36 Owner Changed Status C…" at bounding box center [1025, 487] width 928 height 582
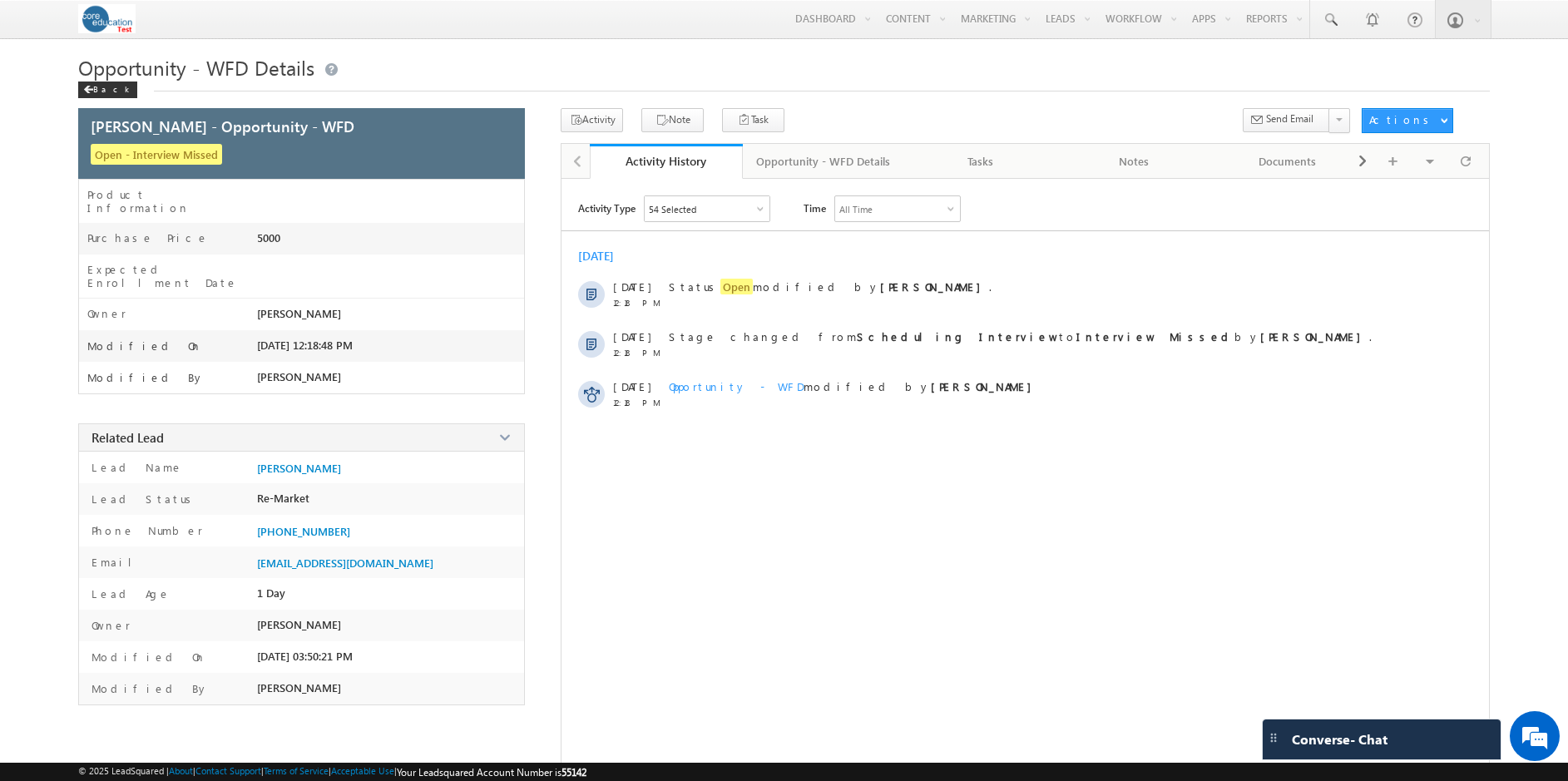
click at [760, 209] on div at bounding box center [761, 209] width 8 height 8
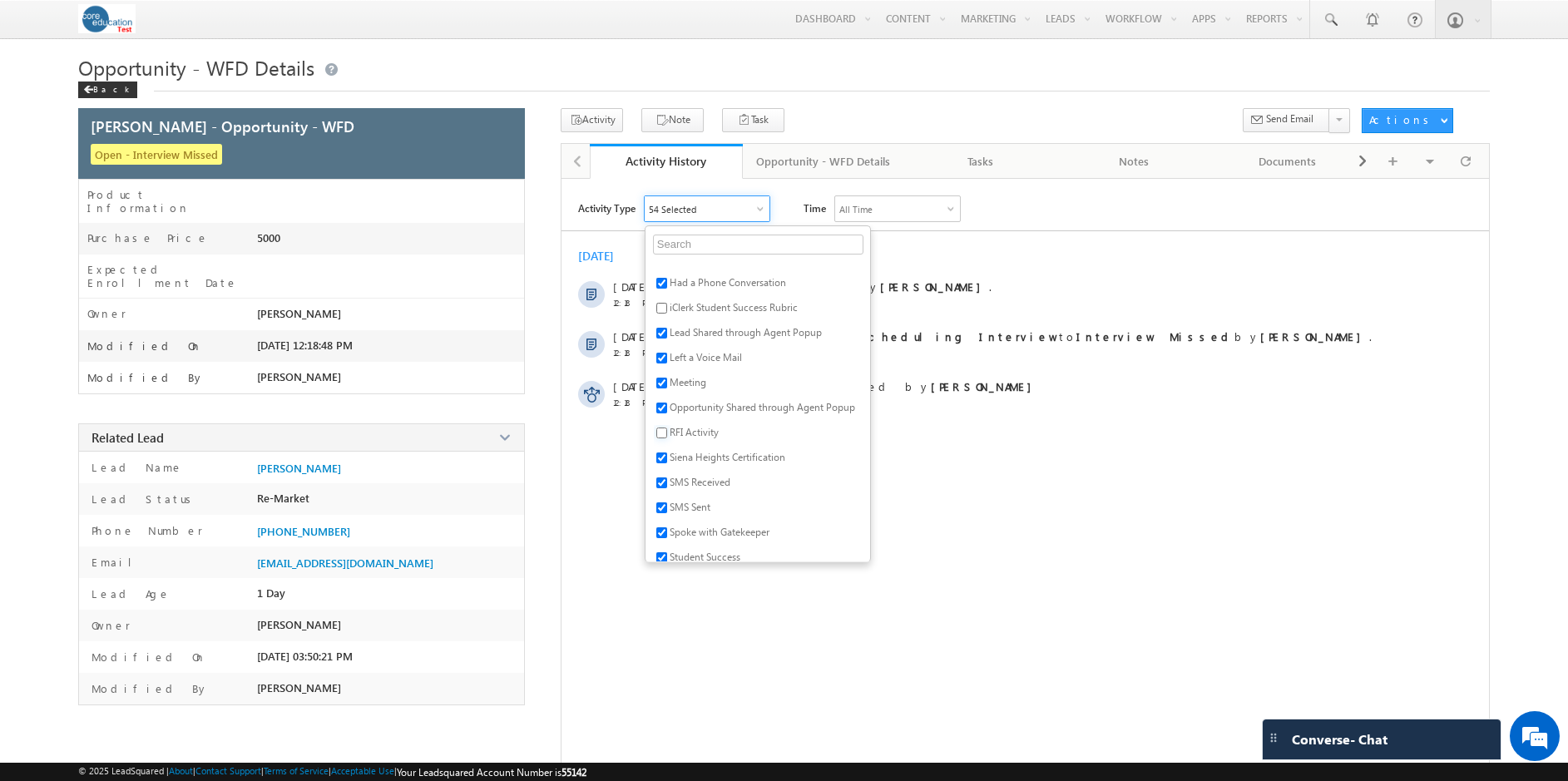
click at [661, 434] on input "checkbox" at bounding box center [662, 434] width 11 height 11
checkbox input "true"
click at [975, 490] on div "Activity Type 55 Selected Select All Other Activities 36 Owner Changed Status C…" at bounding box center [1025, 487] width 928 height 582
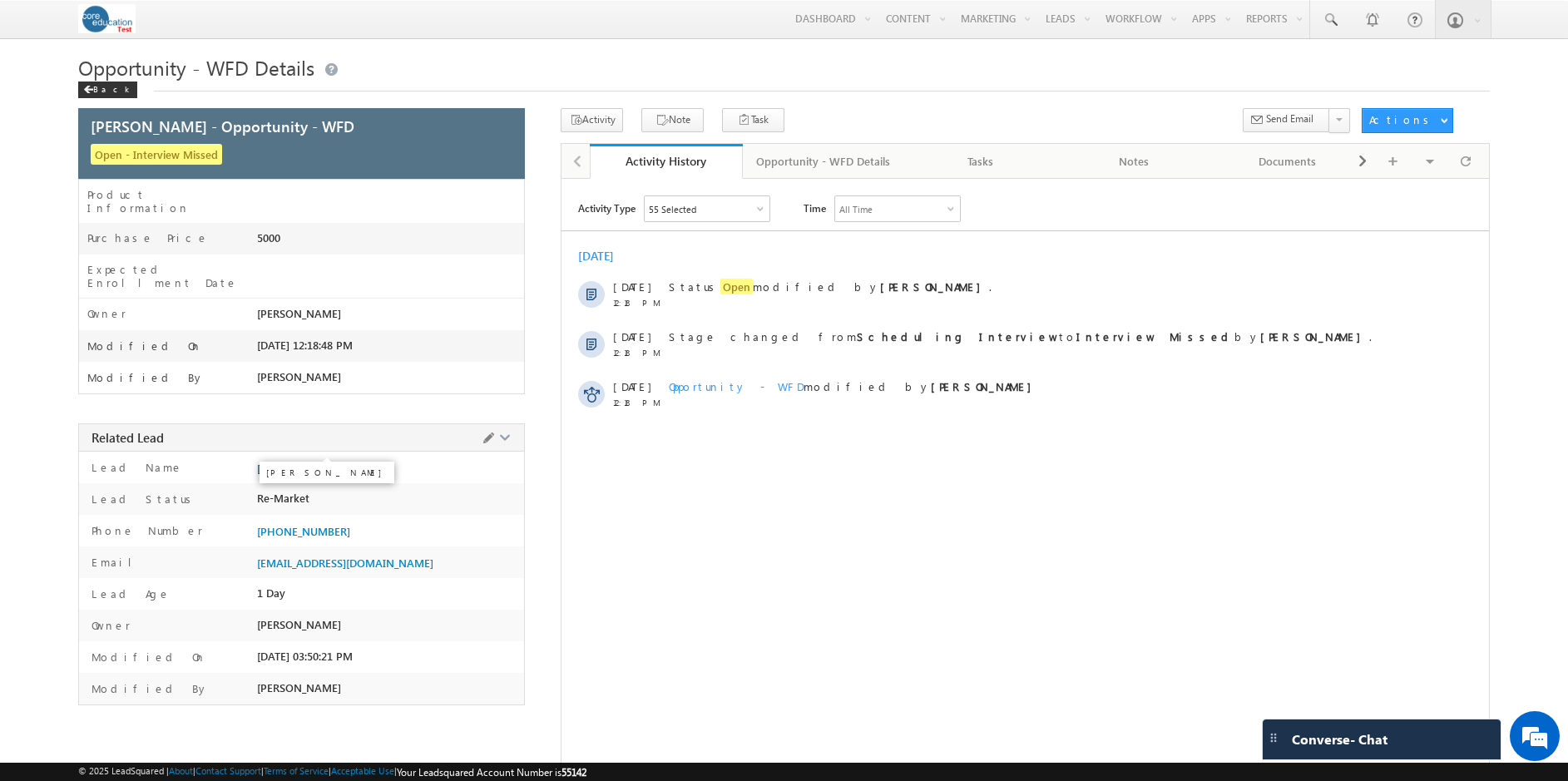
click at [309, 462] on span "[PERSON_NAME]" at bounding box center [300, 468] width 84 height 13
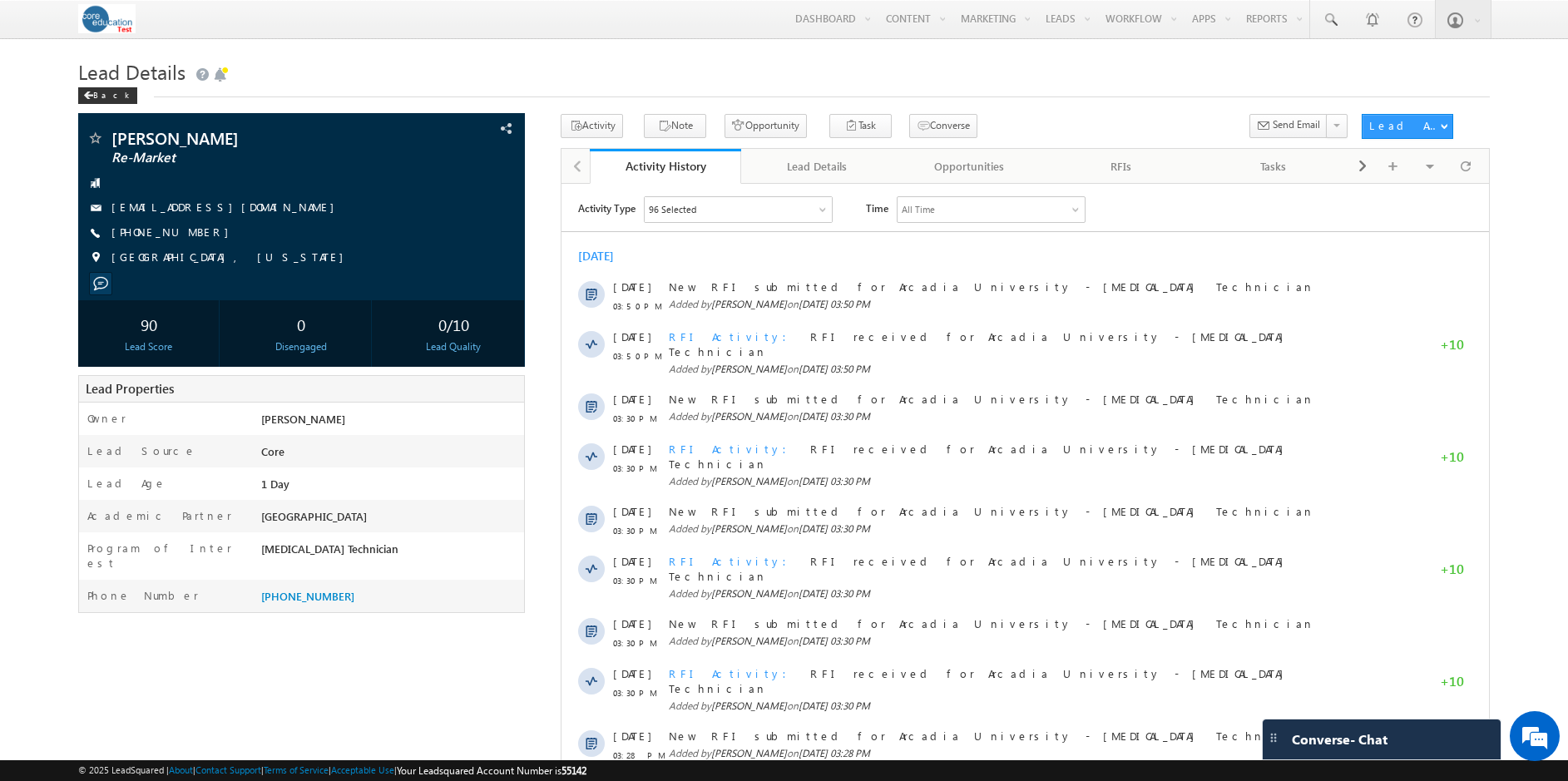
click at [820, 206] on div at bounding box center [823, 209] width 8 height 8
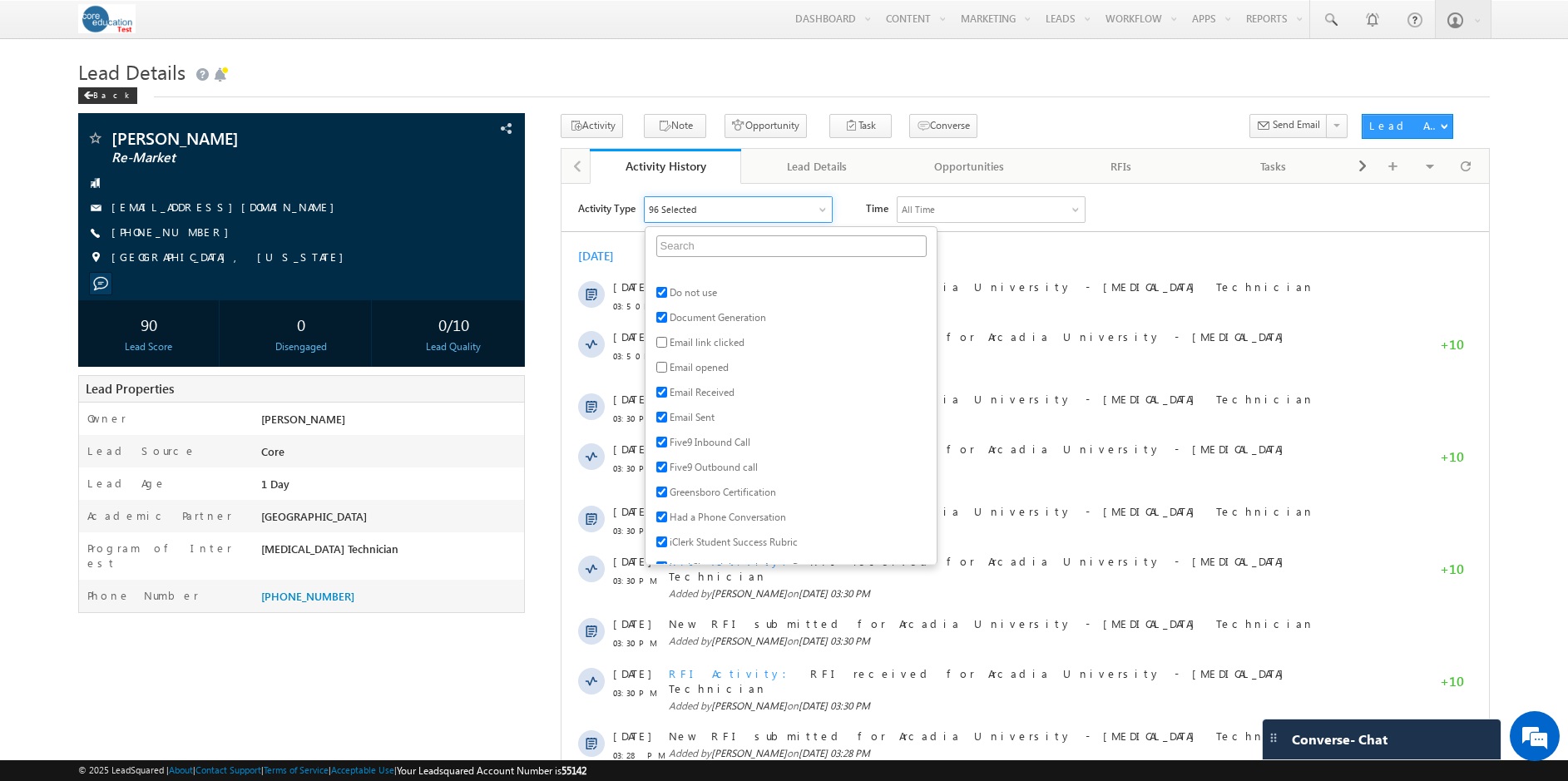
scroll to position [1208, 0]
click at [664, 322] on input "checkbox" at bounding box center [662, 326] width 11 height 11
checkbox input "true"
drag, startPoint x: 661, startPoint y: 346, endPoint x: 675, endPoint y: 355, distance: 16.6
click at [661, 346] on input "checkbox" at bounding box center [662, 351] width 11 height 11
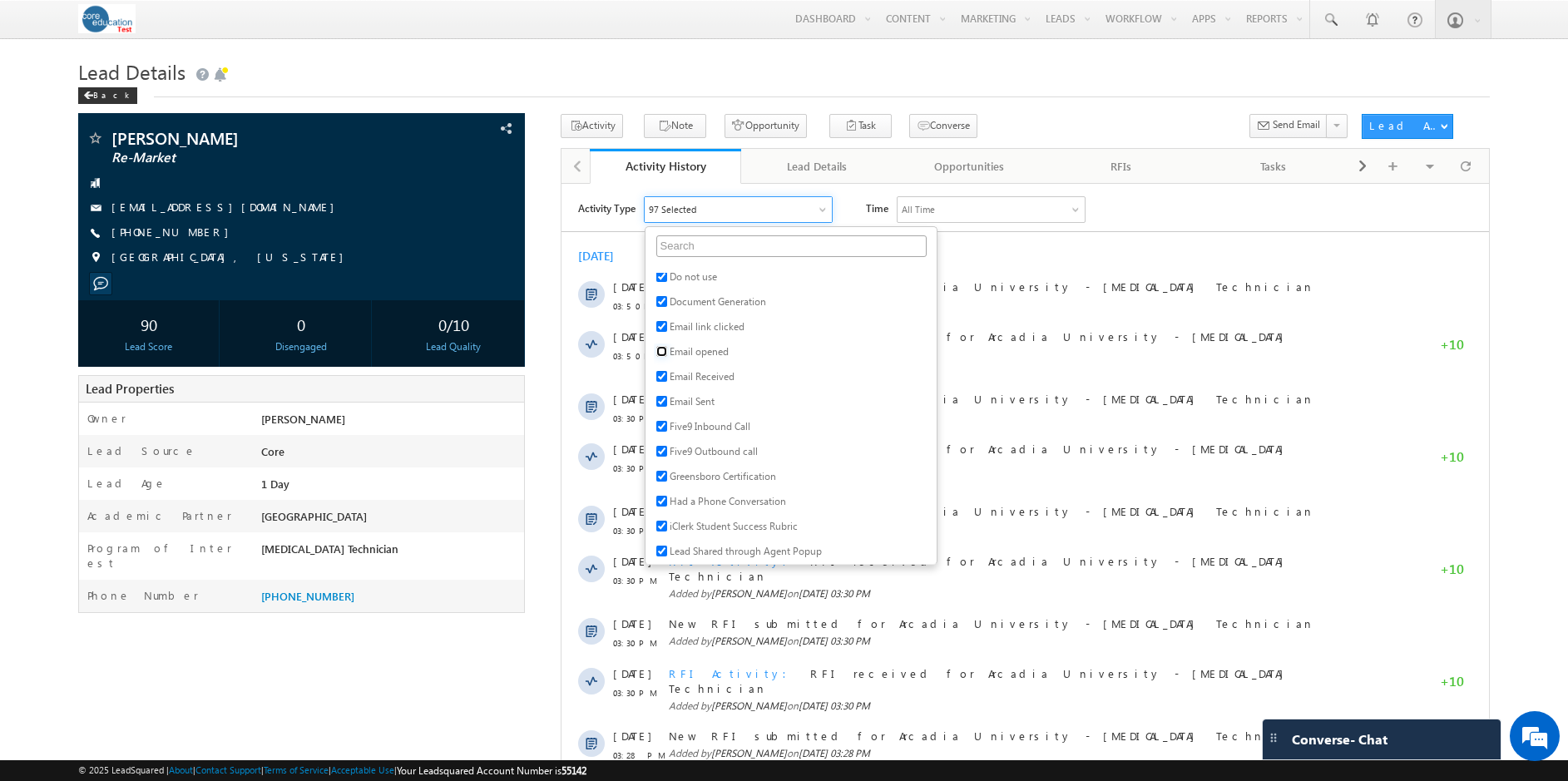
checkbox input "true"
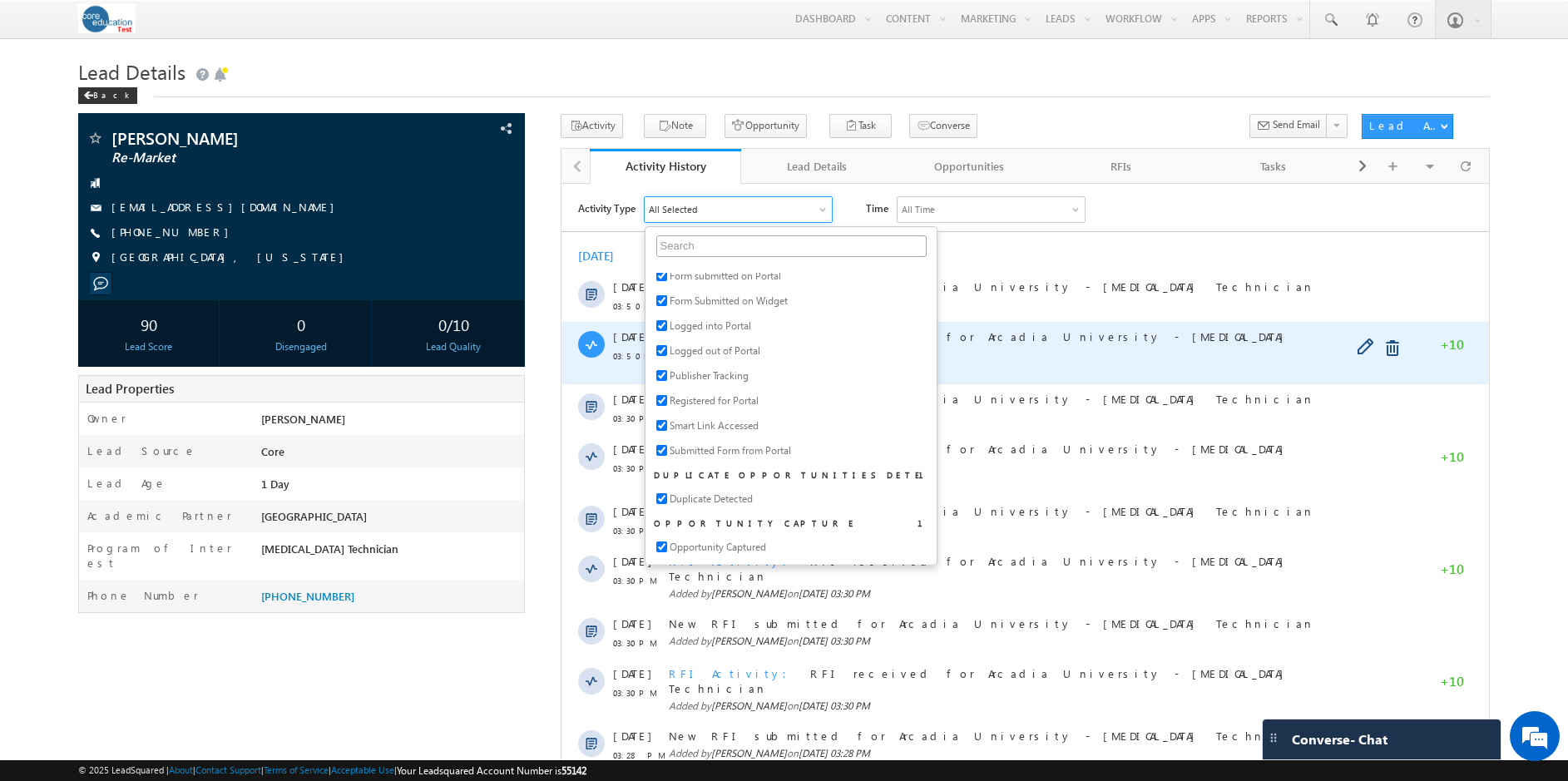
click at [1080, 365] on div "RFI Activity RFI received for Arcadia University - [MEDICAL_DATA] Technician Ad…" at bounding box center [1033, 352] width 728 height 63
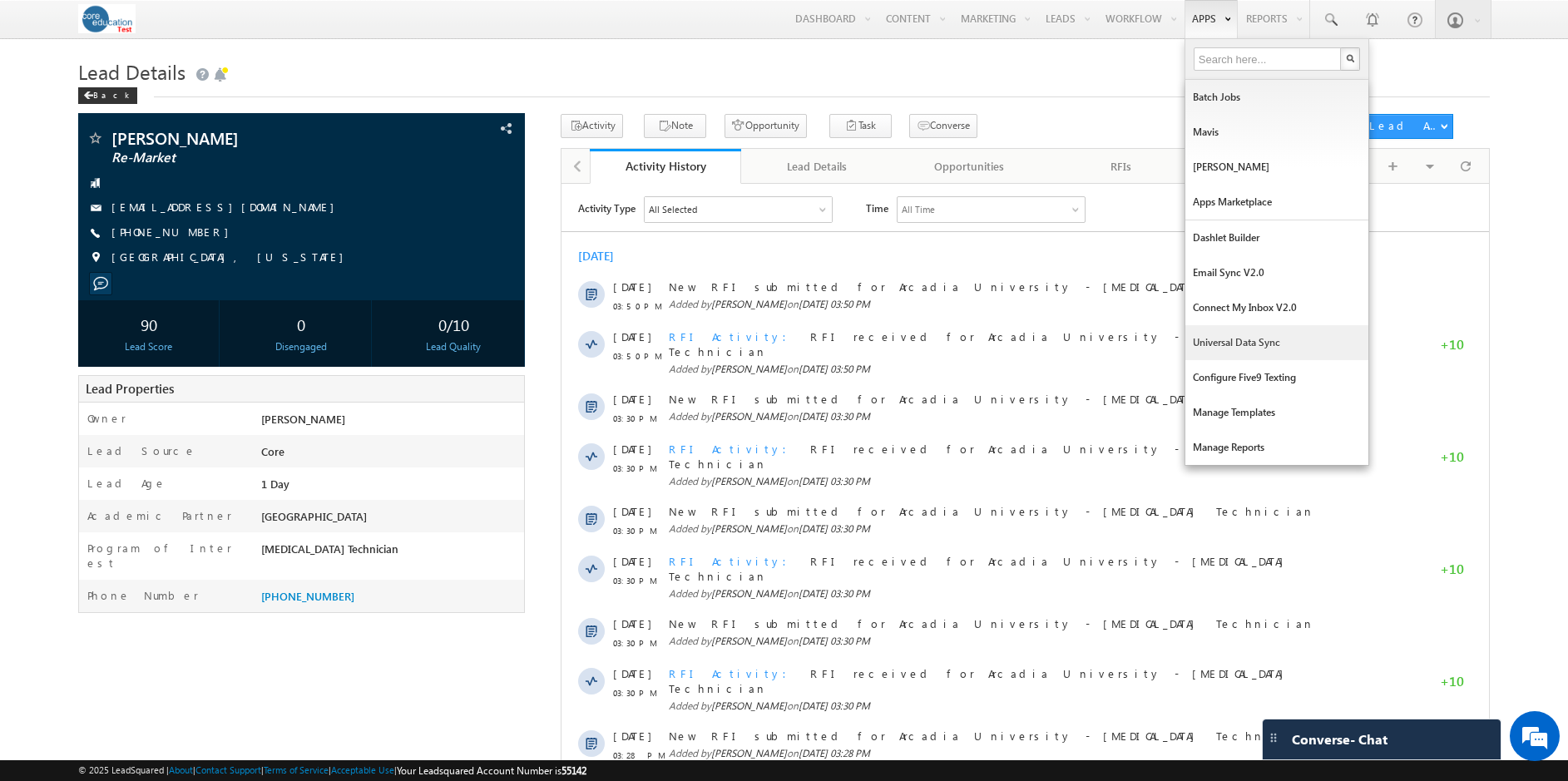
click at [1244, 340] on link "Universal Data Sync" at bounding box center [1276, 342] width 183 height 35
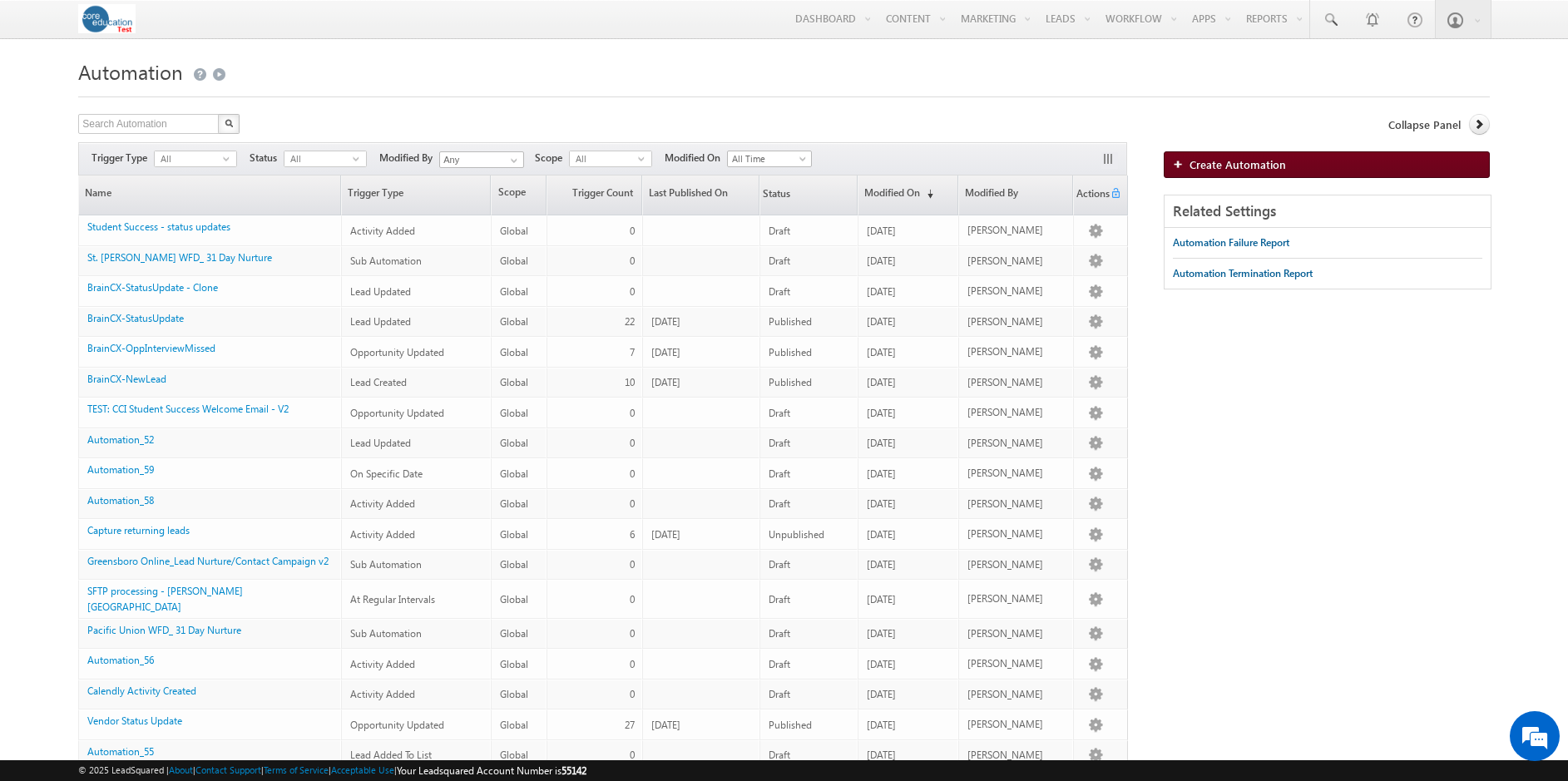
click at [1253, 162] on span "Create Automation" at bounding box center [1238, 164] width 96 height 14
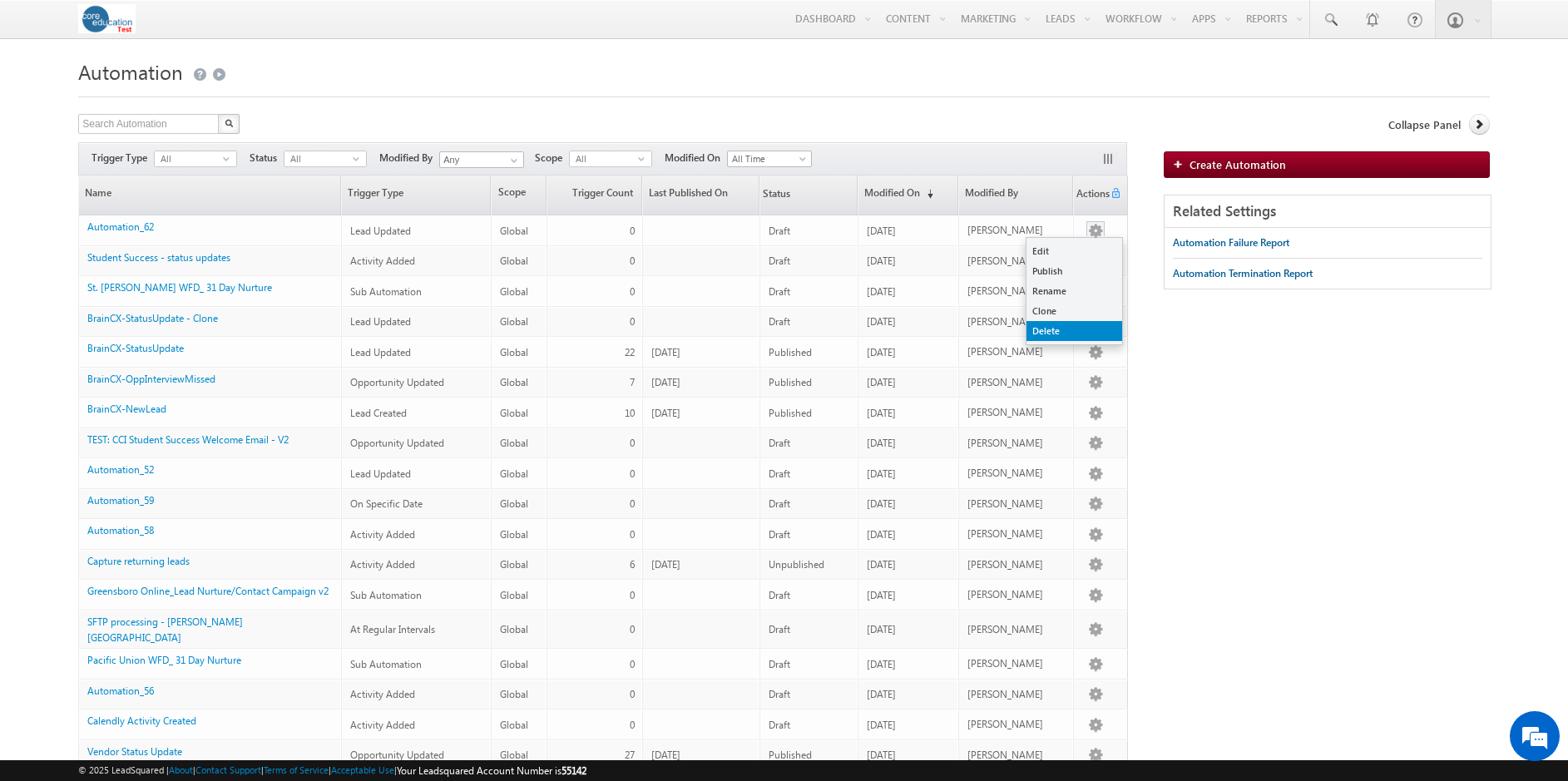
click at [1077, 331] on link "Delete" at bounding box center [1075, 331] width 95 height 20
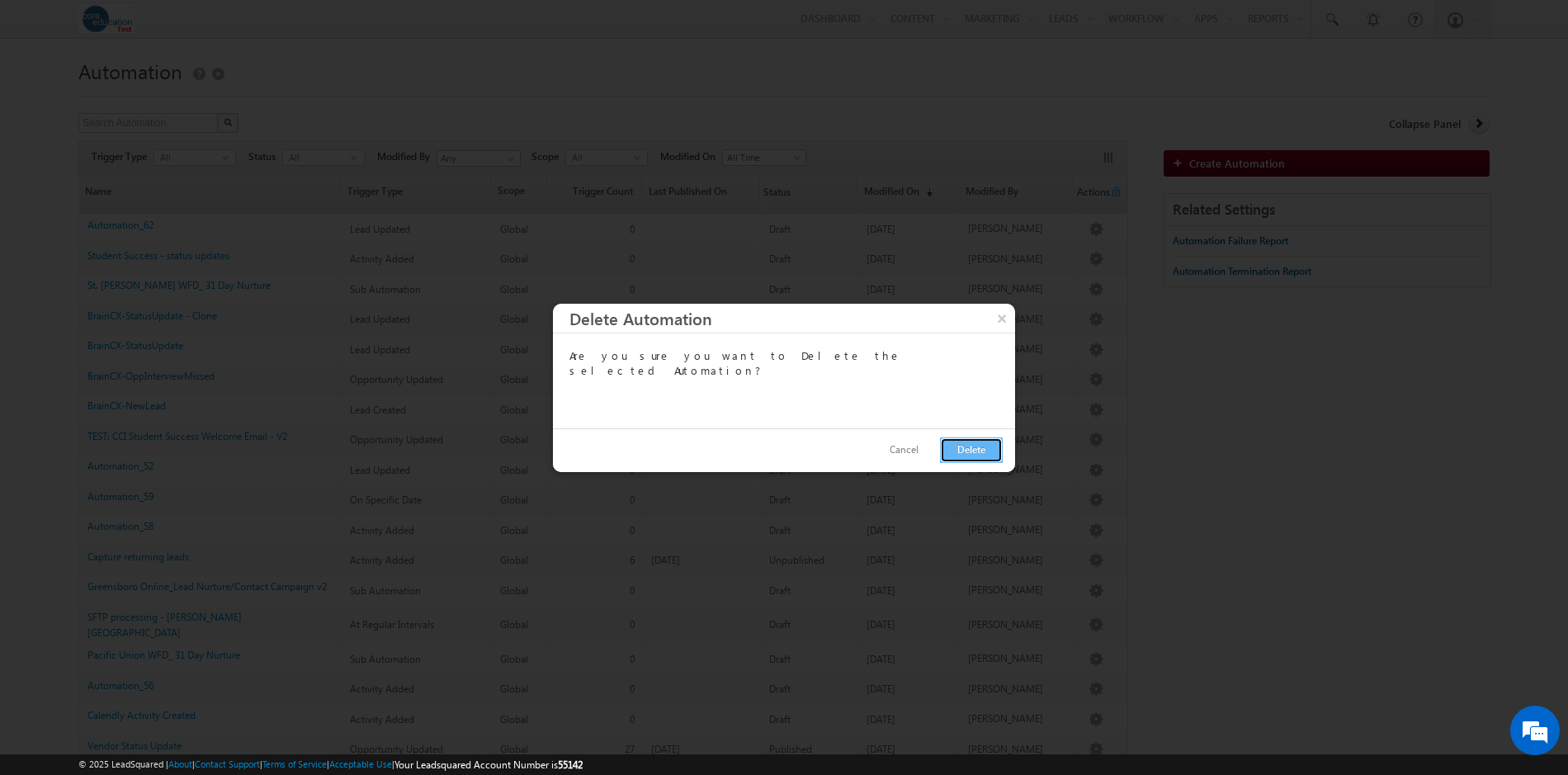
click at [960, 452] on button "Delete" at bounding box center [972, 451] width 63 height 26
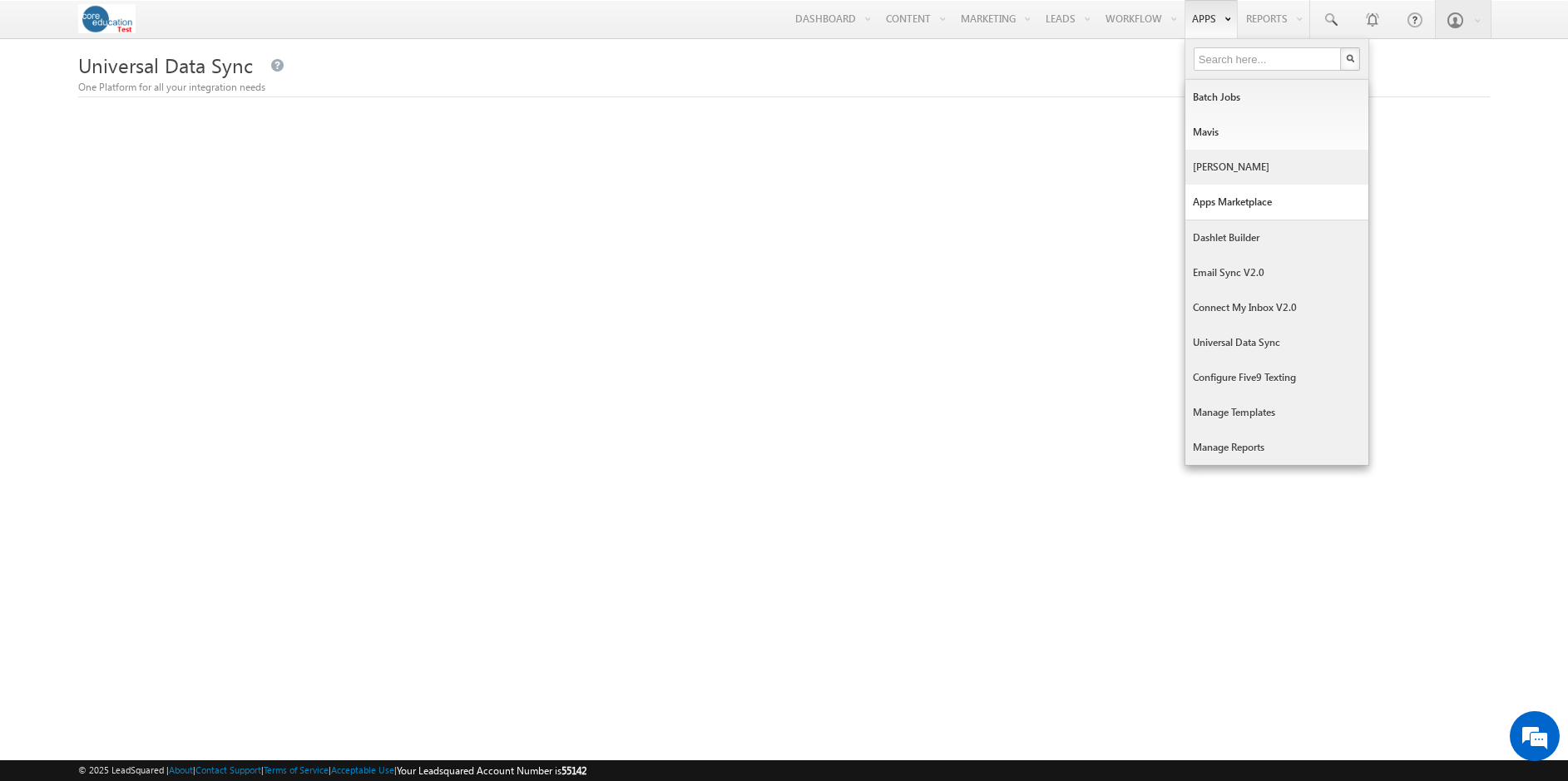
click at [1241, 164] on link "[PERSON_NAME]" at bounding box center [1276, 167] width 183 height 35
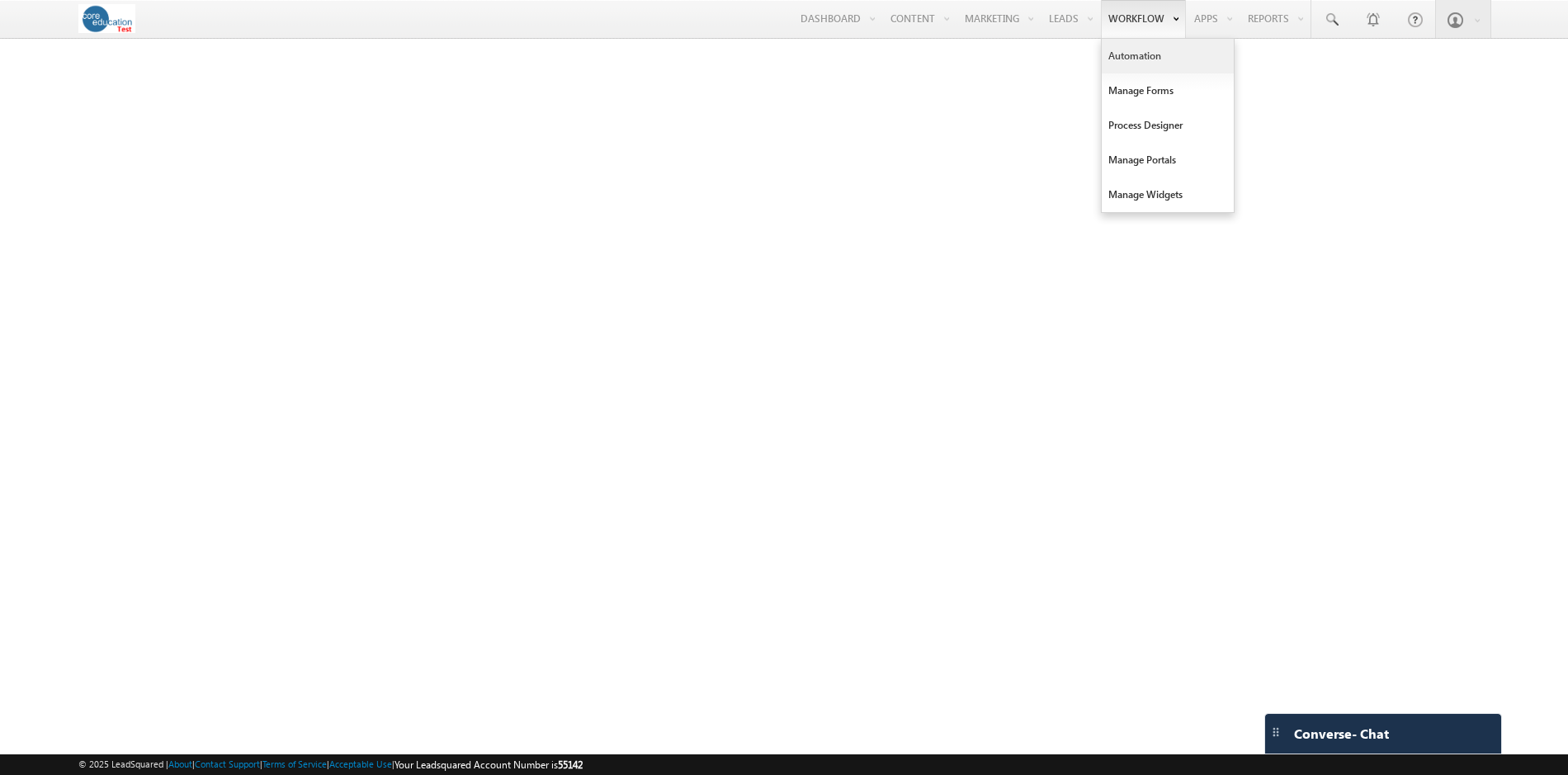
click at [1136, 56] on link "Automation" at bounding box center [1168, 56] width 132 height 34
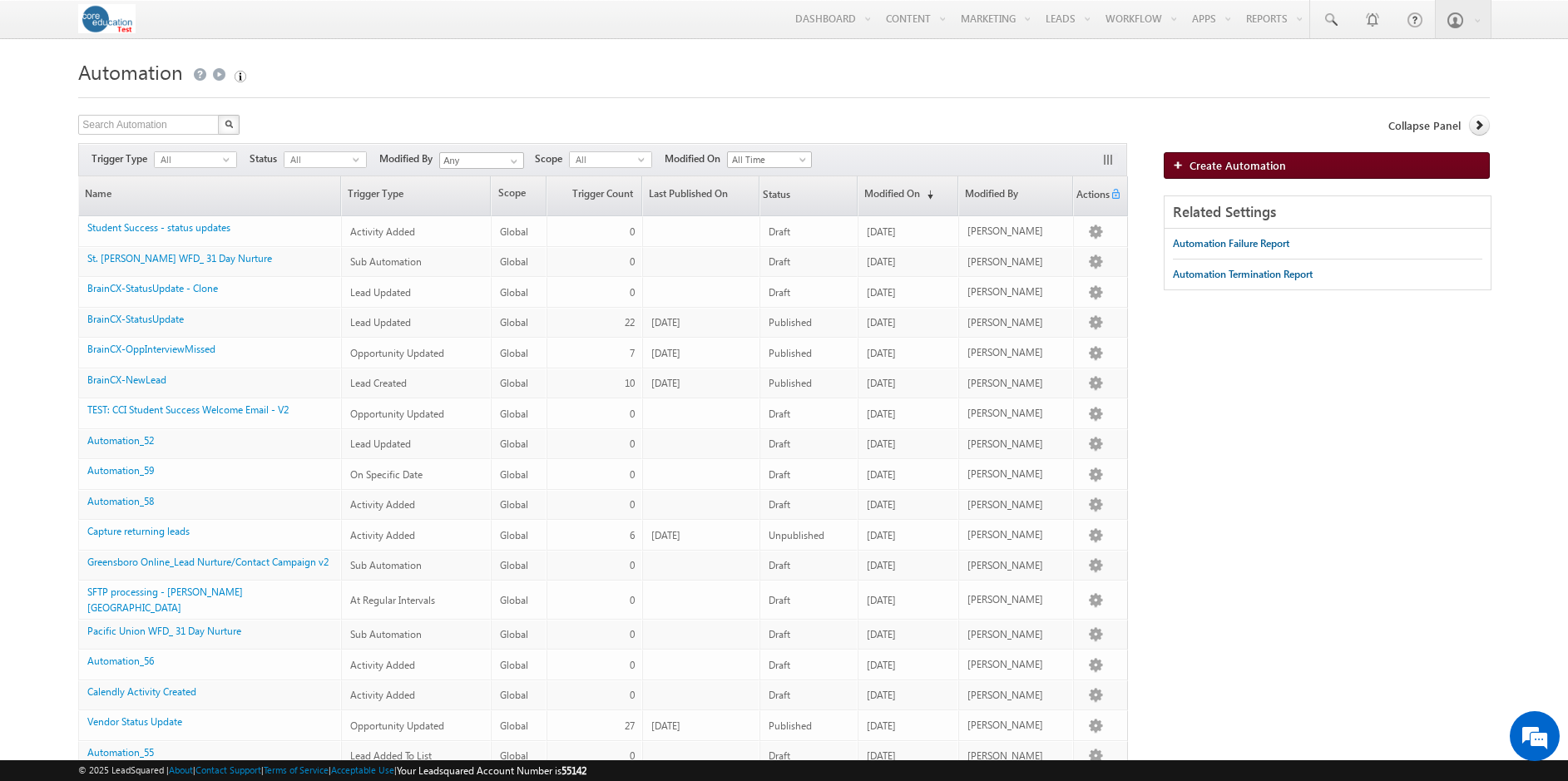
click at [1246, 168] on span "Create Automation" at bounding box center [1238, 165] width 96 height 14
click at [1234, 167] on span "Create Automation (Loading...)" at bounding box center [1317, 165] width 255 height 14
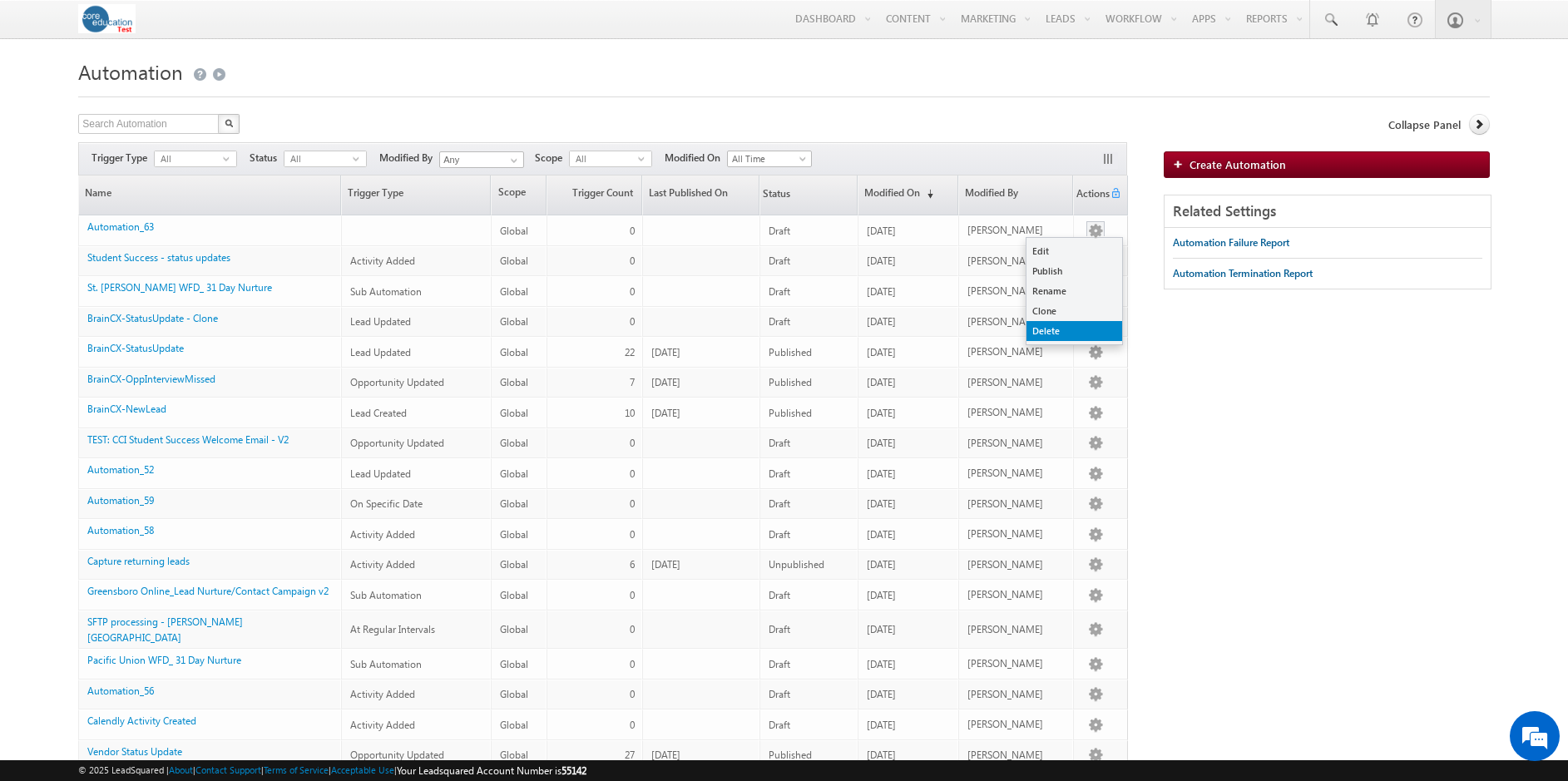
click at [1064, 326] on link "Delete" at bounding box center [1075, 331] width 95 height 20
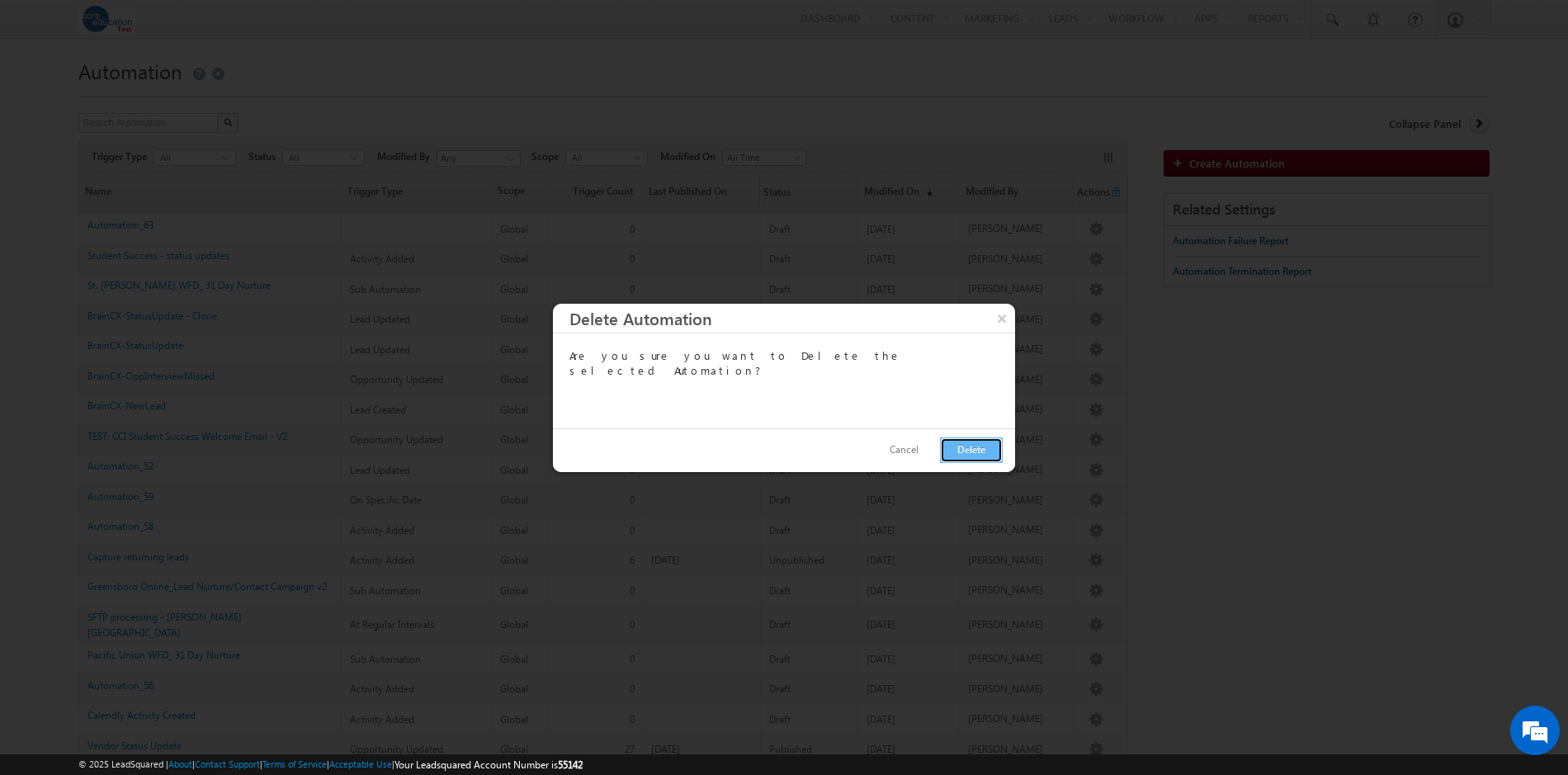
click at [967, 449] on button "Delete" at bounding box center [972, 451] width 63 height 26
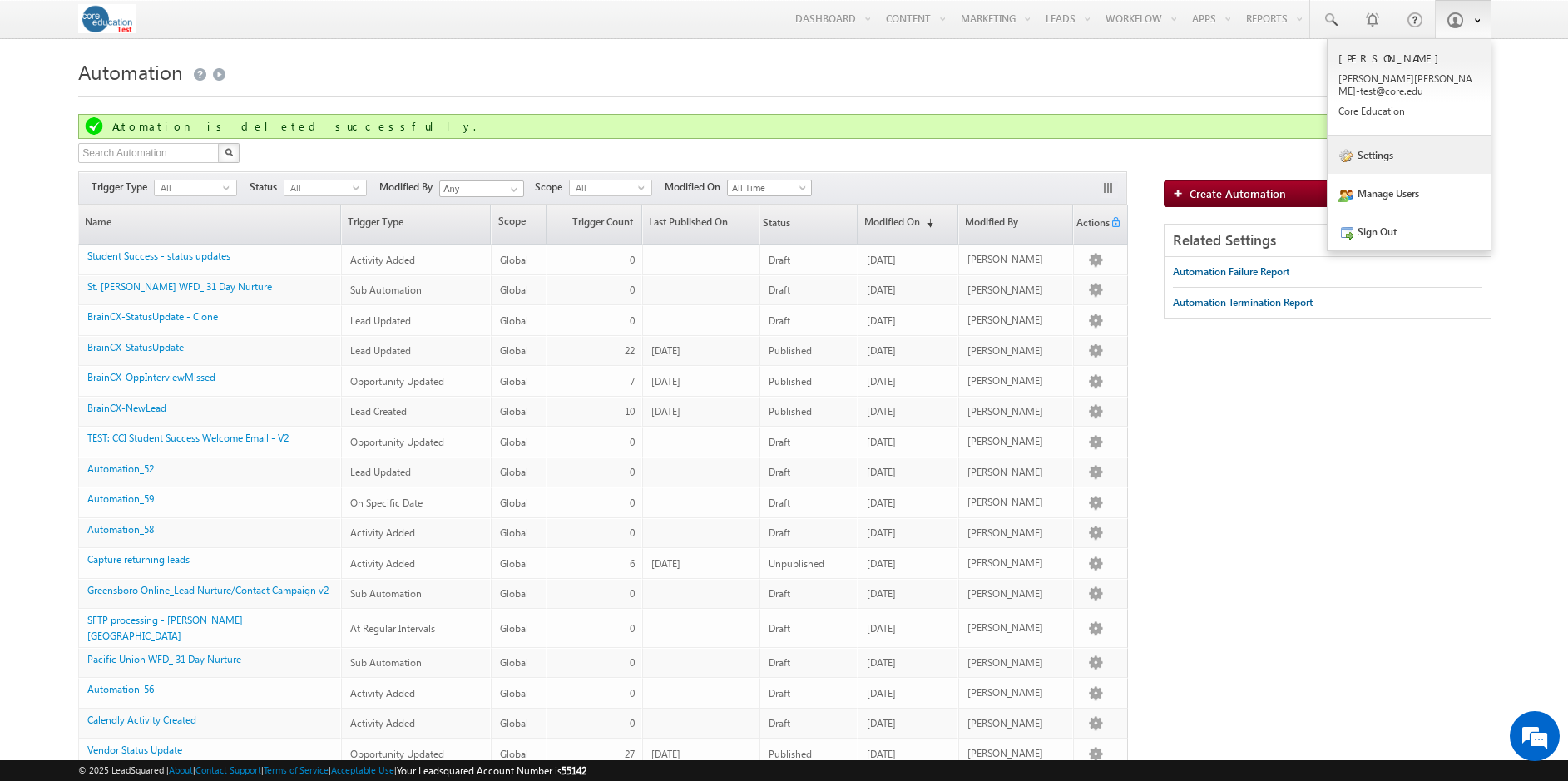
click at [1380, 149] on link "Settings" at bounding box center [1409, 155] width 163 height 38
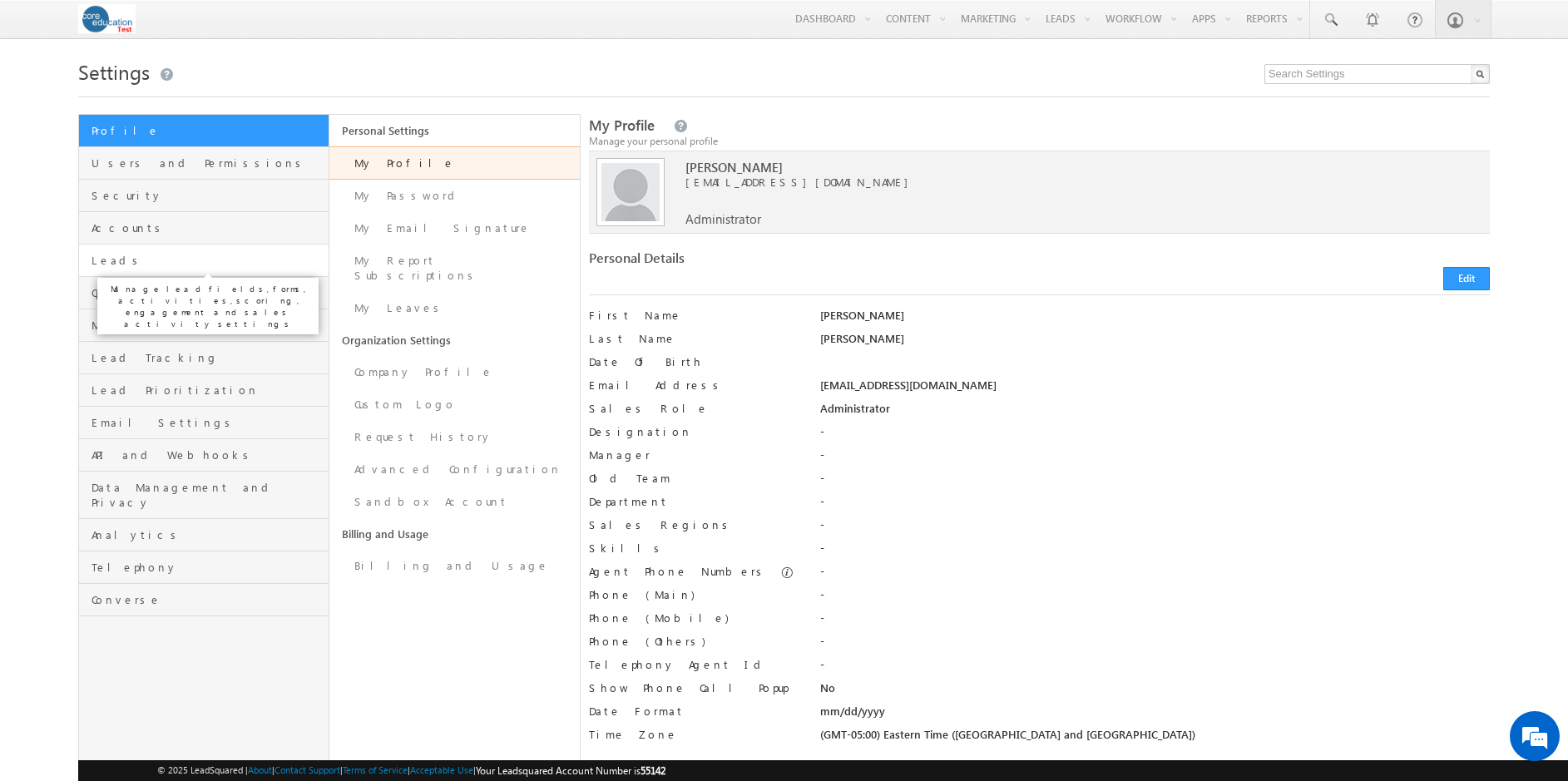
click at [105, 264] on span "Leads" at bounding box center [208, 260] width 233 height 15
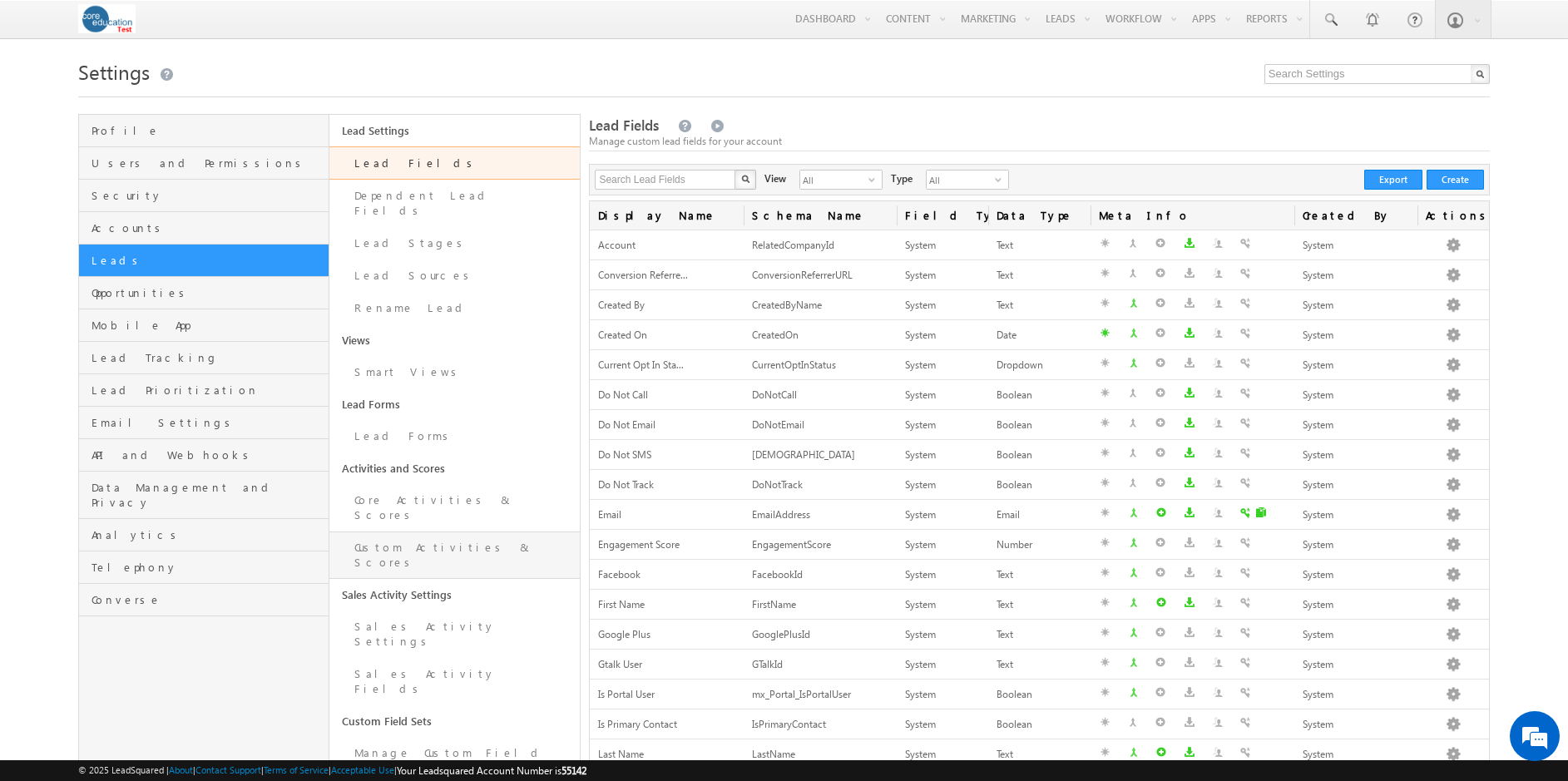
click at [431, 532] on link "Custom Activities & Scores" at bounding box center [454, 555] width 250 height 48
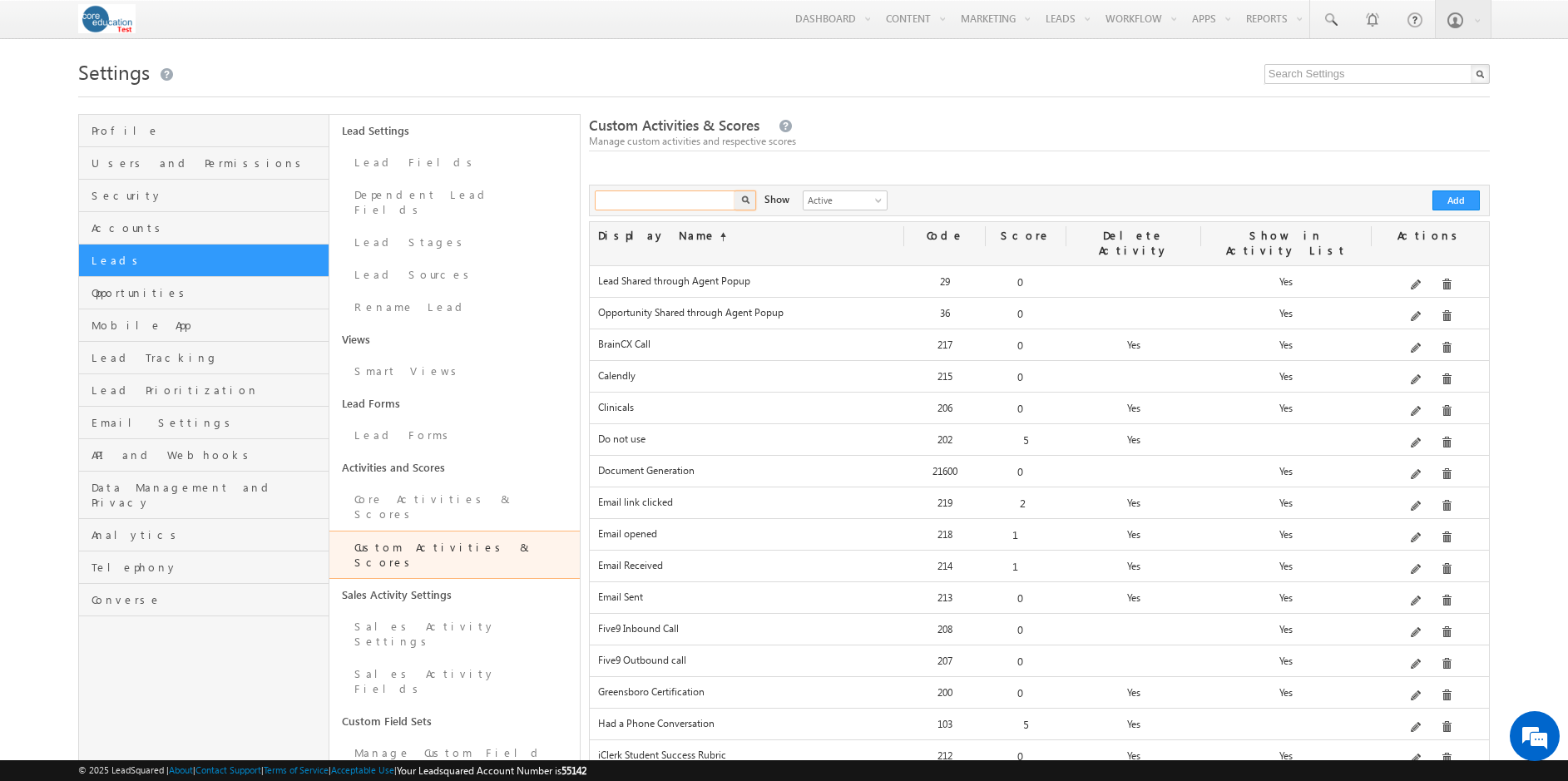
click at [682, 197] on input "text" at bounding box center [666, 199] width 142 height 20
type input "success"
click at [735, 190] on button "button" at bounding box center [745, 199] width 22 height 20
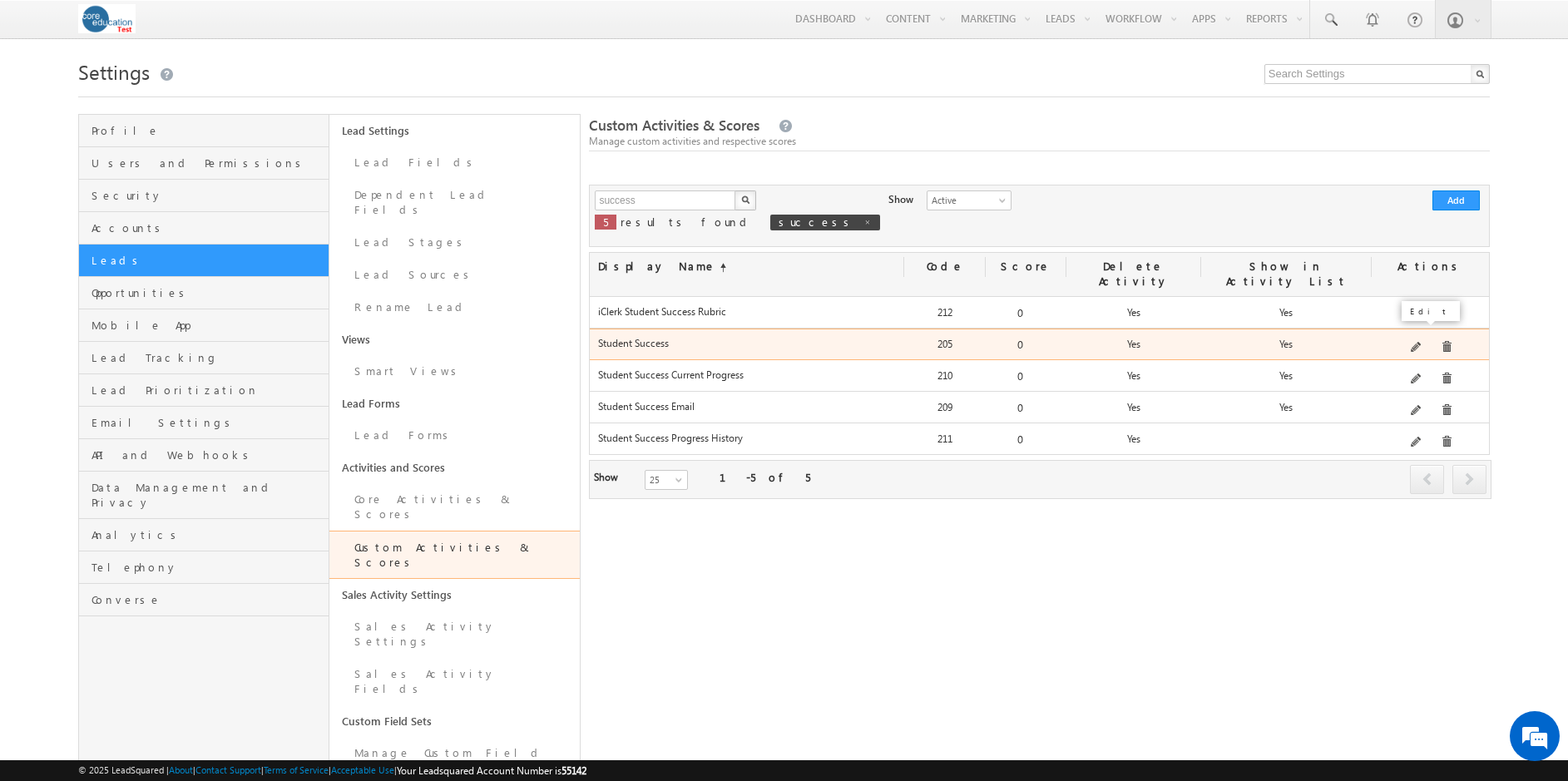
click at [1421, 342] on span at bounding box center [1416, 347] width 12 height 12
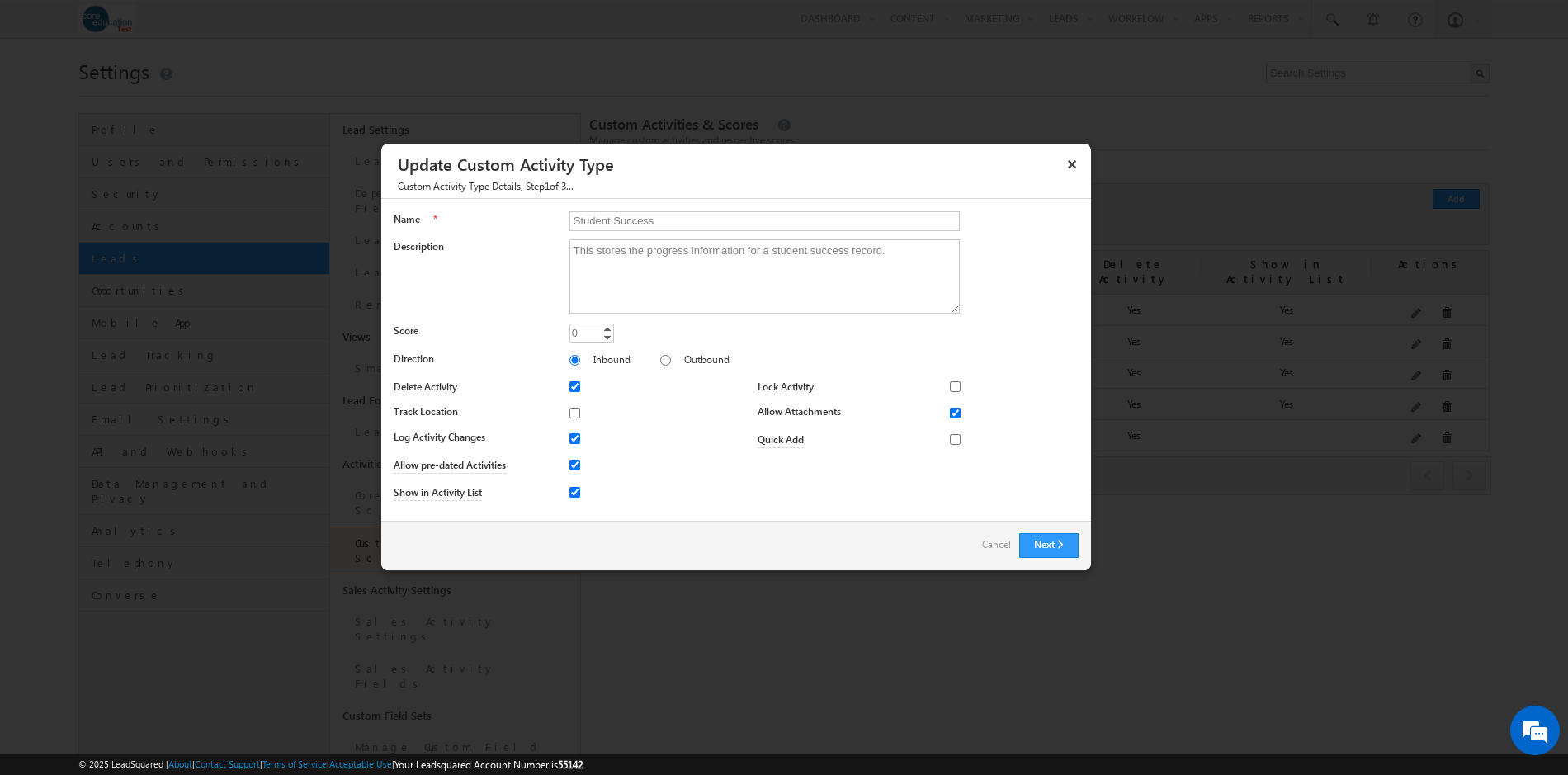
click at [999, 545] on link "Cancel" at bounding box center [996, 545] width 29 height 23
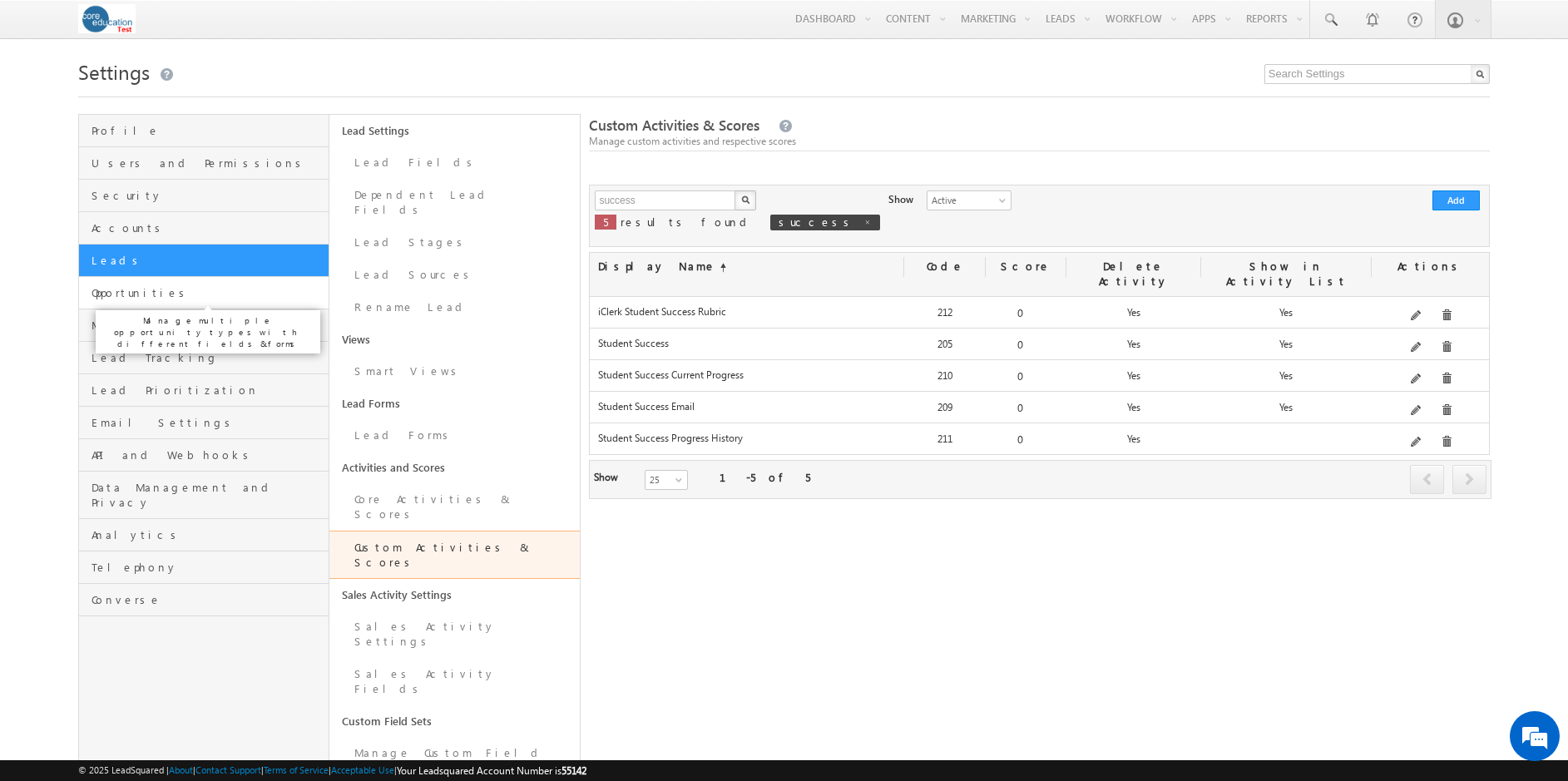
click at [134, 298] on span "Opportunities" at bounding box center [208, 293] width 233 height 15
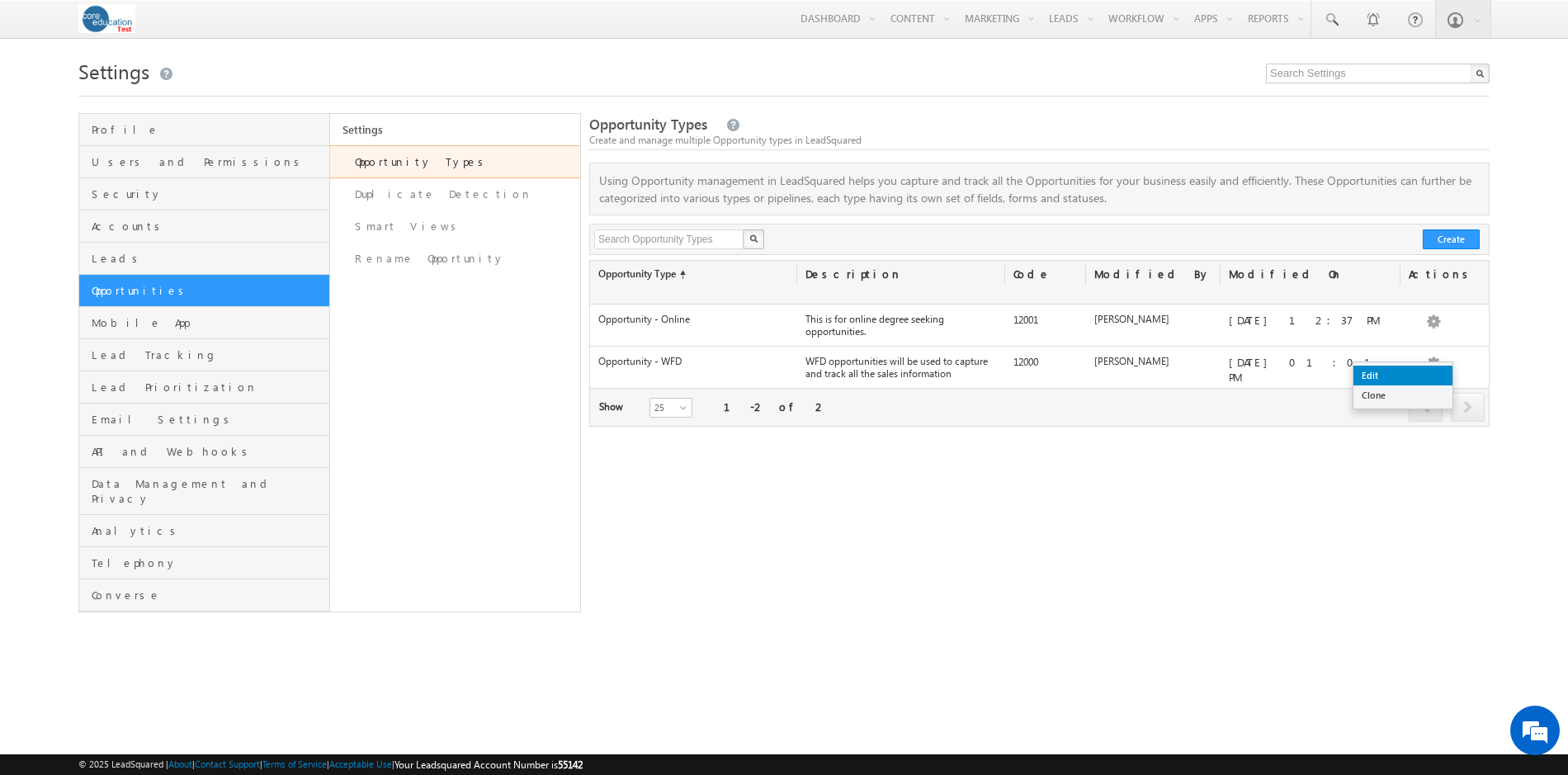
click at [1431, 374] on link "Edit" at bounding box center [1403, 375] width 99 height 20
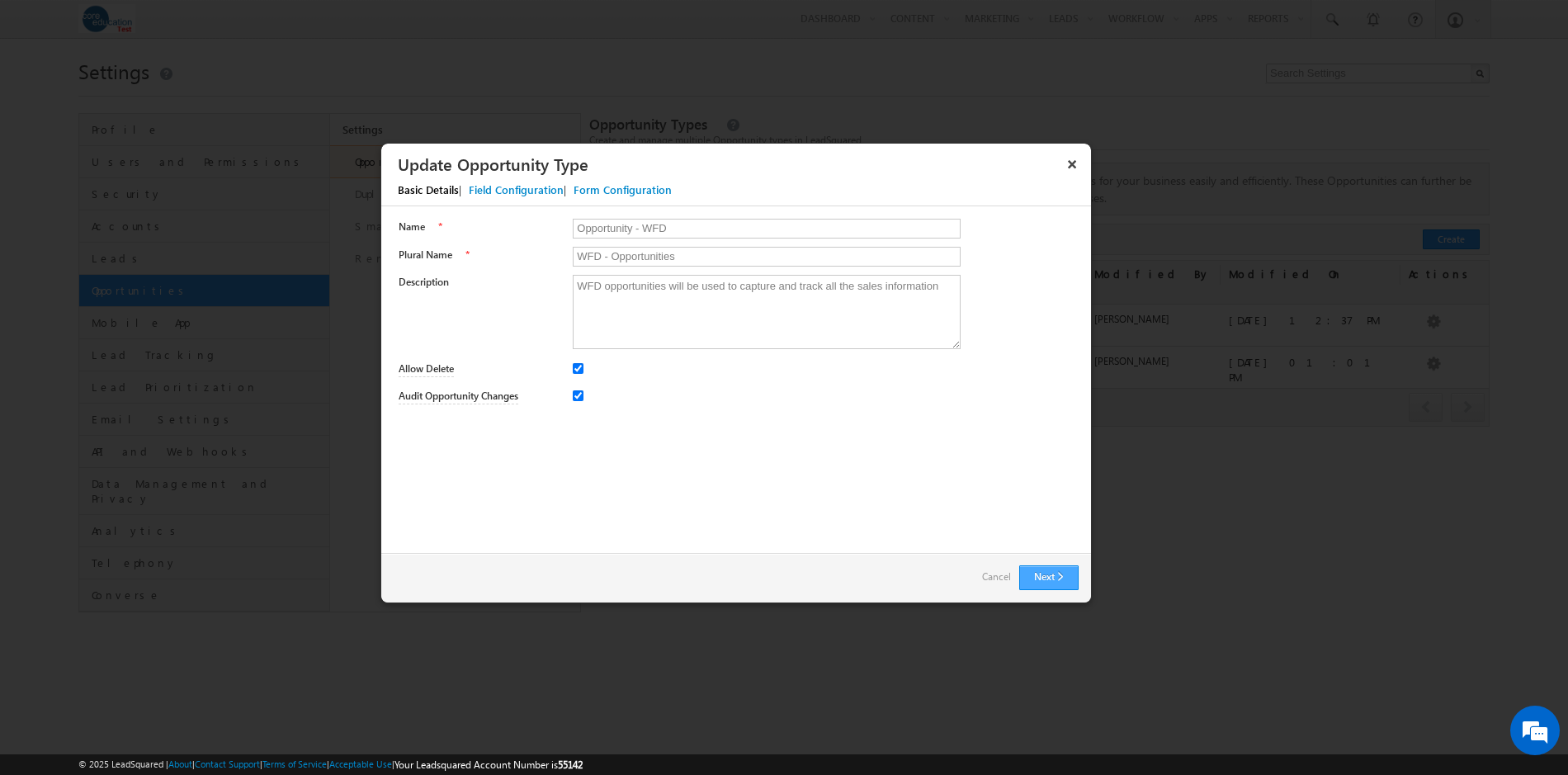
click at [1047, 575] on button "Next" at bounding box center [1049, 578] width 59 height 25
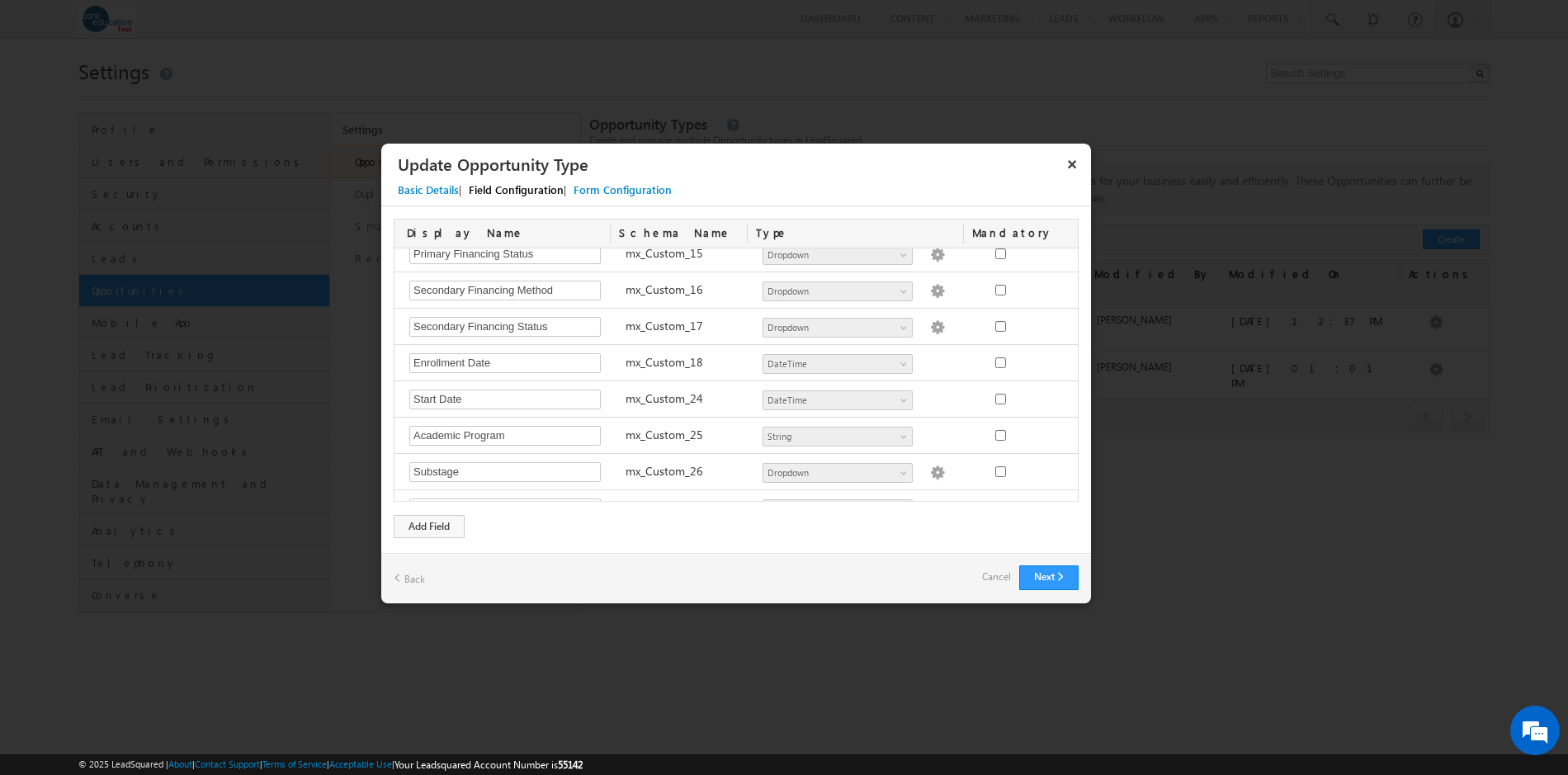
scroll to position [1382, 0]
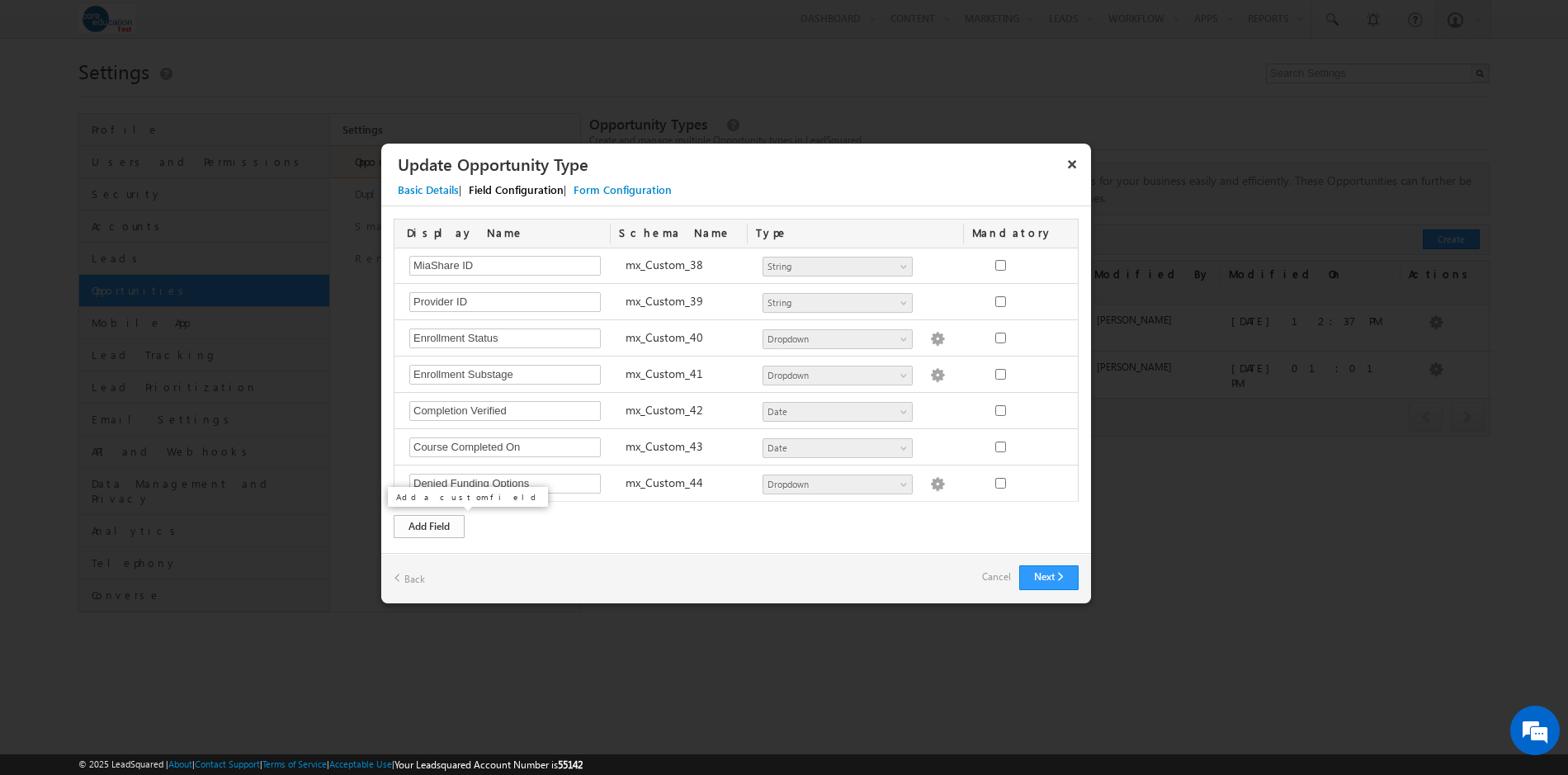
click at [438, 525] on div "Add Field" at bounding box center [429, 526] width 71 height 23
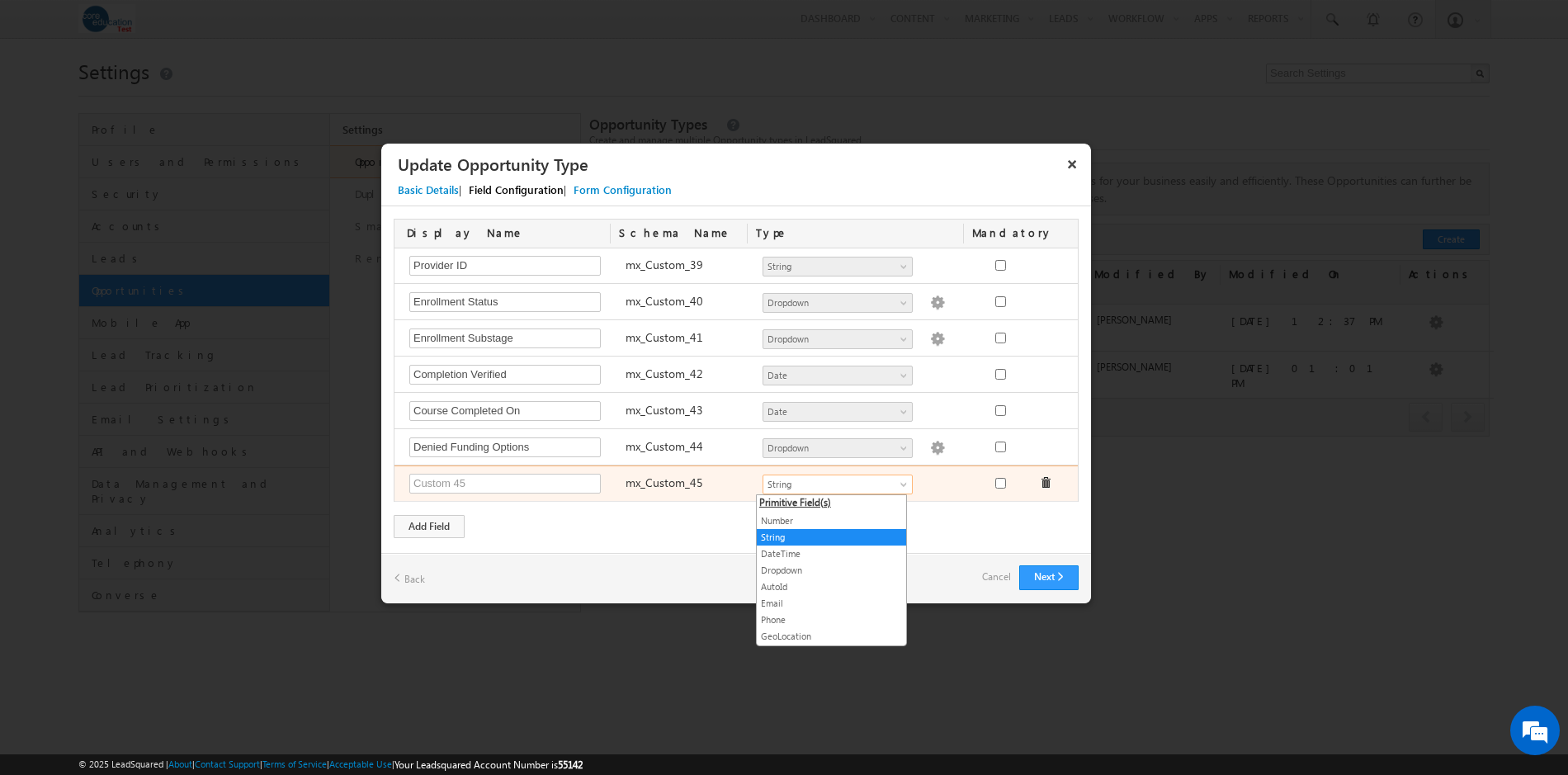
click at [903, 478] on link "String" at bounding box center [838, 484] width 150 height 20
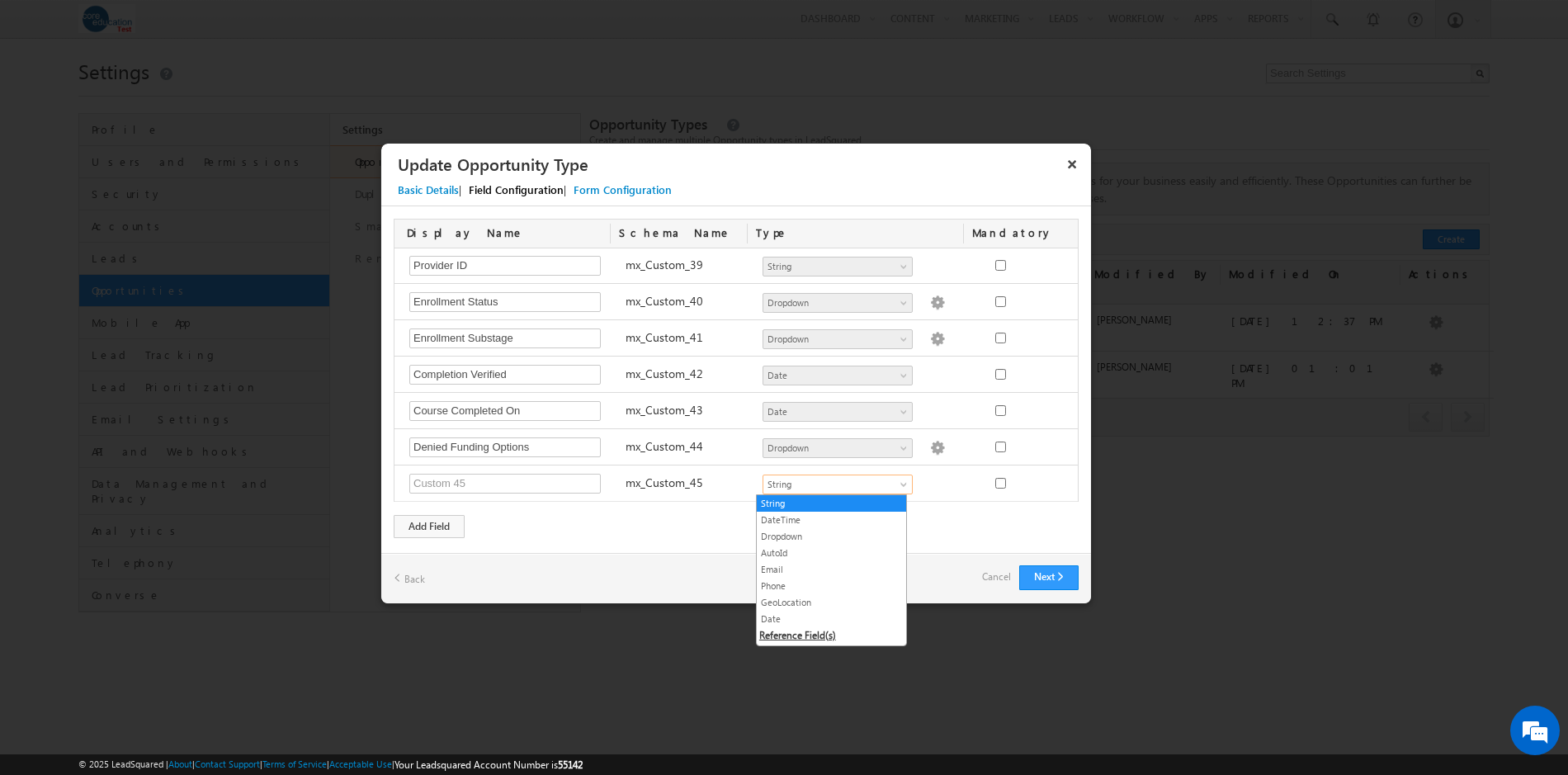
scroll to position [0, 0]
click at [959, 519] on div "Display Name Schema Name Type Mandatory Notes Required Field ActivityEvent_Note…" at bounding box center [737, 378] width 710 height 345
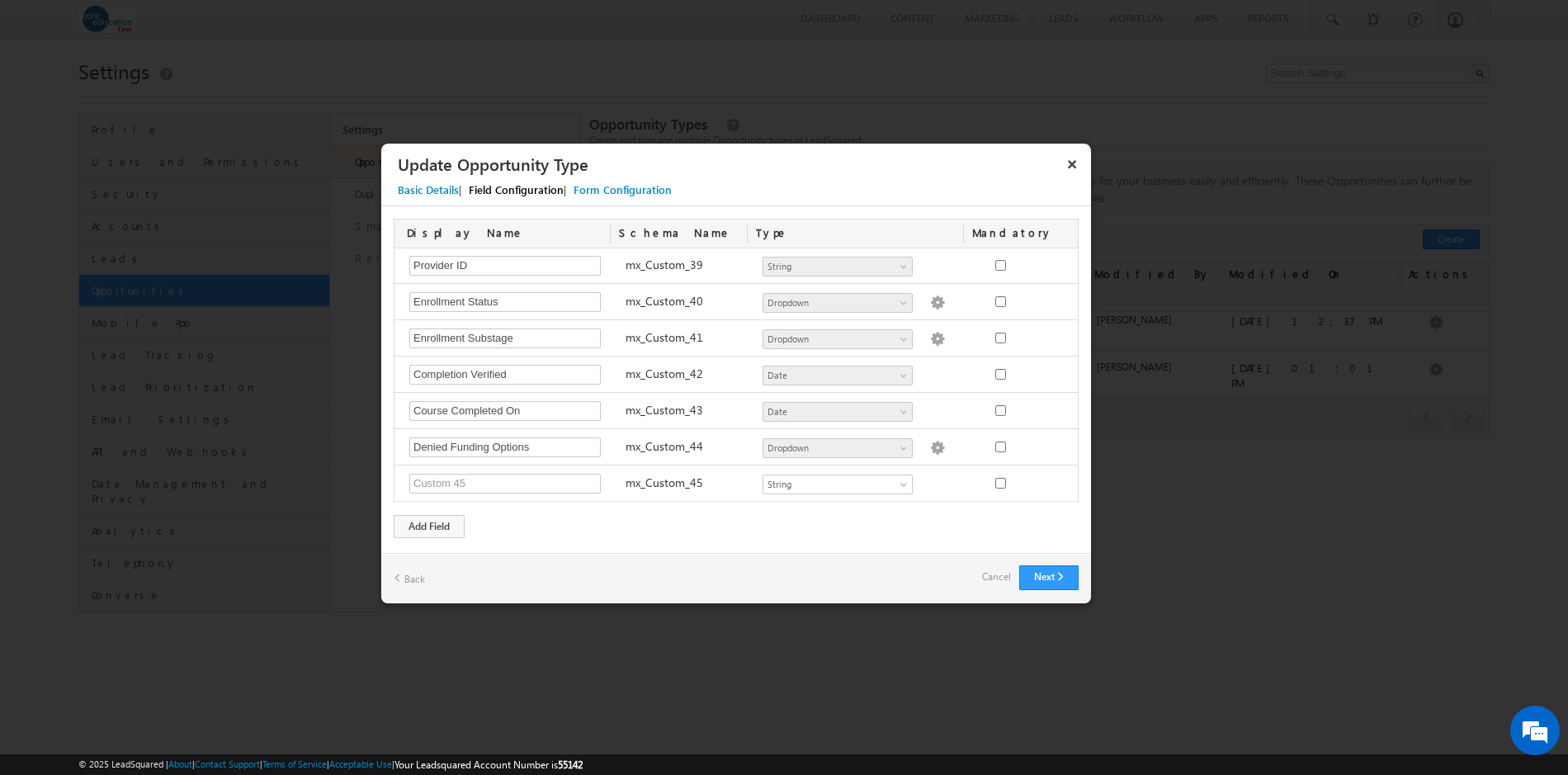
click at [997, 581] on link "Cancel" at bounding box center [996, 577] width 29 height 23
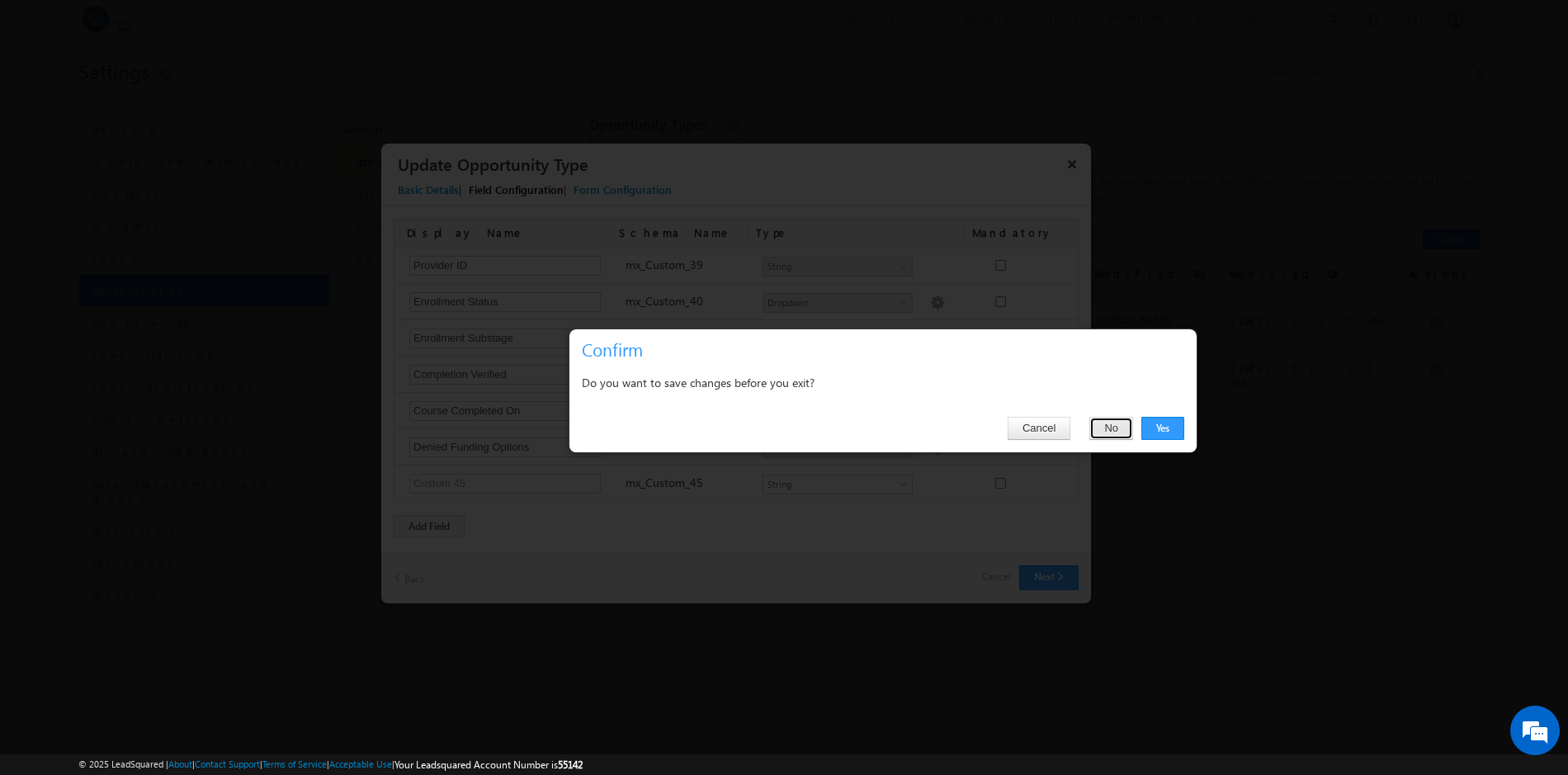
click at [1109, 427] on button "No" at bounding box center [1111, 428] width 44 height 23
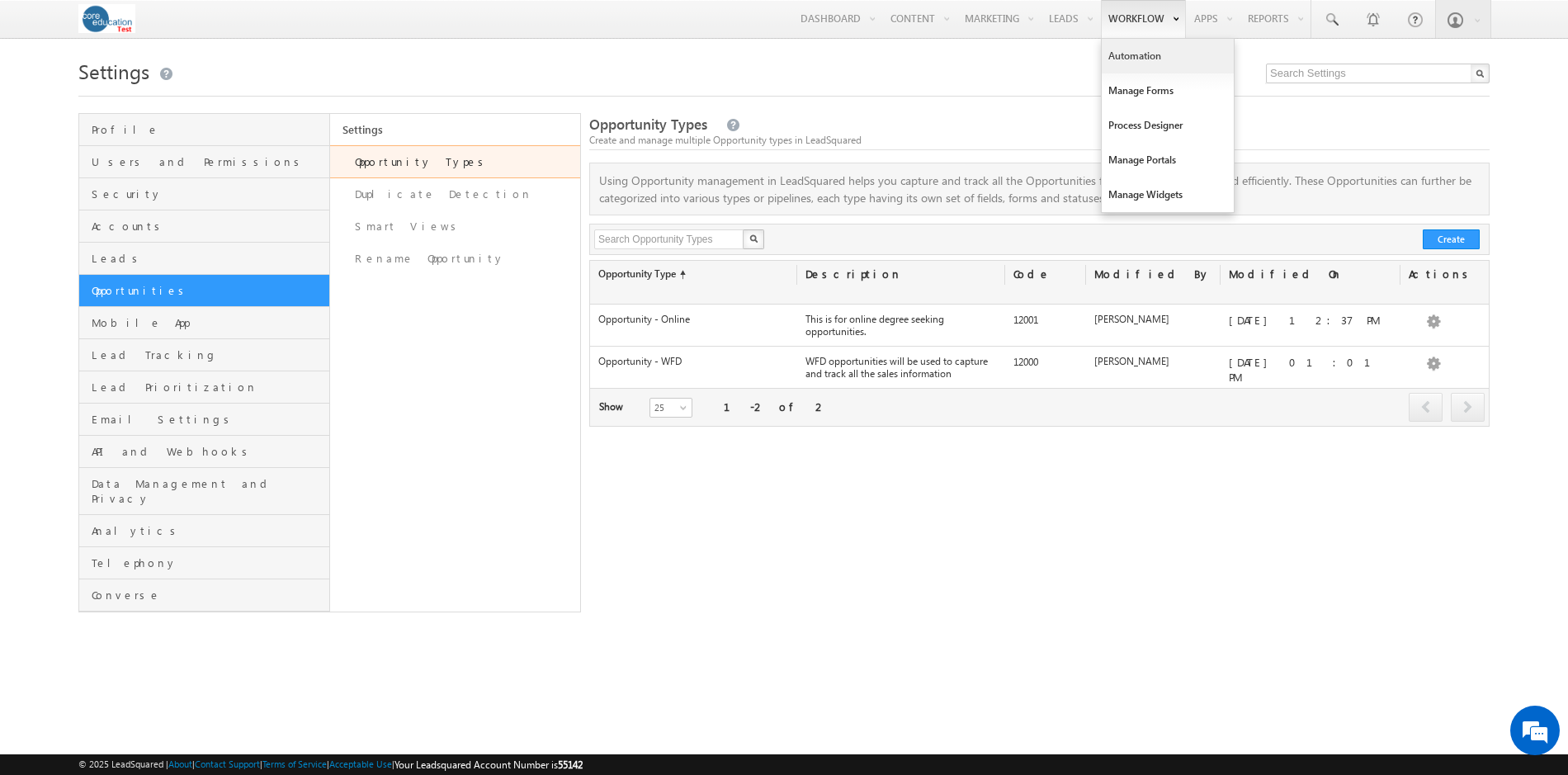
click at [1130, 54] on link "Automation" at bounding box center [1168, 56] width 132 height 34
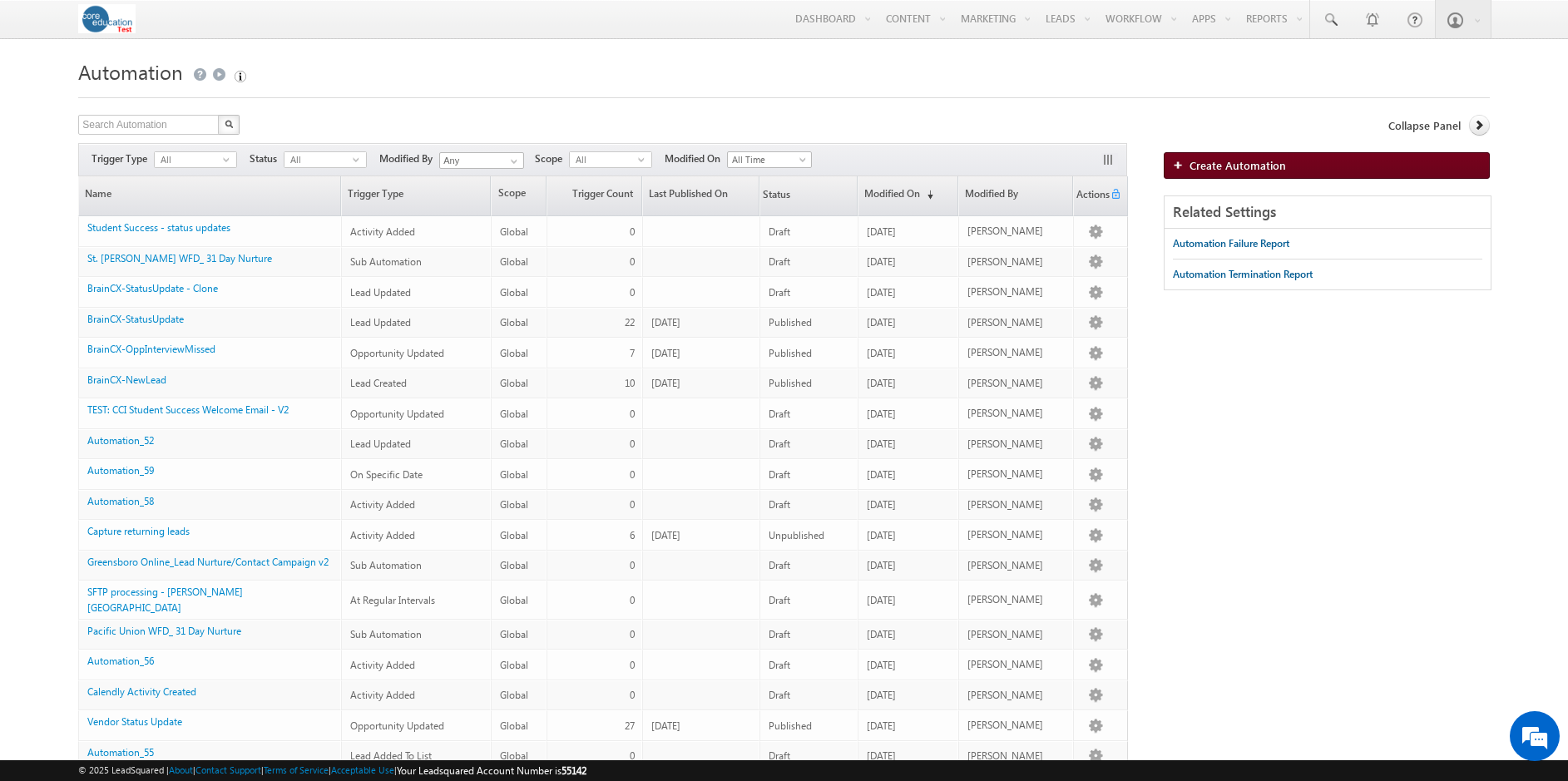
click at [1222, 169] on span "Create Automation" at bounding box center [1238, 165] width 96 height 14
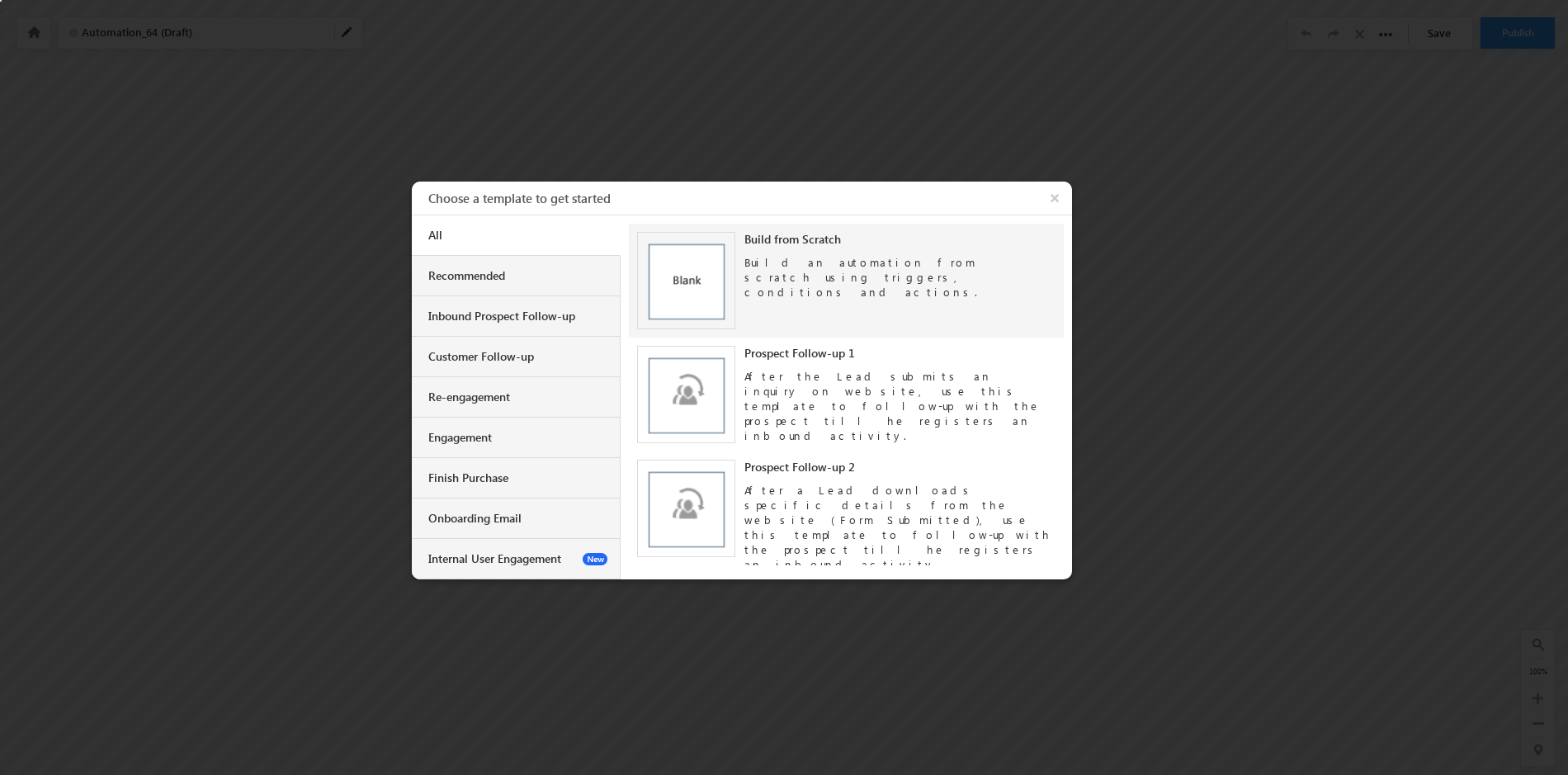
click at [666, 285] on img at bounding box center [686, 282] width 98 height 99
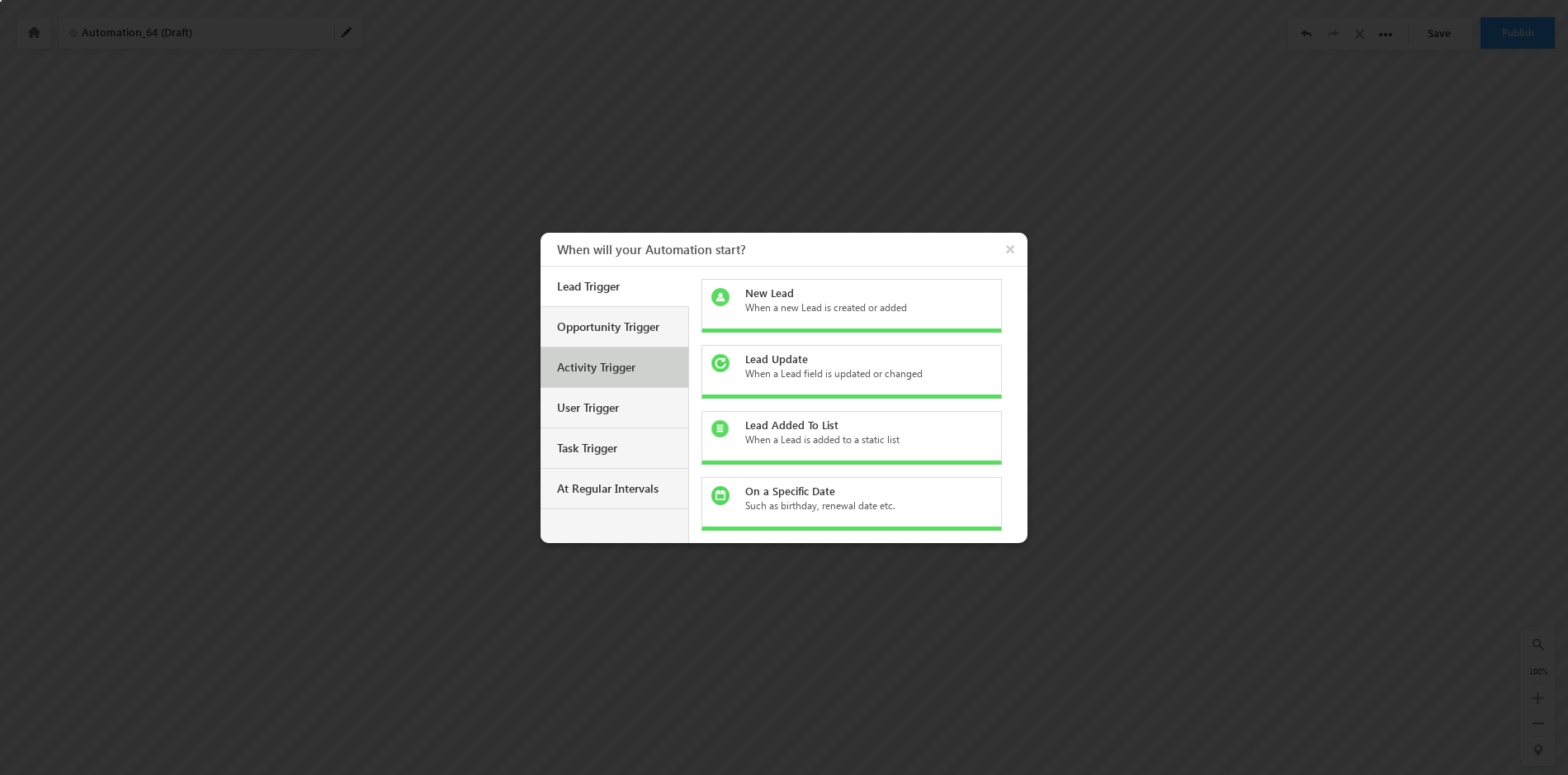
click at [621, 361] on div "Activity Trigger" at bounding box center [617, 367] width 119 height 15
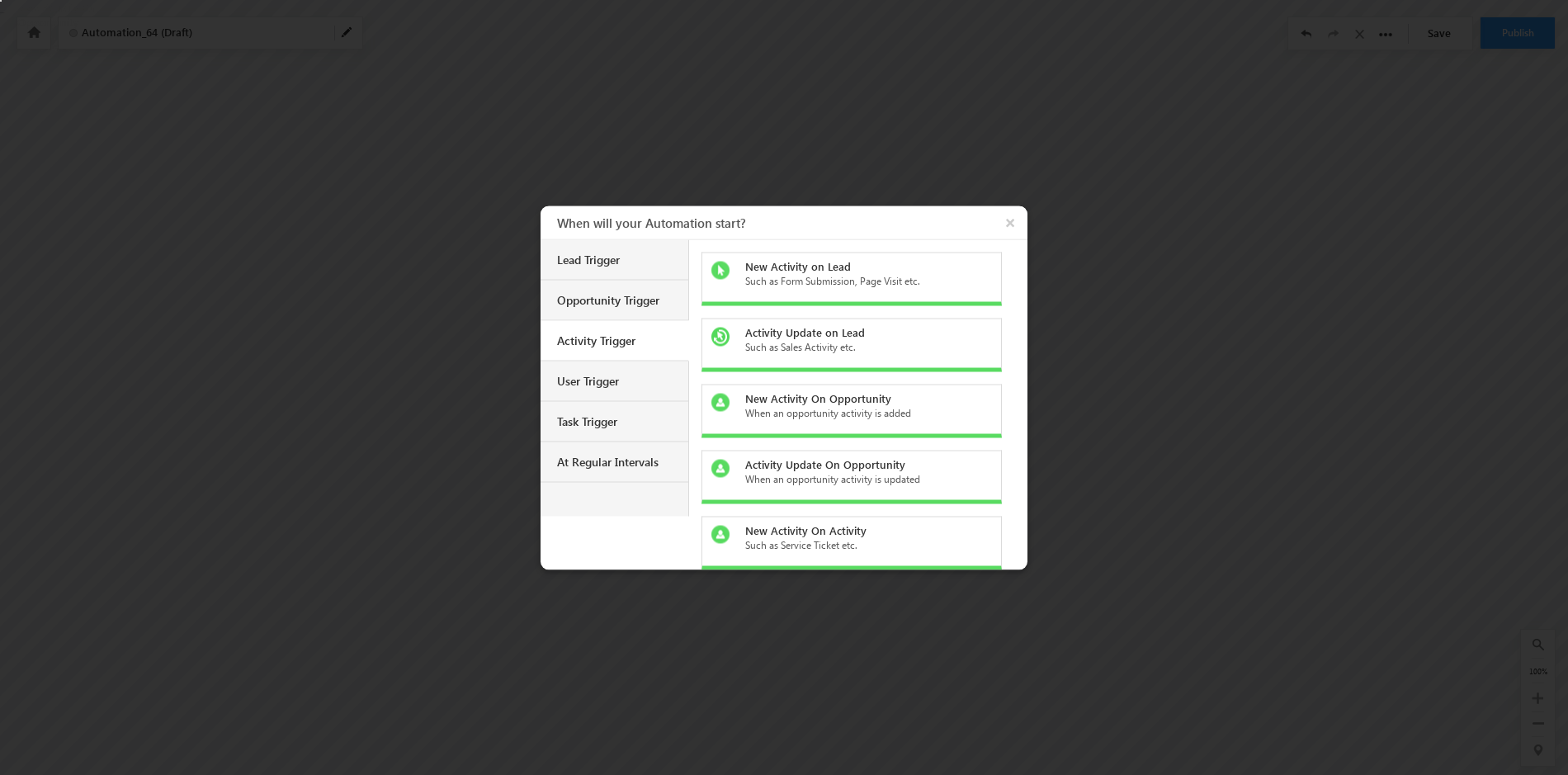
click at [908, 412] on div "When an opportunity activity is added" at bounding box center [861, 413] width 233 height 15
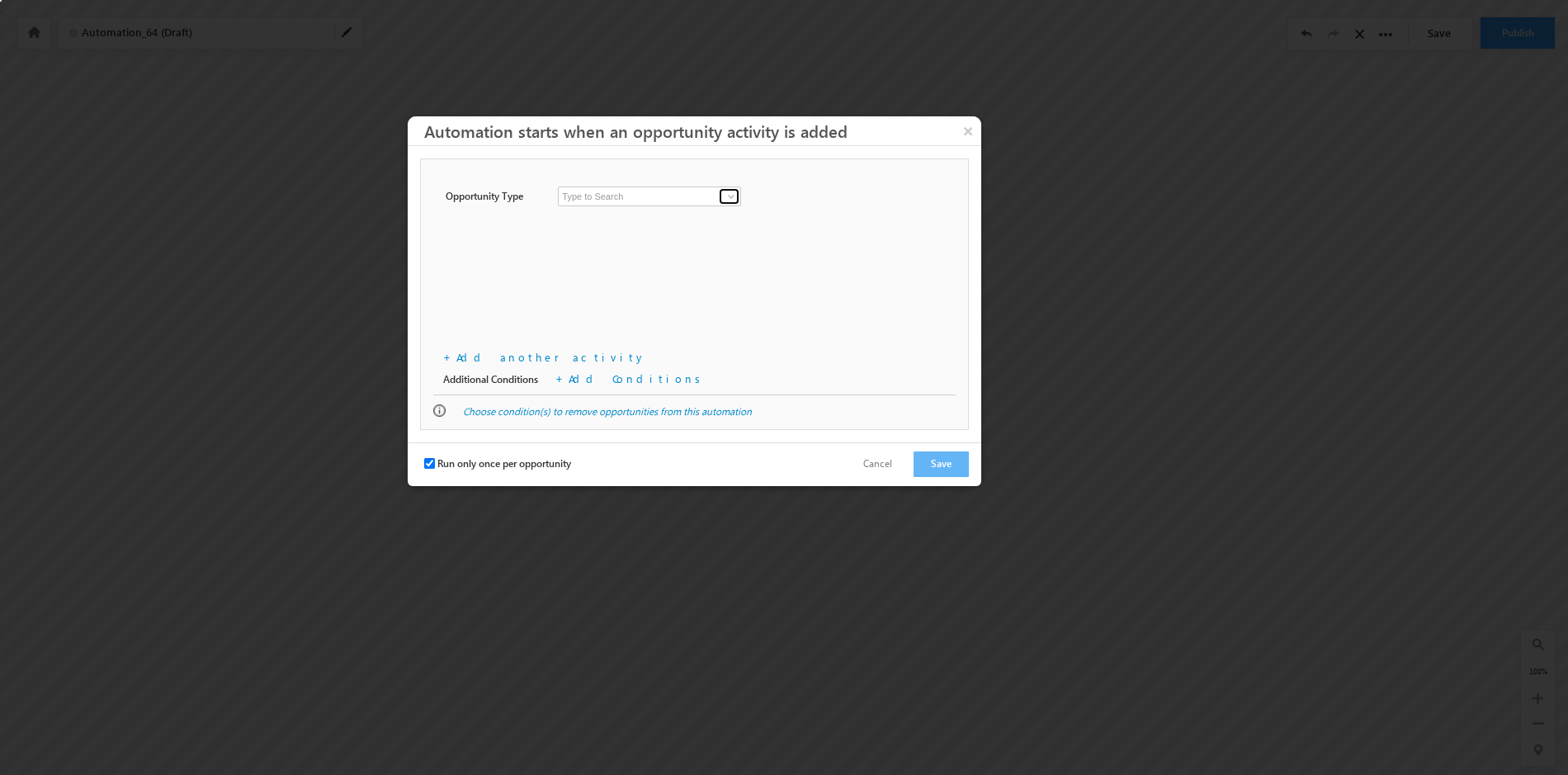
click at [728, 195] on span at bounding box center [731, 196] width 13 height 13
click at [705, 232] on link "Opportunity - WFD" at bounding box center [650, 232] width 184 height 19
type input "Opportunity - WFD"
click at [734, 231] on span at bounding box center [731, 232] width 13 height 13
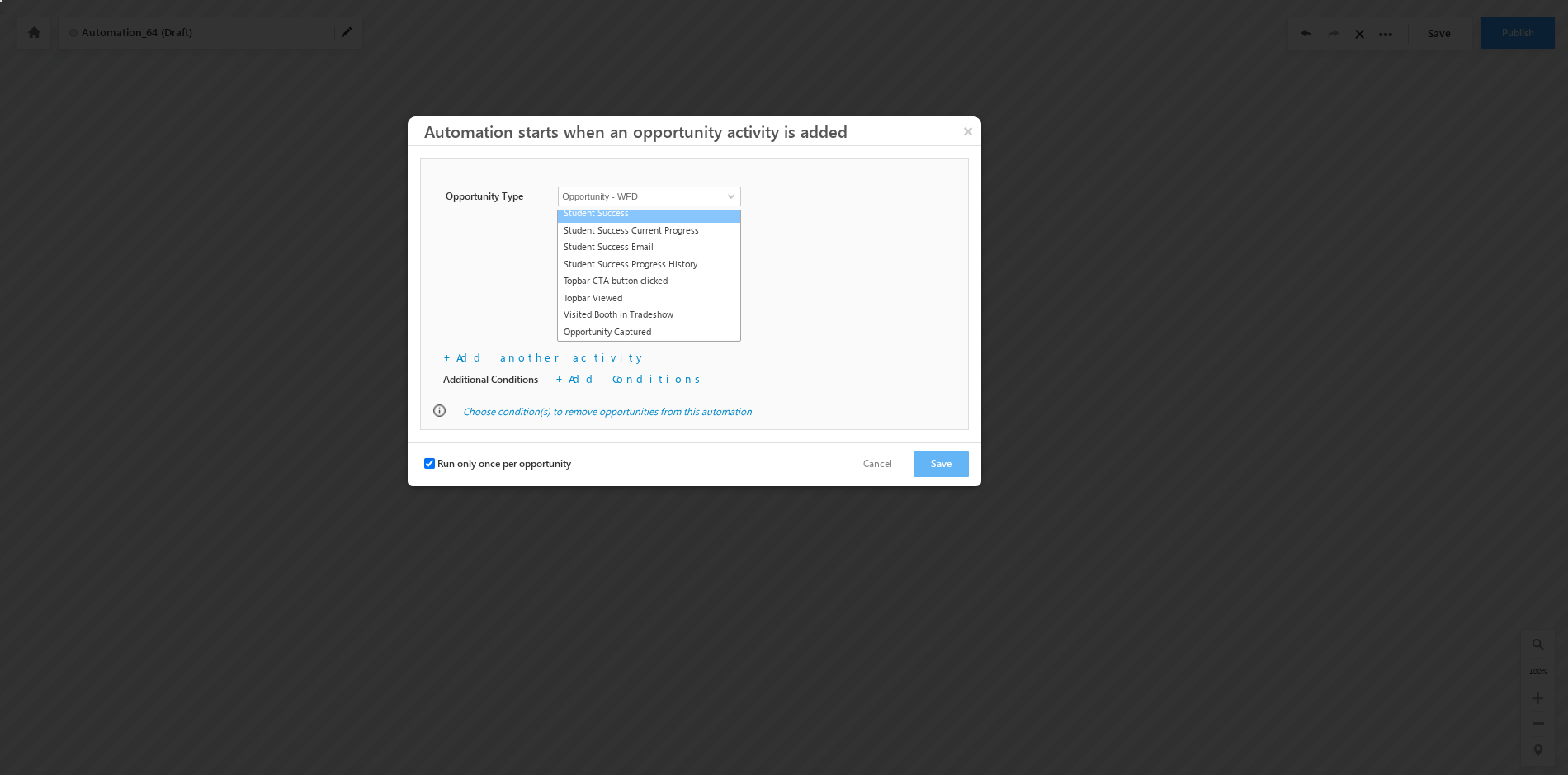
click at [635, 217] on link "Student Success" at bounding box center [649, 213] width 184 height 19
type input "Student Success"
click at [434, 463] on input "Run only once per opportunity" at bounding box center [430, 464] width 11 height 11
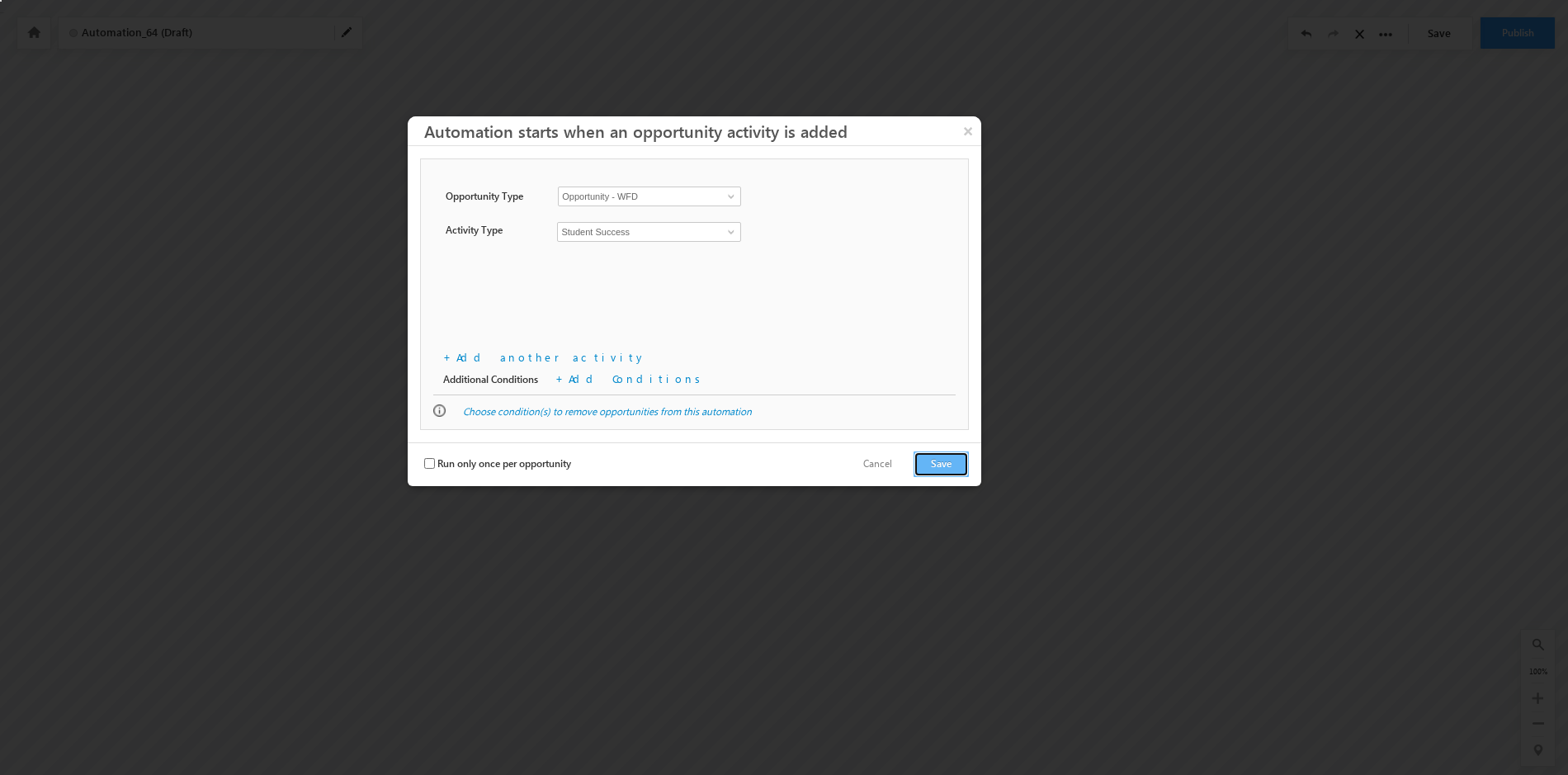
click at [944, 465] on button "Save" at bounding box center [942, 465] width 56 height 26
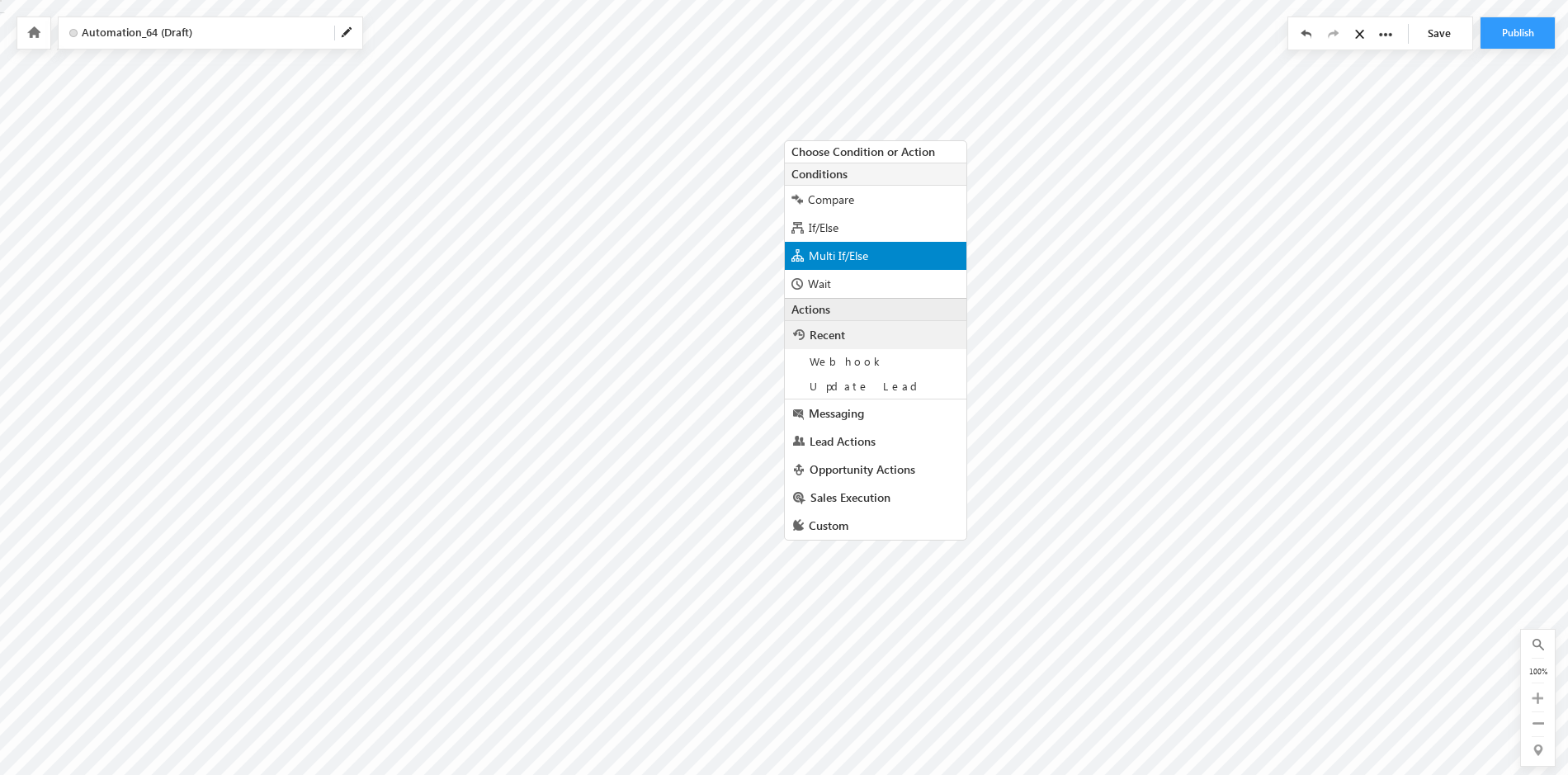
click at [842, 258] on span "Multi If/Else" at bounding box center [839, 256] width 59 height 16
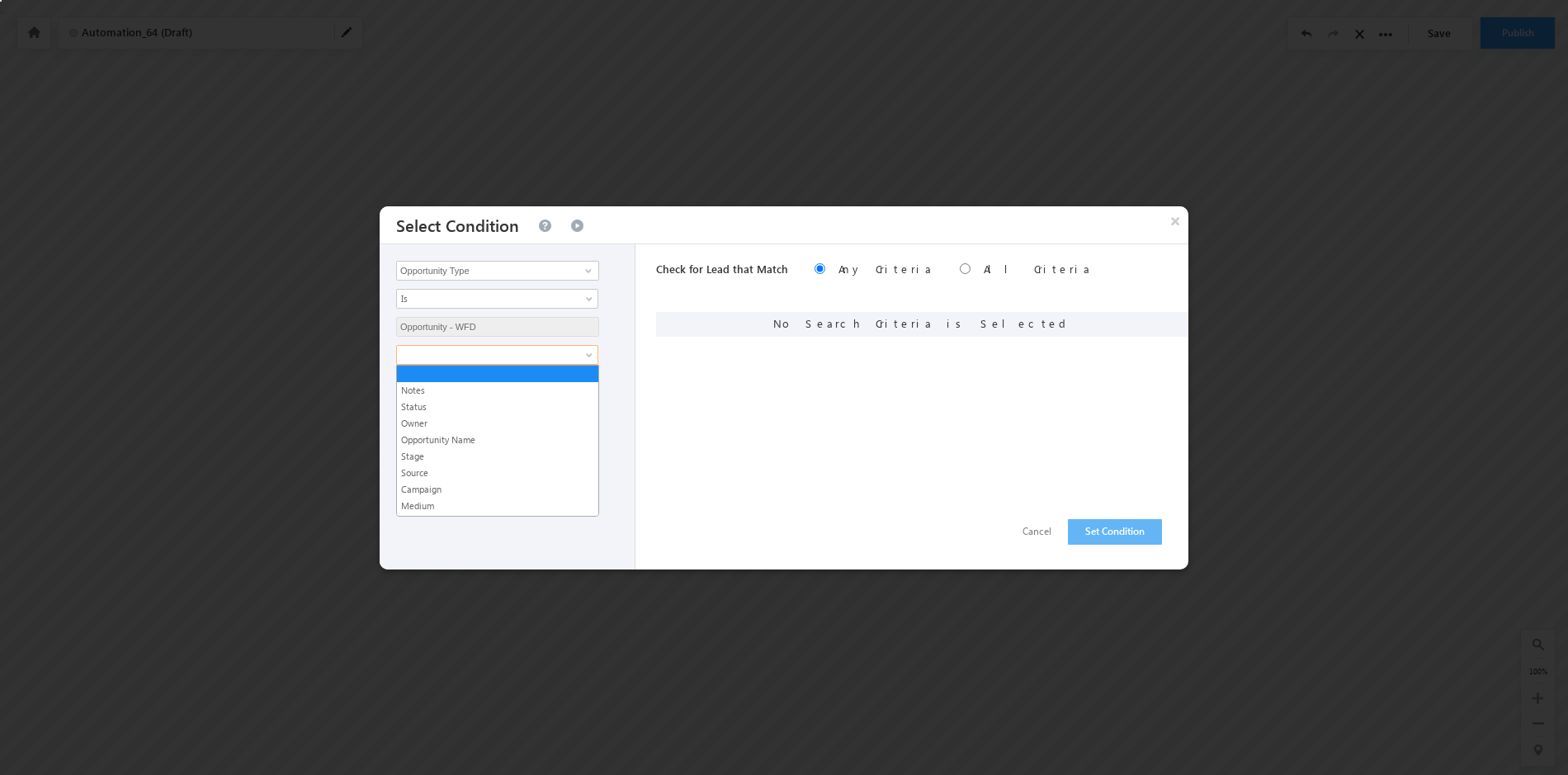
click at [588, 356] on span at bounding box center [591, 359] width 13 height 13
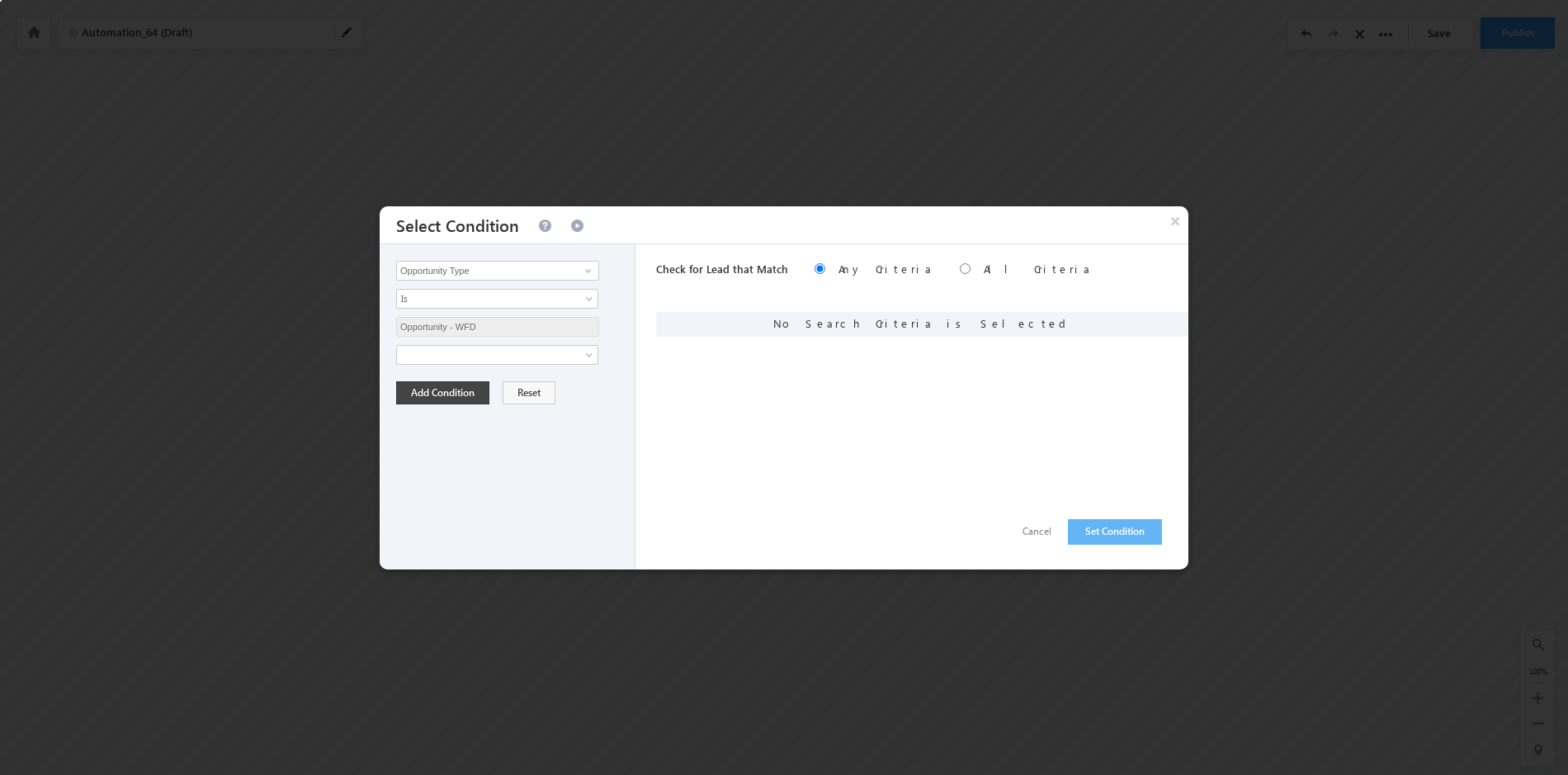
click at [551, 545] on div "Opportunity Type Triggered Activity Prospect Id Academic Partner Account Accoun…" at bounding box center [507, 407] width 255 height 325
click at [450, 391] on button "Add Condition" at bounding box center [443, 393] width 93 height 23
click at [1096, 530] on button "Set Condition" at bounding box center [1115, 532] width 94 height 26
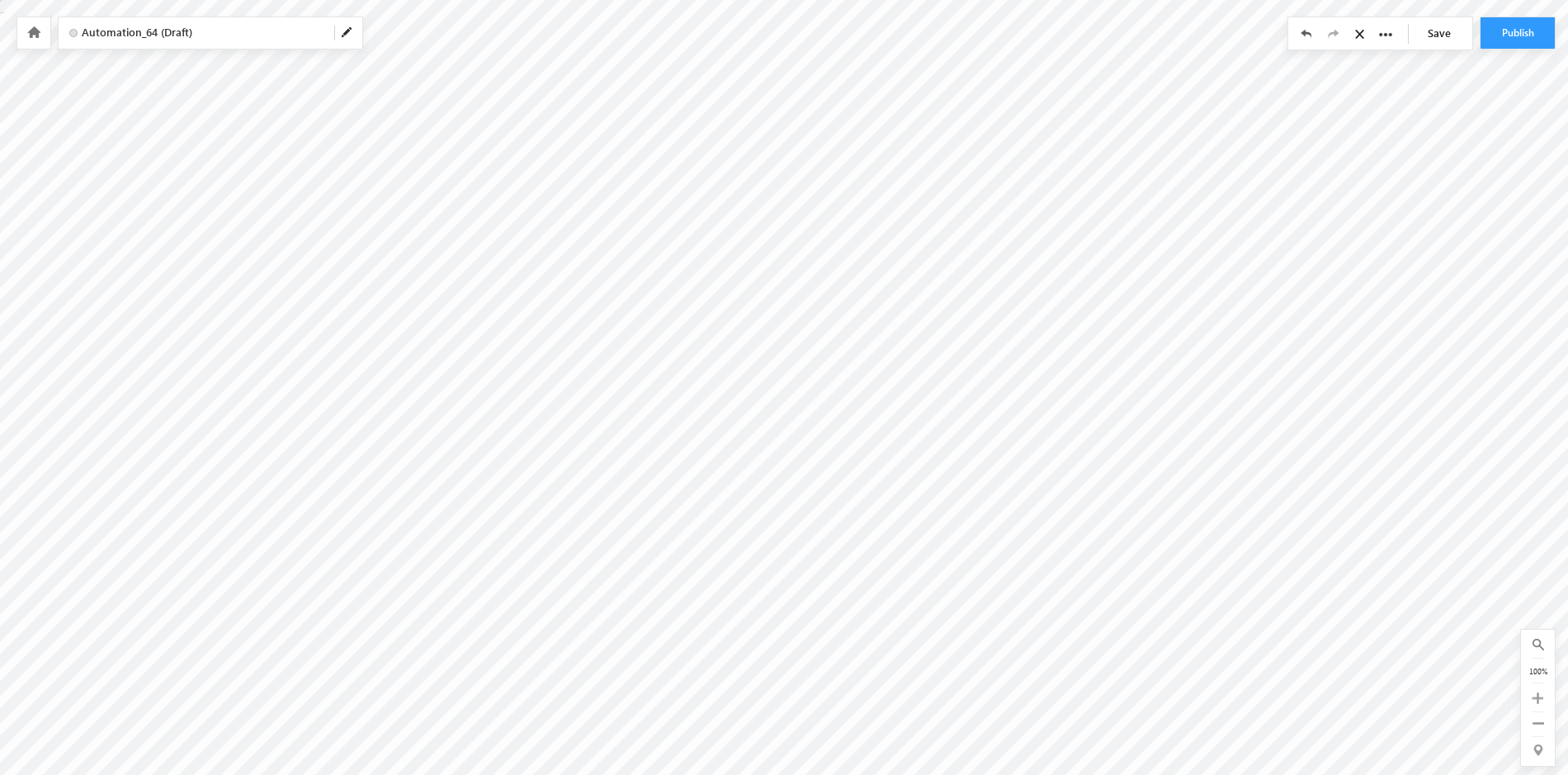
click at [1357, 33] on icon at bounding box center [1362, 33] width 14 height 11
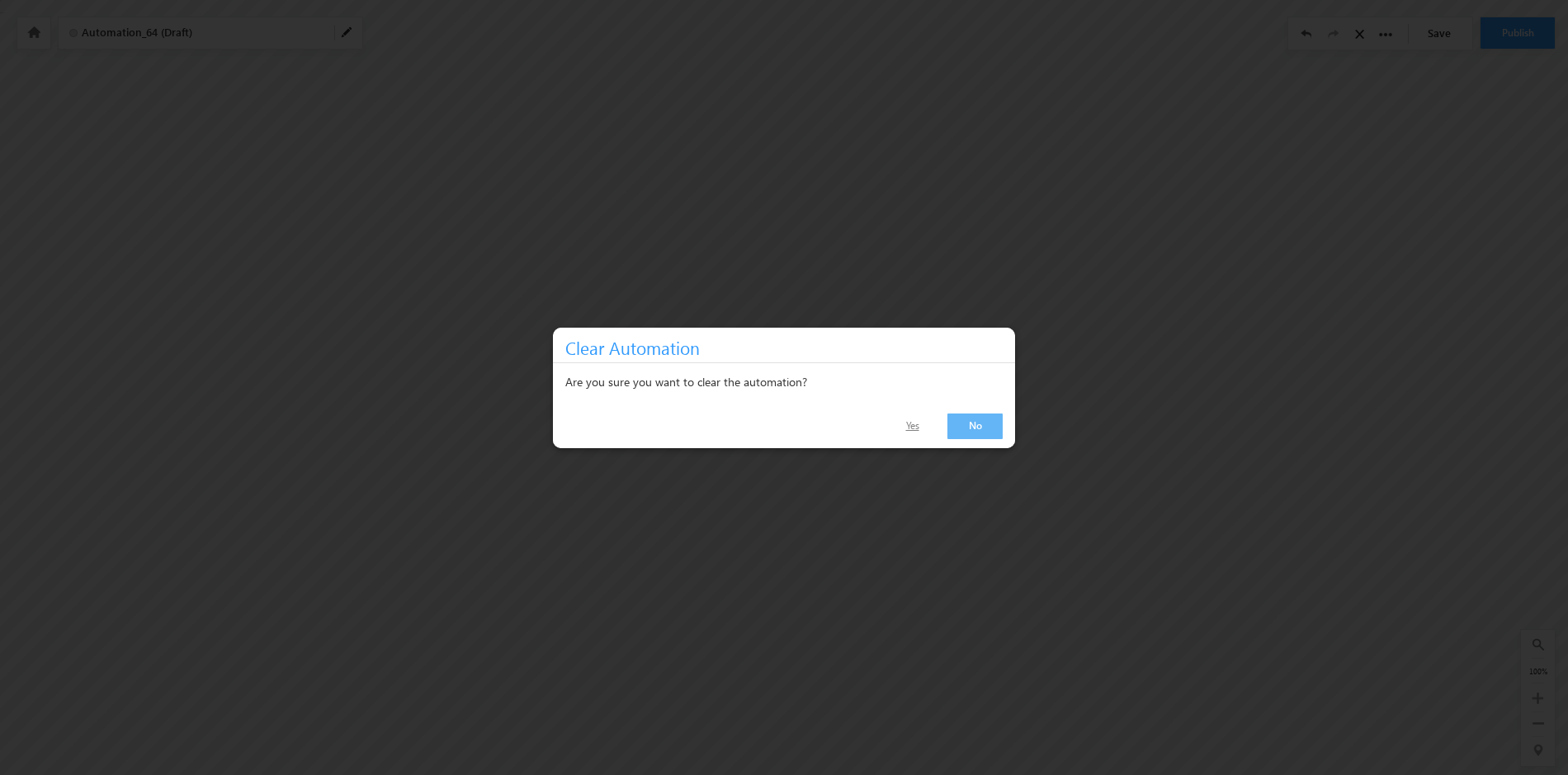
click at [895, 427] on link "Yes" at bounding box center [912, 427] width 54 height 24
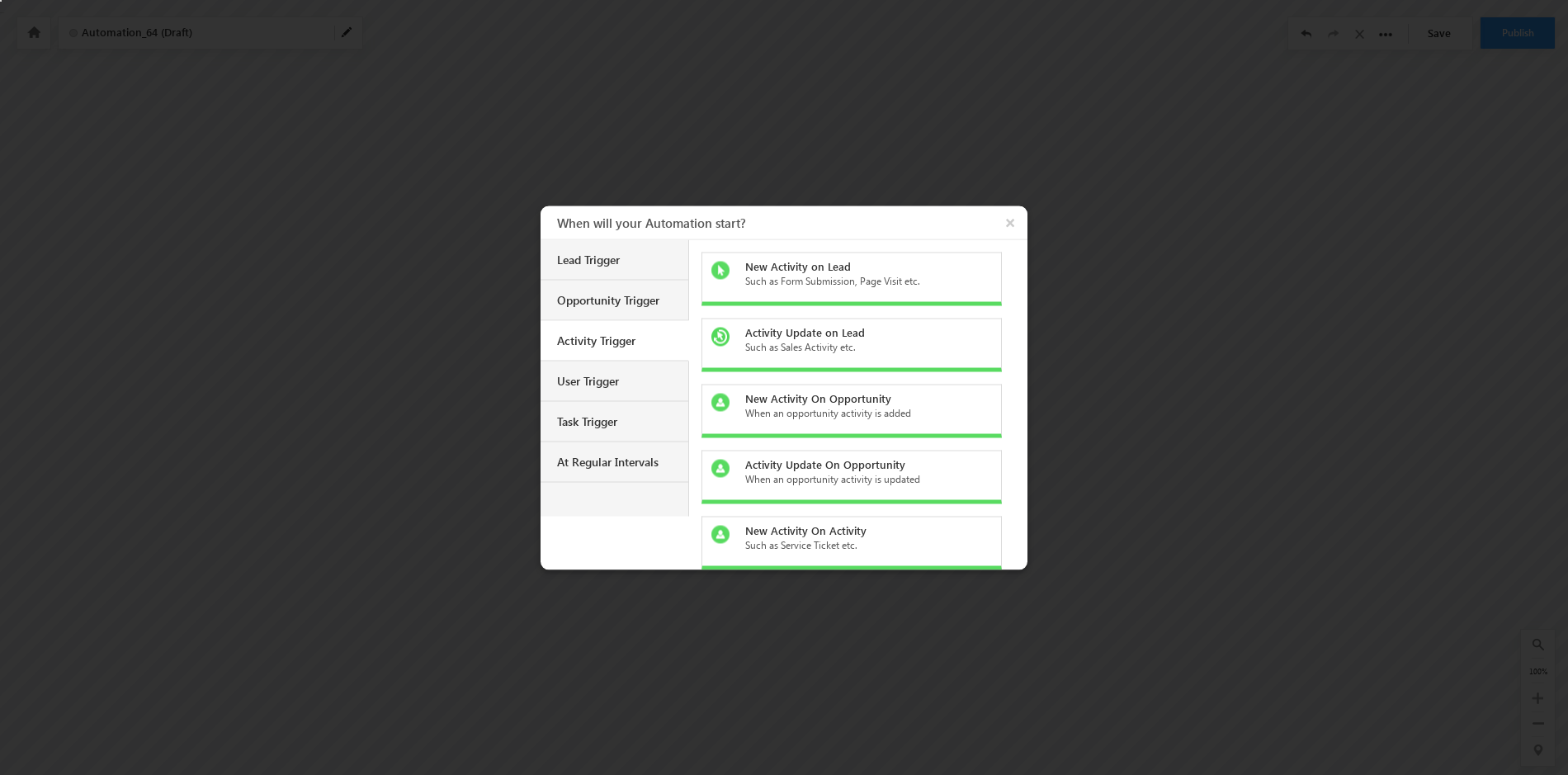
click at [807, 111] on body "Your session has expired. Please click here to login again. Another user is edi…" at bounding box center [784, 206] width 1568 height 413
click at [621, 299] on div "Opportunity Trigger" at bounding box center [617, 300] width 119 height 15
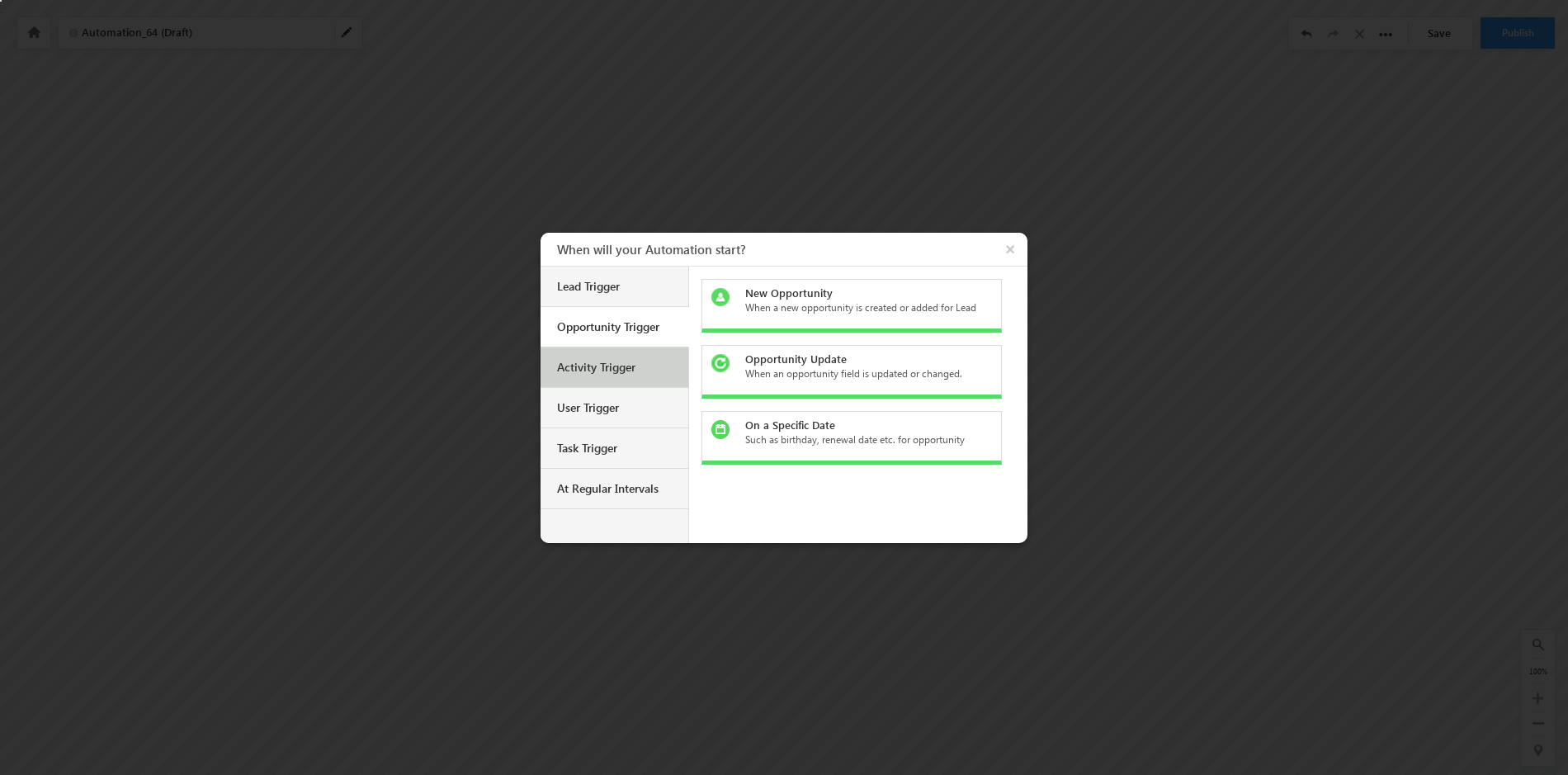
click at [621, 367] on div "Activity Trigger" at bounding box center [617, 367] width 119 height 15
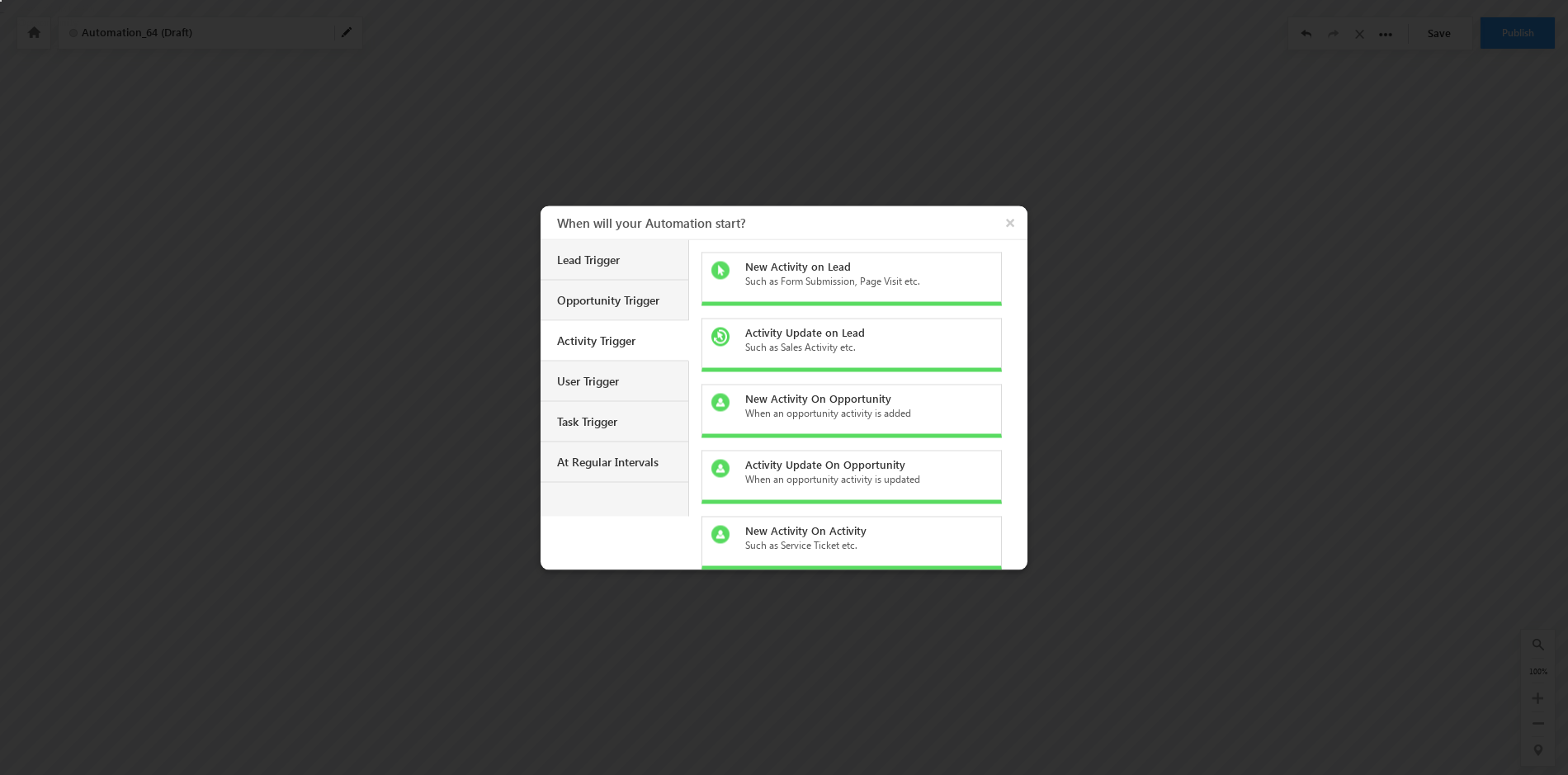
click at [841, 401] on div "New Activity On Opportunity" at bounding box center [861, 398] width 233 height 15
checkbox input "true"
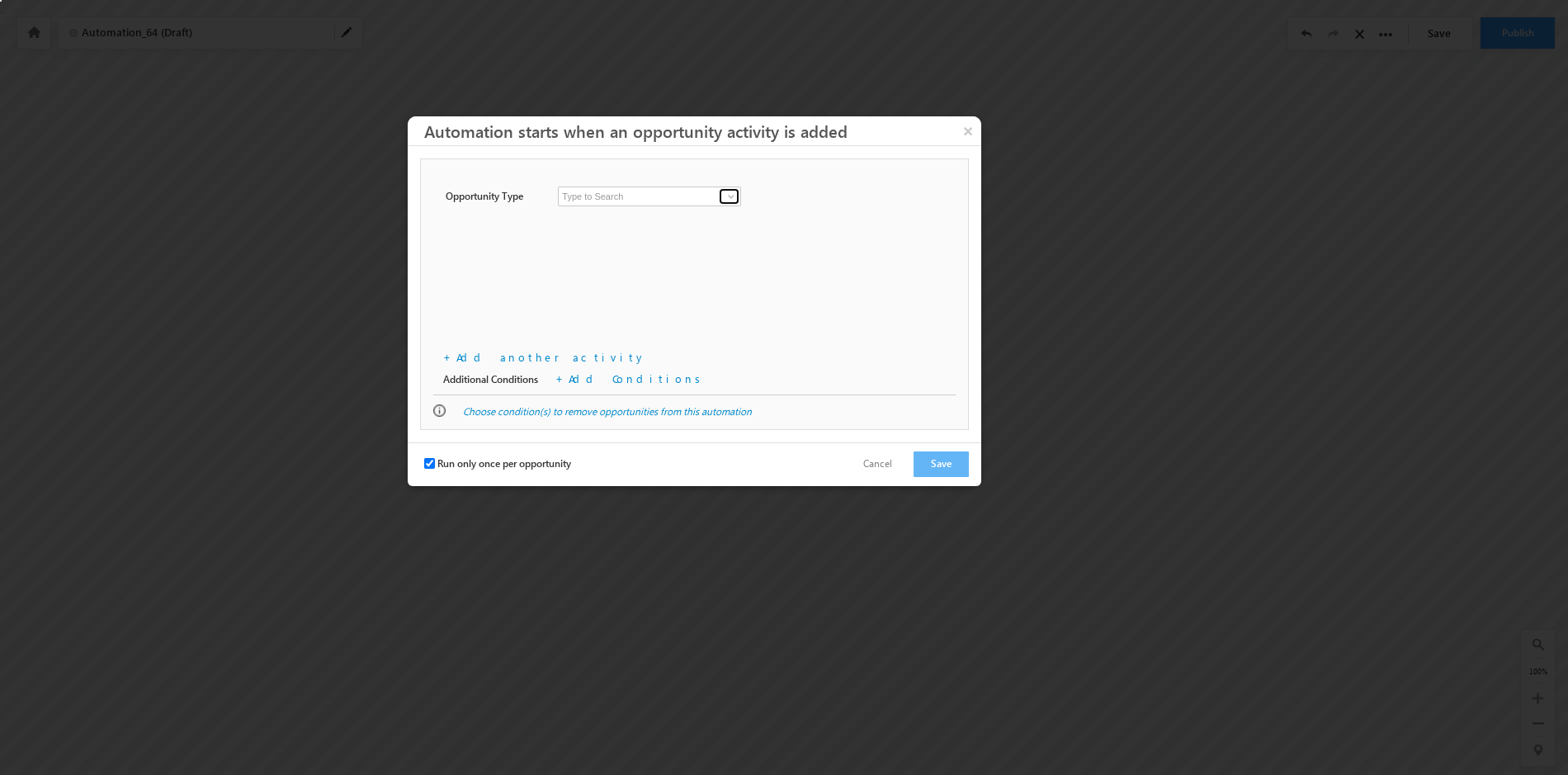
click at [733, 194] on span at bounding box center [731, 196] width 13 height 13
click at [697, 229] on link "Opportunity - WFD" at bounding box center [650, 232] width 184 height 19
type input "Opportunity - WFD"
click at [731, 231] on span at bounding box center [731, 232] width 13 height 13
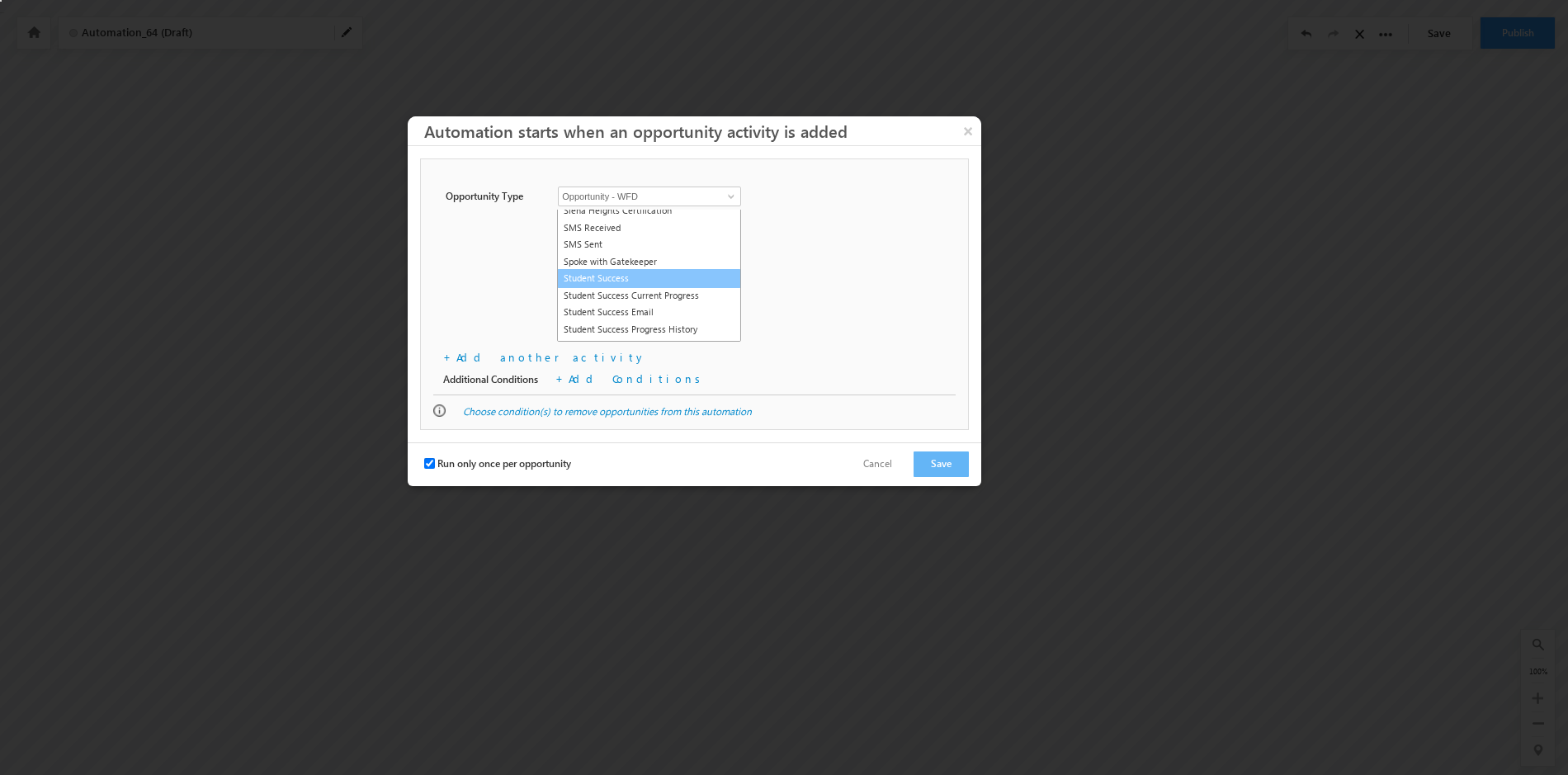
click at [629, 288] on link "Student Success" at bounding box center [649, 279] width 184 height 19
type input "Student Success"
click at [764, 347] on div "Lead Type Opportunity Type Opportunity - Online Opportunity - WFD Opportunity -…" at bounding box center [694, 277] width 549 height 236
drag, startPoint x: 429, startPoint y: 465, endPoint x: 438, endPoint y: 460, distance: 10.3
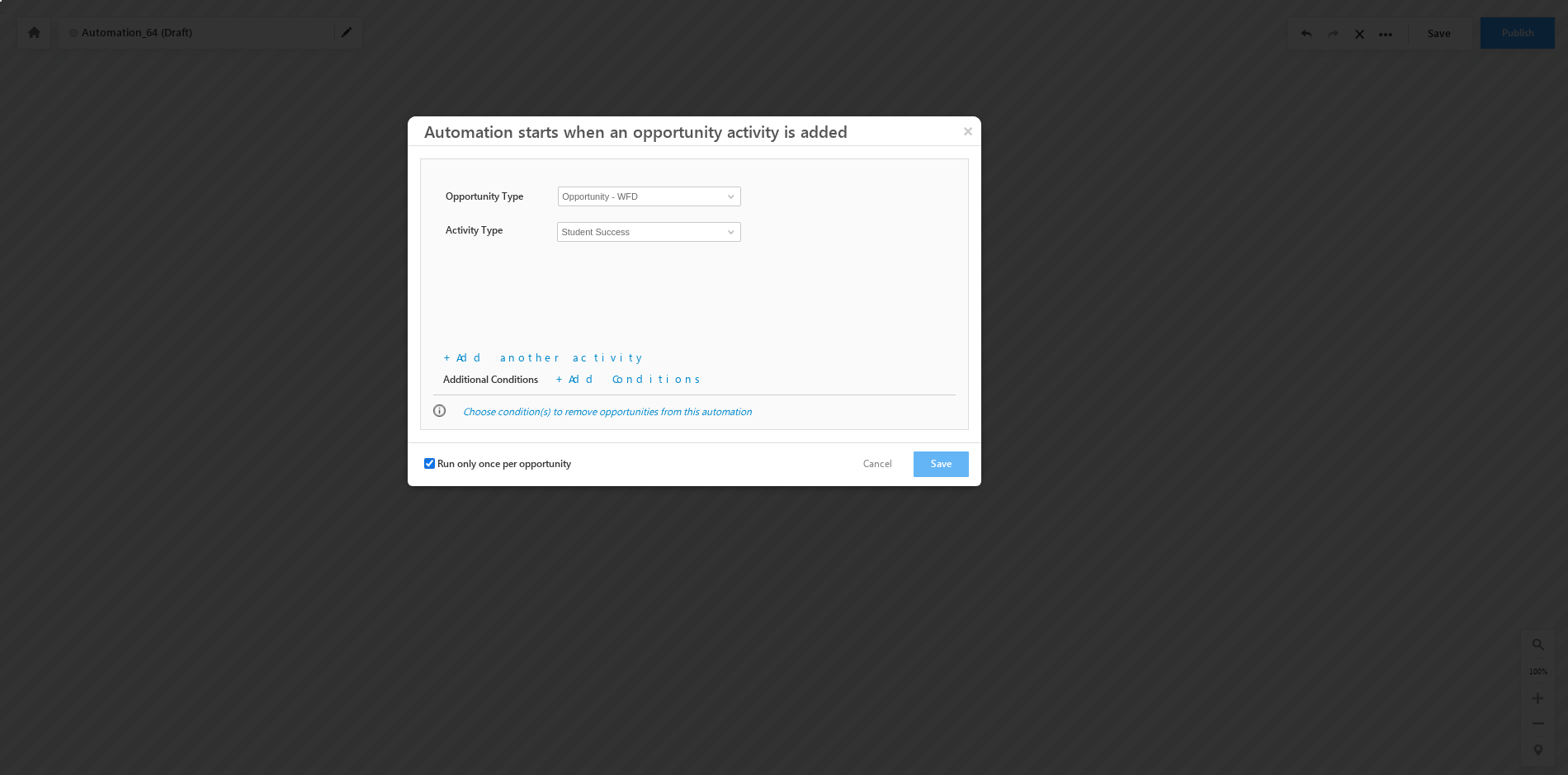
click at [429, 465] on input "Run only once per opportunity" at bounding box center [430, 464] width 11 height 11
click at [953, 469] on button "Save" at bounding box center [942, 465] width 56 height 26
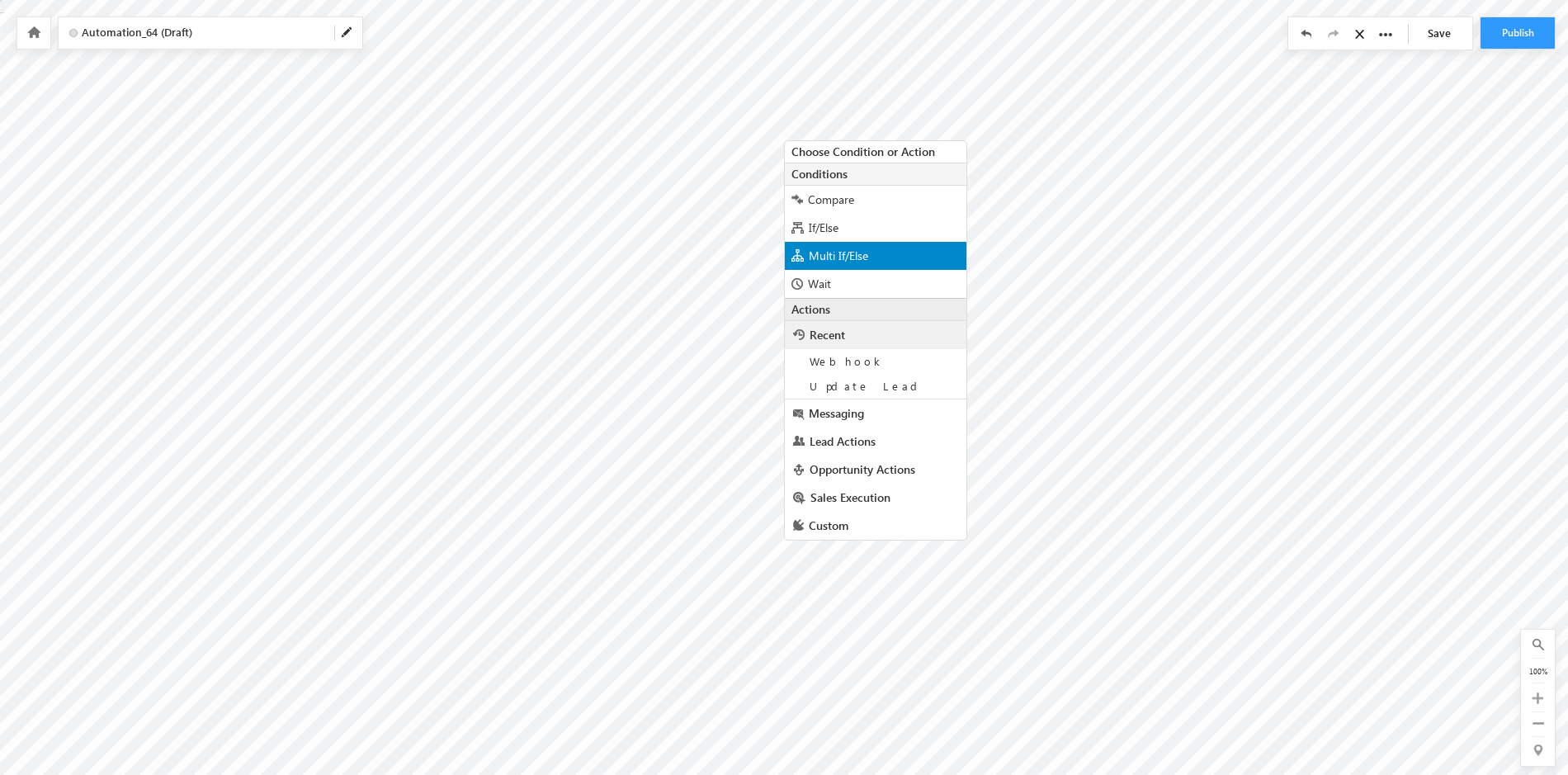
click at [833, 251] on span "Multi If/Else" at bounding box center [839, 256] width 59 height 16
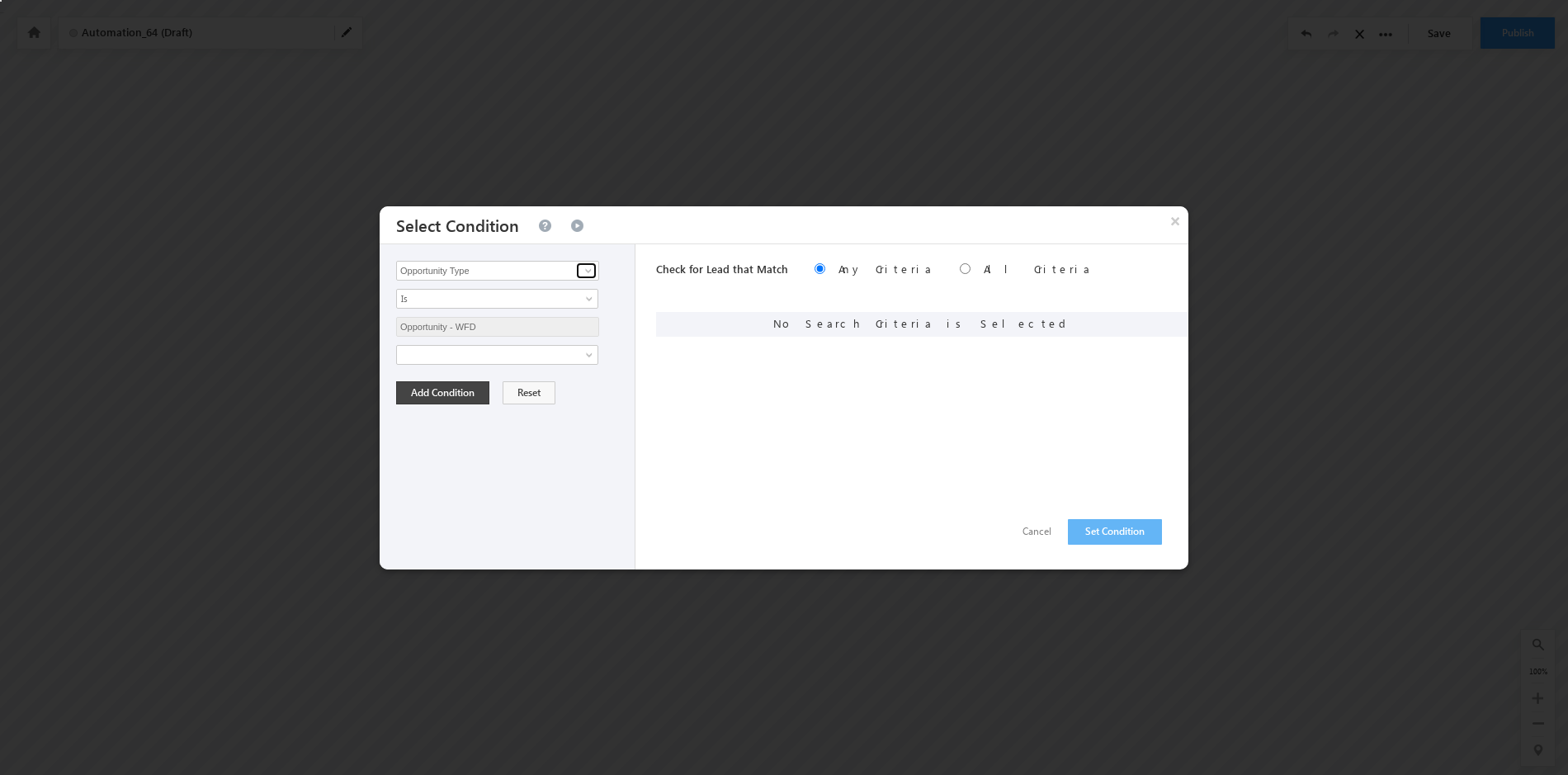
click at [588, 265] on span at bounding box center [588, 270] width 13 height 13
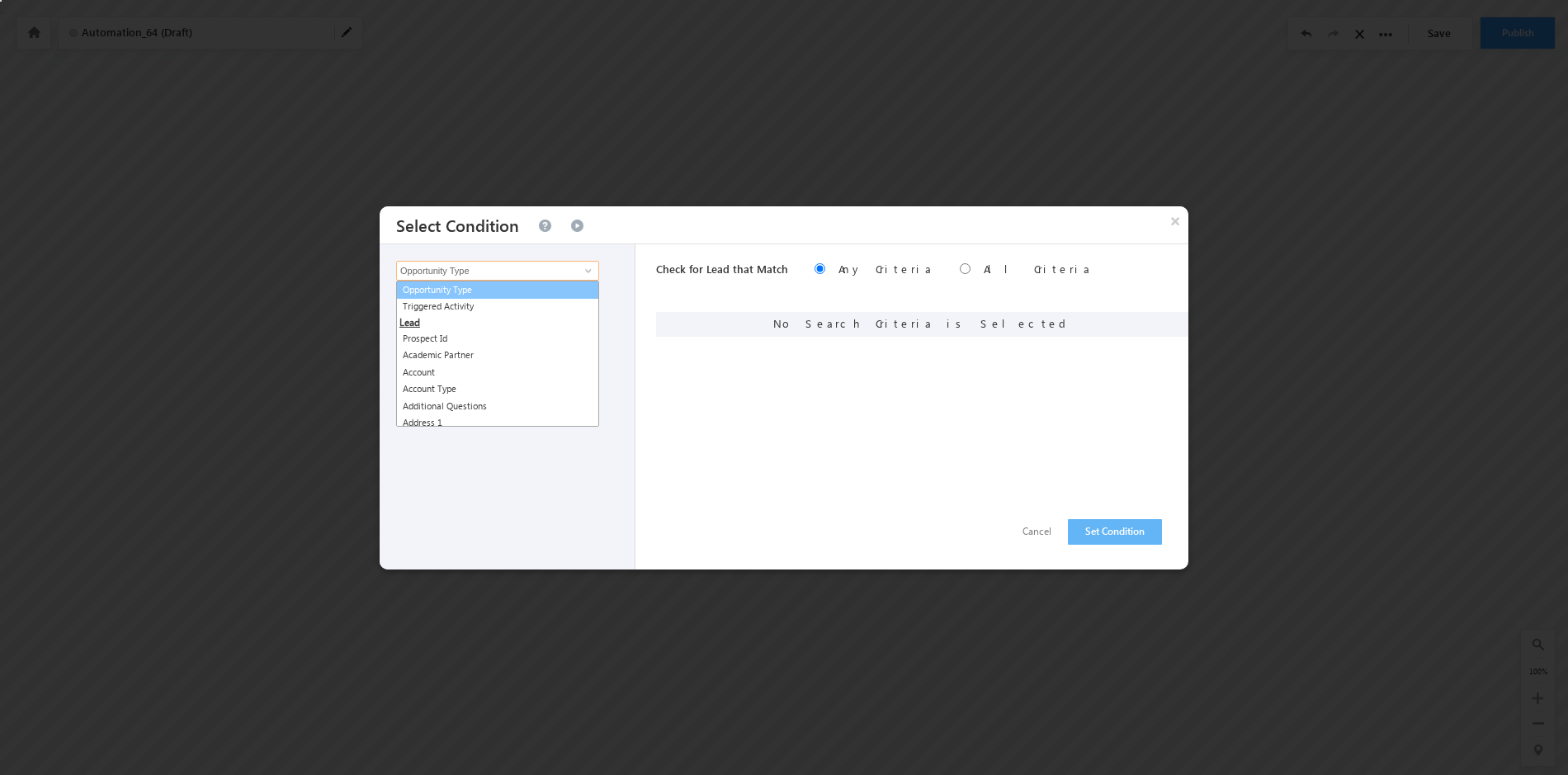
click at [475, 288] on link "Opportunity Type" at bounding box center [498, 290] width 203 height 19
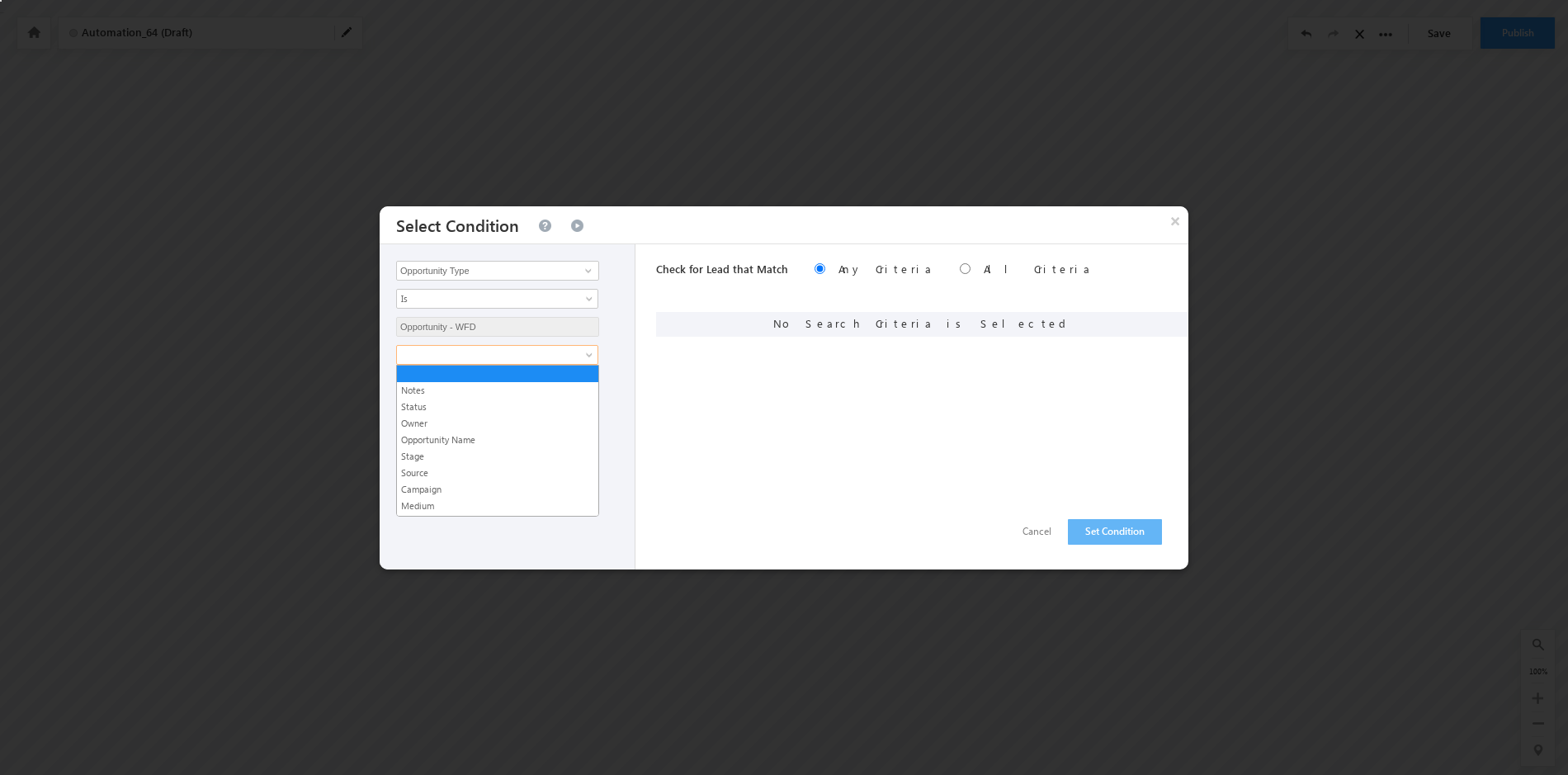
click at [588, 354] on span at bounding box center [591, 359] width 13 height 13
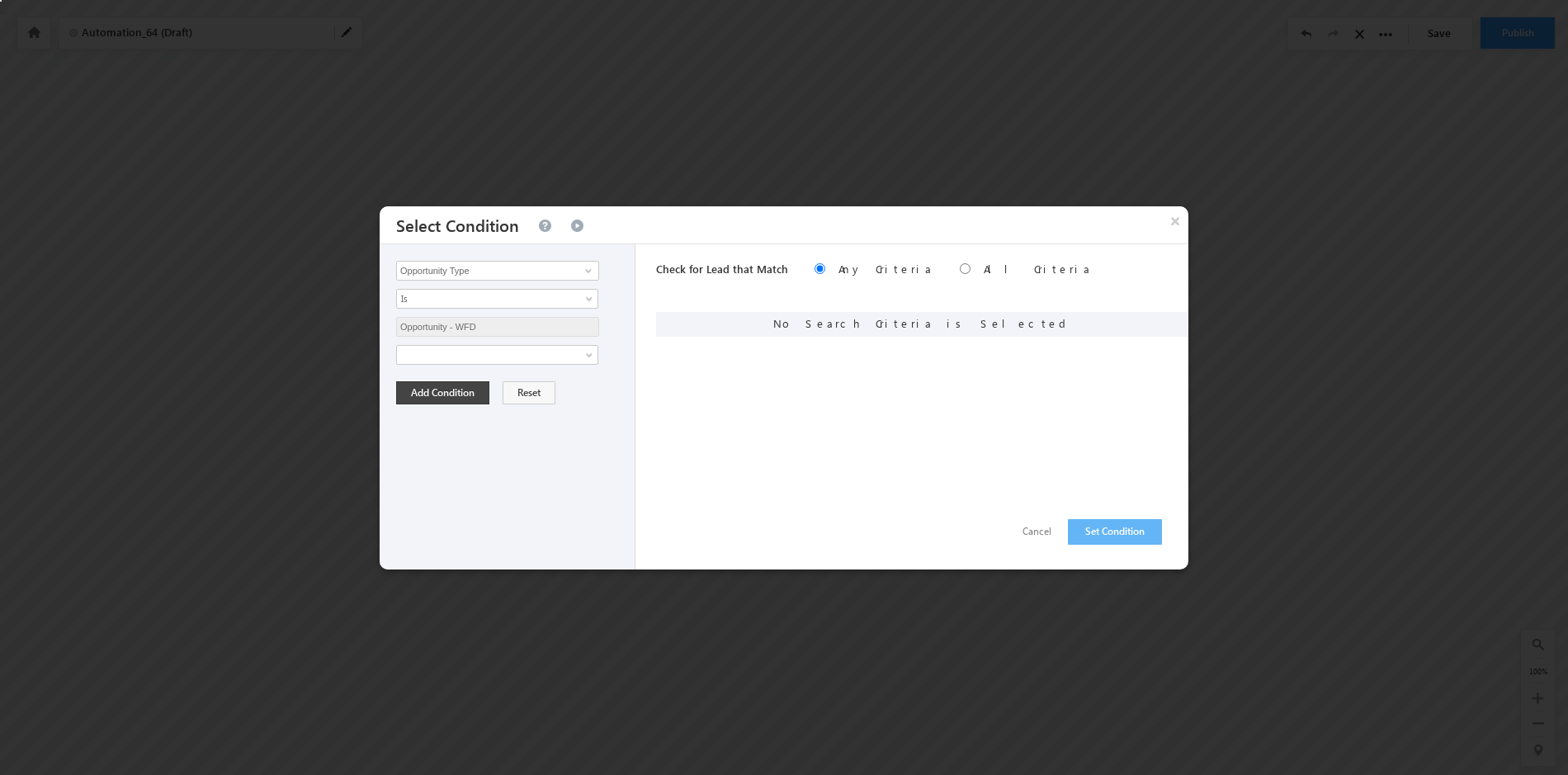
click at [617, 323] on div "Opportunity - WFD Opportunity - WFD" at bounding box center [512, 326] width 230 height 20
click at [589, 348] on link at bounding box center [498, 354] width 203 height 20
click at [624, 357] on div "Opportunity Type Triggered Activity Prospect Id Academic Partner Account Accoun…" at bounding box center [507, 407] width 255 height 325
click at [1025, 533] on button "Cancel" at bounding box center [1037, 532] width 62 height 24
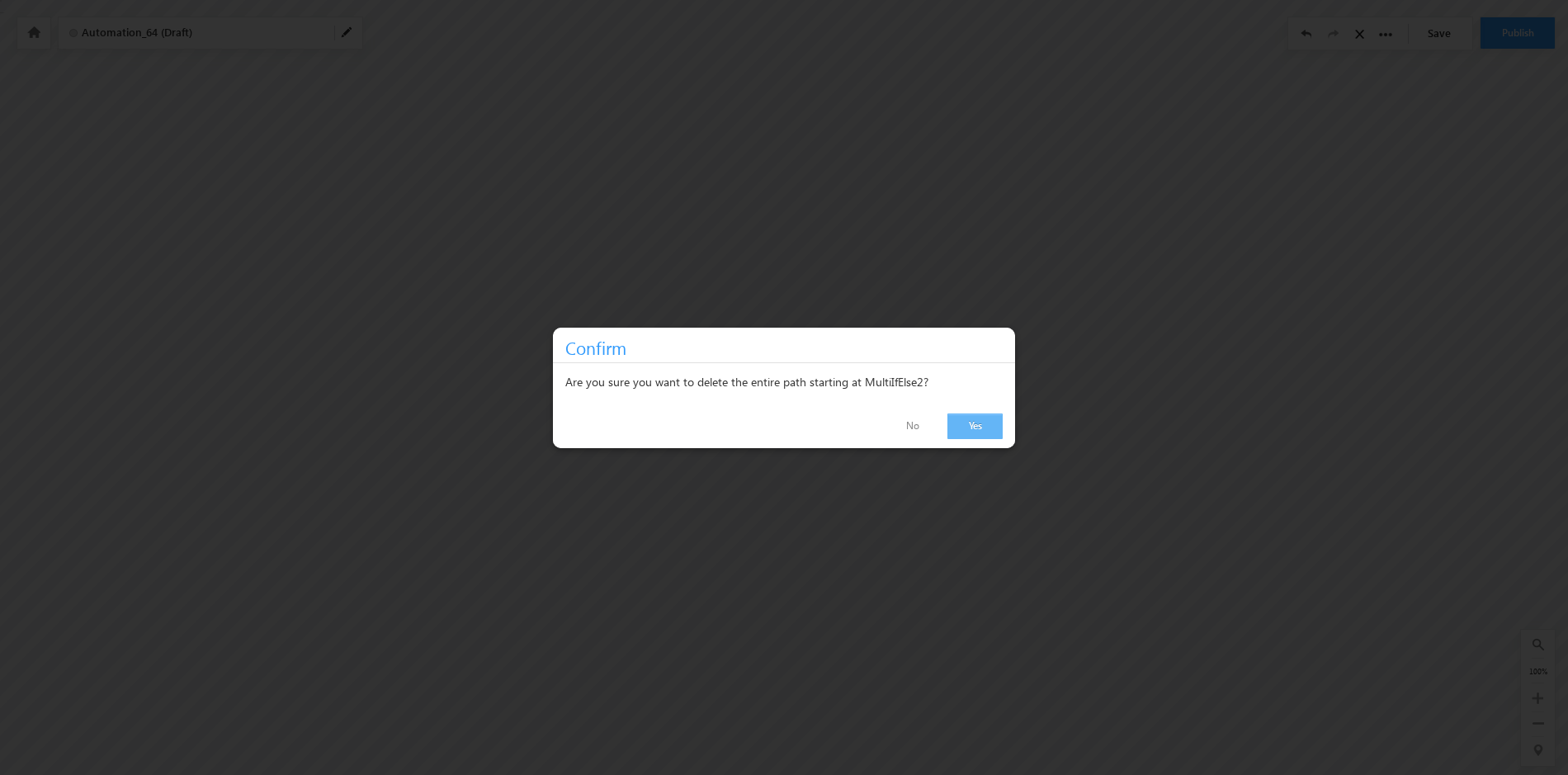
click at [970, 426] on link "Yes" at bounding box center [975, 427] width 56 height 26
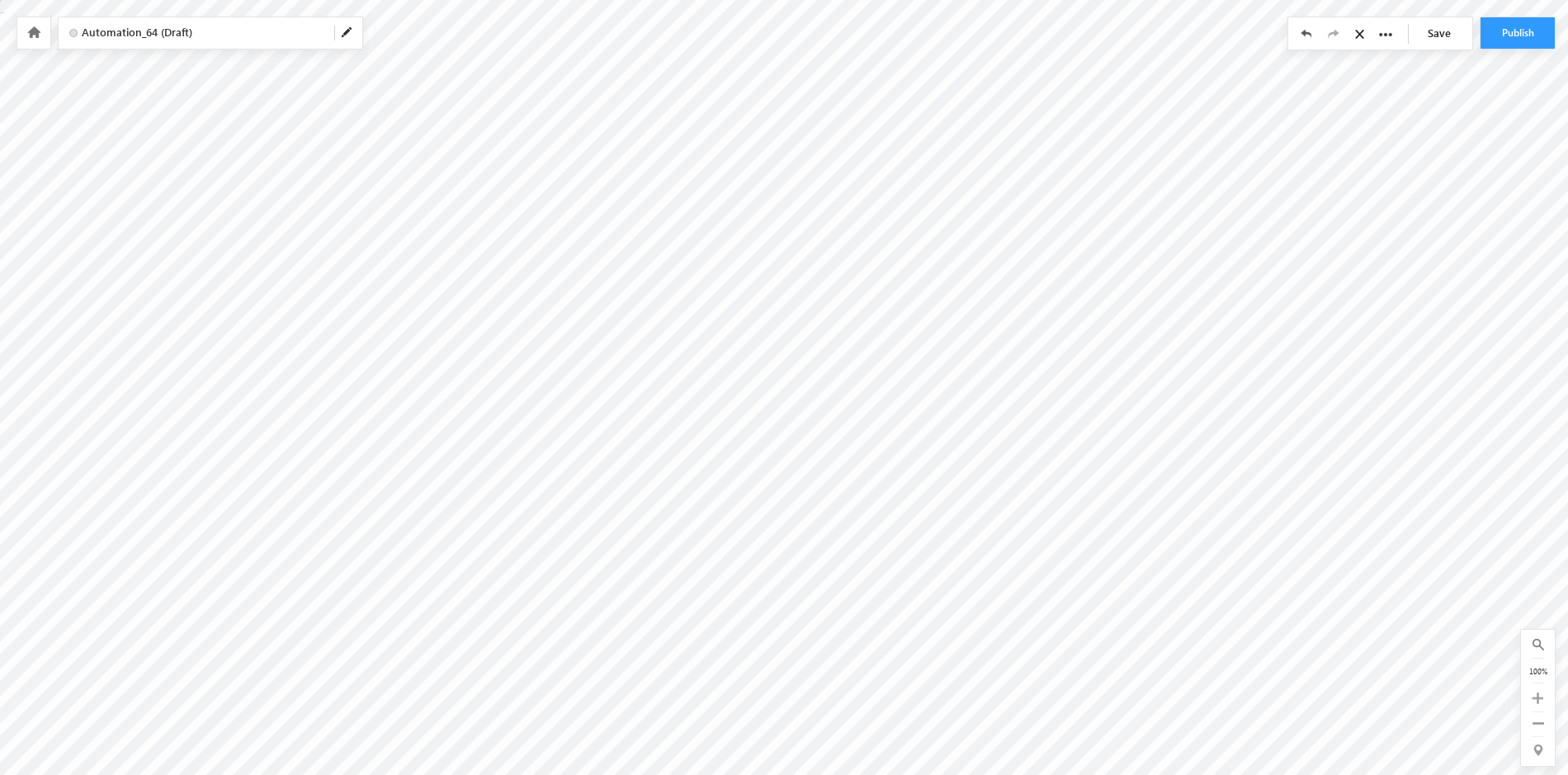
checkbox input "false"
type input "Opportunity - WFD"
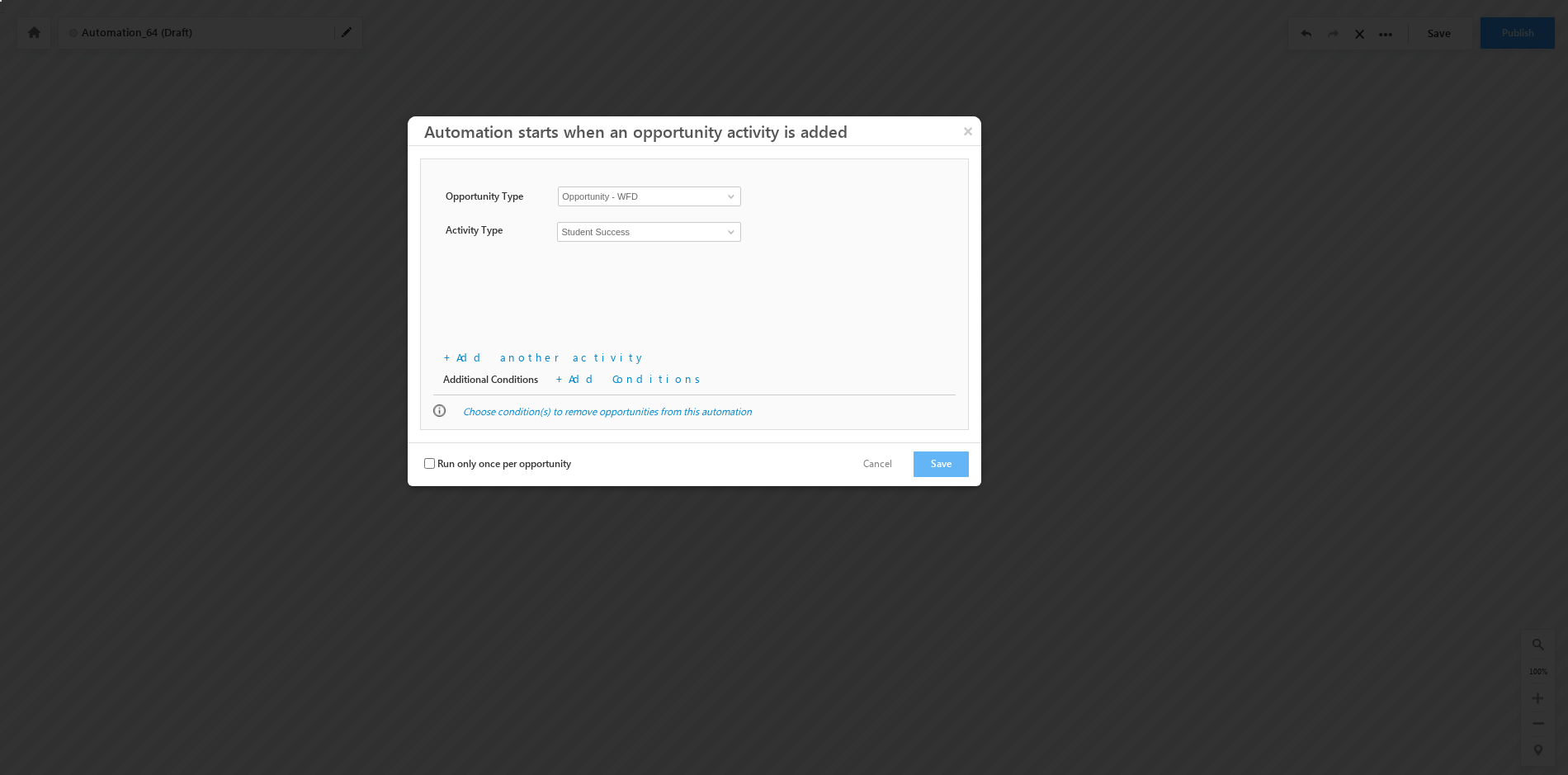
click at [792, 341] on div "Lead Type Opportunity Type Opportunity - WFD Opportunity - WFD 12000 Opportunit…" at bounding box center [694, 277] width 549 height 236
click at [618, 381] on link "Add Conditions" at bounding box center [637, 378] width 137 height 14
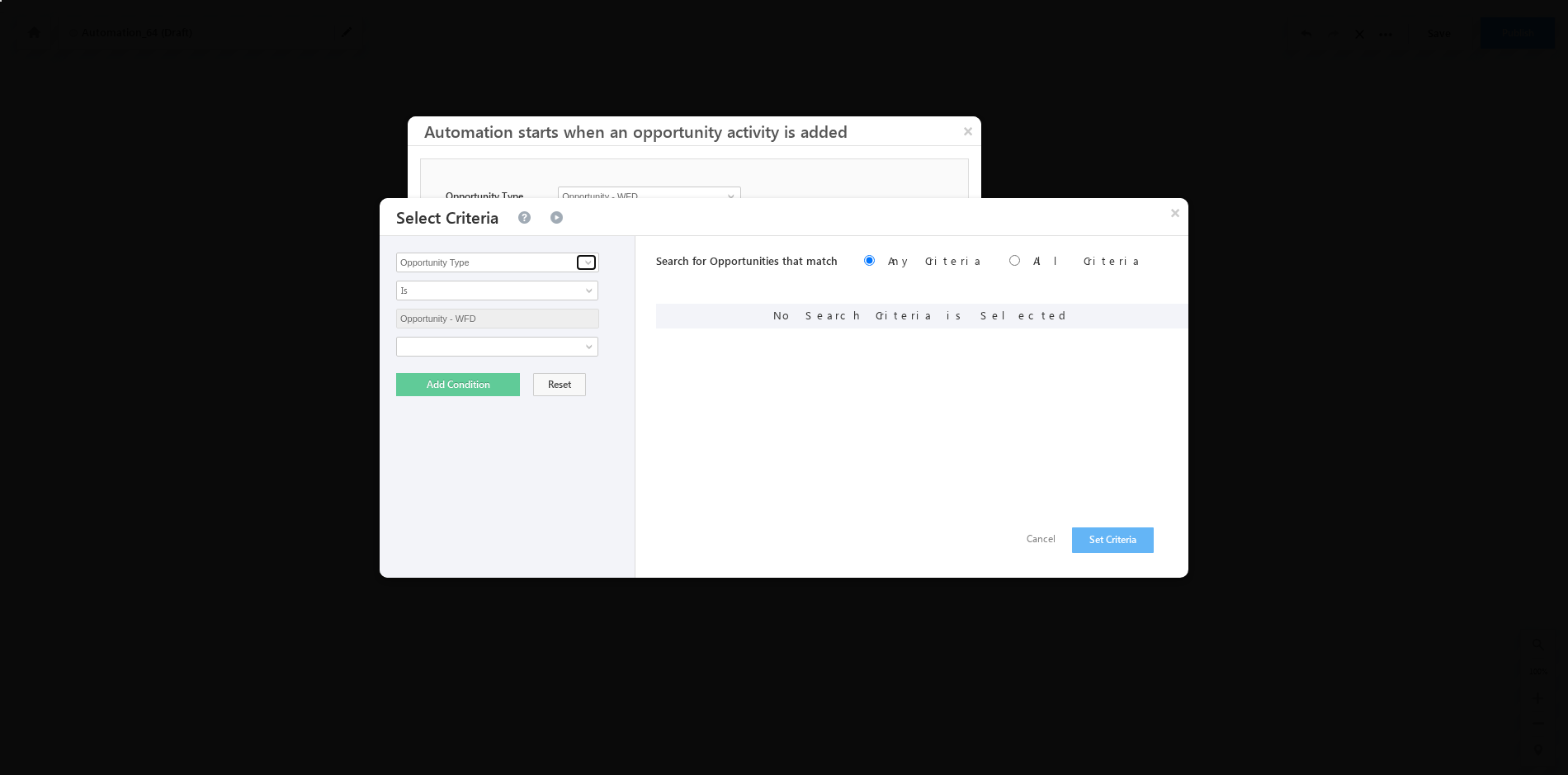
click at [589, 263] on span at bounding box center [588, 262] width 13 height 13
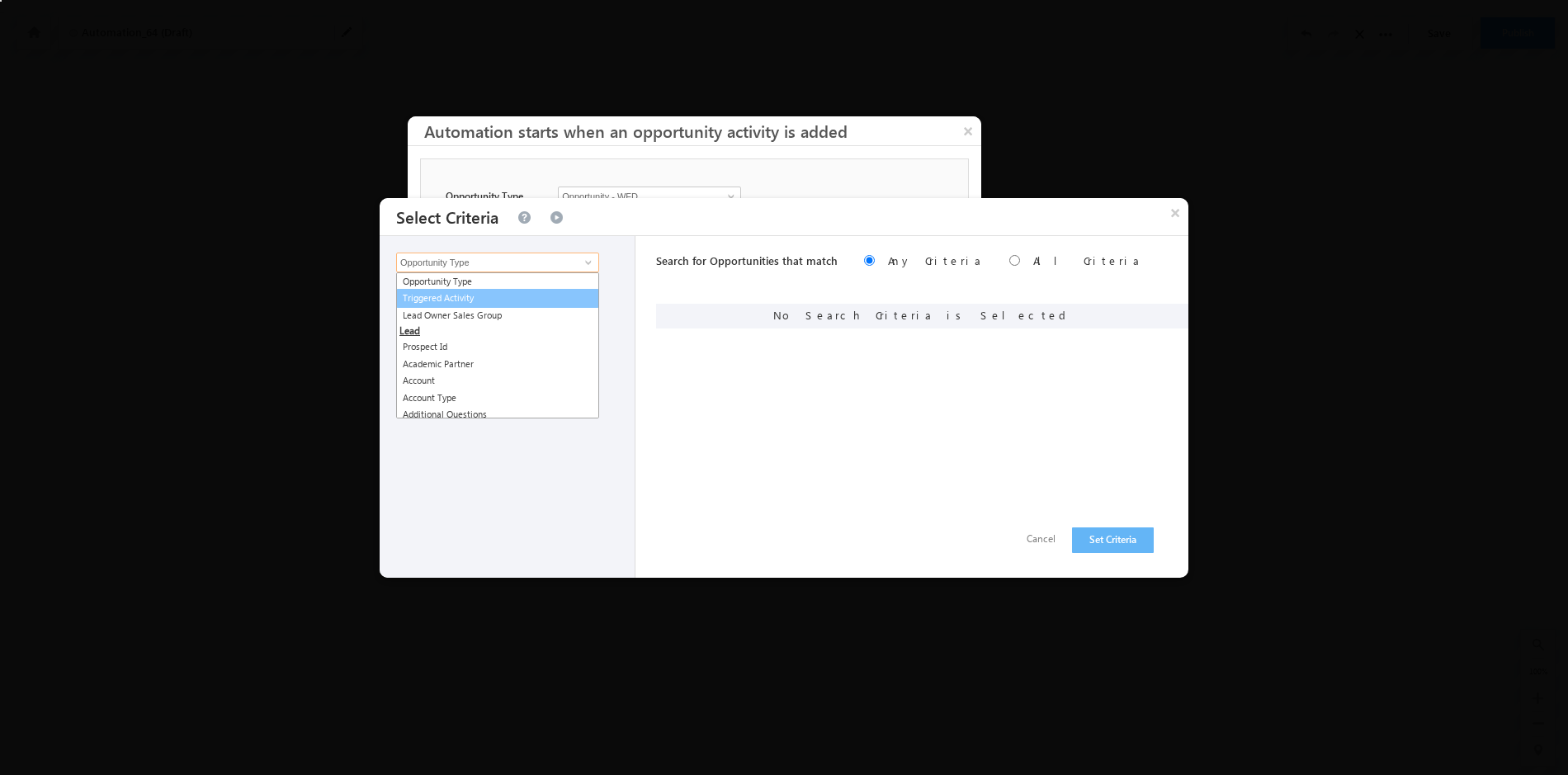
click at [547, 292] on link "Triggered Activity" at bounding box center [498, 298] width 203 height 19
type input "Triggered Activity"
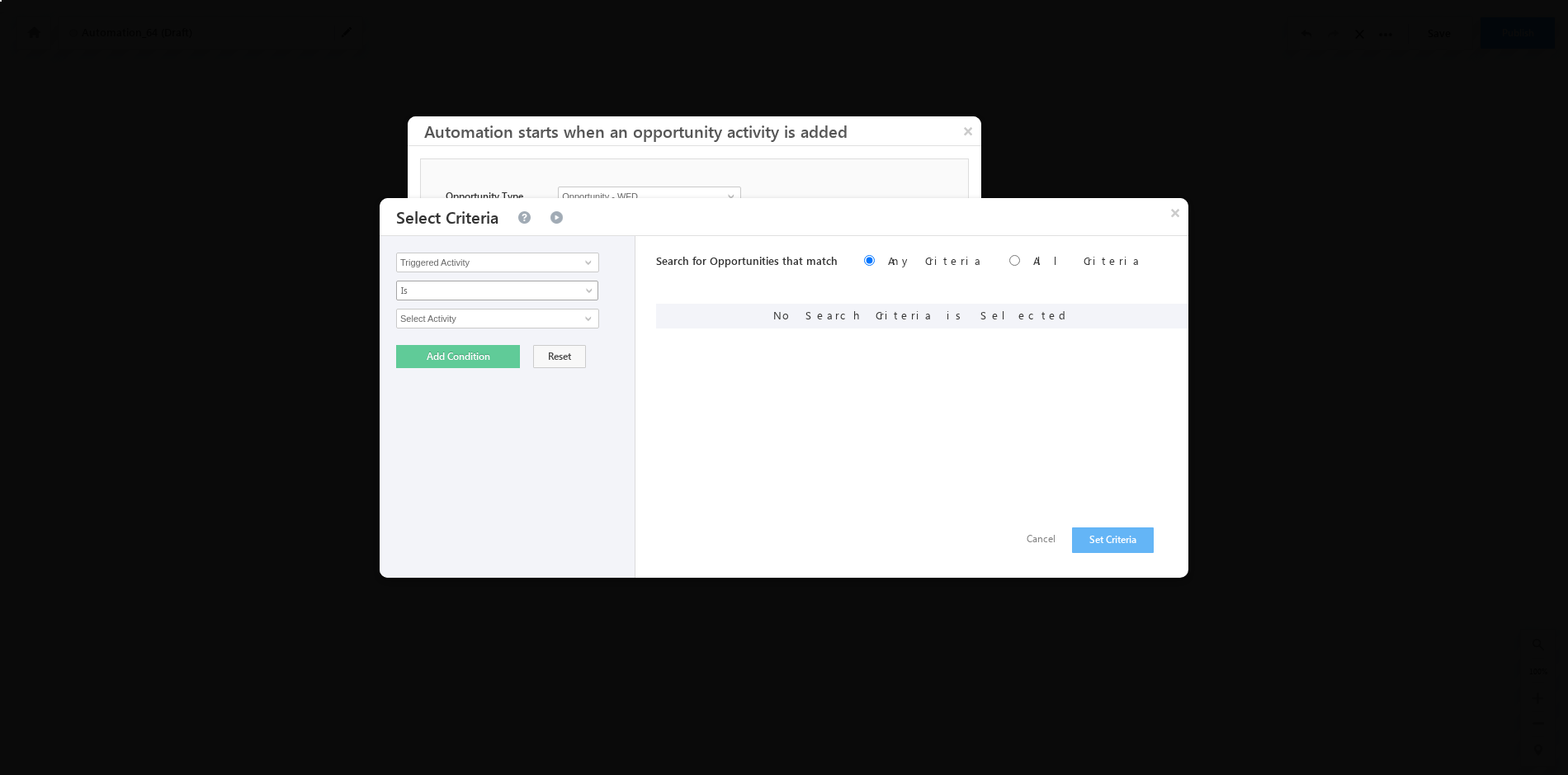
click at [590, 291] on span at bounding box center [591, 294] width 13 height 13
click at [590, 315] on span at bounding box center [588, 319] width 13 height 13
click at [531, 350] on link "Student Success" at bounding box center [498, 354] width 203 height 19
type input "Student Success"
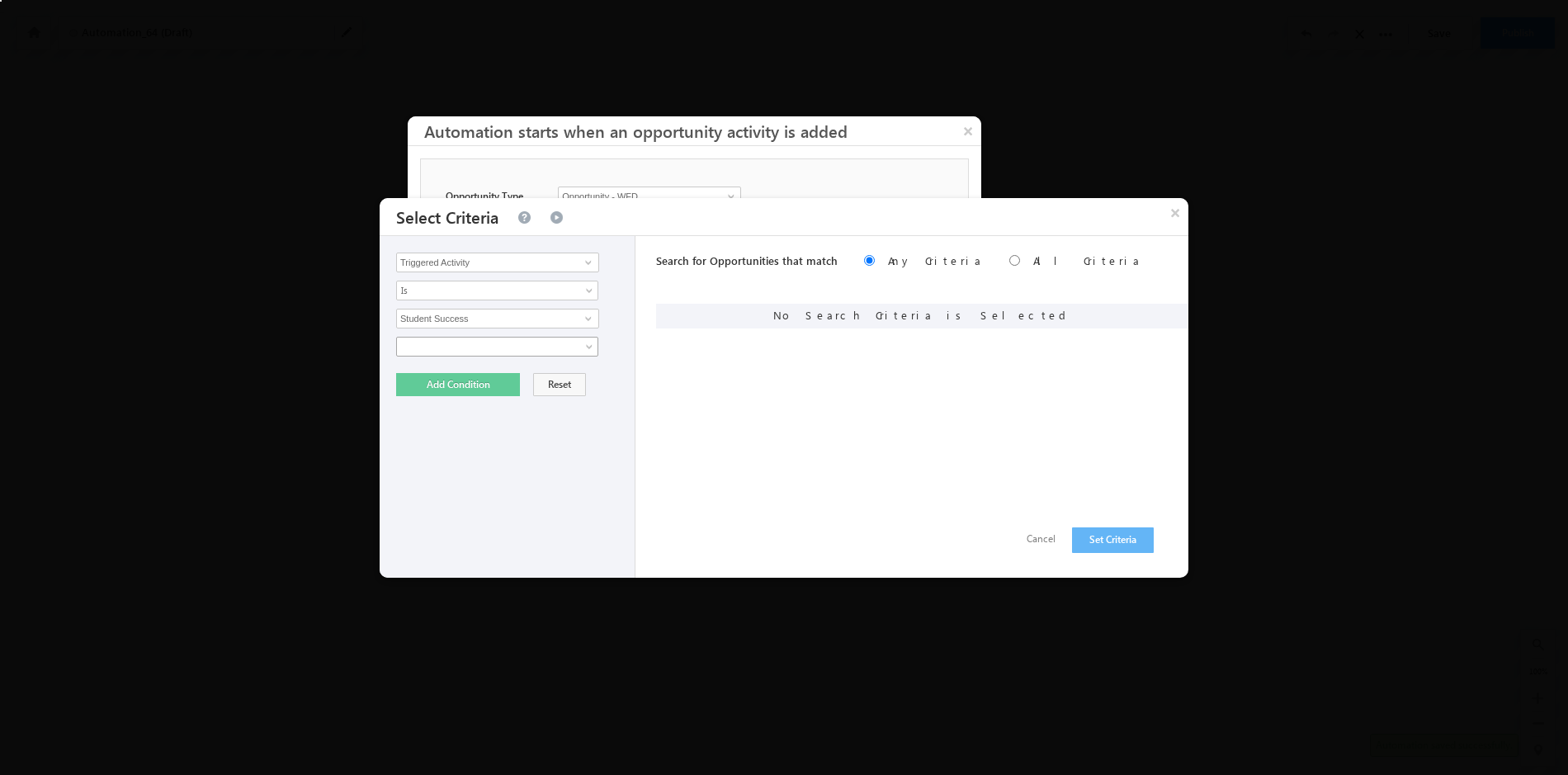
click at [590, 346] on span at bounding box center [591, 350] width 13 height 13
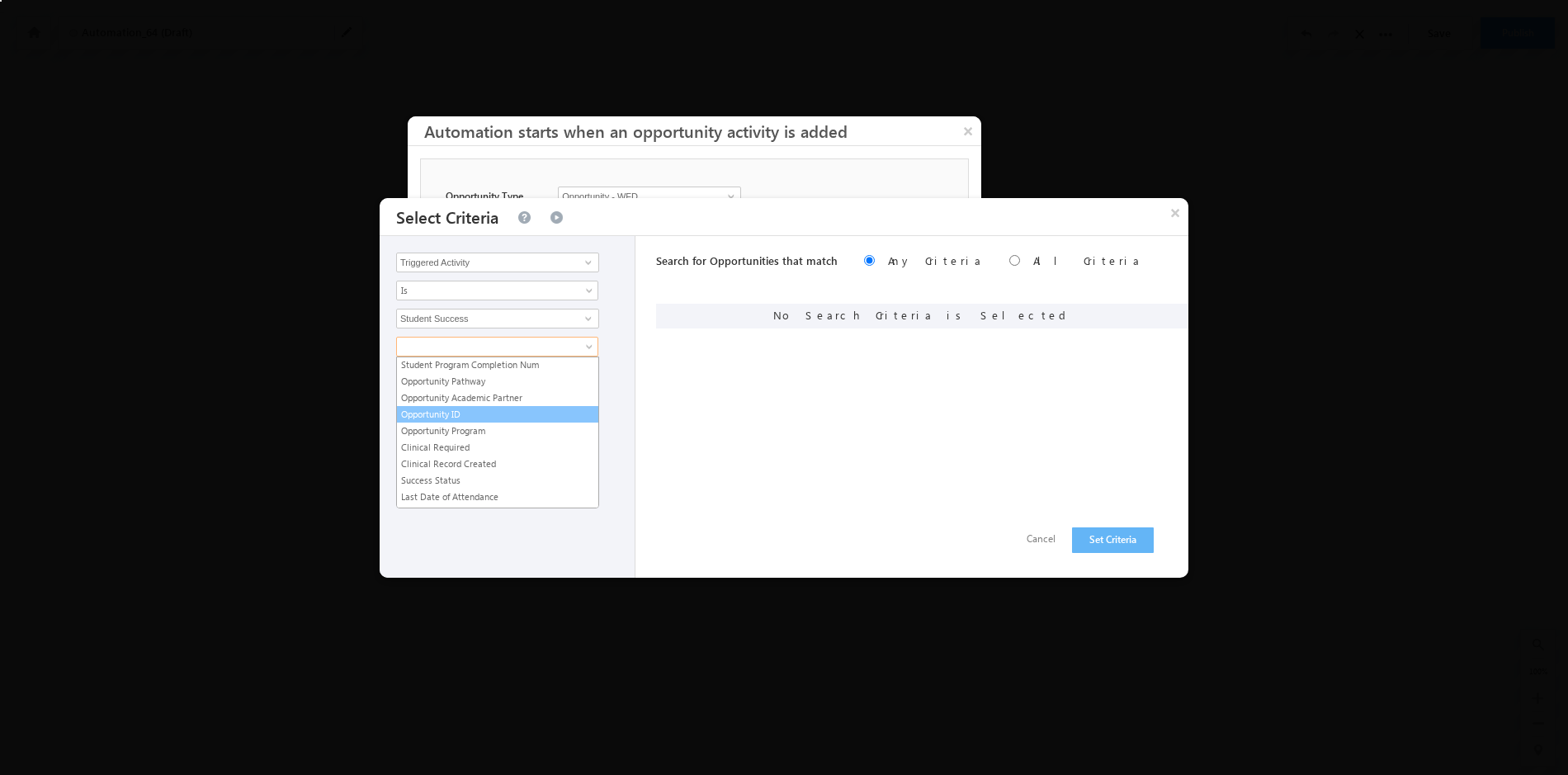
scroll to position [299, 0]
click at [505, 413] on link "Opportunity ID" at bounding box center [497, 414] width 202 height 15
click at [590, 374] on span at bounding box center [591, 378] width 13 height 13
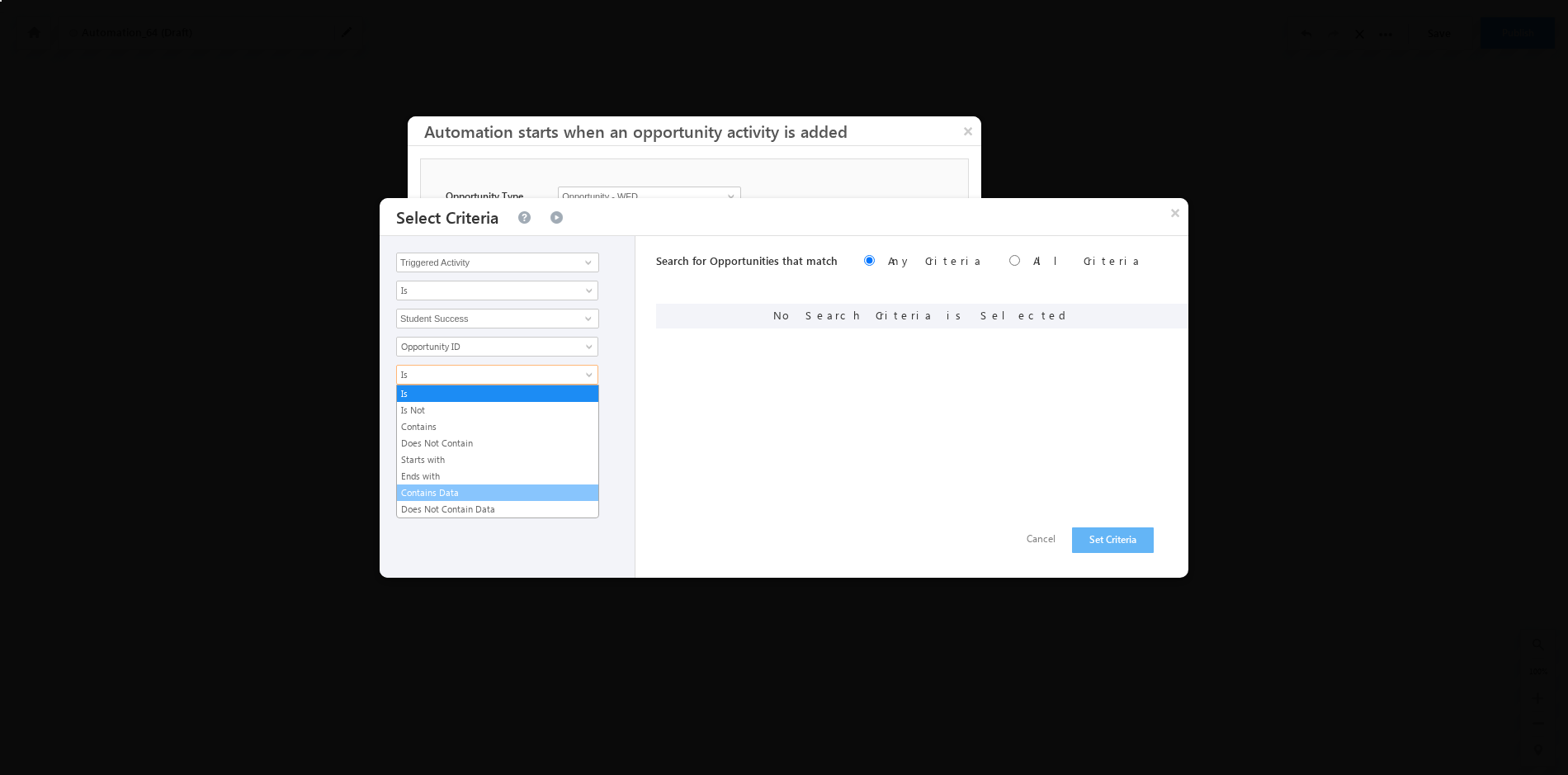
click at [489, 493] on link "Contains Data" at bounding box center [497, 493] width 202 height 15
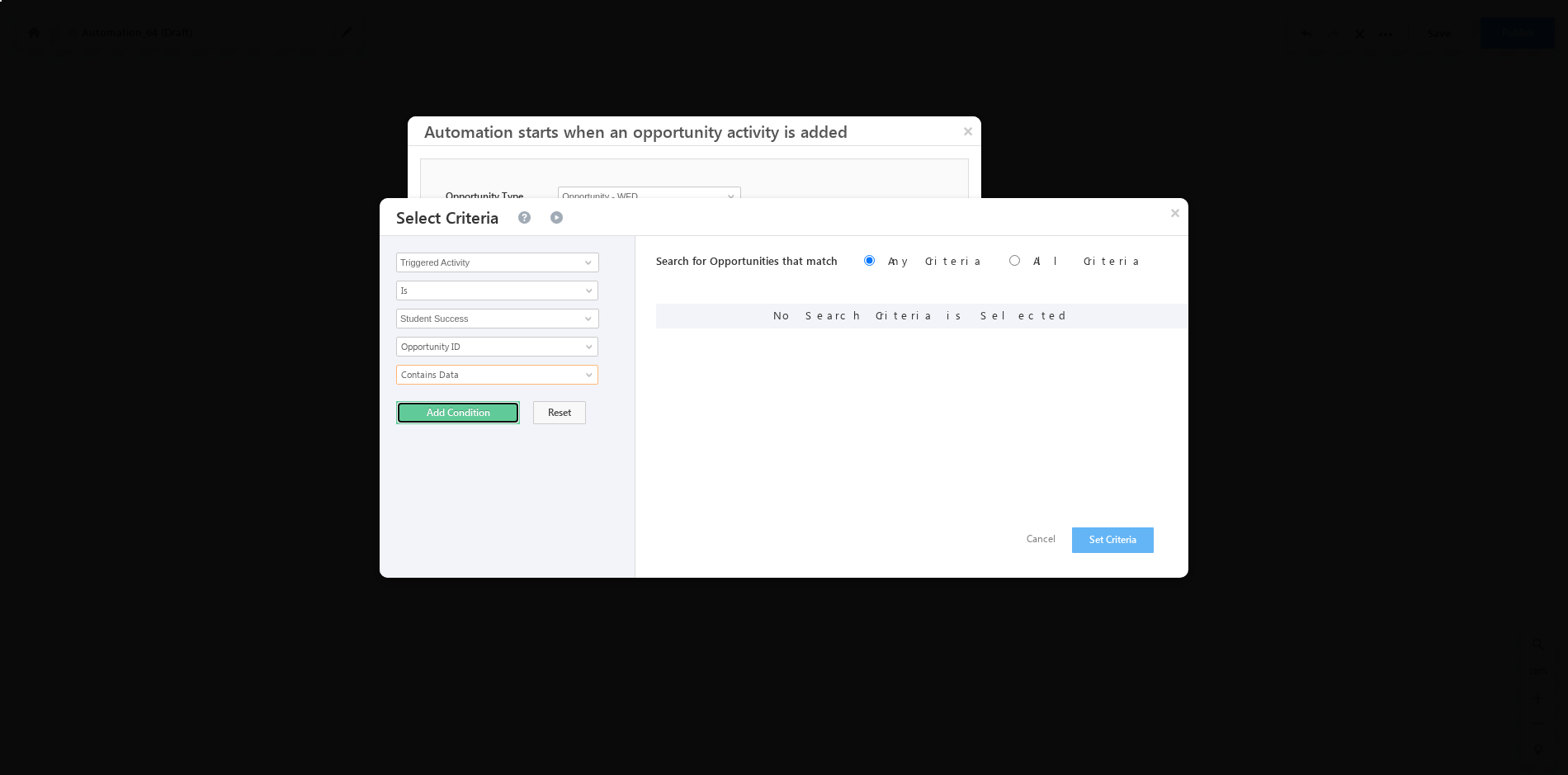
click at [473, 414] on button "Add Condition" at bounding box center [458, 413] width 124 height 23
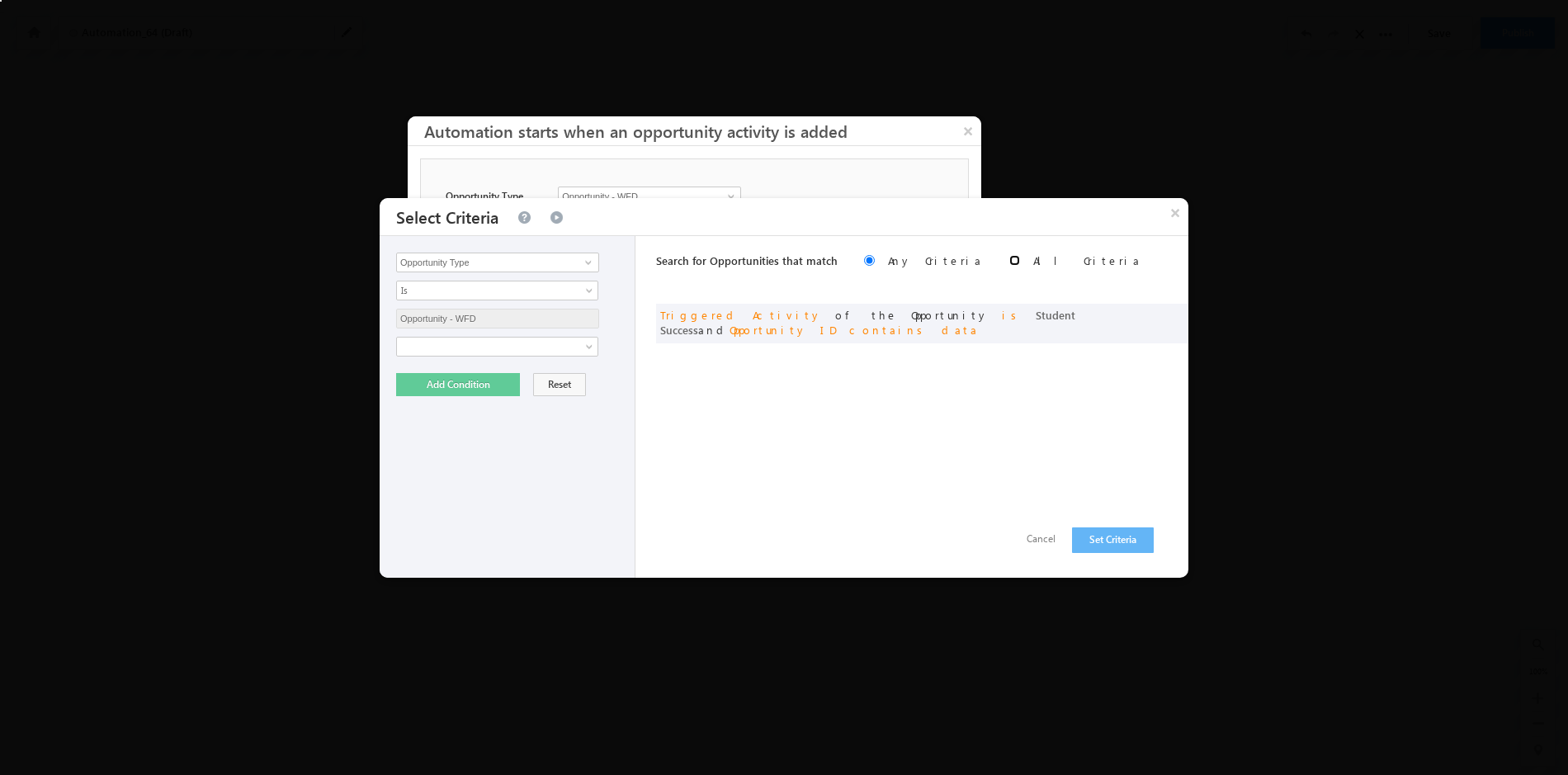
click at [1010, 257] on input "radio" at bounding box center [1015, 261] width 11 height 11
radio input "true"
click at [1120, 538] on button "Set Criteria" at bounding box center [1113, 541] width 82 height 26
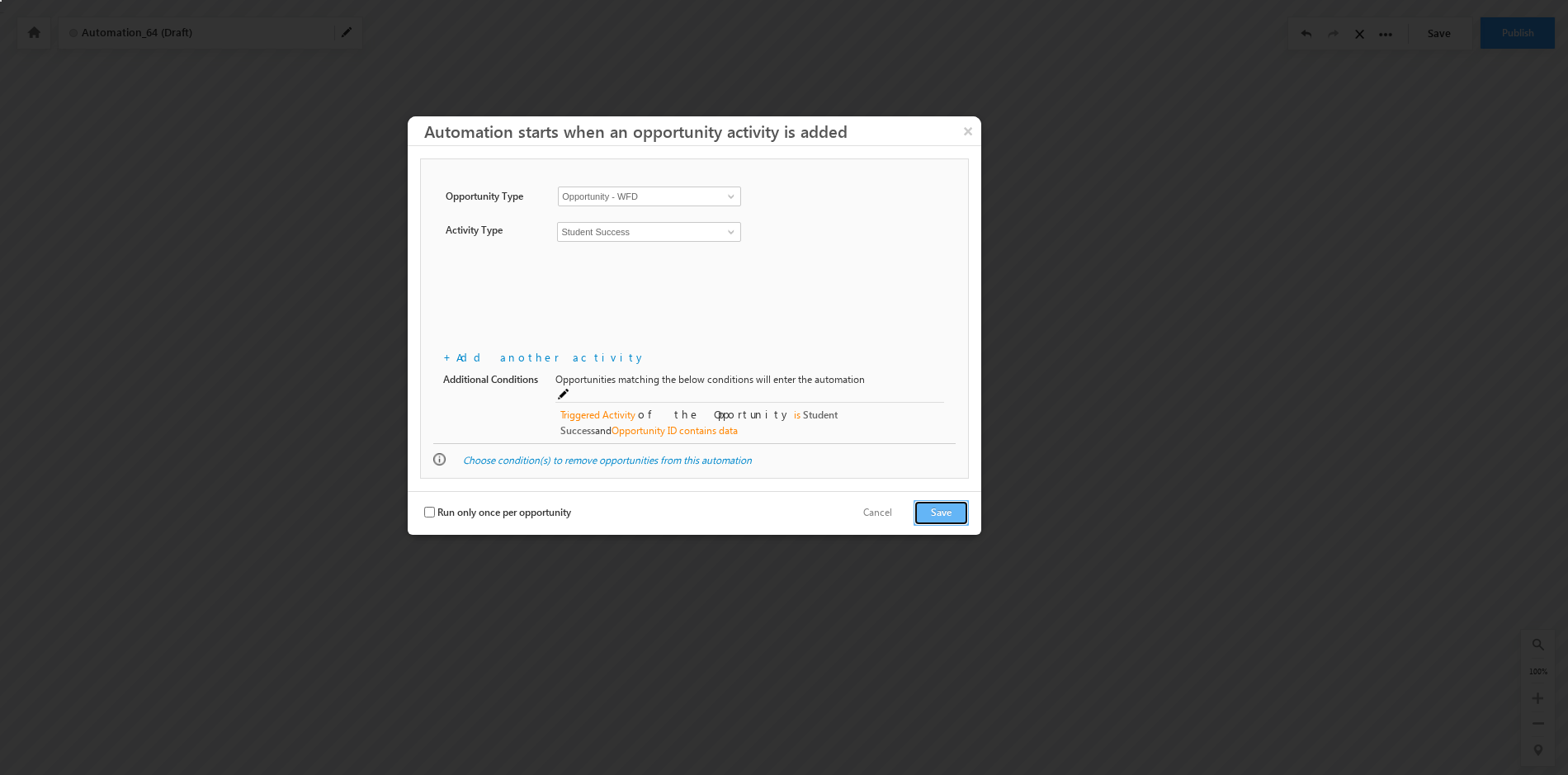
click at [946, 500] on button "Save" at bounding box center [942, 513] width 56 height 26
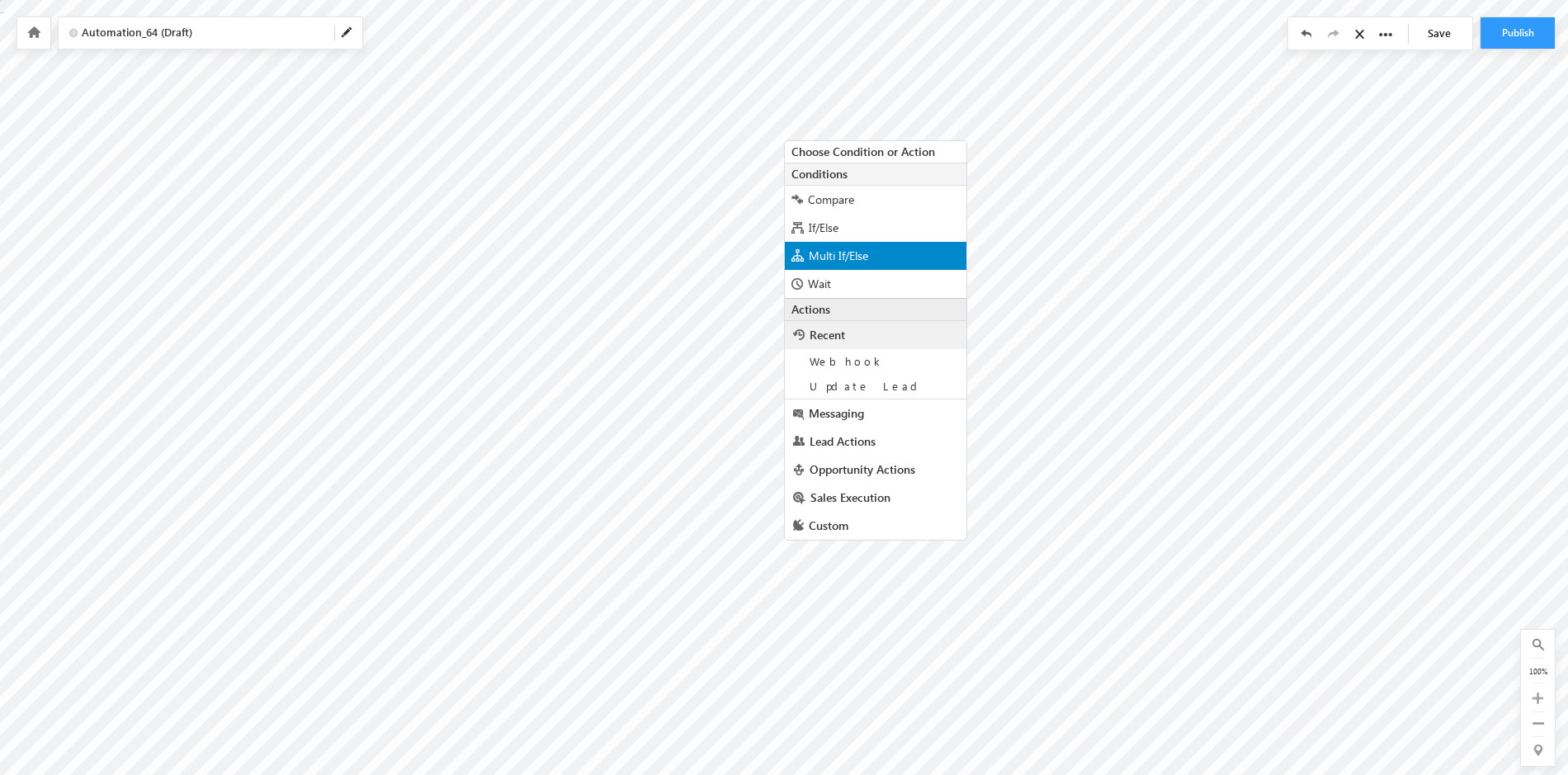
click at [871, 256] on div "Multi If/Else" at bounding box center [875, 256] width 181 height 28
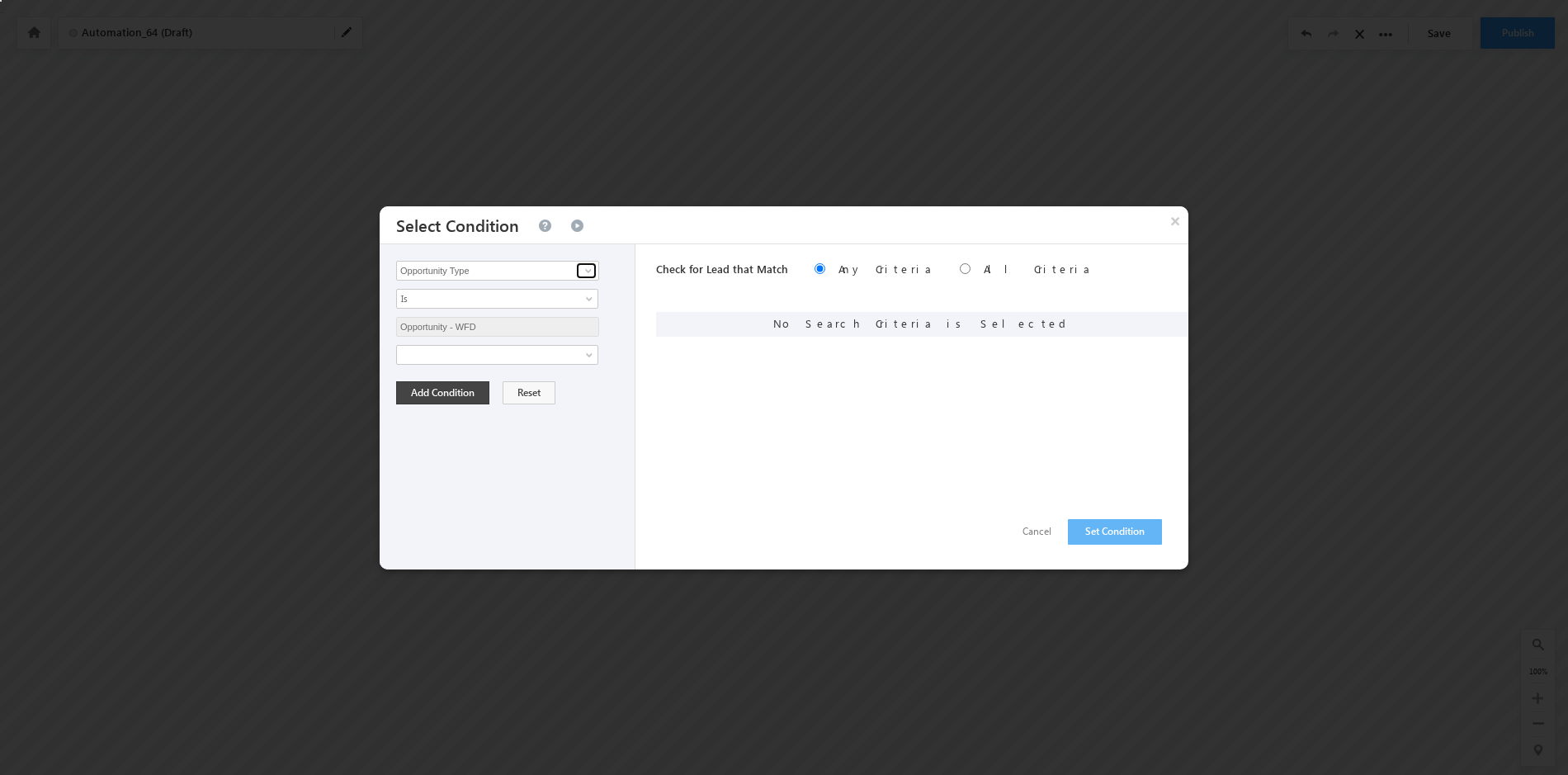
click at [588, 269] on span at bounding box center [588, 270] width 13 height 13
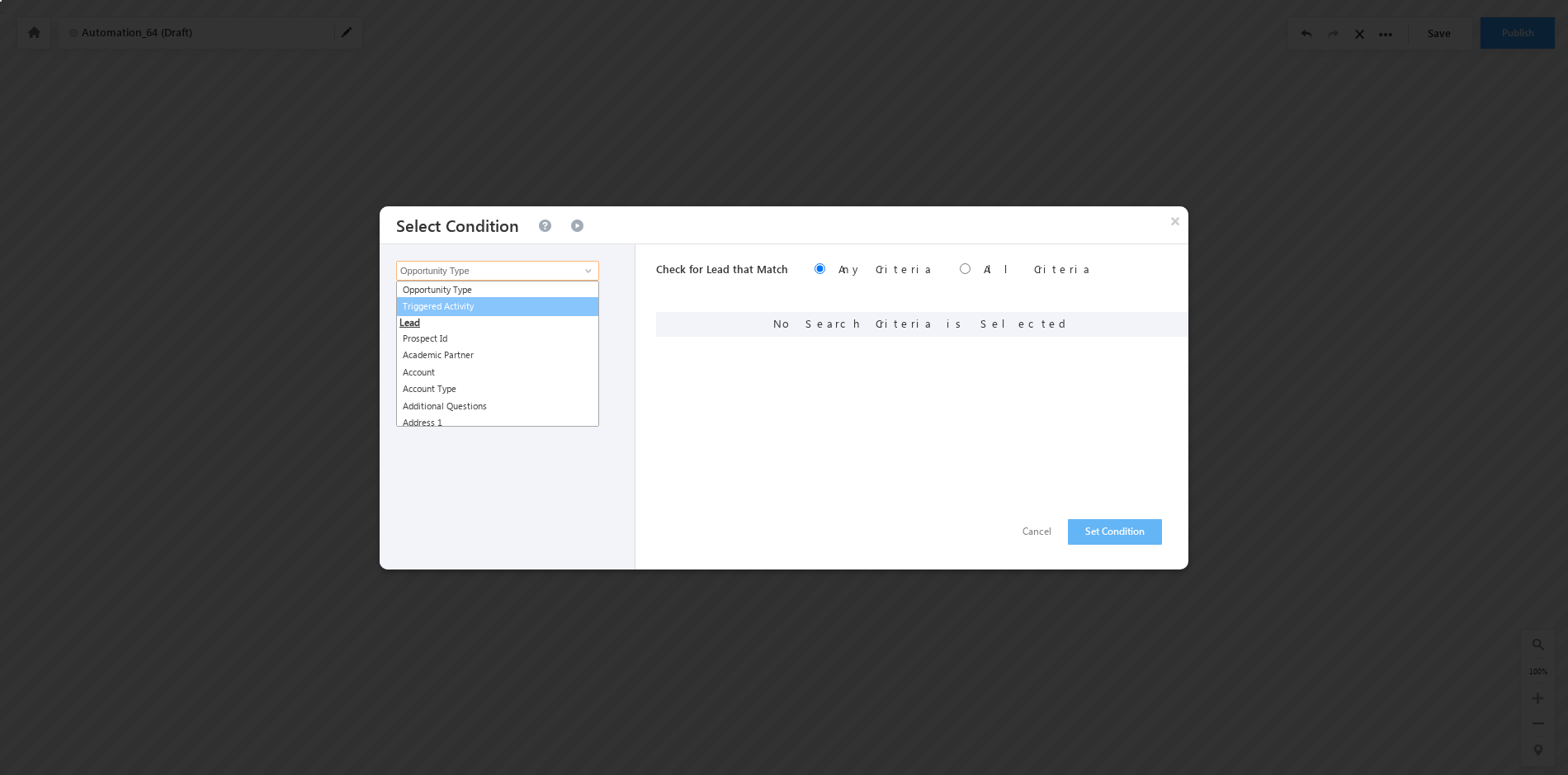
click at [542, 307] on link "Triggered Activity" at bounding box center [498, 307] width 203 height 19
type input "Triggered Activity"
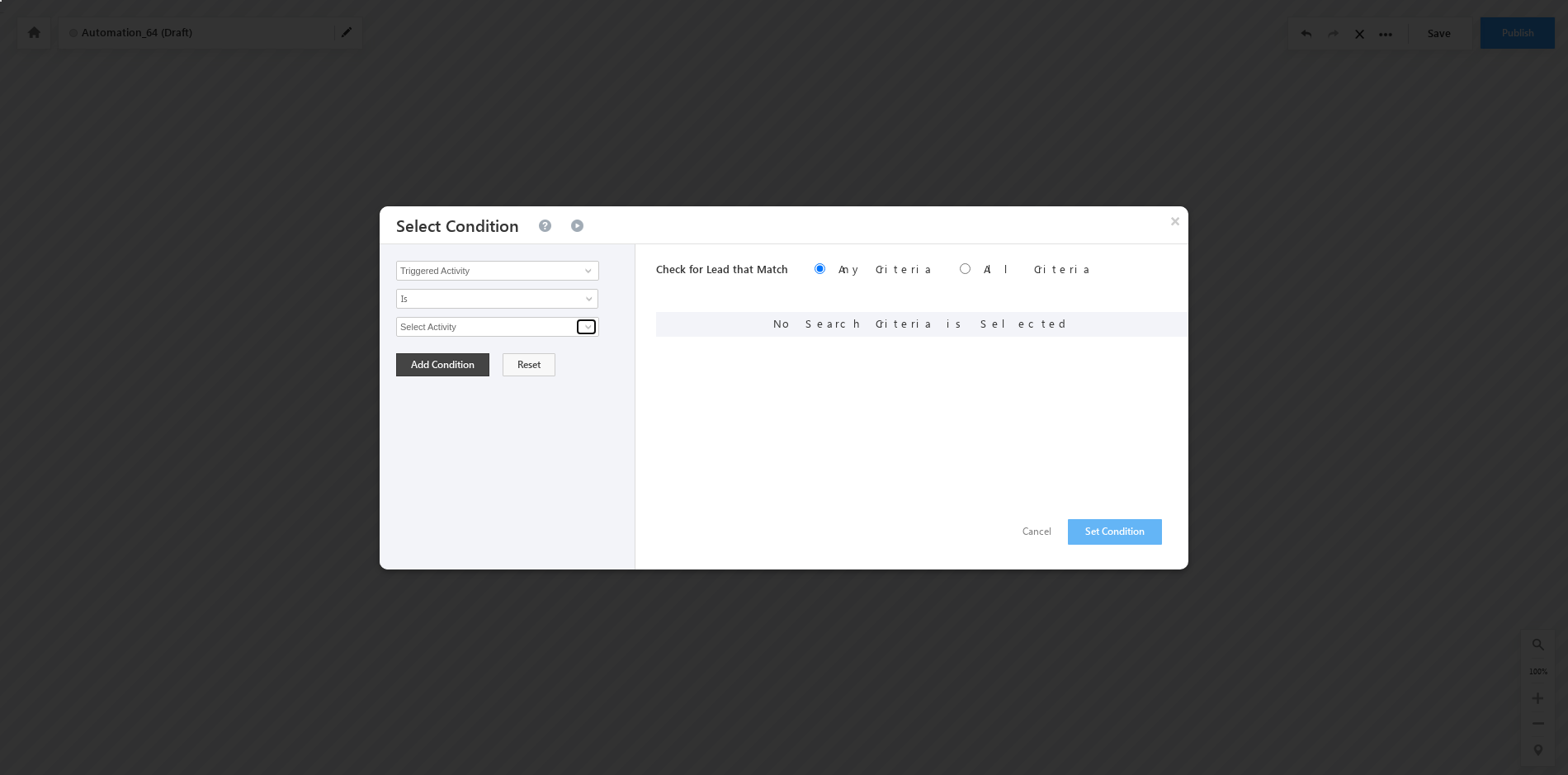
click at [590, 329] on span at bounding box center [588, 327] width 13 height 13
click at [556, 362] on link "Student Success" at bounding box center [498, 362] width 203 height 19
type input "Student Success"
click at [588, 352] on span at bounding box center [591, 359] width 13 height 13
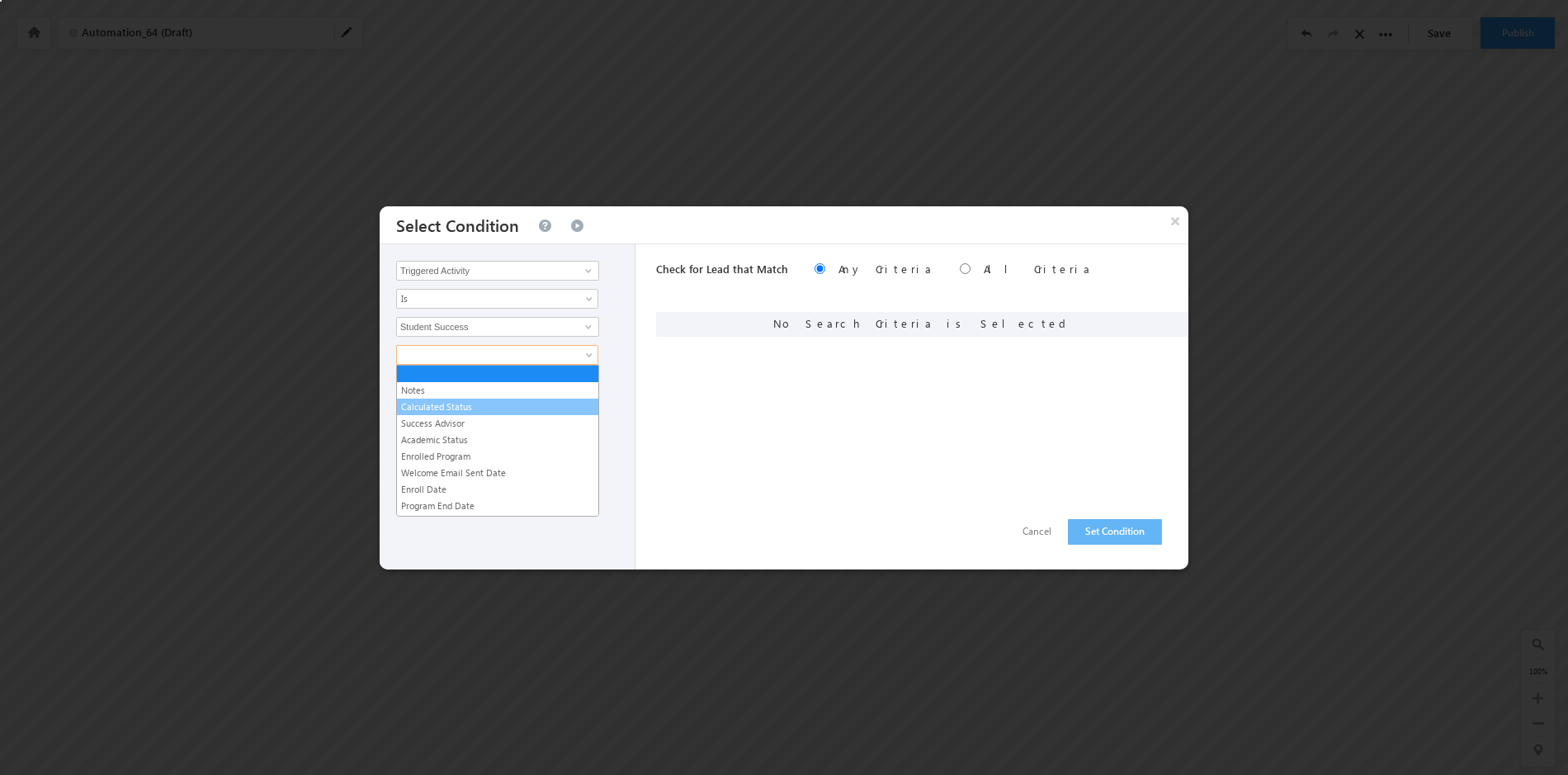
click at [556, 403] on link "Calculated Status" at bounding box center [497, 407] width 202 height 15
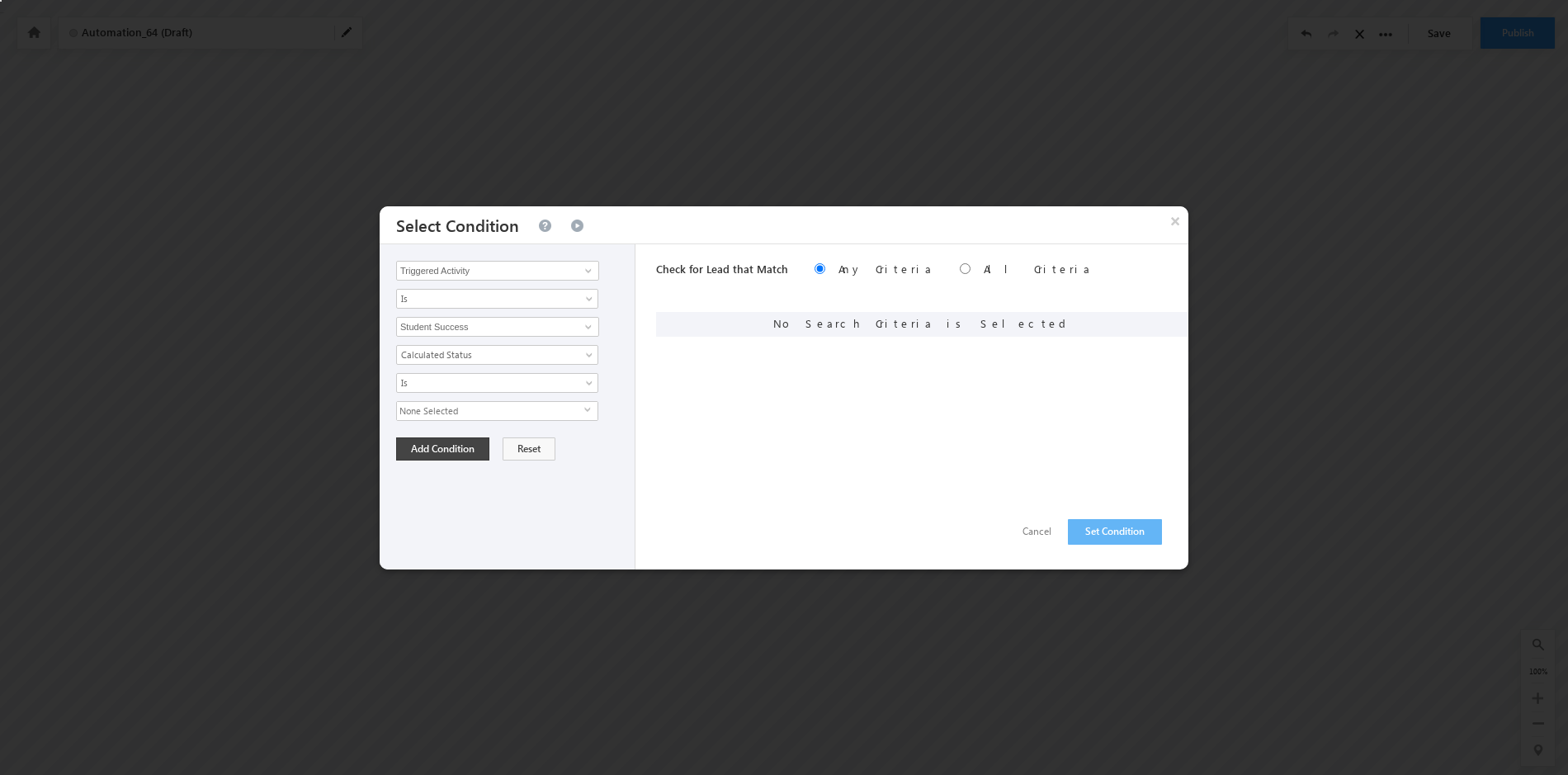
click at [587, 408] on span "select" at bounding box center [591, 410] width 13 height 7
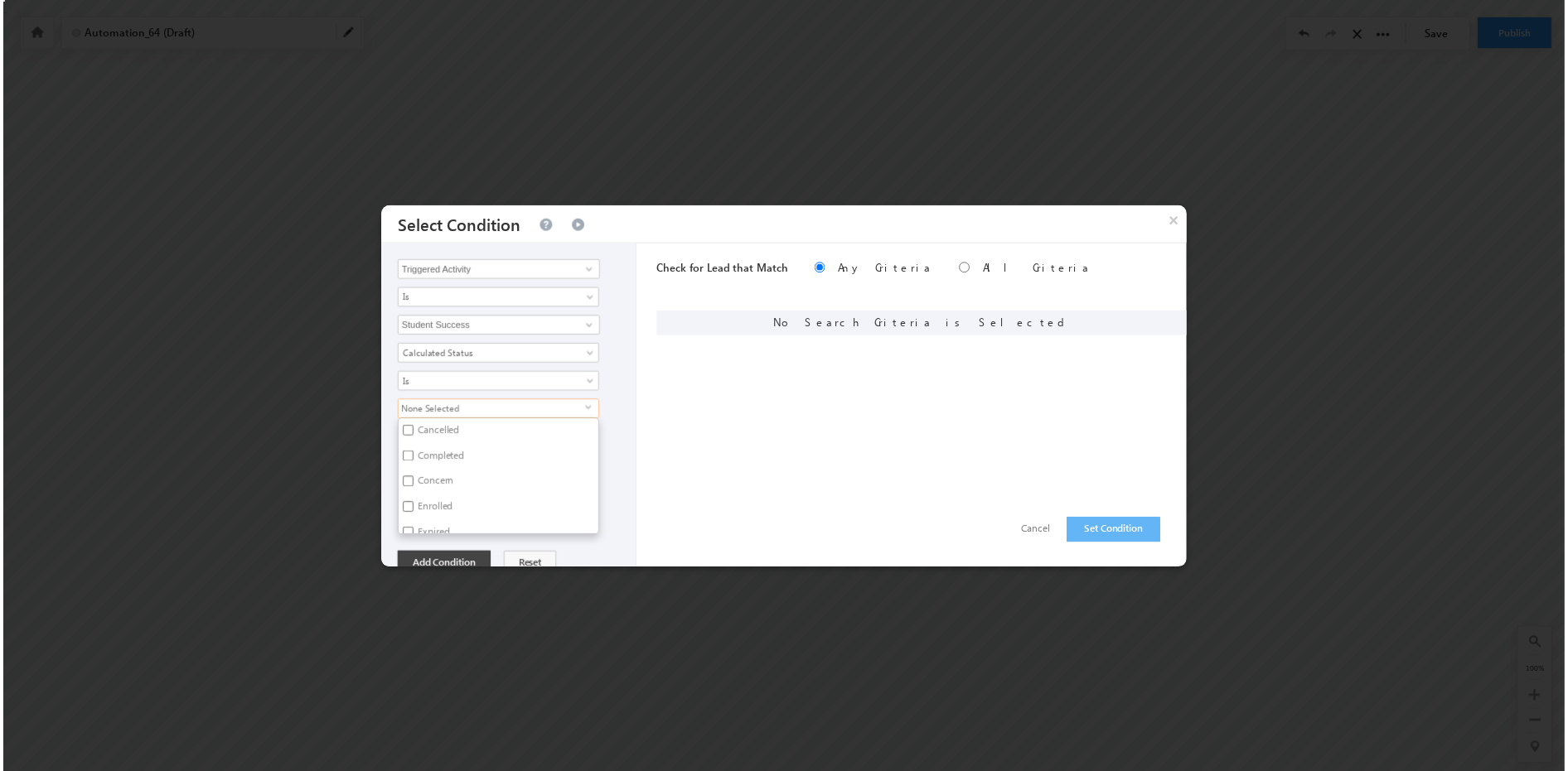
scroll to position [112, 0]
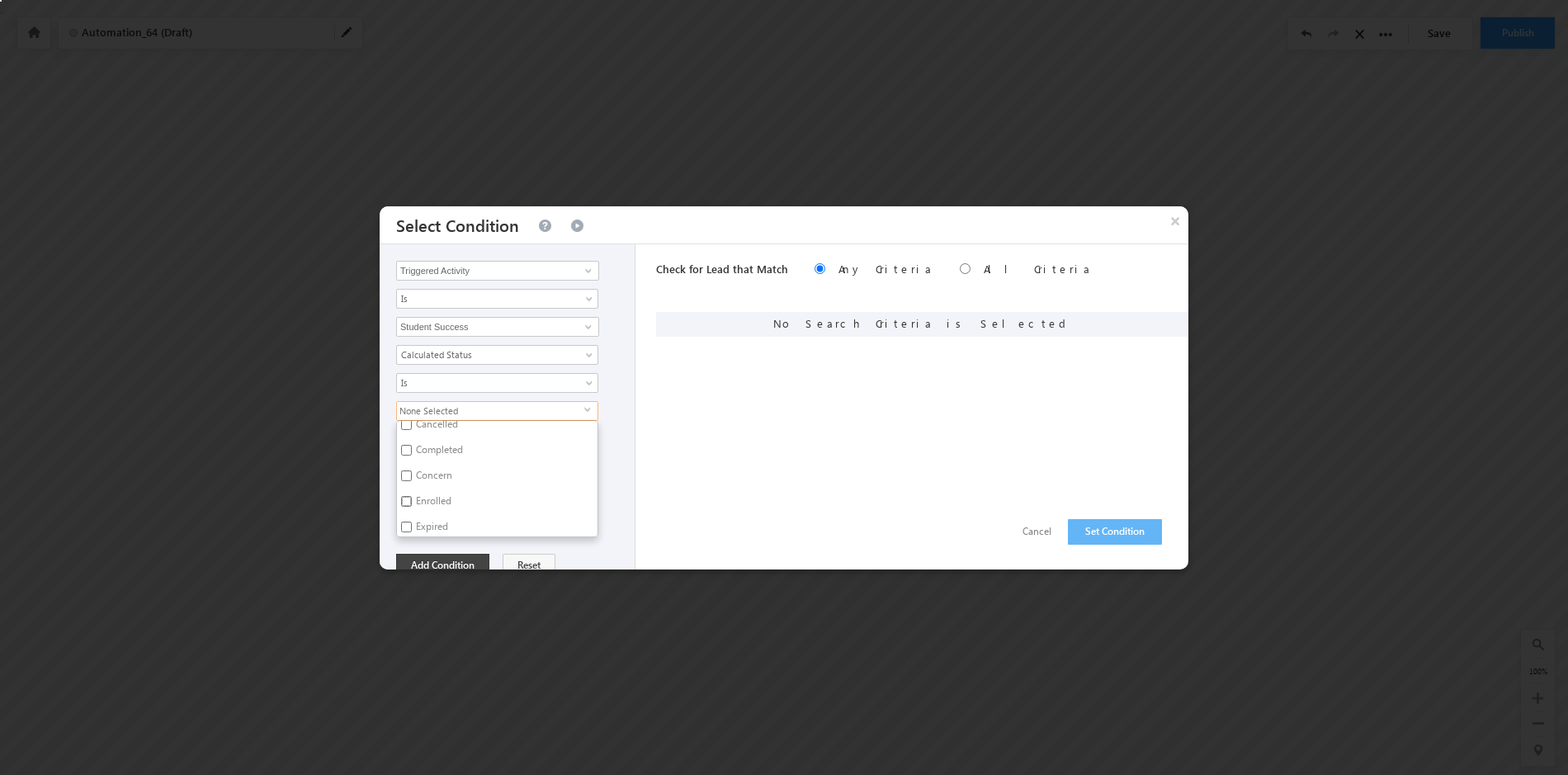
click at [408, 500] on input "Enrolled" at bounding box center [407, 502] width 11 height 11
checkbox input "true"
click at [576, 549] on div "Opportunity Type Triggered Activity Prospect Id Academic Partner Account Accoun…" at bounding box center [507, 407] width 255 height 325
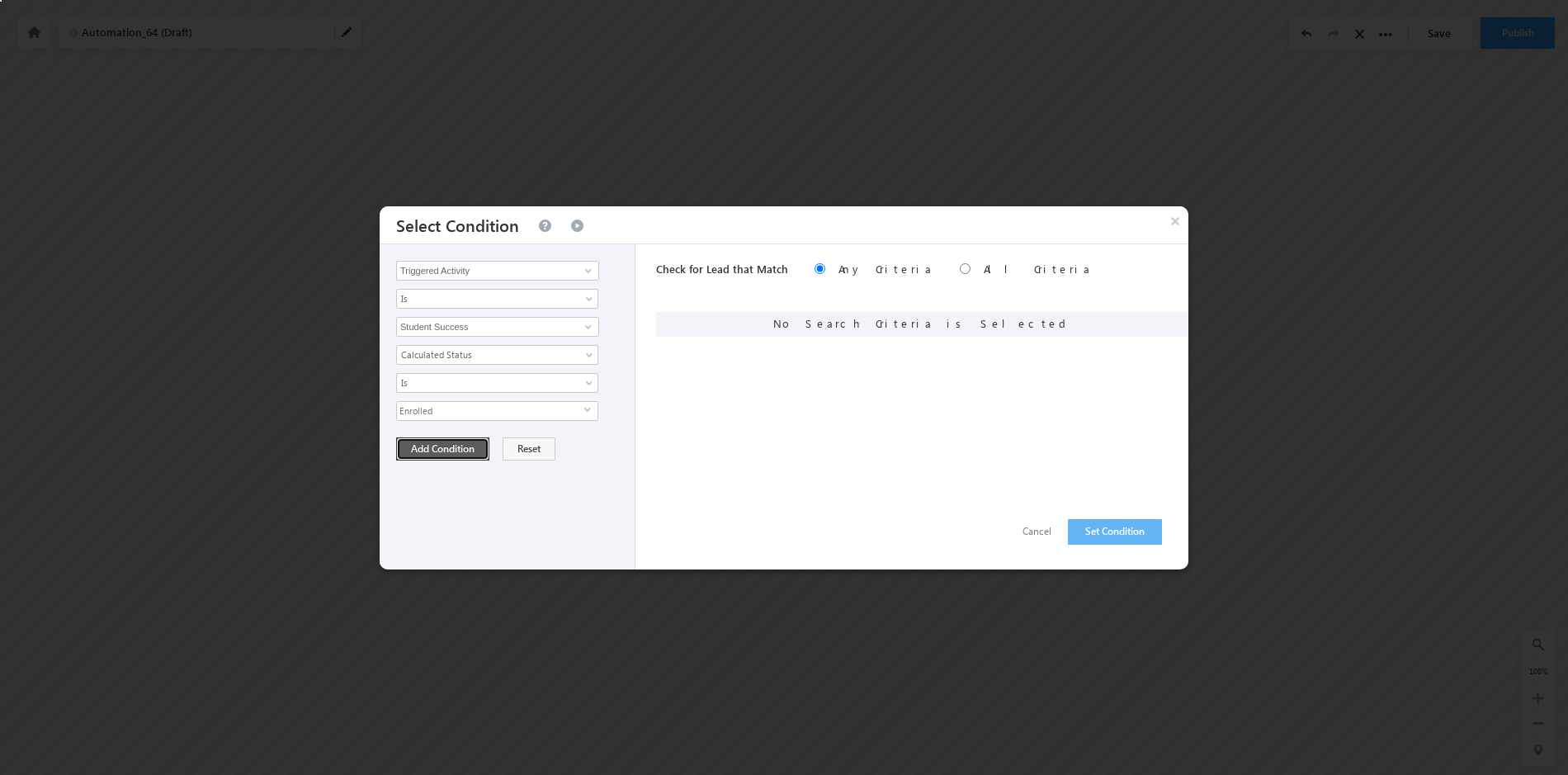
click at [445, 452] on button "Add Condition" at bounding box center [443, 449] width 93 height 23
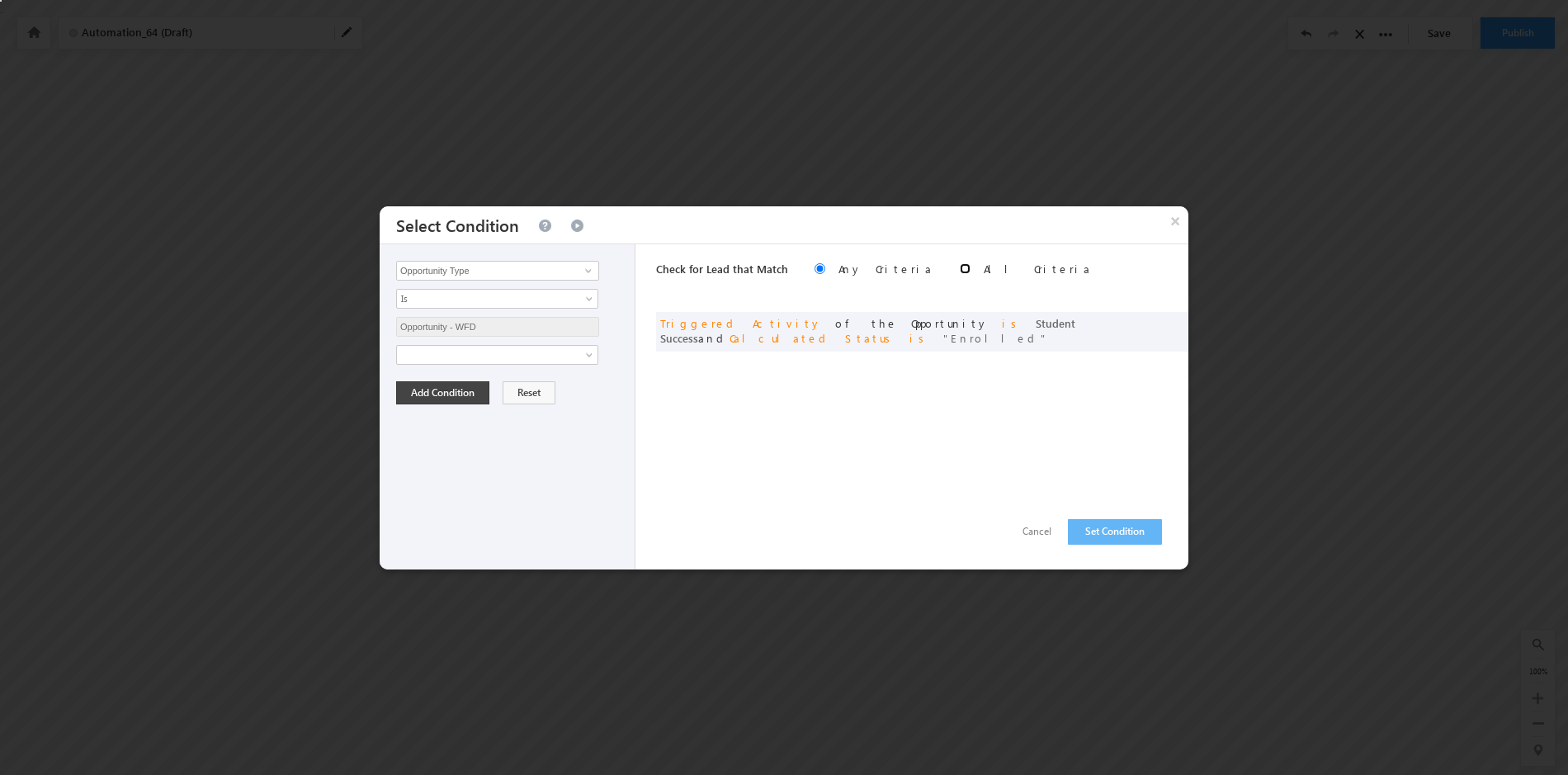
click at [960, 269] on input "radio" at bounding box center [965, 269] width 11 height 11
radio input "true"
click at [1116, 531] on button "Set Condition" at bounding box center [1115, 532] width 94 height 26
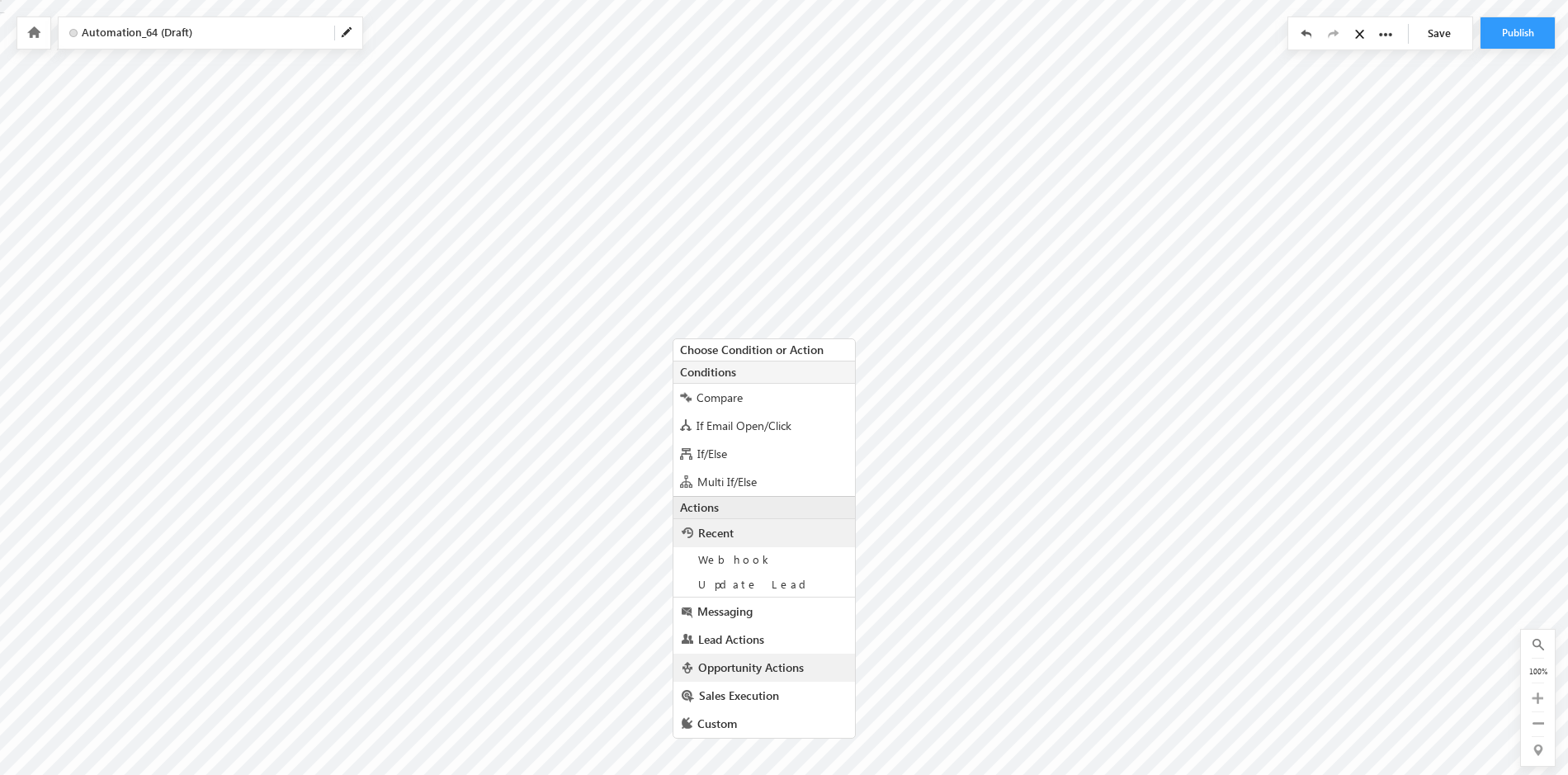
click at [774, 667] on span "Opportunity Actions" at bounding box center [751, 667] width 106 height 16
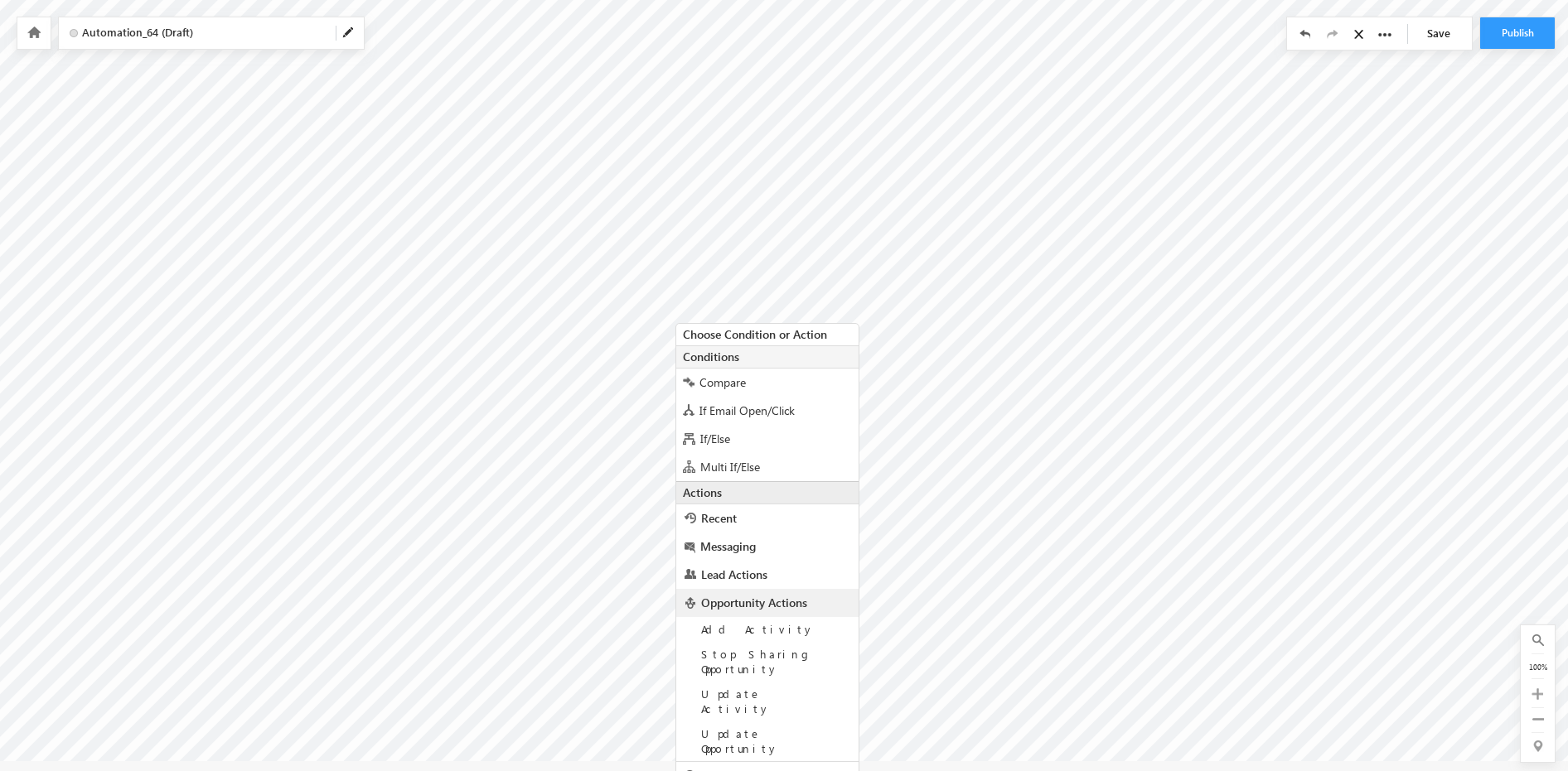
scroll to position [24, 0]
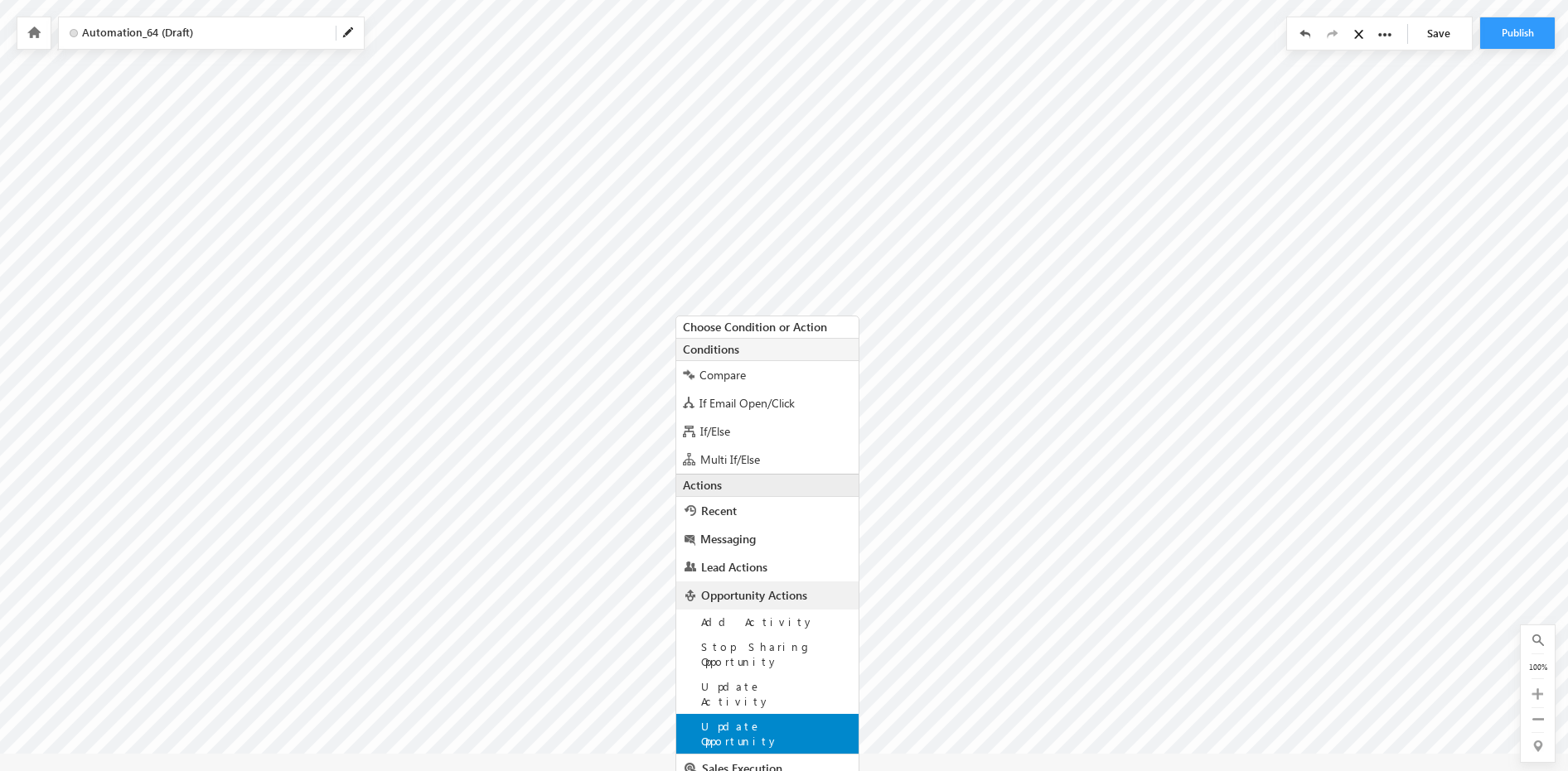
click at [770, 719] on span "Update Opportunity" at bounding box center [741, 733] width 78 height 29
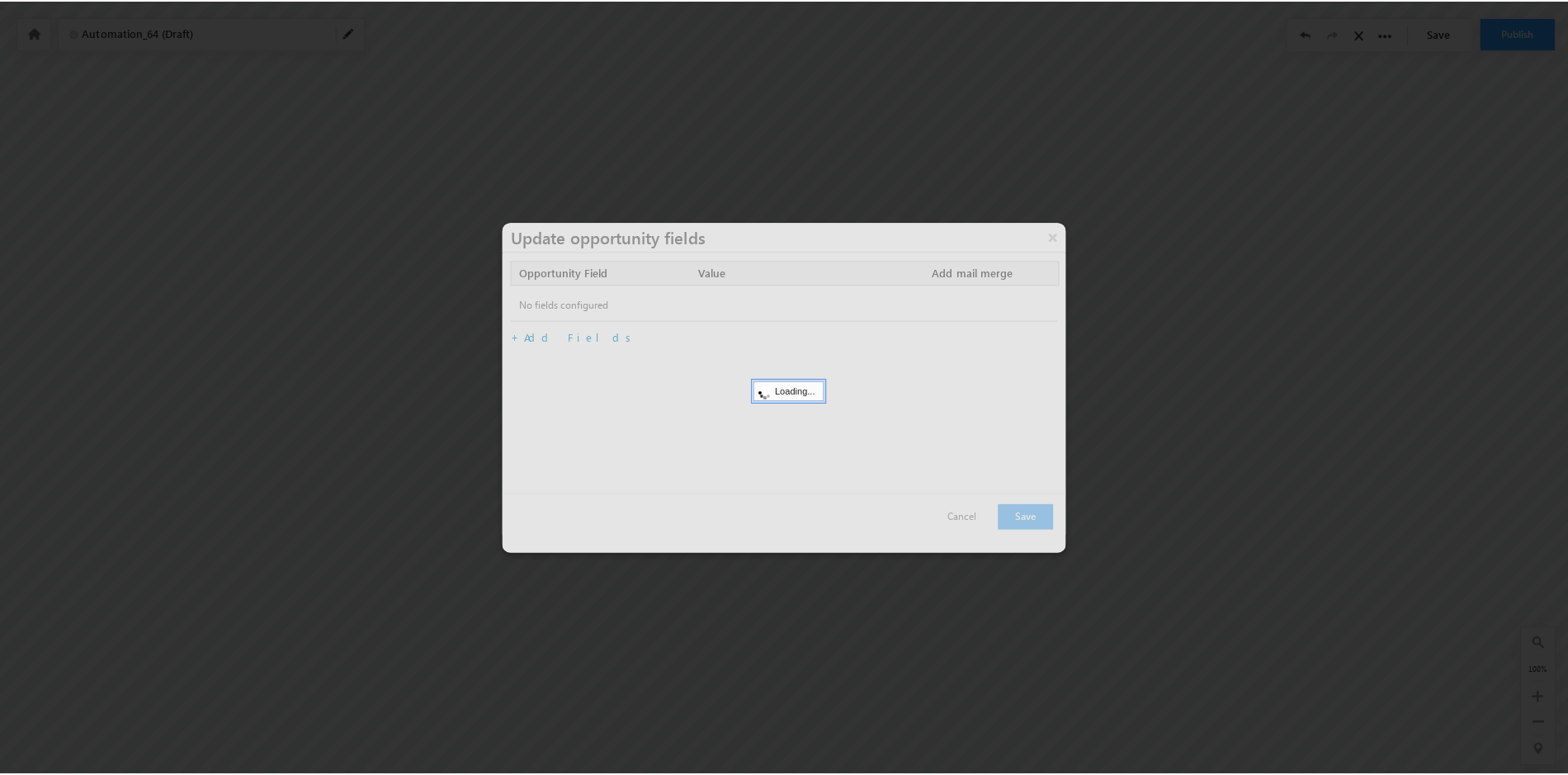
scroll to position [0, 0]
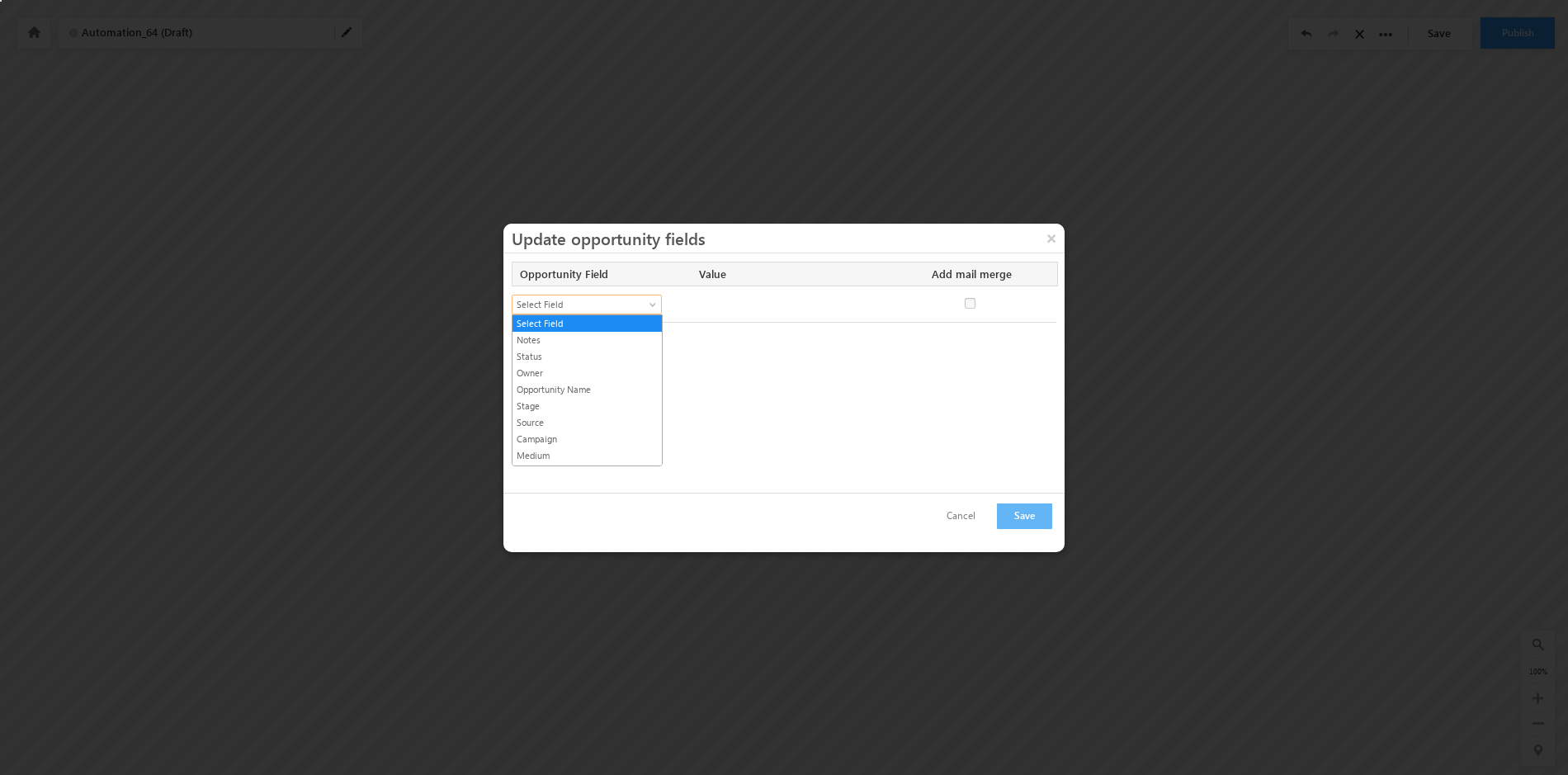
click at [654, 303] on span at bounding box center [655, 308] width 13 height 13
click at [583, 394] on link "Enrollment Status" at bounding box center [587, 391] width 150 height 15
click at [546, 338] on link "Add Fields" at bounding box center [581, 337] width 113 height 14
click at [655, 340] on span at bounding box center [655, 344] width 13 height 13
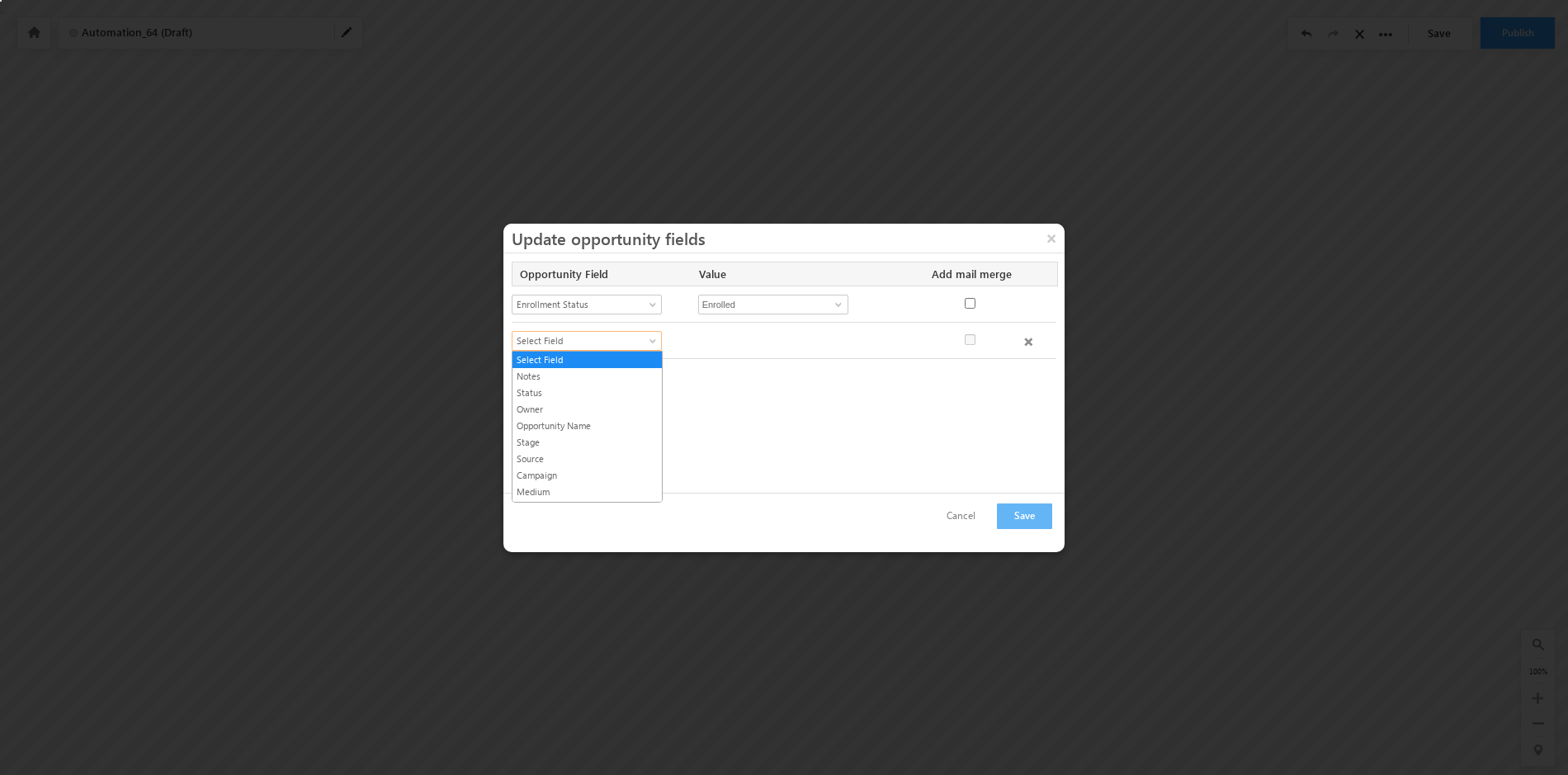
scroll to position [462, 0]
click at [604, 427] on link "Substage" at bounding box center [587, 427] width 150 height 15
click at [834, 339] on span at bounding box center [839, 341] width 13 height 13
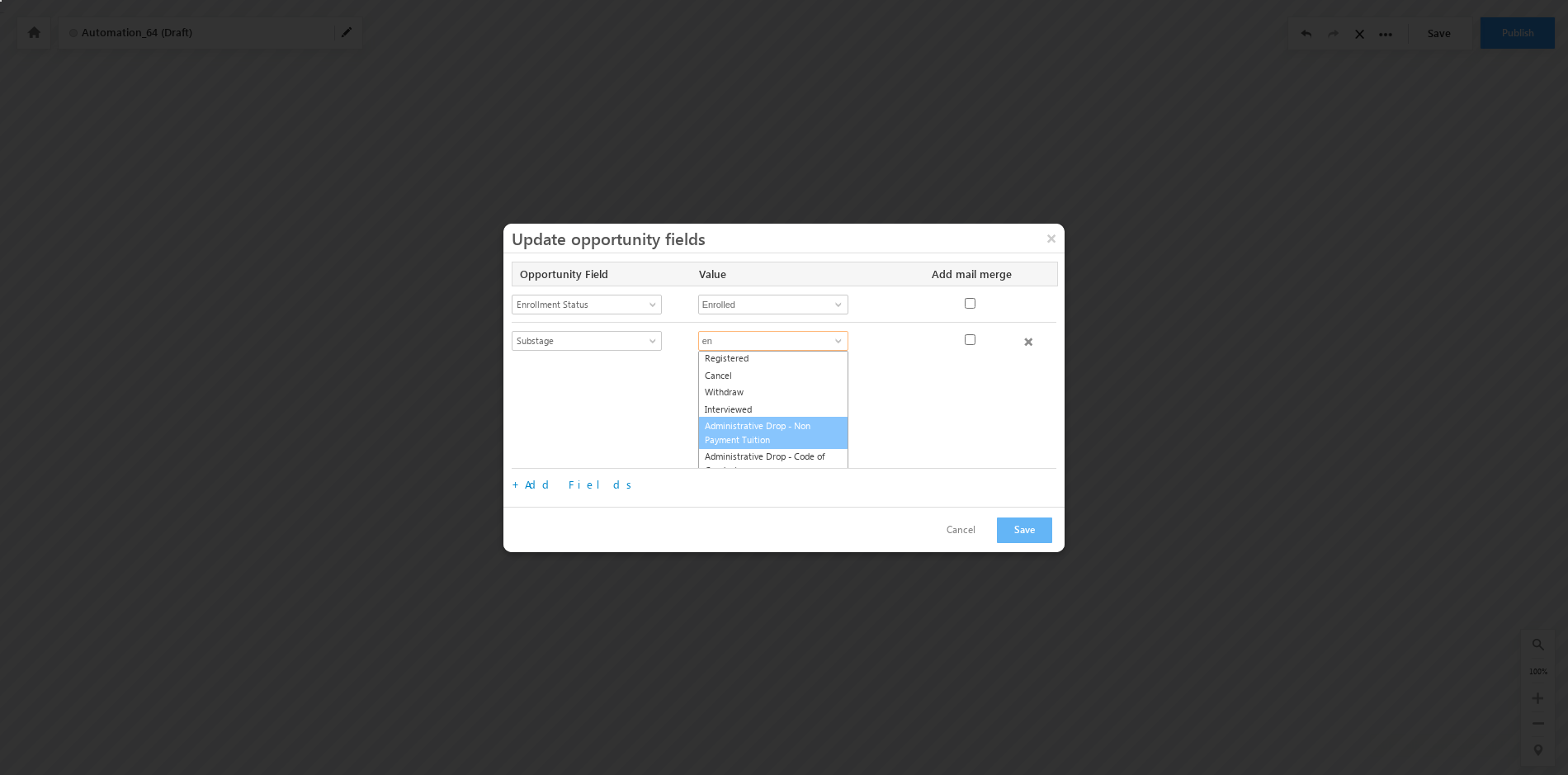
scroll to position [0, 0]
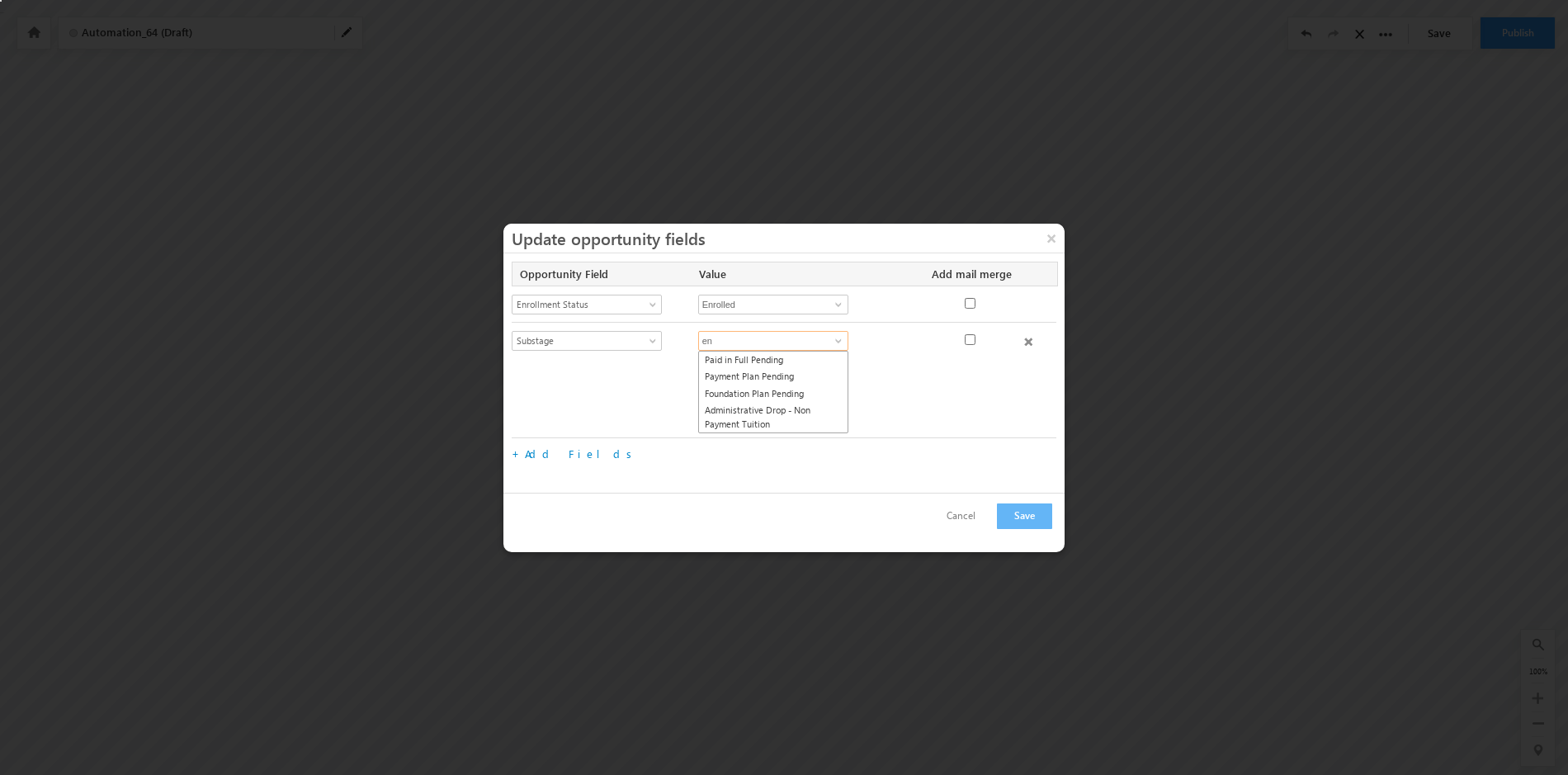
type input "e"
click at [738, 363] on link "Registered" at bounding box center [774, 361] width 150 height 19
type input "Registered"
click at [546, 379] on link "Add Fields" at bounding box center [581, 374] width 113 height 14
click at [652, 375] on span at bounding box center [655, 381] width 13 height 13
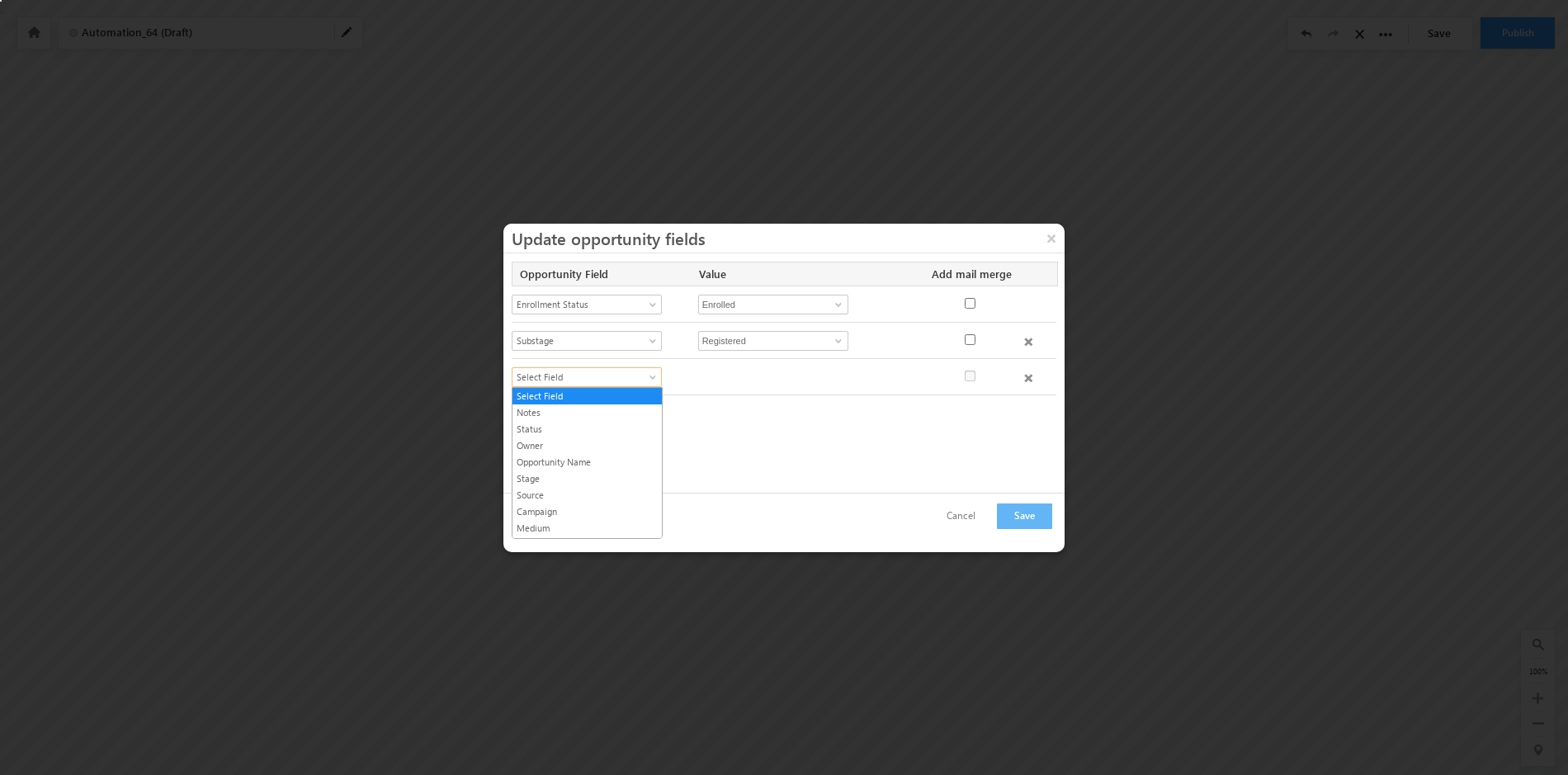
scroll to position [708, 0]
click at [610, 479] on link "Enrollment Substage" at bounding box center [587, 480] width 150 height 15
click at [840, 374] on span at bounding box center [839, 377] width 13 height 13
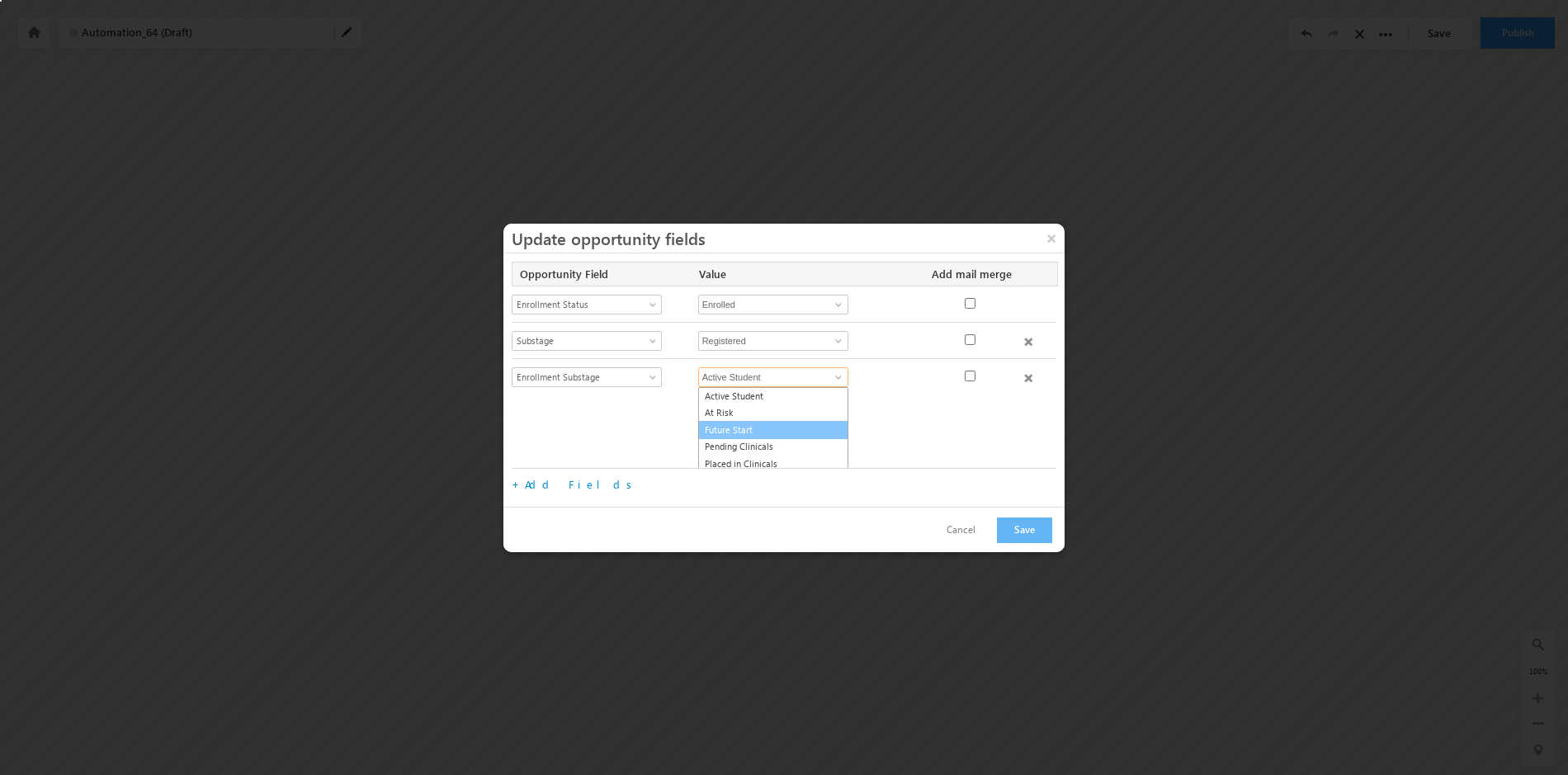
click at [764, 430] on link "Future Start" at bounding box center [774, 430] width 150 height 19
type input "Future Start"
click at [1038, 515] on button "Save" at bounding box center [1025, 517] width 56 height 26
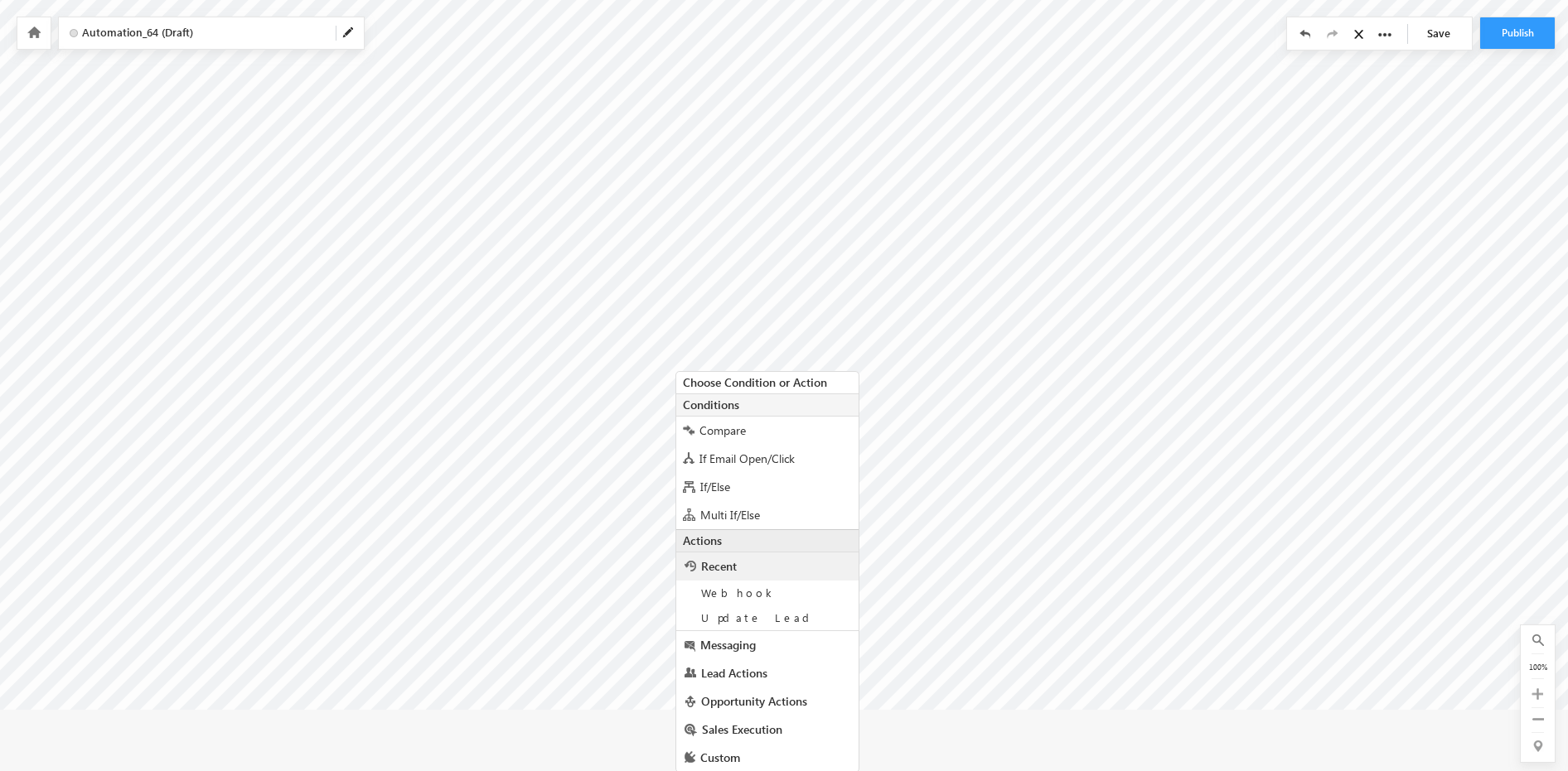
scroll to position [69, 0]
click at [760, 668] on span "Lead Actions" at bounding box center [734, 672] width 66 height 16
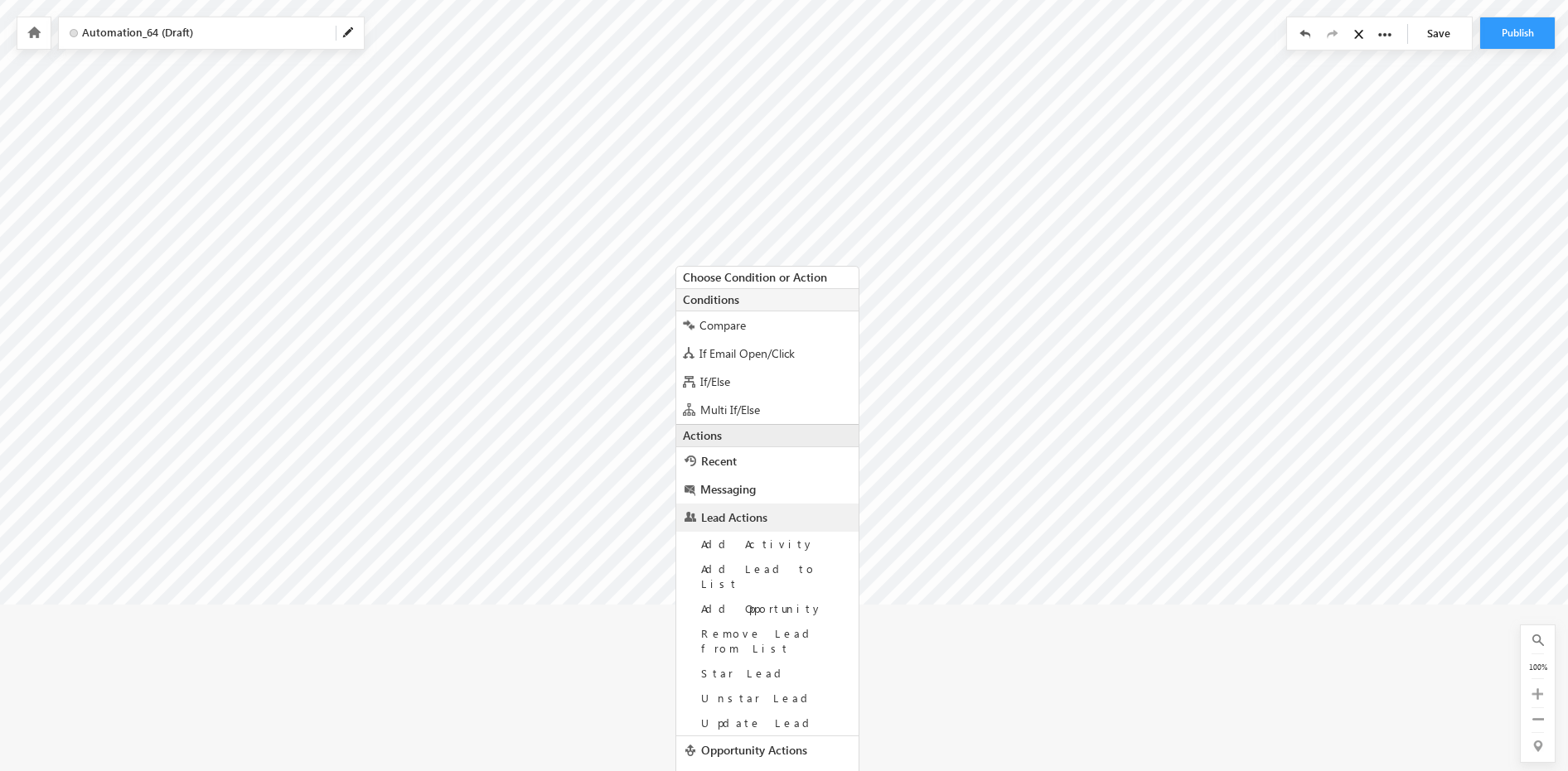
scroll to position [199, 0]
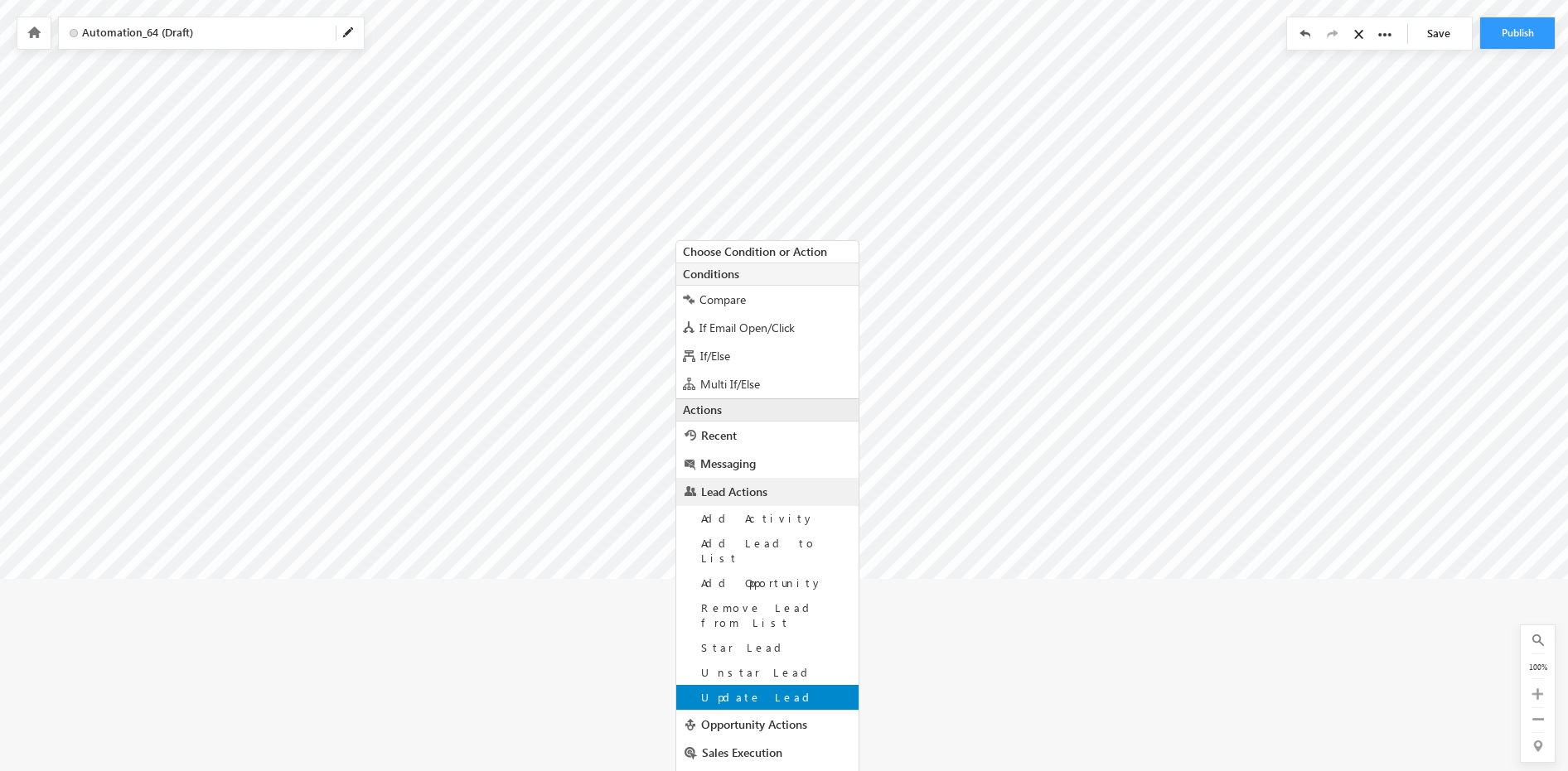
click at [744, 690] on span "Update Lead" at bounding box center [758, 696] width 115 height 14
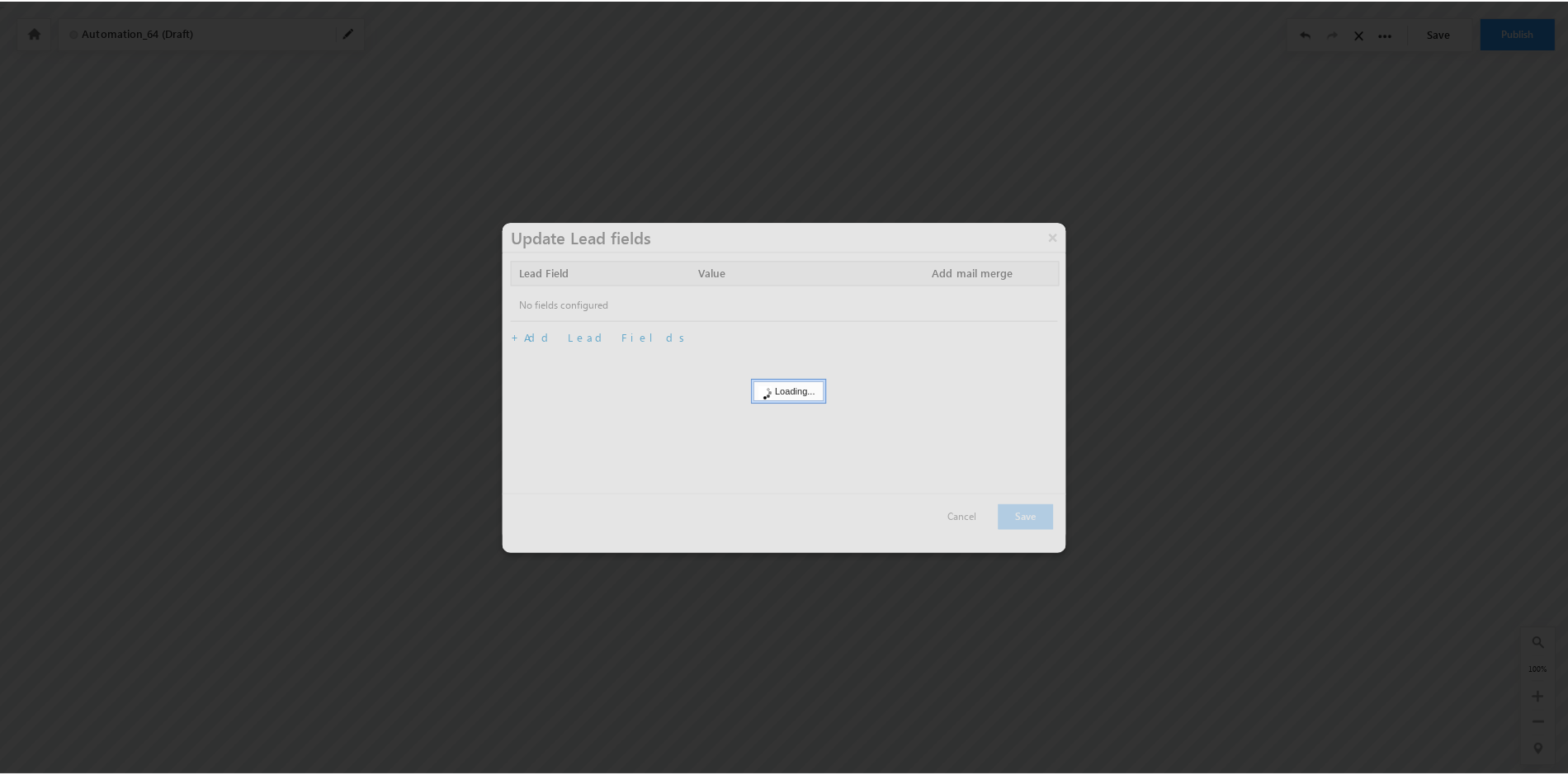
scroll to position [0, 0]
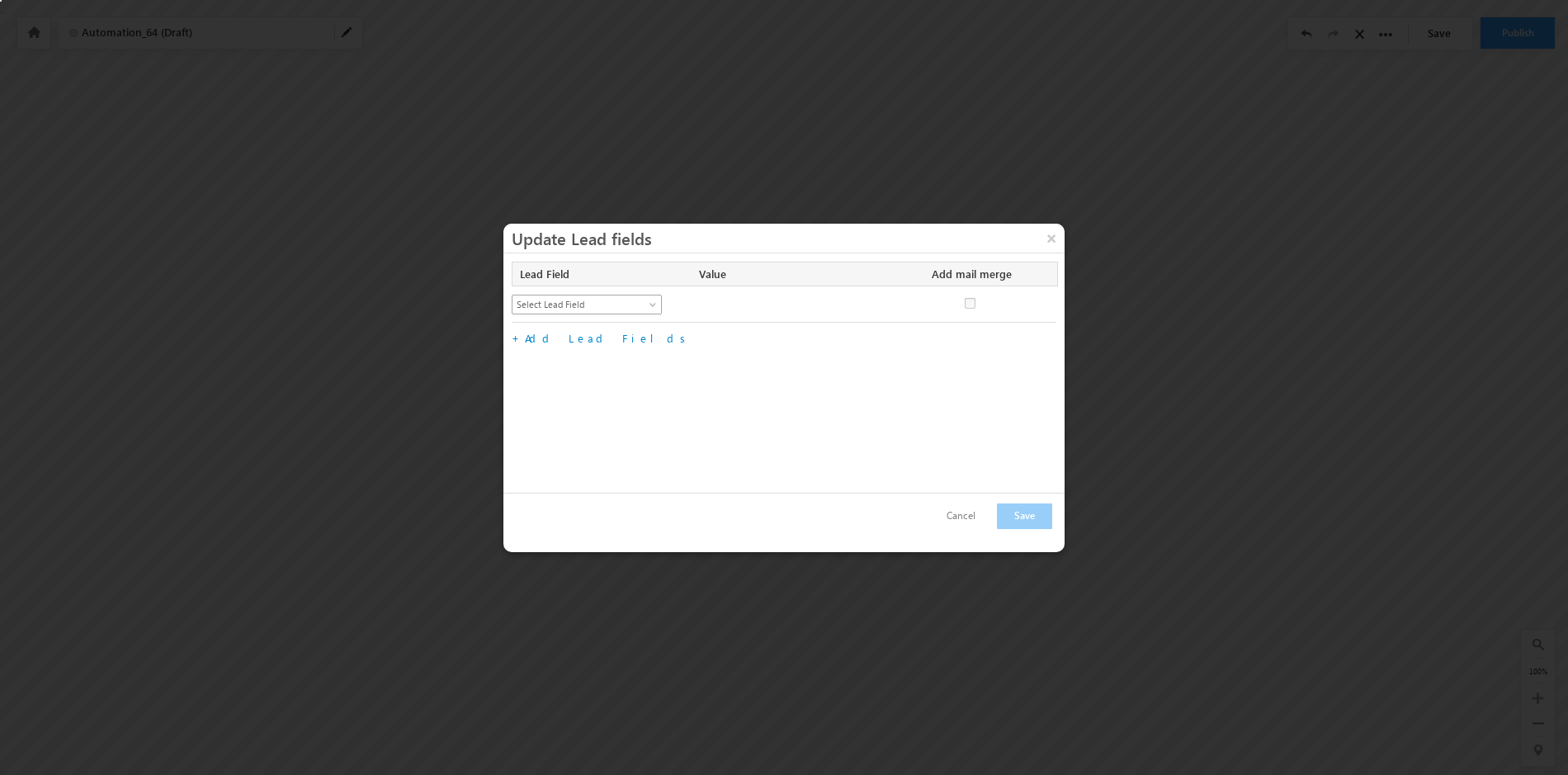
click at [656, 302] on span at bounding box center [655, 308] width 13 height 13
click at [561, 368] on link "Lead Status" at bounding box center [587, 374] width 150 height 15
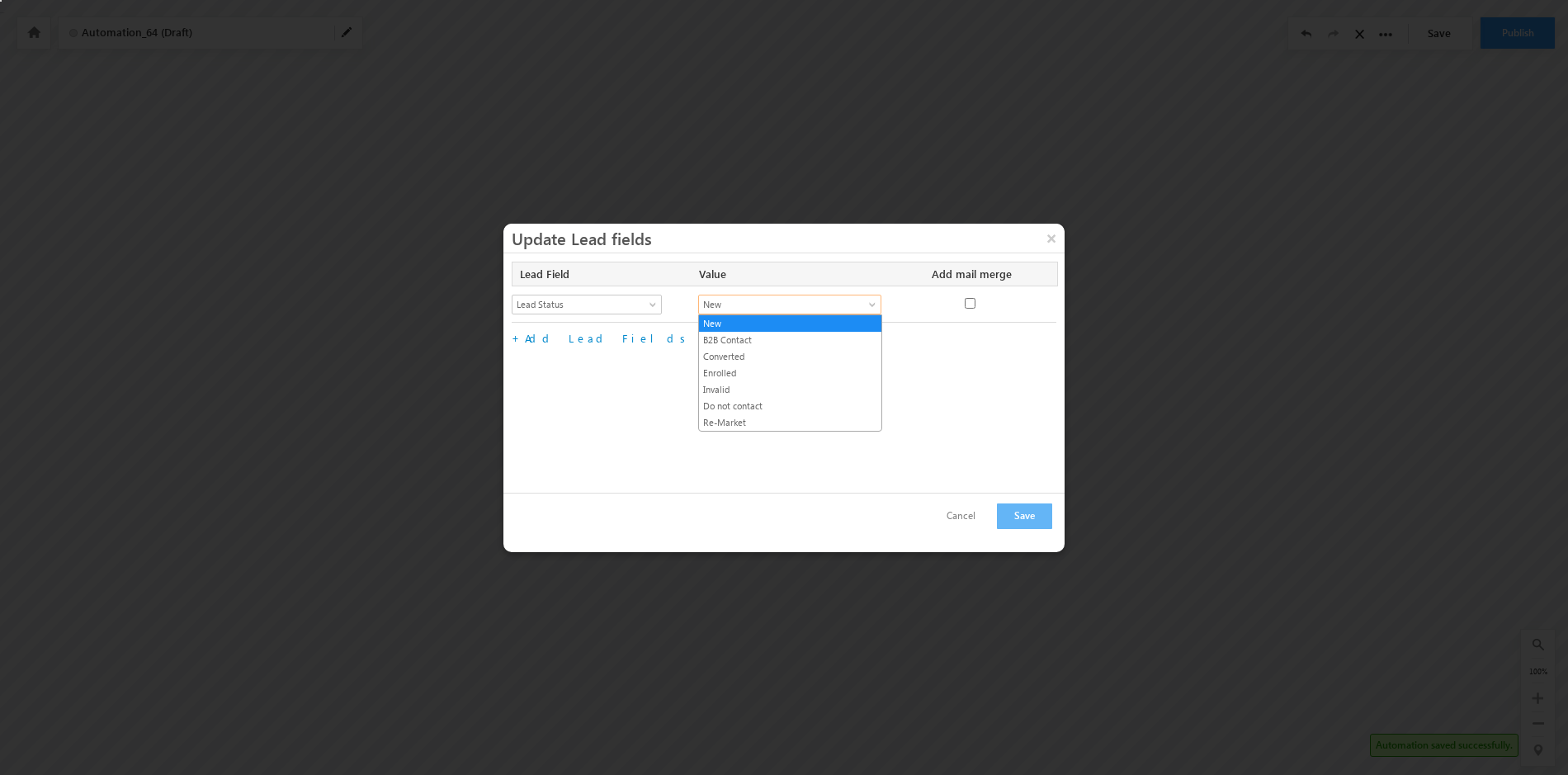
click at [873, 300] on link "New" at bounding box center [790, 304] width 183 height 20
click at [769, 374] on link "Enrolled" at bounding box center [791, 374] width 182 height 15
click at [555, 337] on link "Add Lead Fields" at bounding box center [608, 337] width 166 height 14
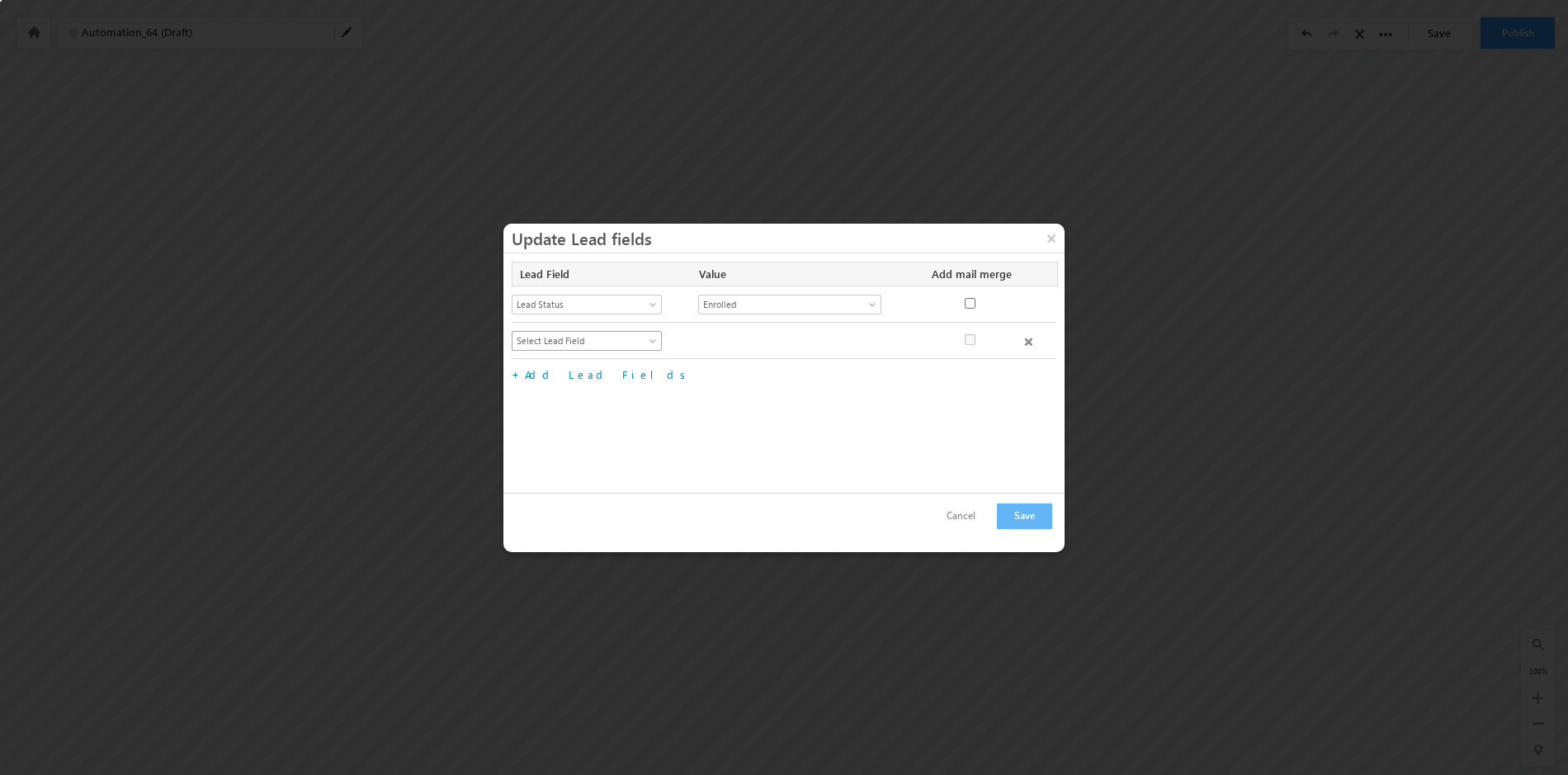
click at [652, 339] on span at bounding box center [655, 344] width 13 height 13
click at [571, 405] on link "Lead Stage" at bounding box center [587, 407] width 150 height 15
click at [874, 341] on span at bounding box center [874, 344] width 13 height 13
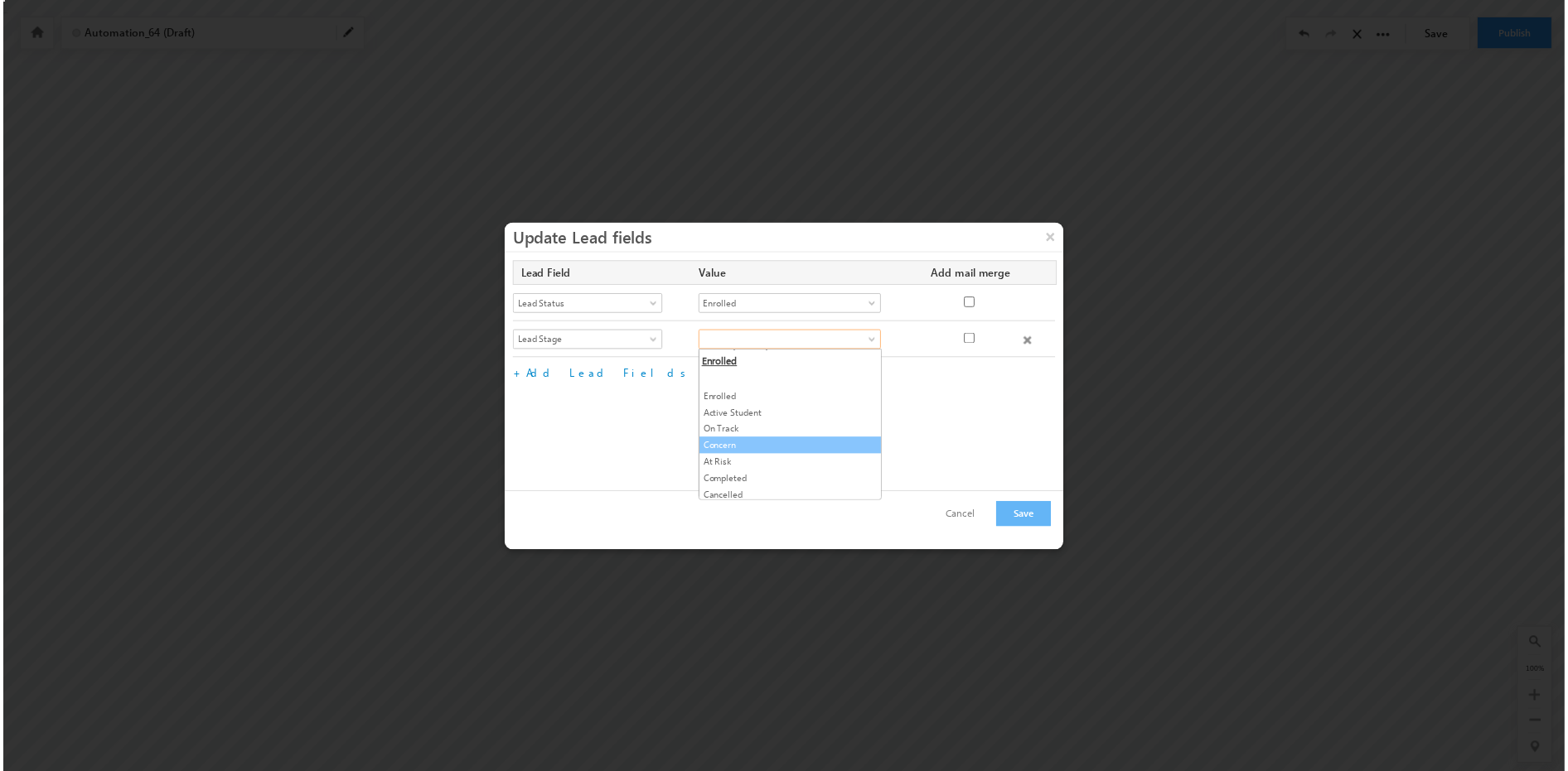
scroll to position [169, 0]
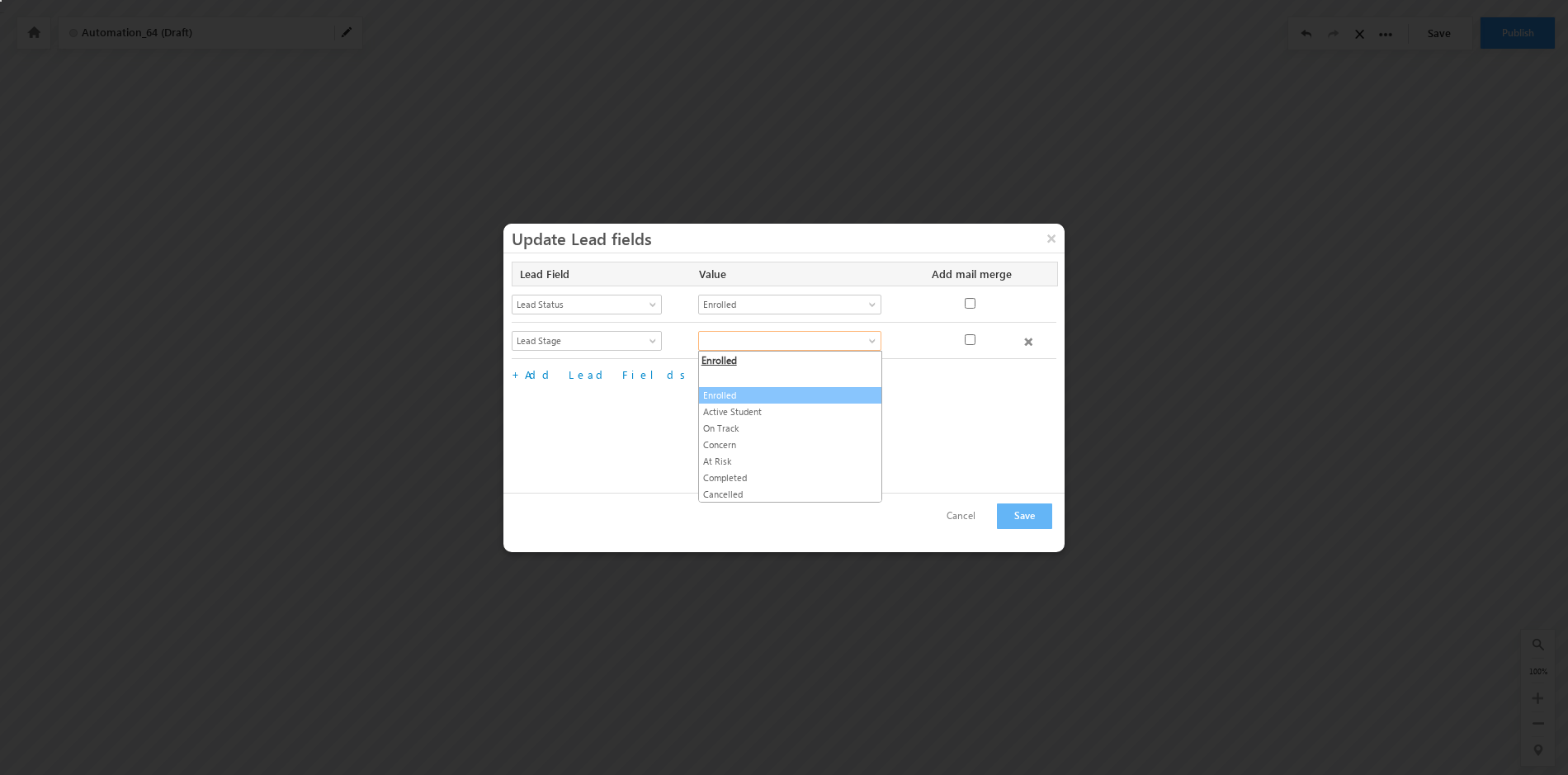
click at [750, 398] on link "Enrolled" at bounding box center [791, 396] width 182 height 15
click at [1031, 517] on button "Save" at bounding box center [1025, 517] width 56 height 26
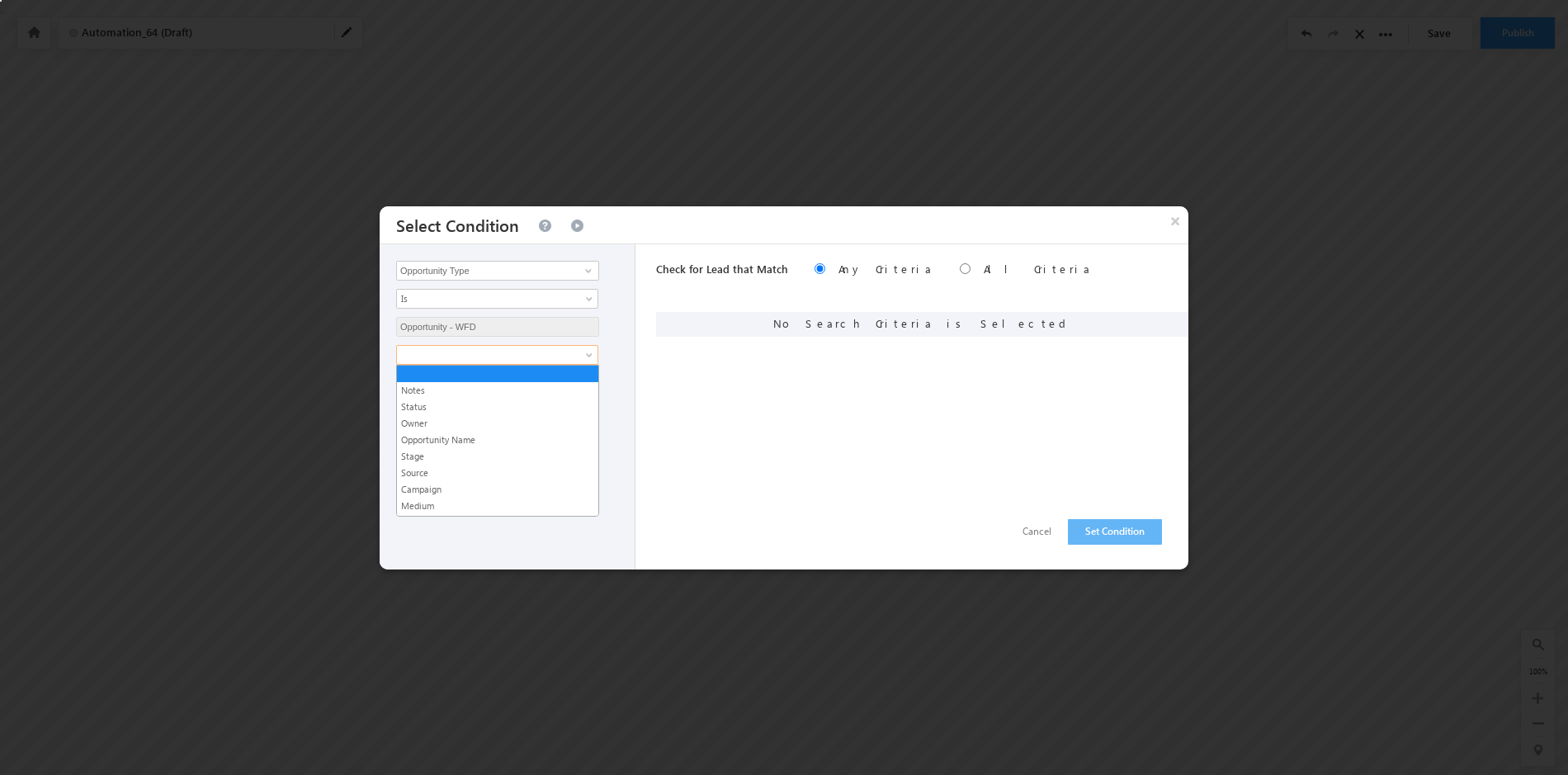
click at [591, 356] on span at bounding box center [591, 359] width 13 height 13
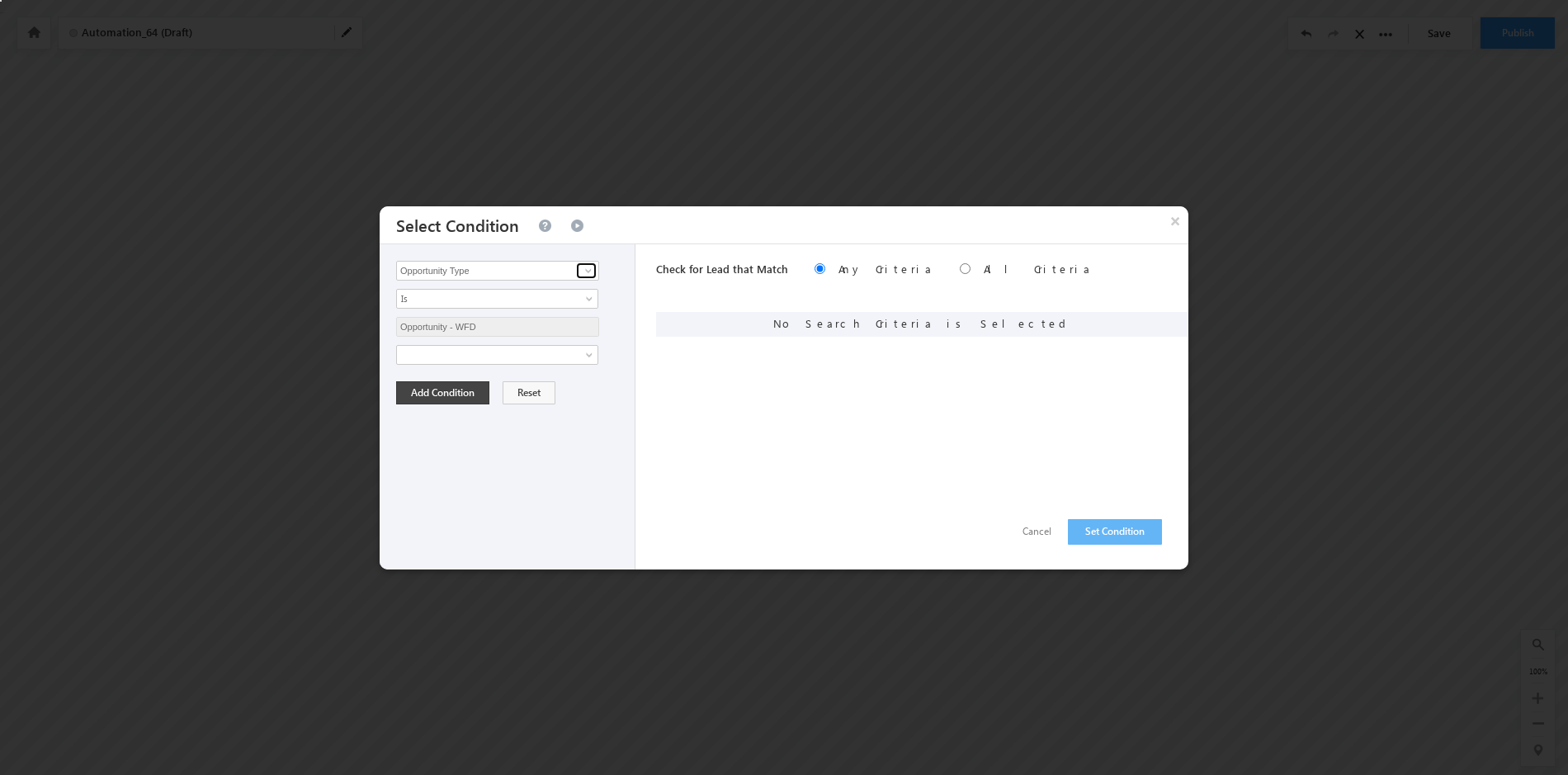
click at [595, 269] on link at bounding box center [586, 271] width 20 height 17
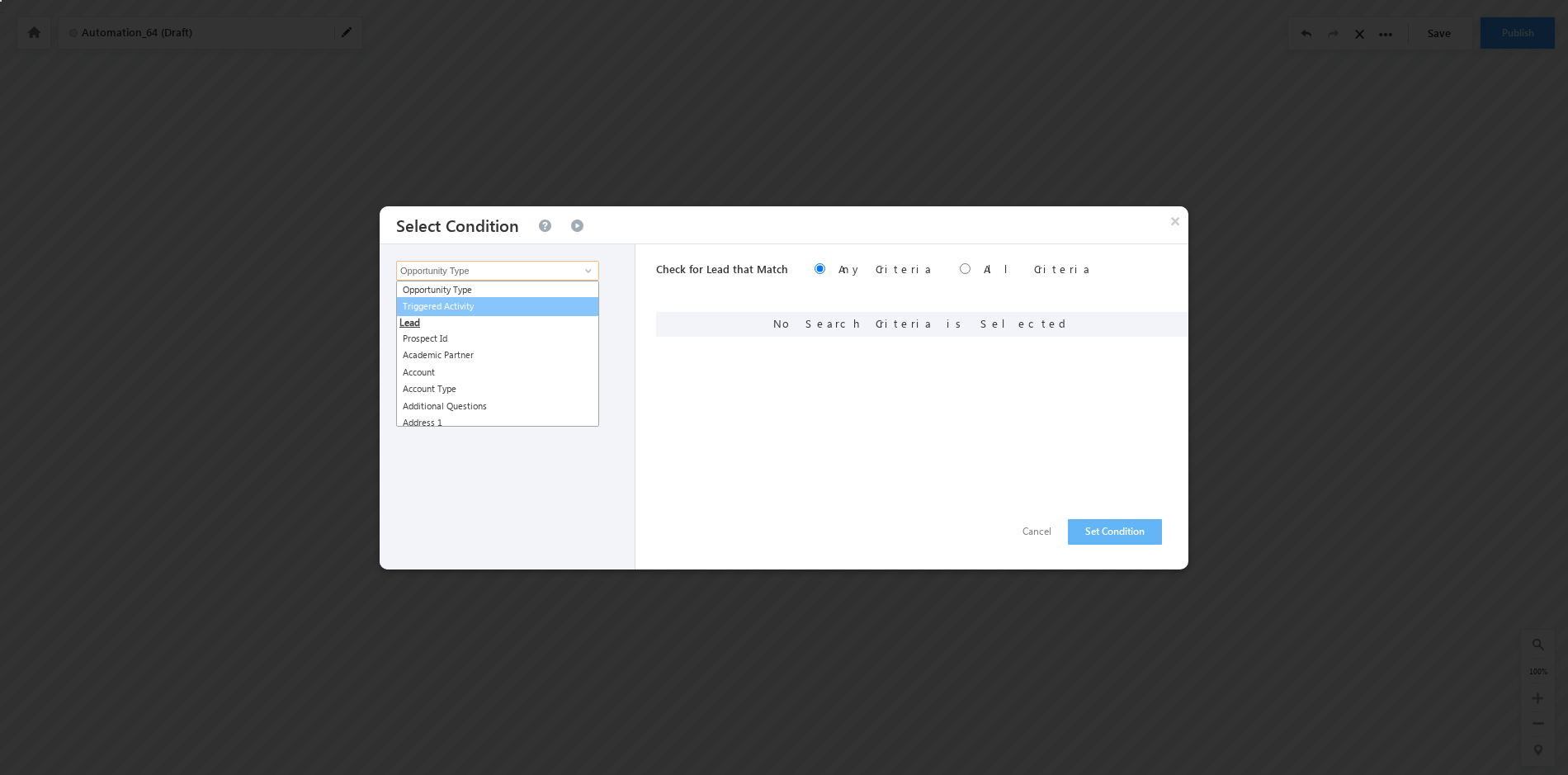
click at [537, 305] on link "Triggered Activity" at bounding box center [498, 307] width 203 height 19
type input "Triggered Activity"
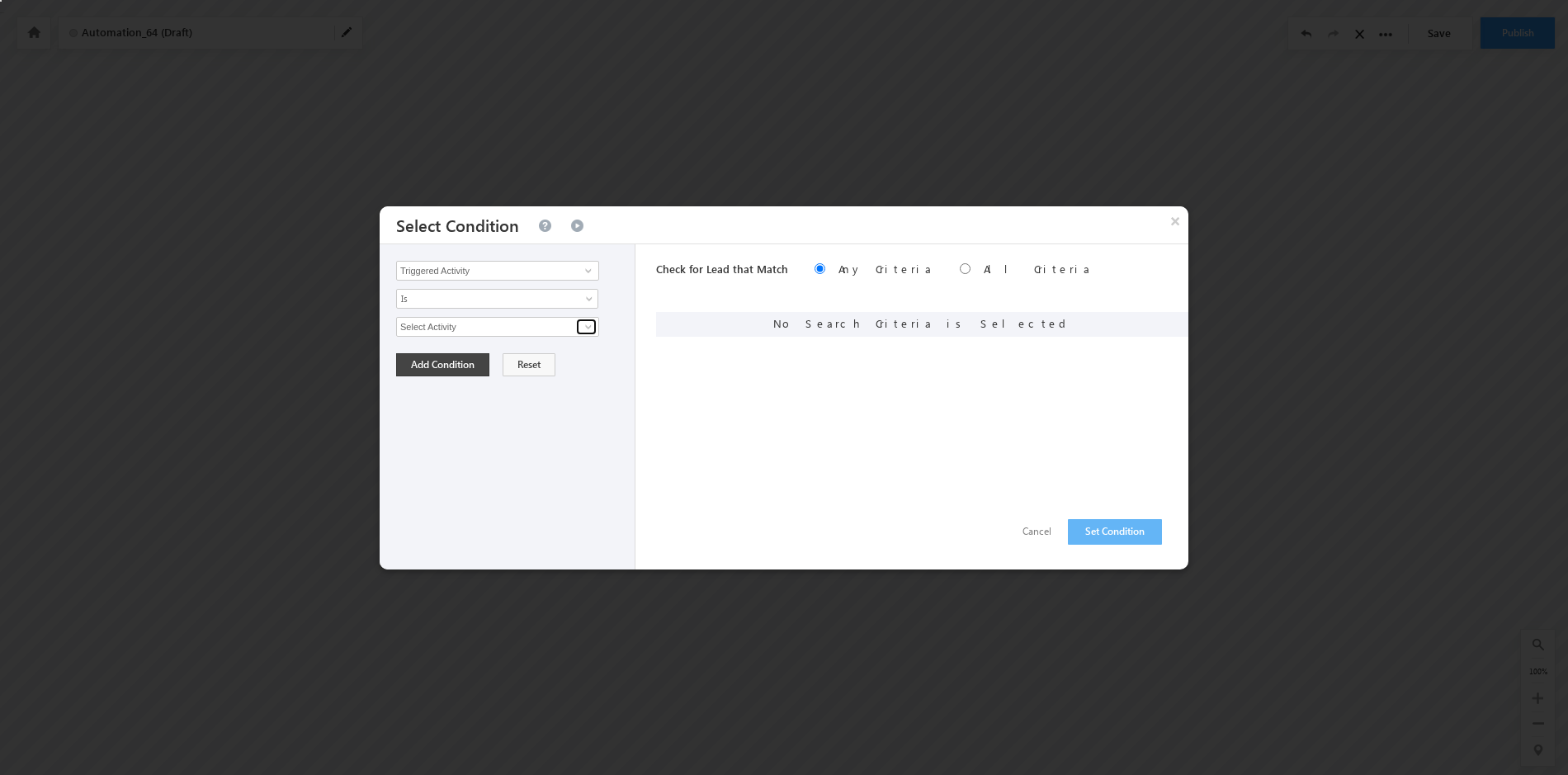
click at [589, 326] on span at bounding box center [588, 327] width 13 height 13
click at [542, 360] on link "Student Success" at bounding box center [498, 362] width 203 height 19
type input "Student Success"
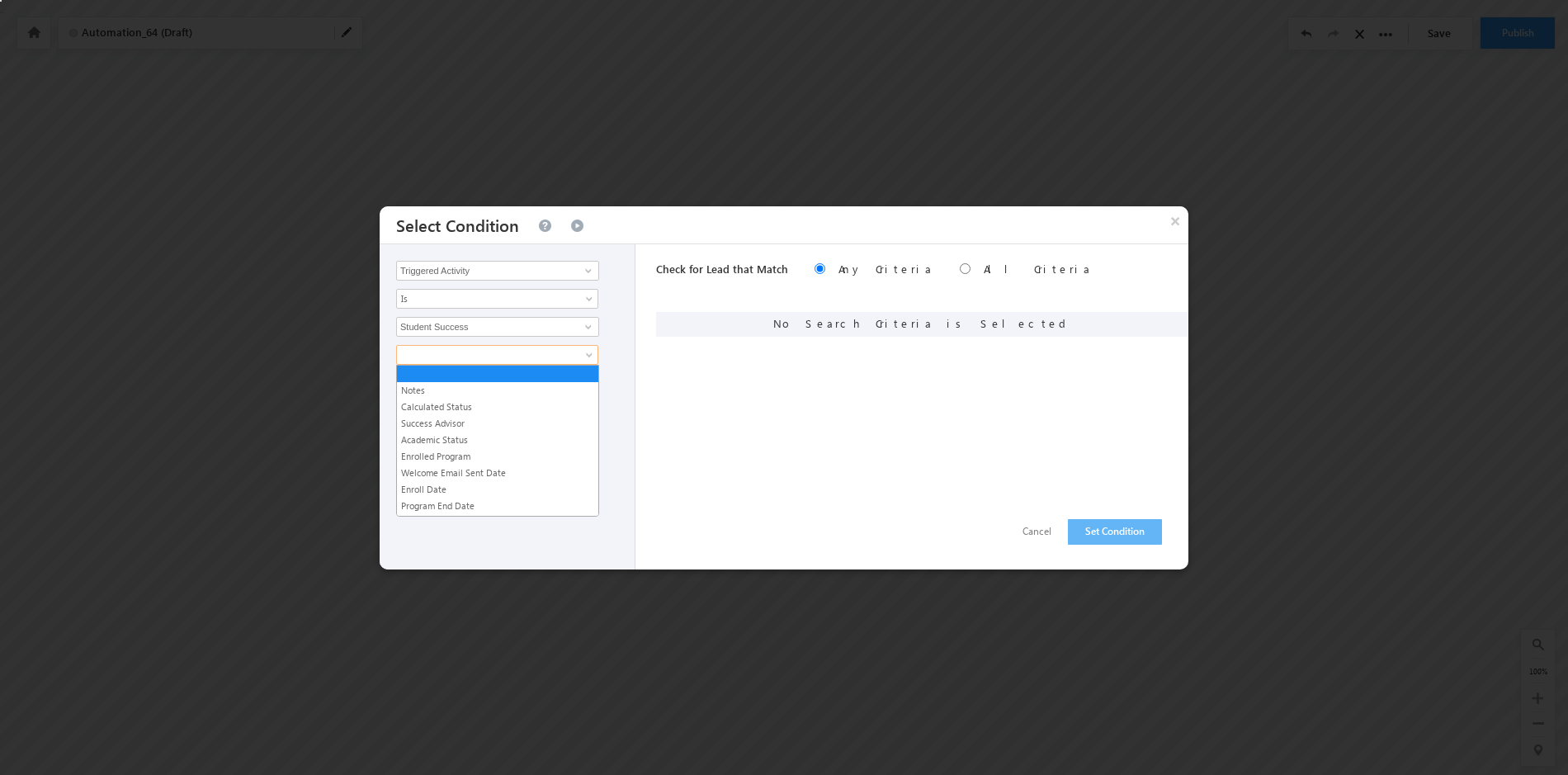
click at [587, 352] on span at bounding box center [591, 359] width 13 height 13
click at [554, 402] on link "Calculated Status" at bounding box center [497, 407] width 202 height 15
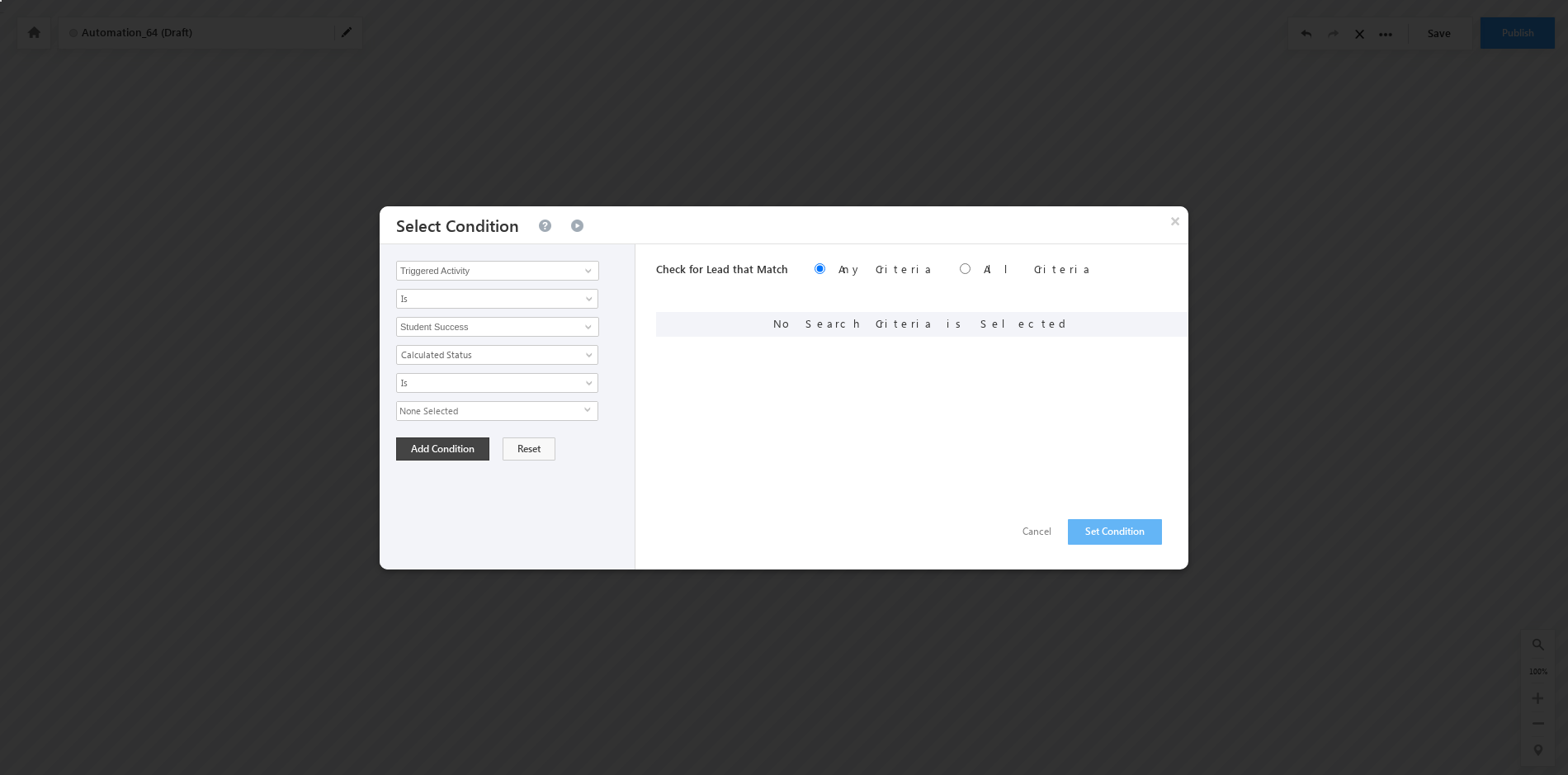
click at [586, 409] on span "select" at bounding box center [591, 410] width 13 height 7
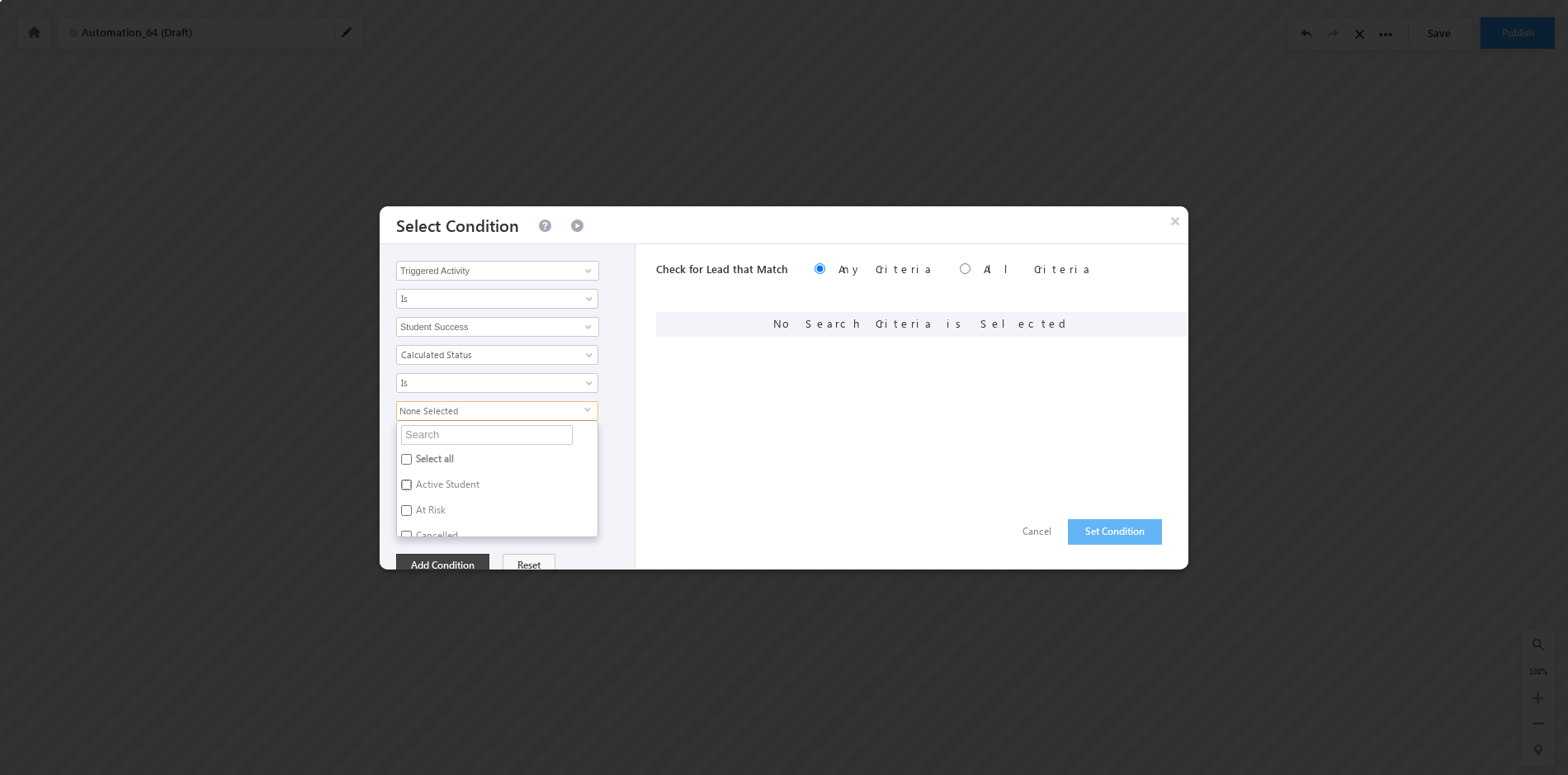
click at [404, 483] on input "Active Student" at bounding box center [407, 485] width 11 height 11
checkbox input "true"
click at [616, 515] on div "Active Student select Select all Active Student At Risk Cancelled Completed Con…" at bounding box center [512, 469] width 230 height 137
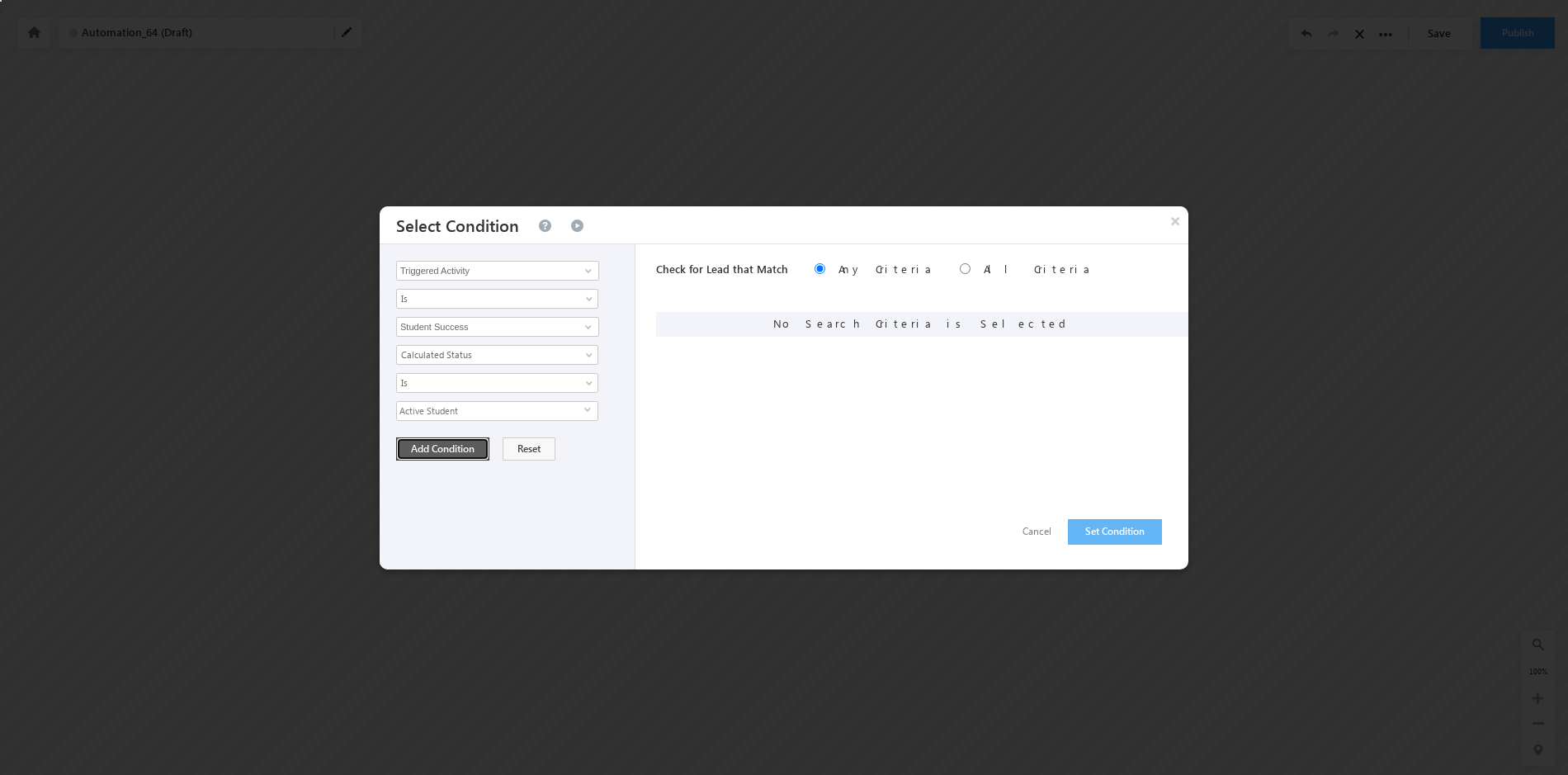
click at [460, 447] on button "Add Condition" at bounding box center [443, 449] width 93 height 23
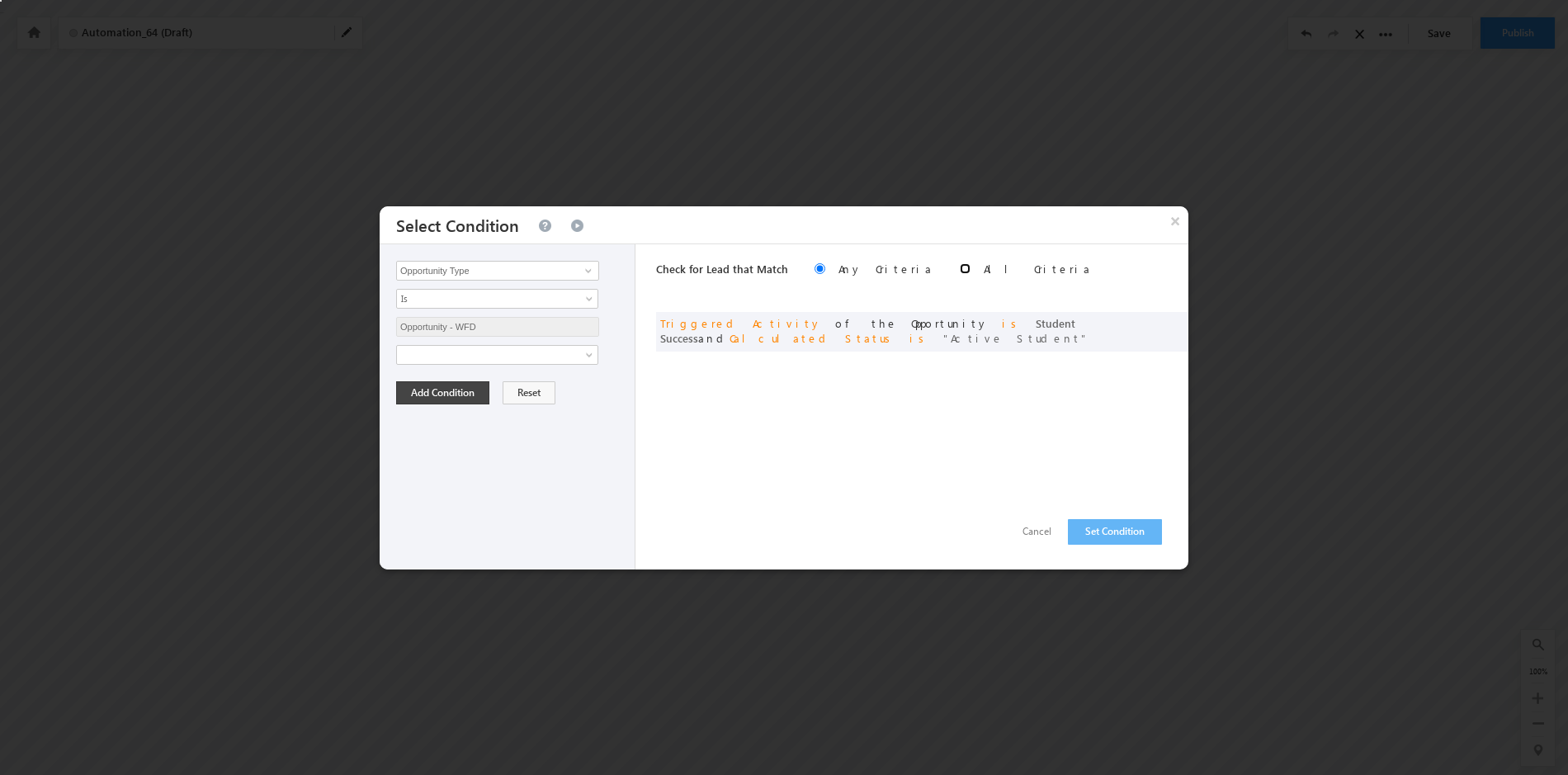
click at [960, 268] on input "radio" at bounding box center [965, 269] width 11 height 11
radio input "true"
click at [1105, 530] on button "Set Condition" at bounding box center [1115, 532] width 94 height 26
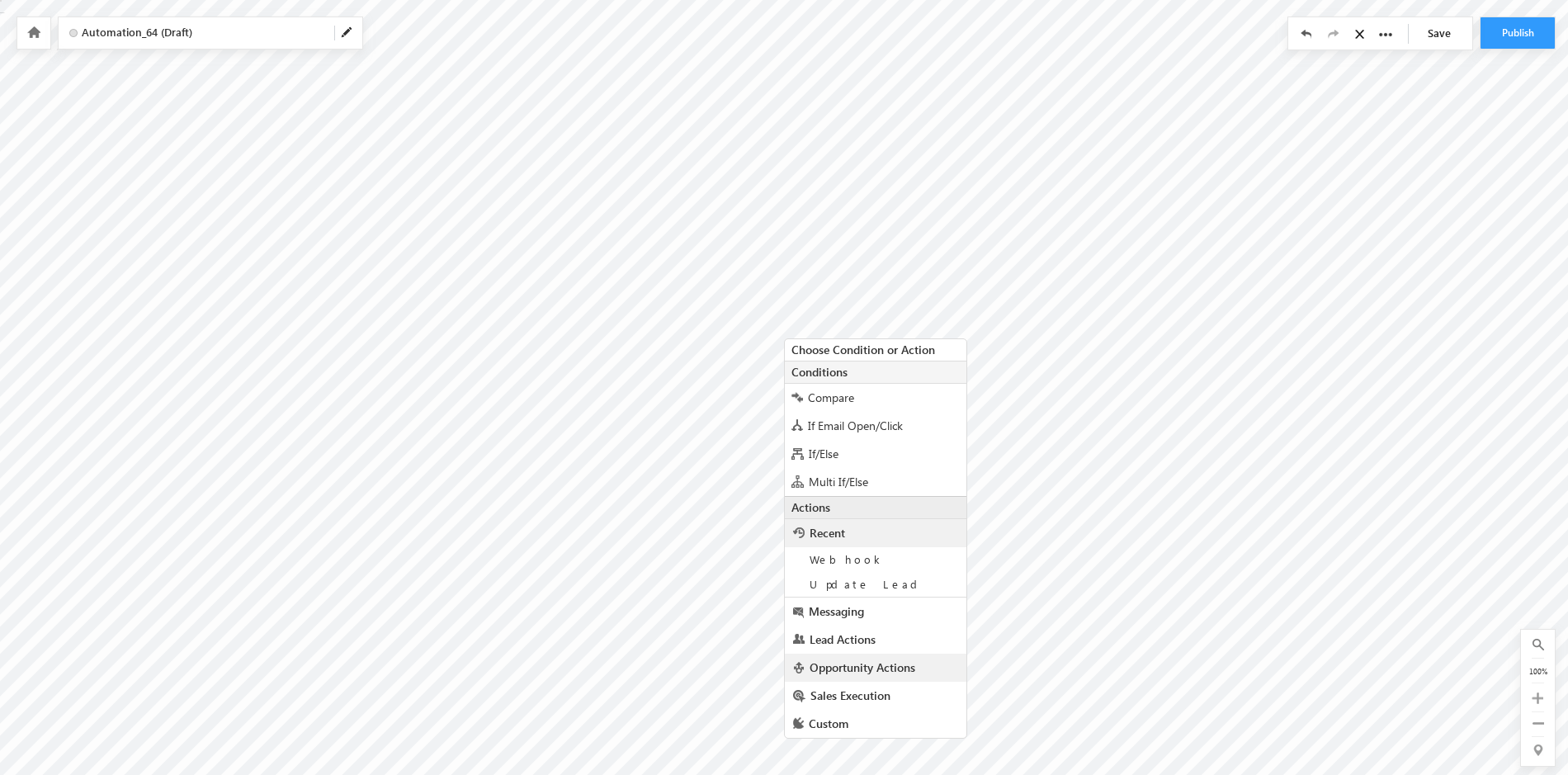
click at [873, 670] on span "Opportunity Actions" at bounding box center [863, 667] width 106 height 16
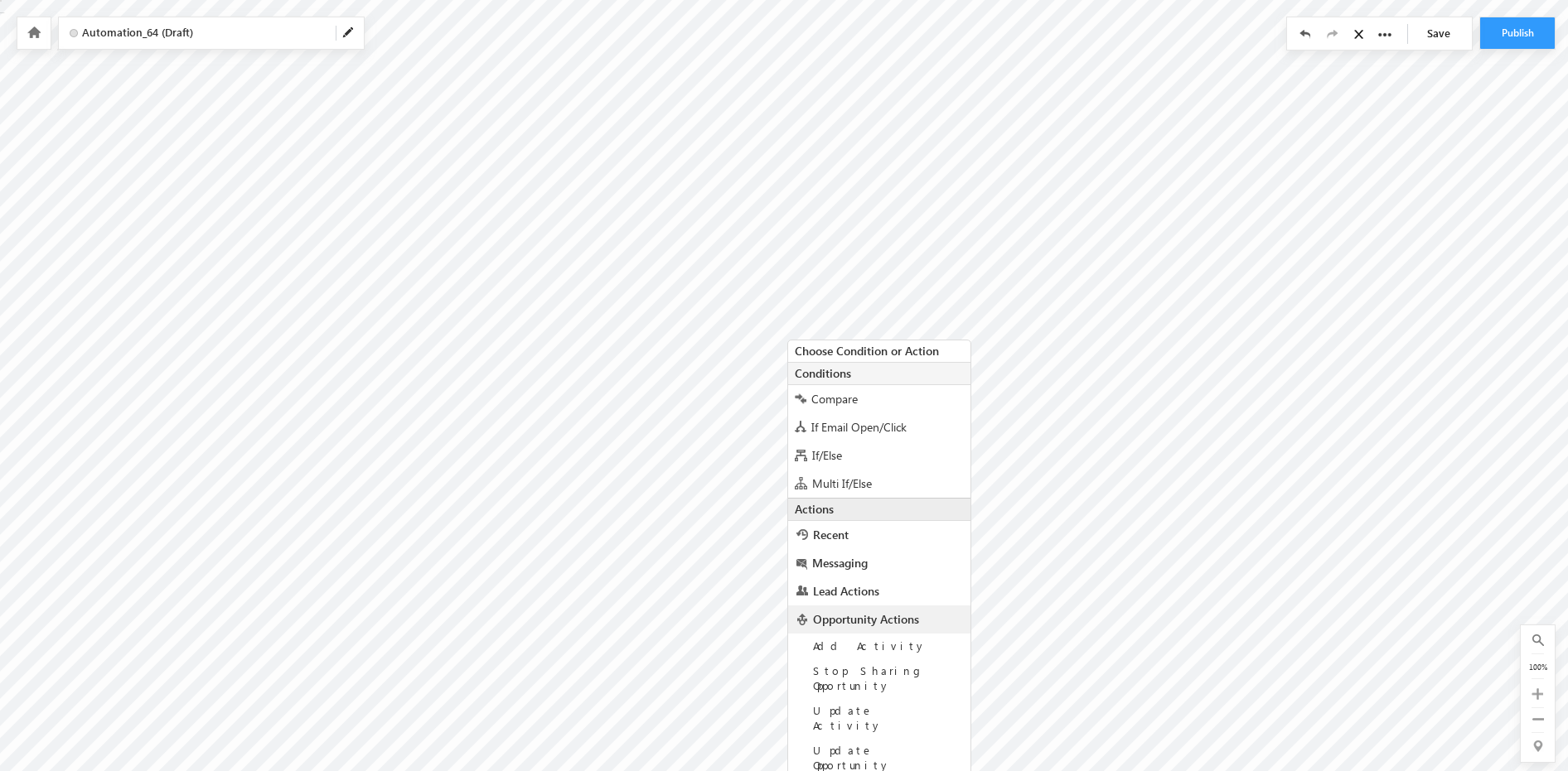
scroll to position [24, 0]
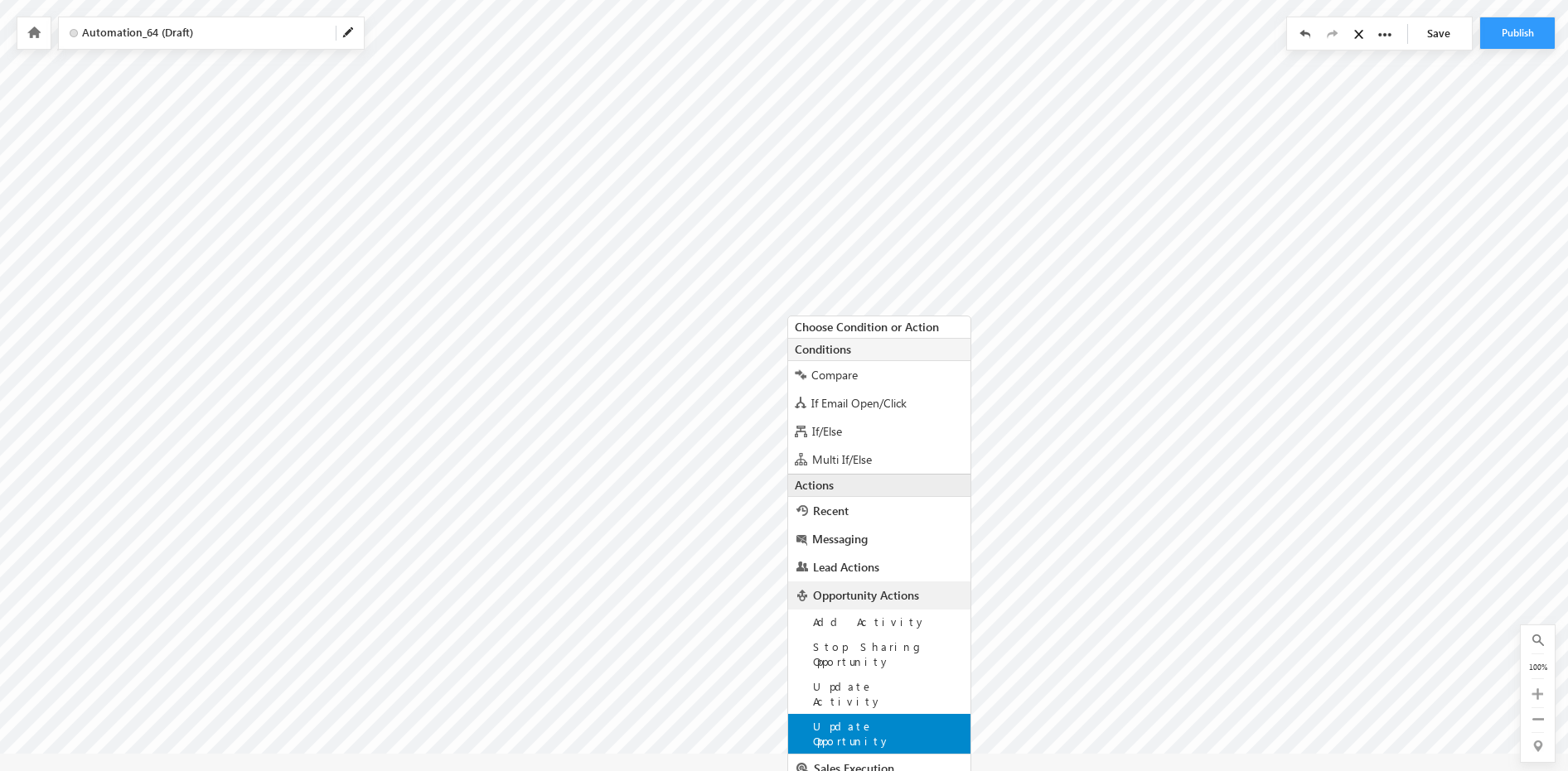
click at [872, 719] on span "Update Opportunity" at bounding box center [853, 733] width 78 height 29
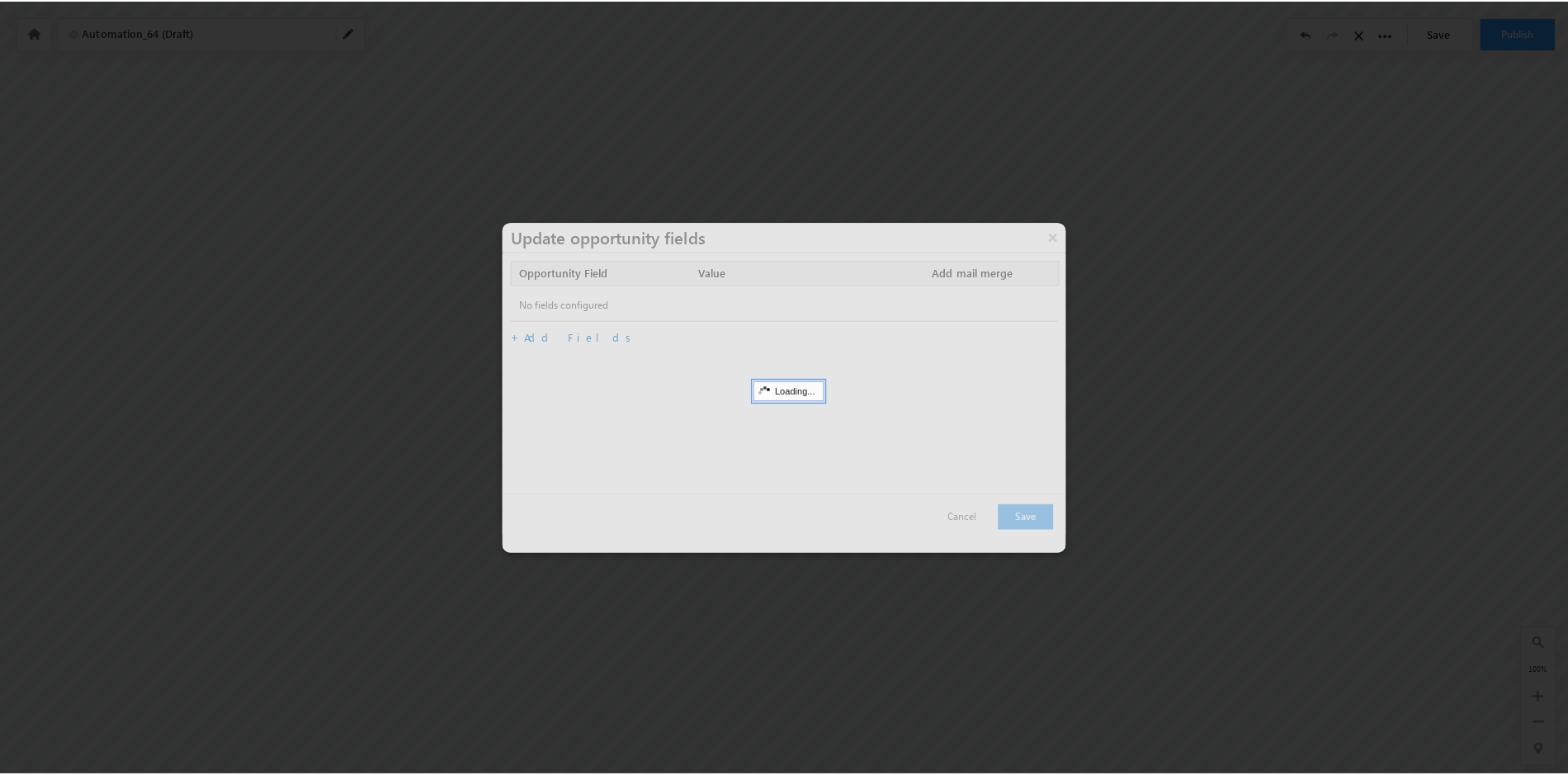
scroll to position [0, 0]
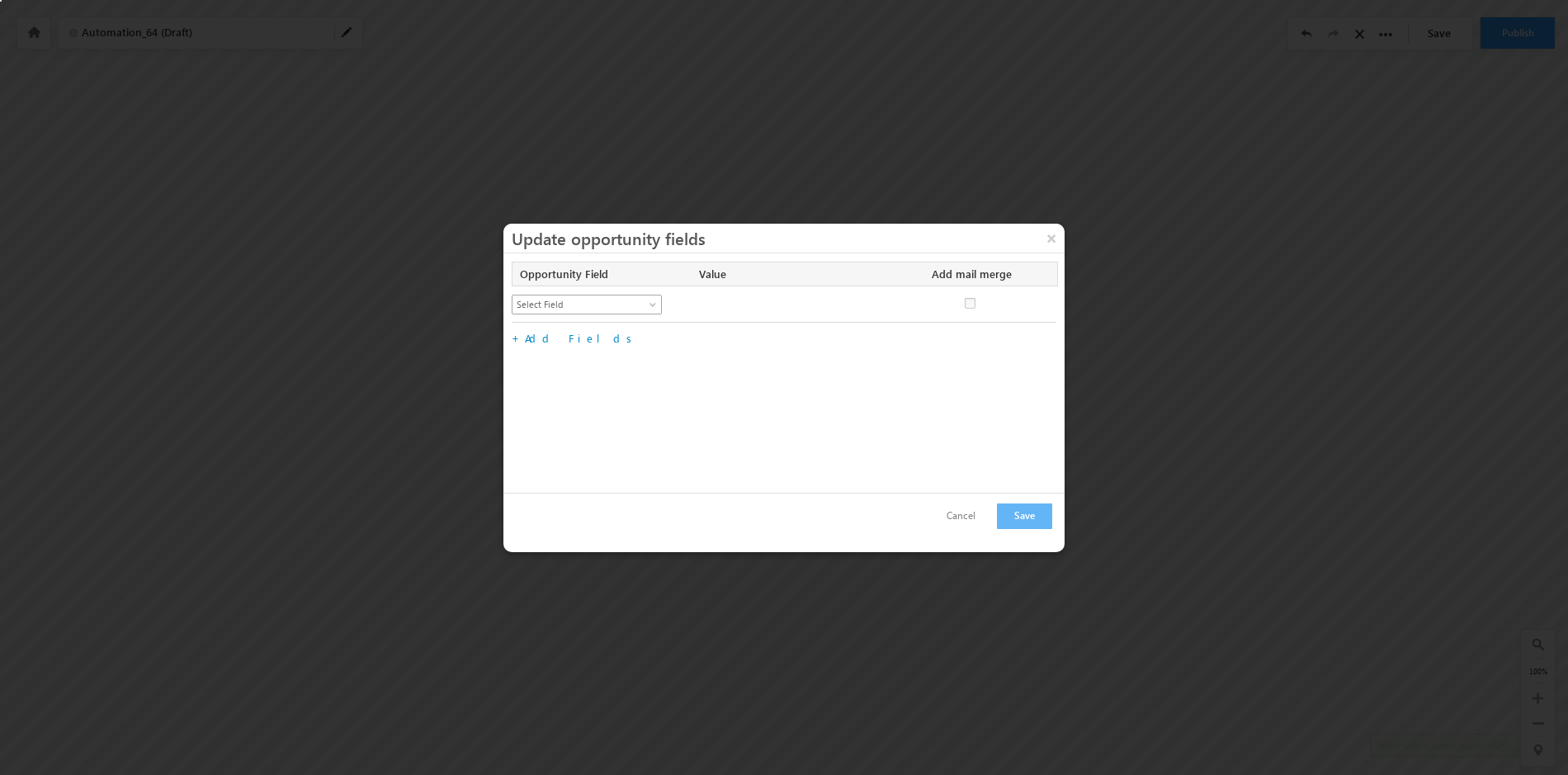
click at [656, 305] on span at bounding box center [655, 308] width 13 height 13
click at [597, 390] on link "Enrollment Status" at bounding box center [587, 391] width 150 height 15
click at [835, 302] on span at bounding box center [839, 305] width 13 height 13
click at [780, 337] on link "Active" at bounding box center [774, 340] width 150 height 19
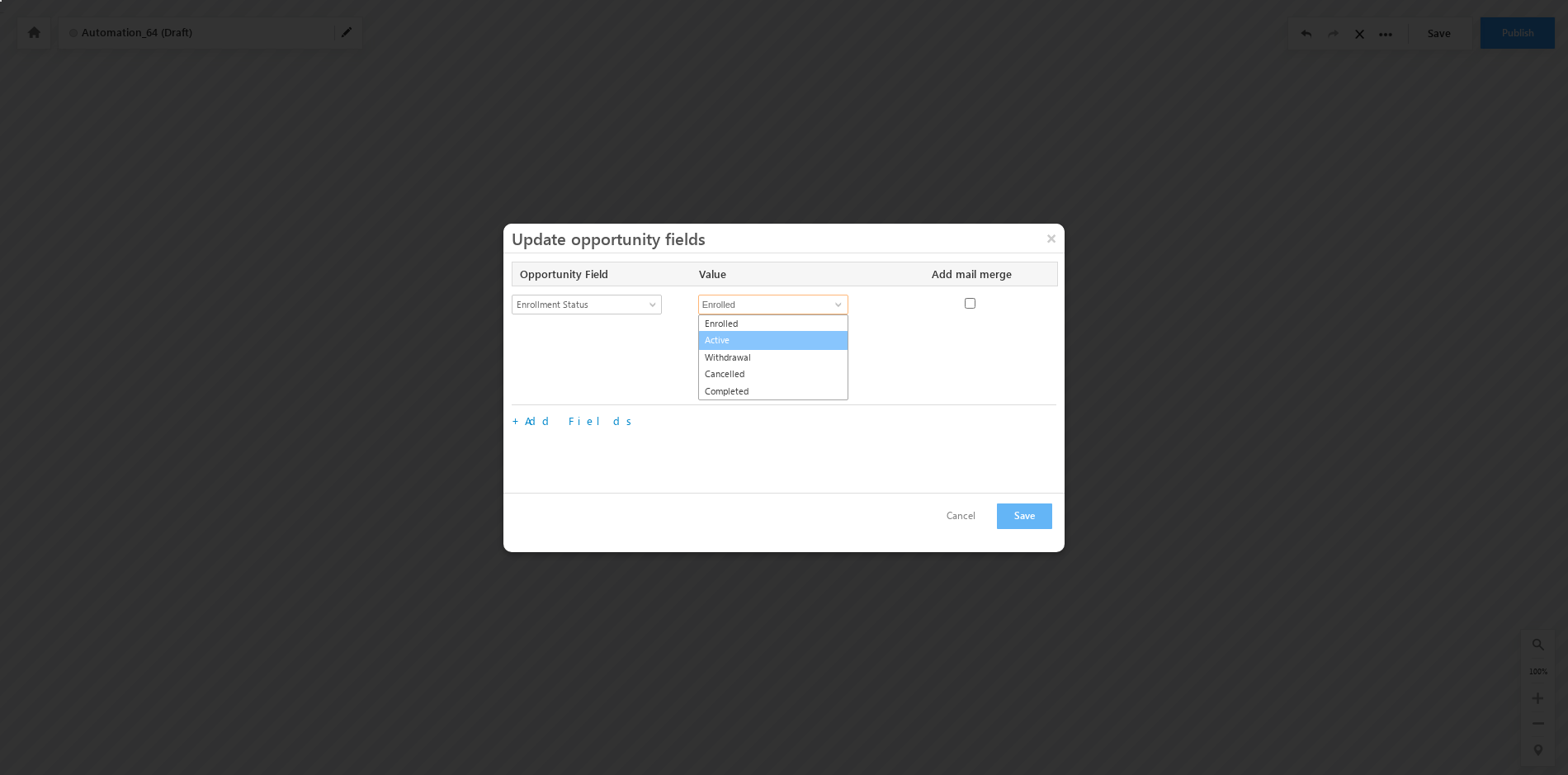
type input "Active"
click at [554, 338] on link "Add Fields" at bounding box center [581, 337] width 113 height 14
click at [652, 340] on span at bounding box center [655, 344] width 13 height 13
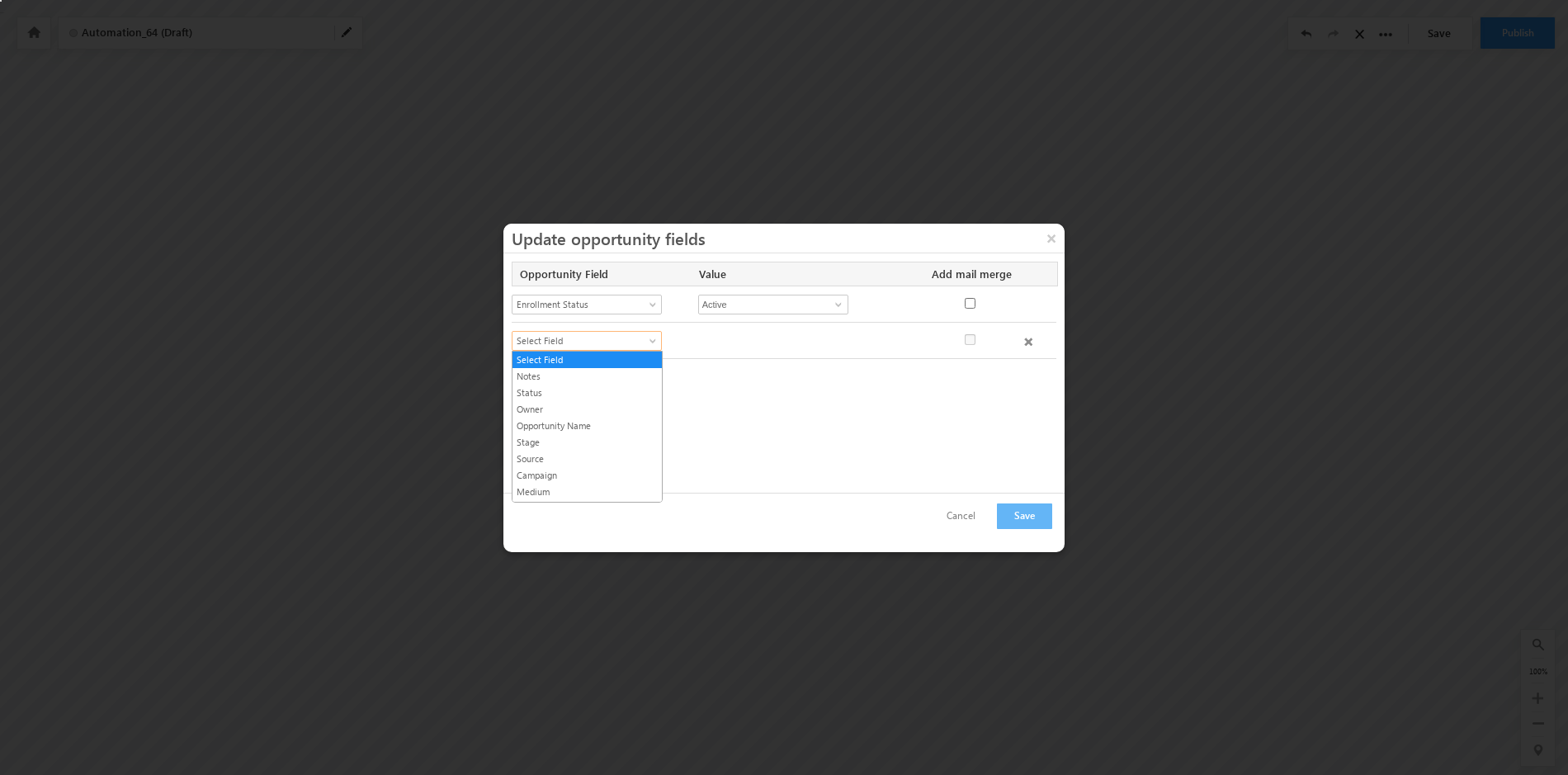
scroll to position [462, 0]
click at [595, 427] on link "Substage" at bounding box center [587, 427] width 150 height 15
click at [838, 339] on span at bounding box center [839, 341] width 13 height 13
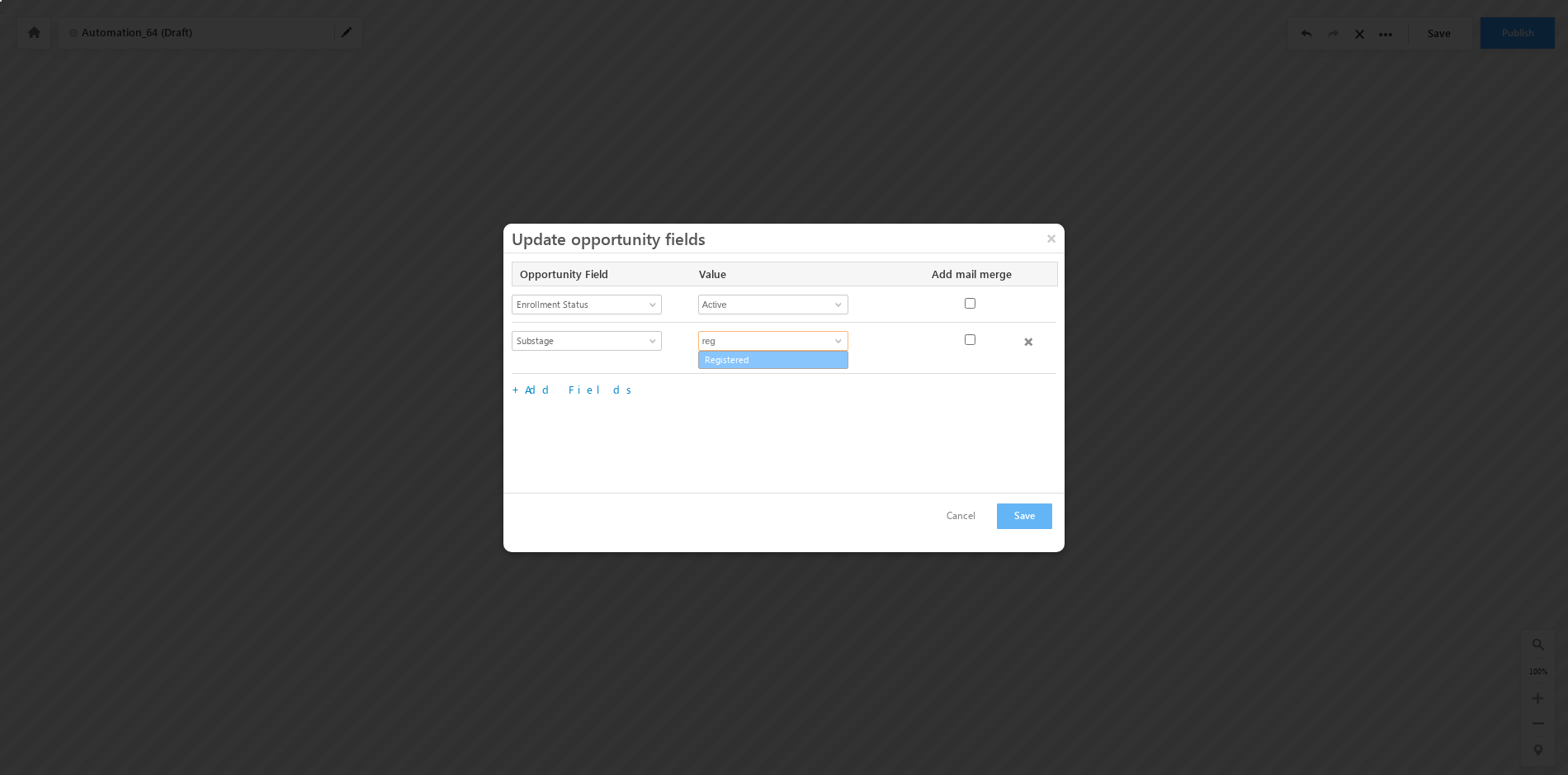
click at [777, 359] on link "Registered" at bounding box center [774, 361] width 150 height 19
type input "Registered"
click at [545, 378] on link "Add Fields" at bounding box center [581, 374] width 113 height 14
click at [650, 374] on span at bounding box center [655, 381] width 13 height 13
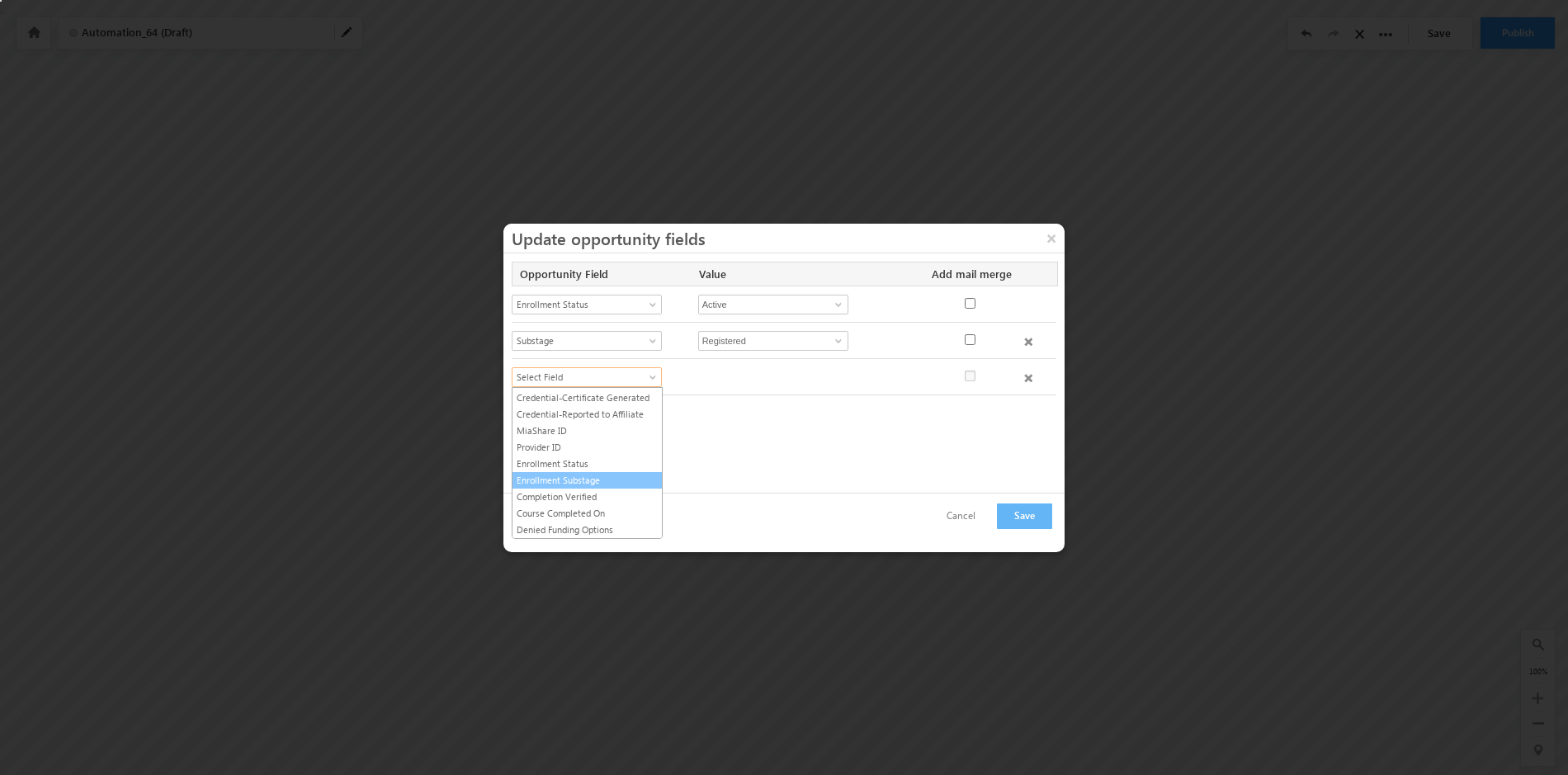
click at [616, 484] on link "Enrollment Substage" at bounding box center [587, 480] width 150 height 15
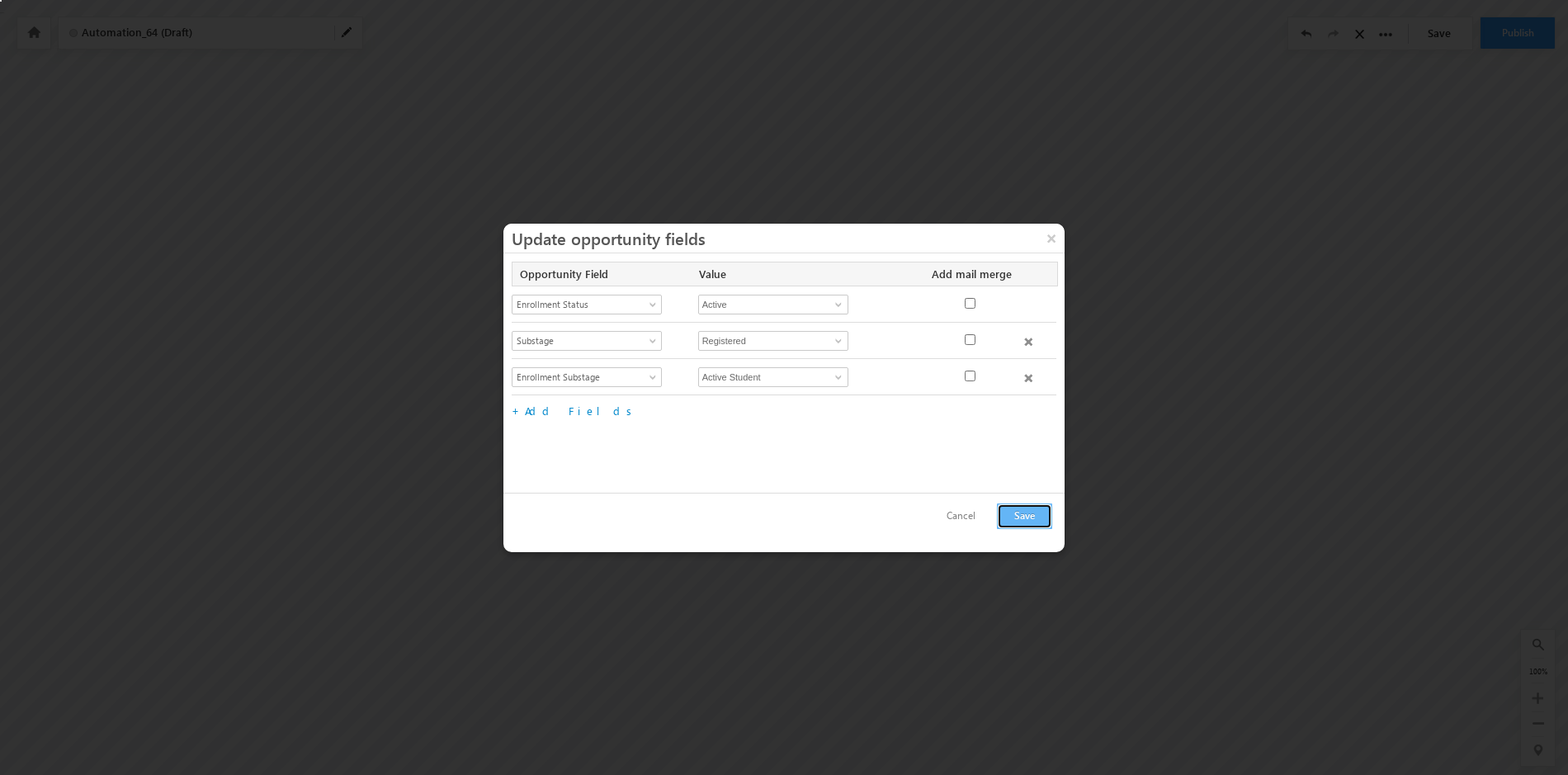
click at [1030, 517] on button "Save" at bounding box center [1025, 517] width 56 height 26
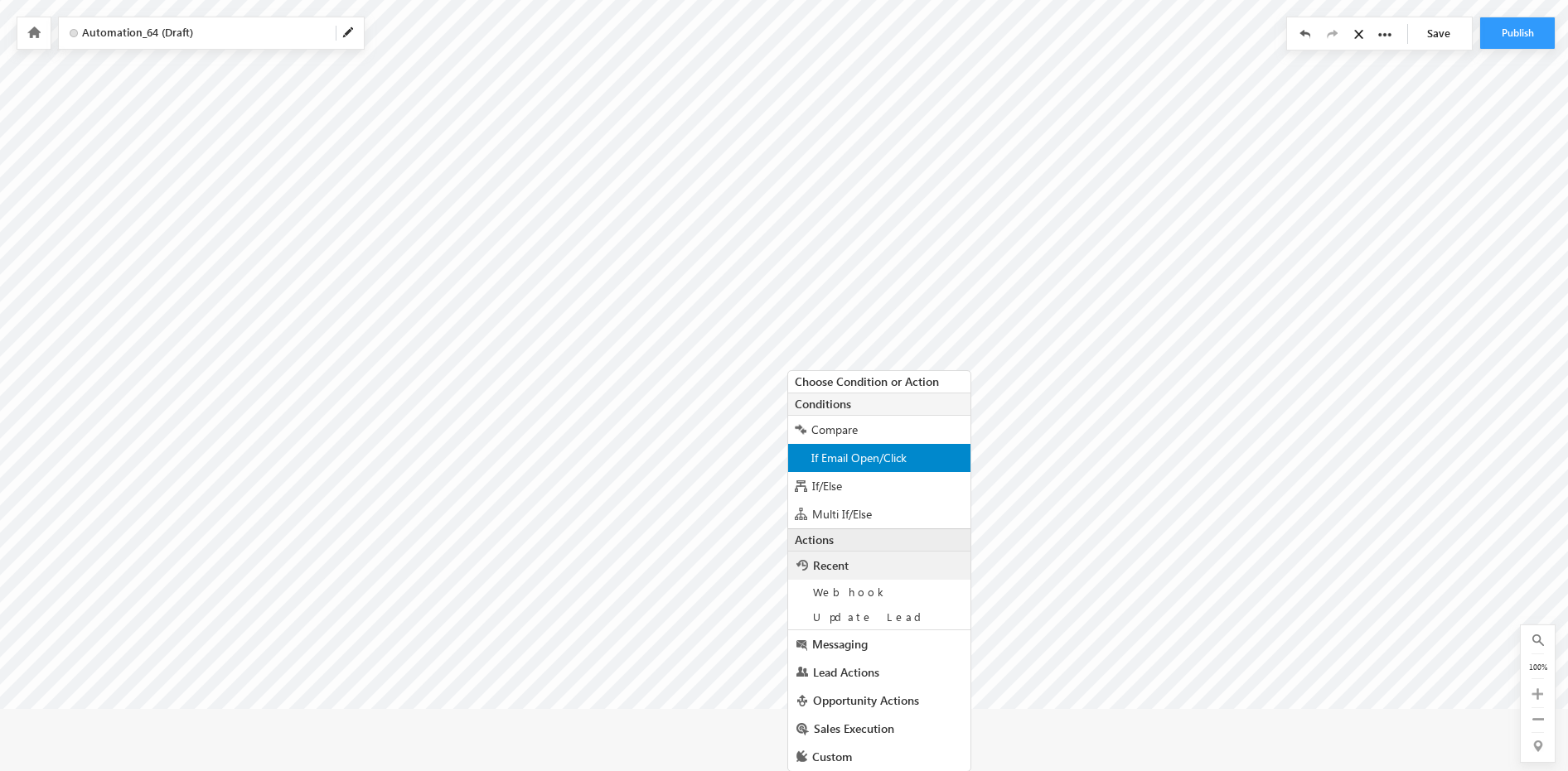
scroll to position [70, 0]
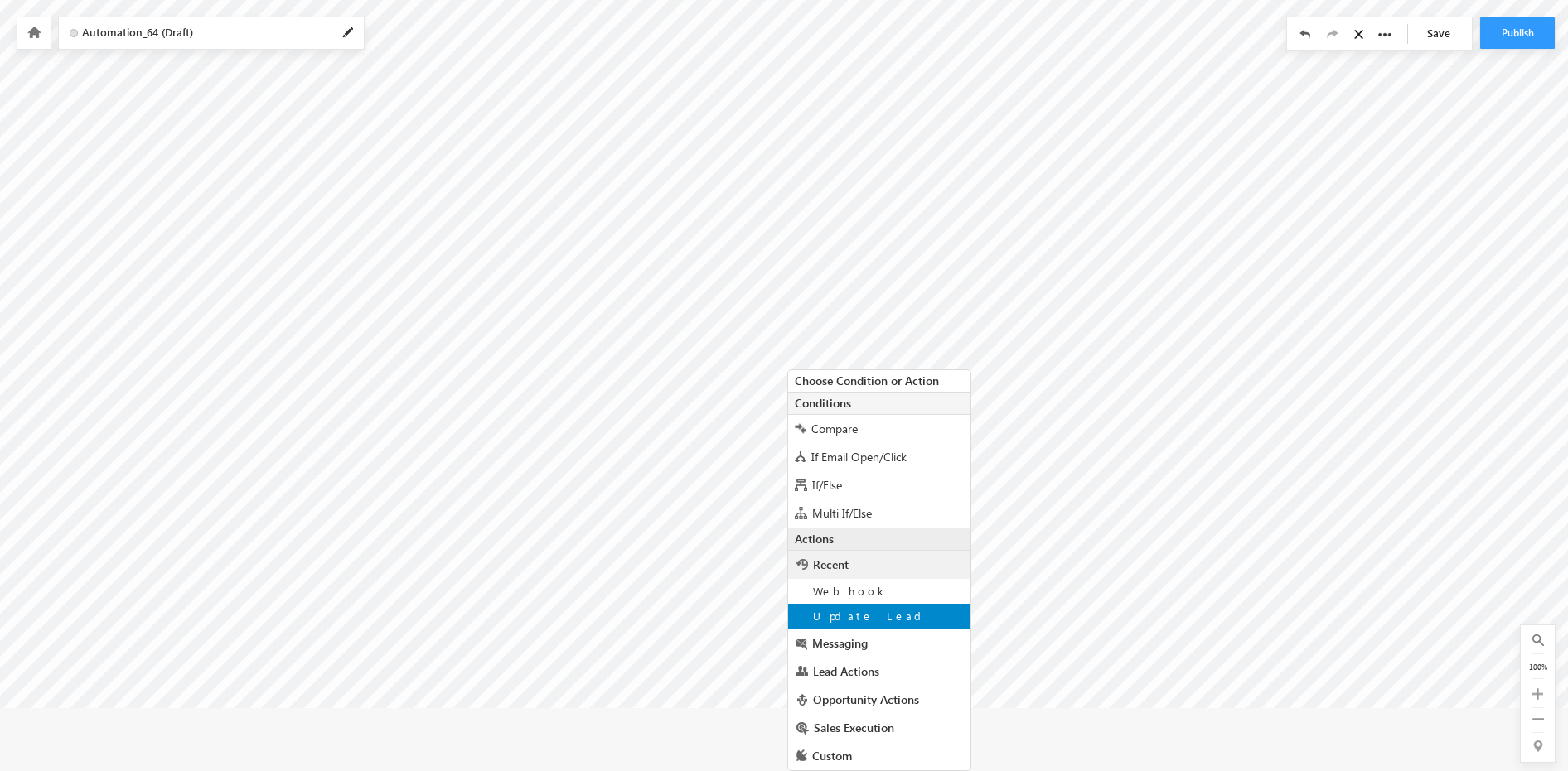
click at [868, 610] on span "Update Lead" at bounding box center [870, 615] width 115 height 14
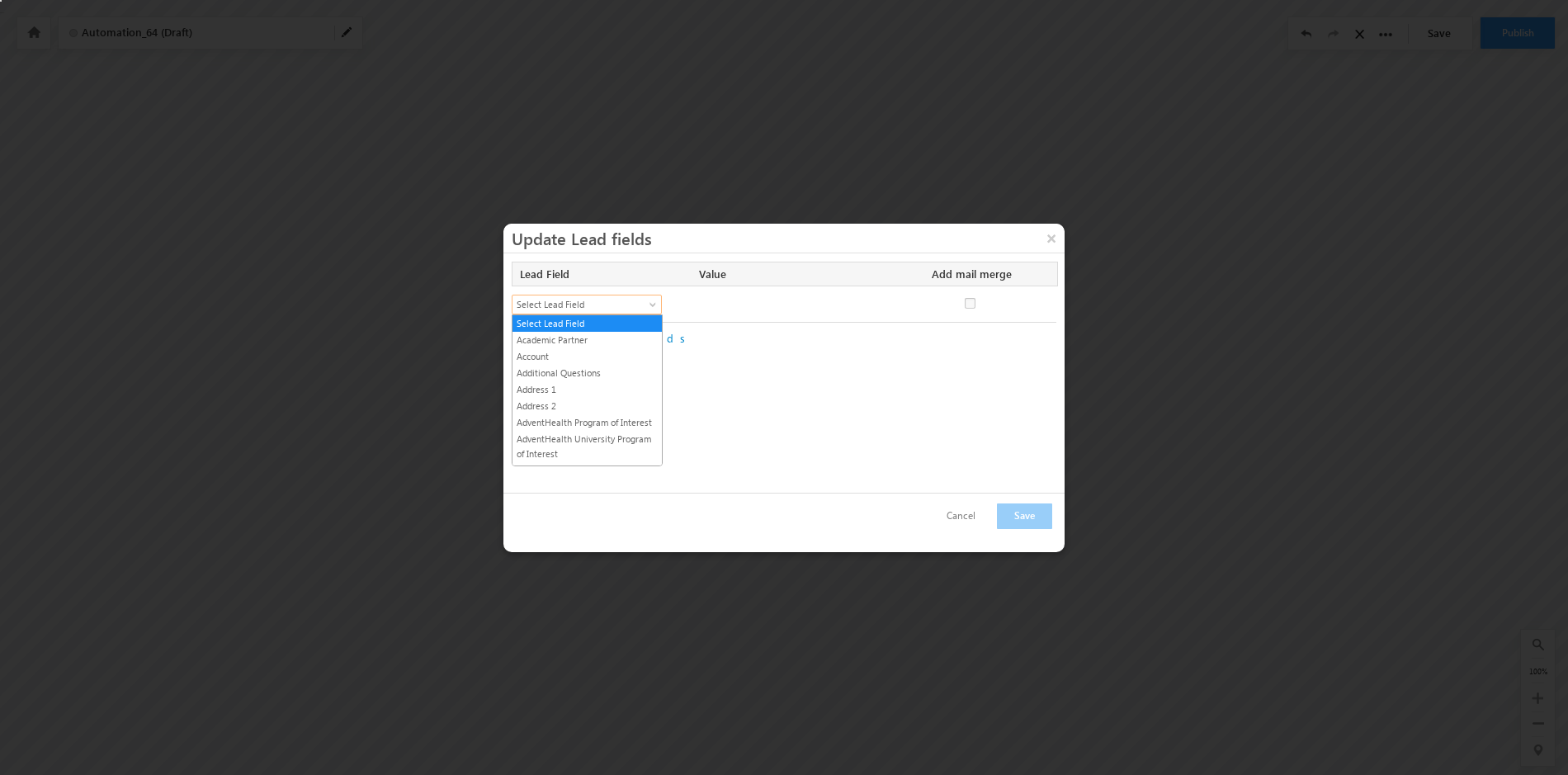
click at [656, 304] on span at bounding box center [655, 308] width 13 height 13
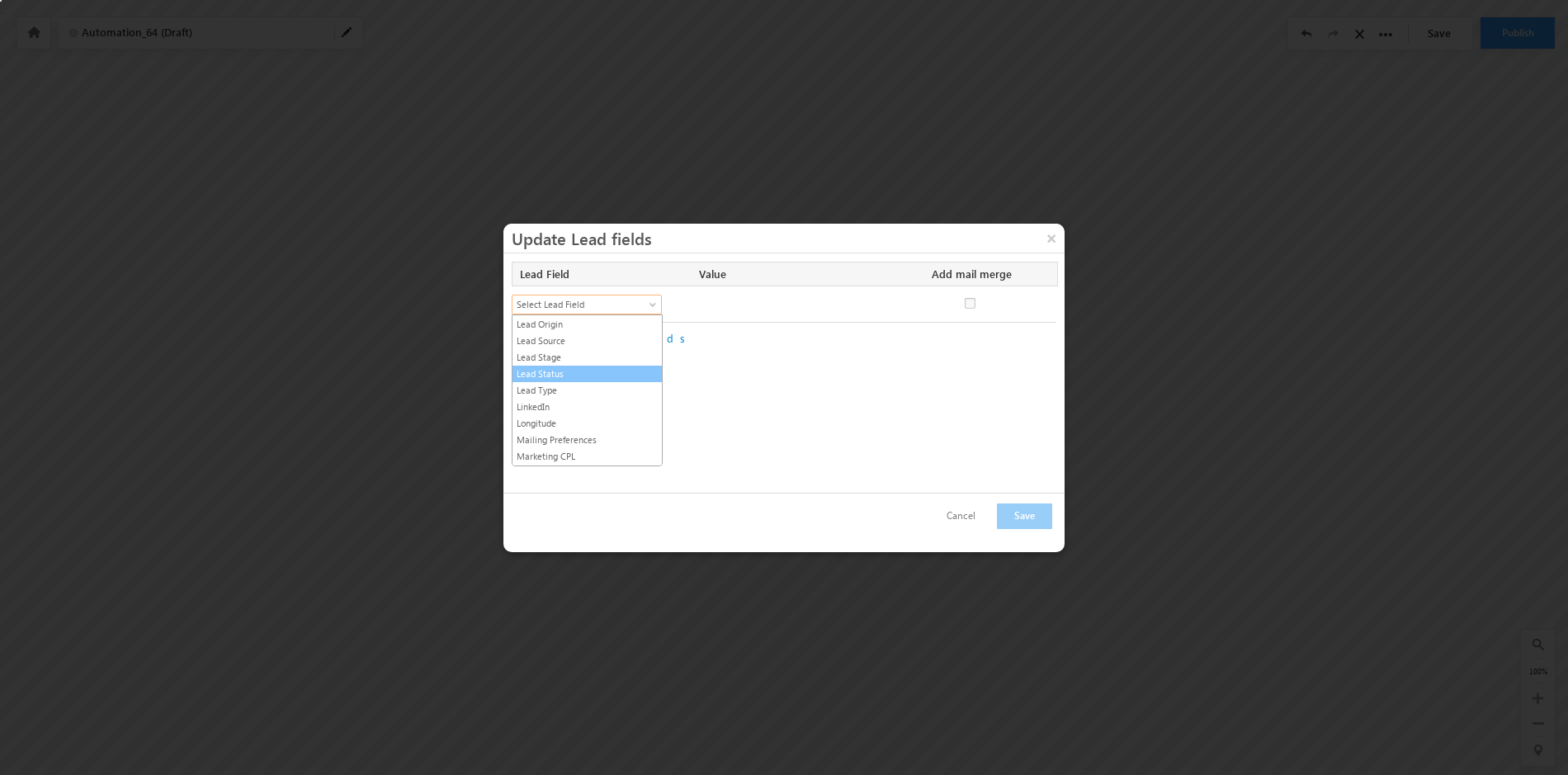
click at [600, 373] on link "Lead Status" at bounding box center [587, 374] width 150 height 15
click at [874, 305] on span at bounding box center [874, 308] width 13 height 13
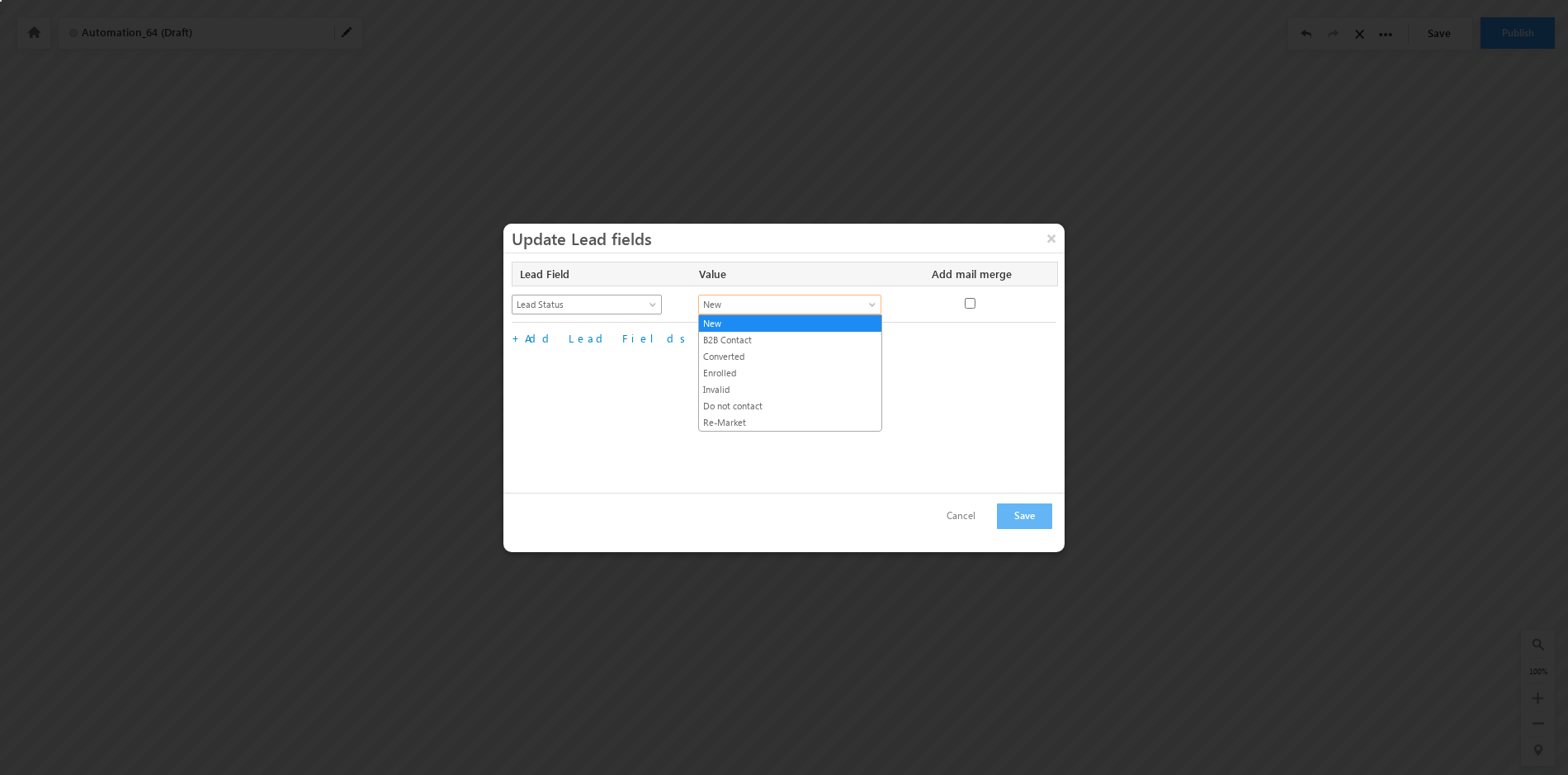
click at [655, 306] on span at bounding box center [655, 308] width 13 height 13
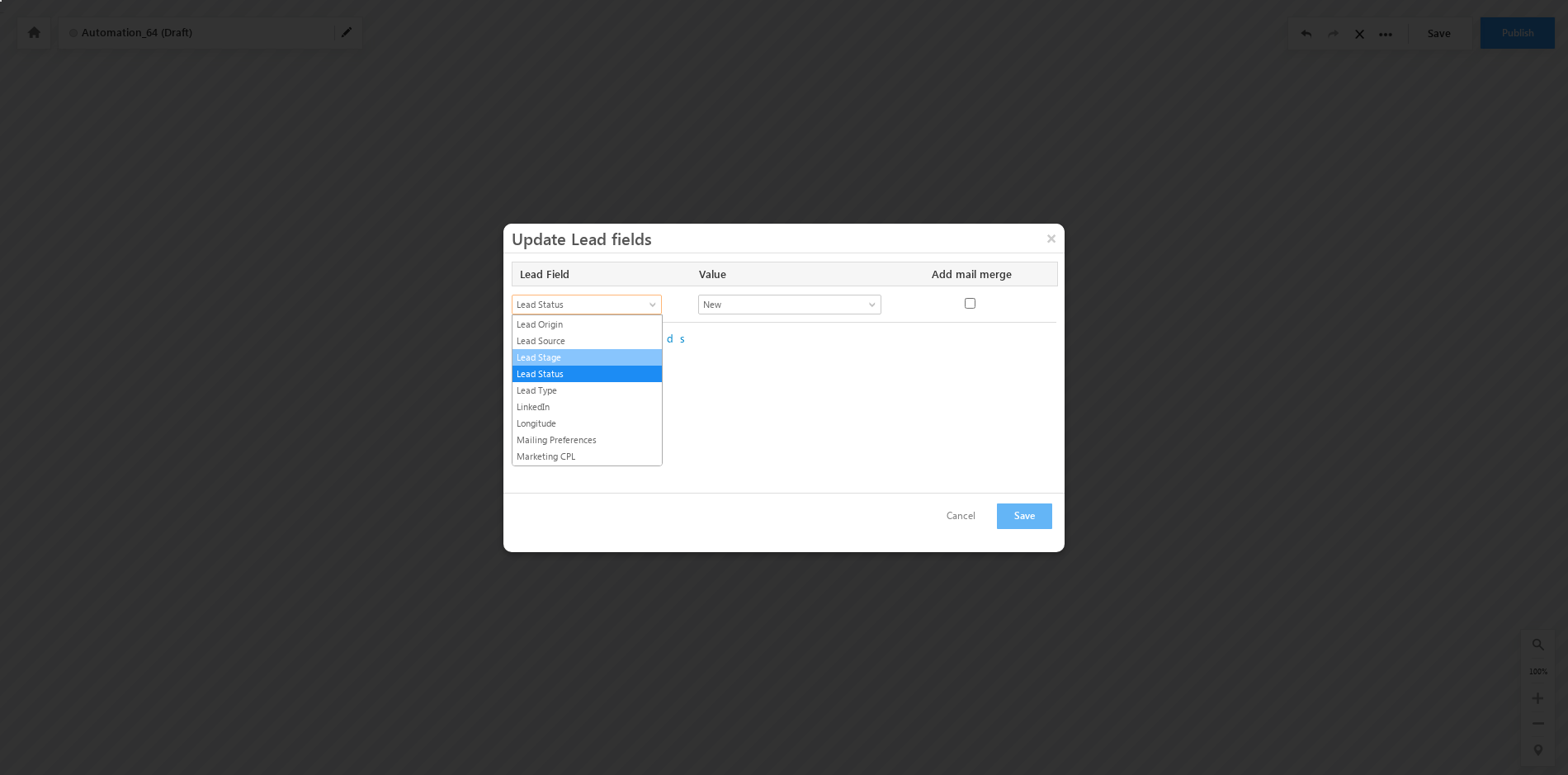
click at [595, 356] on link "Lead Stage" at bounding box center [587, 358] width 150 height 15
click at [871, 302] on span at bounding box center [874, 308] width 13 height 13
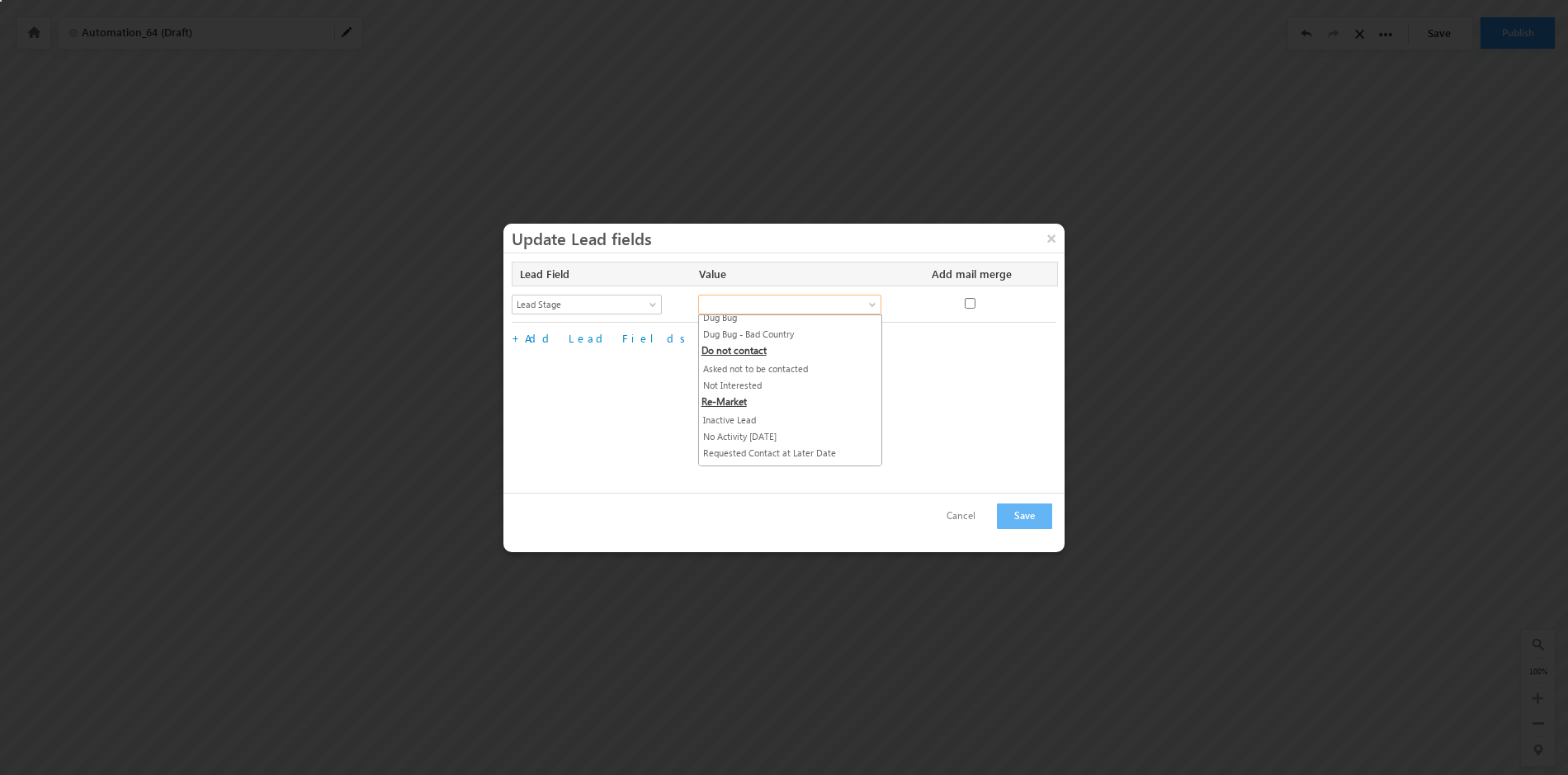
scroll to position [654, 0]
click at [647, 356] on div "Lead Field Value Add mail merge No fields configured Select Lead Field Academic…" at bounding box center [784, 311] width 544 height 99
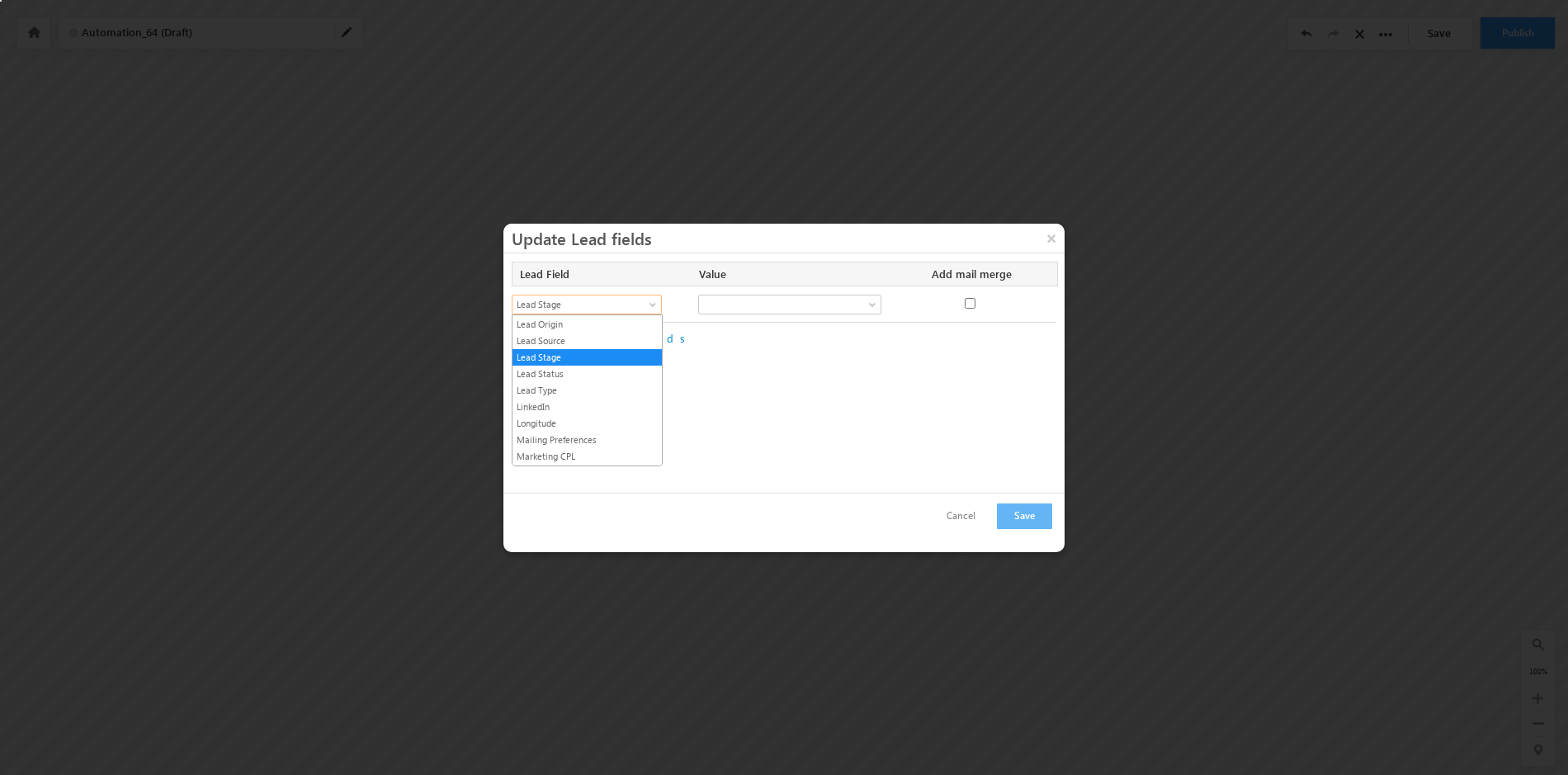
click at [656, 303] on span at bounding box center [655, 308] width 13 height 13
click at [600, 374] on link "Lead Status" at bounding box center [587, 374] width 150 height 15
click at [871, 301] on span at bounding box center [874, 308] width 13 height 13
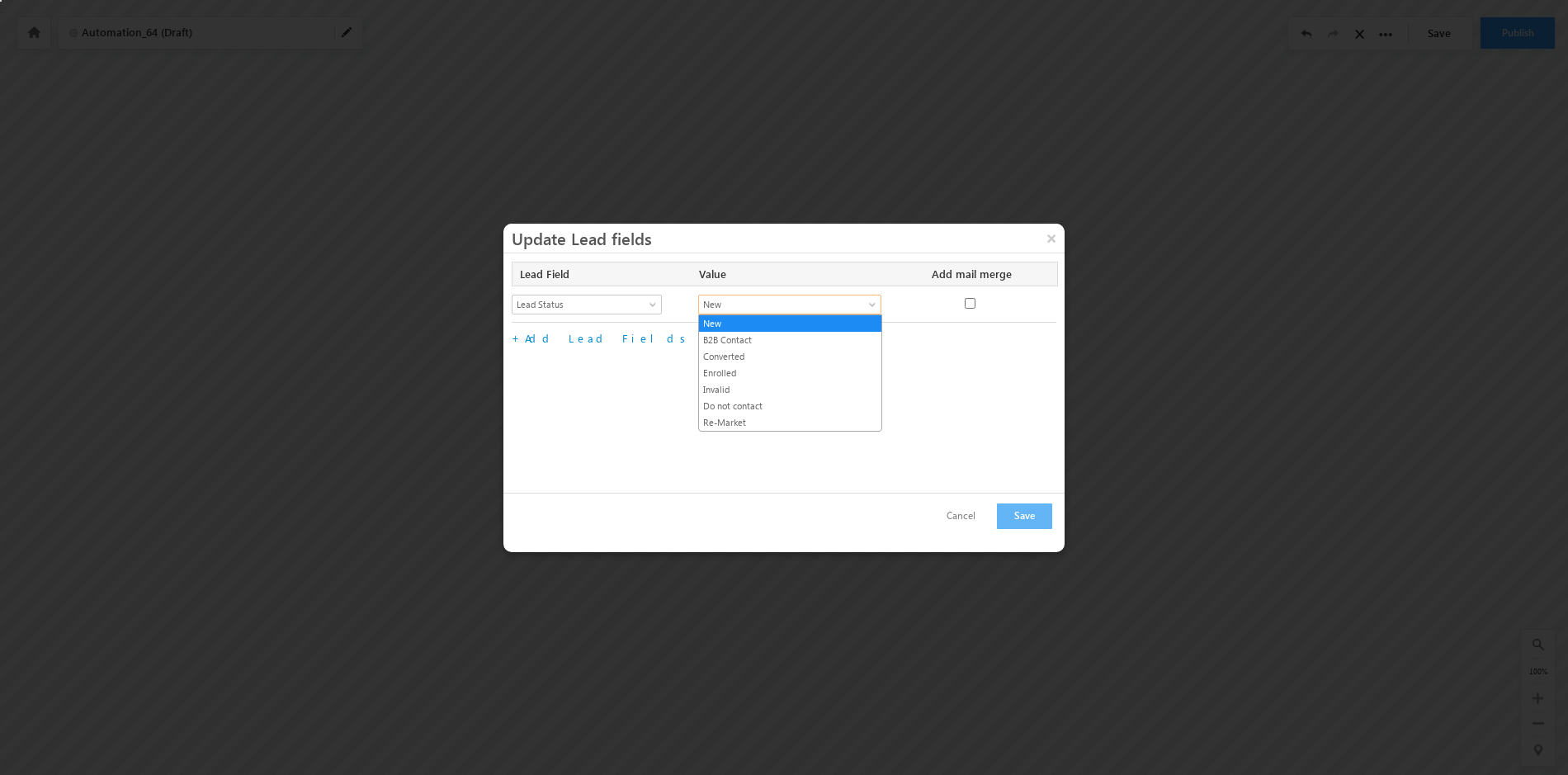
click at [634, 363] on div "Lead Field Value Add mail merge No fields configured Select Lead Field Academic…" at bounding box center [784, 374] width 561 height 240
click at [654, 306] on span at bounding box center [655, 308] width 13 height 13
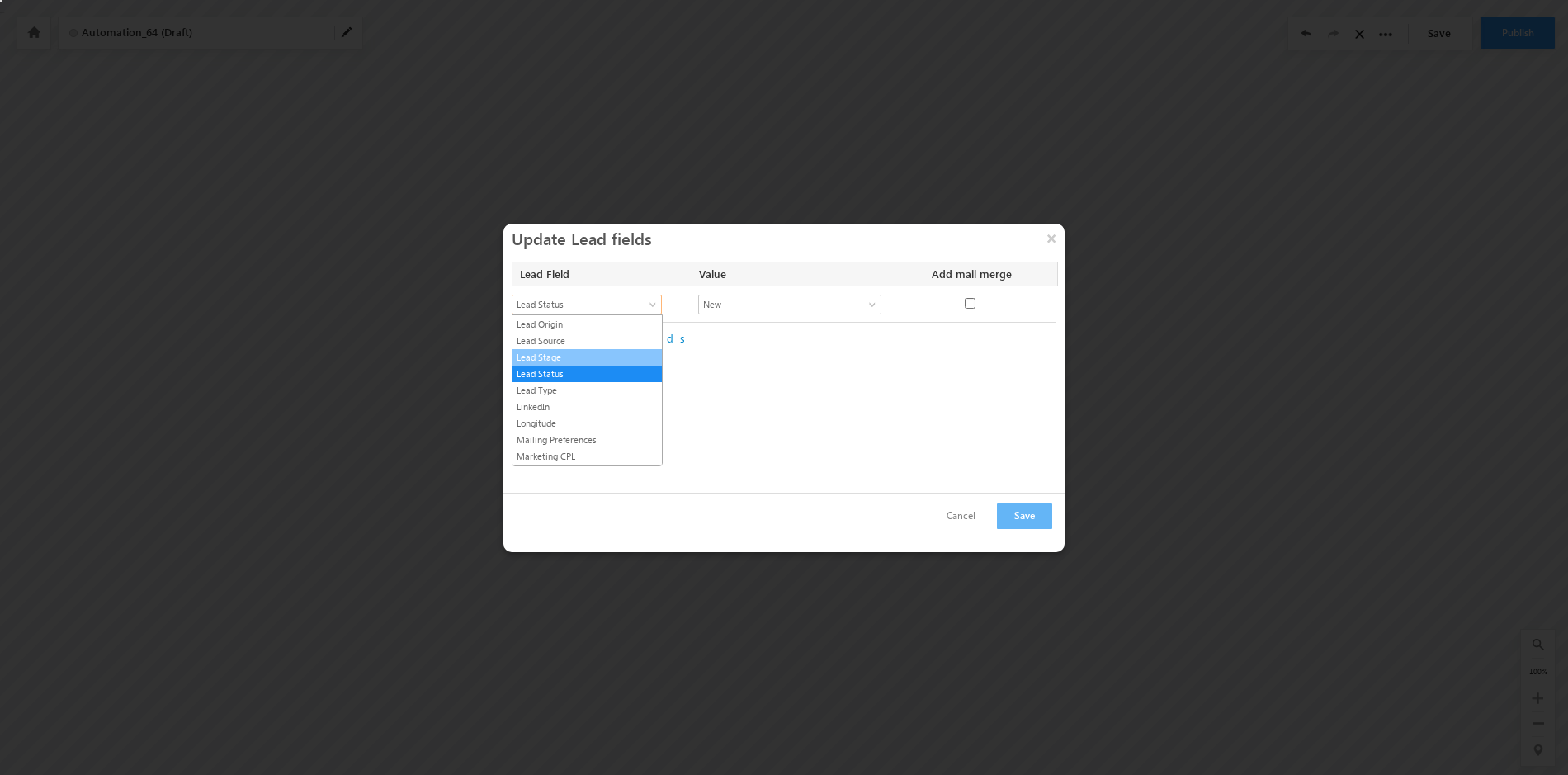
click at [594, 361] on link "Lead Stage" at bounding box center [587, 358] width 150 height 15
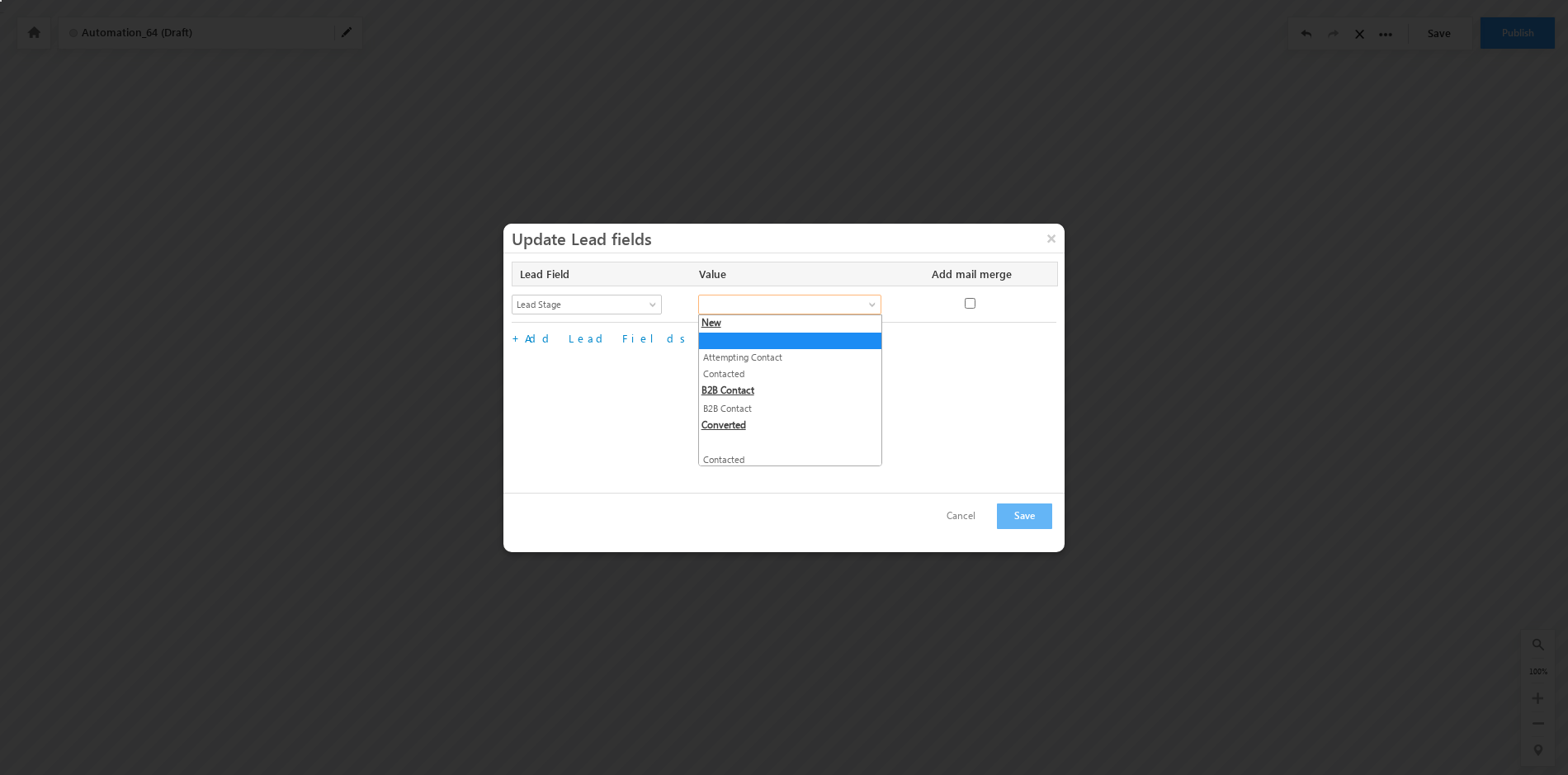
click at [873, 302] on span at bounding box center [874, 308] width 13 height 13
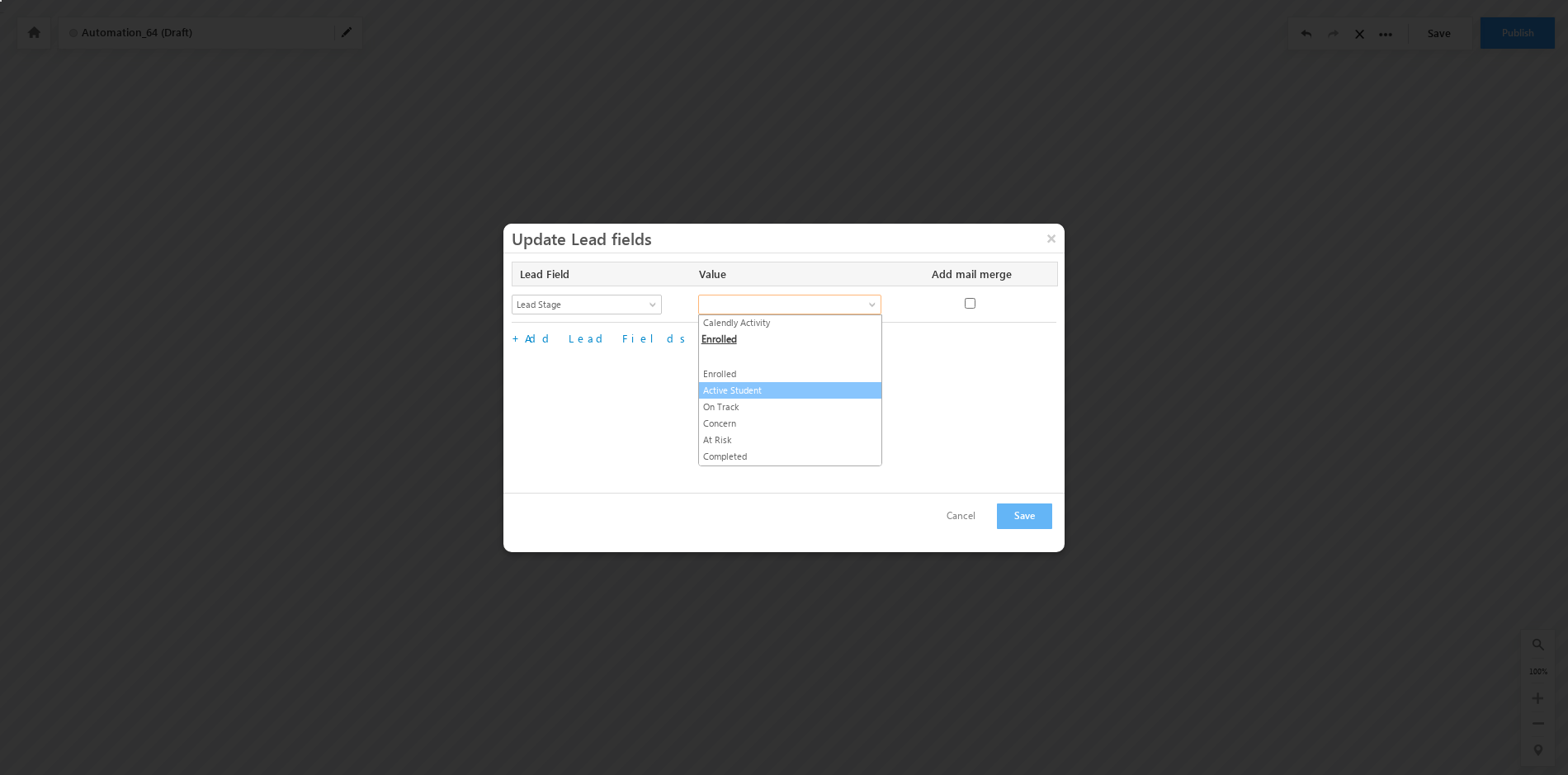
click at [753, 392] on link "Active Student" at bounding box center [791, 390] width 182 height 15
click at [565, 343] on link "Add Lead Fields" at bounding box center [608, 337] width 166 height 14
click at [652, 340] on span at bounding box center [655, 344] width 13 height 13
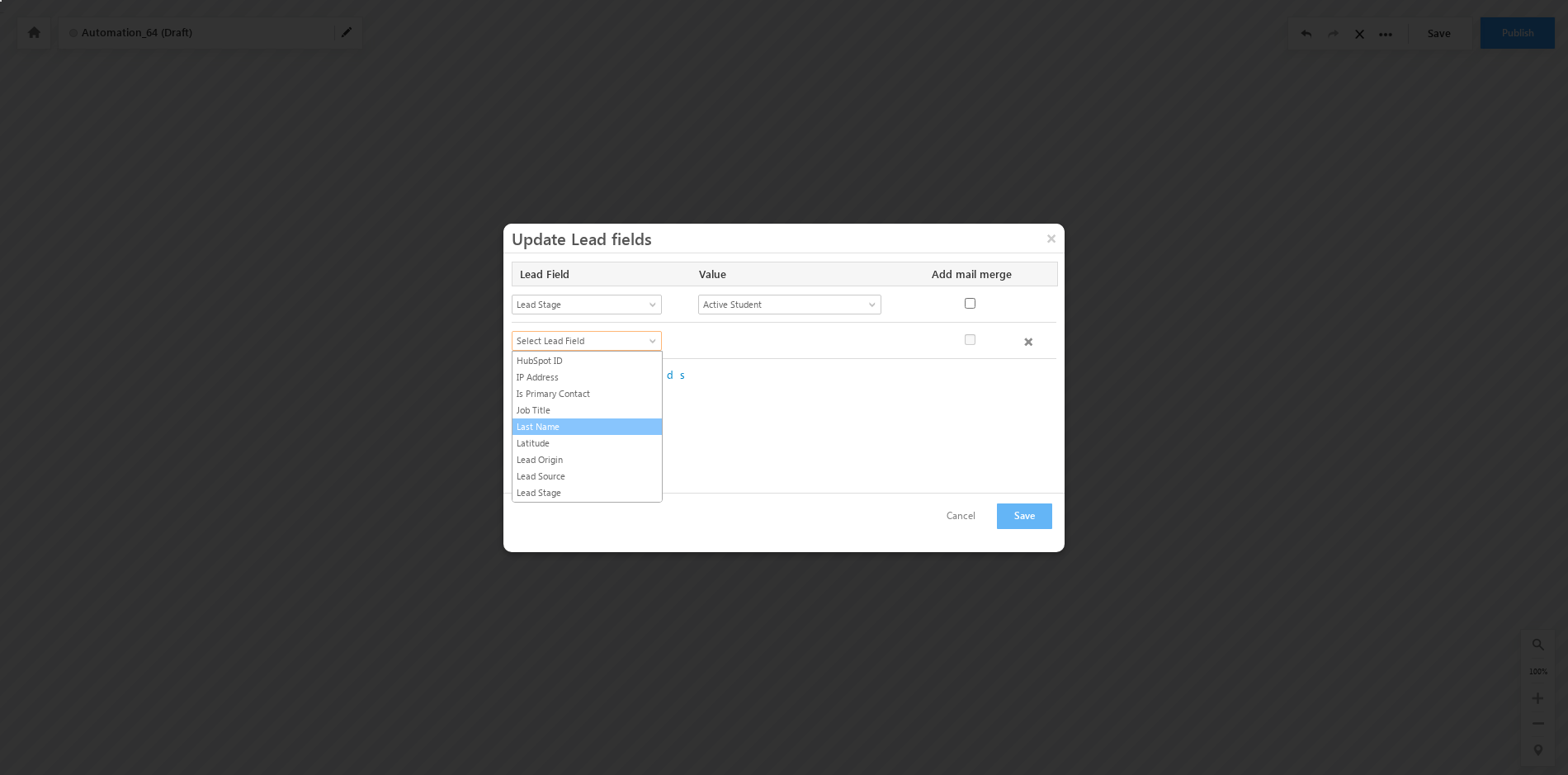
scroll to position [820, 0]
click at [589, 407] on link "Lead Status" at bounding box center [587, 411] width 150 height 15
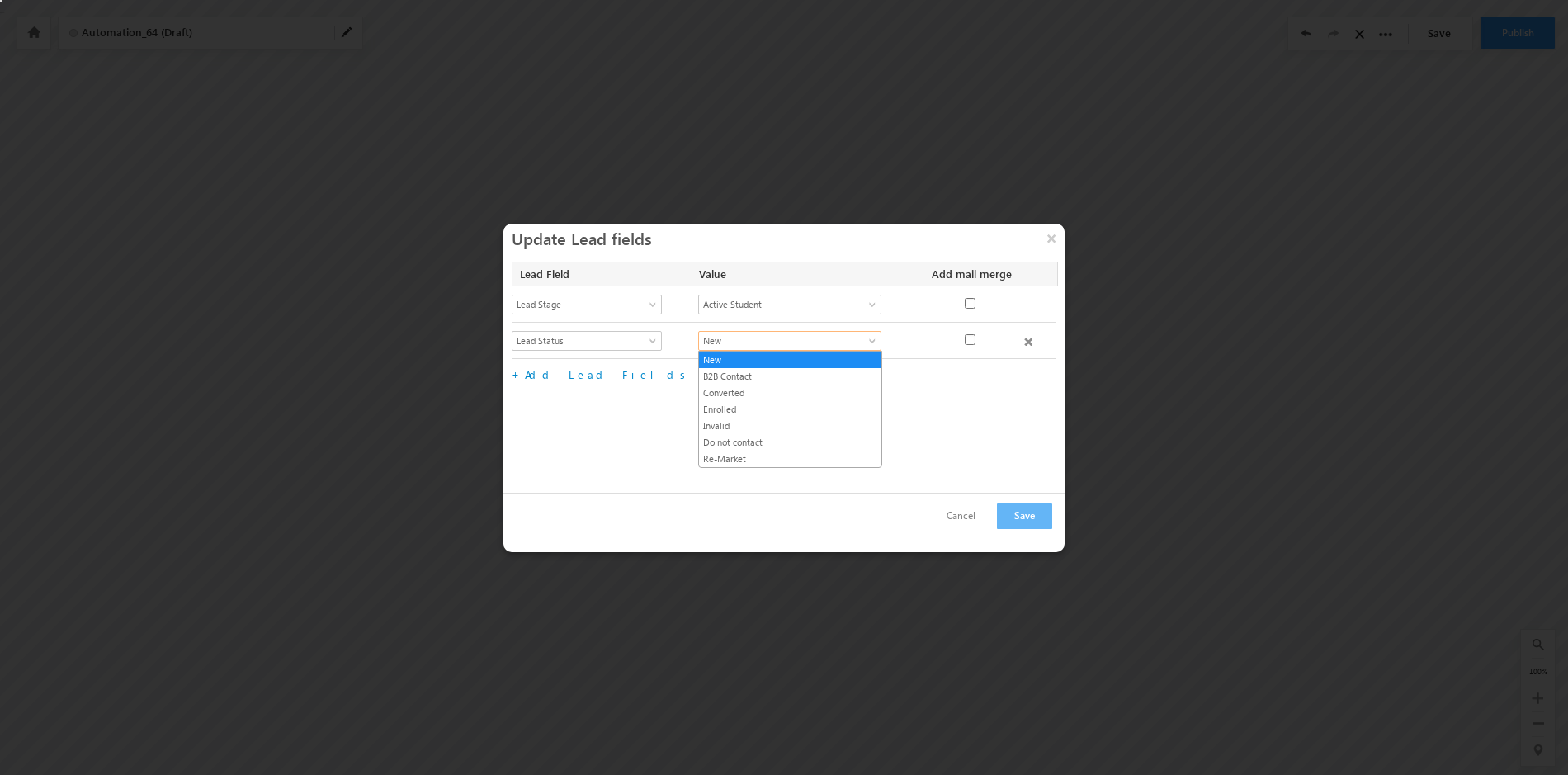
click at [870, 339] on span at bounding box center [874, 344] width 13 height 13
click at [785, 404] on link "Enrolled" at bounding box center [791, 410] width 182 height 15
click at [868, 305] on span at bounding box center [874, 308] width 13 height 13
click at [809, 352] on link "Active Student" at bounding box center [791, 357] width 182 height 15
click at [1027, 518] on button "Save" at bounding box center [1025, 517] width 56 height 26
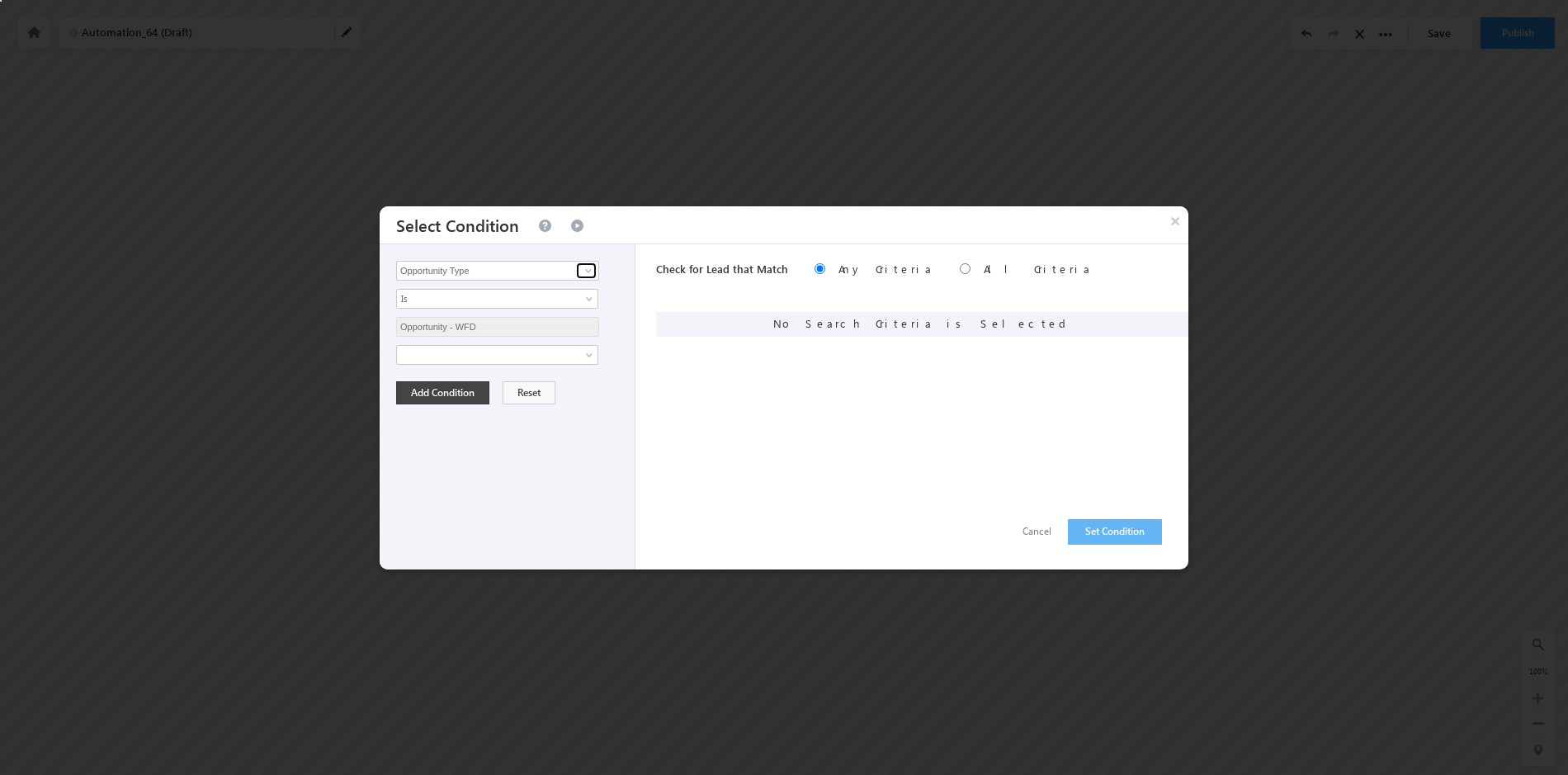
click at [587, 269] on span at bounding box center [588, 270] width 13 height 13
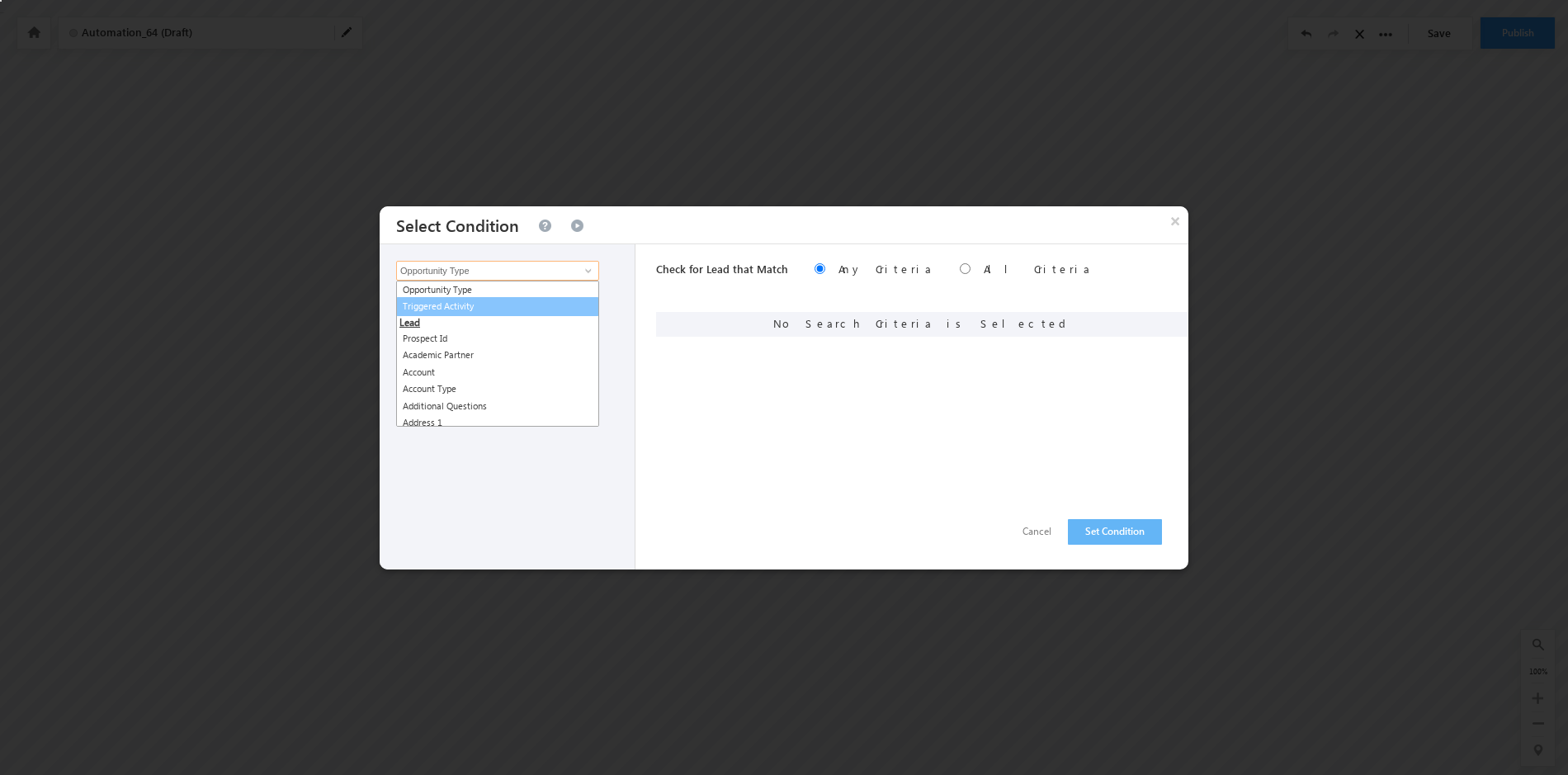
click at [558, 308] on link "Triggered Activity" at bounding box center [498, 307] width 203 height 19
type input "Triggered Activity"
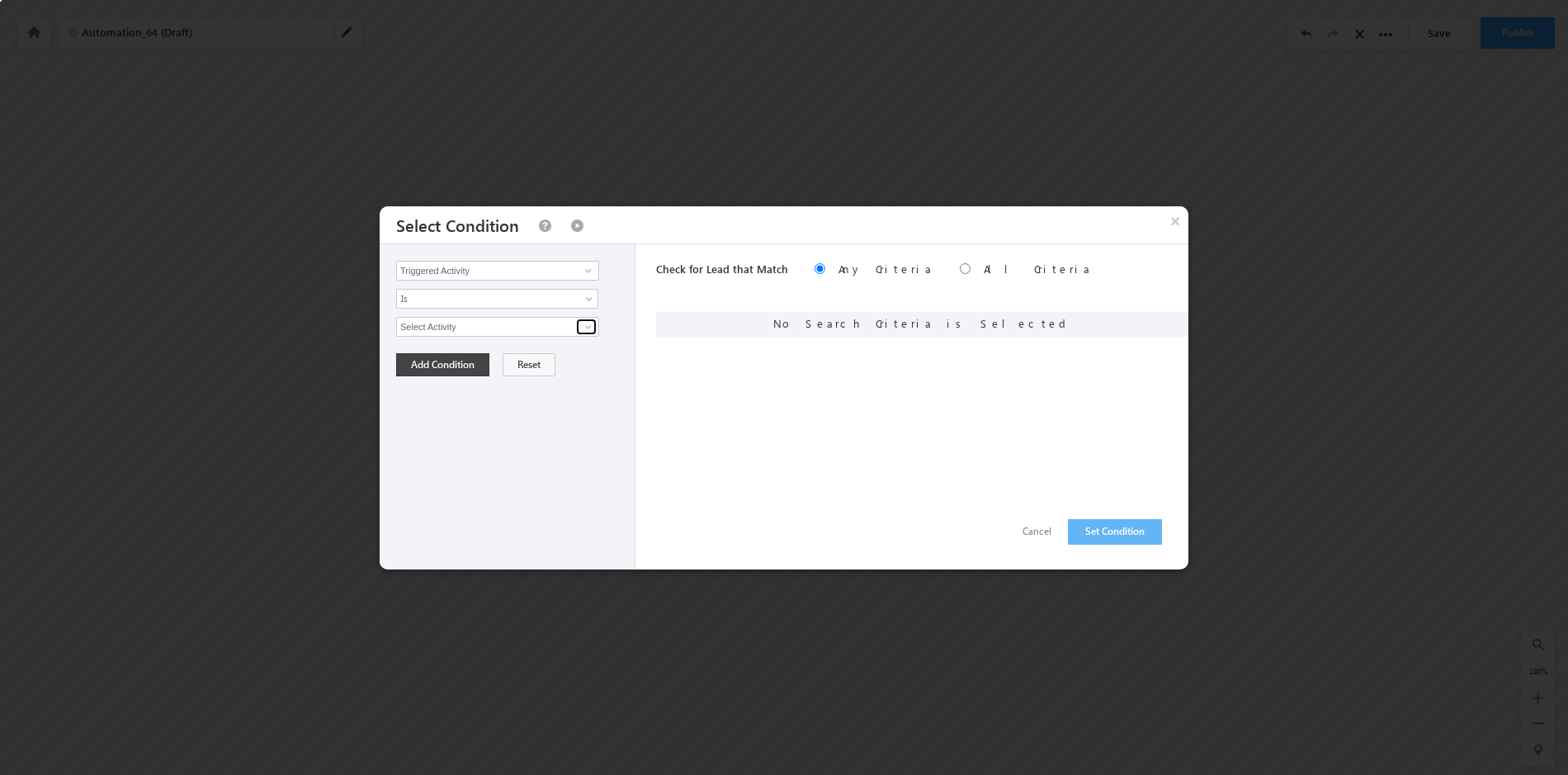
click at [591, 327] on span at bounding box center [588, 327] width 13 height 13
click at [546, 361] on link "Student Success" at bounding box center [498, 362] width 203 height 19
type input "Student Success"
click at [586, 352] on span at bounding box center [591, 359] width 13 height 13
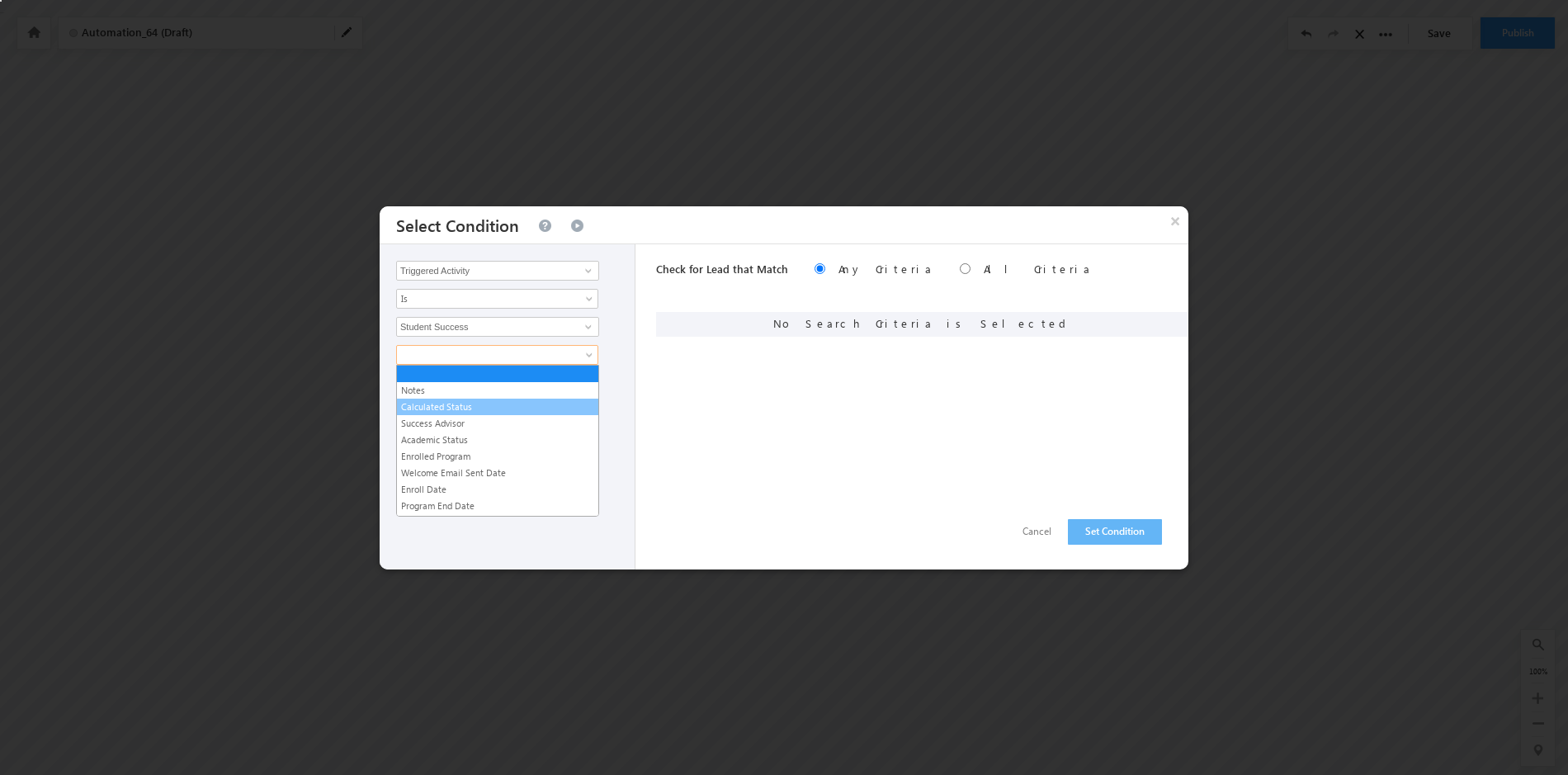
click at [543, 404] on link "Calculated Status" at bounding box center [497, 407] width 202 height 15
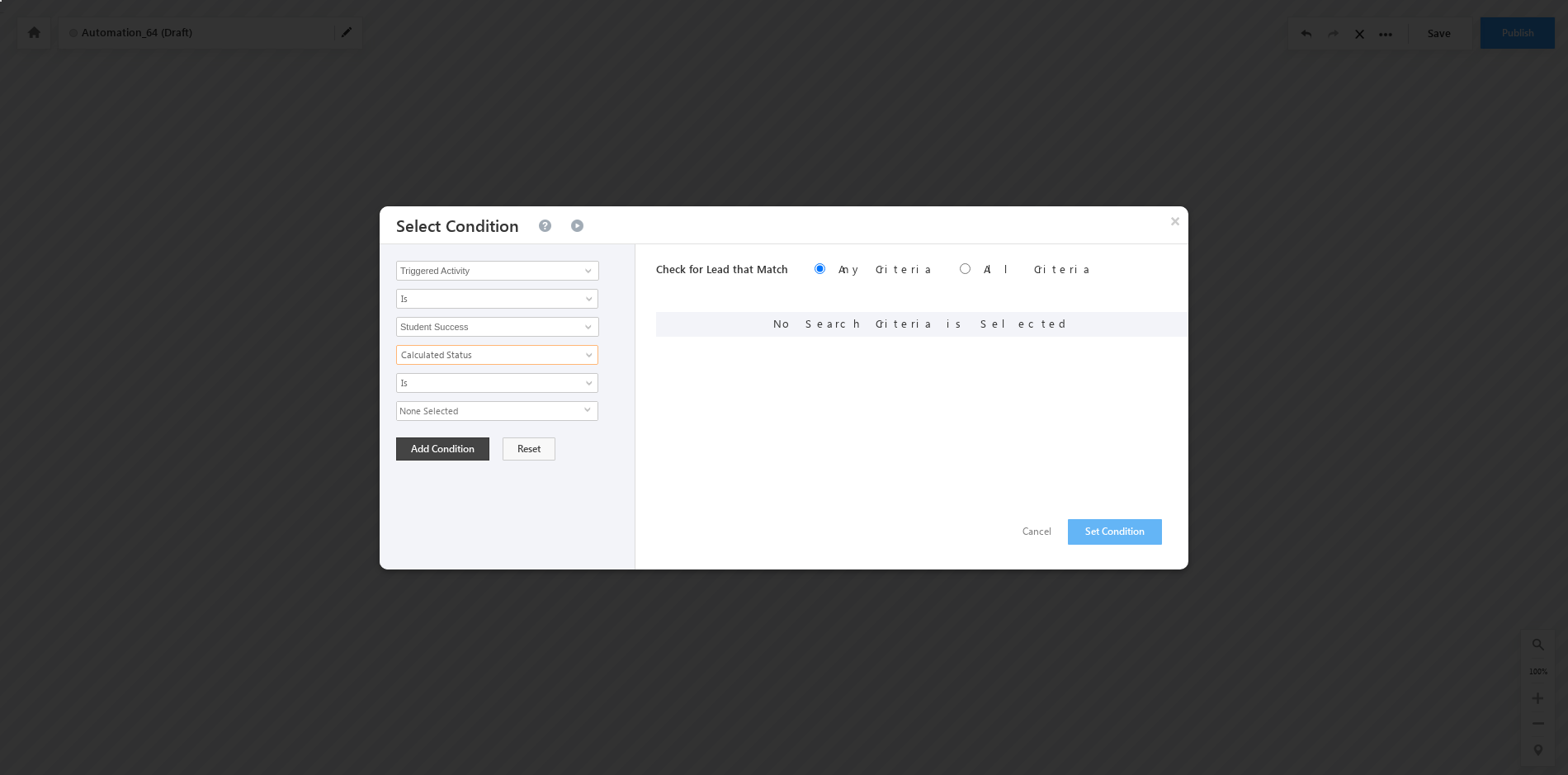
click at [588, 409] on span "select" at bounding box center [591, 410] width 13 height 7
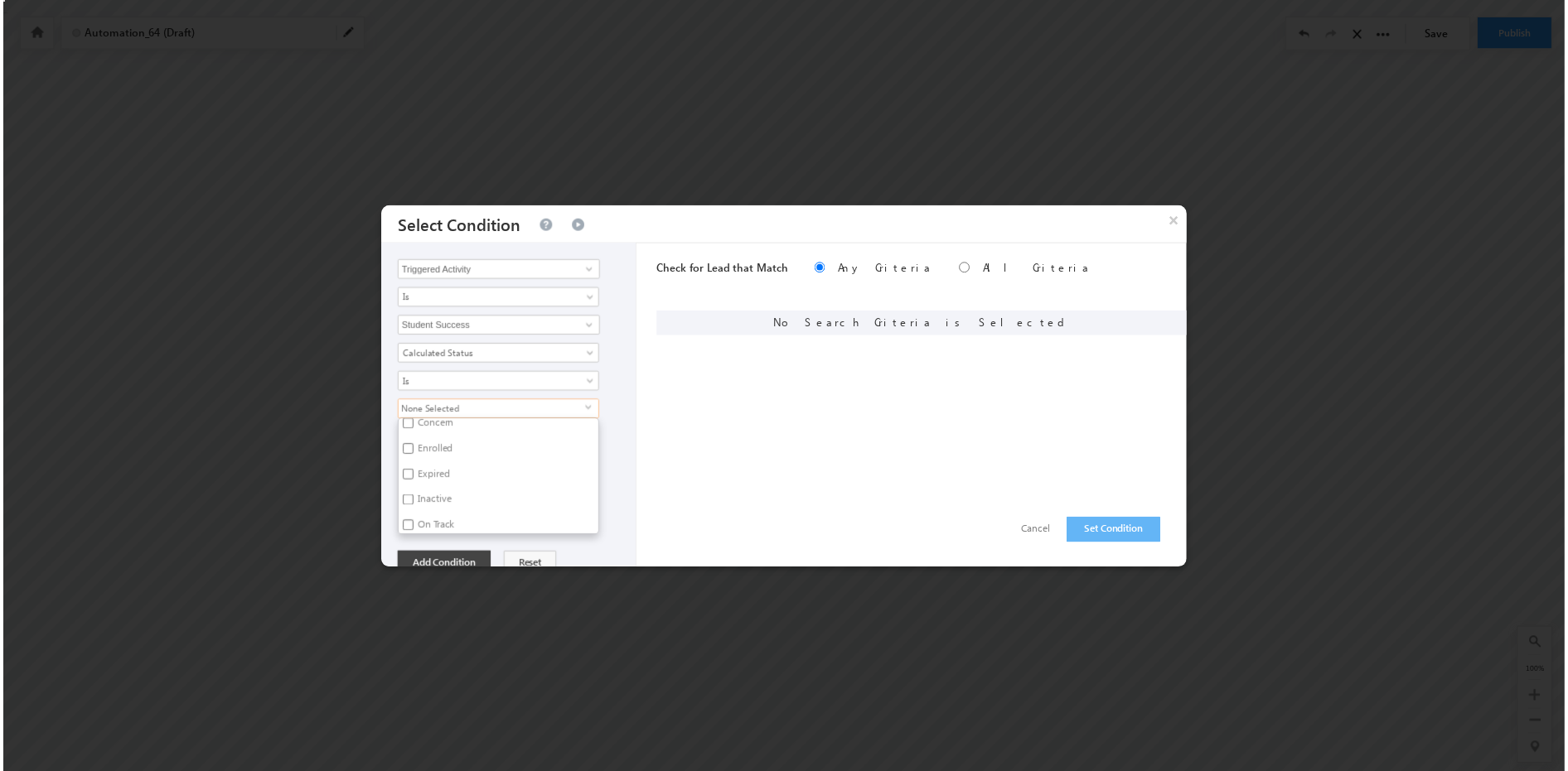
scroll to position [164, 0]
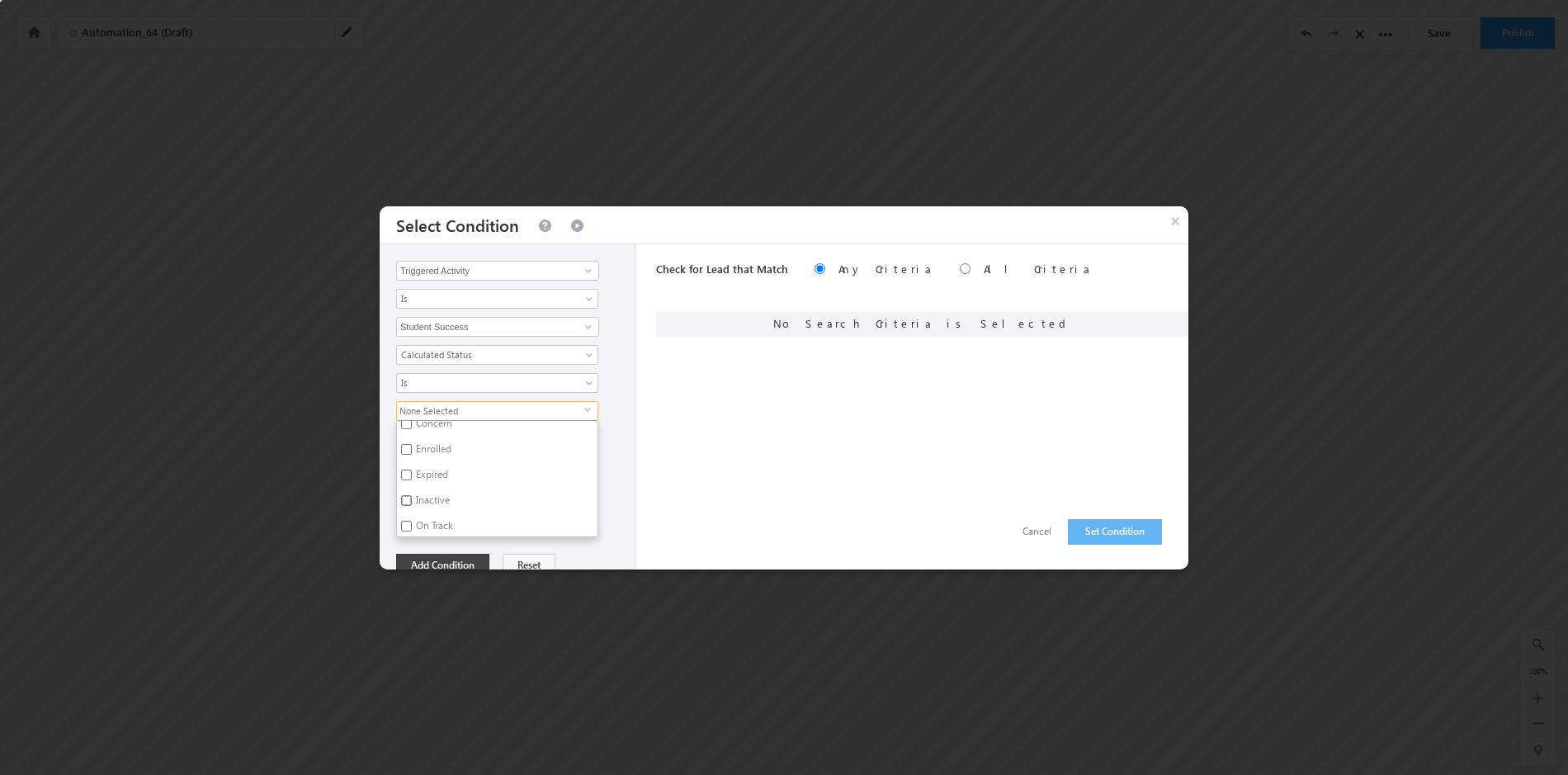
click at [406, 501] on input "Inactive" at bounding box center [407, 501] width 11 height 11
checkbox input "true"
click at [463, 554] on button "Add Condition" at bounding box center [443, 565] width 93 height 23
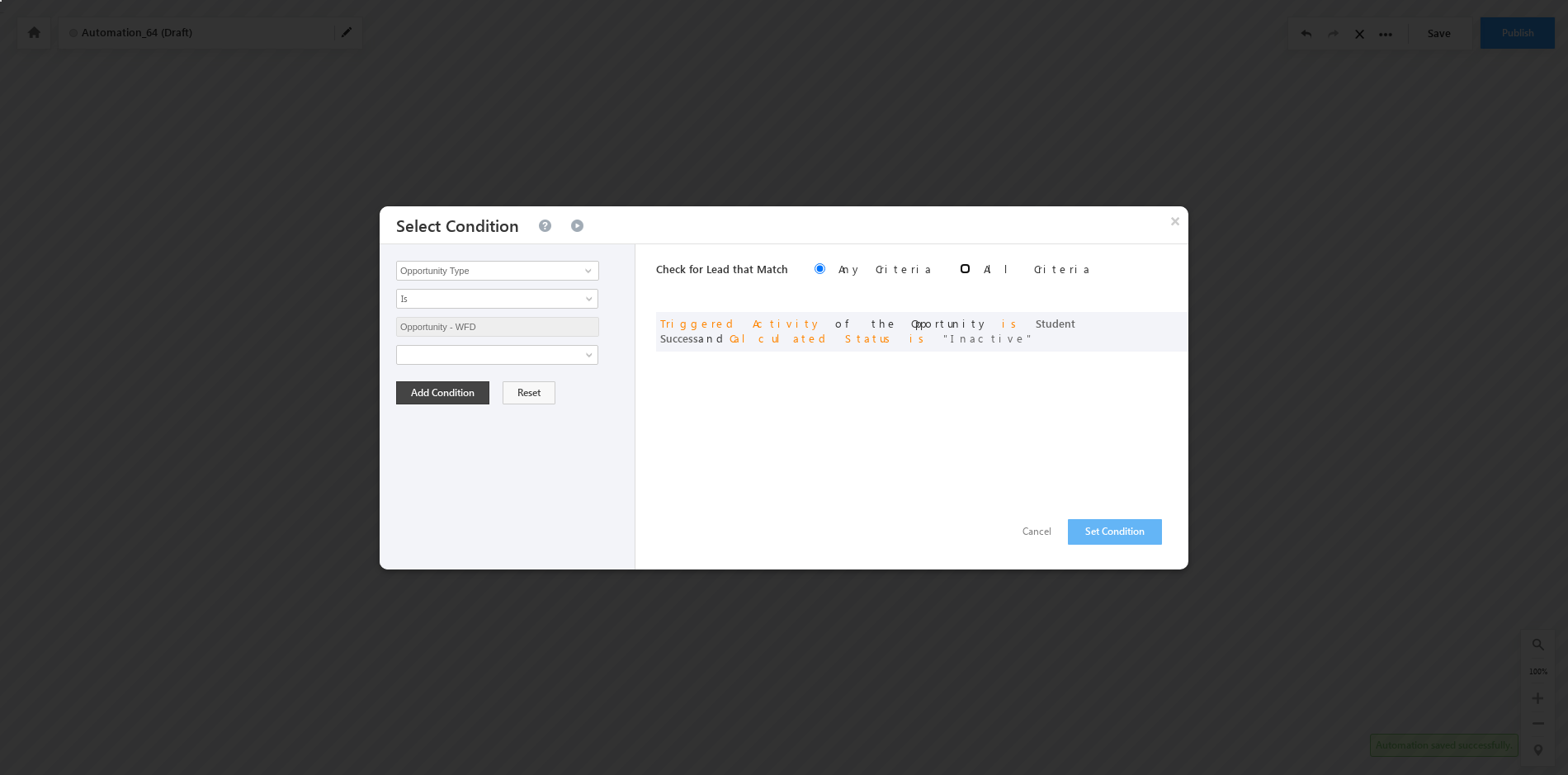
click at [960, 269] on input "radio" at bounding box center [965, 269] width 11 height 11
radio input "true"
click at [1109, 533] on button "Set Condition" at bounding box center [1115, 532] width 94 height 26
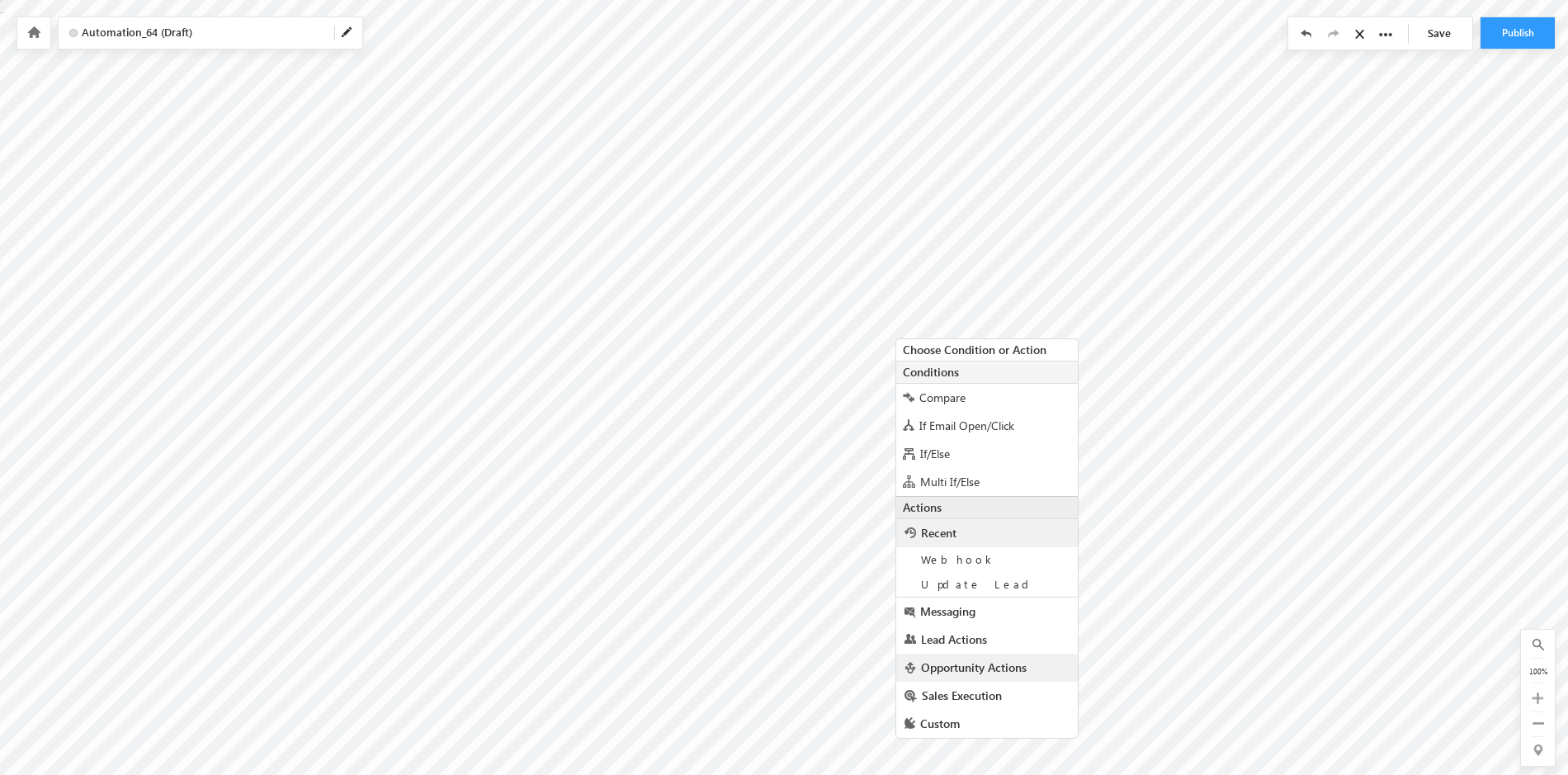
click at [956, 668] on span "Opportunity Actions" at bounding box center [974, 667] width 106 height 16
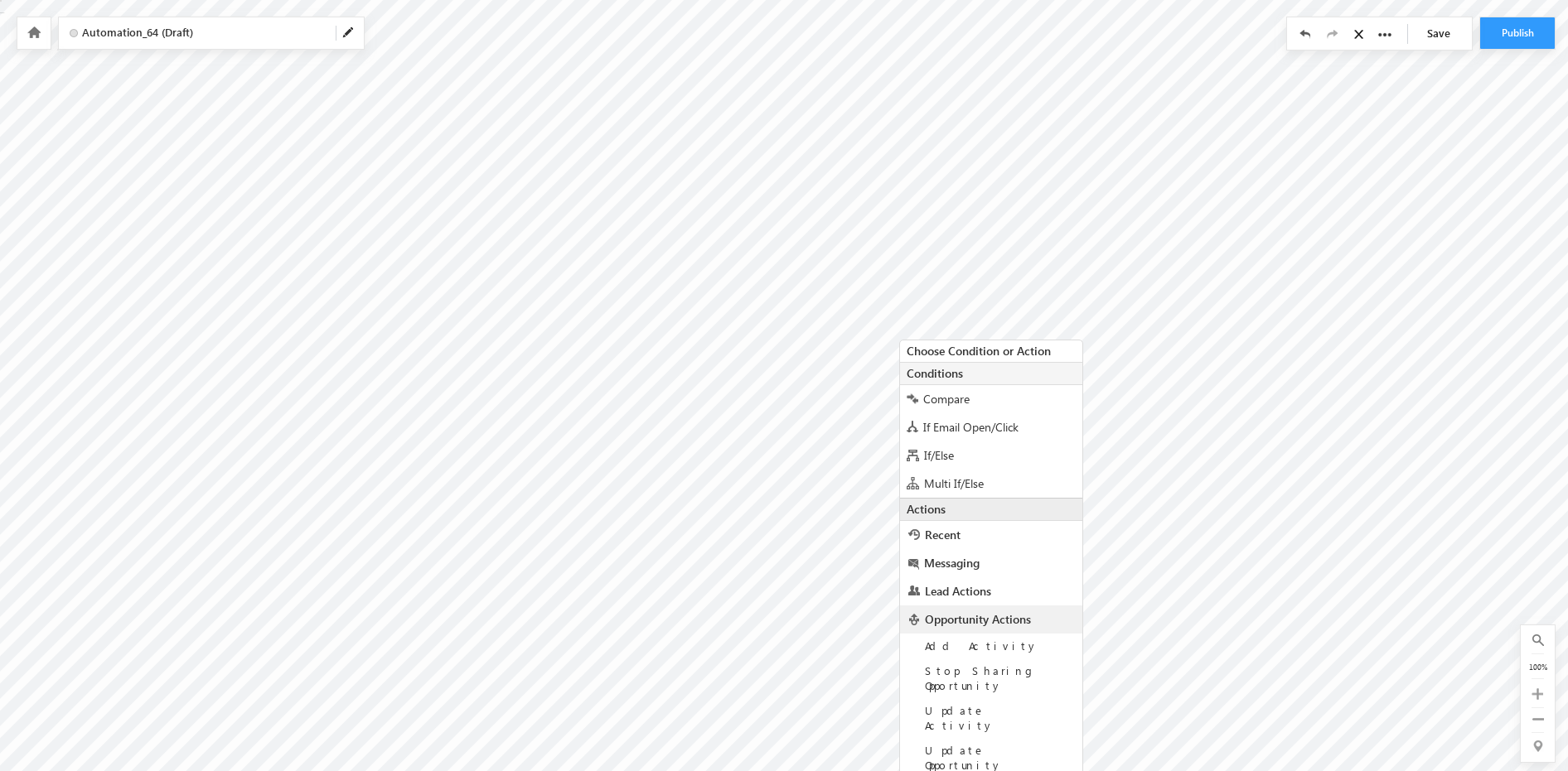
scroll to position [24, 0]
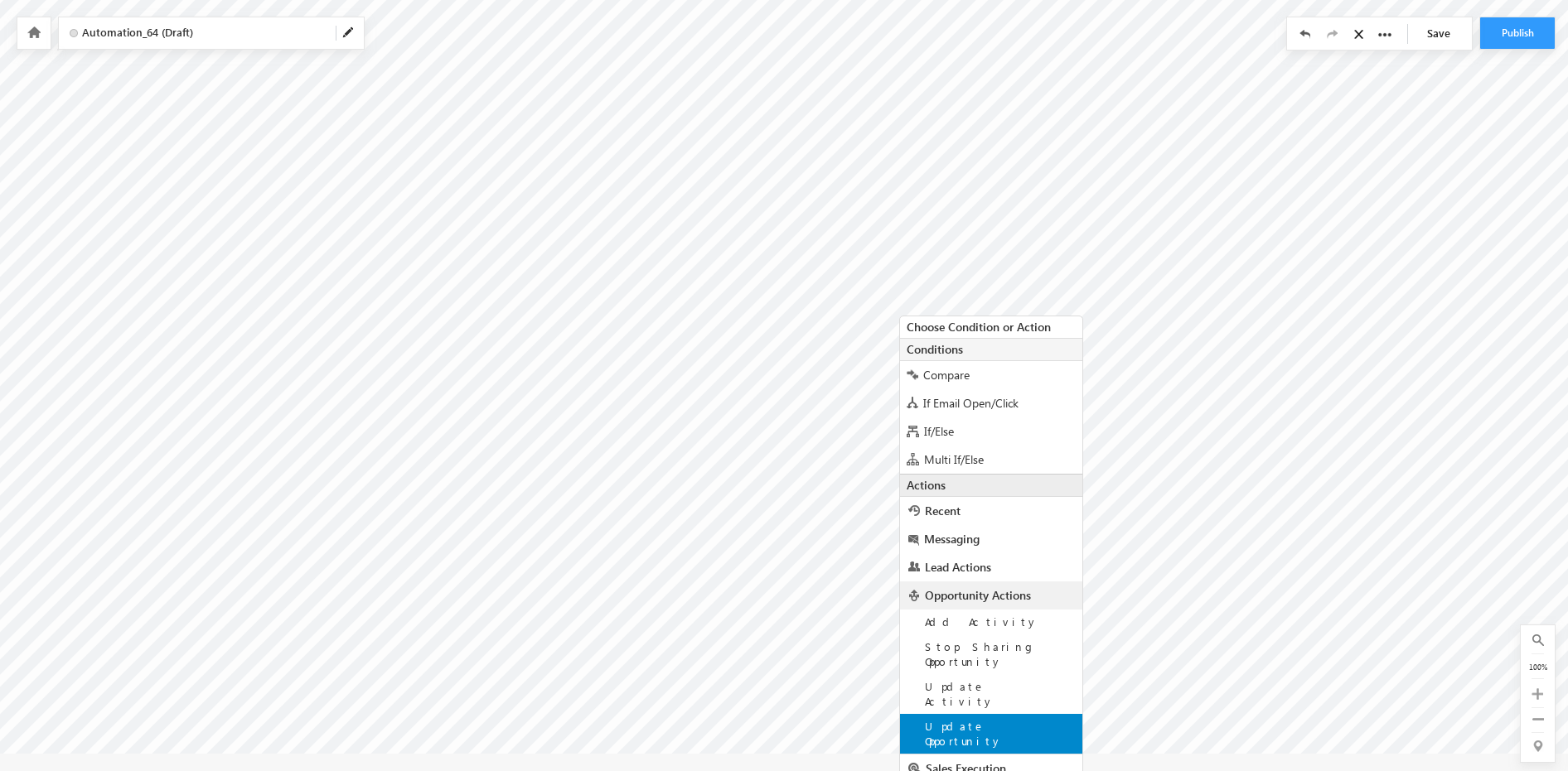
click at [961, 719] on span "Update Opportunity" at bounding box center [964, 733] width 78 height 29
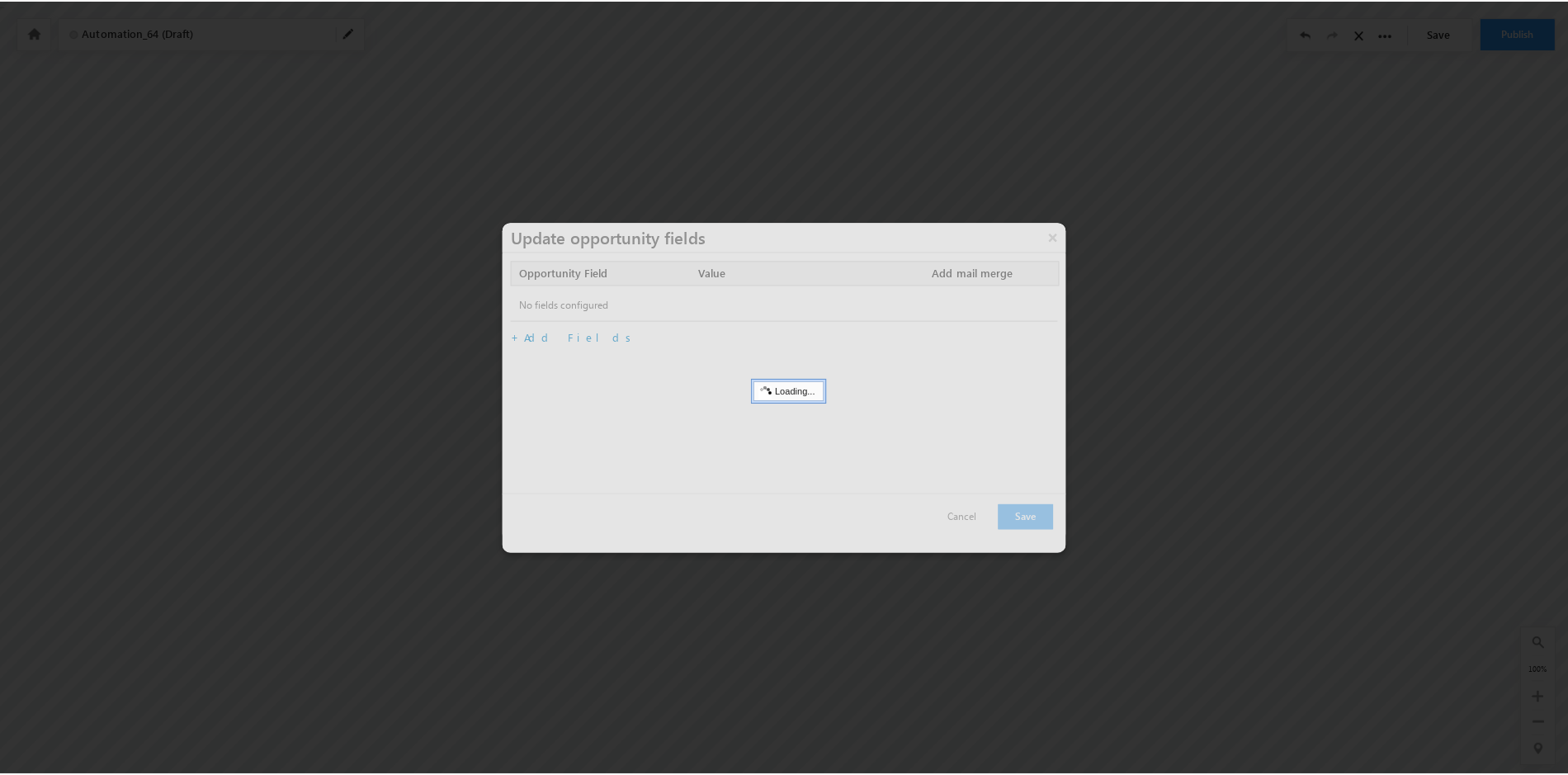
scroll to position [0, 0]
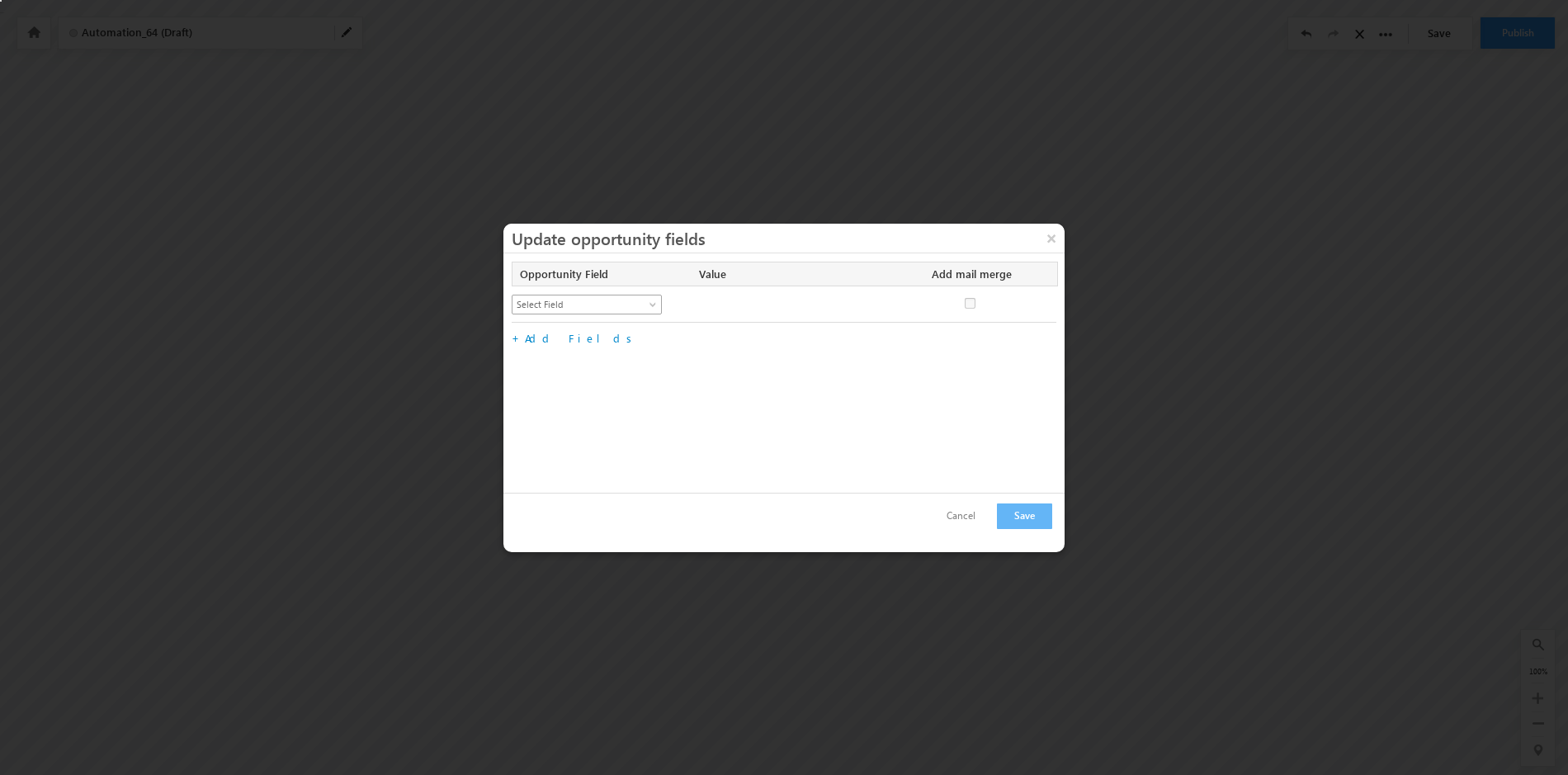
click at [652, 303] on span at bounding box center [655, 308] width 13 height 13
click at [568, 393] on link "Enrollment Status" at bounding box center [587, 391] width 150 height 15
click at [839, 303] on span at bounding box center [839, 305] width 13 height 13
click at [831, 339] on link "Active" at bounding box center [774, 340] width 150 height 19
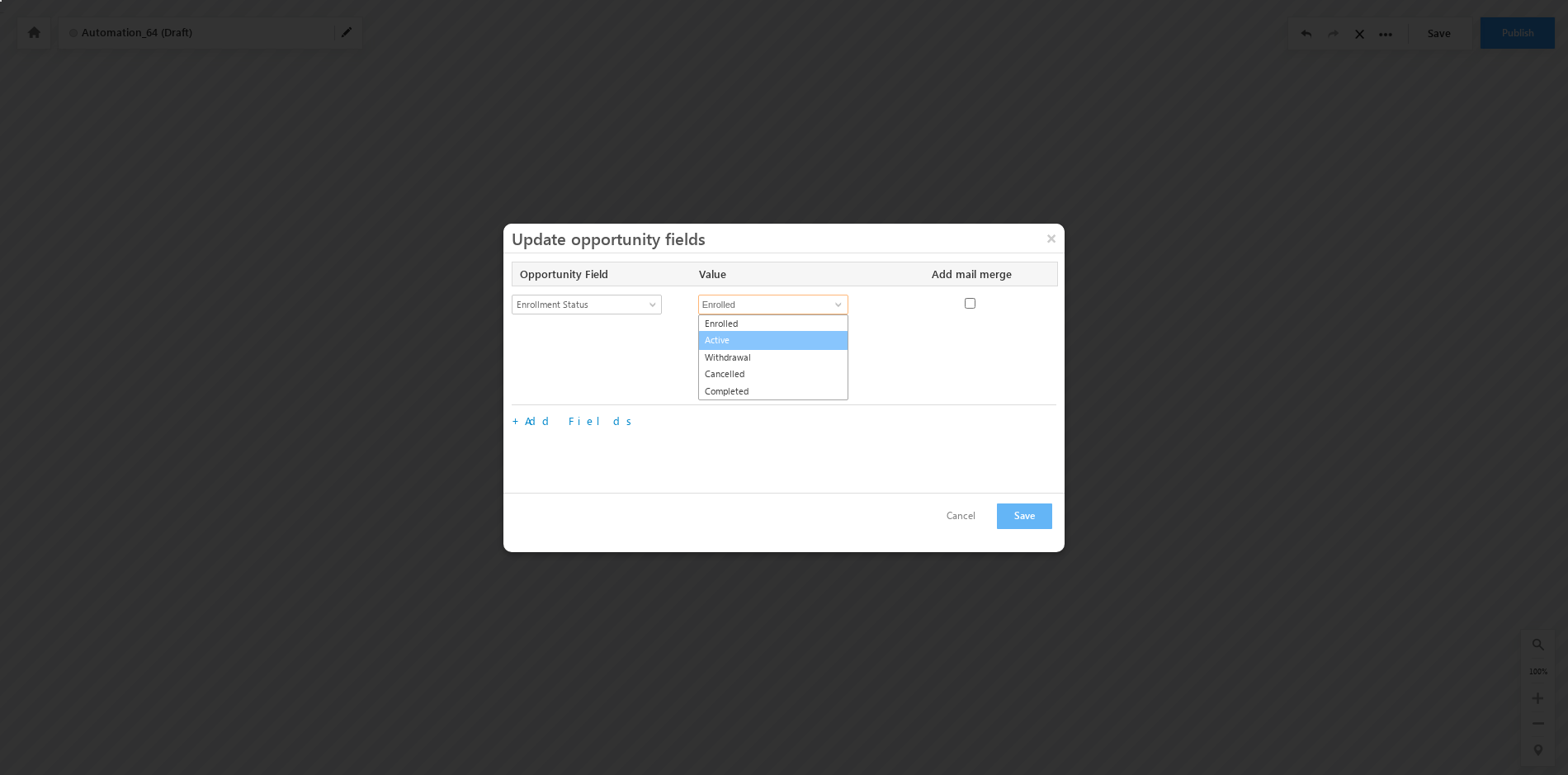
type input "Active"
click at [545, 341] on link "Add Fields" at bounding box center [581, 337] width 113 height 14
click at [545, 341] on span "Select Field" at bounding box center [580, 341] width 135 height 15
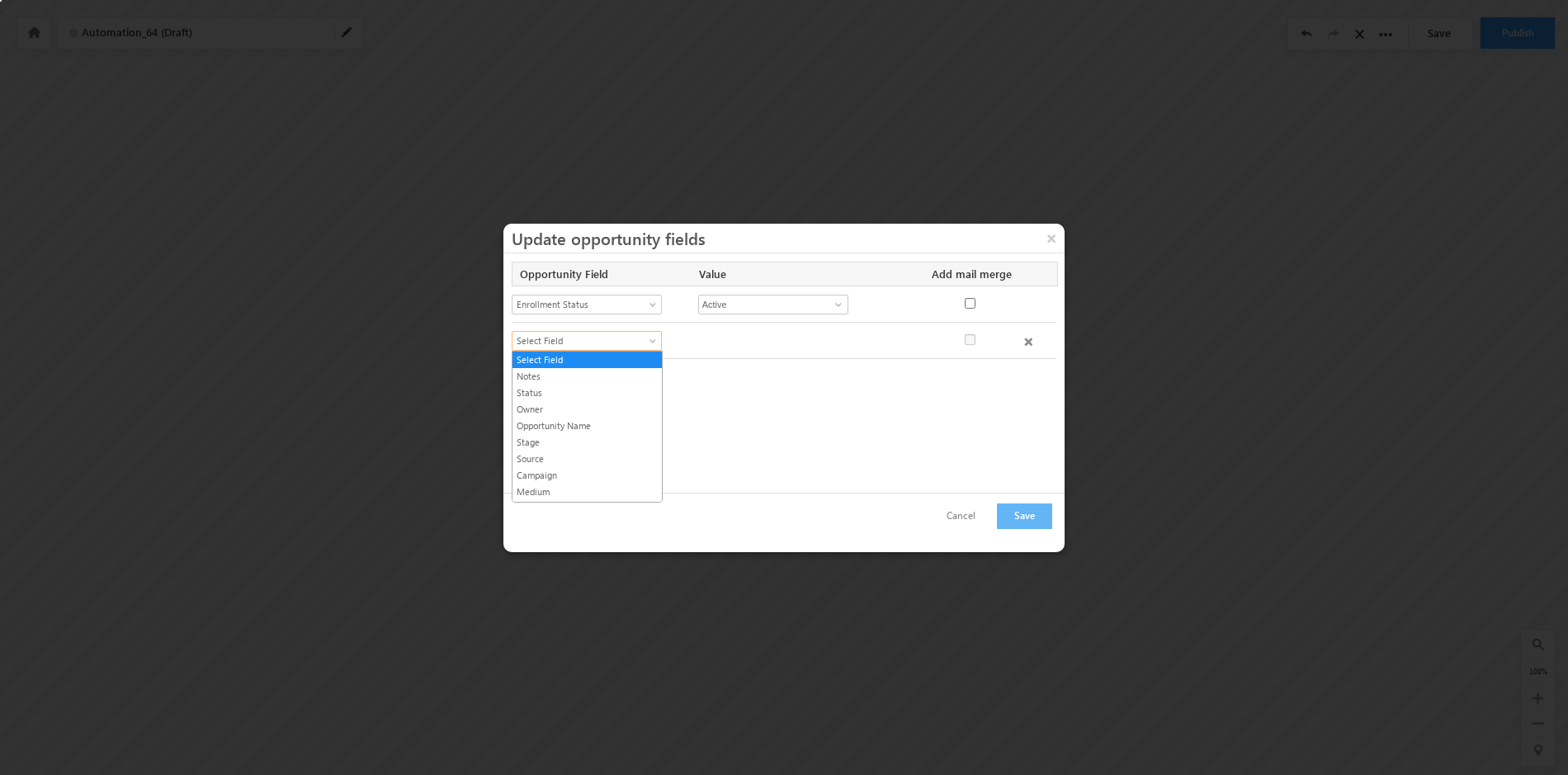
scroll to position [462, 0]
click at [583, 430] on link "Substage" at bounding box center [587, 427] width 150 height 15
click at [839, 337] on span at bounding box center [839, 341] width 13 height 13
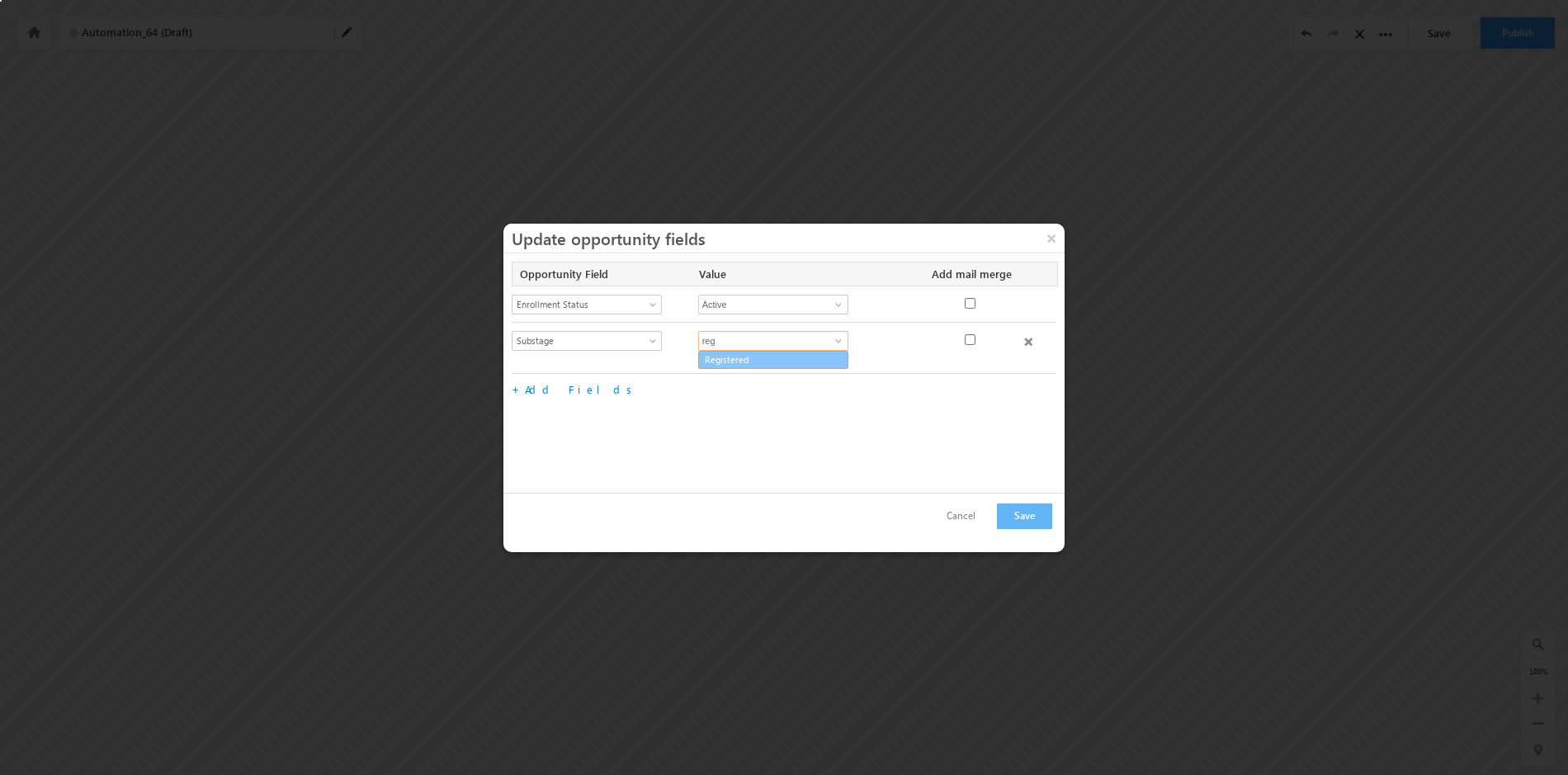
click at [782, 364] on link "Registered" at bounding box center [774, 361] width 150 height 19
type input "Registered"
click at [543, 377] on link "Add Fields" at bounding box center [581, 374] width 113 height 14
click at [558, 379] on span "Select Field" at bounding box center [580, 377] width 135 height 15
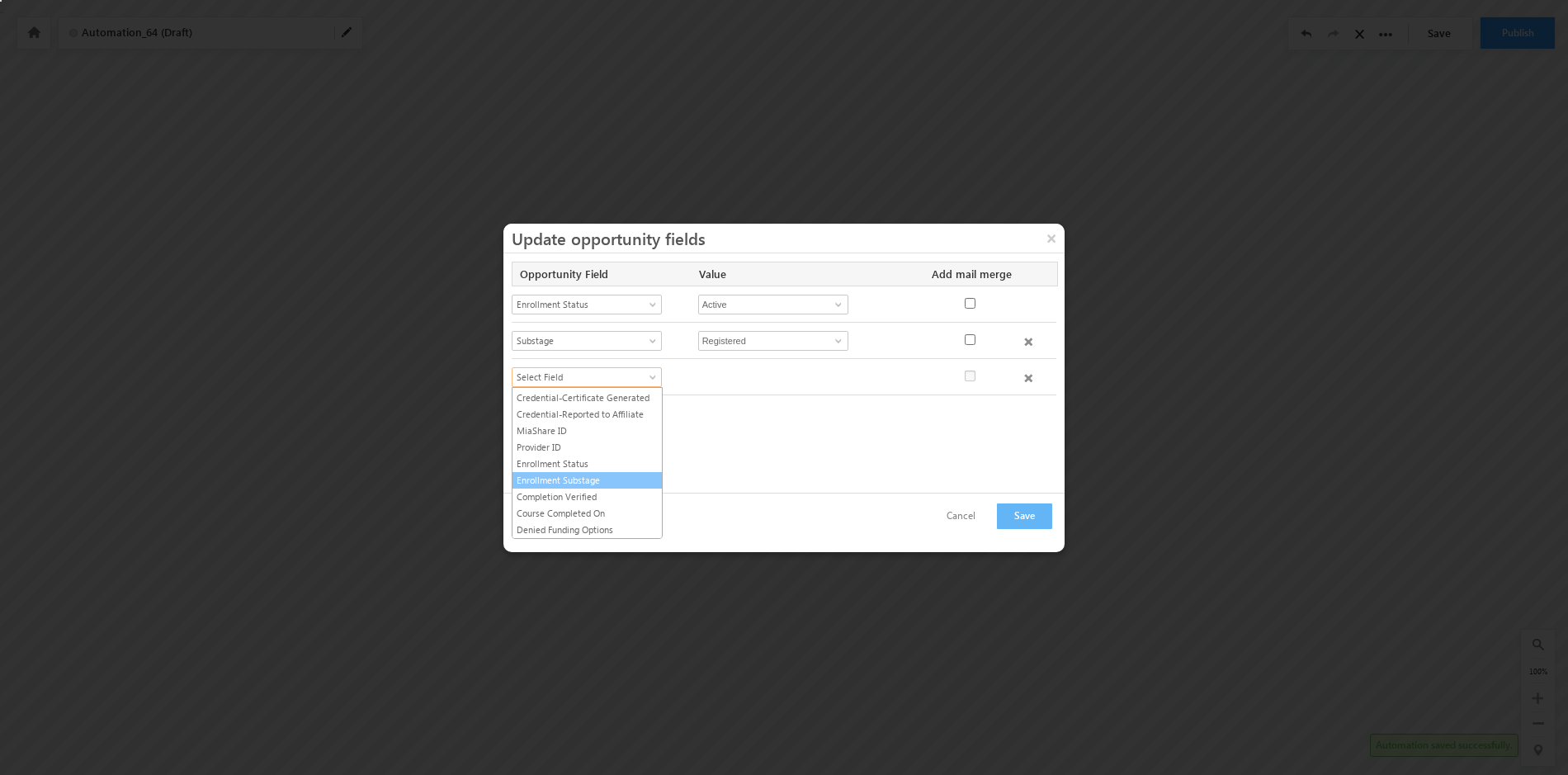
click at [596, 475] on link "Enrollment Substage" at bounding box center [587, 480] width 150 height 15
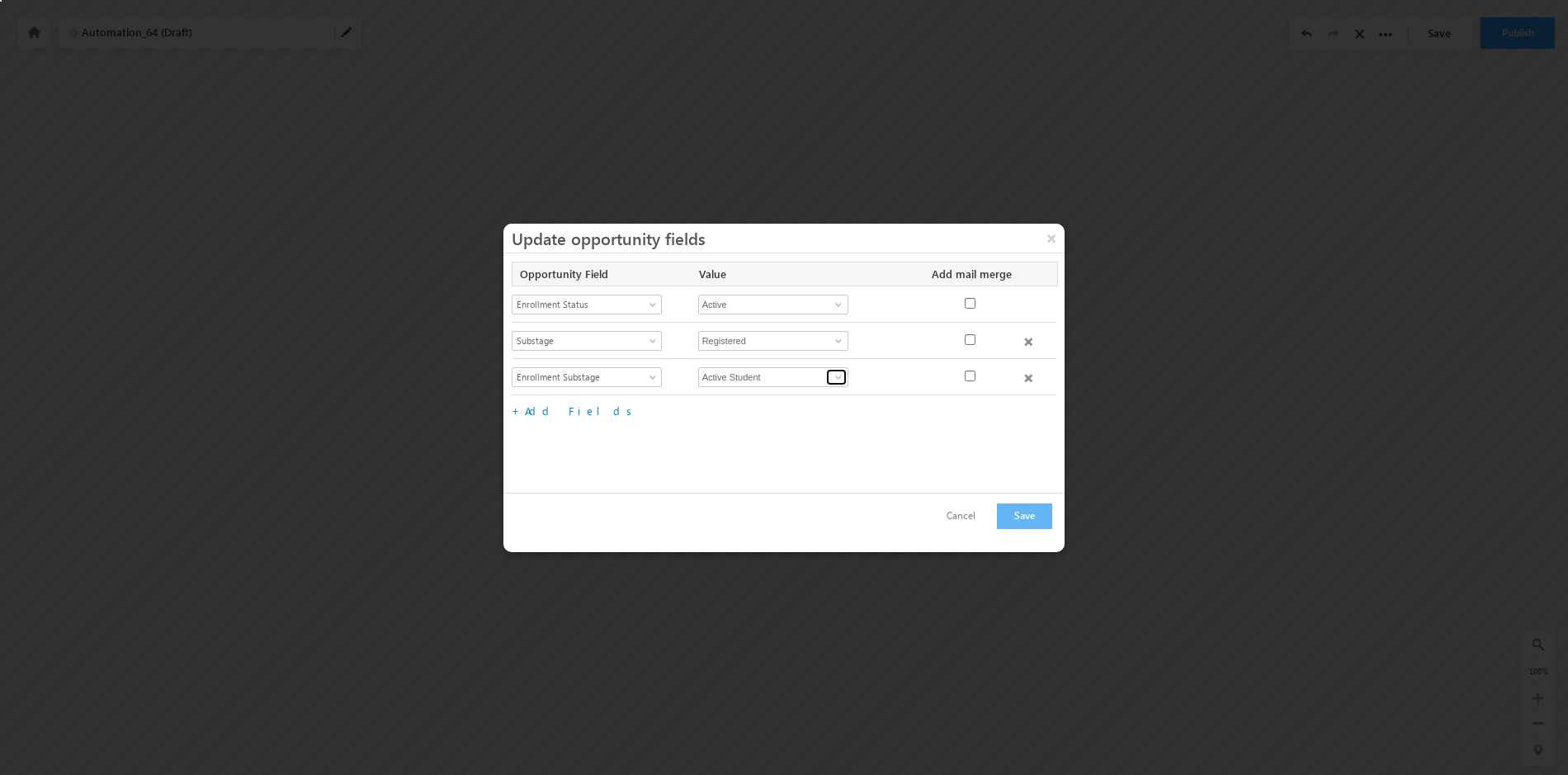
click at [841, 374] on span at bounding box center [839, 377] width 13 height 13
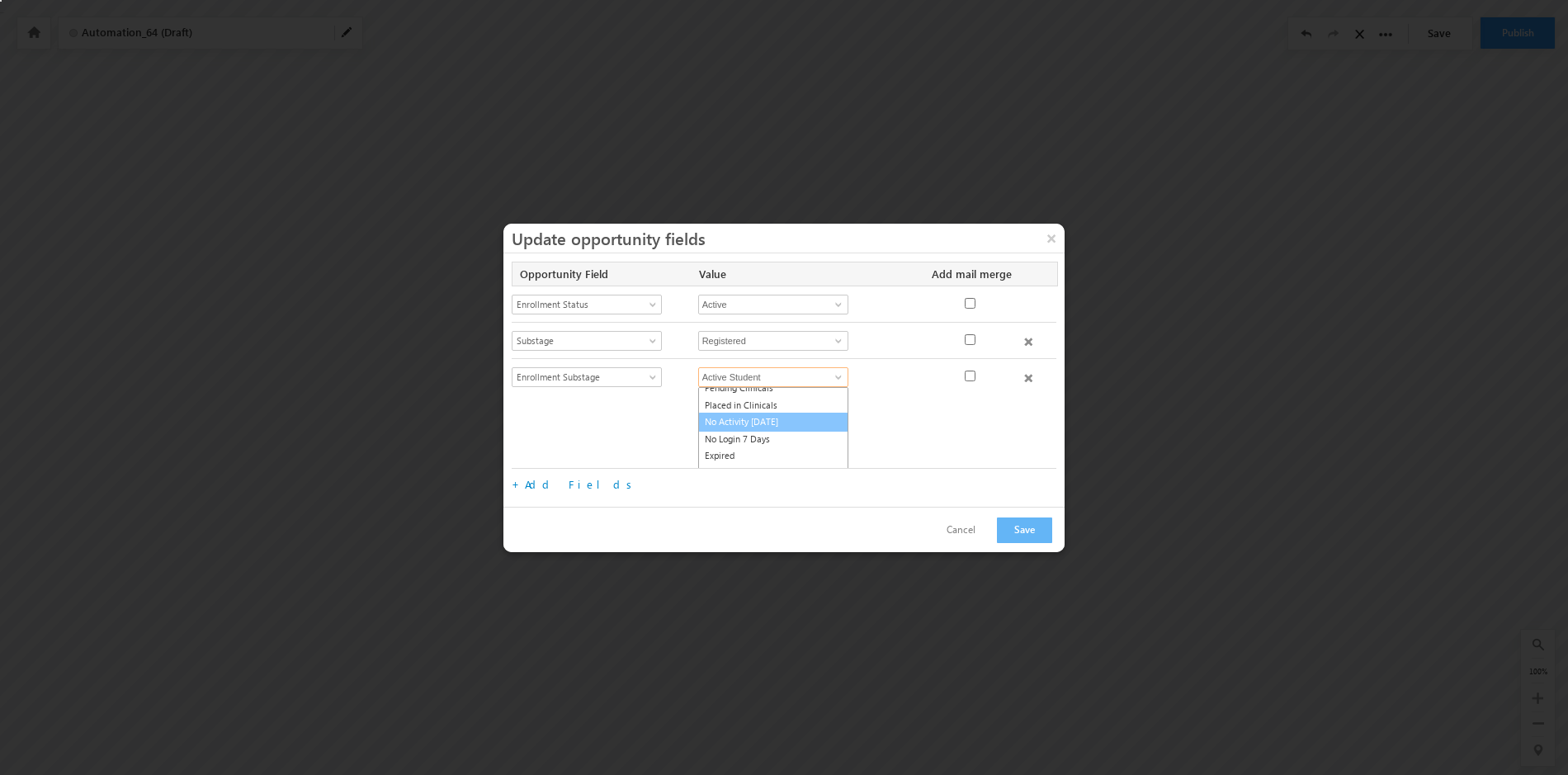
click at [788, 422] on link "No Activity in 30 Days" at bounding box center [774, 422] width 150 height 19
type input "No Activity in 30 Days"
click at [1022, 514] on button "Save" at bounding box center [1025, 517] width 56 height 26
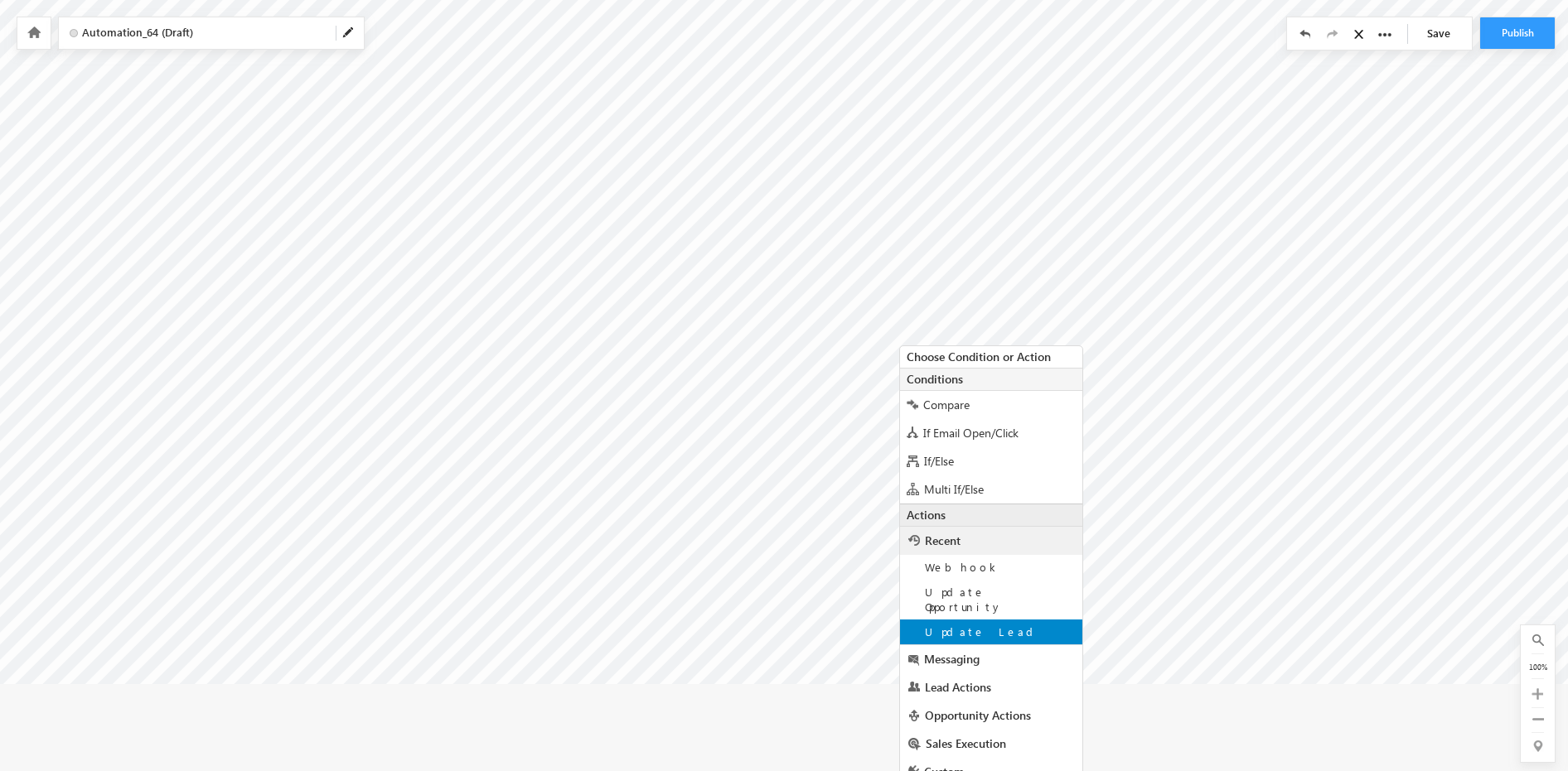
scroll to position [94, 0]
click at [999, 619] on div "Update Lead" at bounding box center [991, 631] width 182 height 25
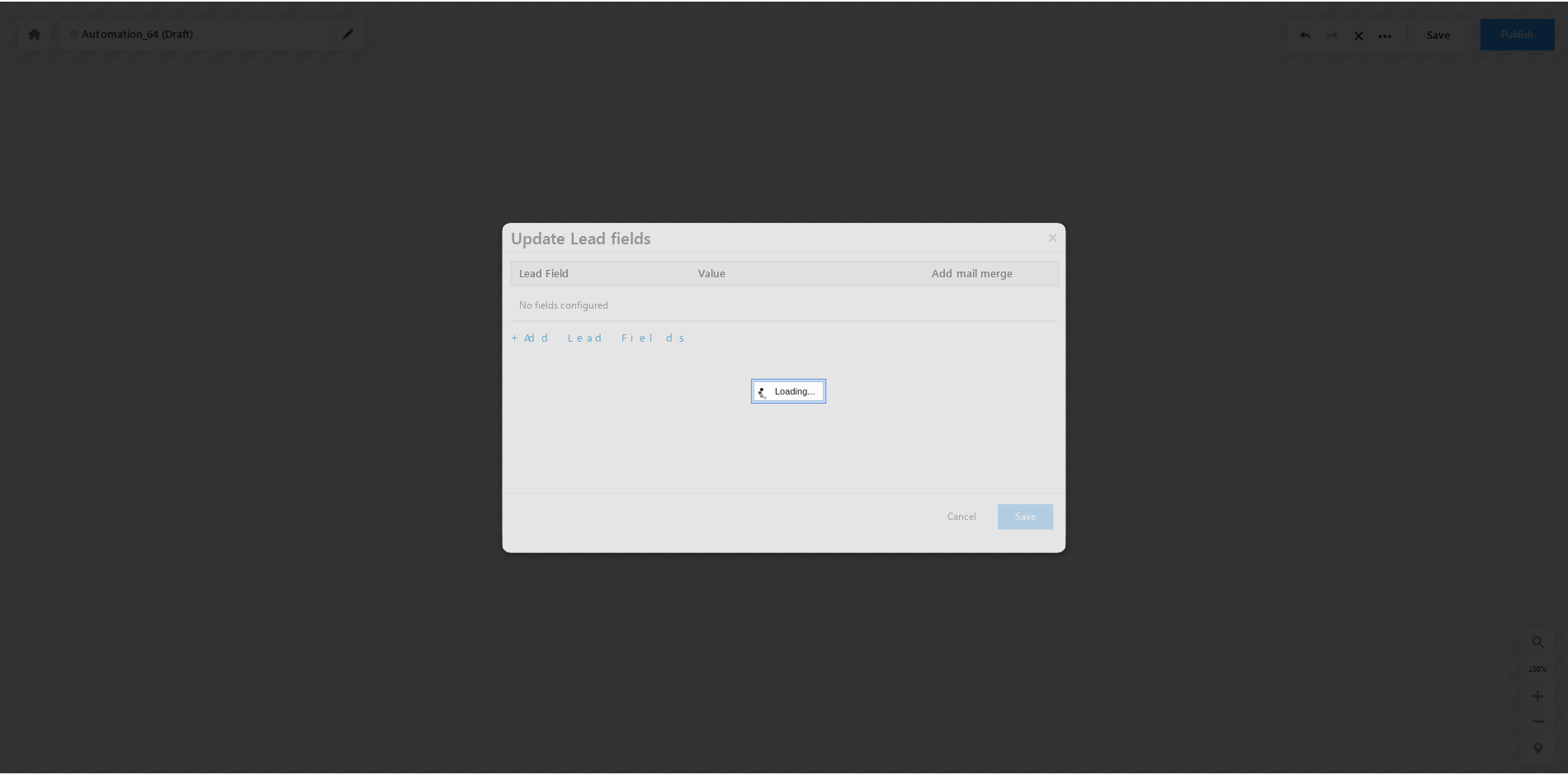
scroll to position [0, 0]
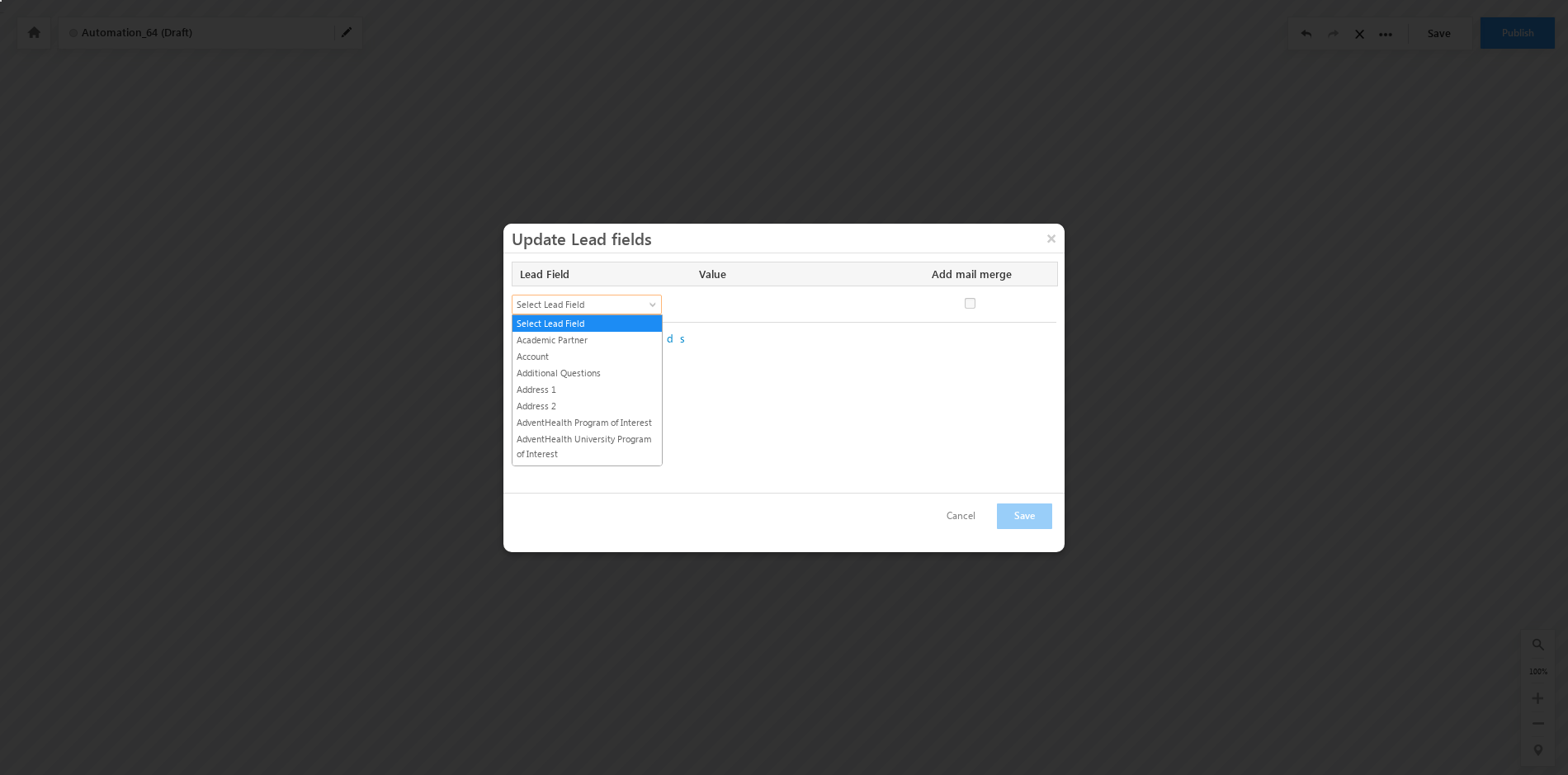
click at [655, 301] on span at bounding box center [655, 308] width 13 height 13
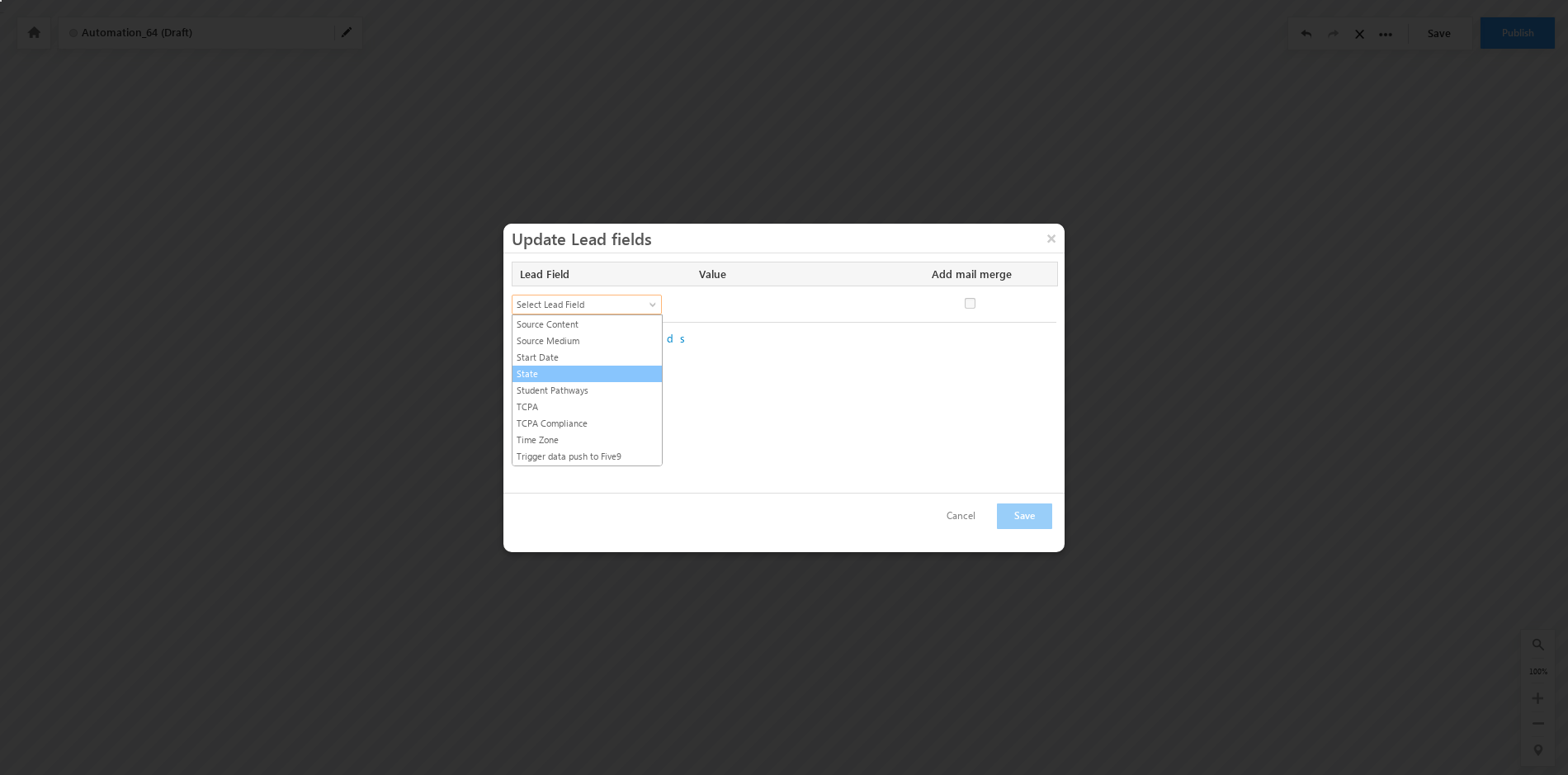
scroll to position [704, 0]
click at [641, 304] on span "Select Lead Field" at bounding box center [580, 305] width 135 height 15
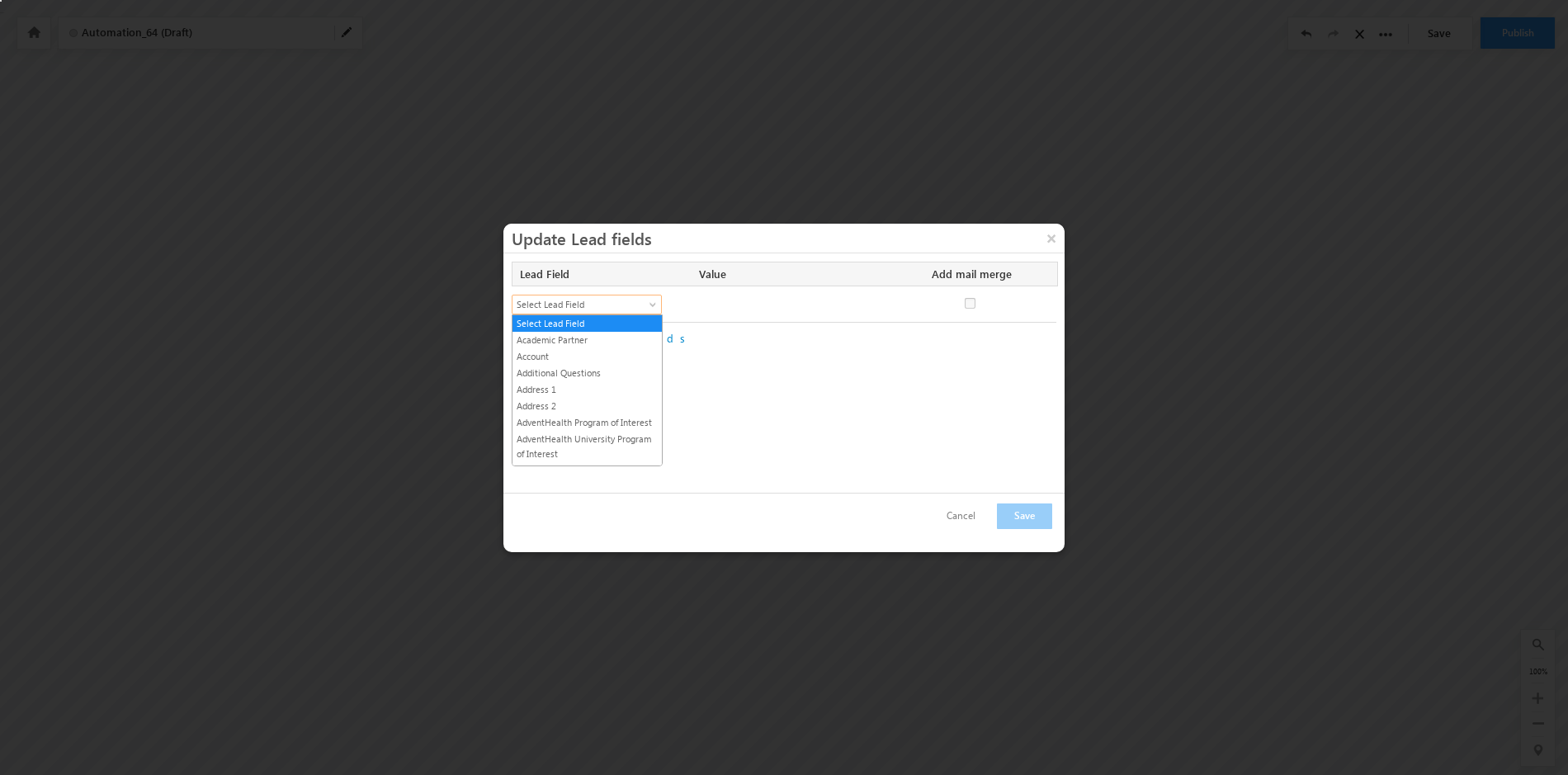
scroll to position [820, 0]
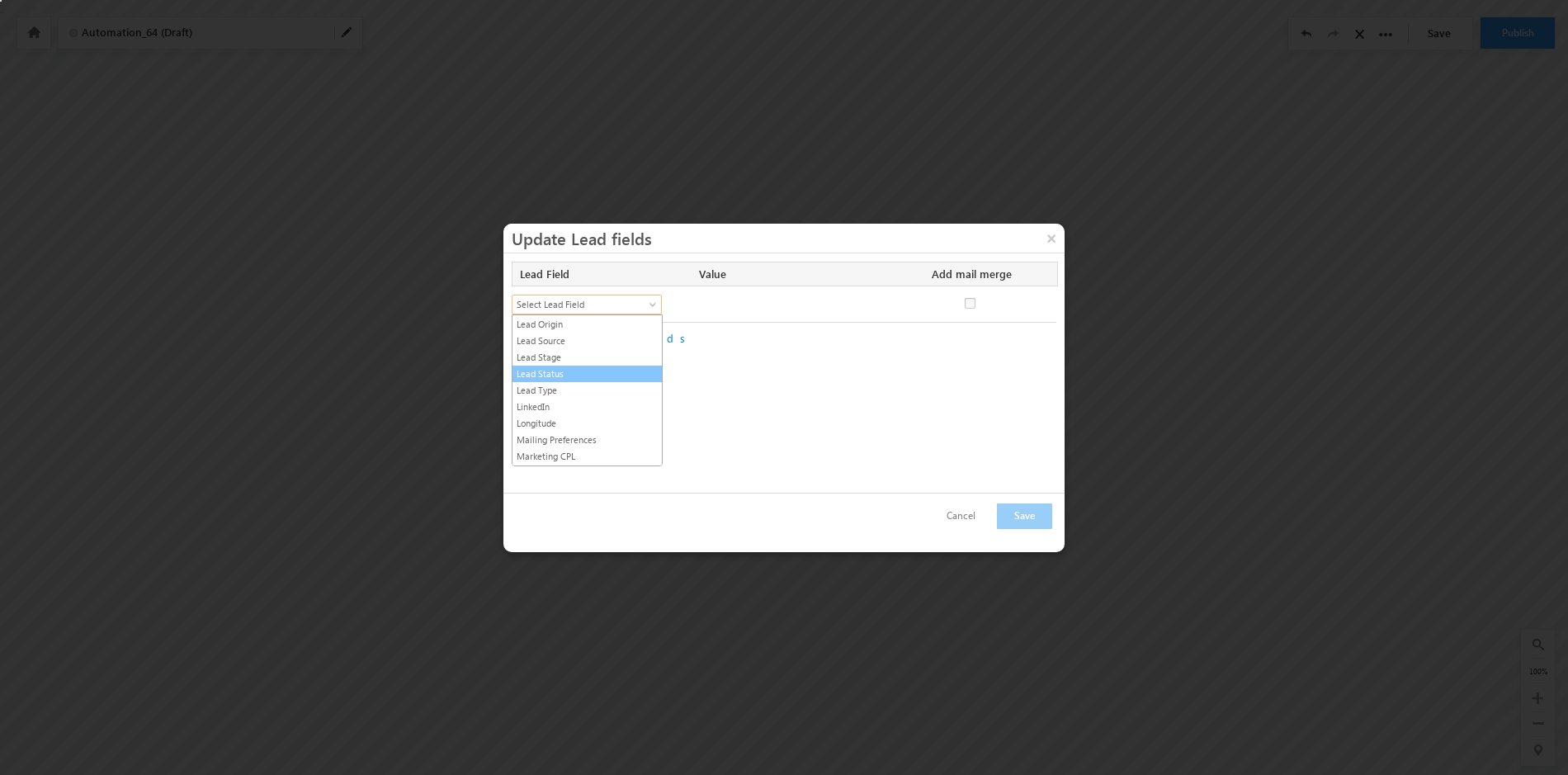
click at [582, 373] on link "Lead Status" at bounding box center [587, 374] width 150 height 15
click at [870, 303] on span at bounding box center [874, 308] width 13 height 13
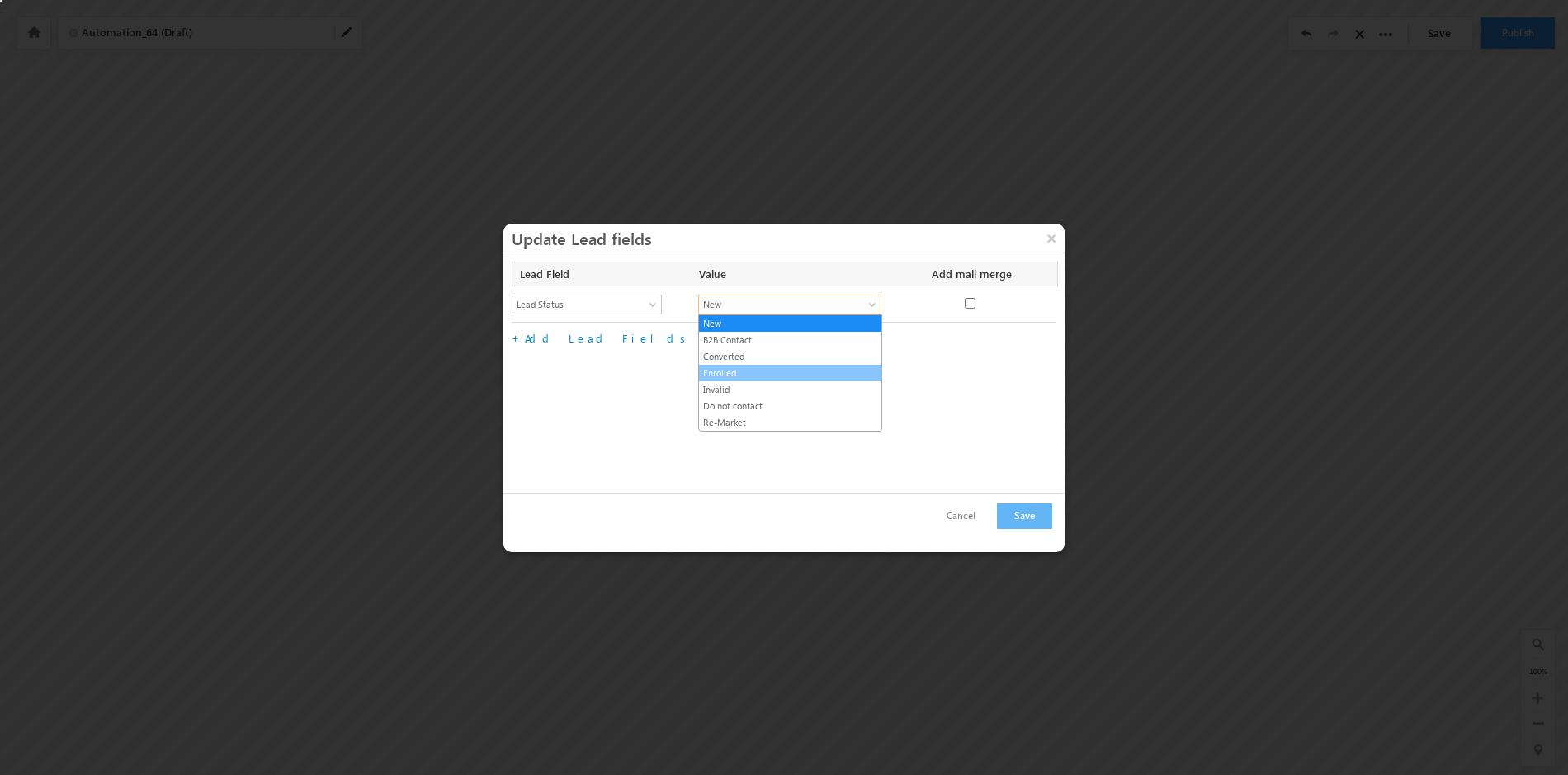
click at [751, 371] on link "Enrolled" at bounding box center [791, 374] width 182 height 15
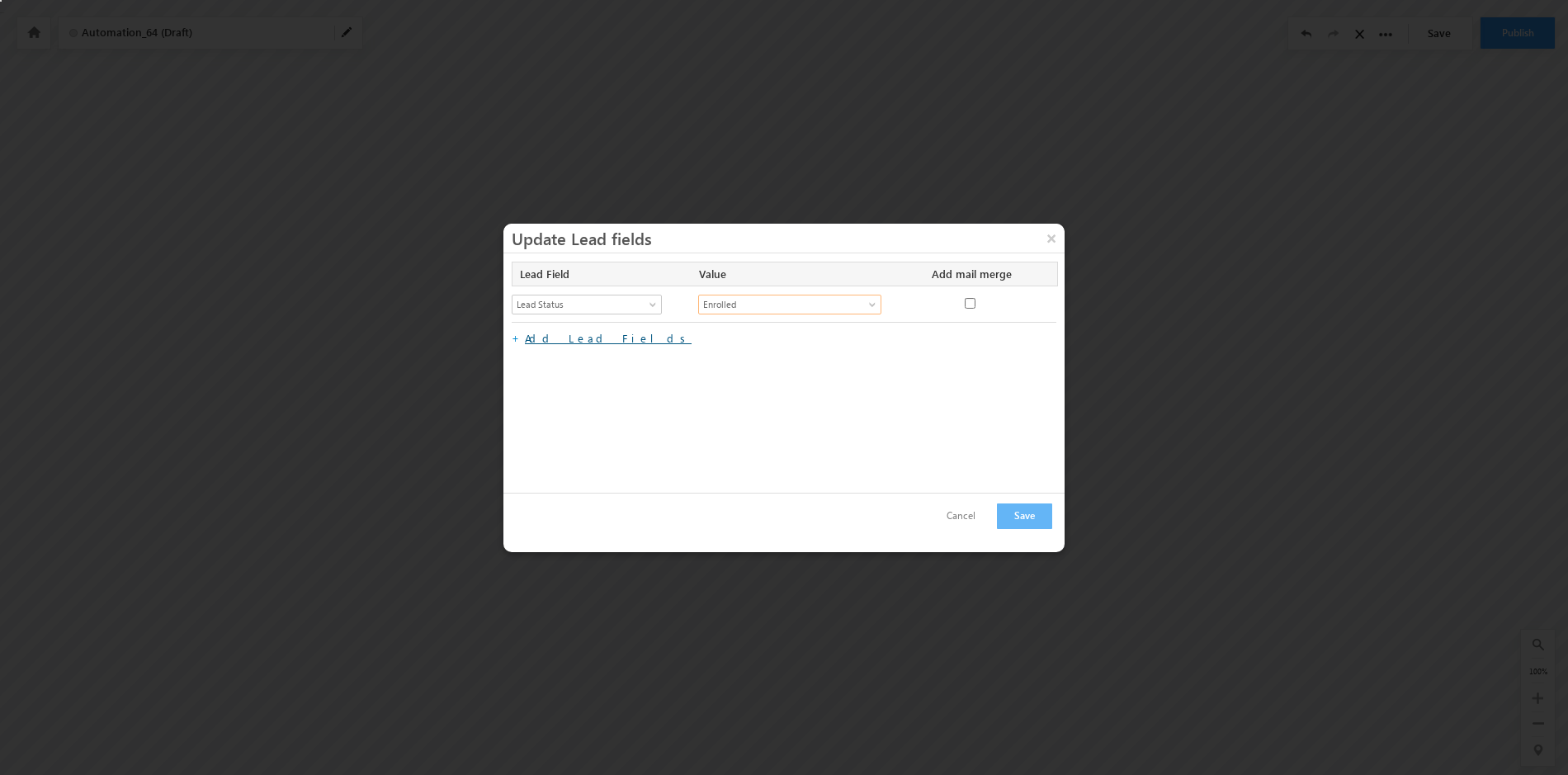
click at [573, 339] on link "Add Lead Fields" at bounding box center [608, 337] width 166 height 14
click at [653, 339] on span at bounding box center [655, 344] width 13 height 13
click at [589, 387] on link "Lead Stage" at bounding box center [587, 394] width 150 height 15
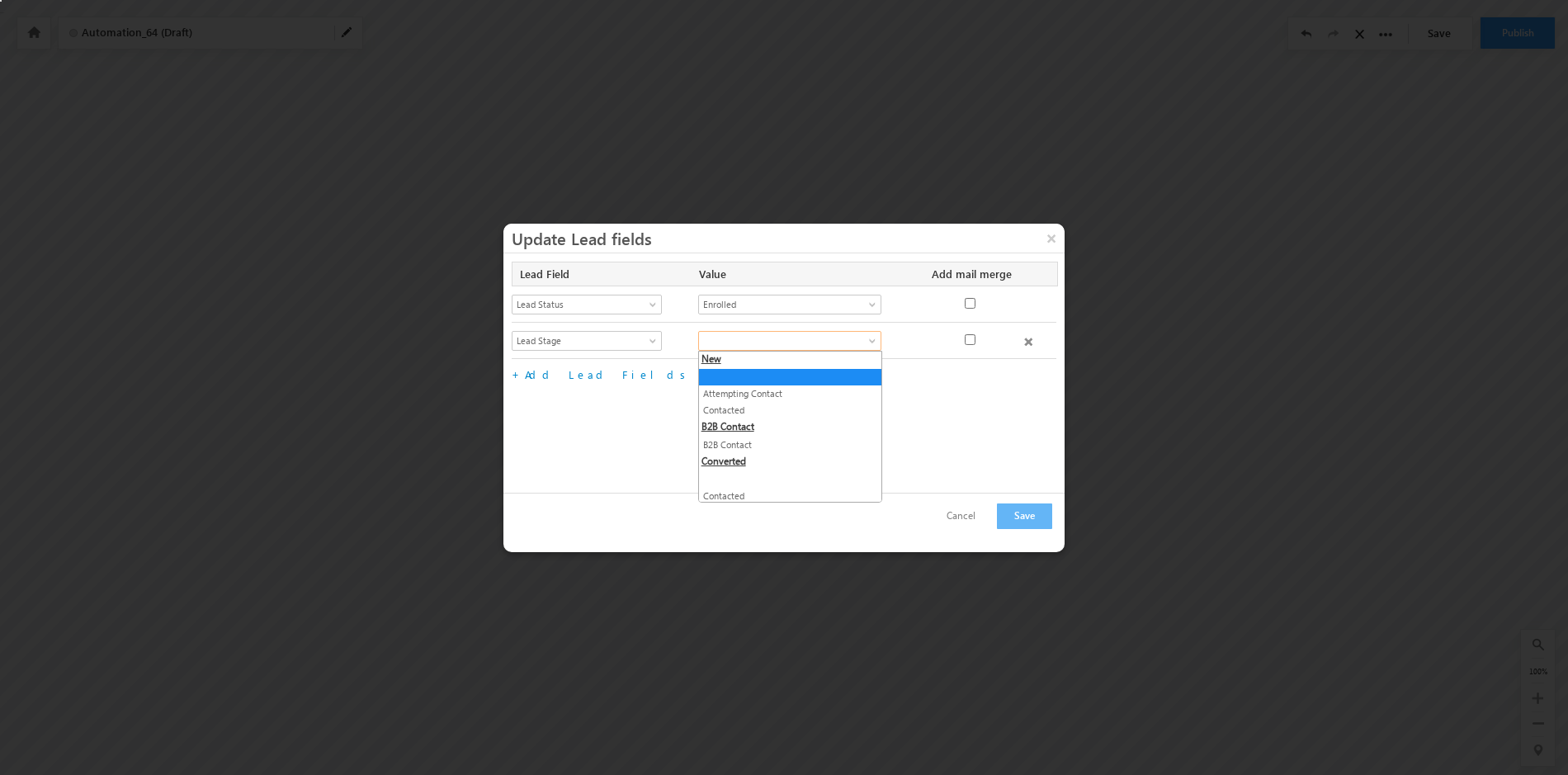
click at [868, 340] on span at bounding box center [874, 344] width 13 height 13
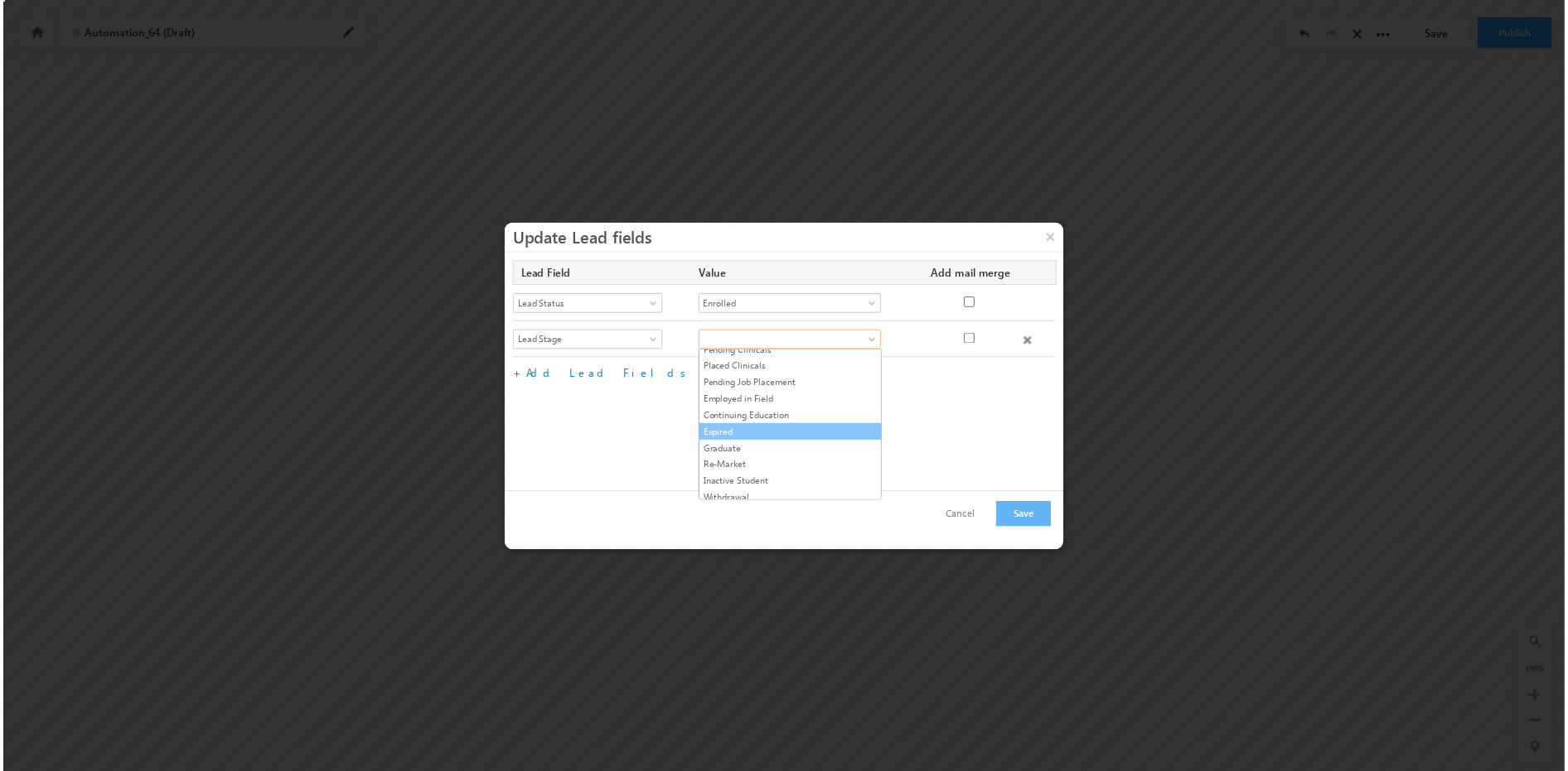
scroll to position [350, 0]
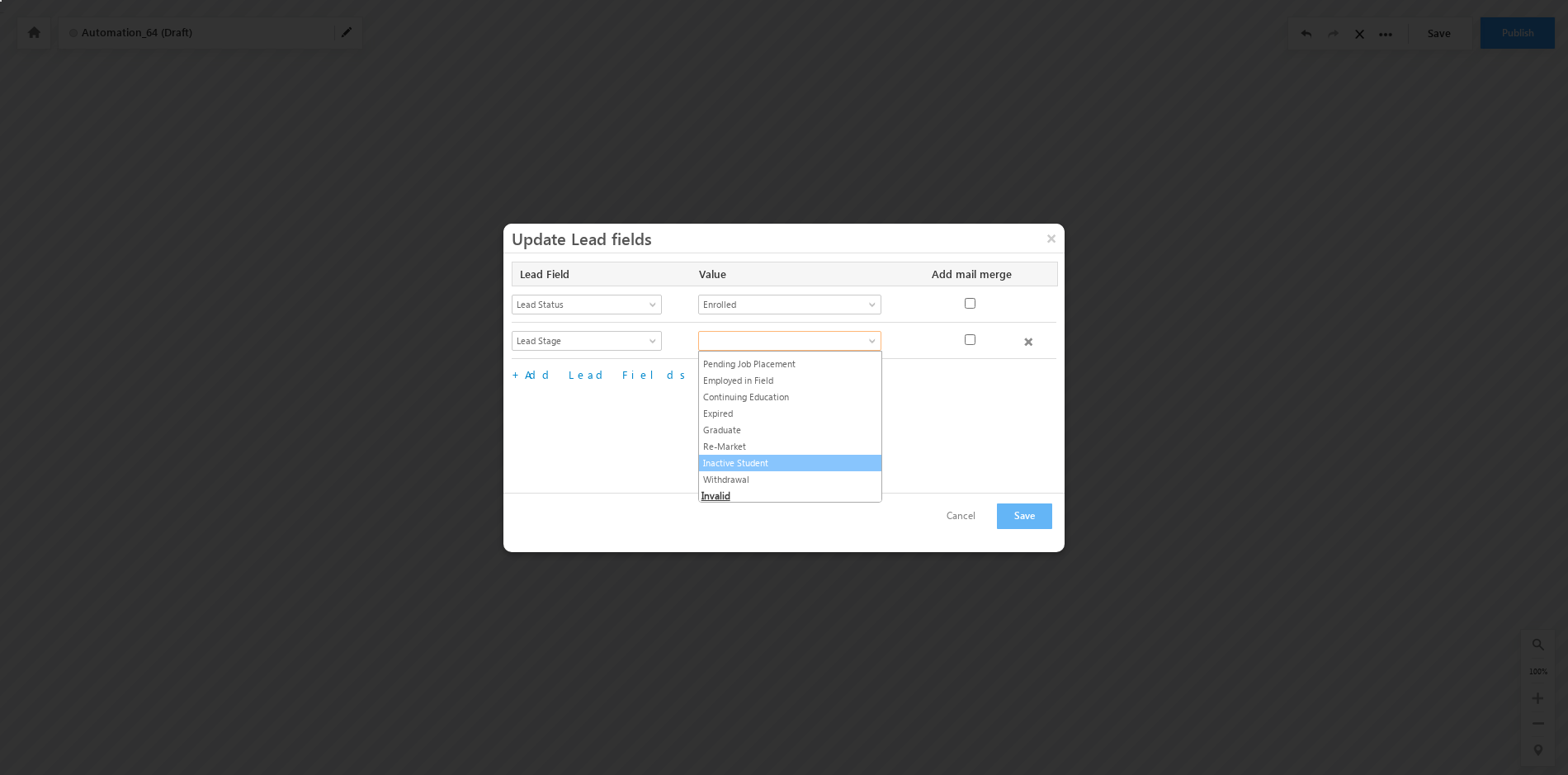
click at [763, 467] on link "Inactive Student" at bounding box center [791, 464] width 182 height 15
click at [1028, 519] on button "Save" at bounding box center [1025, 517] width 56 height 26
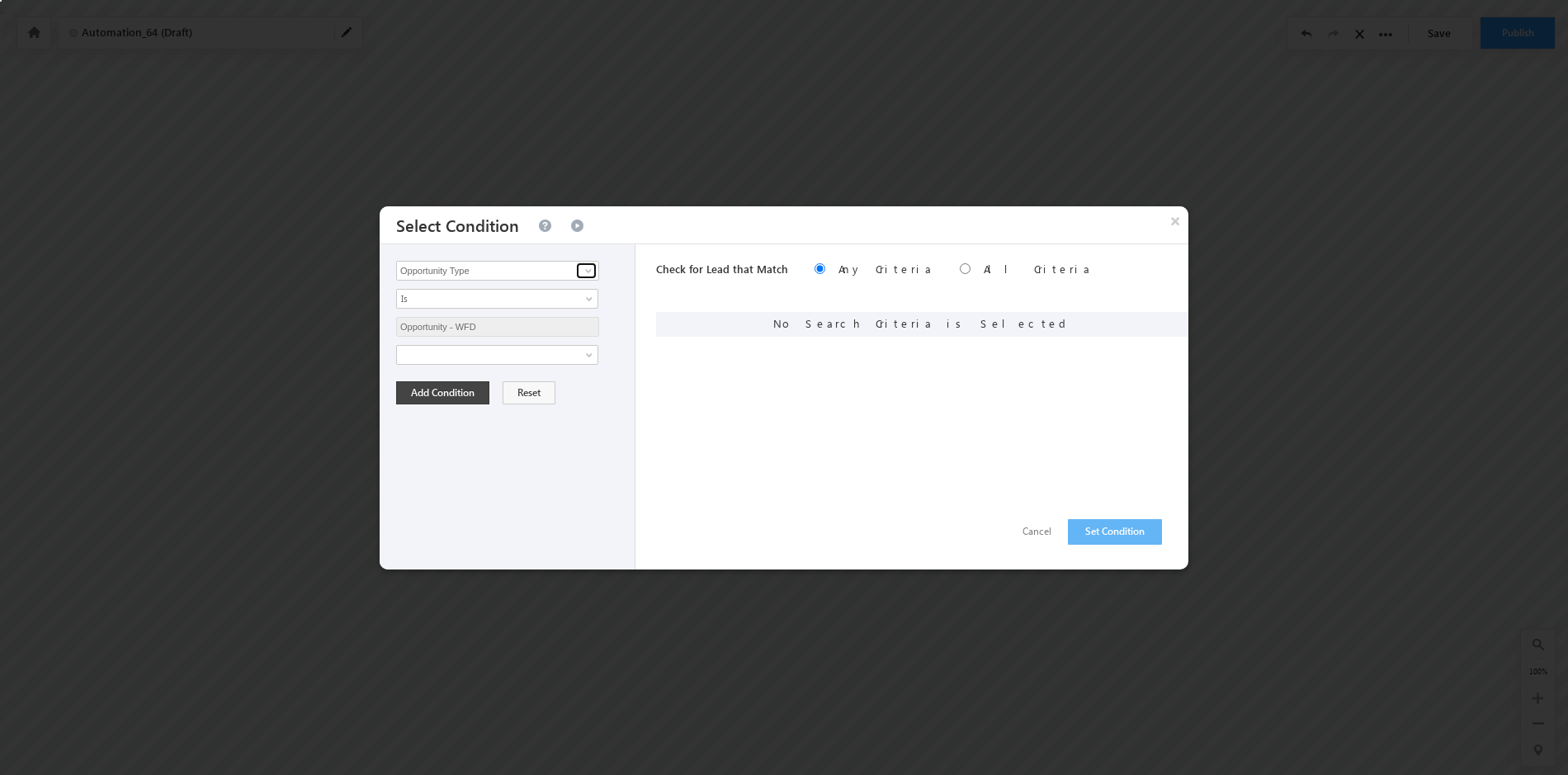
click at [588, 274] on span at bounding box center [588, 270] width 13 height 13
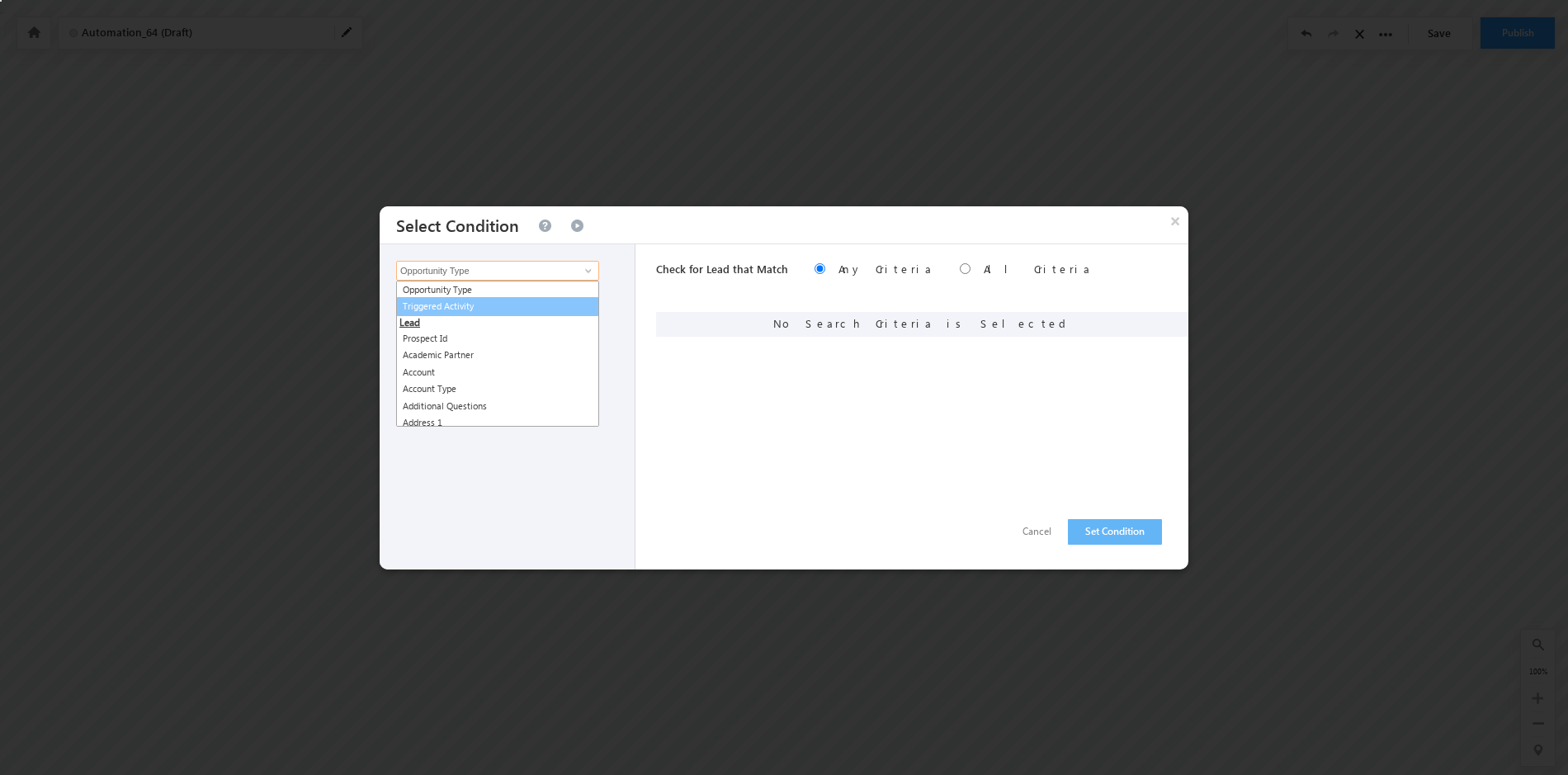
click at [525, 309] on link "Triggered Activity" at bounding box center [498, 307] width 203 height 19
type input "Triggered Activity"
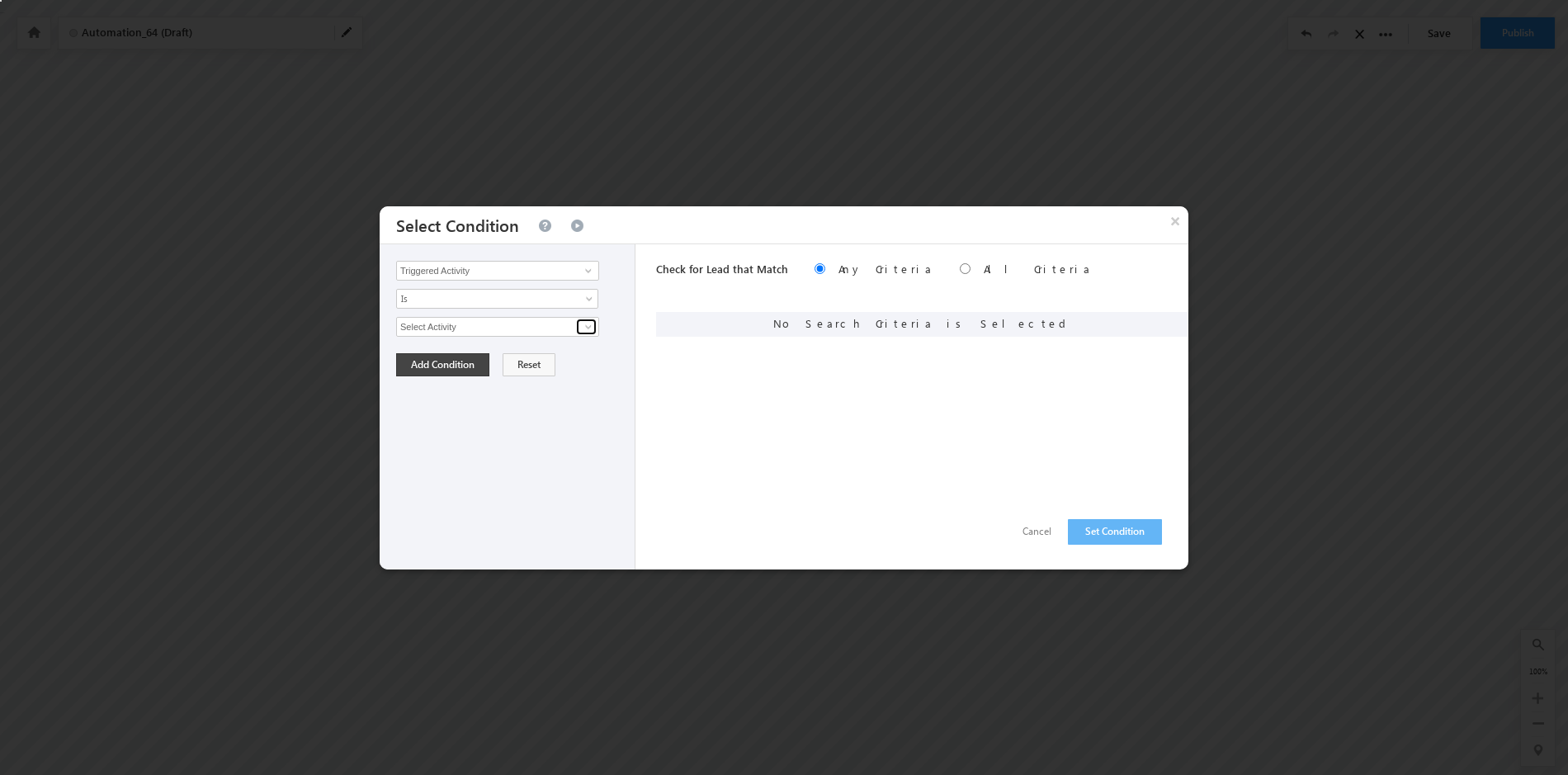
click at [590, 327] on span at bounding box center [588, 327] width 13 height 13
click at [546, 361] on link "Student Success" at bounding box center [498, 362] width 203 height 19
type input "Student Success"
click at [588, 356] on span at bounding box center [591, 359] width 13 height 13
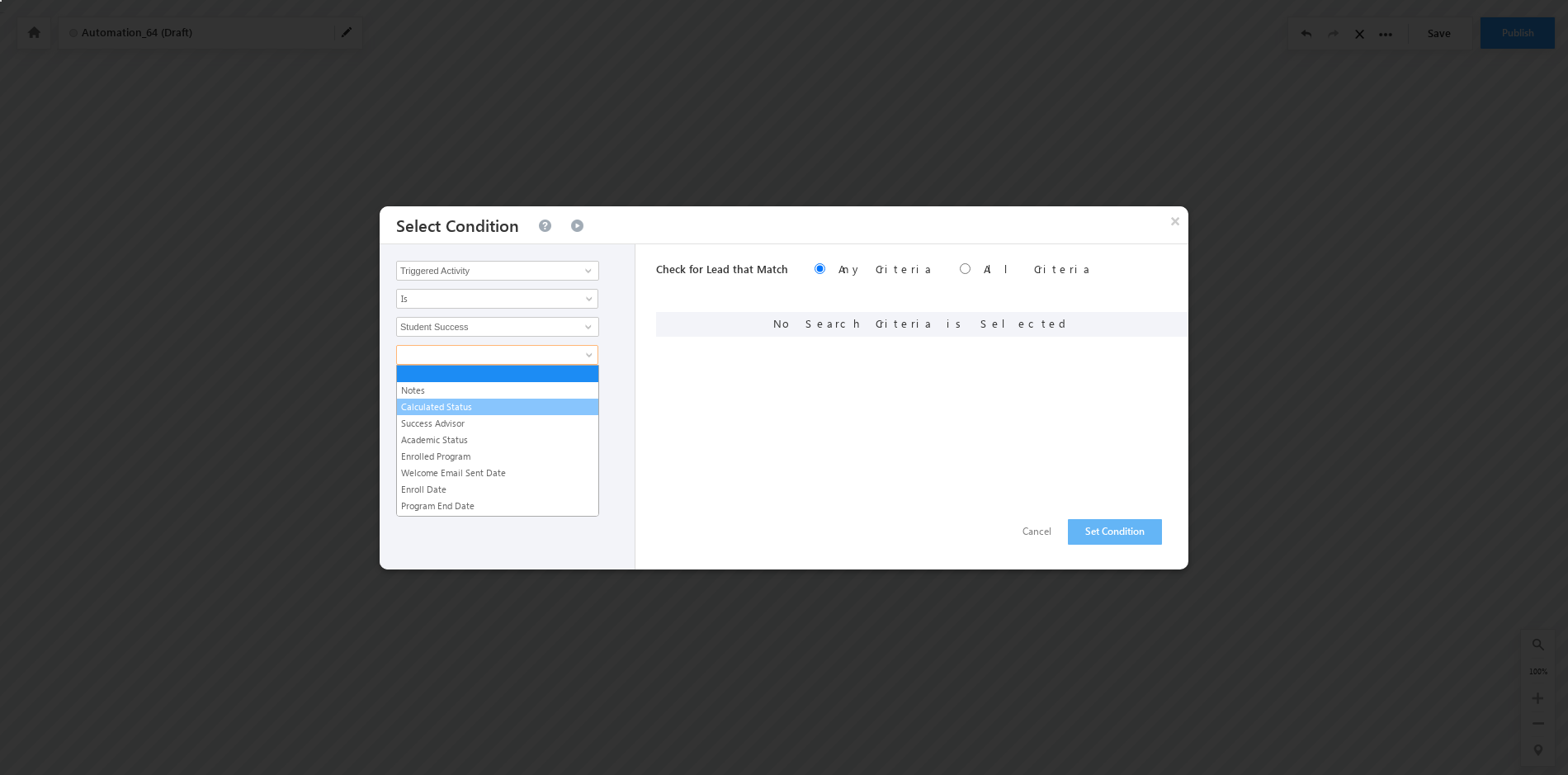
click at [529, 405] on link "Calculated Status" at bounding box center [497, 407] width 202 height 15
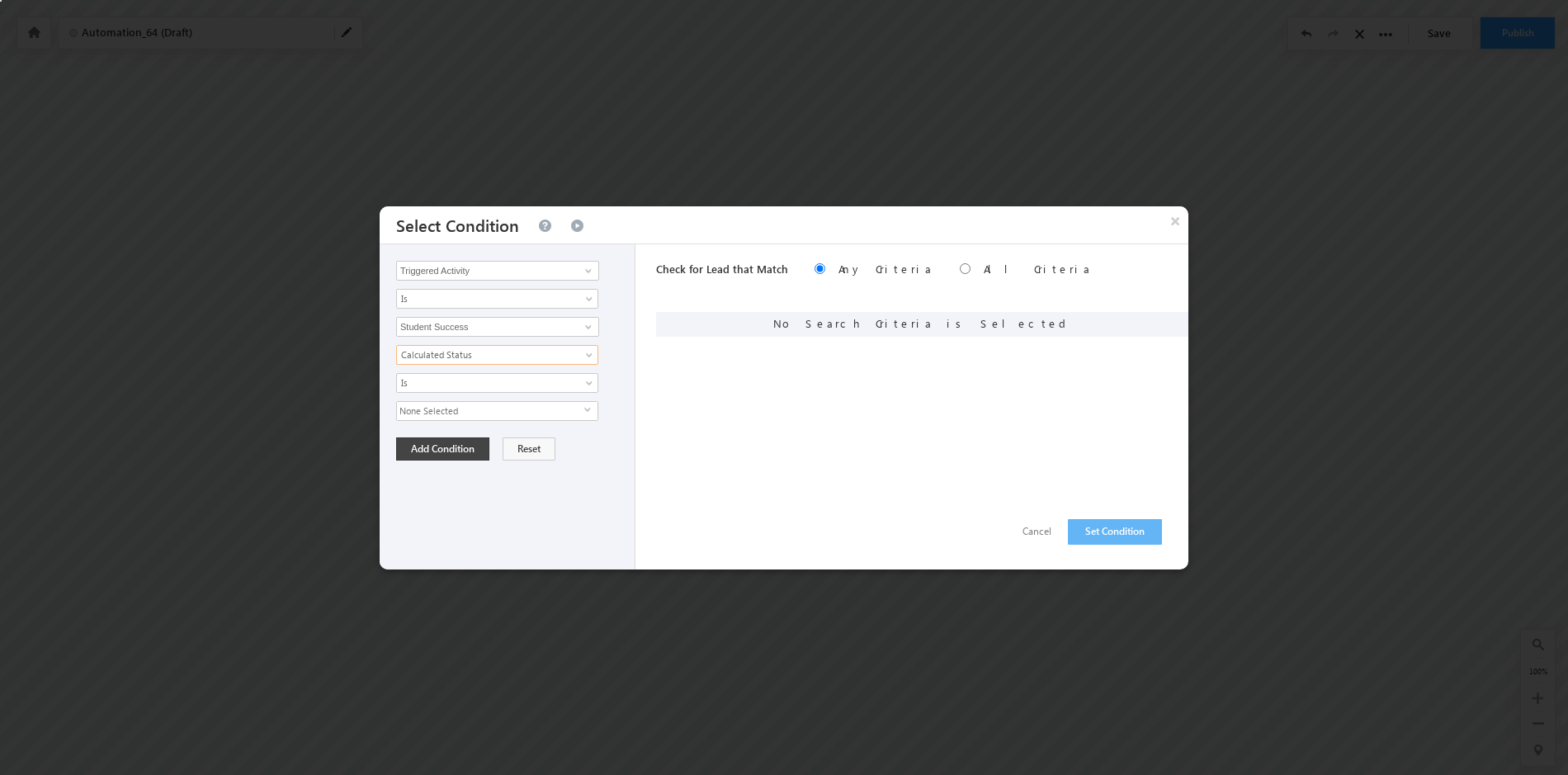
click at [588, 408] on span "select" at bounding box center [591, 410] width 13 height 7
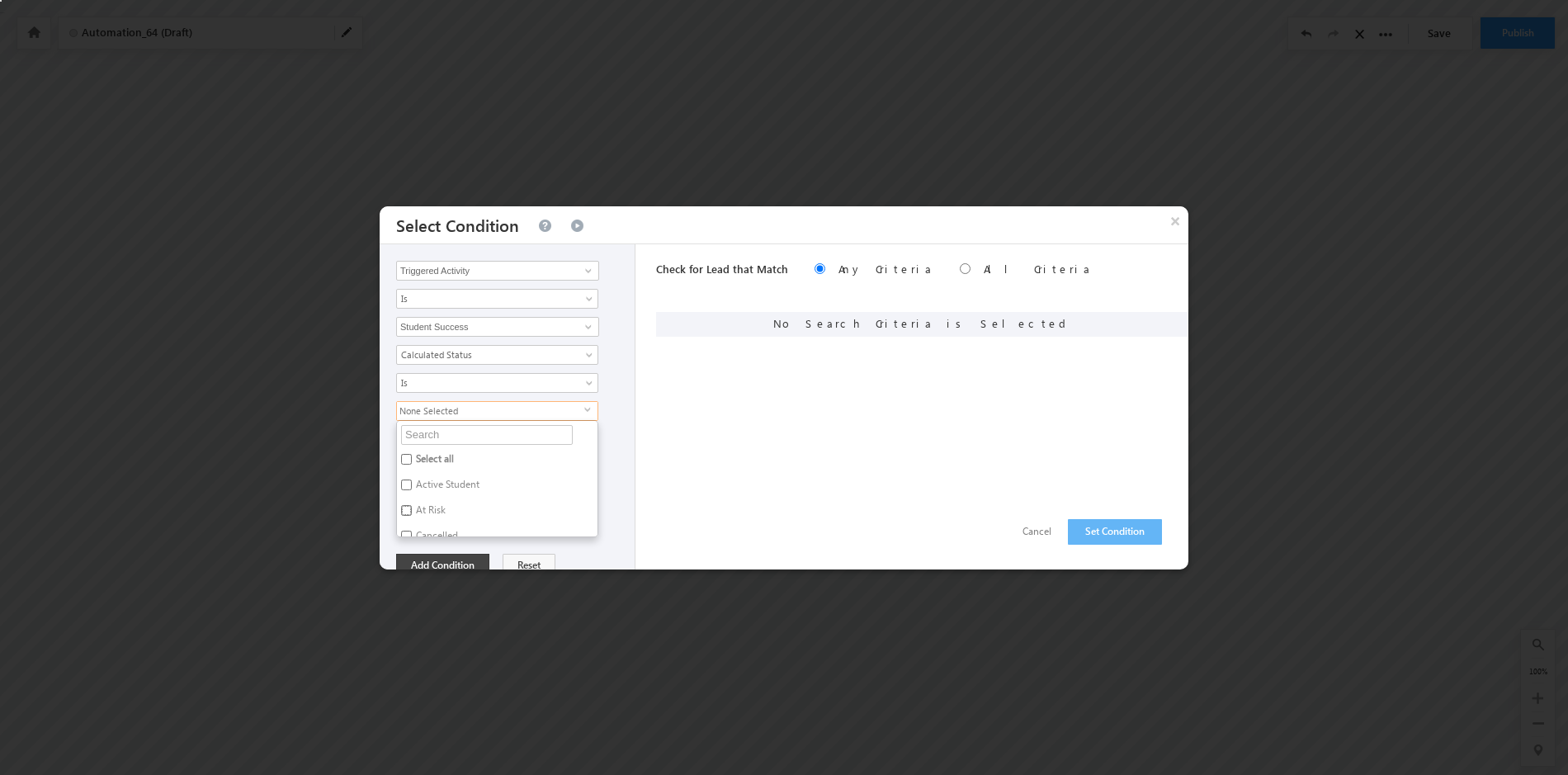
click at [403, 513] on input "At Risk" at bounding box center [407, 511] width 11 height 11
checkbox input "true"
click at [600, 539] on div "Opportunity Type Triggered Activity Prospect Id Academic Partner Account Accoun…" at bounding box center [507, 407] width 255 height 325
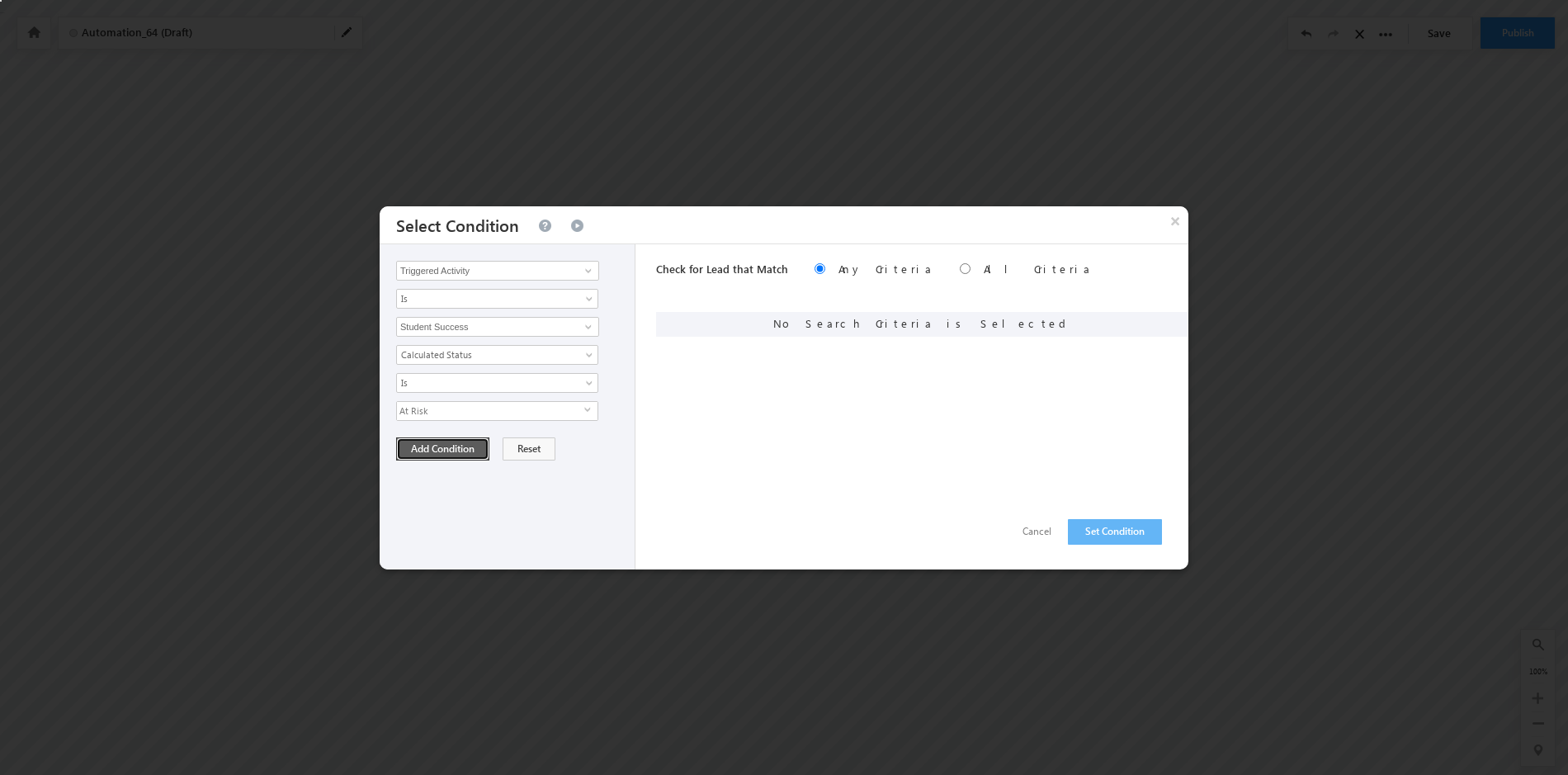
click at [464, 451] on button "Add Condition" at bounding box center [443, 449] width 93 height 23
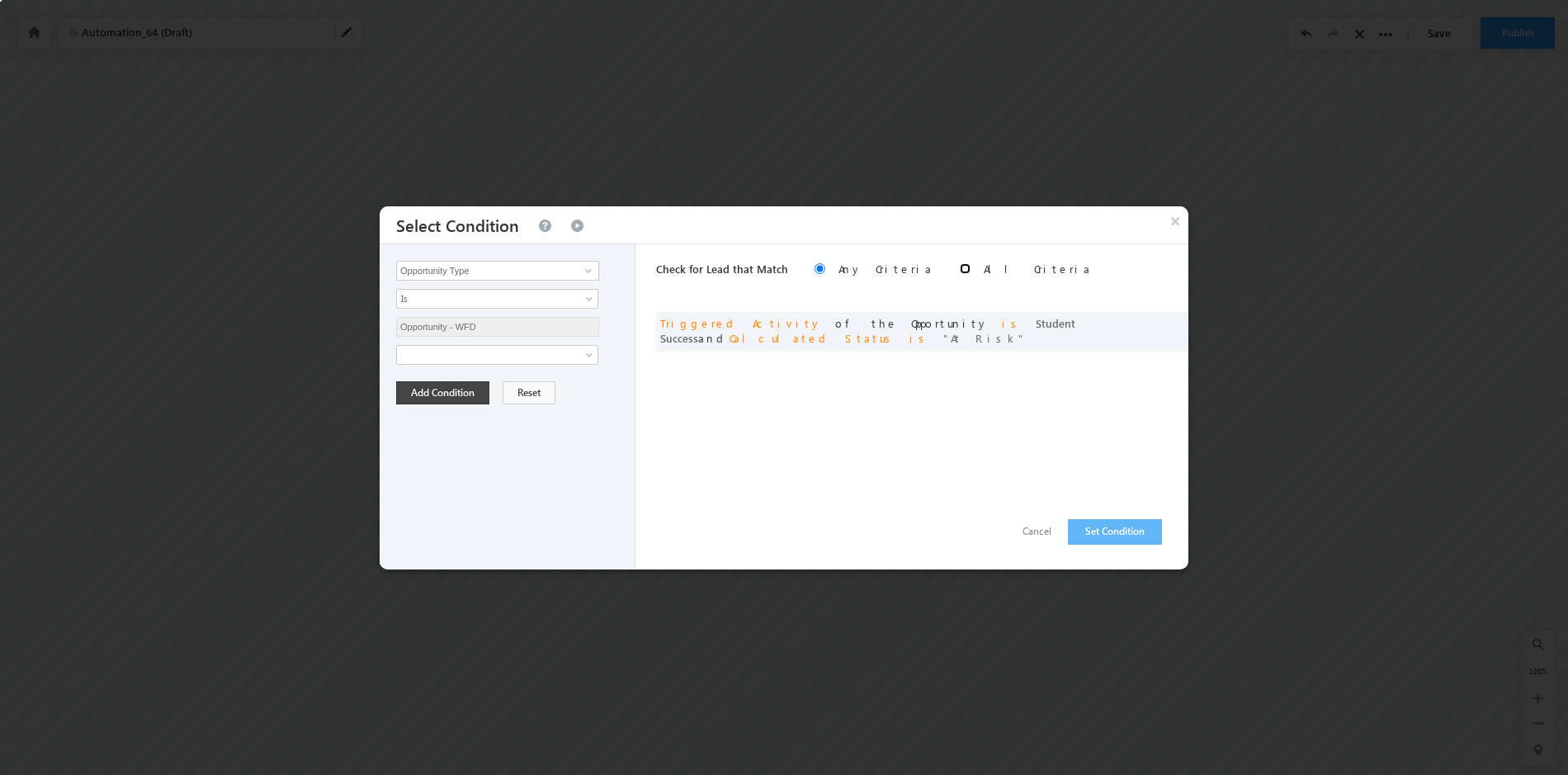
click at [960, 269] on input "radio" at bounding box center [965, 269] width 11 height 11
radio input "true"
click at [1110, 535] on button "Set Condition" at bounding box center [1115, 532] width 94 height 26
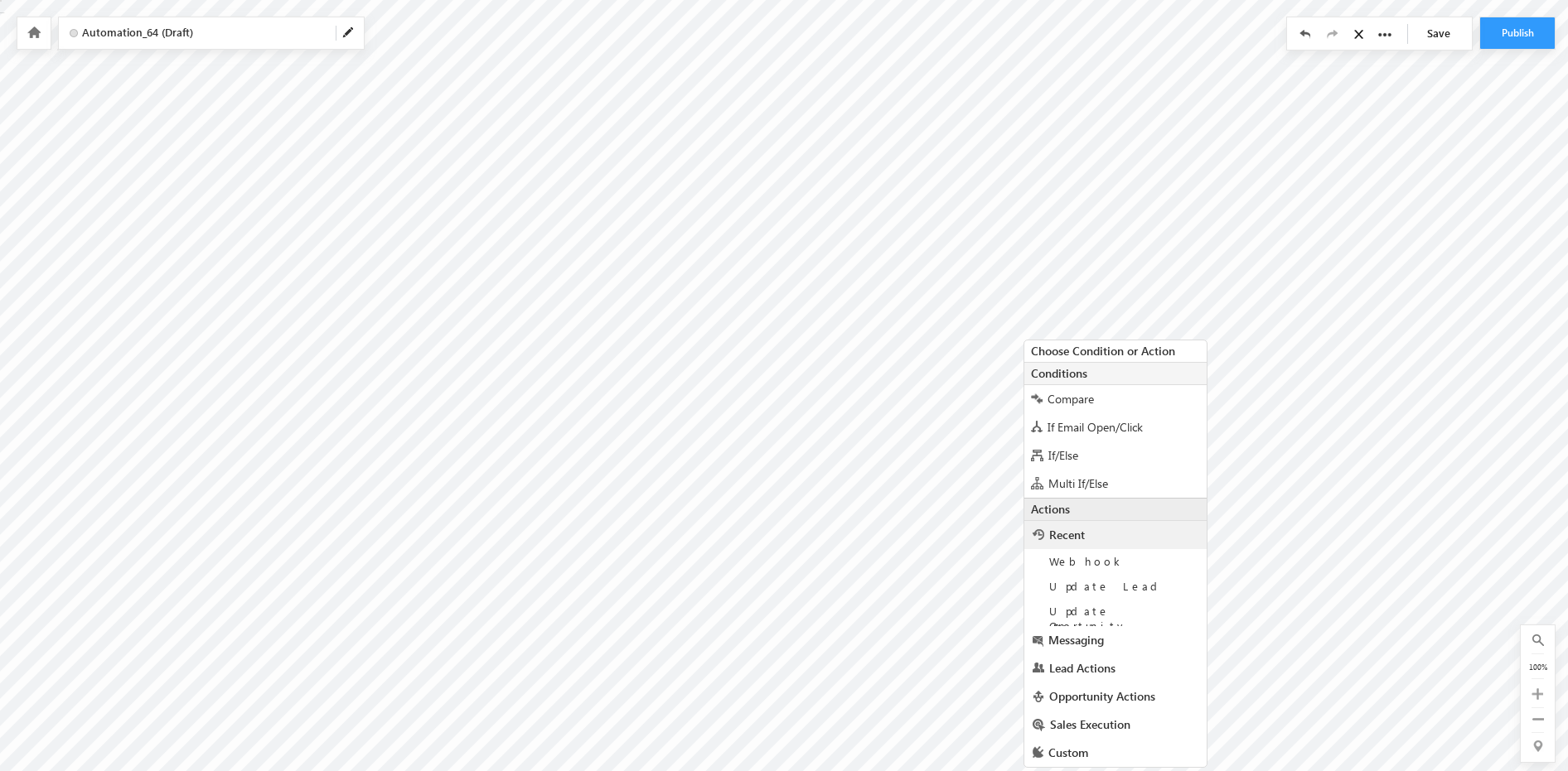
scroll to position [7, 0]
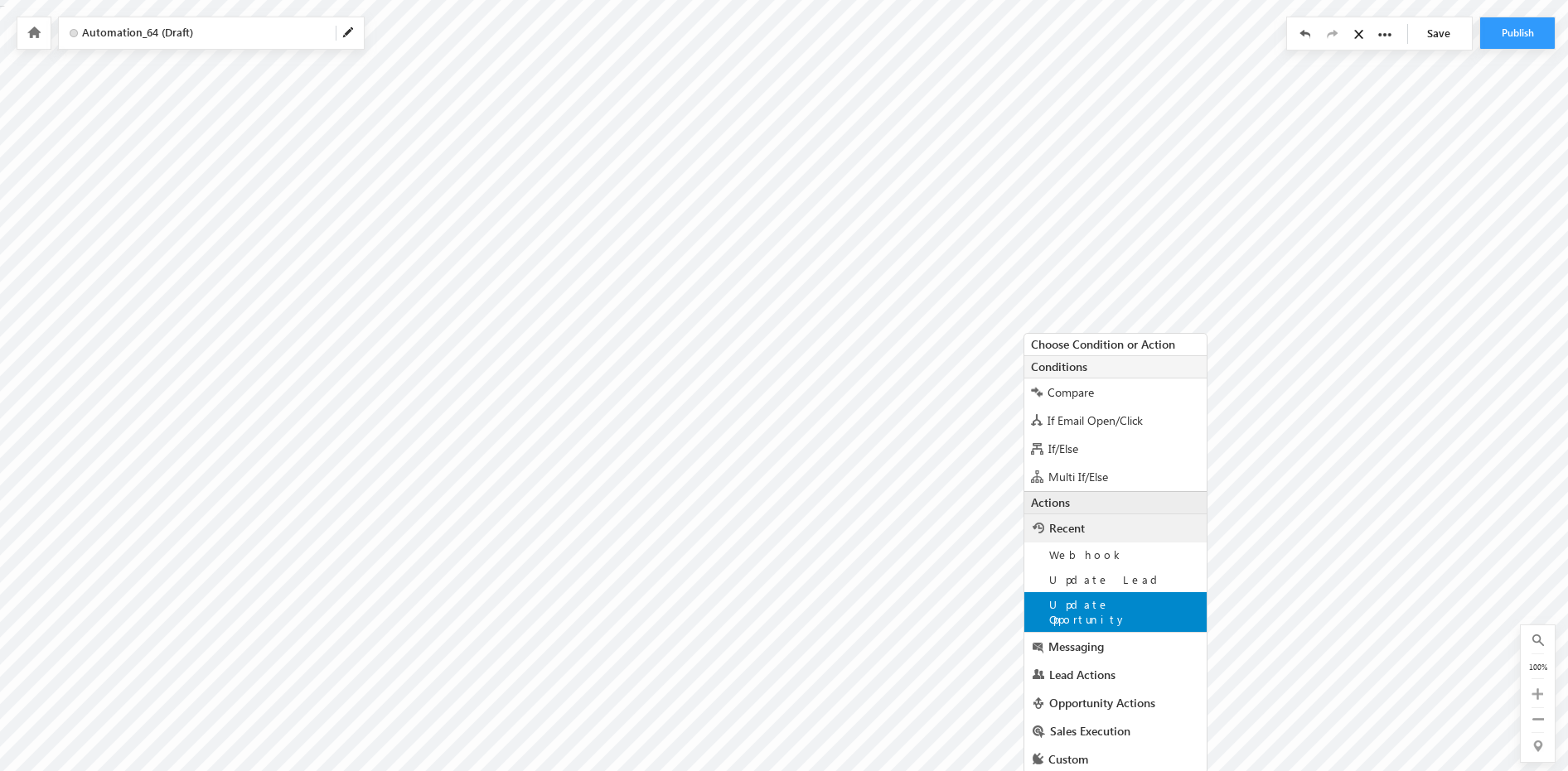
click at [1103, 607] on span "Update Opportunity" at bounding box center [1089, 612] width 78 height 29
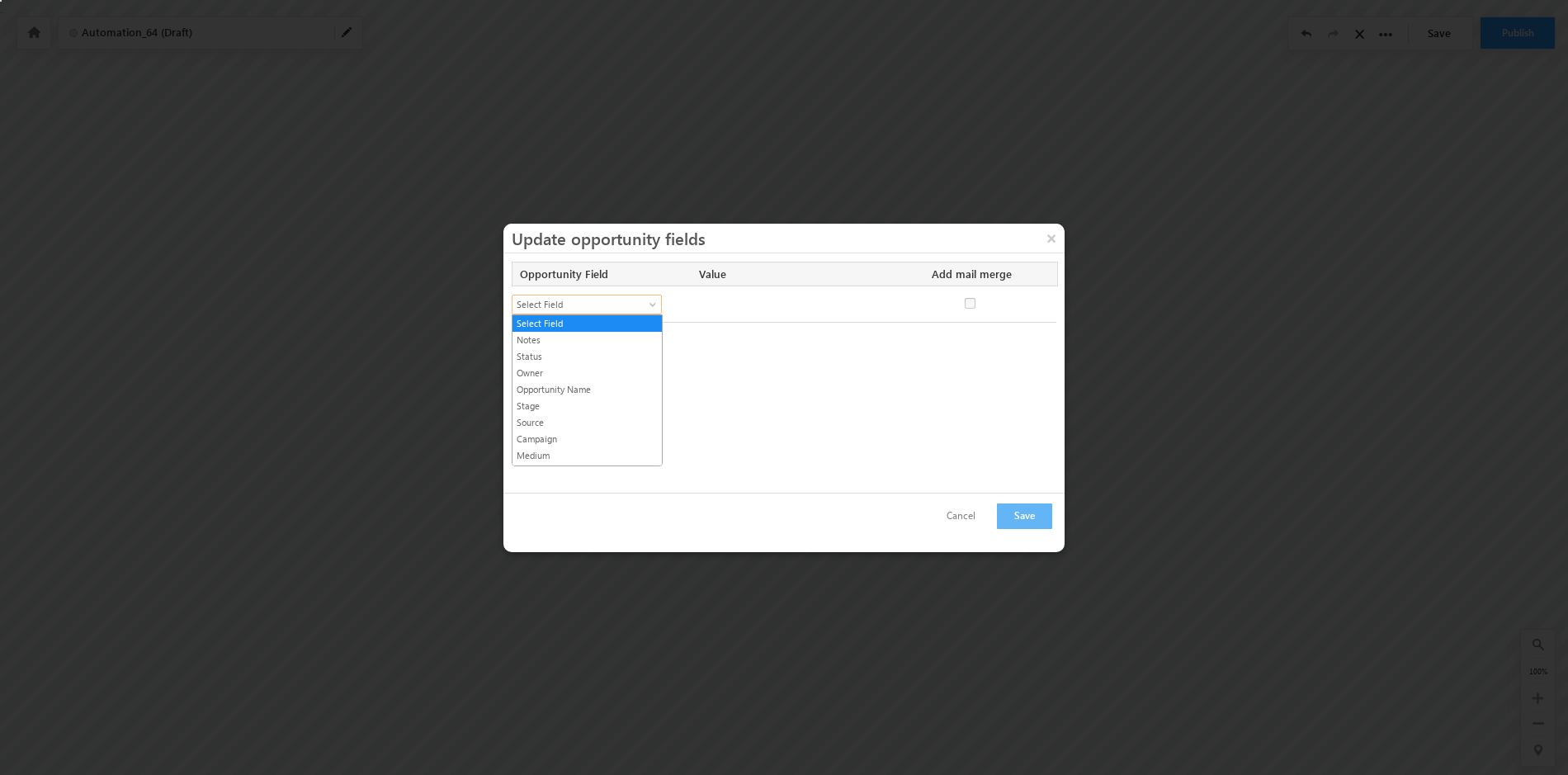
click at [653, 302] on span at bounding box center [655, 308] width 13 height 13
click at [604, 390] on link "Enrollment Status" at bounding box center [587, 391] width 150 height 15
click at [840, 302] on span at bounding box center [839, 305] width 13 height 13
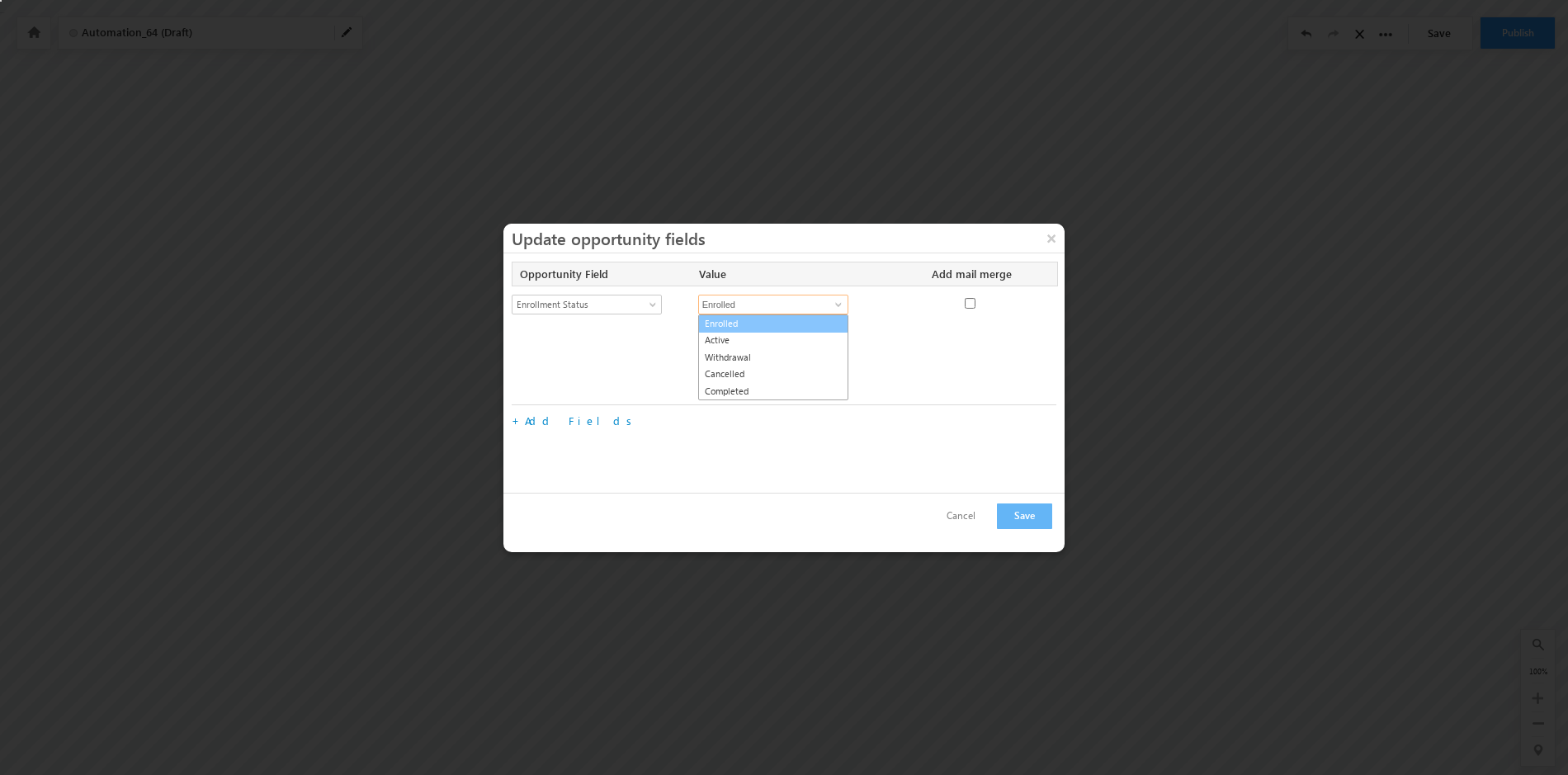
click at [745, 324] on link "Enrolled" at bounding box center [774, 324] width 150 height 19
click at [839, 303] on span at bounding box center [839, 305] width 13 height 13
click at [790, 341] on link "Active" at bounding box center [774, 340] width 150 height 19
type input "Active"
click at [556, 337] on link "Add Fields" at bounding box center [581, 337] width 113 height 14
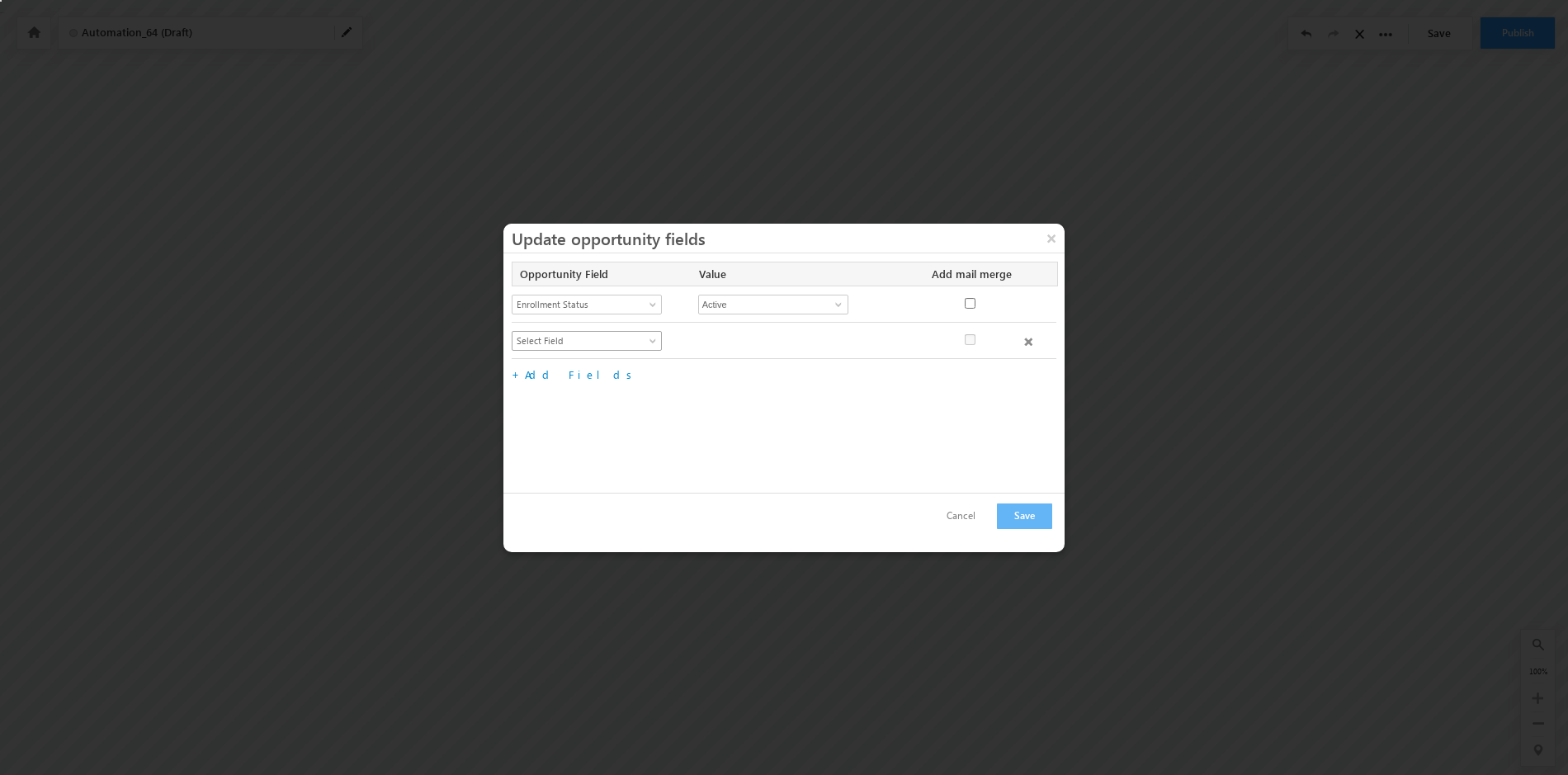
click at [655, 340] on span at bounding box center [655, 344] width 13 height 13
click at [599, 426] on link "Substage" at bounding box center [587, 427] width 150 height 15
click at [841, 338] on span at bounding box center [839, 341] width 13 height 13
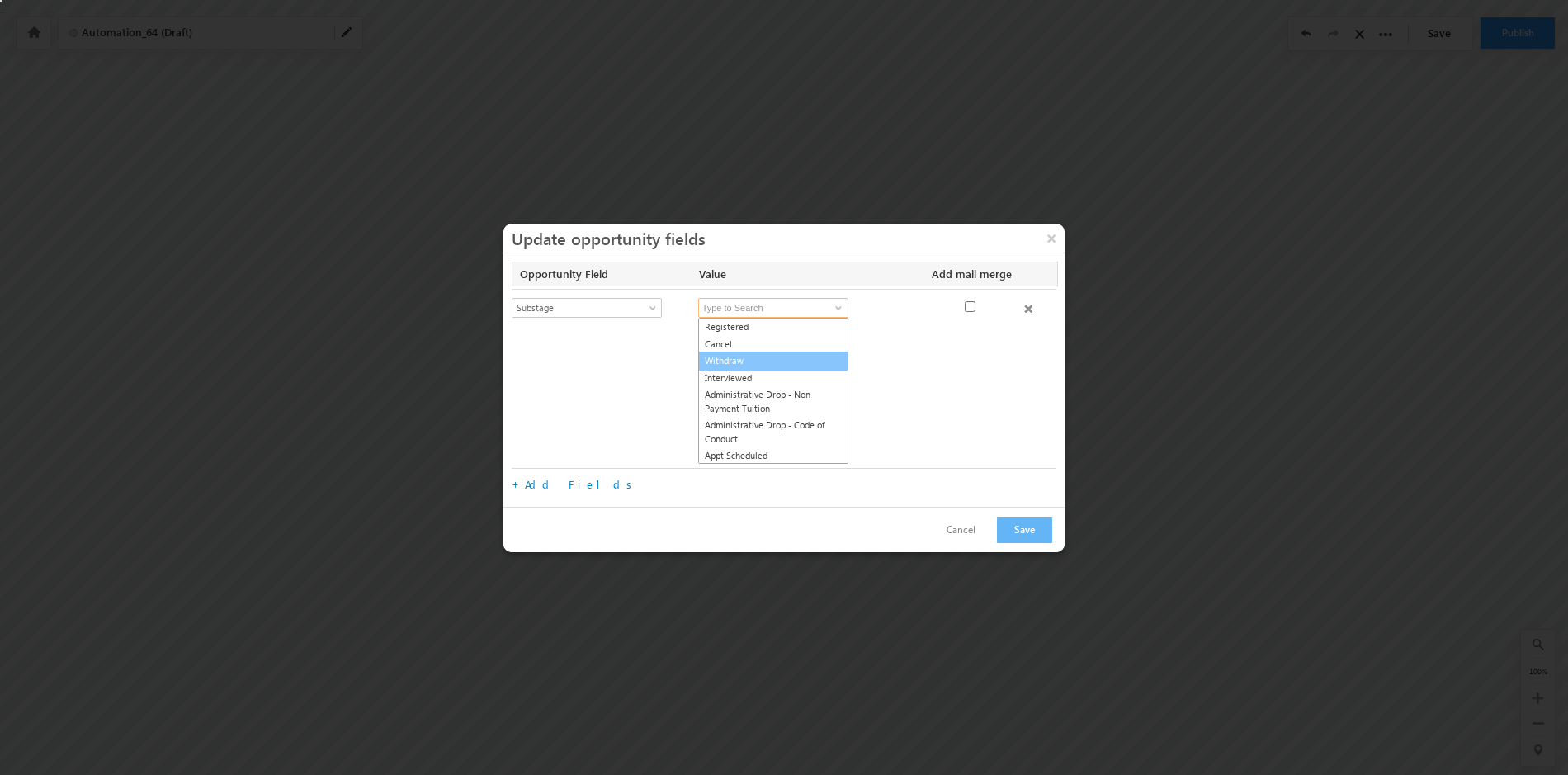
scroll to position [0, 0]
type input "a"
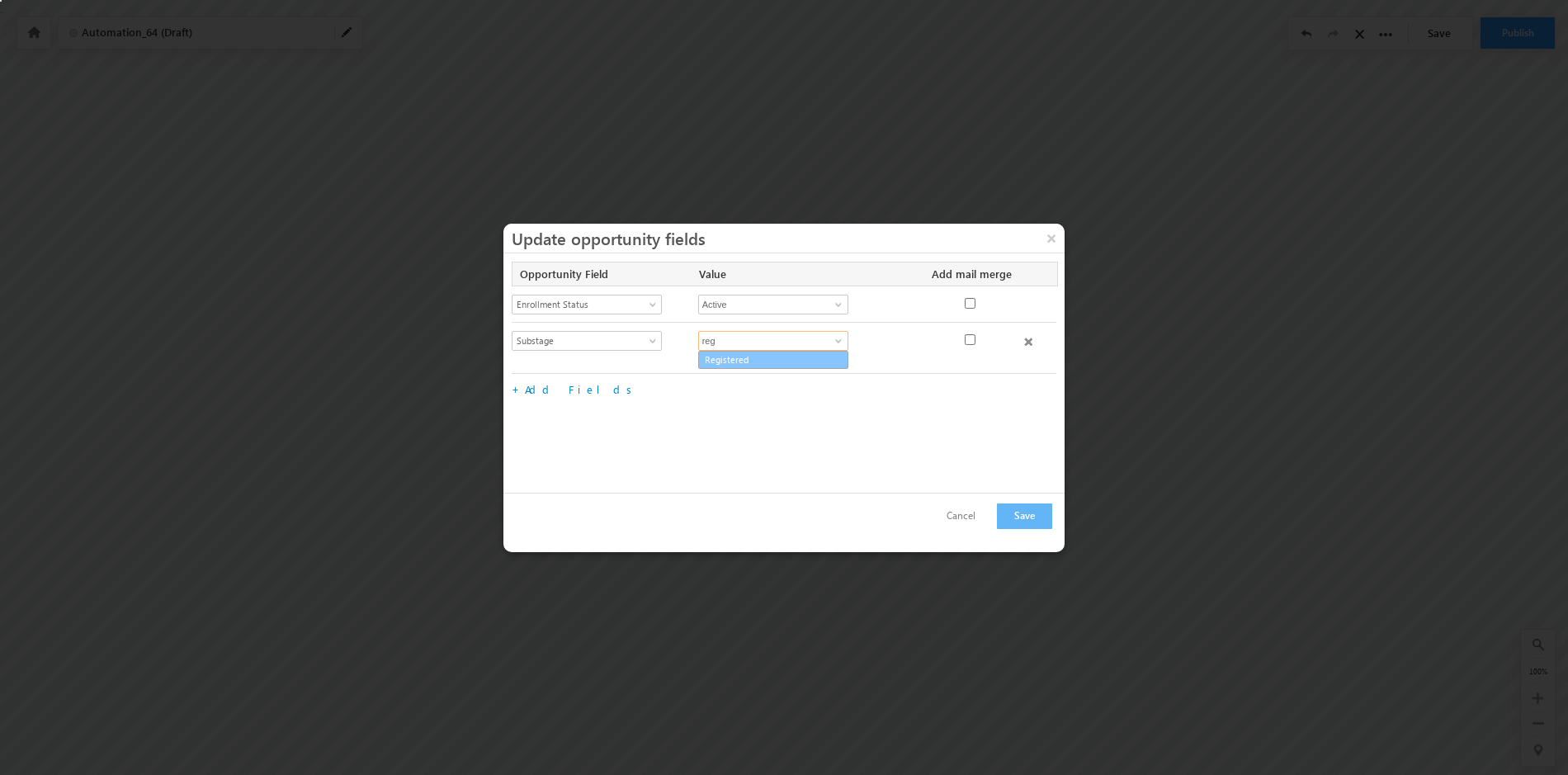
click at [732, 361] on link "Registered" at bounding box center [774, 361] width 150 height 19
type input "Registered"
click at [551, 375] on link "Add Fields" at bounding box center [581, 374] width 113 height 14
click at [653, 374] on span at bounding box center [655, 381] width 13 height 13
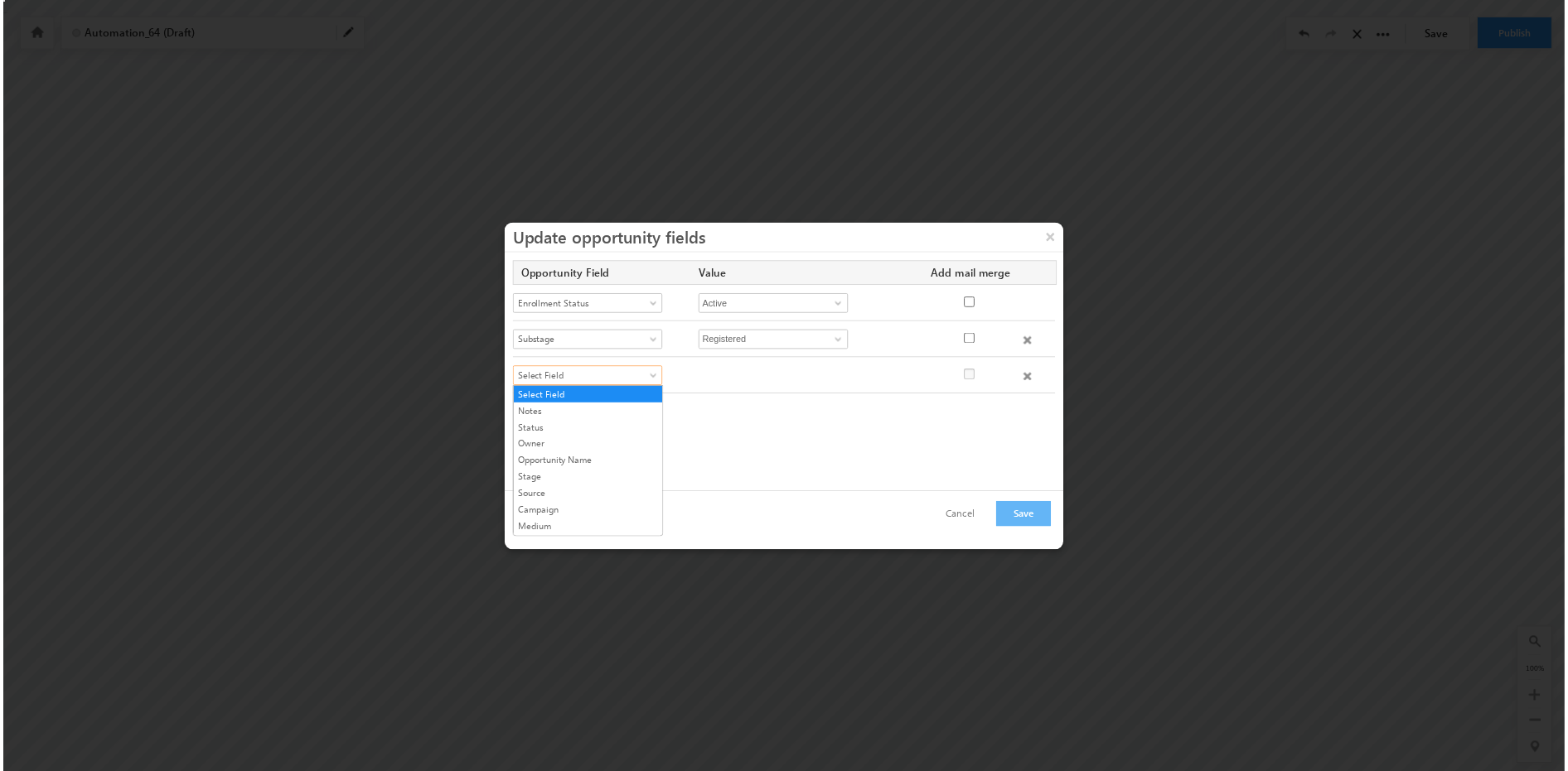
scroll to position [710, 0]
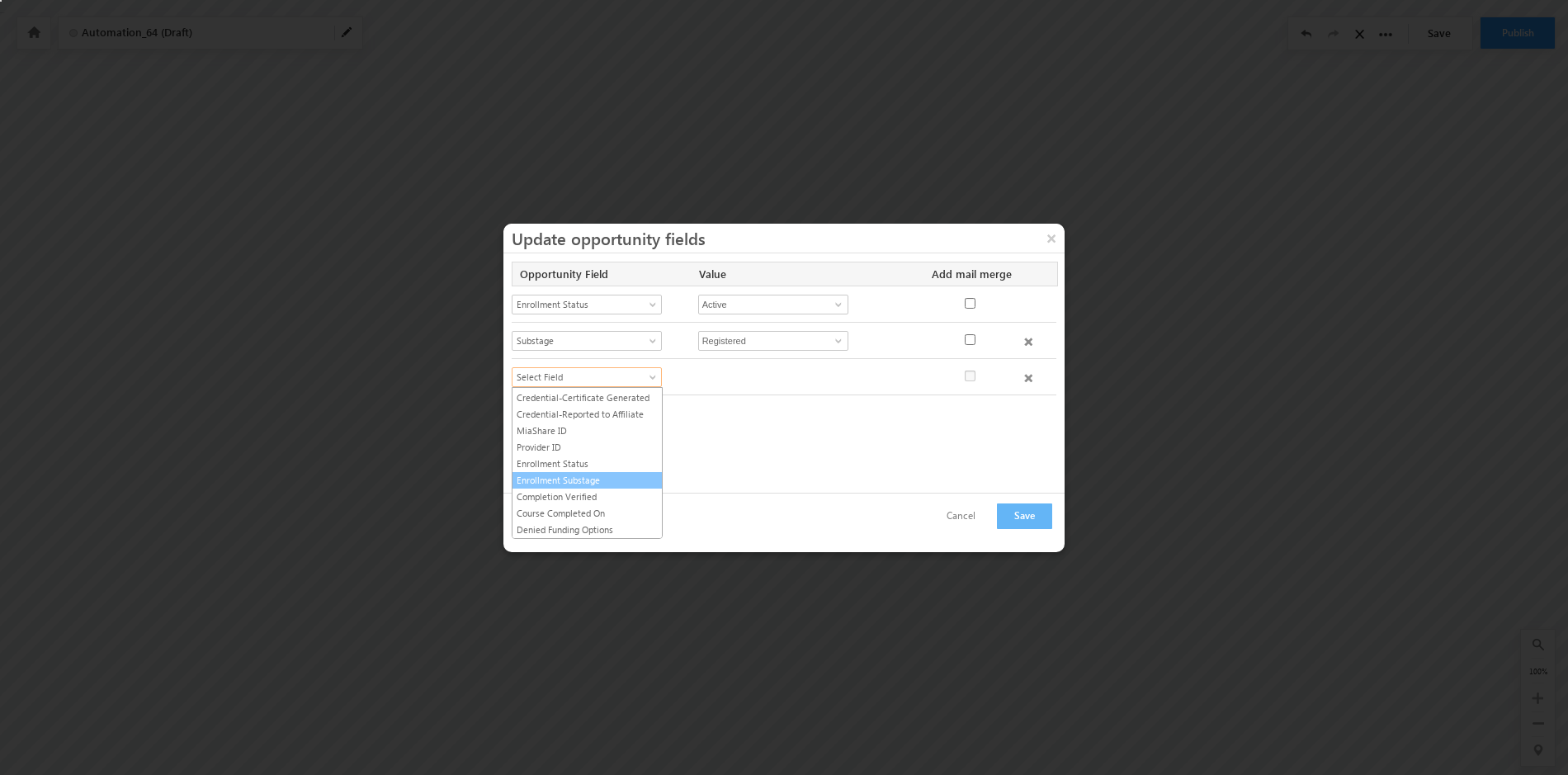
click at [581, 482] on link "Enrollment Substage" at bounding box center [587, 480] width 150 height 15
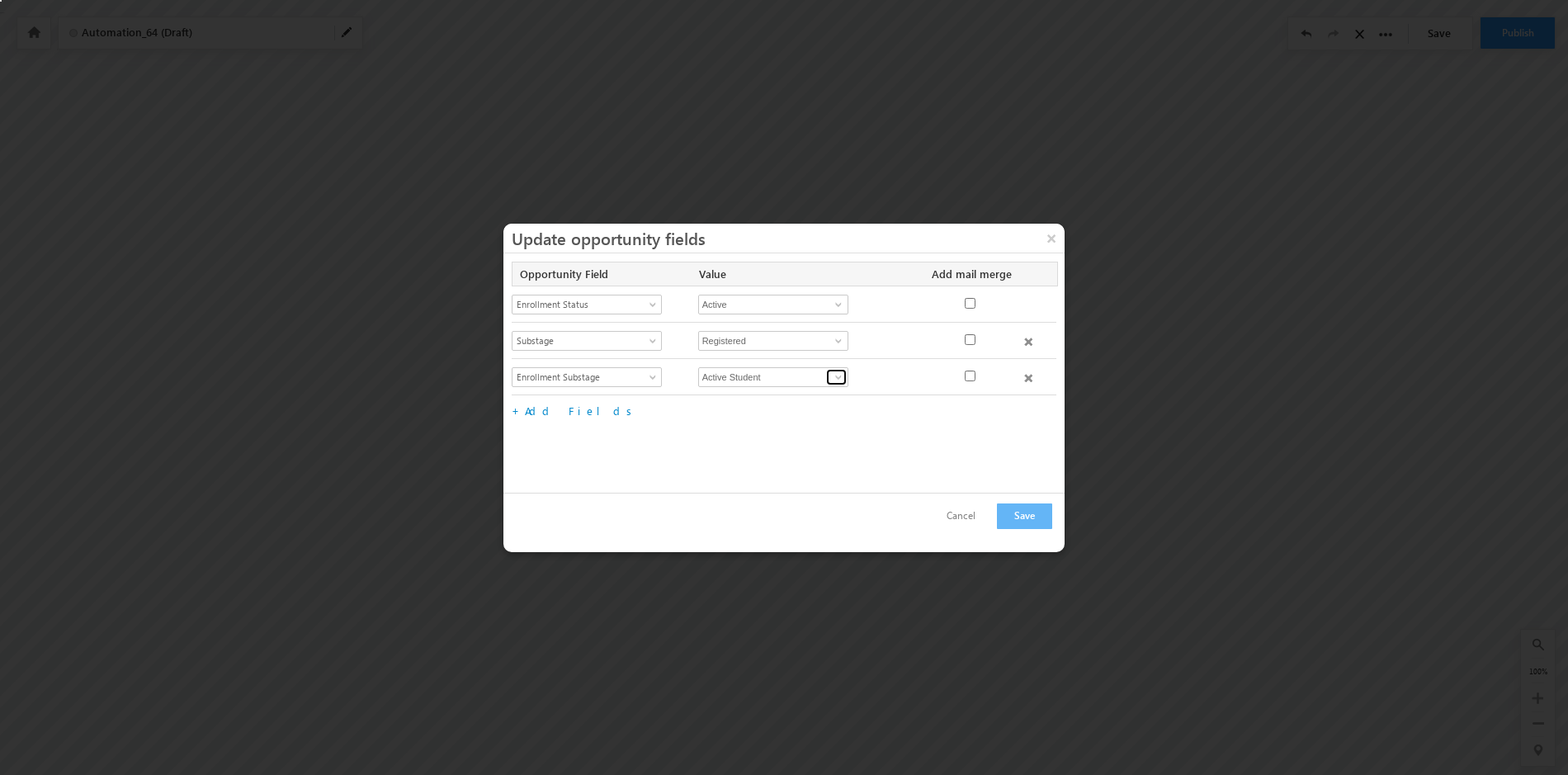
click at [837, 375] on span at bounding box center [839, 377] width 13 height 13
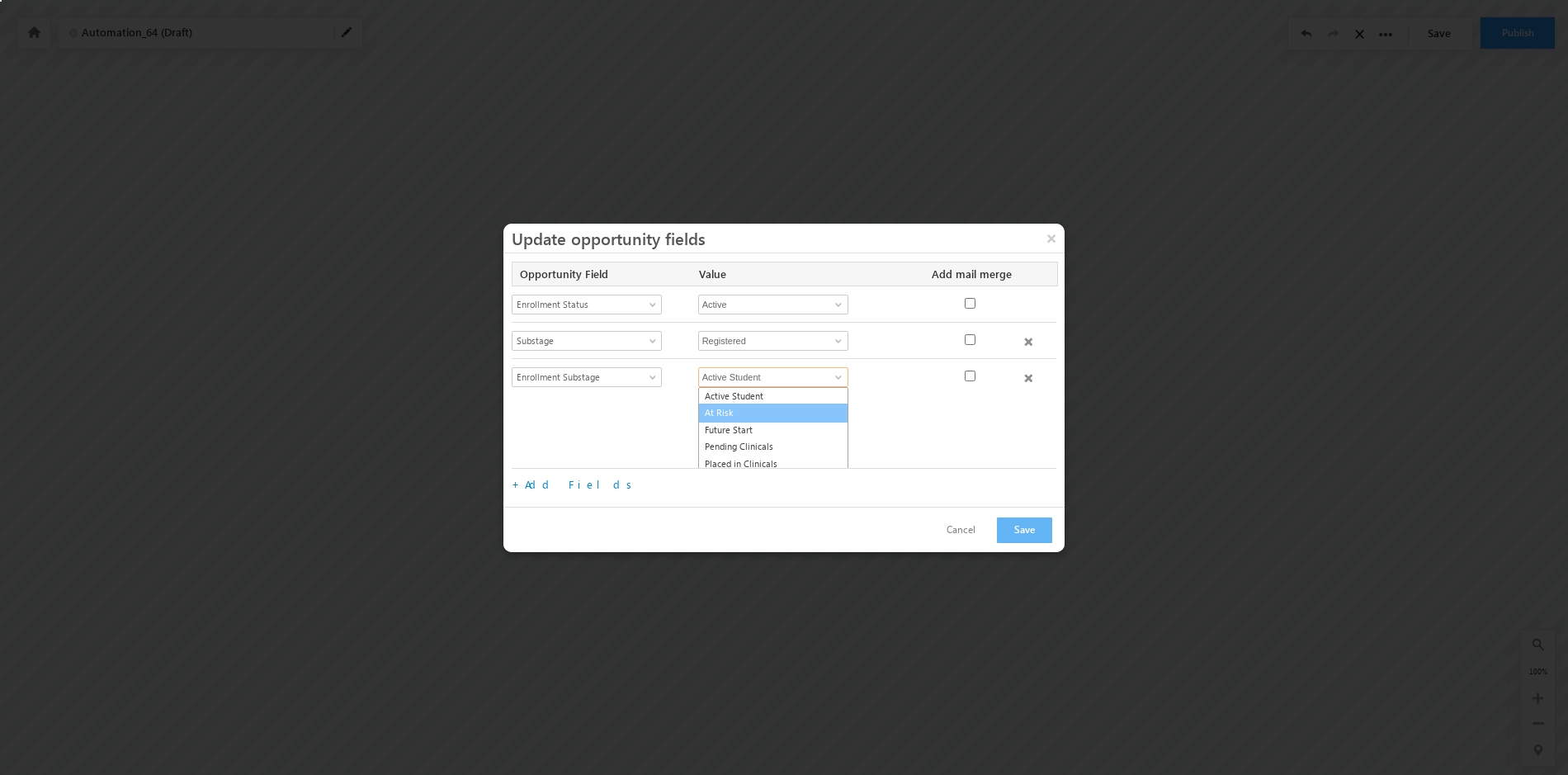
click at [757, 412] on link "At Risk" at bounding box center [774, 414] width 150 height 19
type input "At Risk"
click at [1020, 515] on button "Save" at bounding box center [1025, 517] width 56 height 26
click at [976, 518] on button "Cancel" at bounding box center [960, 517] width 62 height 24
click at [974, 519] on button "Cancel" at bounding box center [960, 517] width 62 height 24
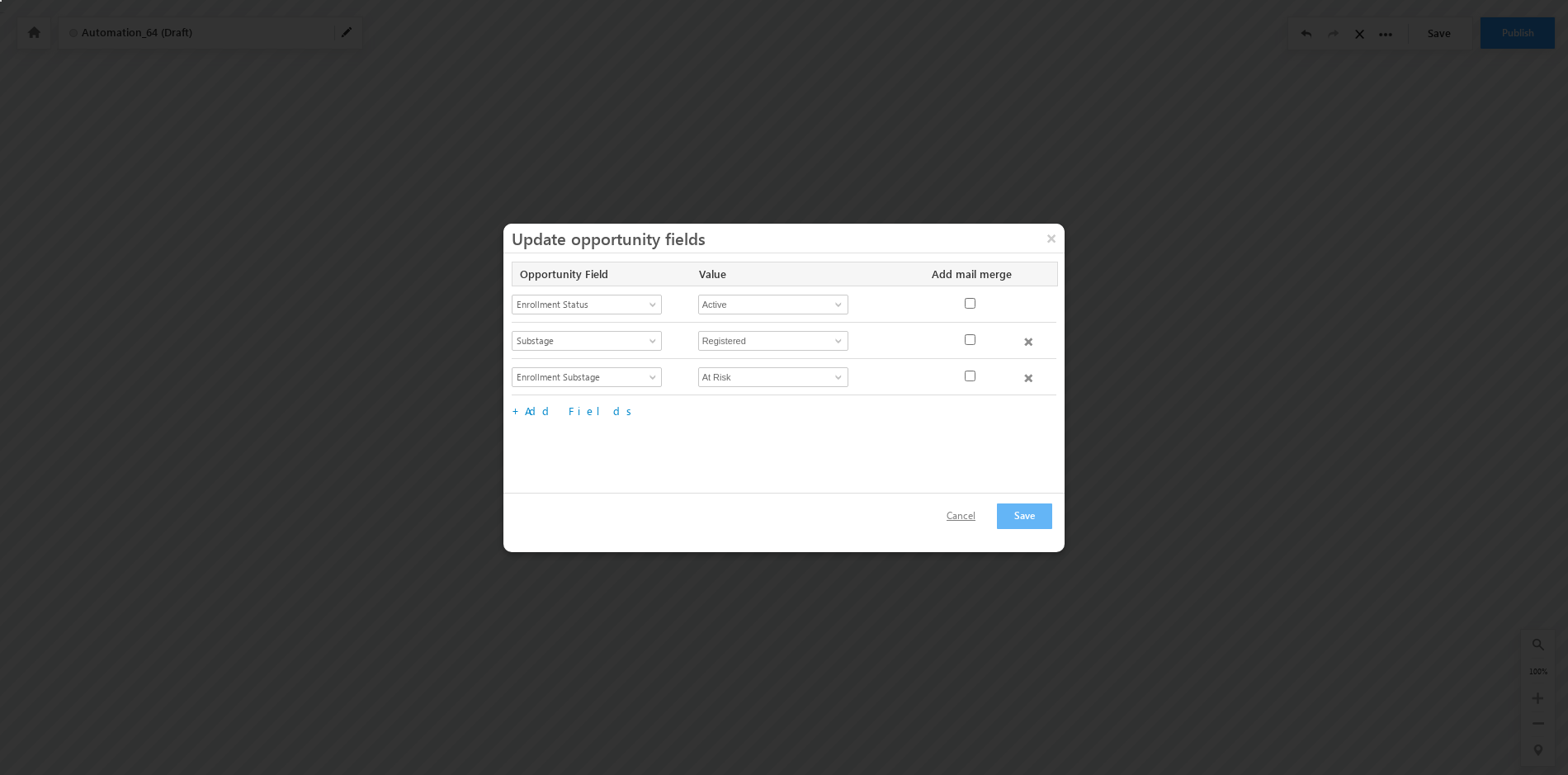
click at [973, 516] on button "Cancel" at bounding box center [960, 517] width 62 height 24
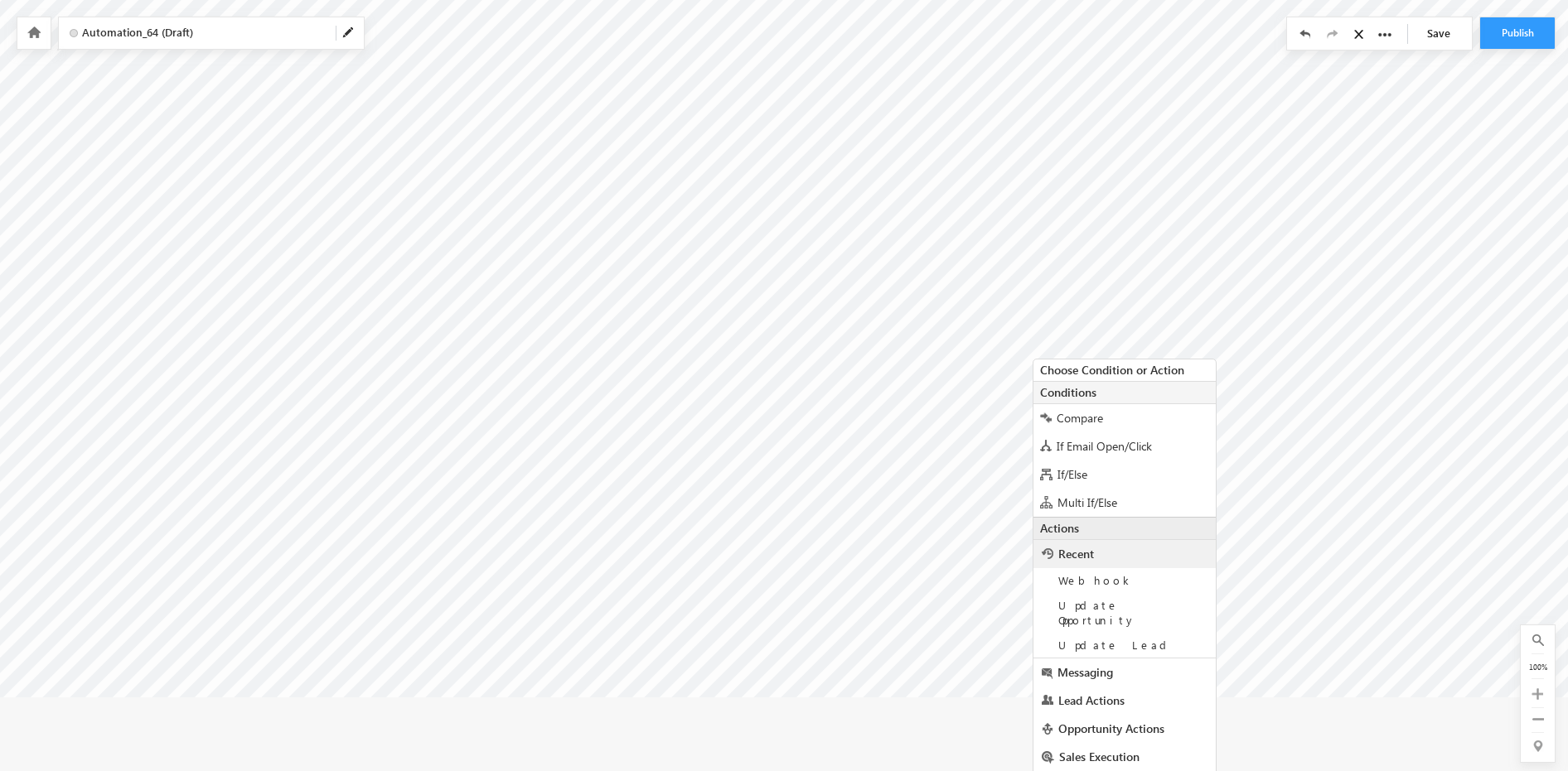
scroll to position [95, 0]
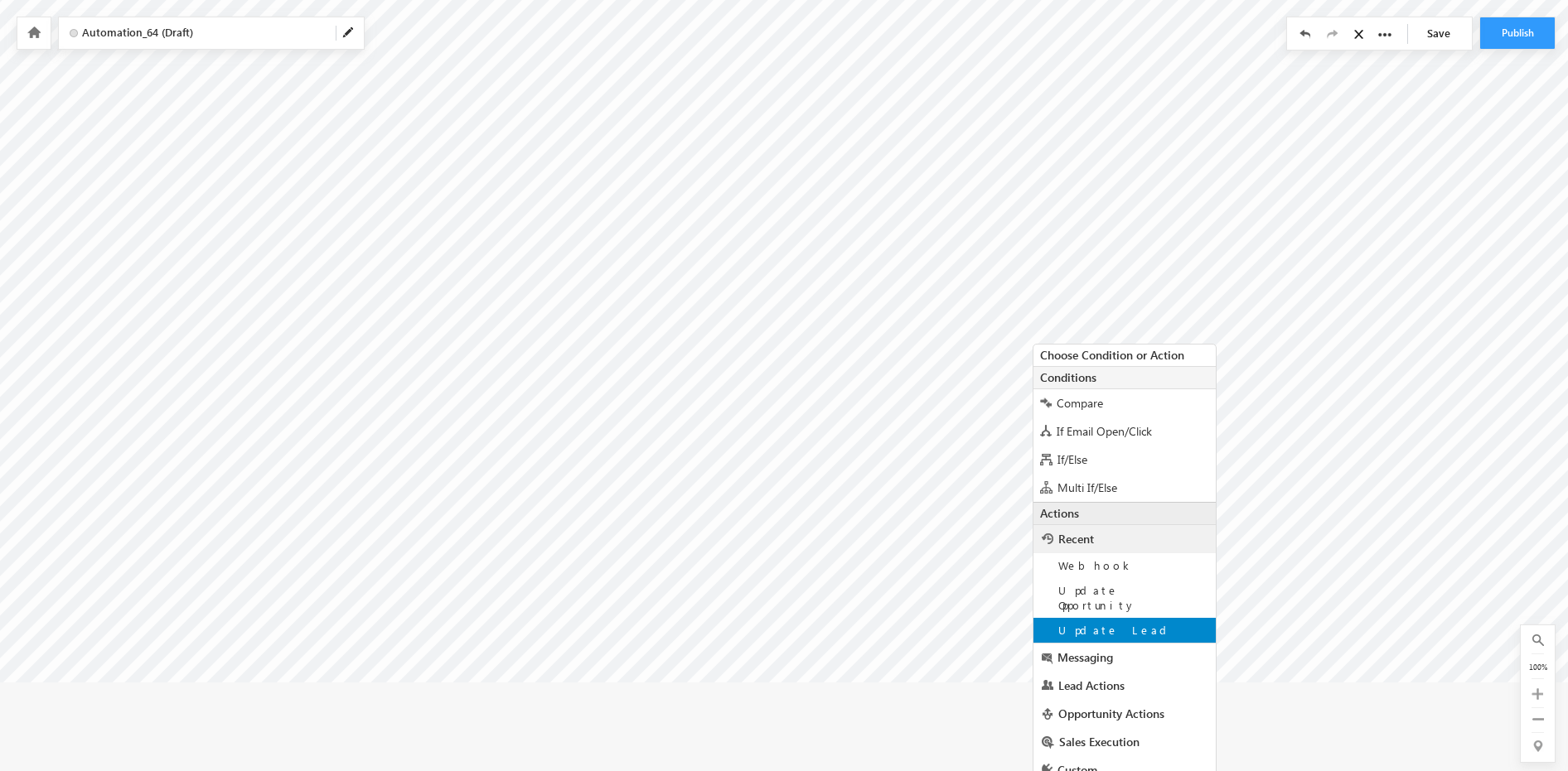
click at [1114, 623] on span "Update Lead" at bounding box center [1116, 629] width 115 height 14
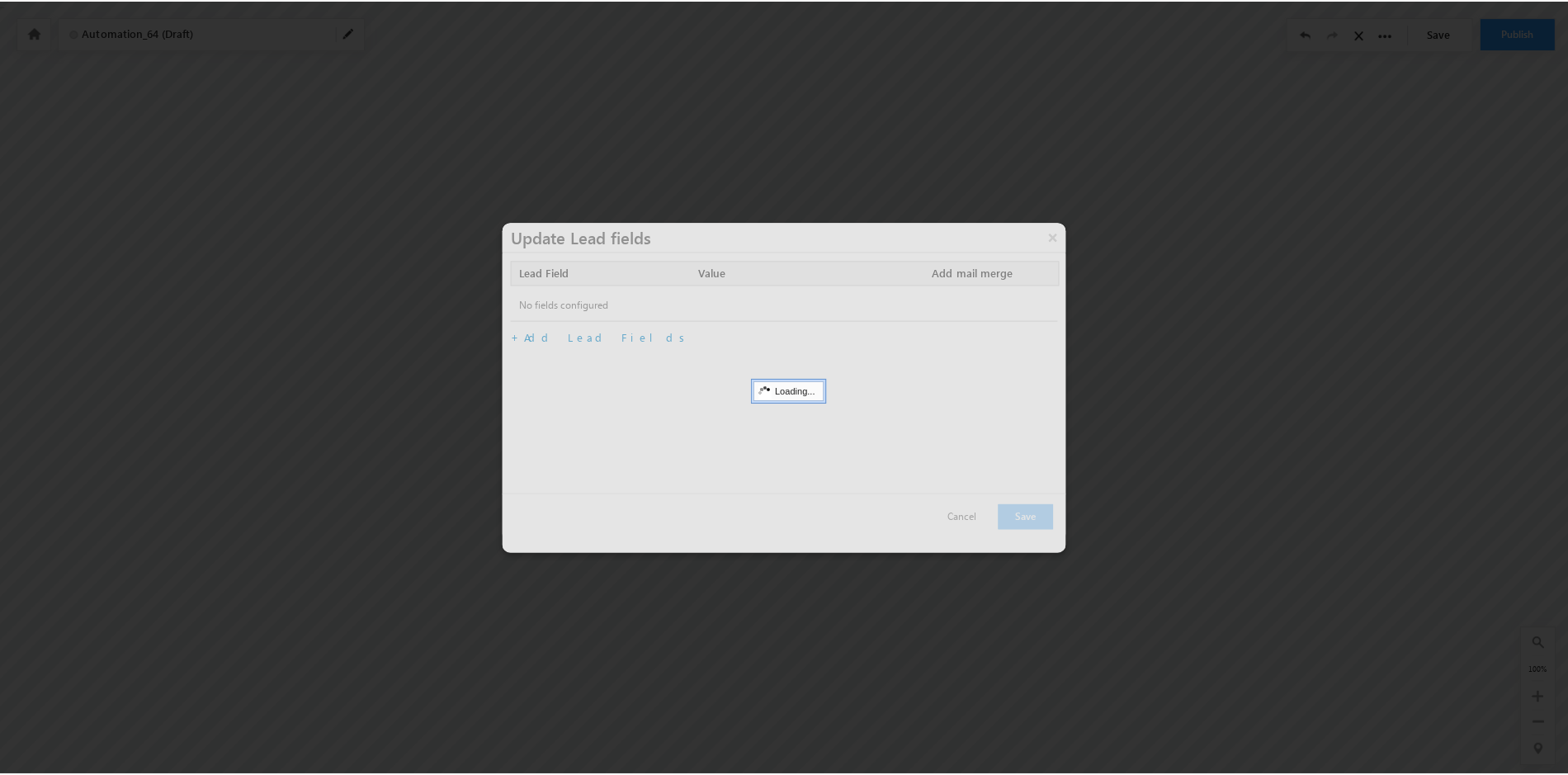
scroll to position [0, 0]
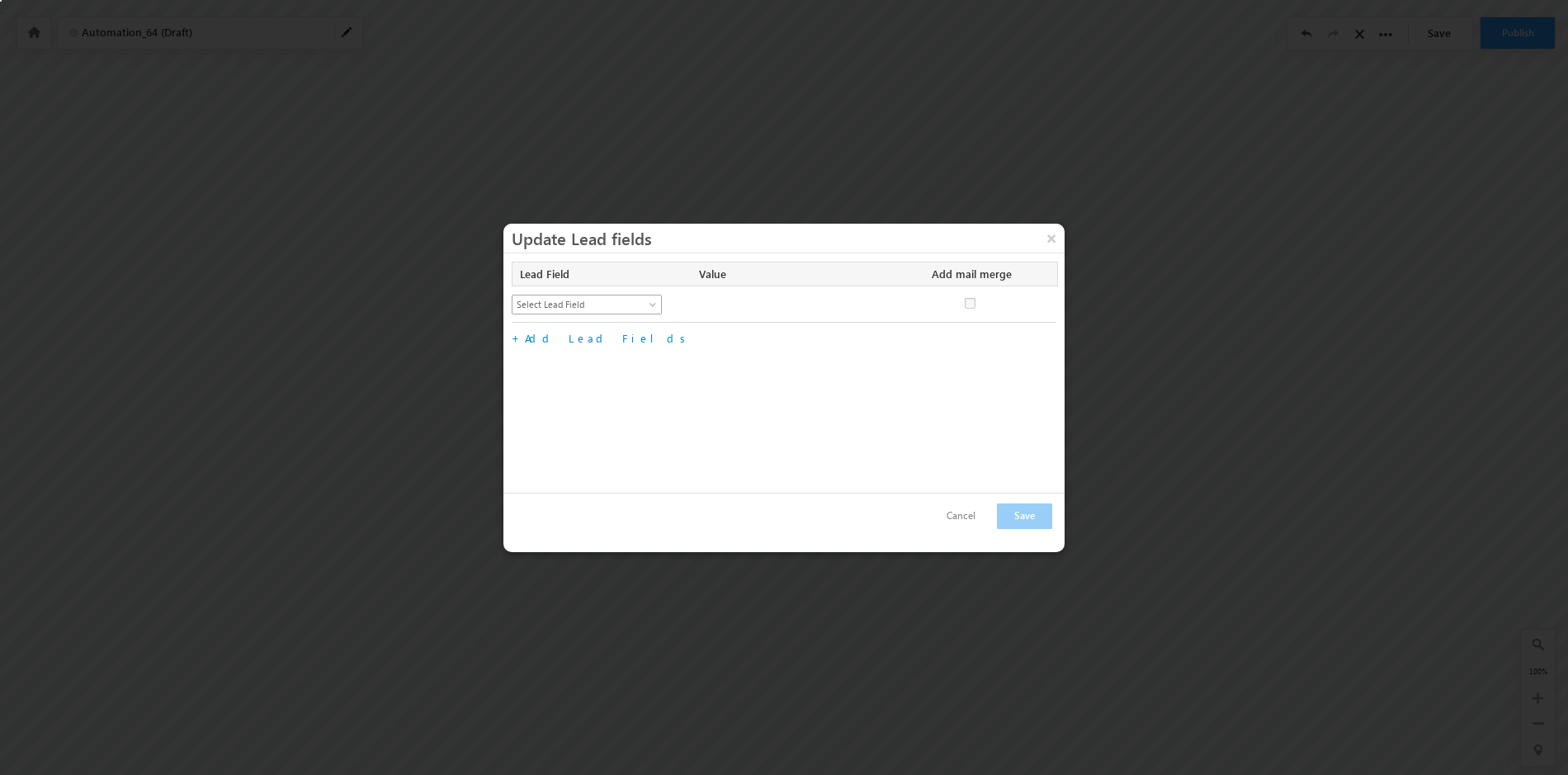
click at [650, 302] on span at bounding box center [655, 308] width 13 height 13
click at [593, 354] on link "Lead Stage" at bounding box center [587, 358] width 150 height 15
click at [664, 300] on div "Select Lead Field Academic Partner Account Additional Questions Address 1 Addre…" at bounding box center [598, 306] width 173 height 23
click at [656, 302] on span at bounding box center [655, 308] width 13 height 13
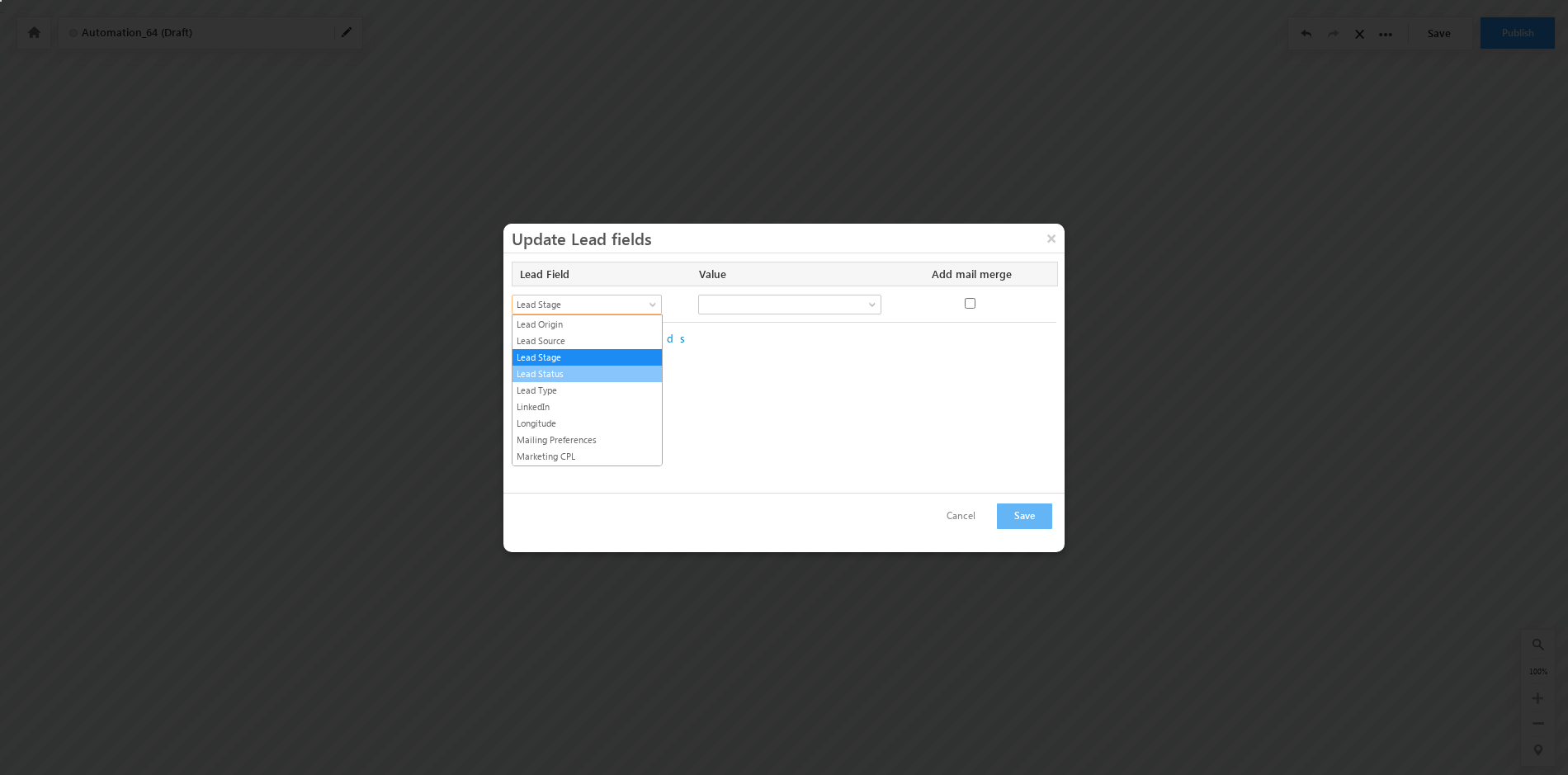
click at [625, 366] on li "Lead Status" at bounding box center [587, 374] width 150 height 17
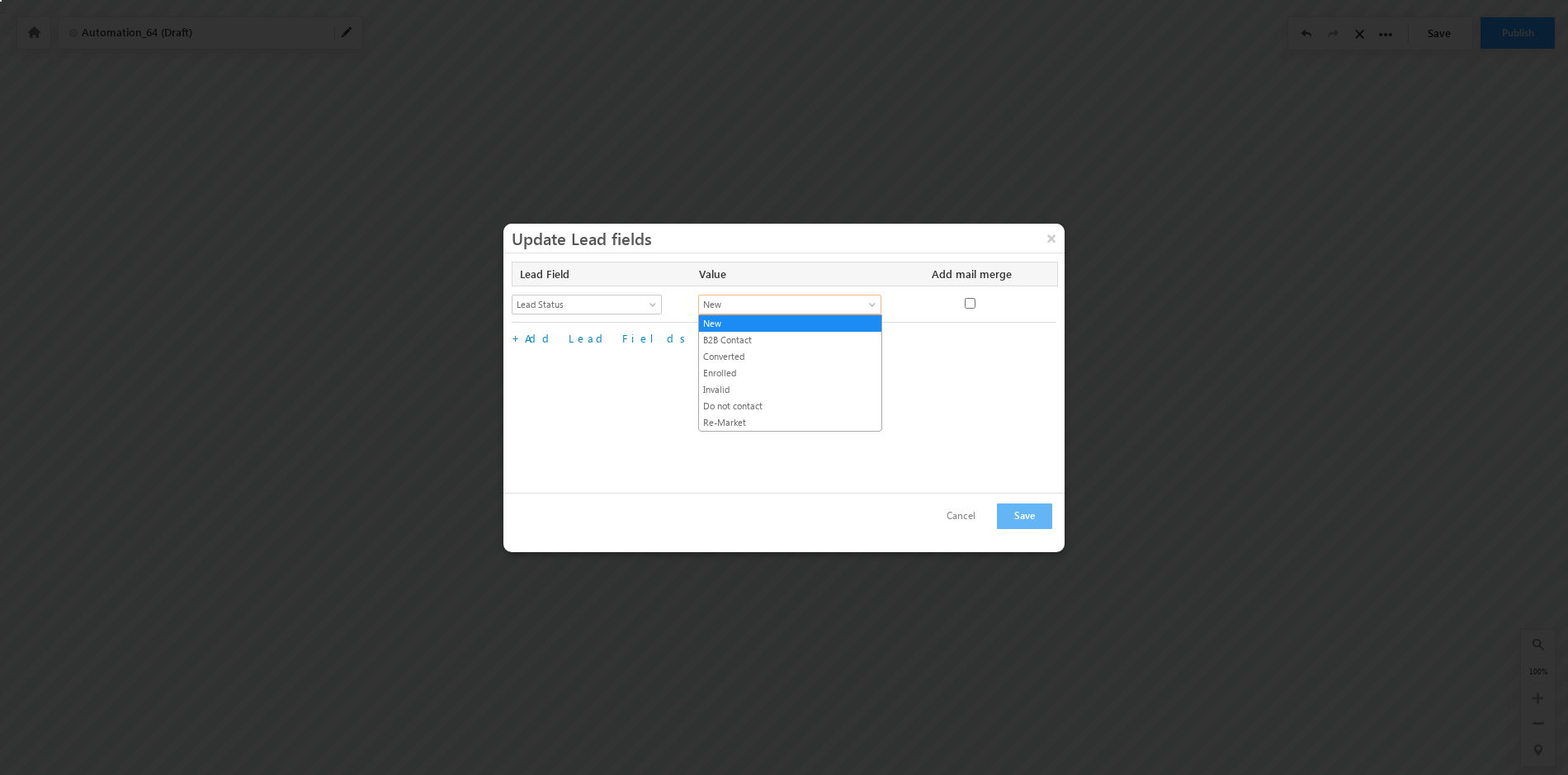
click at [869, 304] on span at bounding box center [874, 308] width 13 height 13
click at [773, 372] on link "Enrolled" at bounding box center [791, 374] width 182 height 15
click at [564, 339] on link "Add Lead Fields" at bounding box center [608, 337] width 166 height 14
click at [656, 337] on span at bounding box center [655, 344] width 13 height 13
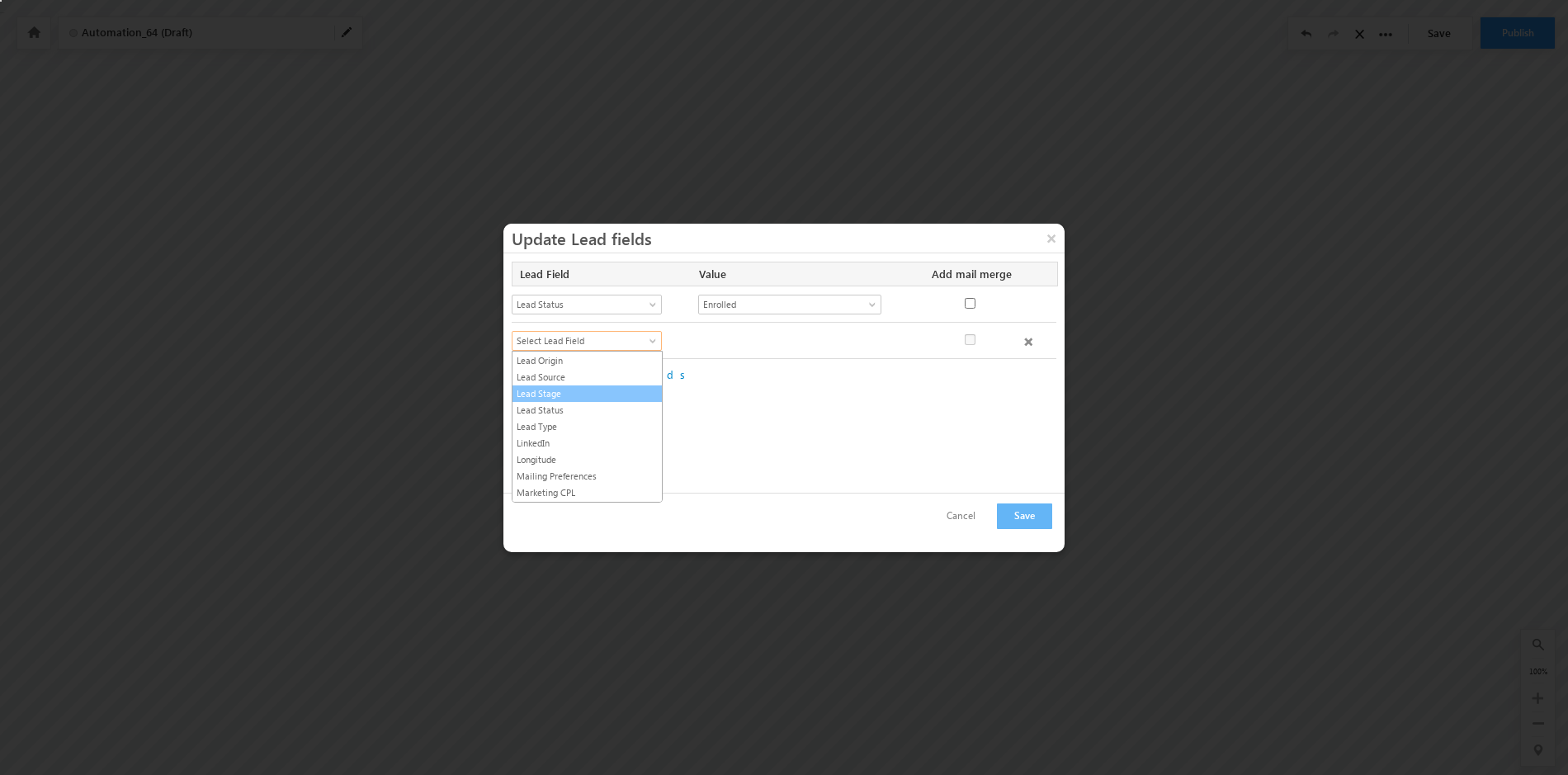
click at [593, 394] on link "Lead Stage" at bounding box center [587, 394] width 150 height 15
click at [870, 338] on span at bounding box center [874, 344] width 13 height 13
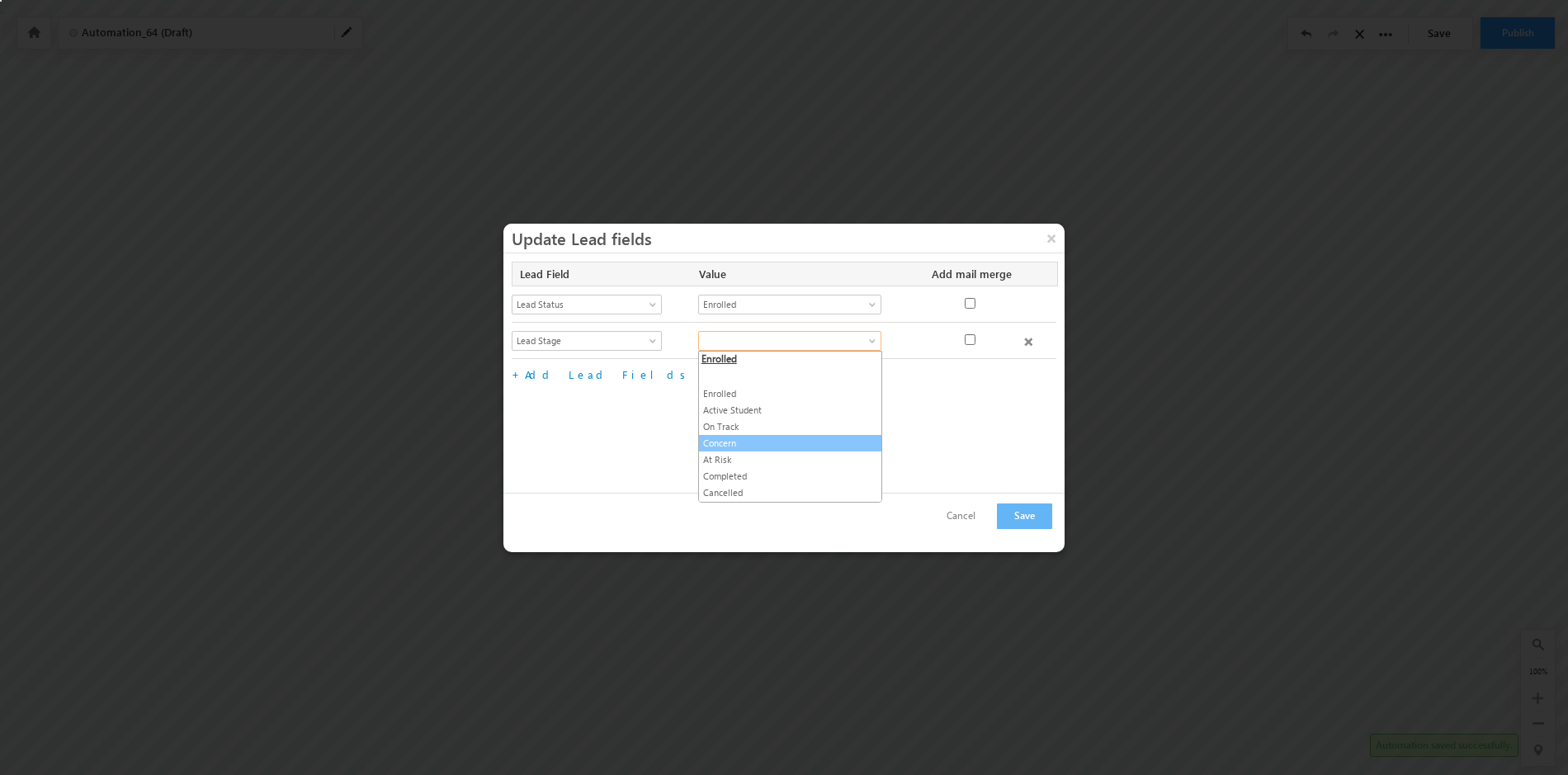
scroll to position [174, 0]
click at [778, 452] on link "At Risk" at bounding box center [791, 456] width 182 height 15
click at [1027, 517] on button "Save" at bounding box center [1025, 517] width 56 height 26
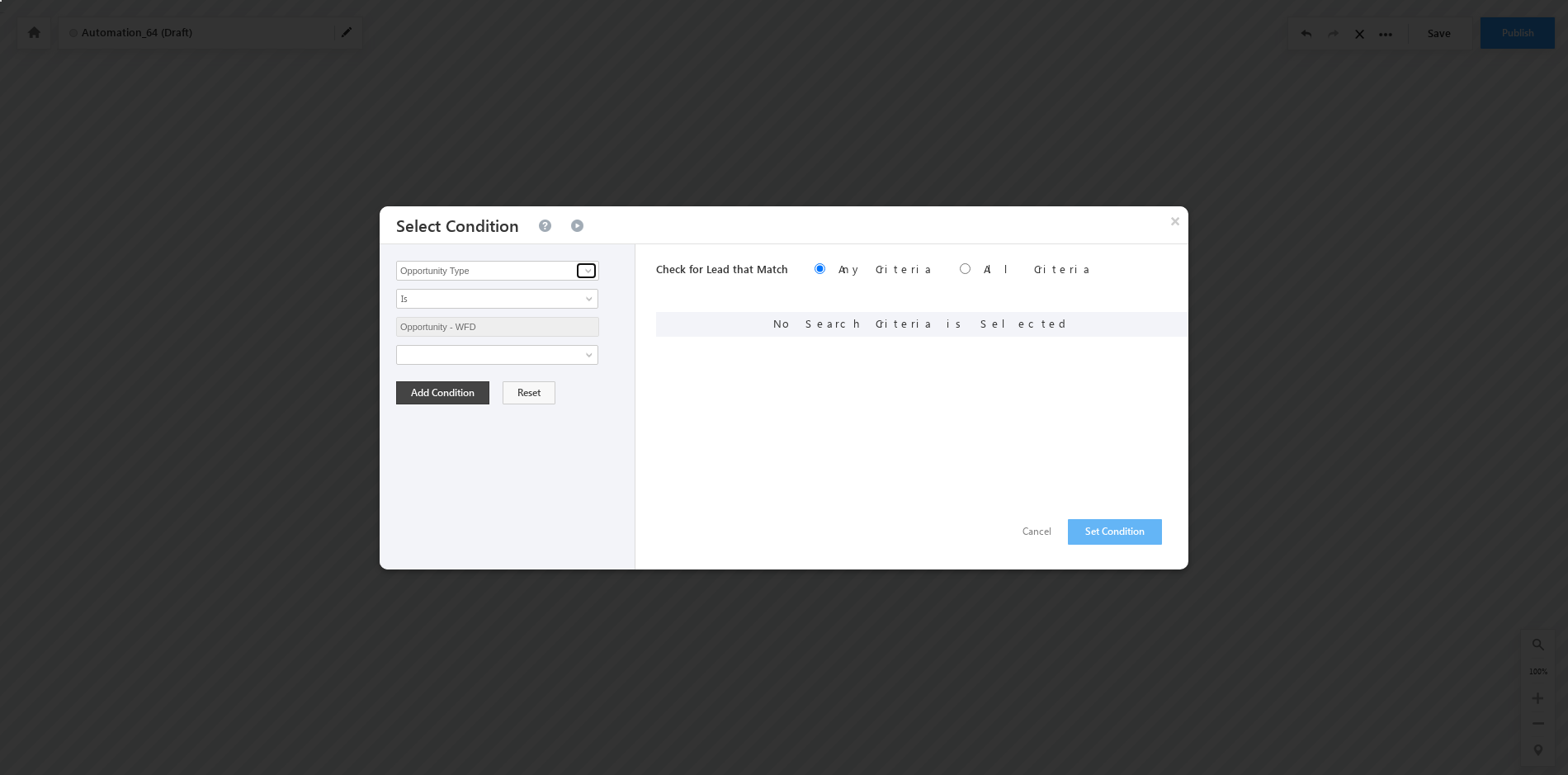
click at [592, 267] on span at bounding box center [588, 270] width 13 height 13
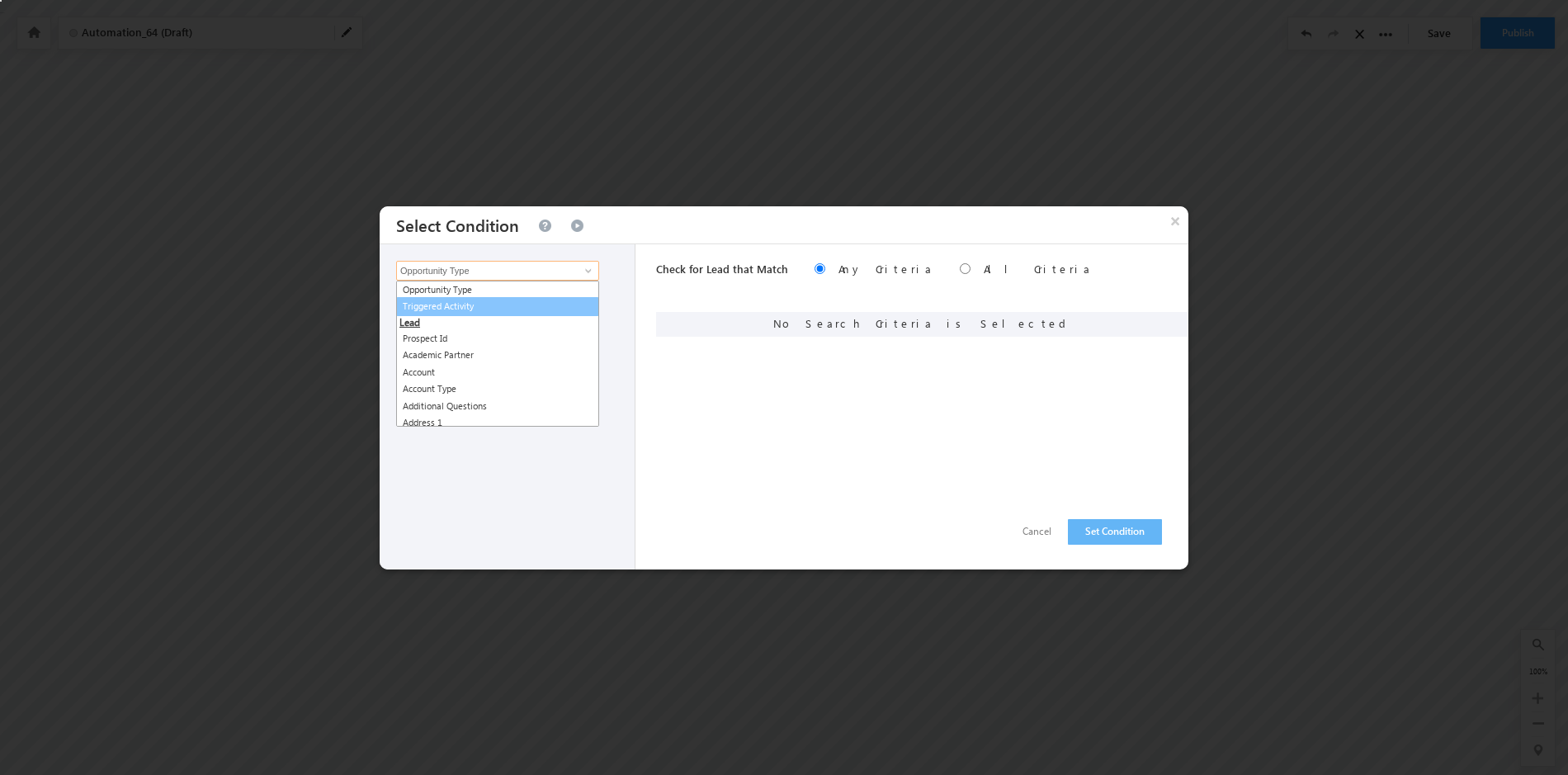
click at [537, 303] on link "Triggered Activity" at bounding box center [498, 307] width 203 height 19
type input "Triggered Activity"
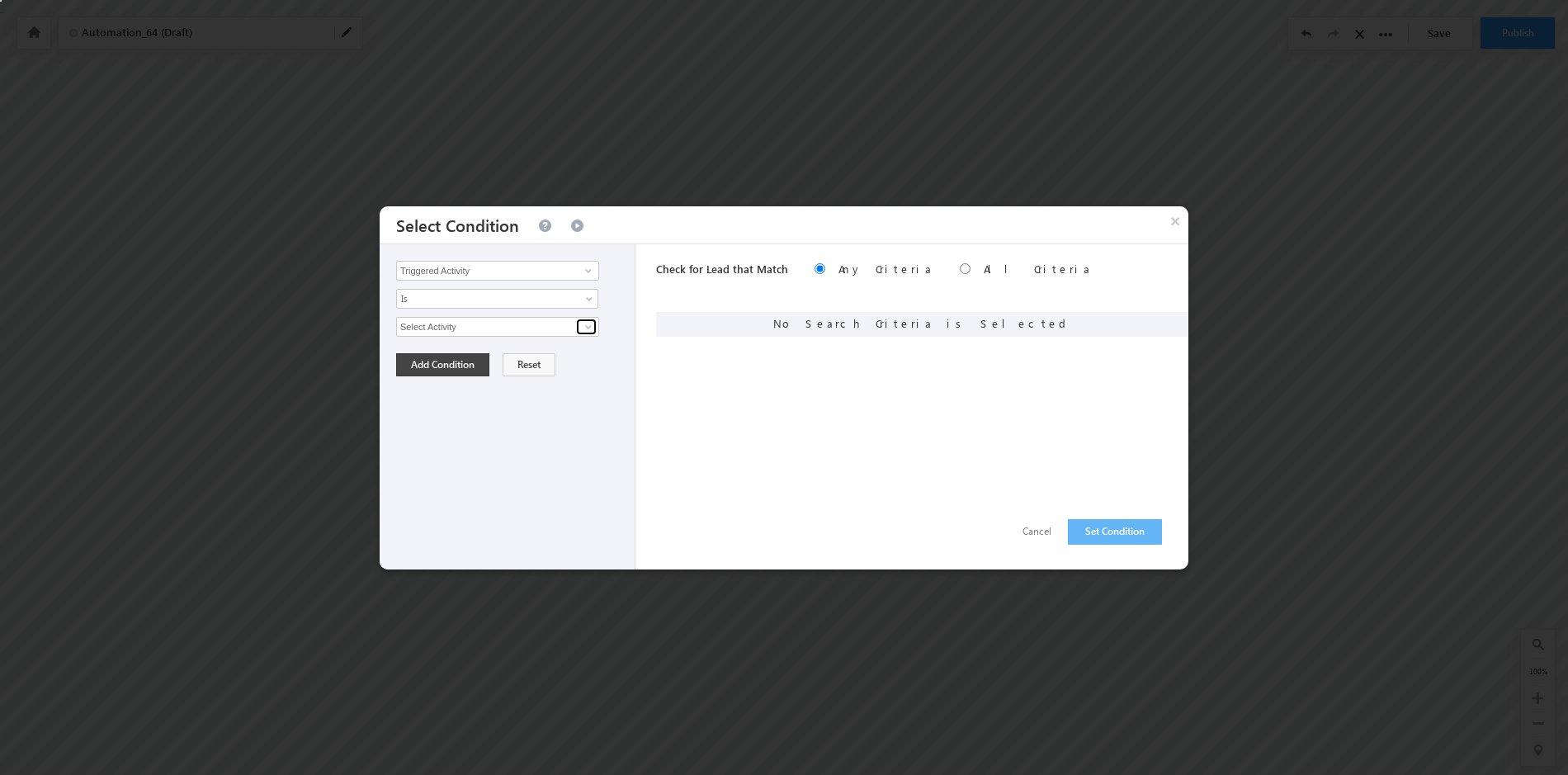
click at [586, 324] on span at bounding box center [588, 327] width 13 height 13
click at [572, 357] on link "Student Success" at bounding box center [498, 362] width 203 height 19
type input "Student Success"
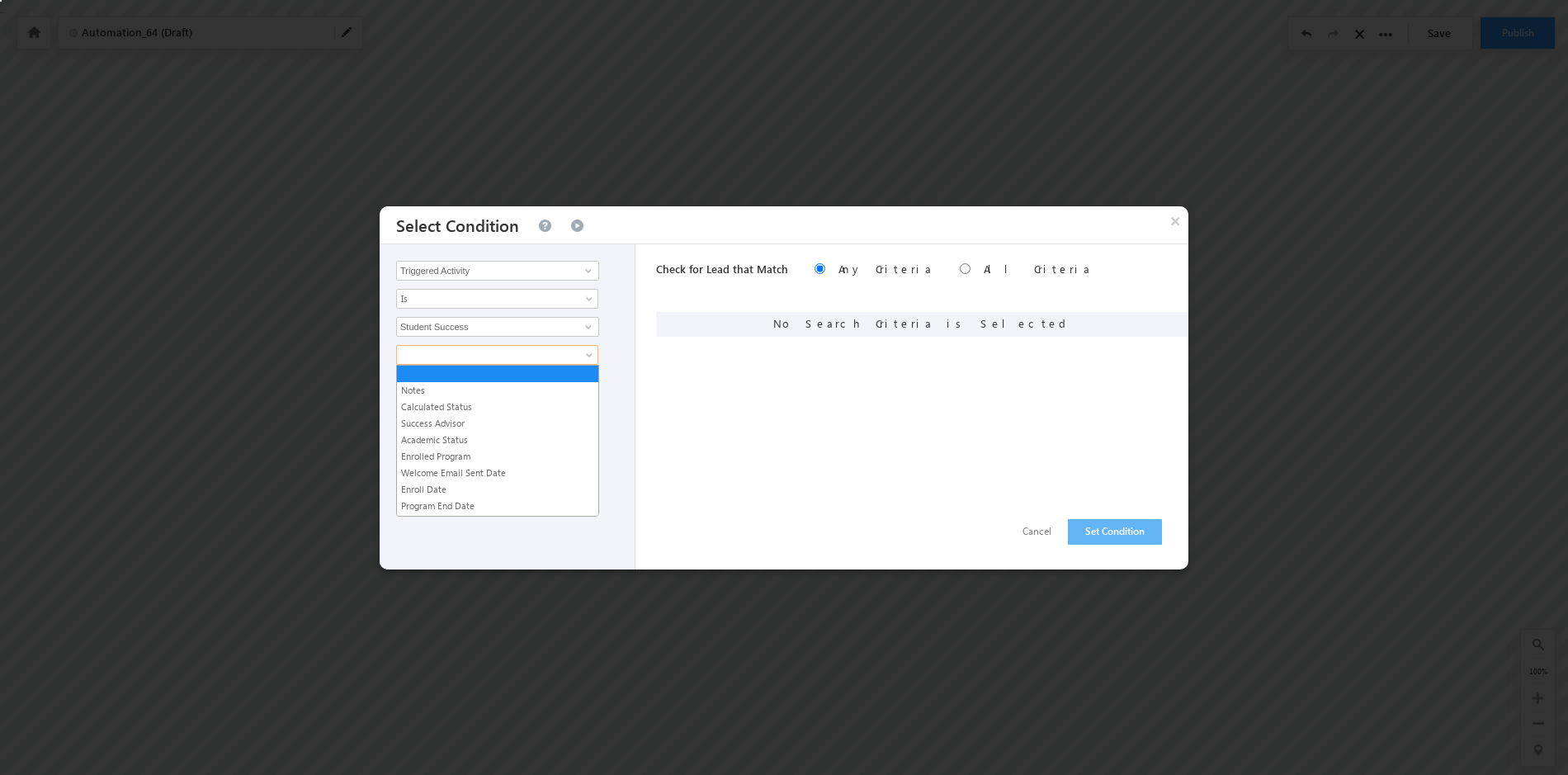
click at [590, 354] on span at bounding box center [591, 359] width 13 height 13
click at [554, 404] on link "Calculated Status" at bounding box center [497, 407] width 202 height 15
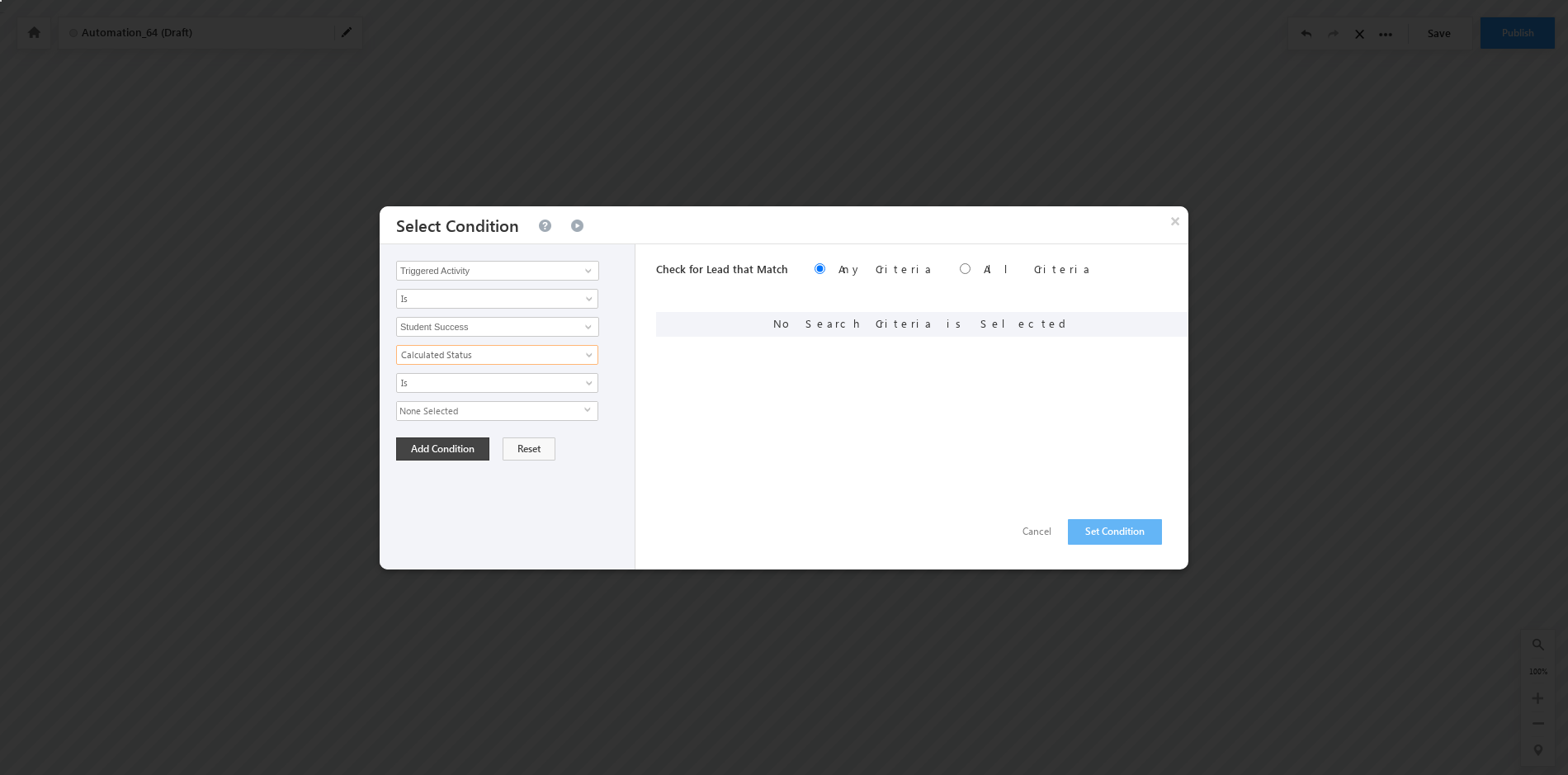
click at [586, 409] on span "select" at bounding box center [591, 410] width 13 height 7
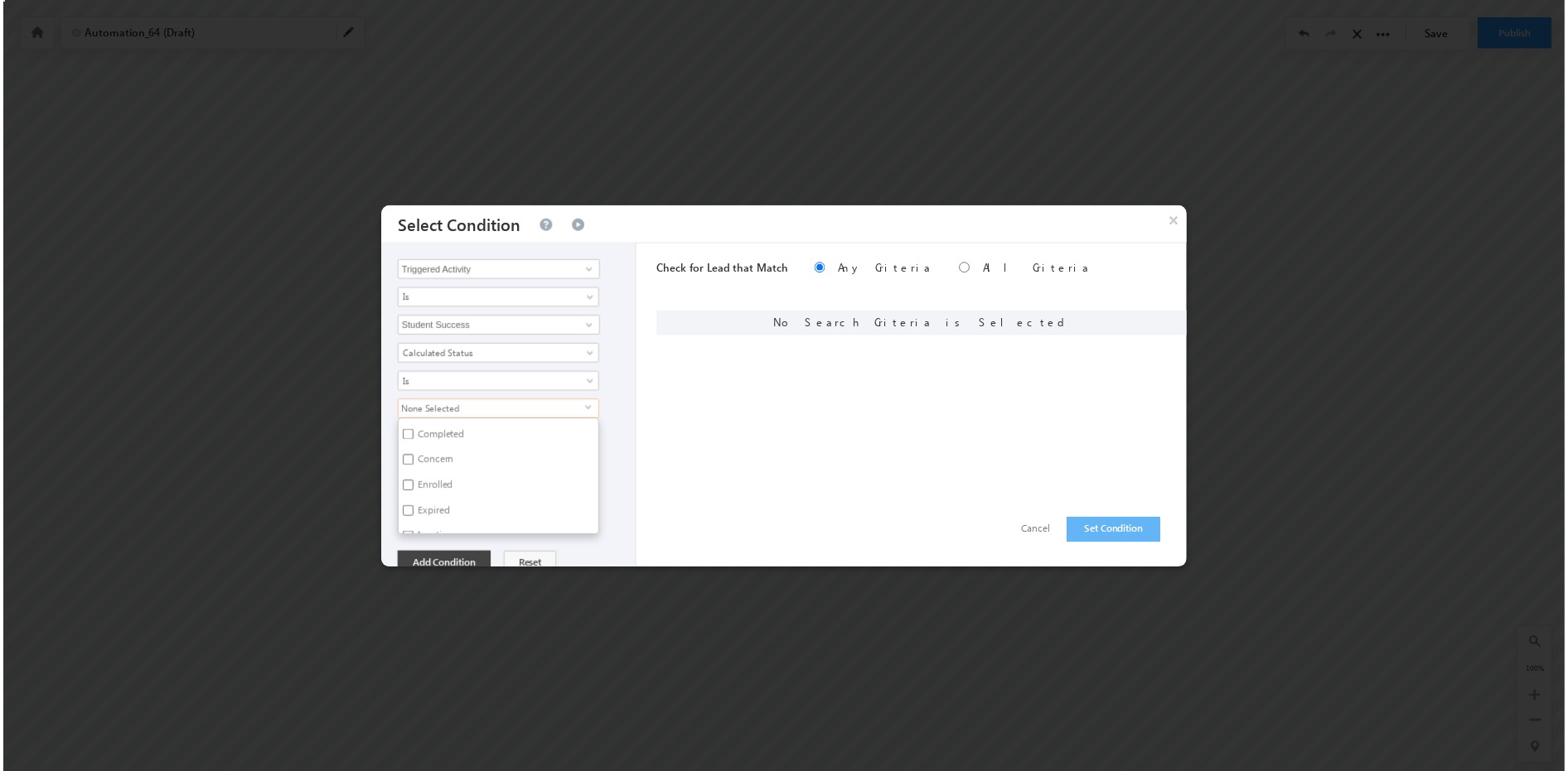
scroll to position [128, 0]
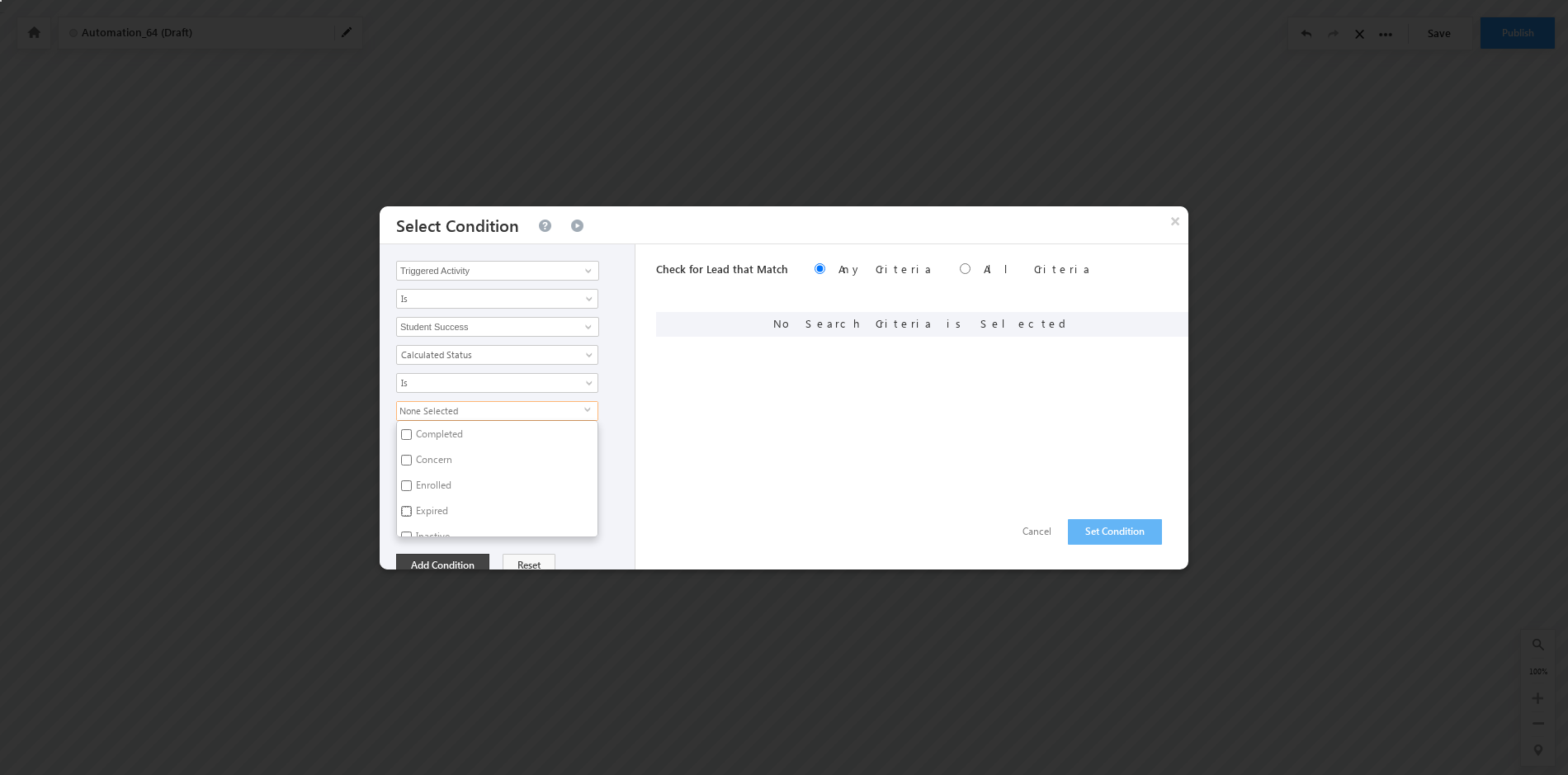
click at [406, 514] on input "Expired" at bounding box center [407, 512] width 11 height 11
checkbox input "true"
click at [583, 546] on div "Opportunity Type Triggered Activity Prospect Id Academic Partner Account Accoun…" at bounding box center [507, 407] width 255 height 325
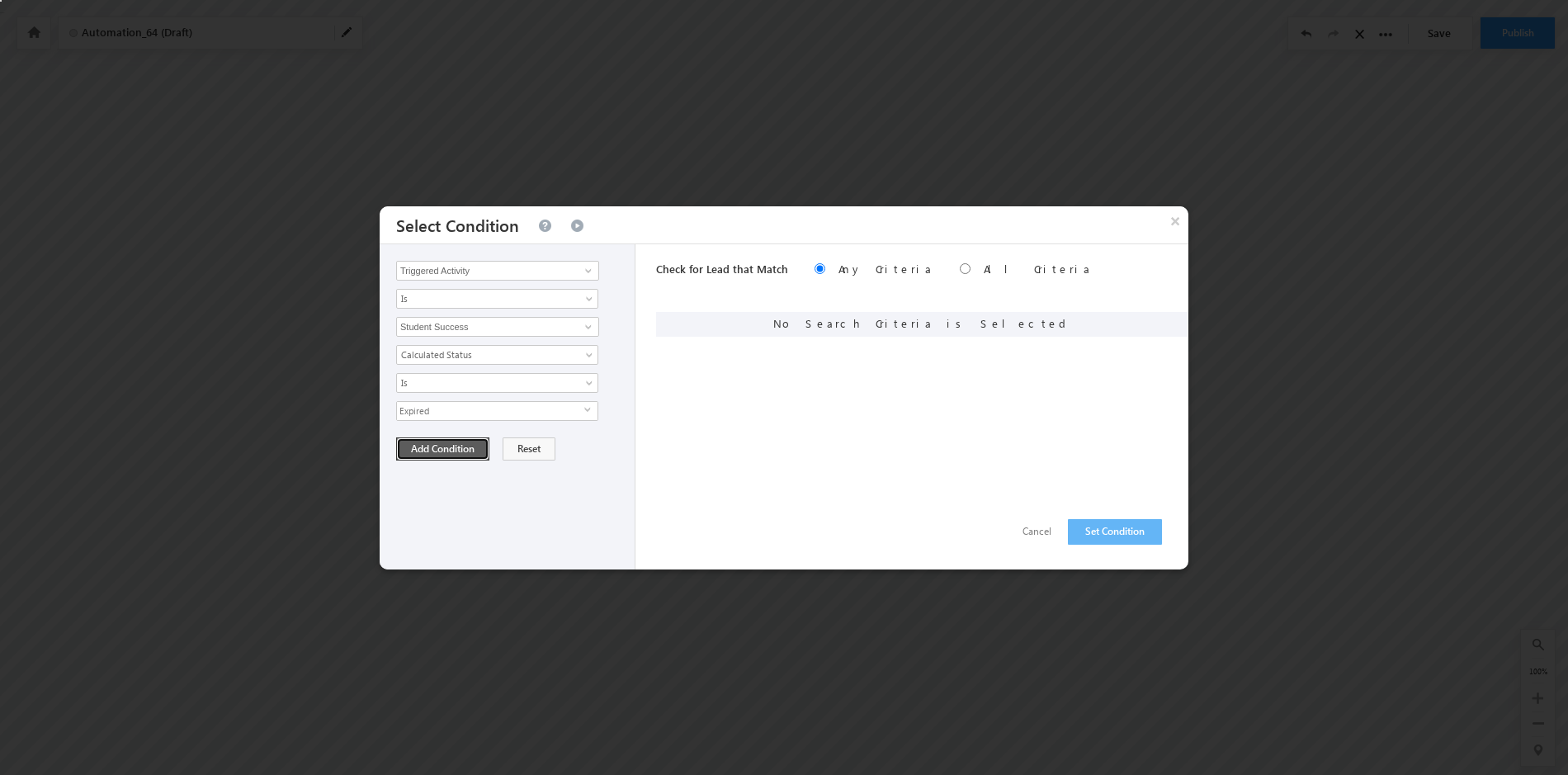
click at [449, 449] on button "Add Condition" at bounding box center [443, 449] width 93 height 23
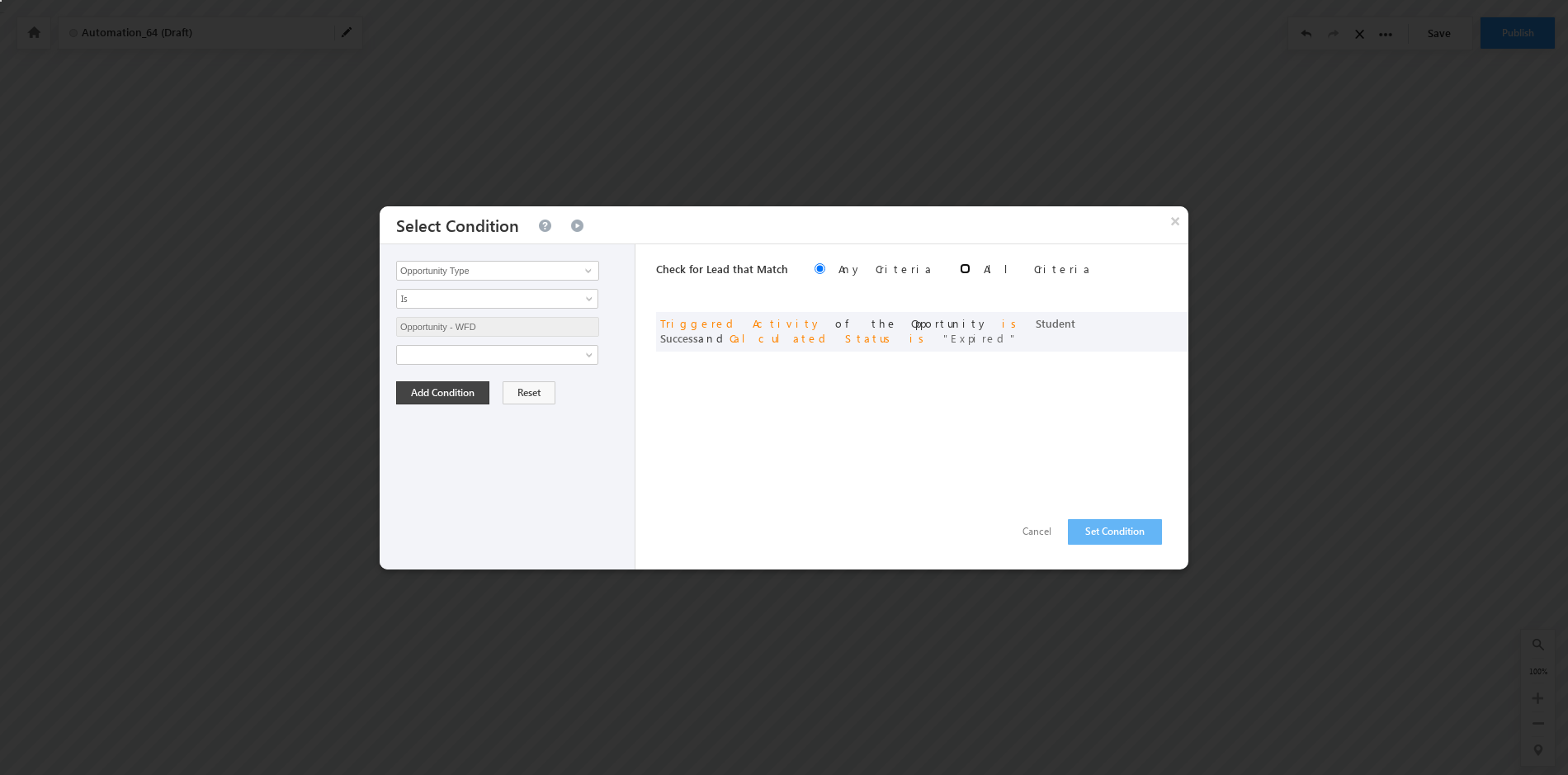
click at [960, 268] on input "radio" at bounding box center [965, 269] width 11 height 11
radio input "true"
click at [1123, 533] on button "Set Condition" at bounding box center [1115, 532] width 94 height 26
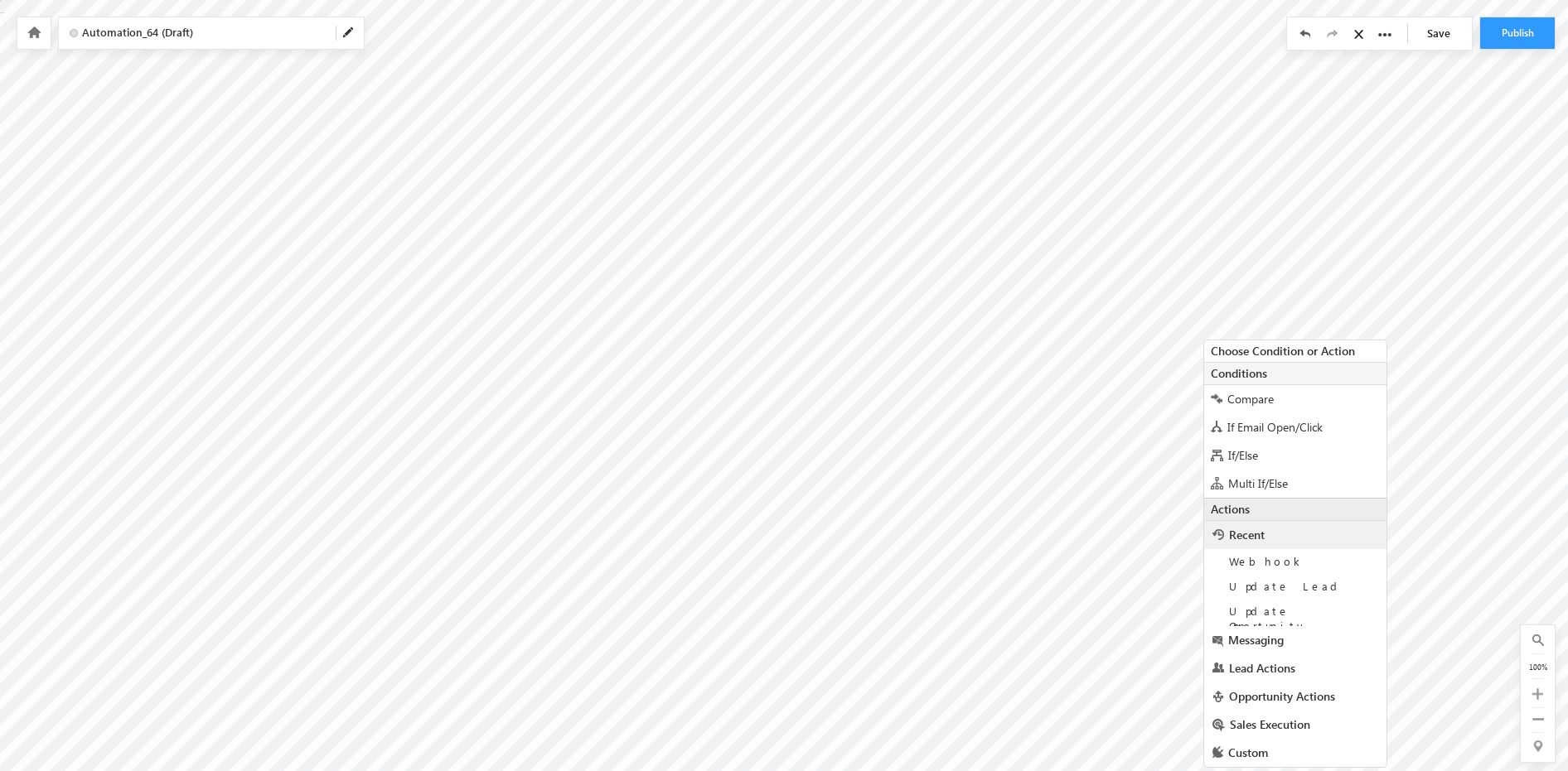
scroll to position [7, 0]
click at [1271, 695] on span "Opportunity Actions" at bounding box center [1283, 703] width 106 height 16
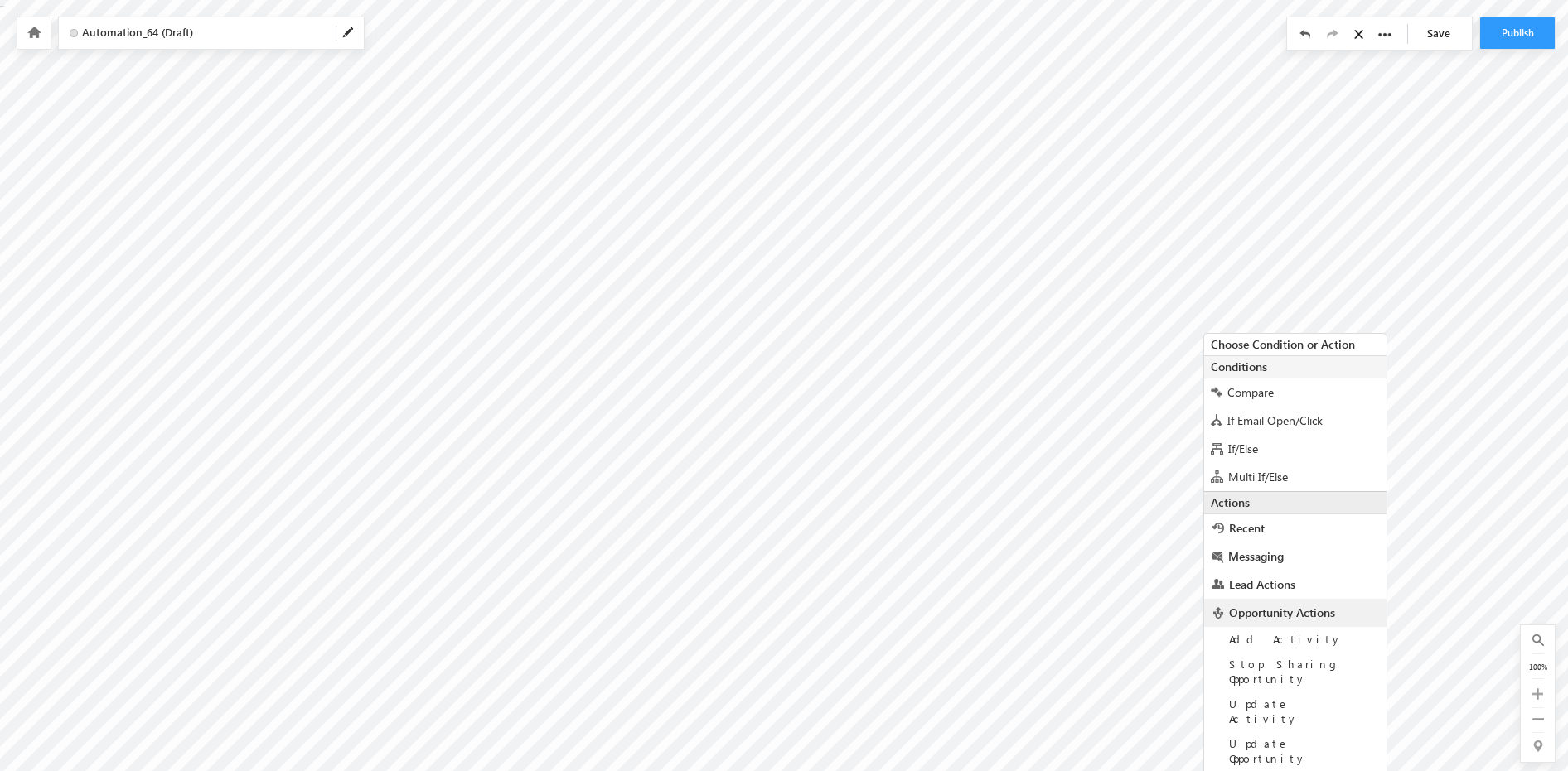
scroll to position [24, 0]
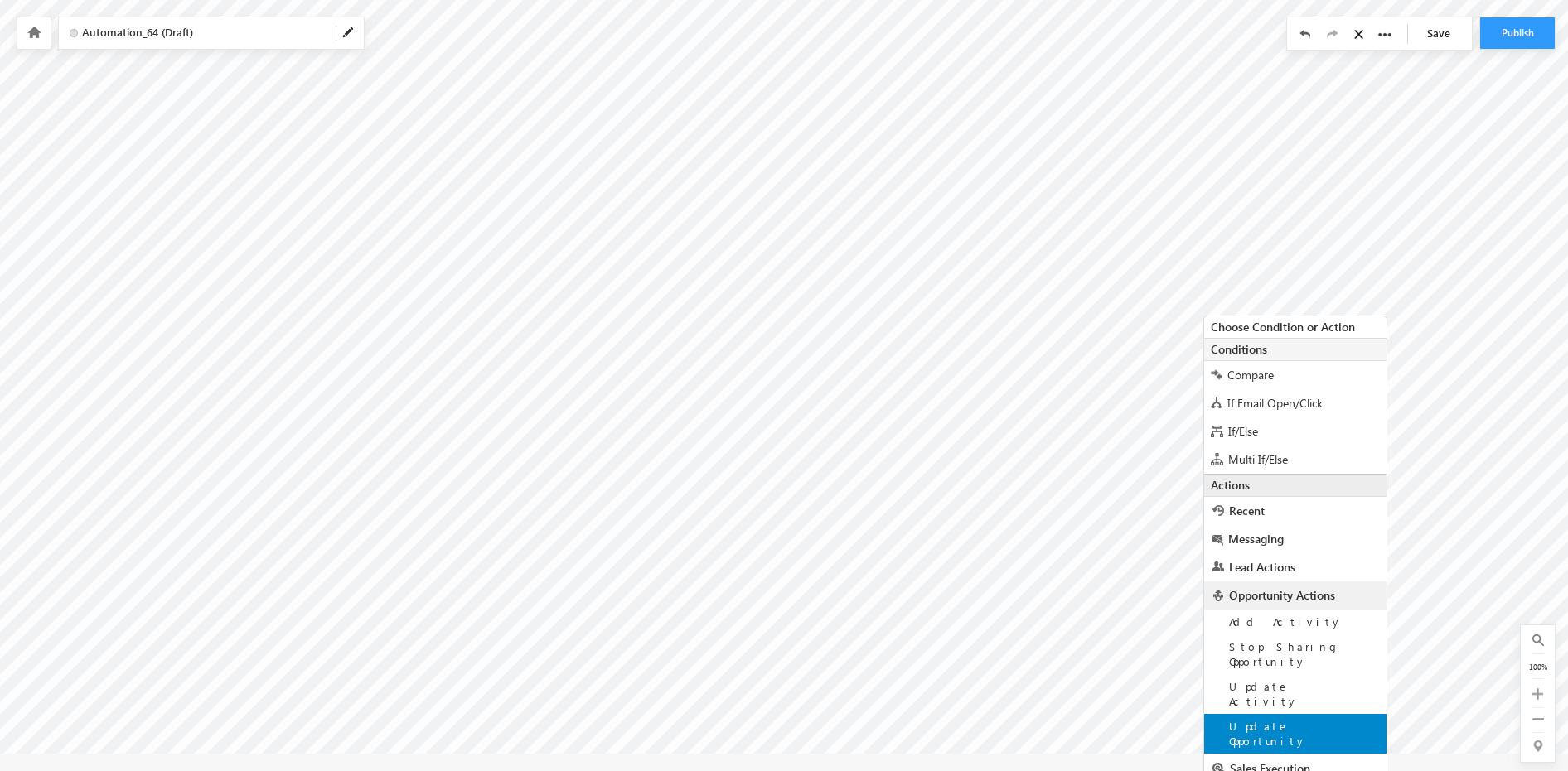
click at [1272, 719] on span "Update Opportunity" at bounding box center [1269, 733] width 78 height 29
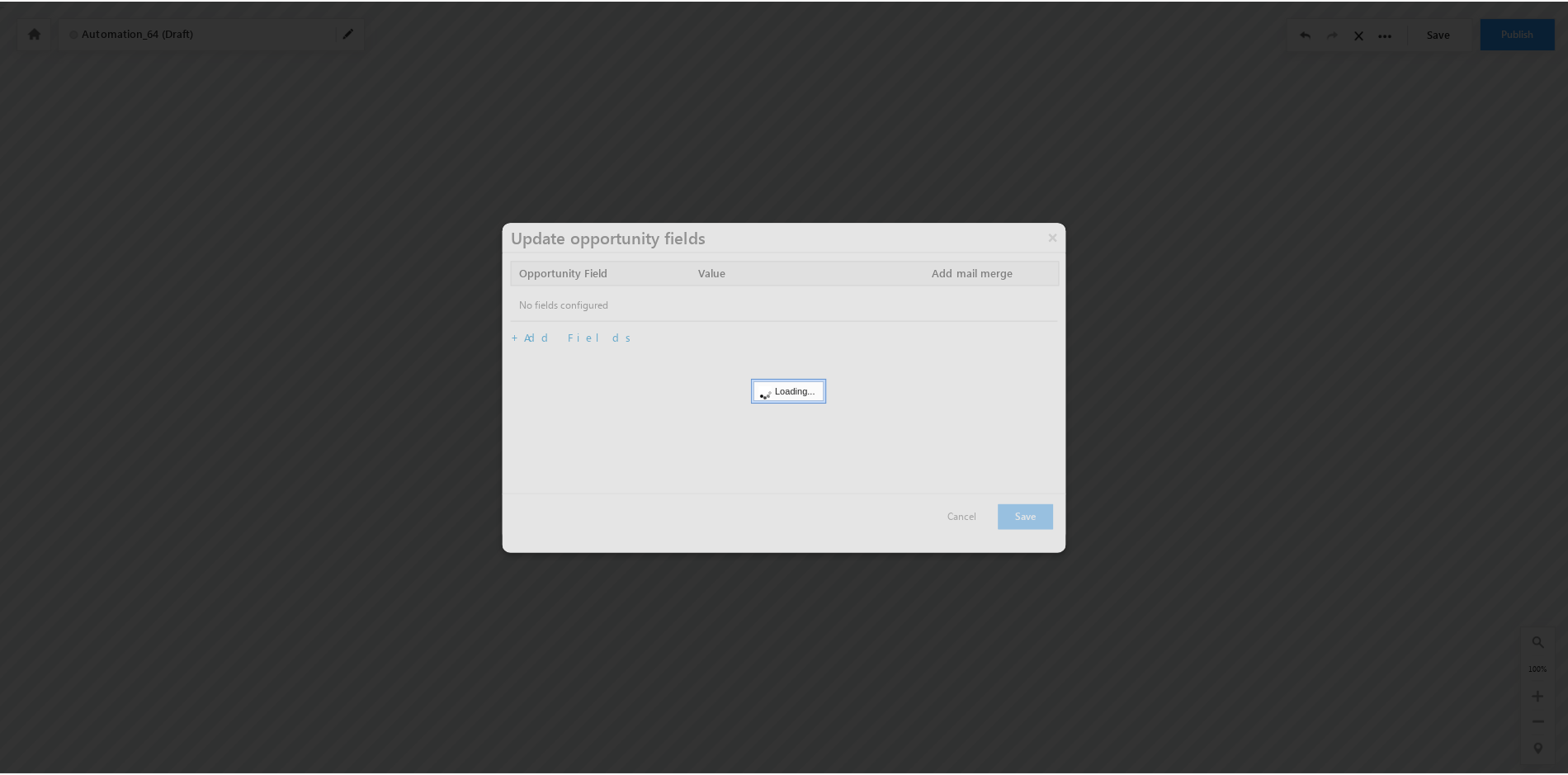
scroll to position [0, 0]
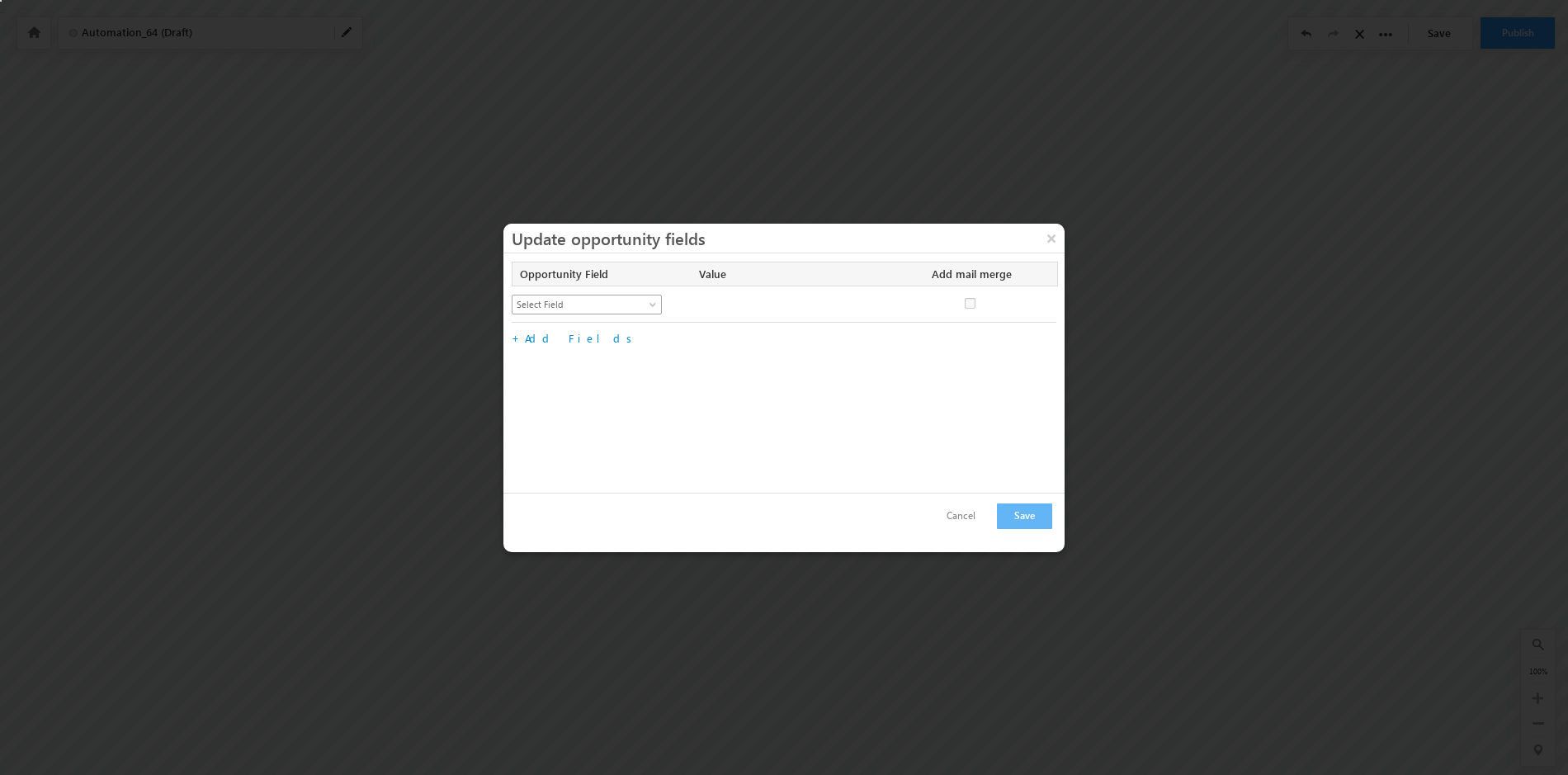
click at [653, 303] on span at bounding box center [655, 308] width 13 height 13
click at [606, 390] on link "Enrollment Status" at bounding box center [587, 391] width 150 height 15
click at [834, 301] on span at bounding box center [839, 305] width 13 height 13
click at [775, 357] on link "Withdrawal" at bounding box center [774, 358] width 150 height 19
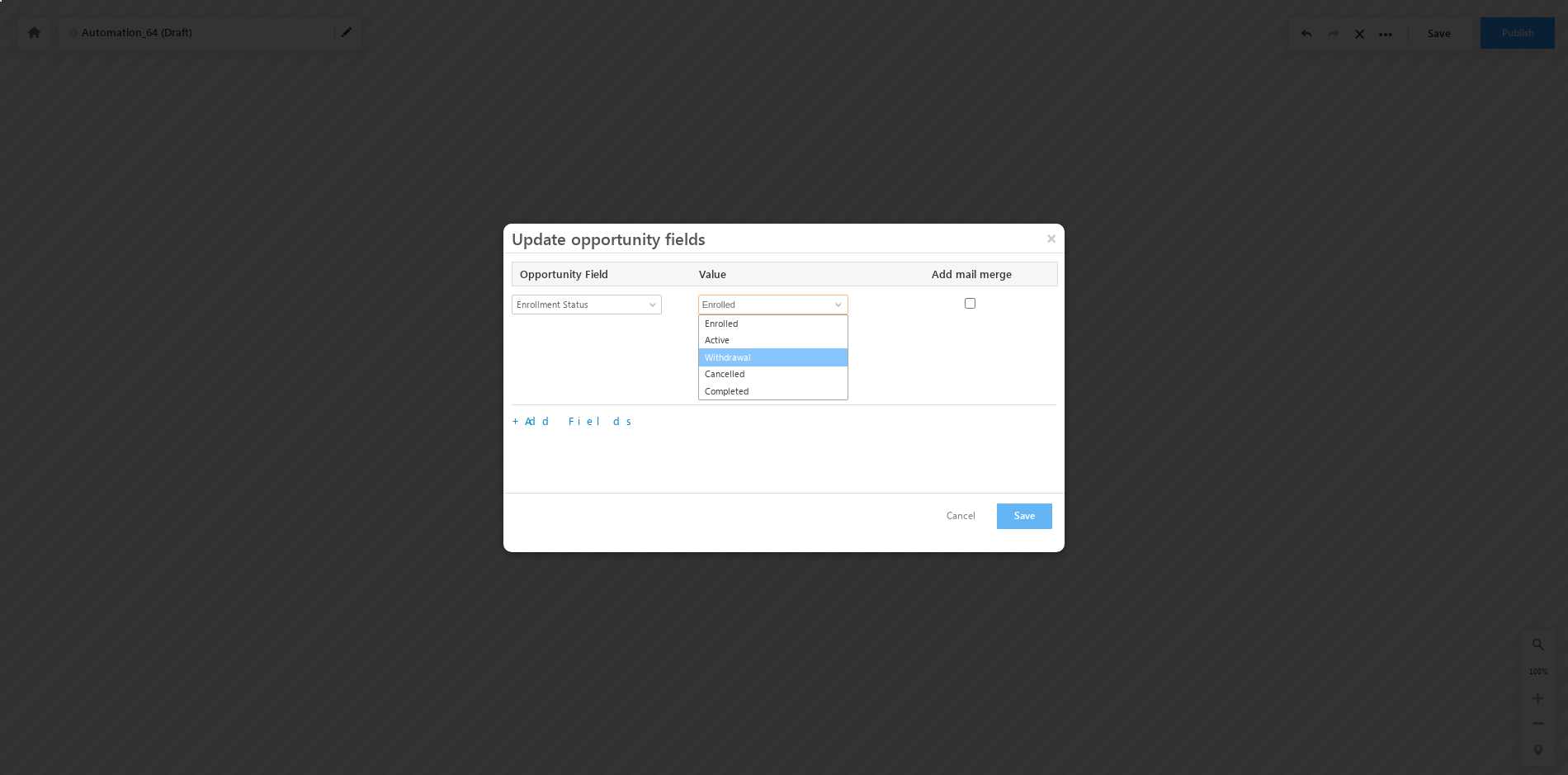
type input "Withdrawal"
click at [540, 338] on link "Add Fields" at bounding box center [581, 337] width 113 height 14
click at [656, 337] on span at bounding box center [655, 344] width 13 height 13
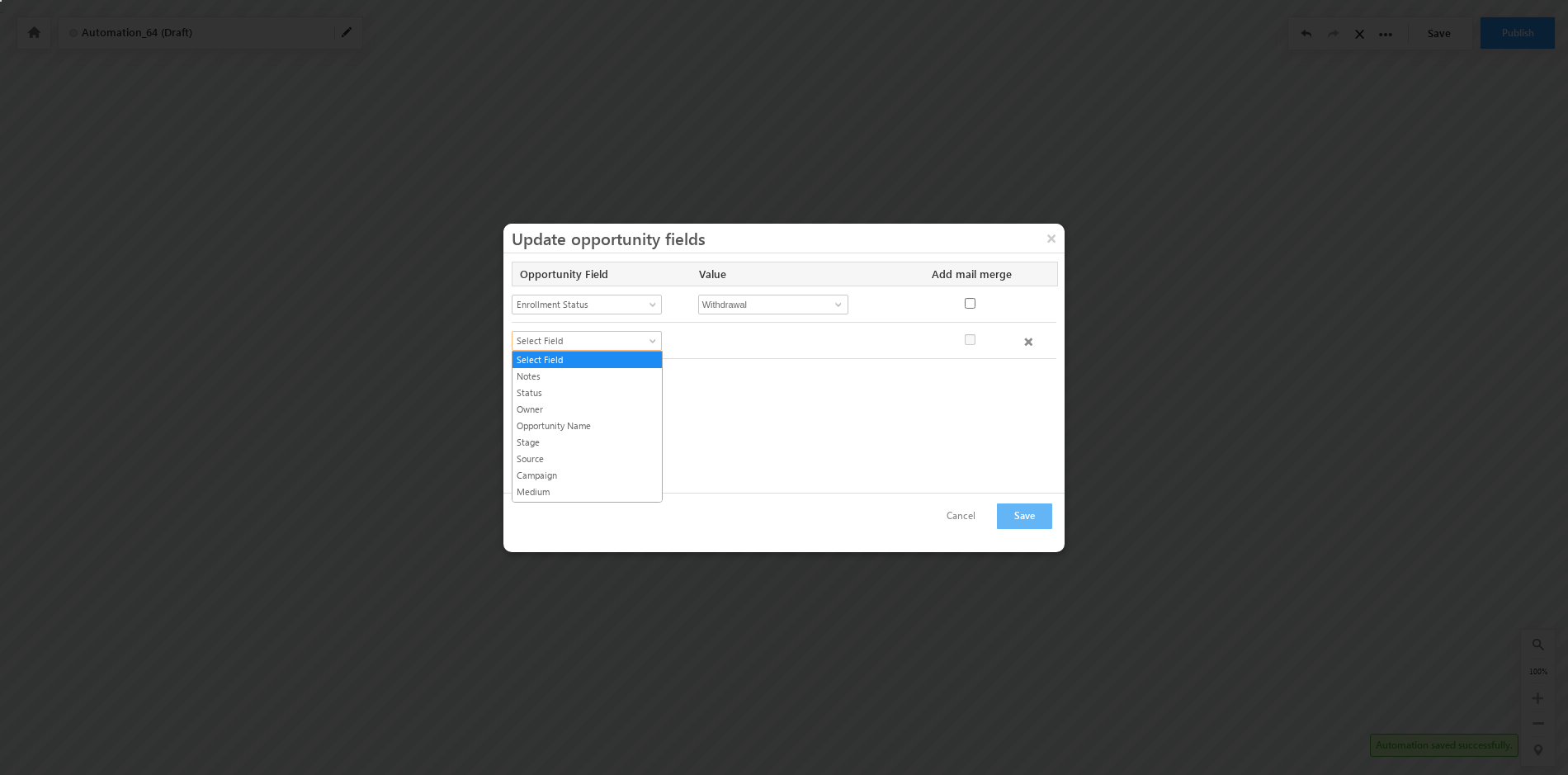
scroll to position [462, 0]
click at [581, 422] on link "Substage" at bounding box center [587, 427] width 150 height 15
click at [838, 341] on span at bounding box center [839, 341] width 13 height 13
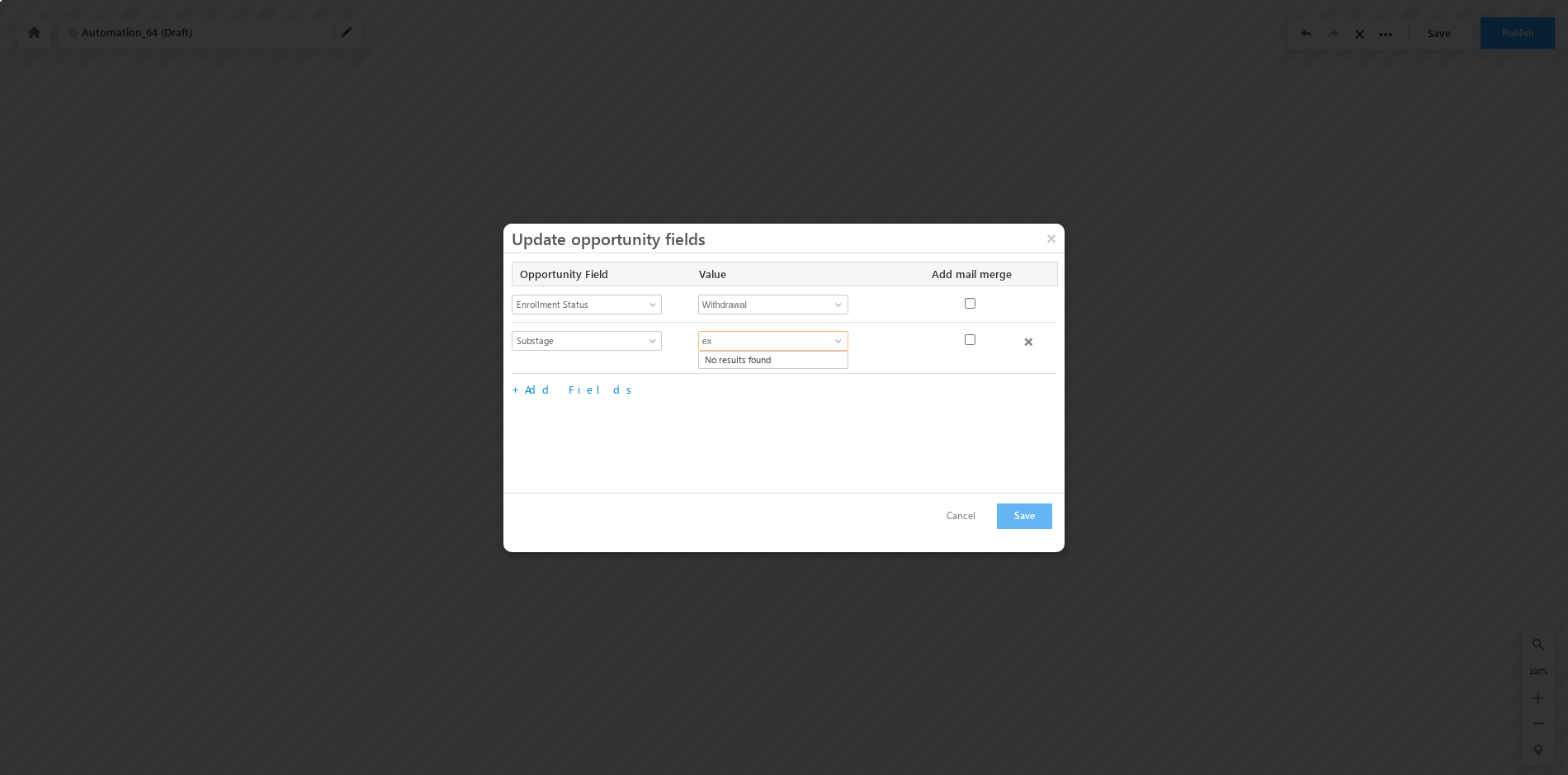
type input "e"
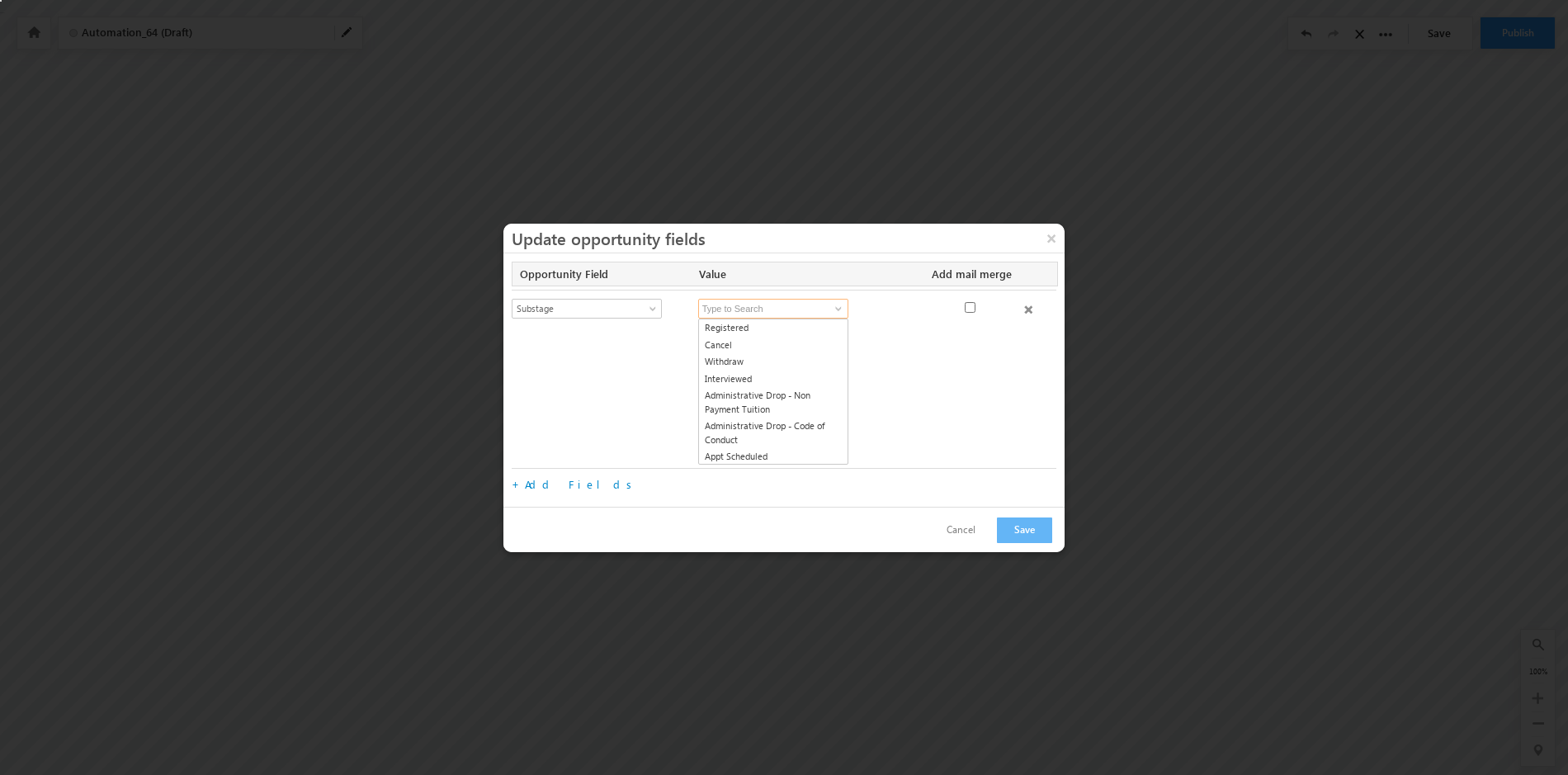
scroll to position [33, 0]
click at [751, 360] on link "Withdraw" at bounding box center [774, 361] width 150 height 19
type input "Withdraw"
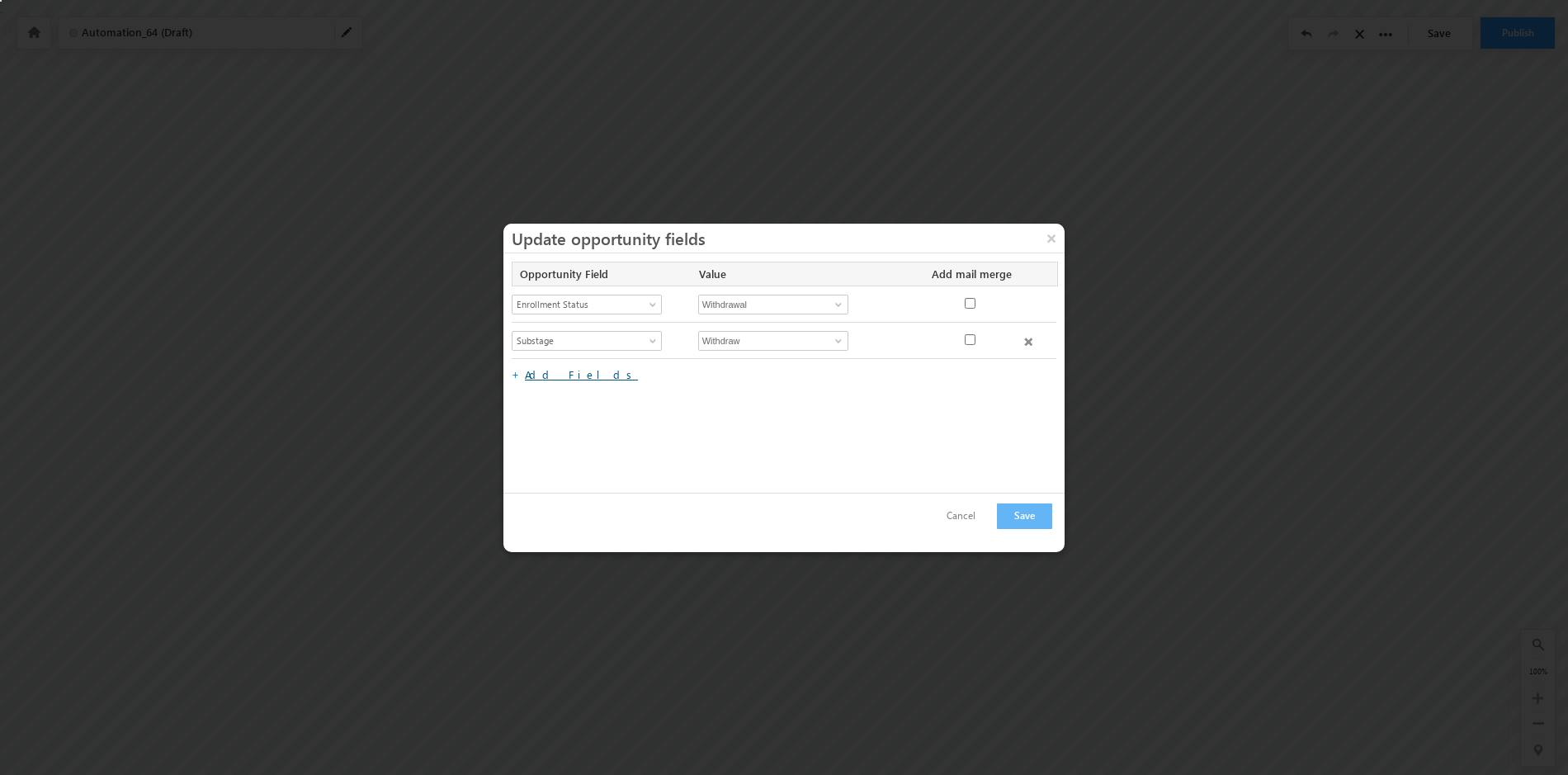
click at [546, 375] on link "Add Fields" at bounding box center [581, 374] width 113 height 14
click at [653, 377] on span at bounding box center [655, 381] width 13 height 13
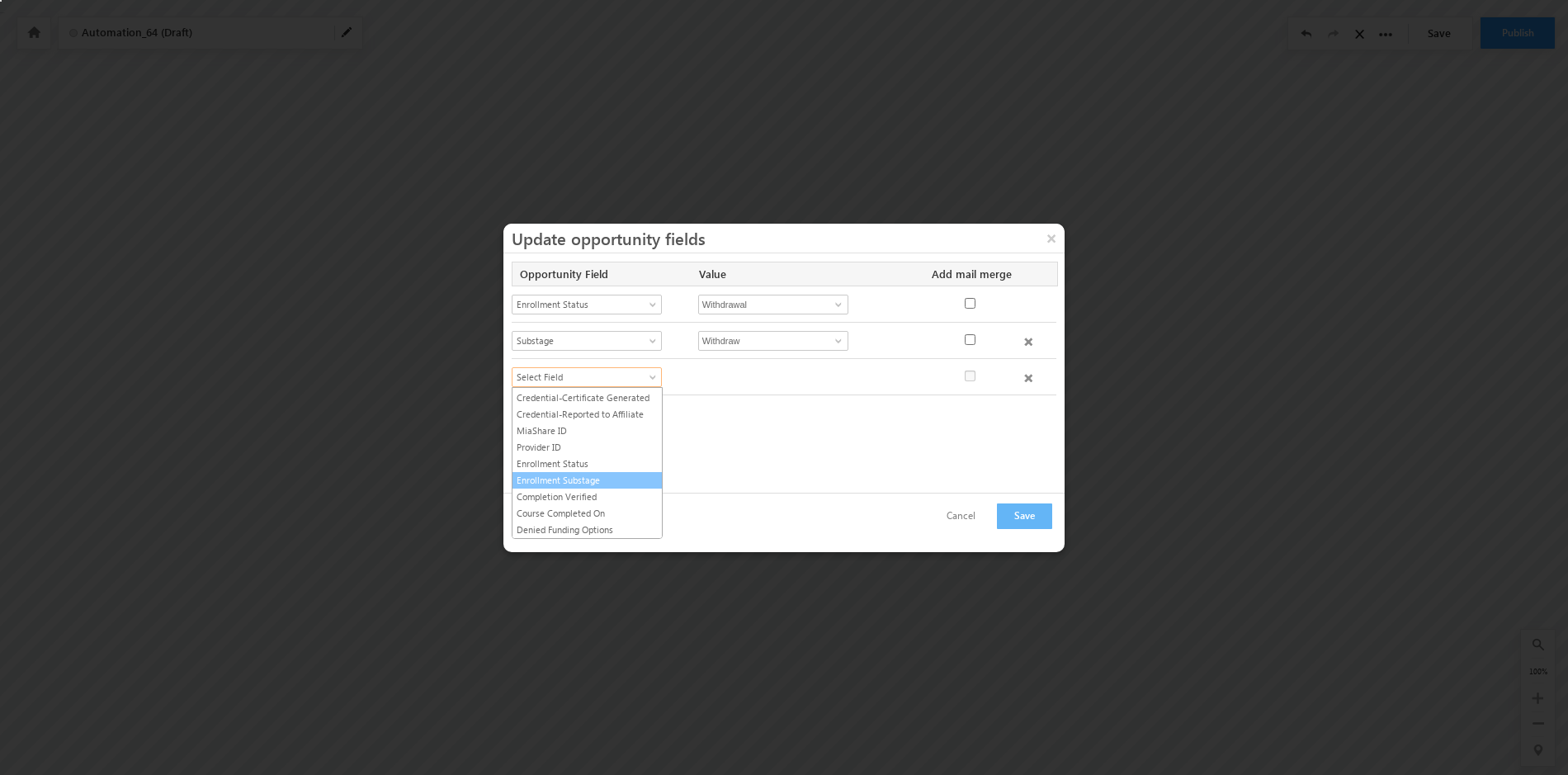
click at [592, 480] on link "Enrollment Substage" at bounding box center [587, 480] width 150 height 15
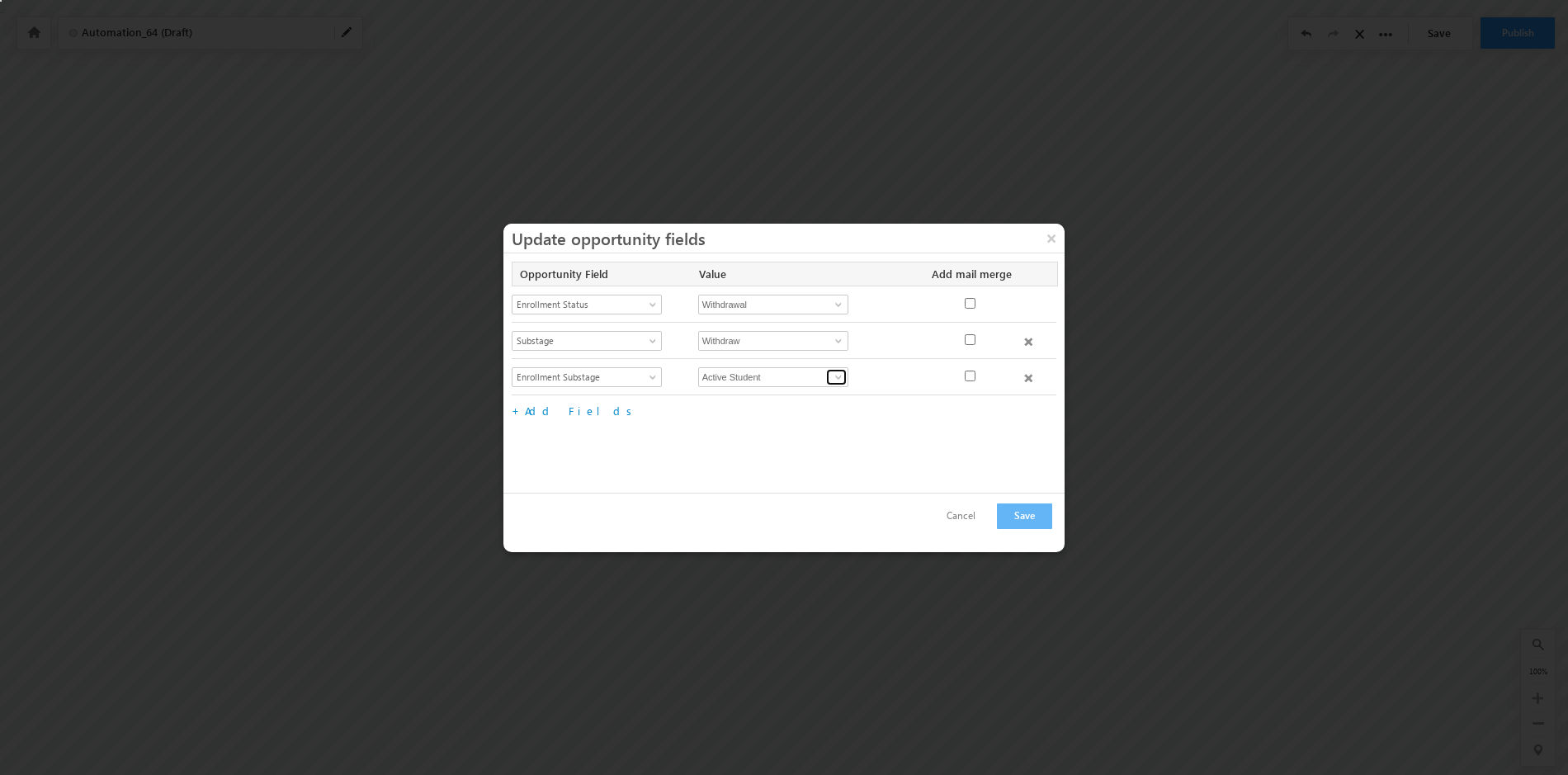
click at [833, 379] on span at bounding box center [839, 377] width 13 height 13
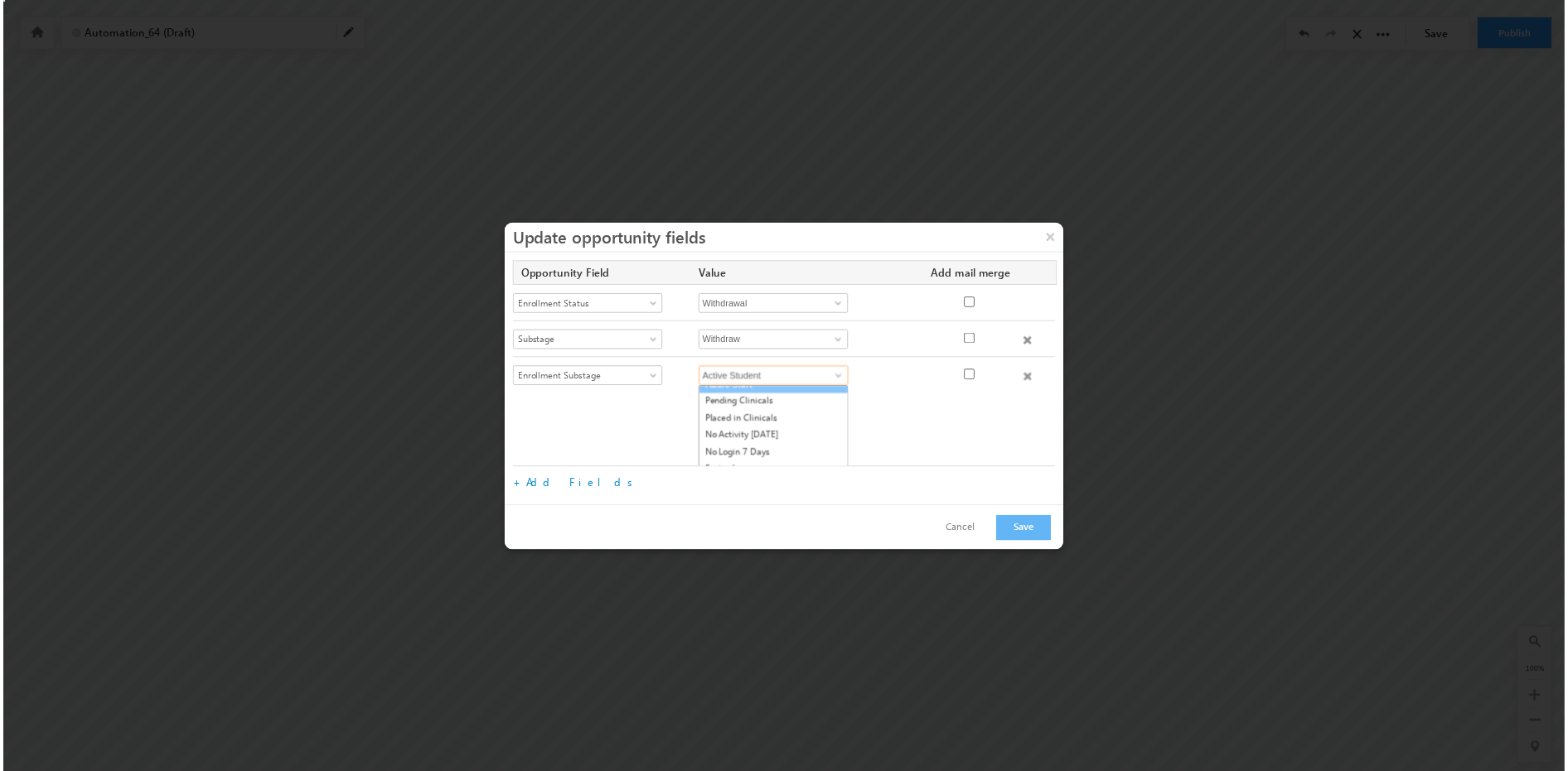
scroll to position [59, 0]
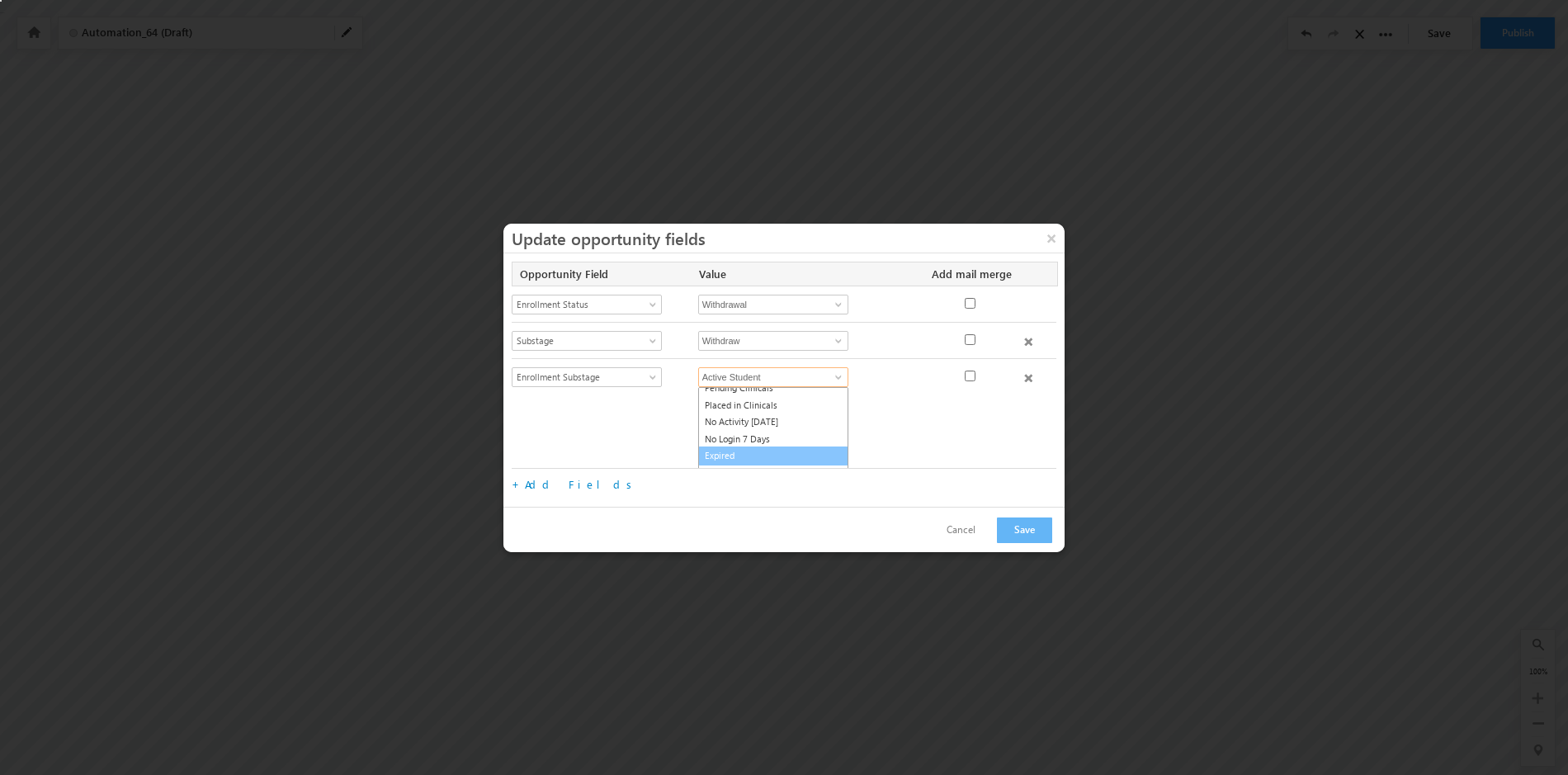
click at [733, 460] on link "Expired" at bounding box center [774, 456] width 150 height 19
type input "Expired"
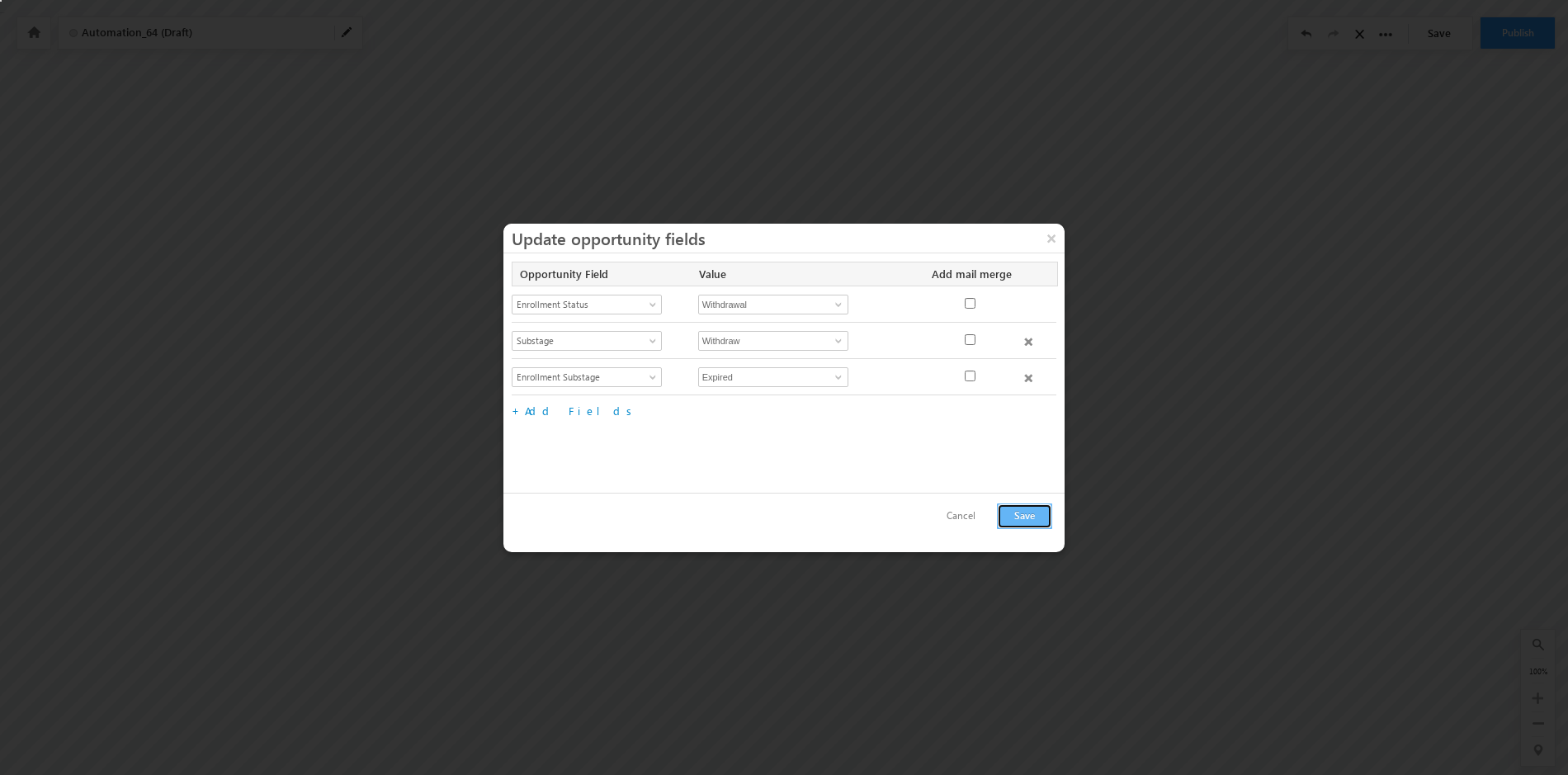
click at [1018, 515] on button "Save" at bounding box center [1025, 517] width 56 height 26
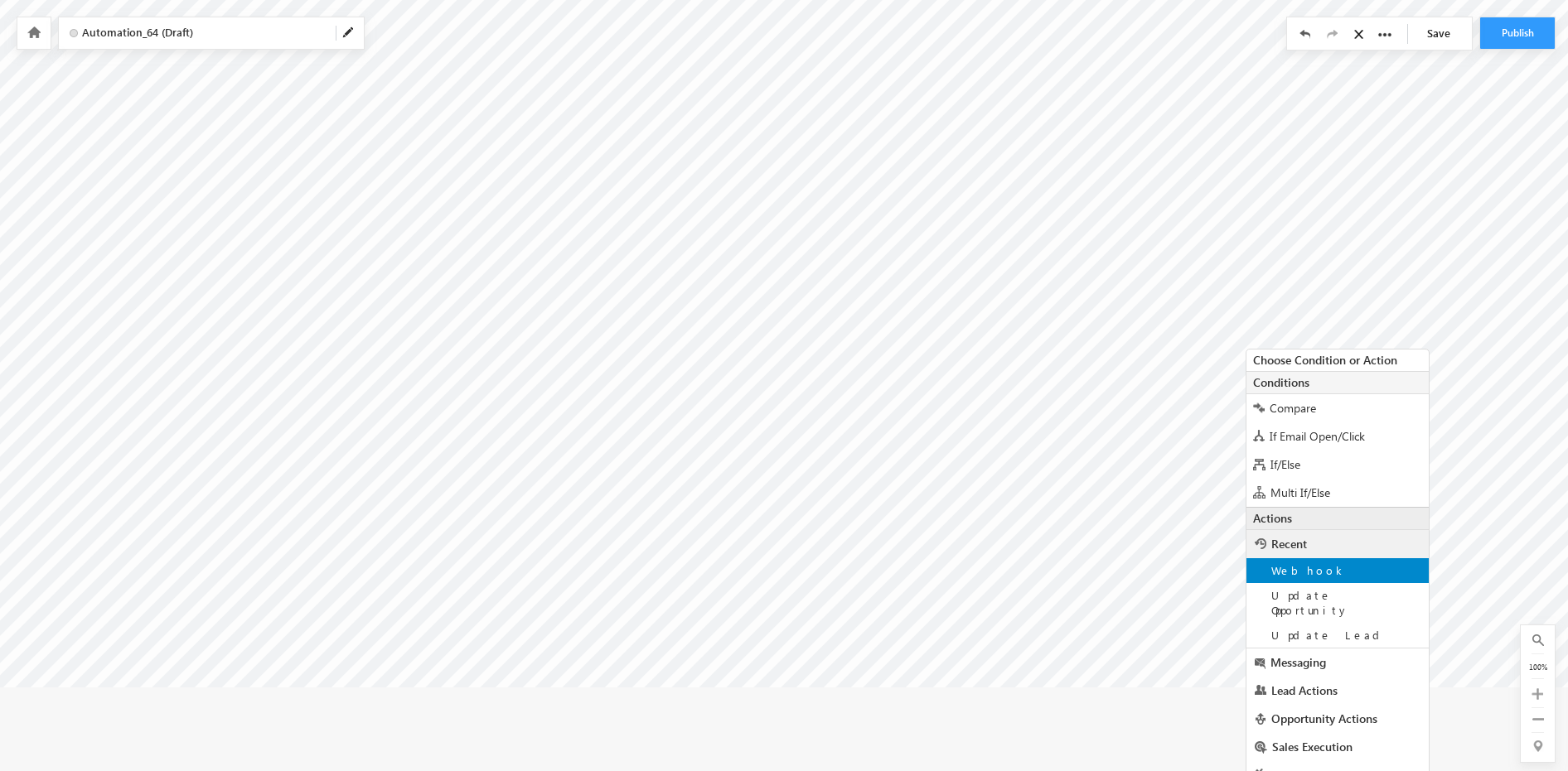
scroll to position [95, 0]
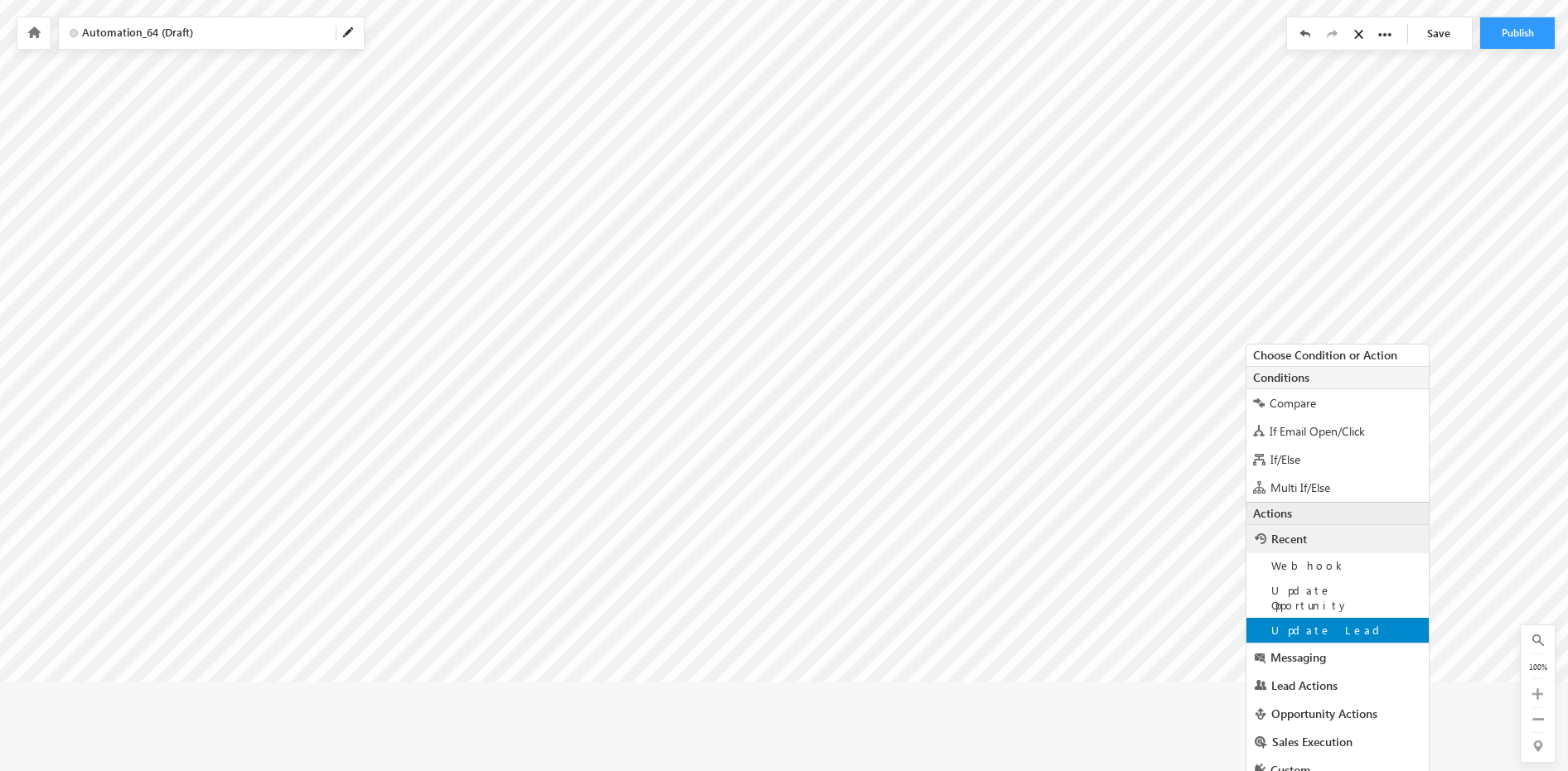
click at [1301, 623] on span "Update Lead" at bounding box center [1328, 629] width 115 height 14
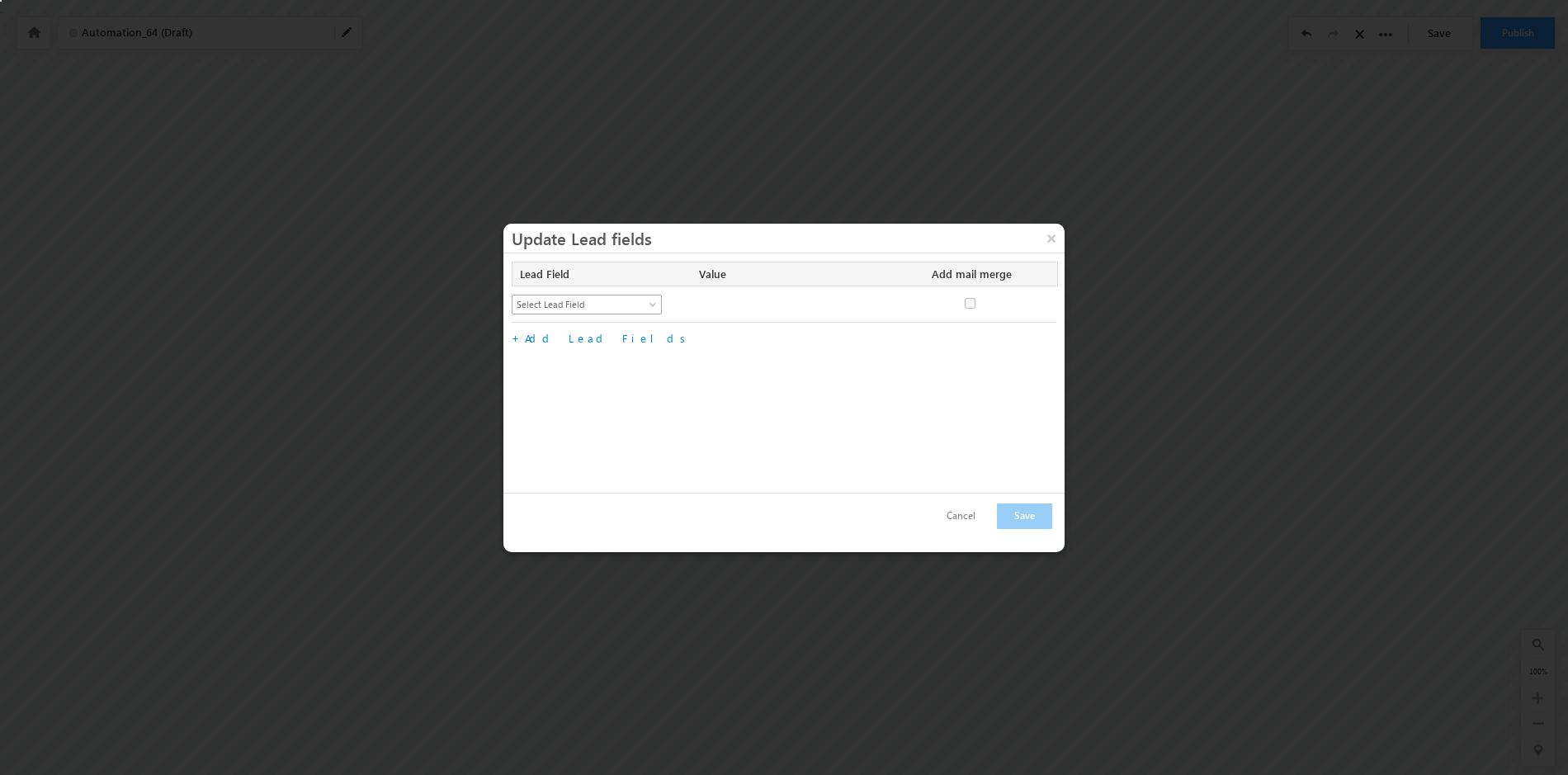
click at [655, 303] on span at bounding box center [655, 308] width 13 height 13
click at [596, 373] on link "Lead Status" at bounding box center [587, 374] width 150 height 15
click at [876, 298] on link "New" at bounding box center [790, 304] width 183 height 20
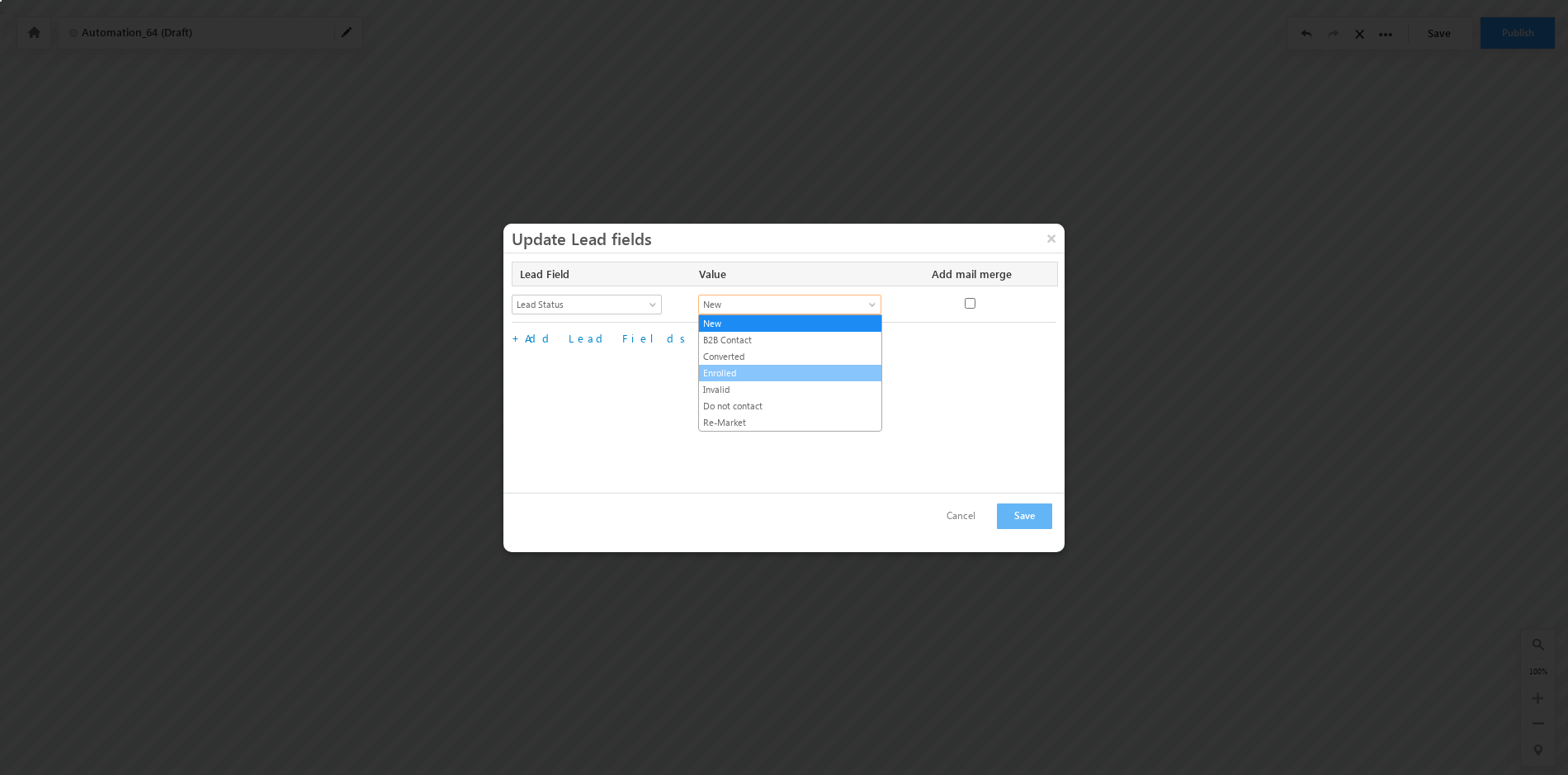
click at [804, 374] on link "Enrolled" at bounding box center [791, 374] width 182 height 15
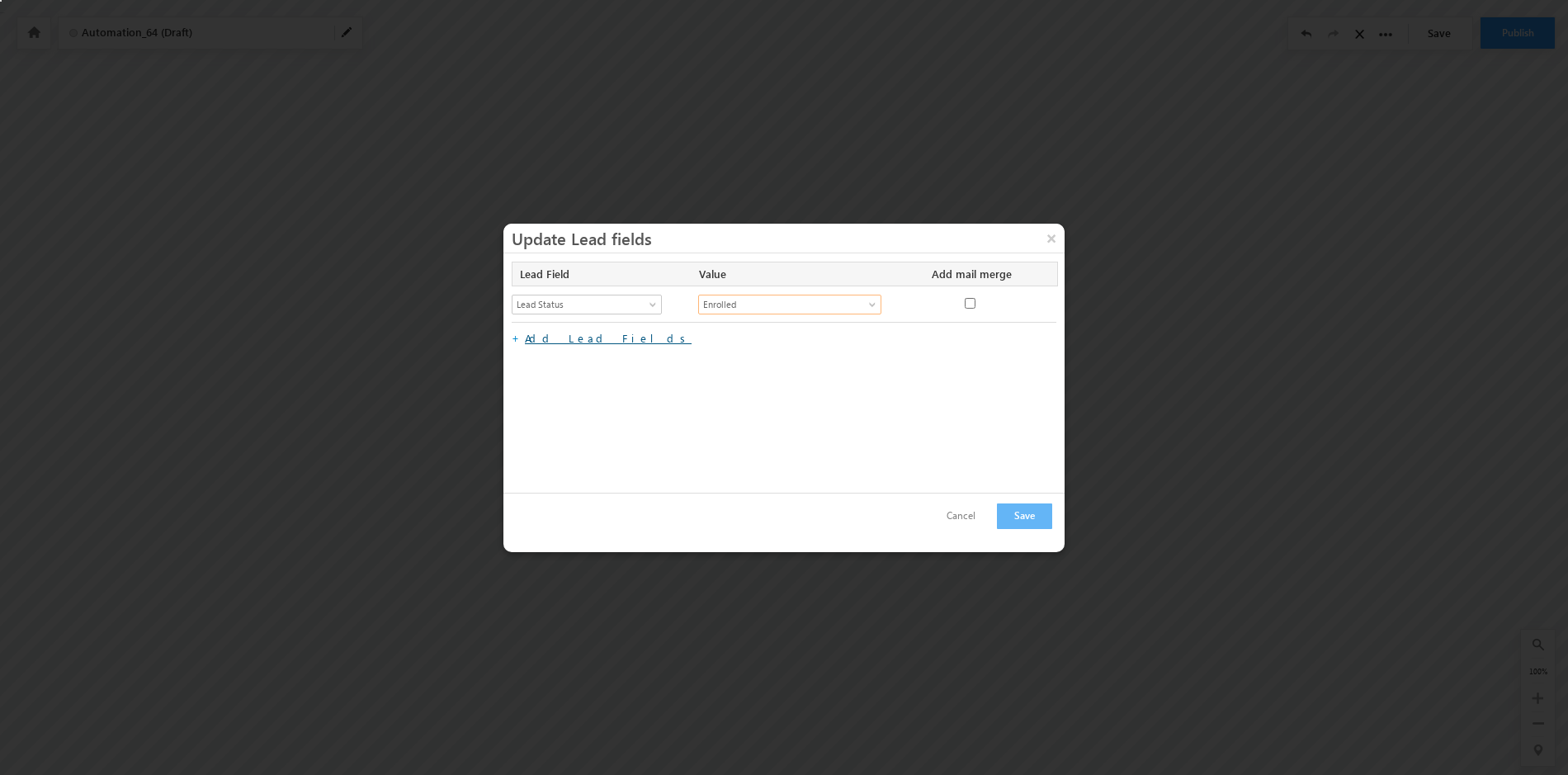
click at [562, 341] on link "Add Lead Fields" at bounding box center [608, 337] width 166 height 14
click at [653, 342] on span at bounding box center [655, 344] width 13 height 13
click at [597, 397] on link "Lead Stage" at bounding box center [587, 394] width 150 height 15
click at [871, 337] on span at bounding box center [874, 344] width 13 height 13
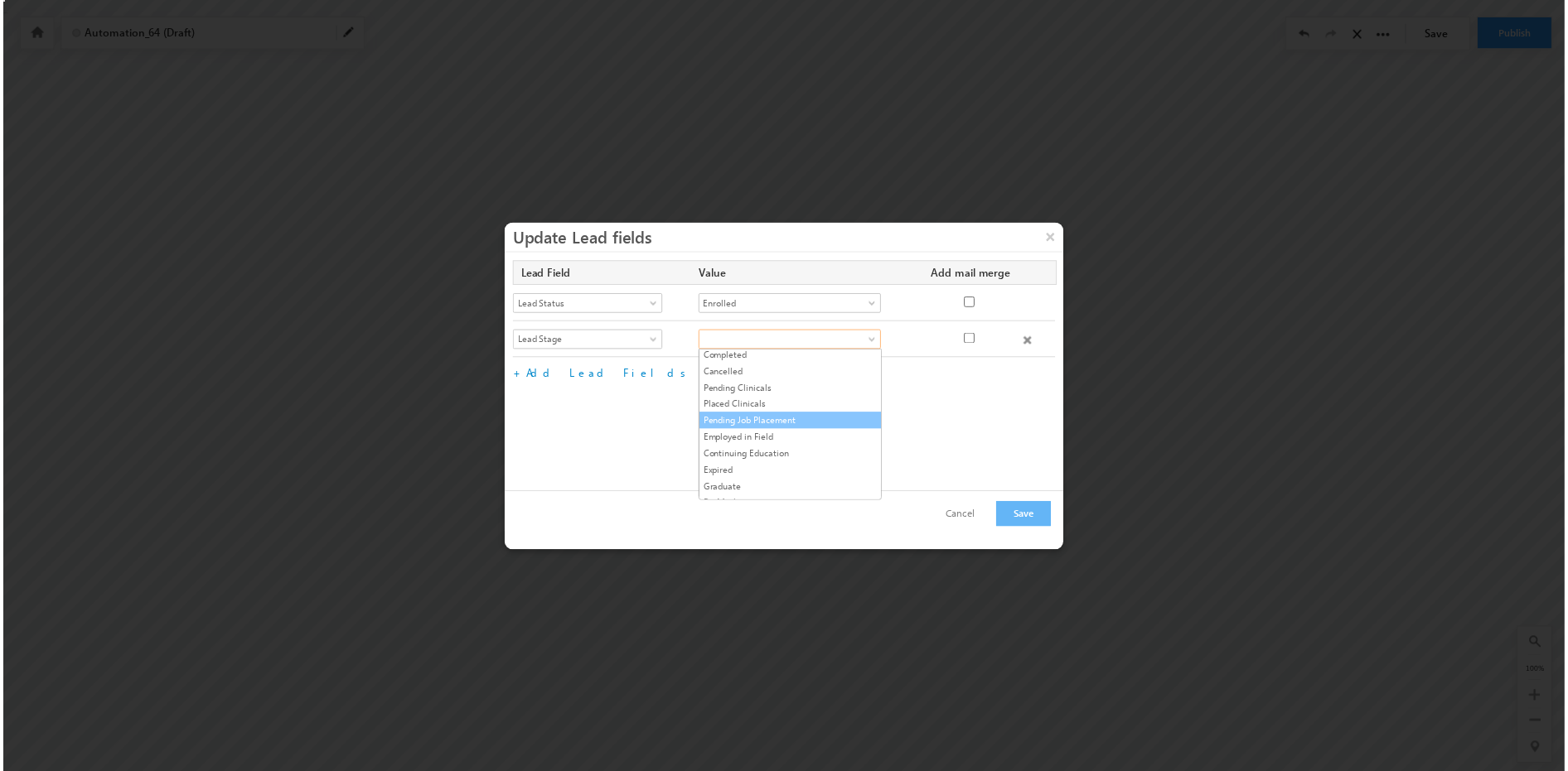
scroll to position [301, 0]
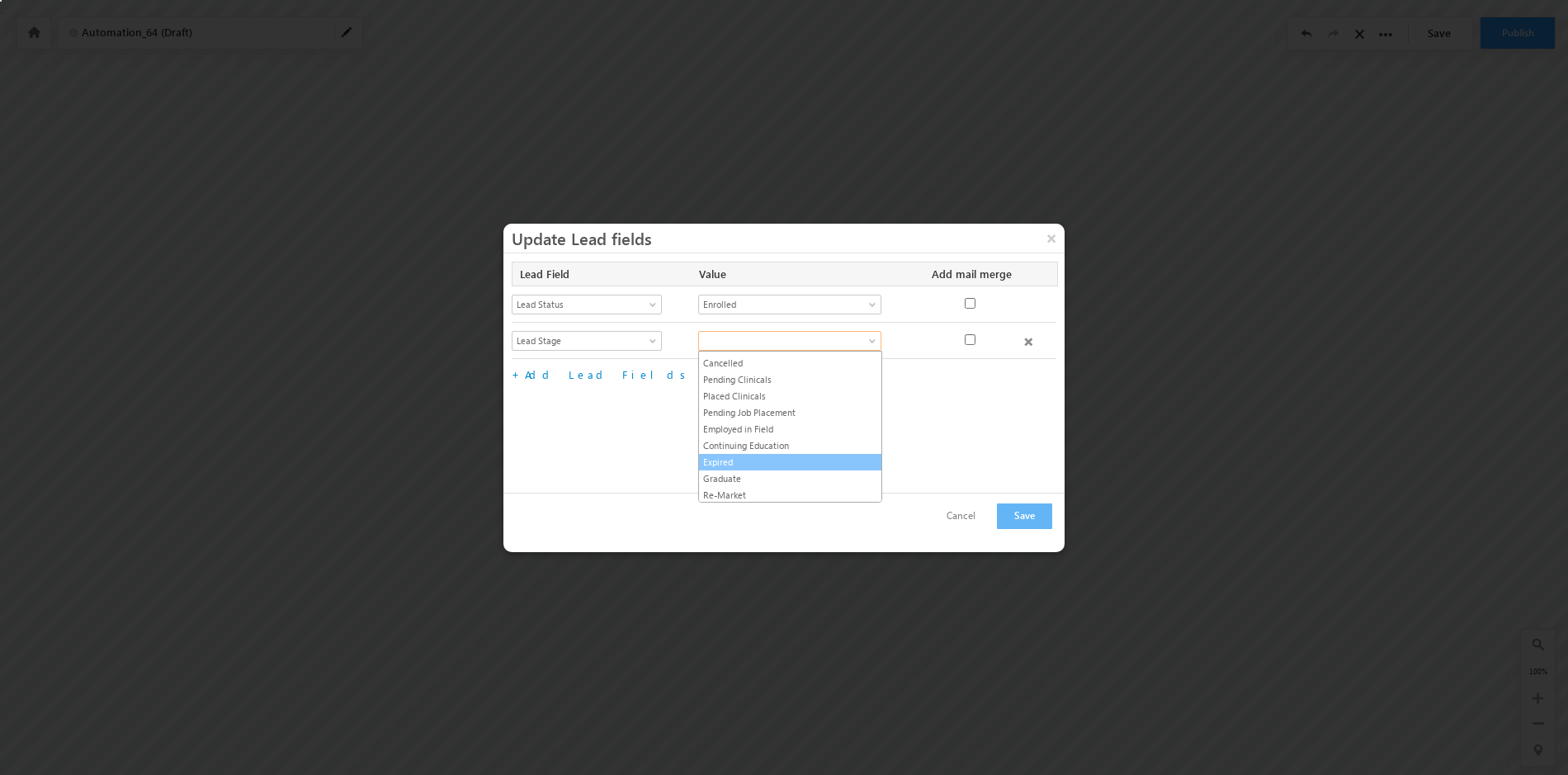
click at [749, 462] on link "Expired" at bounding box center [791, 463] width 182 height 15
click at [1017, 515] on button "Save" at bounding box center [1025, 517] width 56 height 26
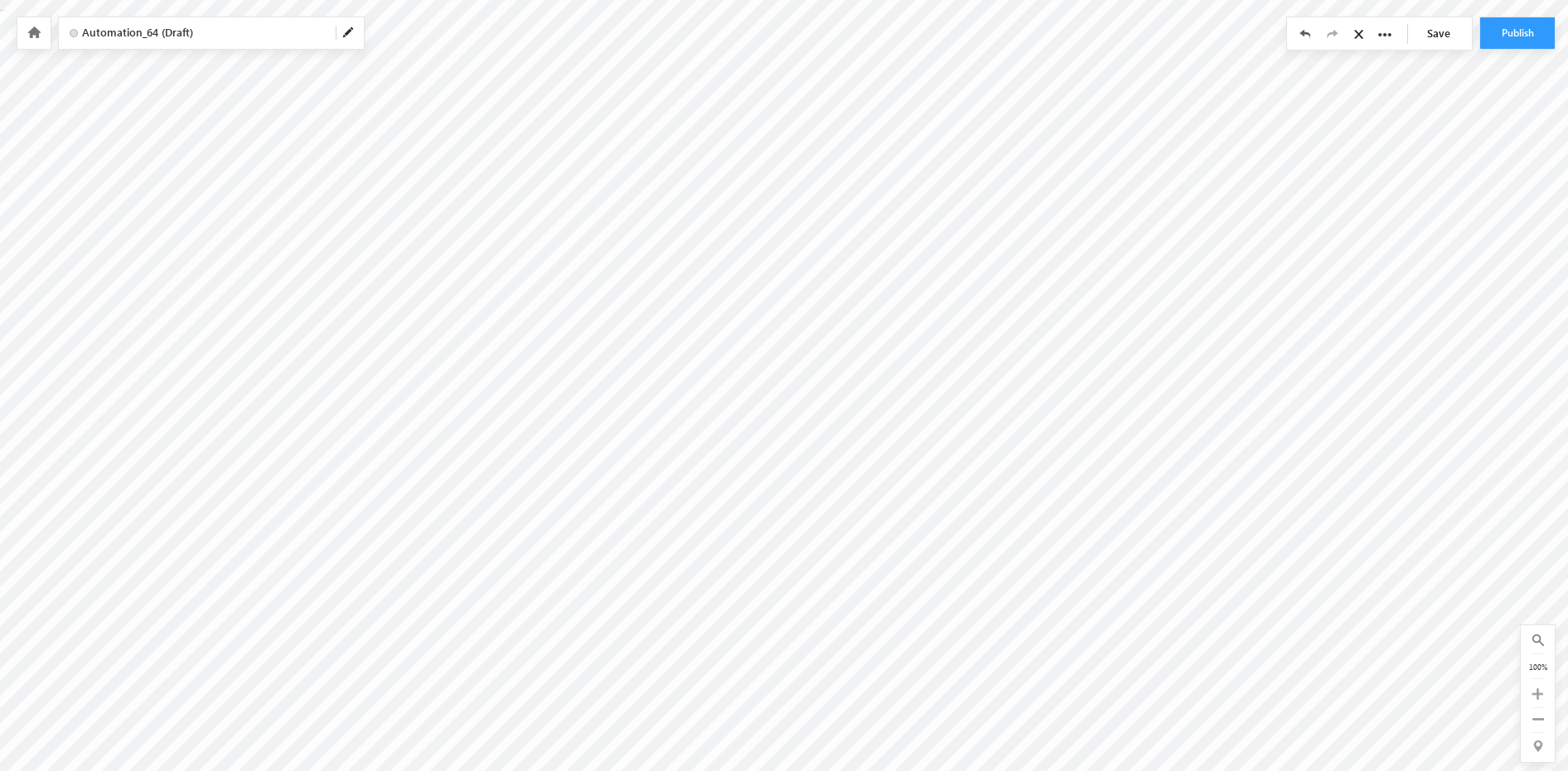
scroll to position [4, 0]
click at [1441, 34] on link "Save" at bounding box center [1443, 34] width 58 height 32
checkbox input "false"
type input "Opportunity - WFD"
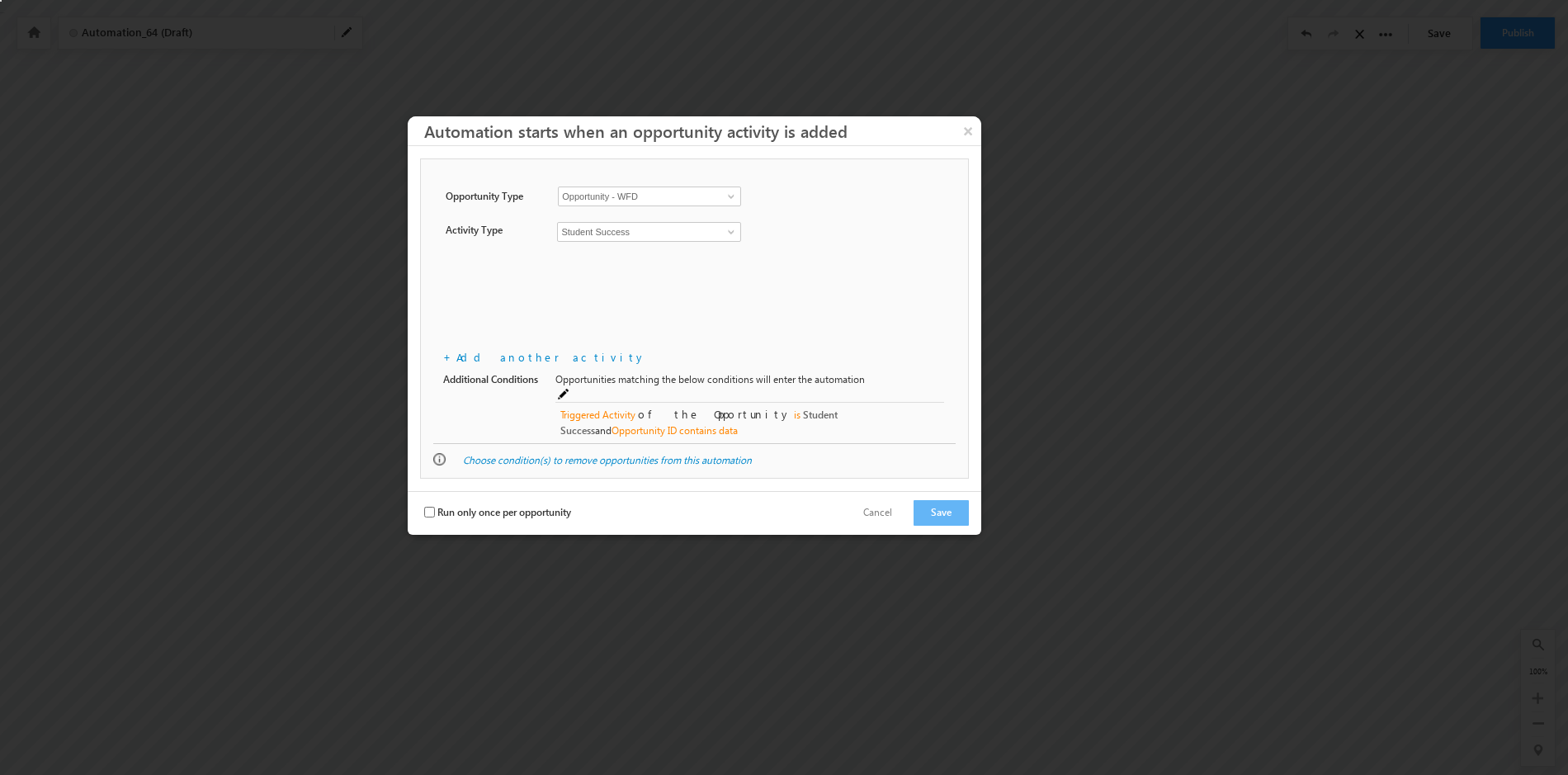
click at [571, 389] on span at bounding box center [565, 396] width 13 height 13
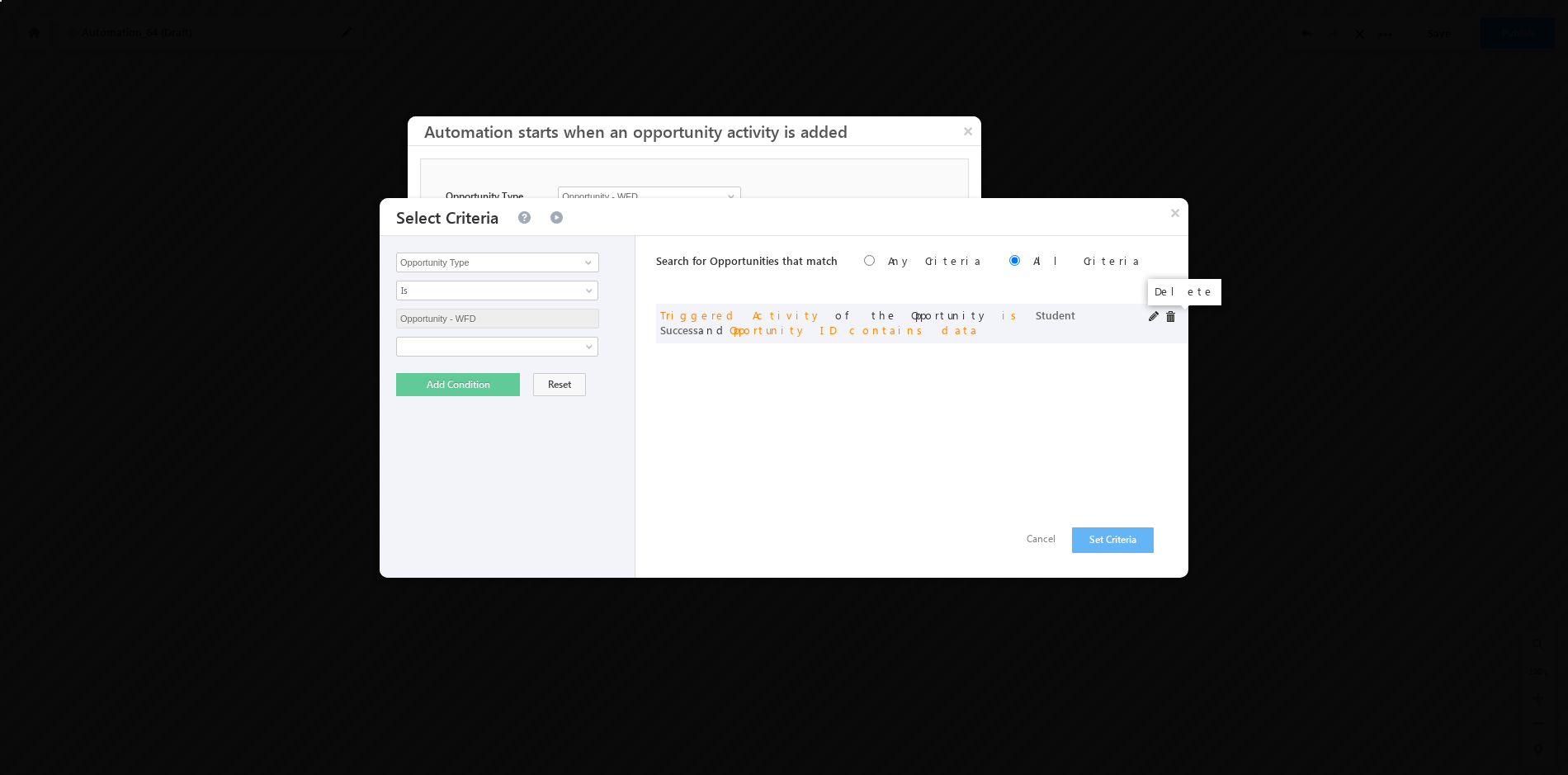
click at [1172, 315] on span at bounding box center [1170, 317] width 11 height 11
click at [1102, 542] on button "Set Criteria" at bounding box center [1113, 541] width 82 height 26
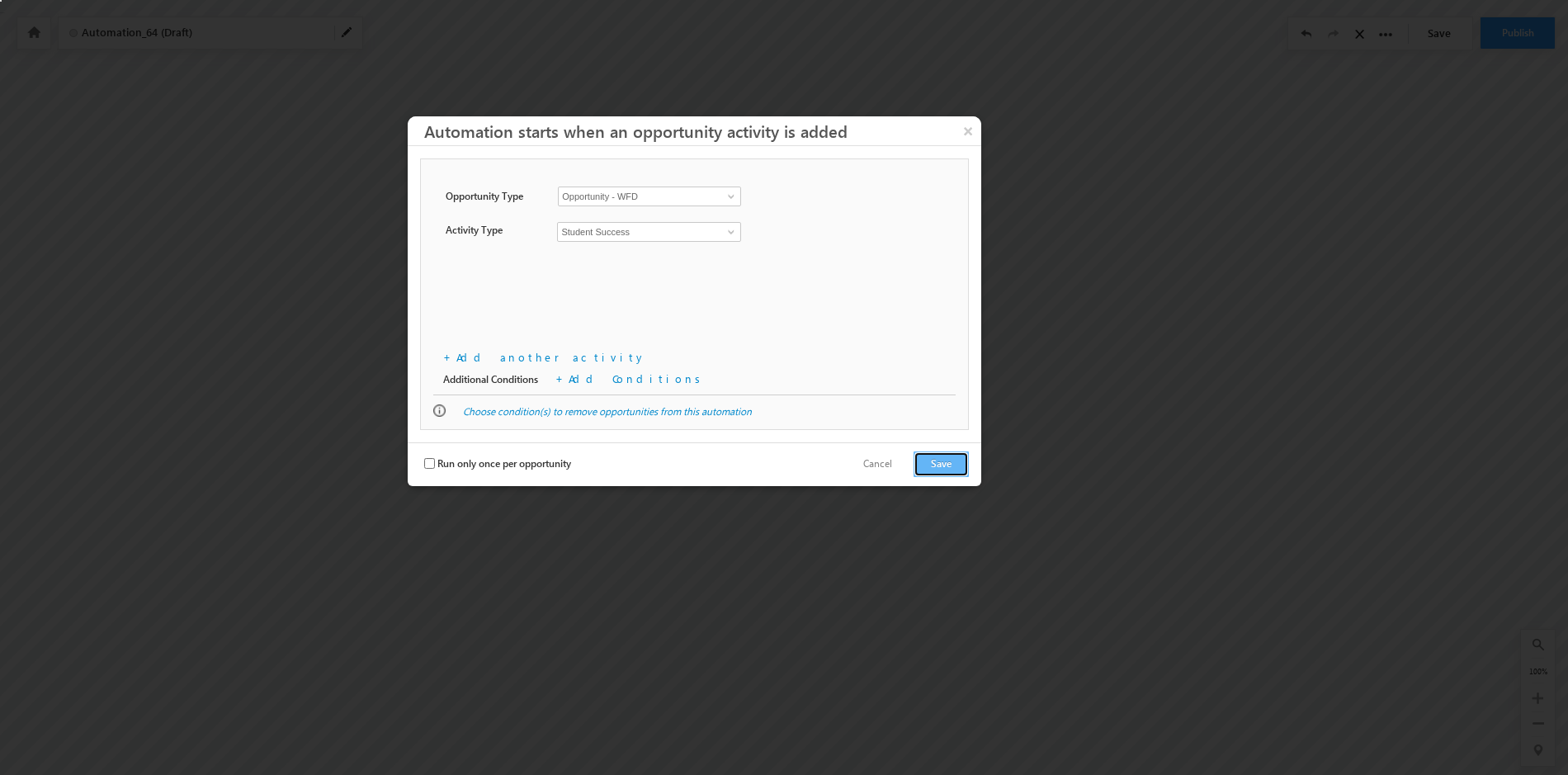
click at [940, 465] on button "Save" at bounding box center [942, 465] width 56 height 26
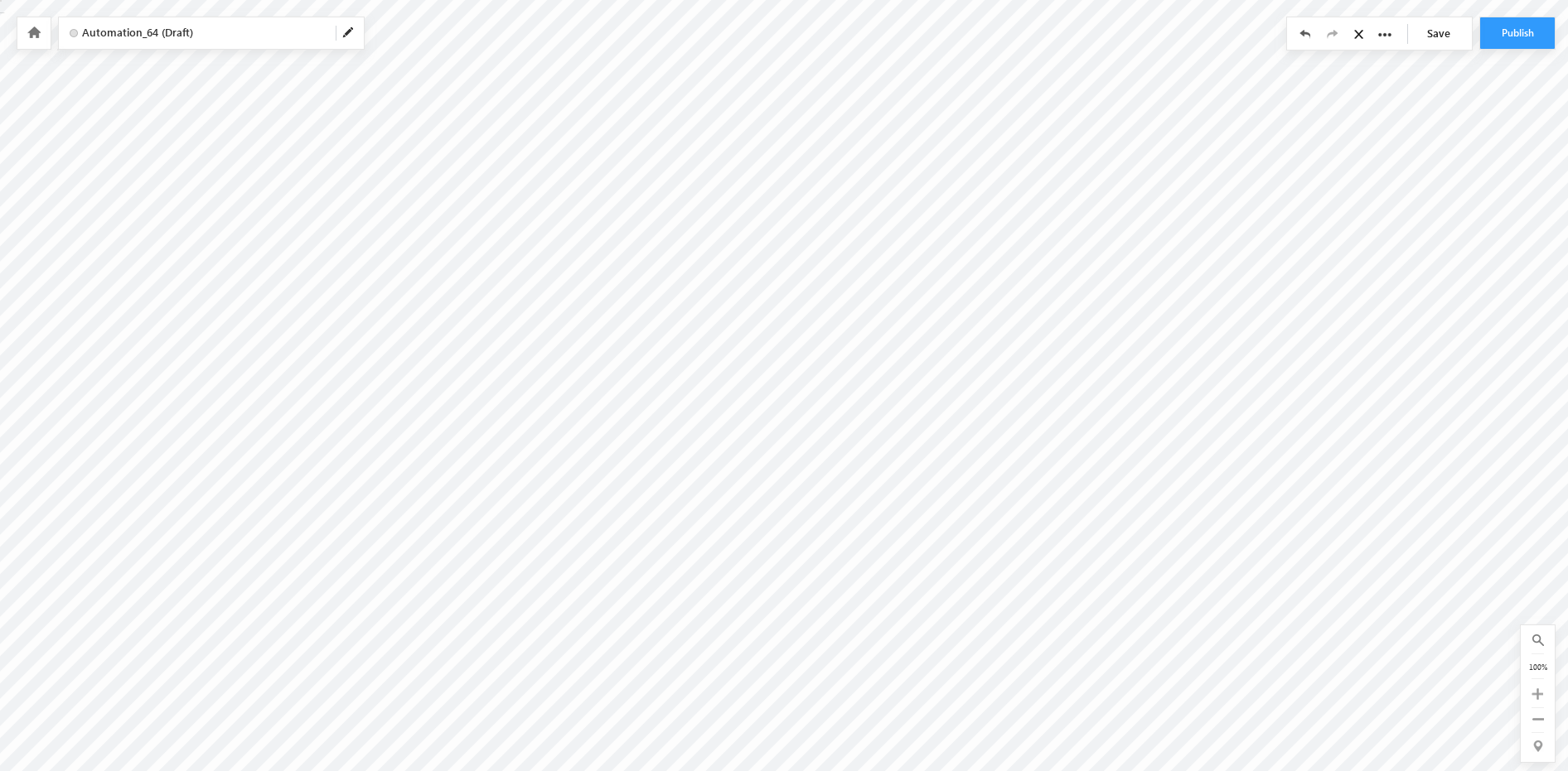
radio input "true"
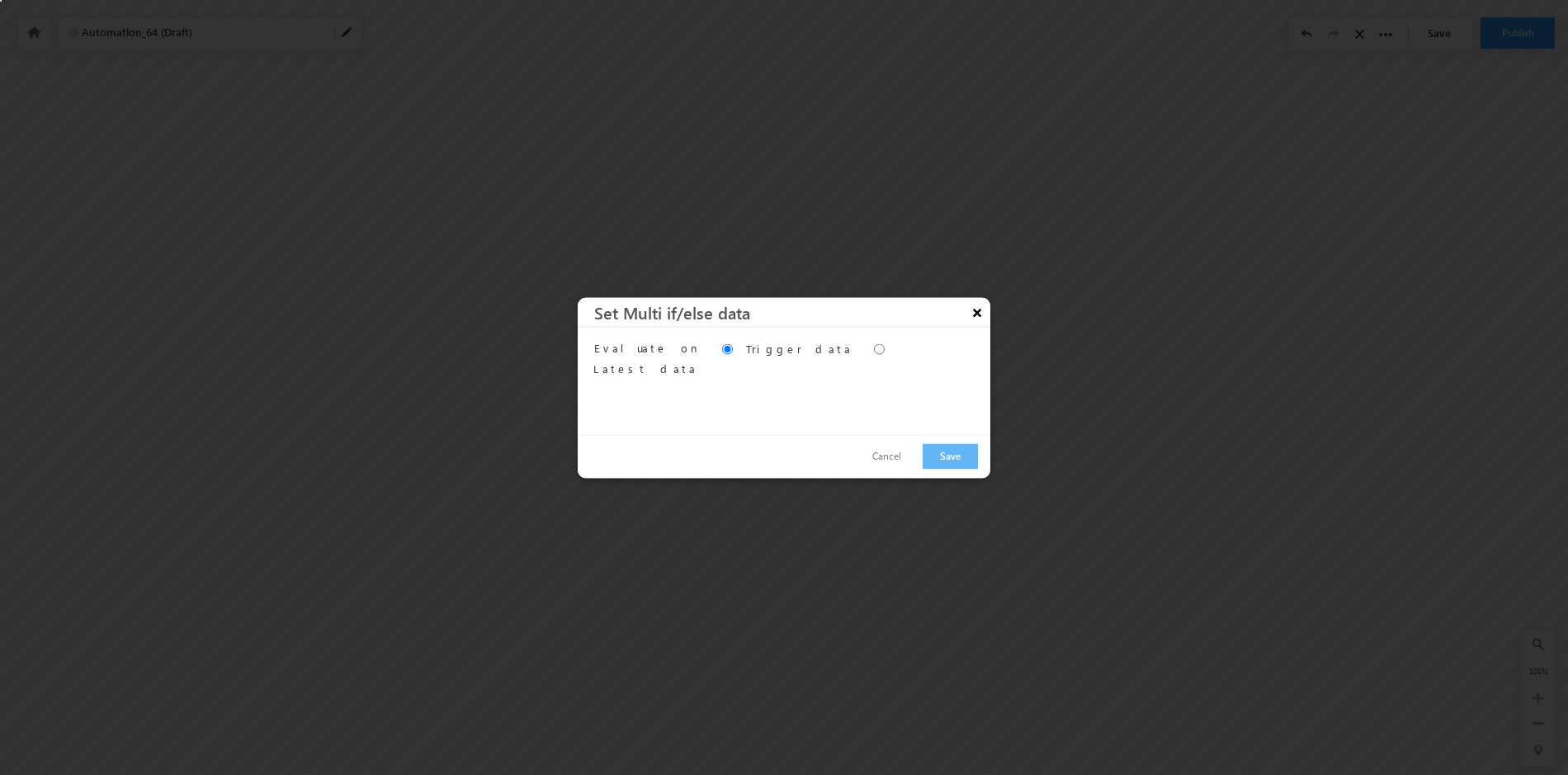
click at [979, 313] on button "×" at bounding box center [977, 311] width 26 height 29
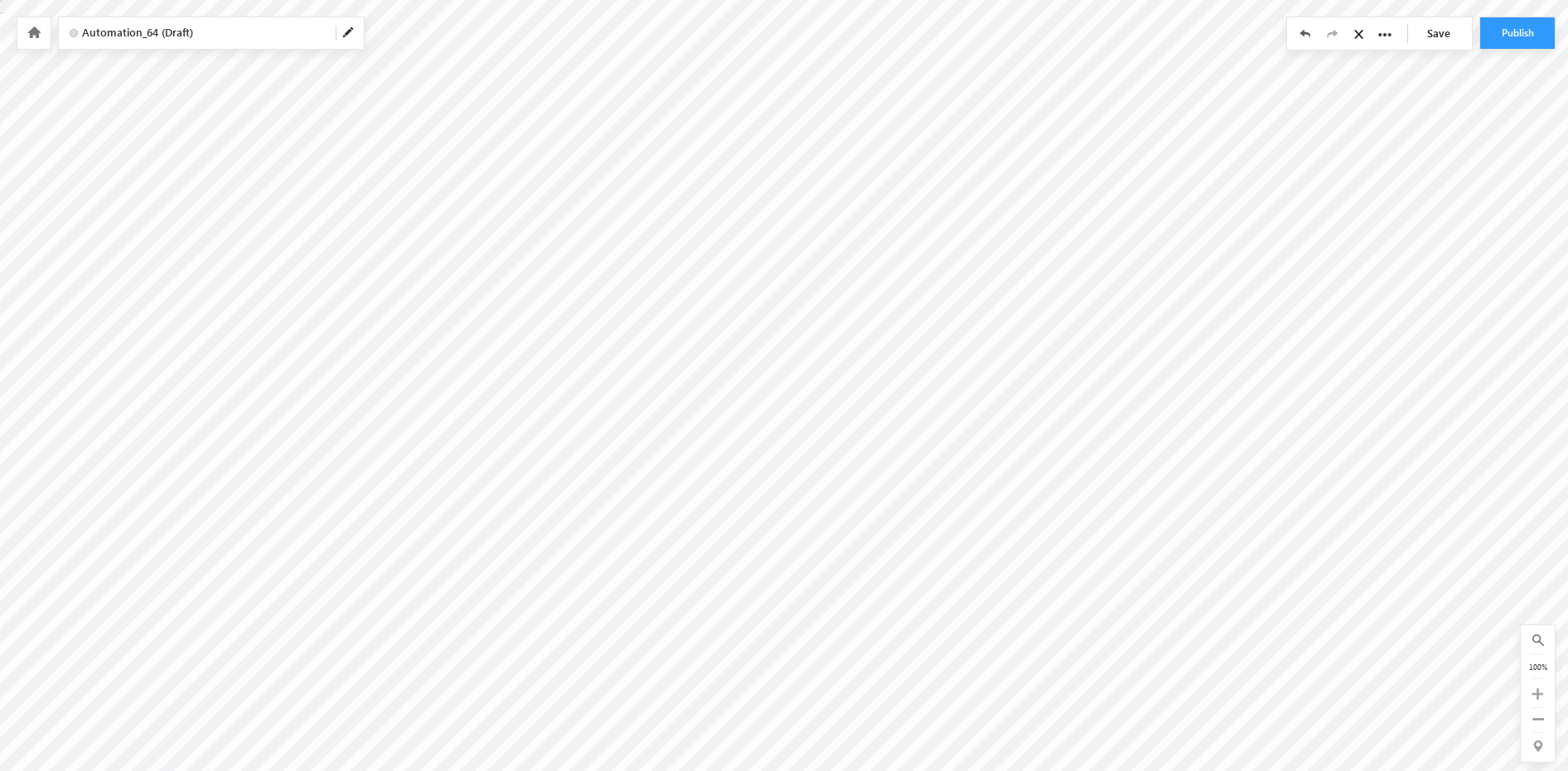
click at [1437, 32] on link "Save" at bounding box center [1443, 34] width 58 height 32
drag, startPoint x: 219, startPoint y: 34, endPoint x: 234, endPoint y: 33, distance: 15.0
click at [219, 34] on span "Automation_64 (Draft)" at bounding box center [202, 33] width 241 height 16
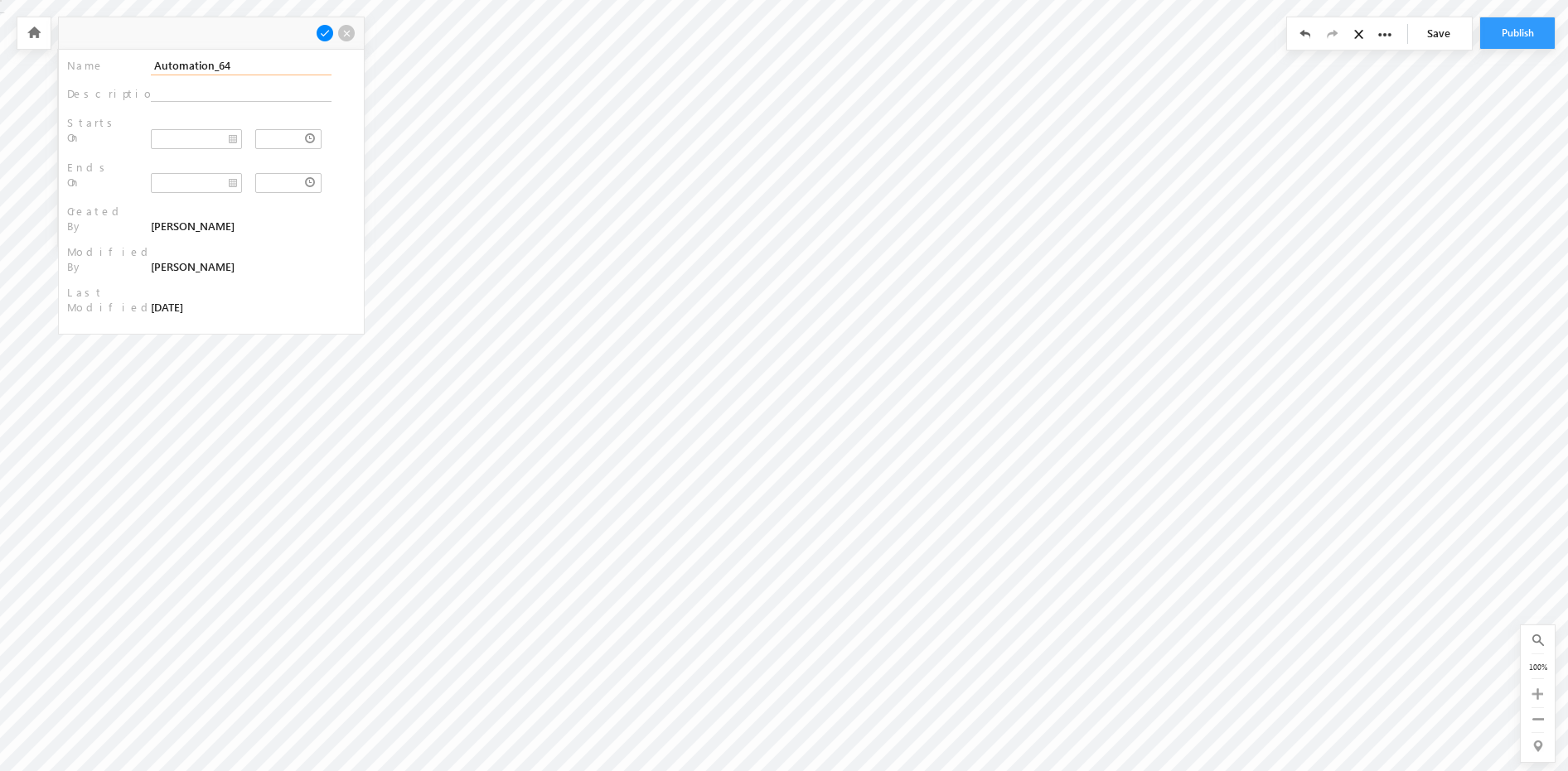
drag, startPoint x: 192, startPoint y: 65, endPoint x: 115, endPoint y: 62, distance: 77.1
click at [115, 62] on div "Name : Automation_64" at bounding box center [211, 66] width 288 height 18
type input "Student Success update via activity on opportunity"
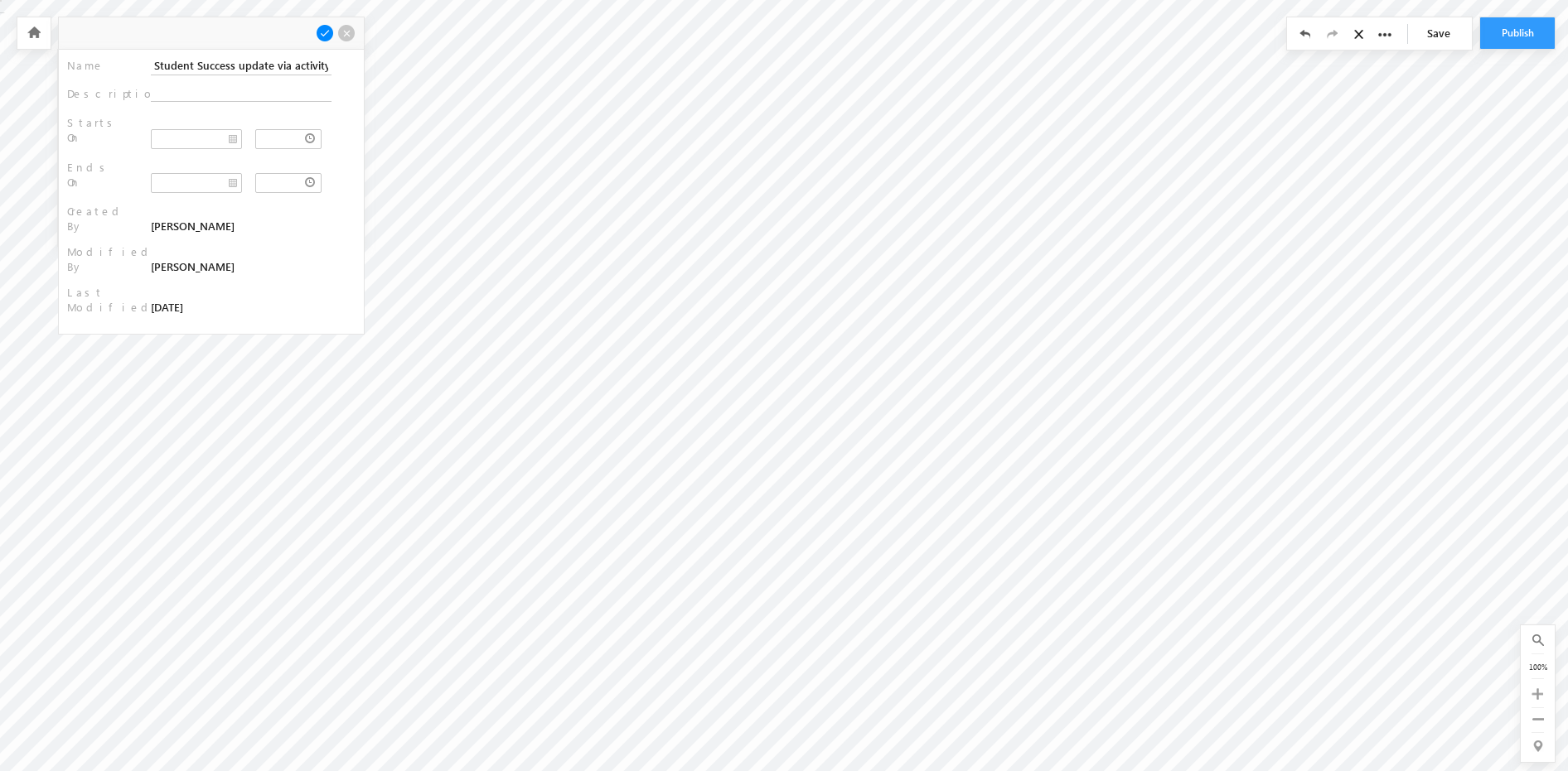
click at [321, 29] on span at bounding box center [326, 34] width 19 height 19
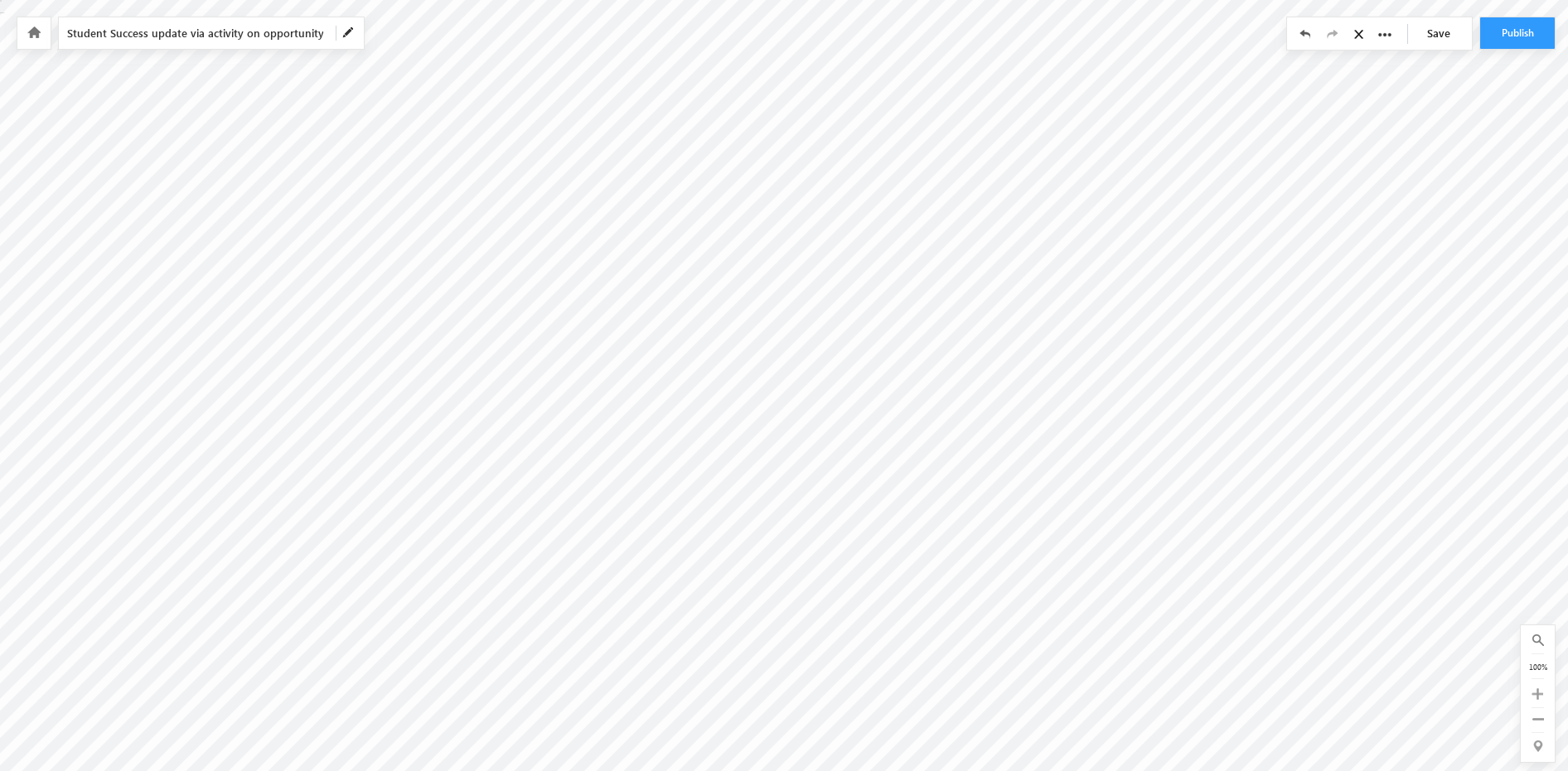
click at [34, 32] on icon at bounding box center [34, 32] width 13 height 11
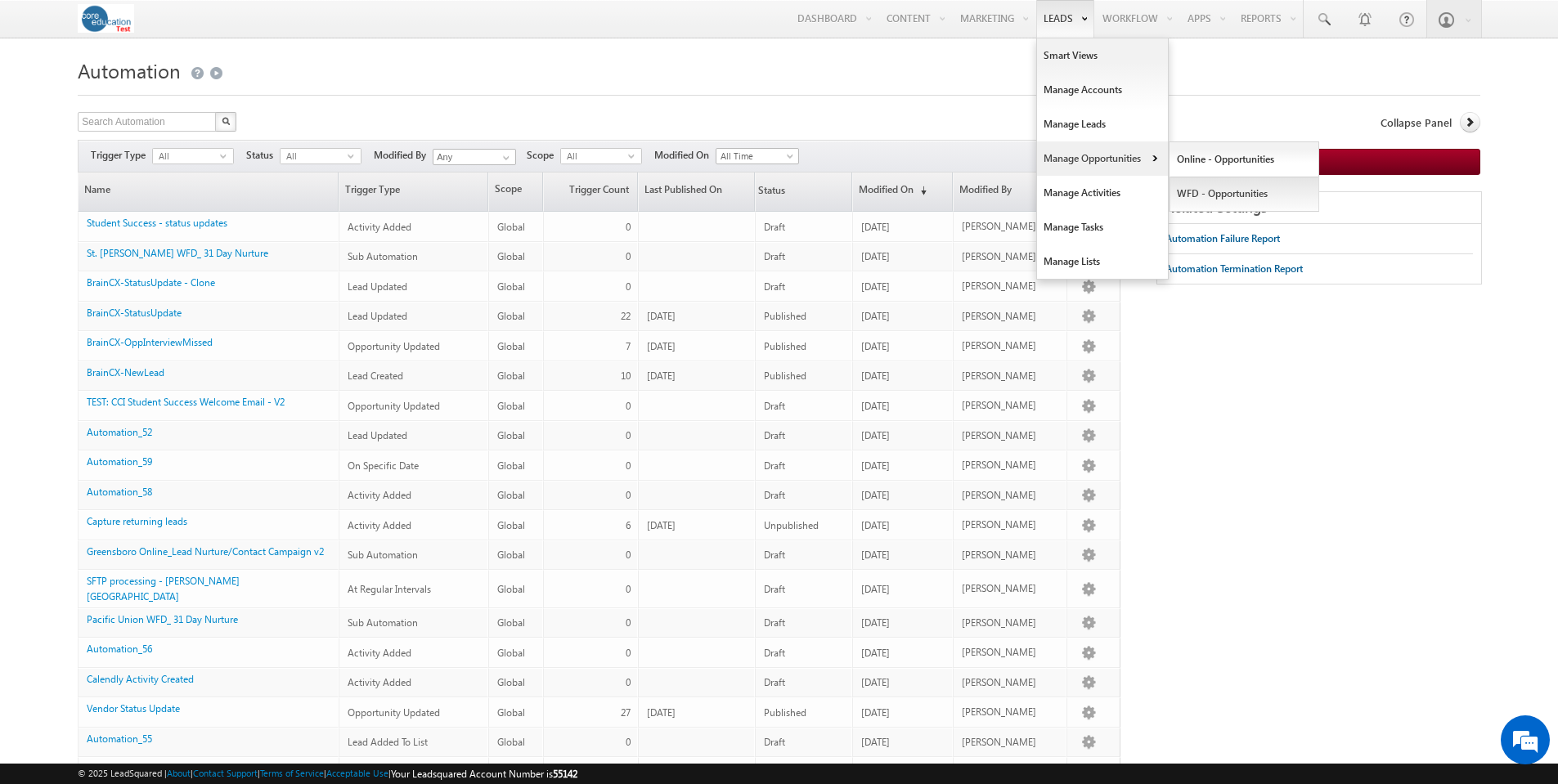
click at [1239, 196] on link "WFD - Opportunities" at bounding box center [1244, 193] width 150 height 34
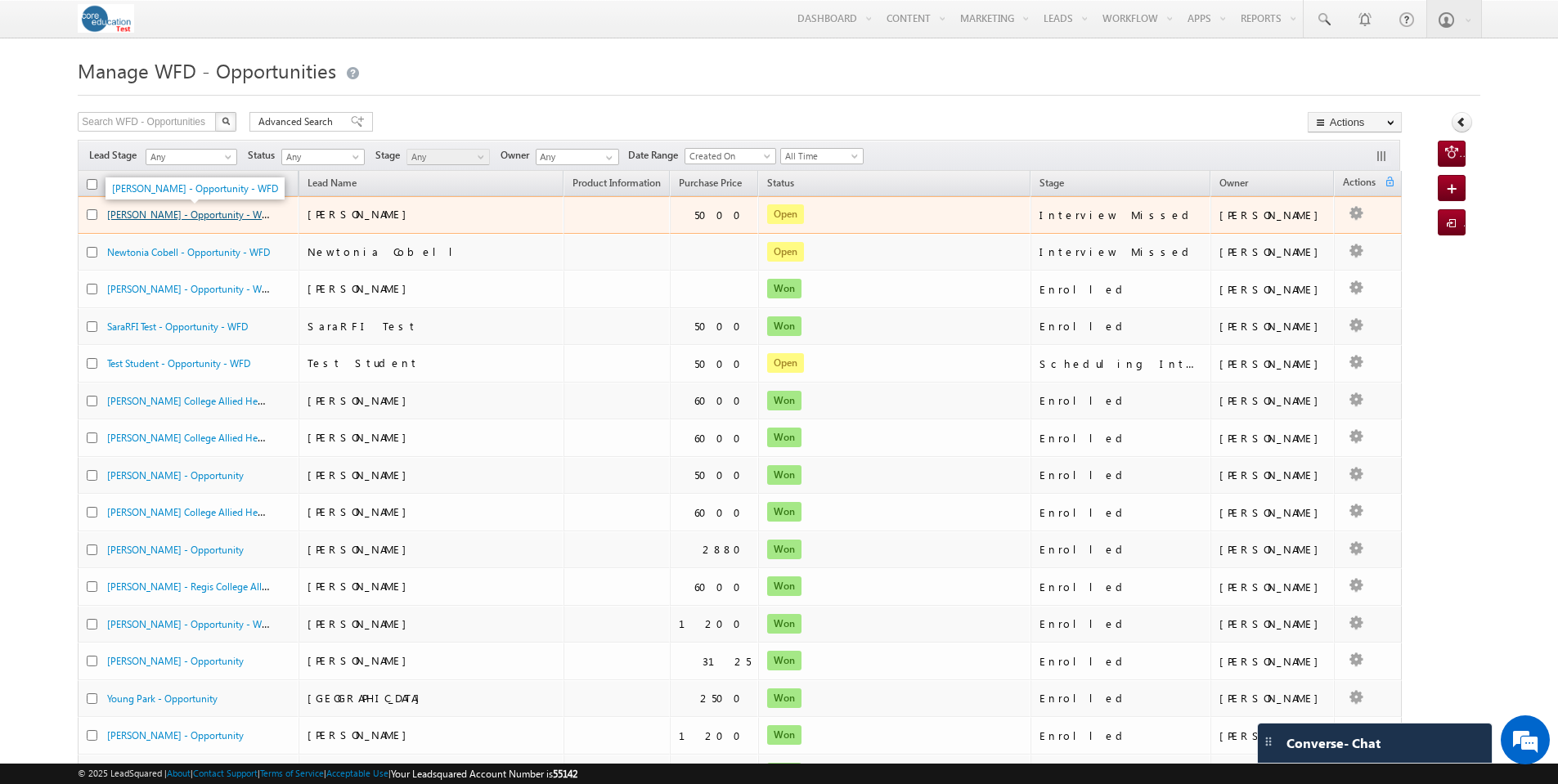
click at [199, 216] on link "[PERSON_NAME] - Opportunity - WFD" at bounding box center [190, 213] width 166 height 14
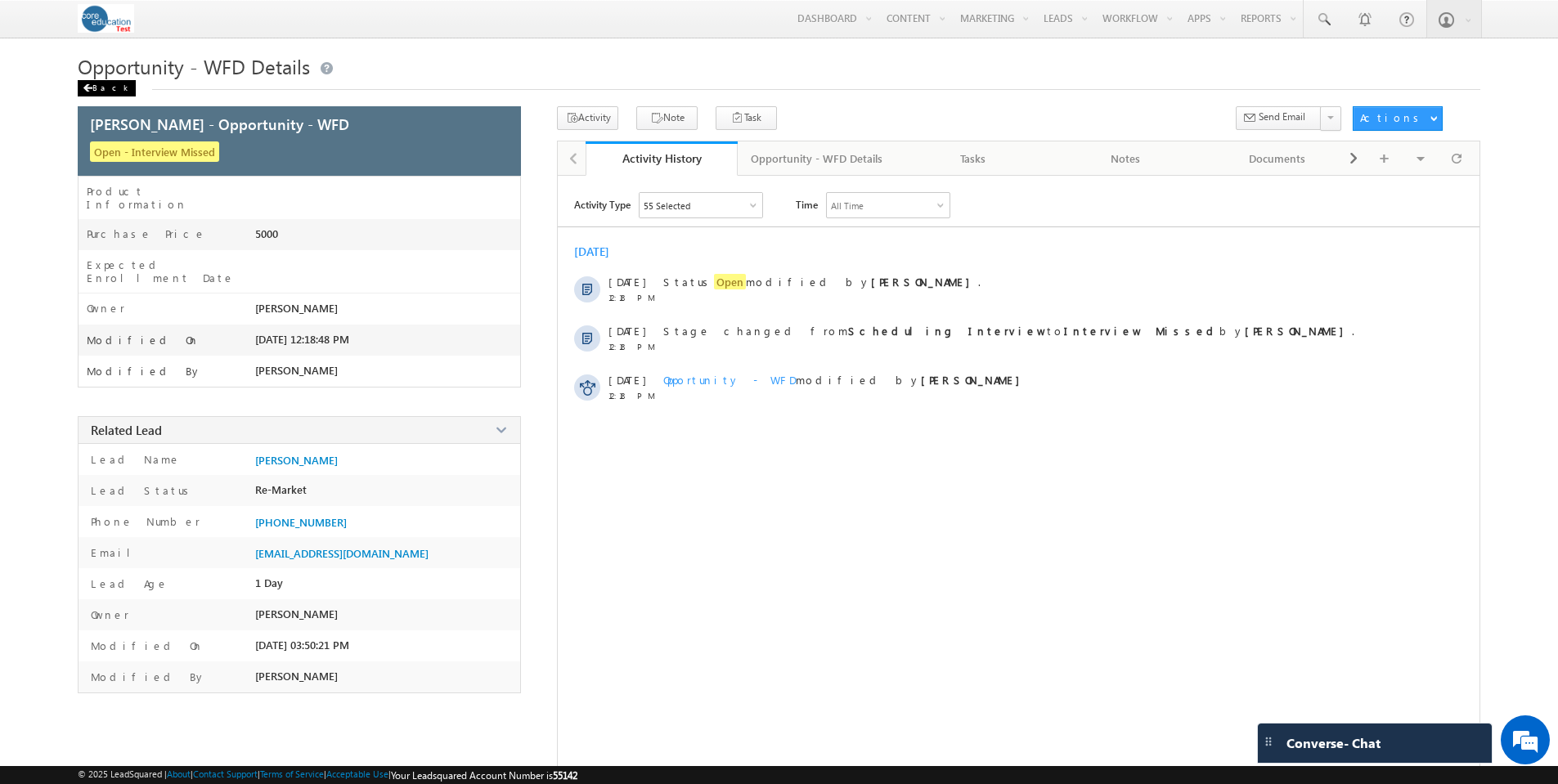
click at [99, 86] on div "Back" at bounding box center [106, 88] width 58 height 17
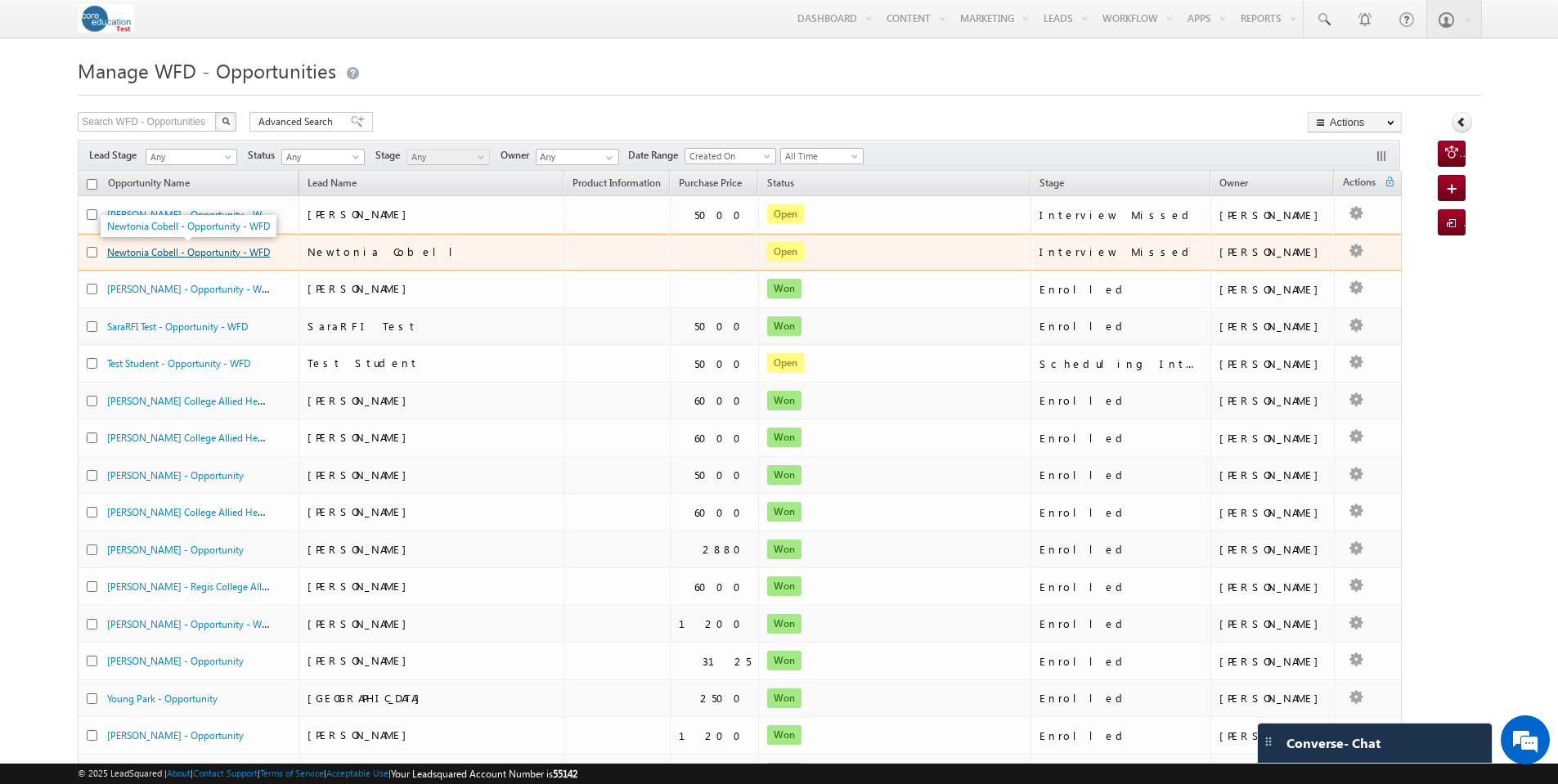
click at [225, 250] on link "Newtonia Cobell - Opportunity - WFD" at bounding box center [188, 251] width 163 height 12
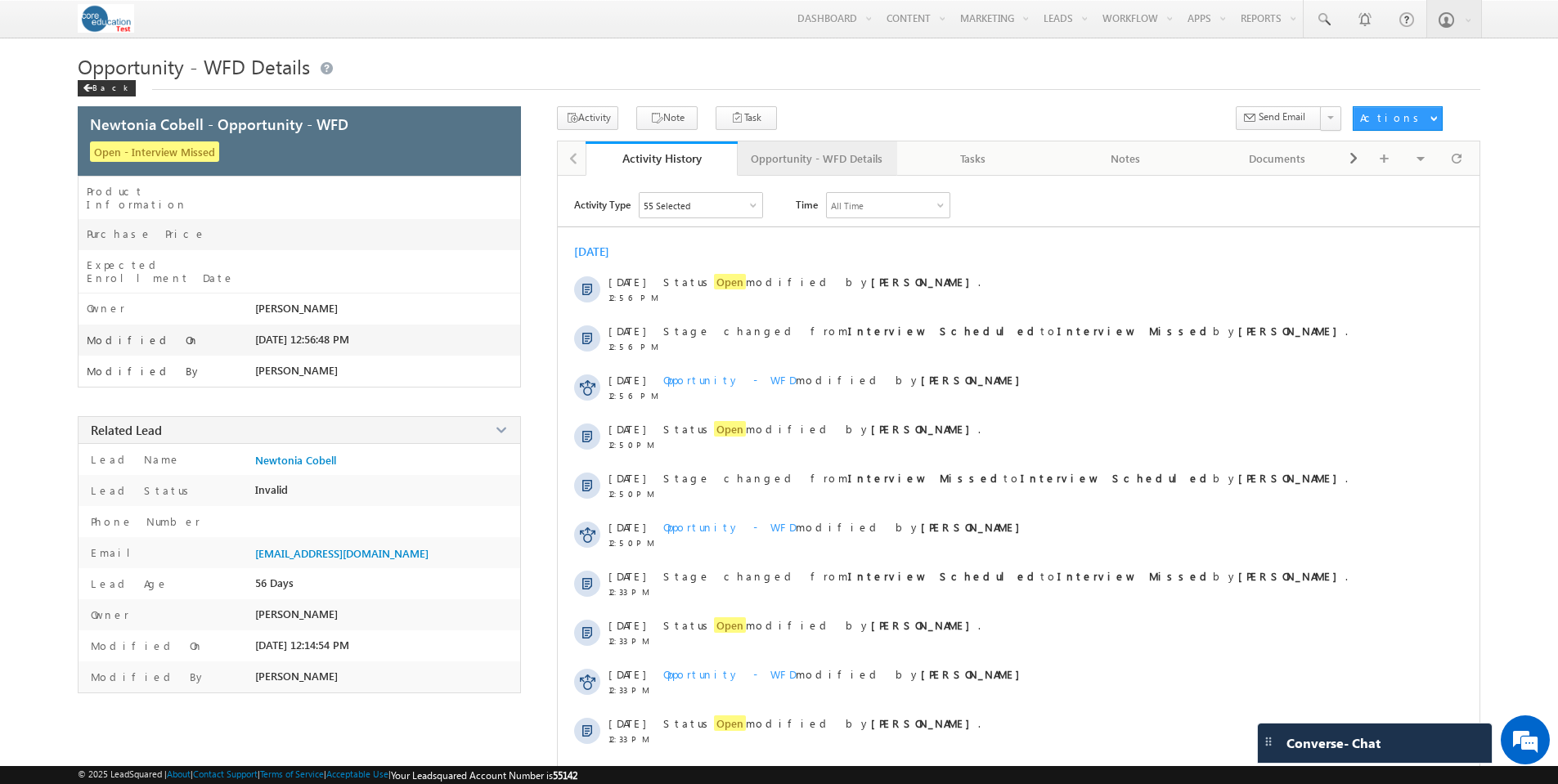
click at [845, 166] on div "Opportunity - WFD Details" at bounding box center [816, 158] width 132 height 19
